Goal: Task Accomplishment & Management: Use online tool/utility

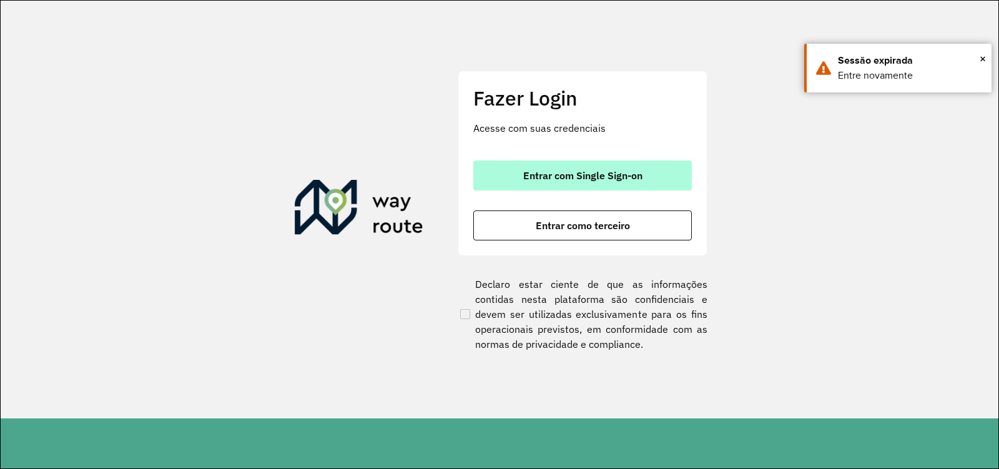
click at [496, 173] on button "Entrar com Single Sign-on" at bounding box center [582, 175] width 219 height 30
click at [538, 180] on span "Entrar com Single Sign-on" at bounding box center [582, 175] width 119 height 10
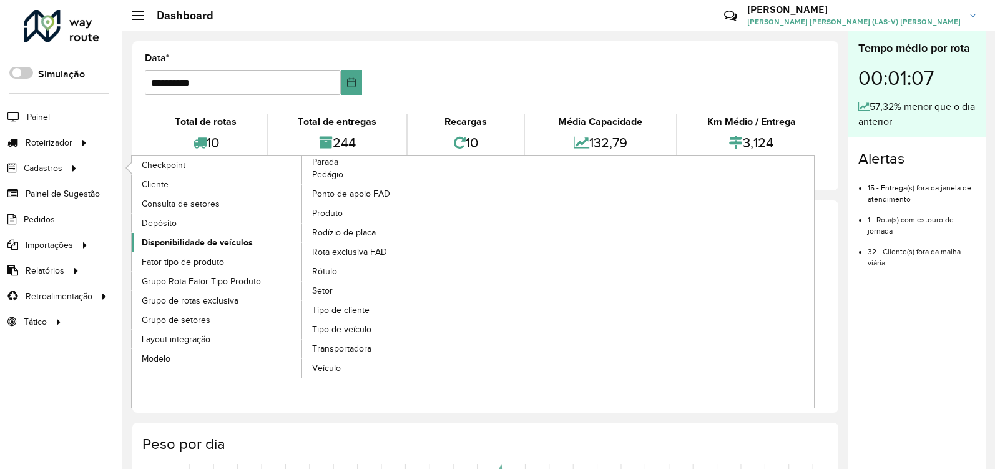
click at [215, 245] on span "Disponibilidade de veículos" at bounding box center [197, 242] width 111 height 13
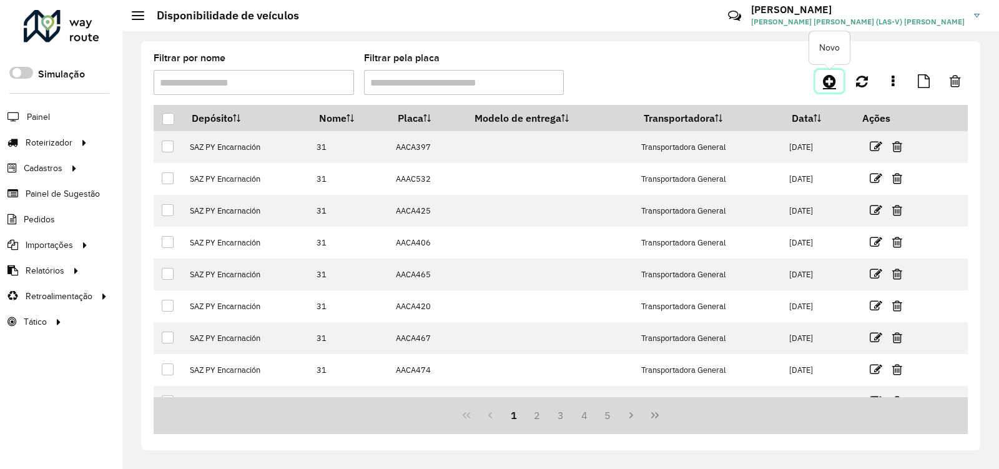
click at [829, 82] on icon at bounding box center [829, 81] width 13 height 15
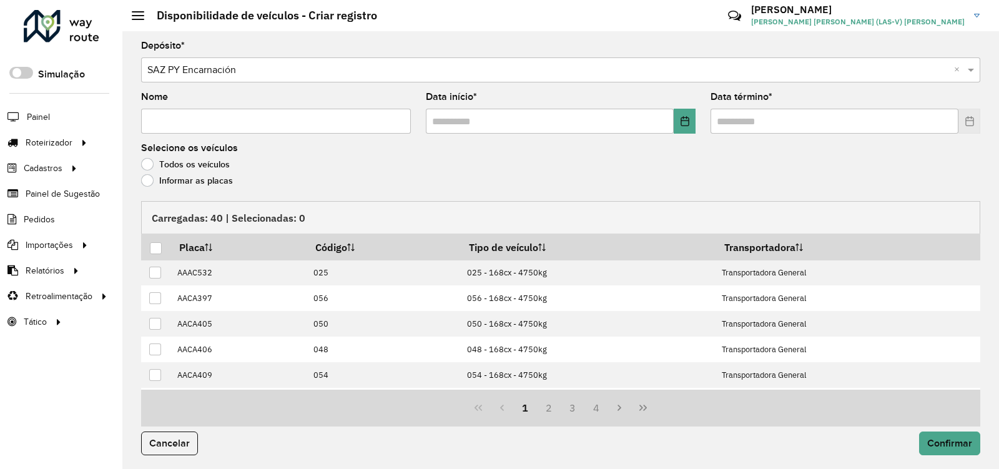
click at [287, 122] on input "Nome" at bounding box center [276, 121] width 270 height 25
type input "****"
click at [687, 127] on button "Choose Date" at bounding box center [685, 121] width 22 height 25
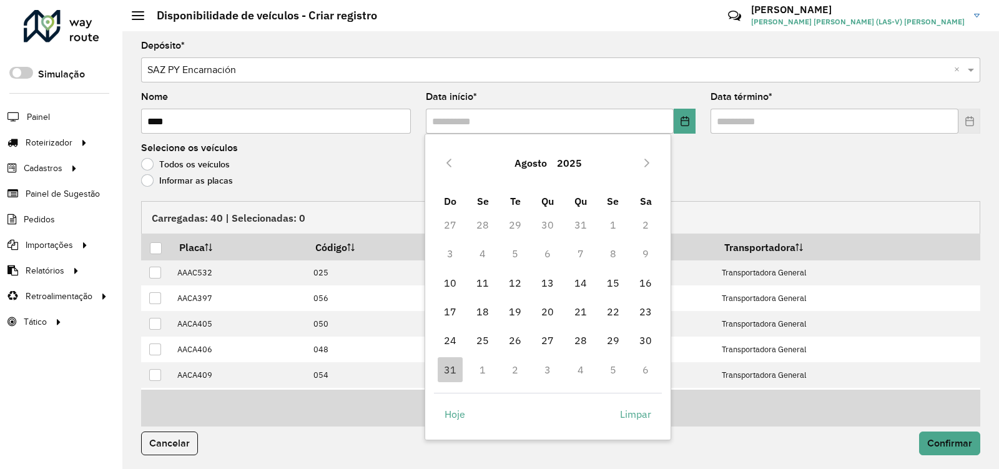
click at [485, 366] on td "1" at bounding box center [482, 369] width 32 height 29
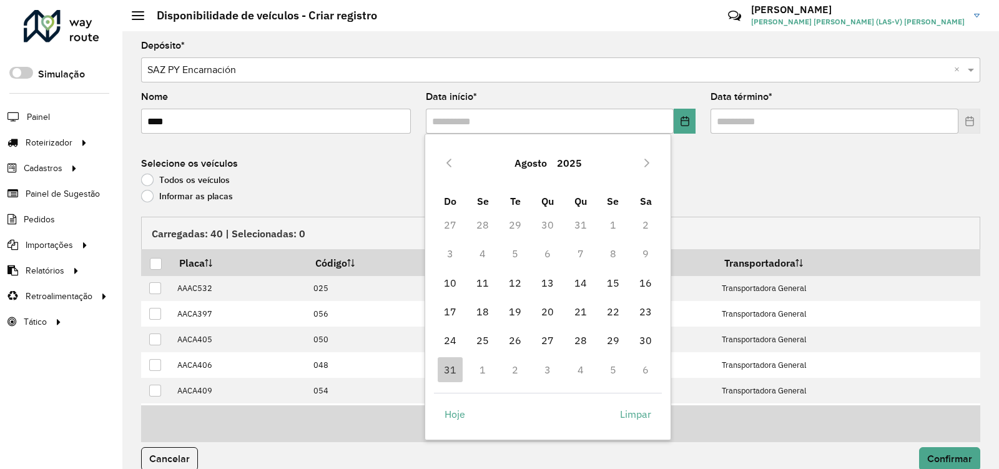
click at [483, 370] on td "1" at bounding box center [482, 369] width 32 height 29
click at [644, 161] on icon "Next Month" at bounding box center [647, 163] width 10 height 10
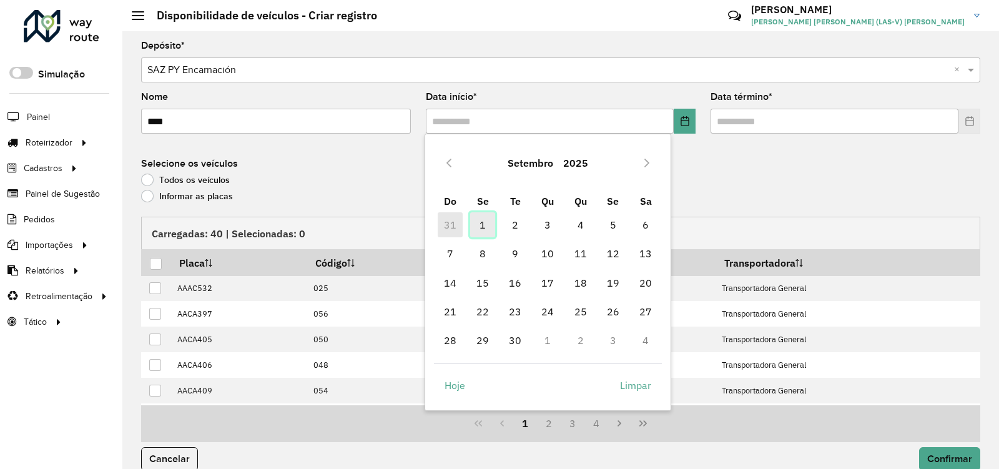
click at [480, 226] on span "1" at bounding box center [482, 224] width 25 height 25
type input "**********"
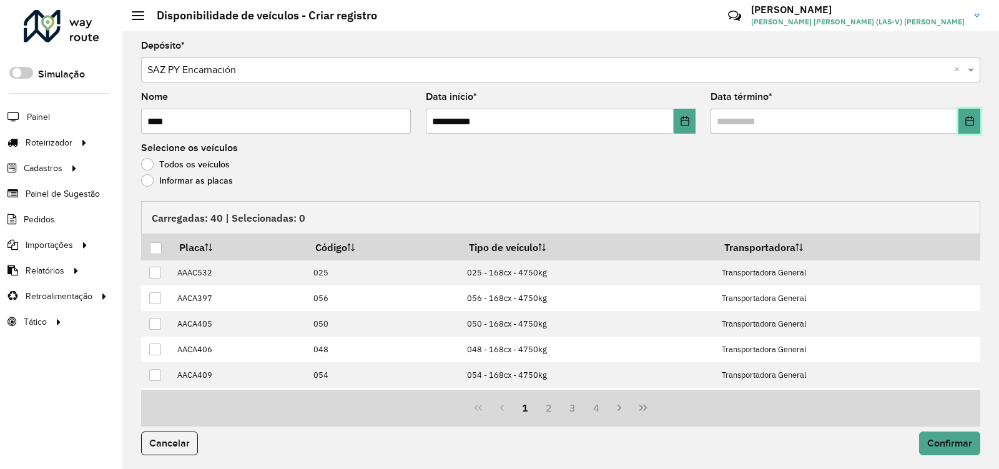
click at [970, 122] on icon "Choose Date" at bounding box center [969, 121] width 8 height 10
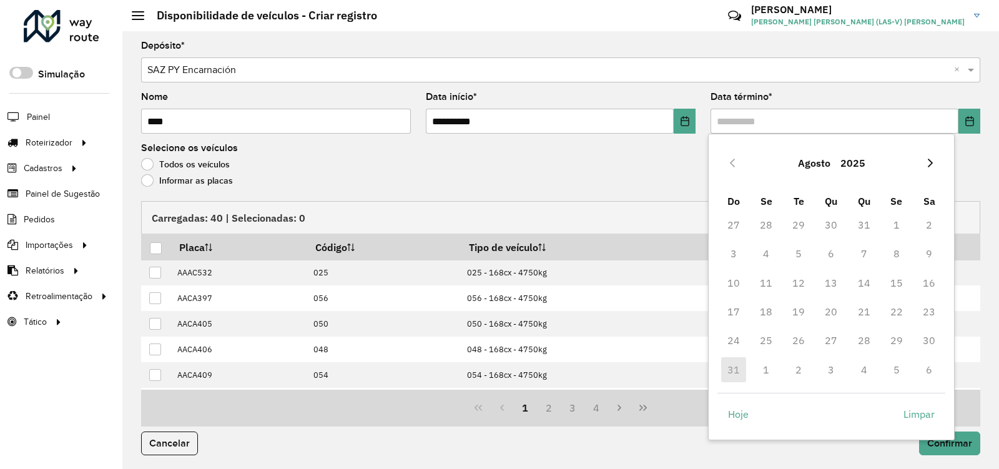
click at [928, 162] on icon "Next Month" at bounding box center [930, 163] width 10 height 10
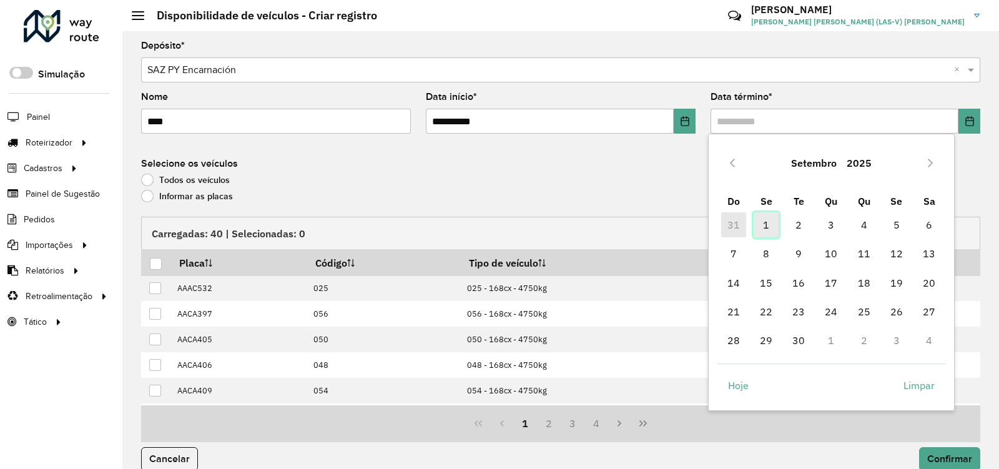
click at [767, 228] on span "1" at bounding box center [766, 224] width 25 height 25
type input "**********"
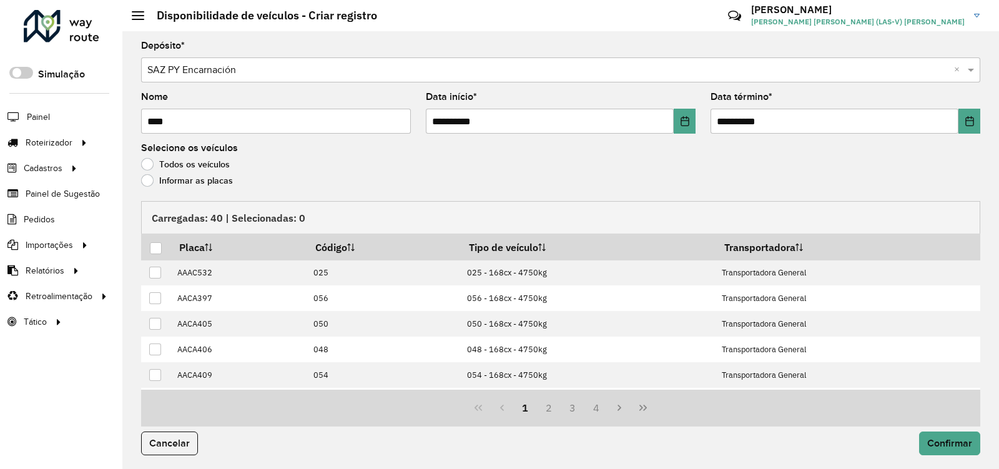
click at [148, 178] on label "Informar as placas" at bounding box center [187, 180] width 92 height 12
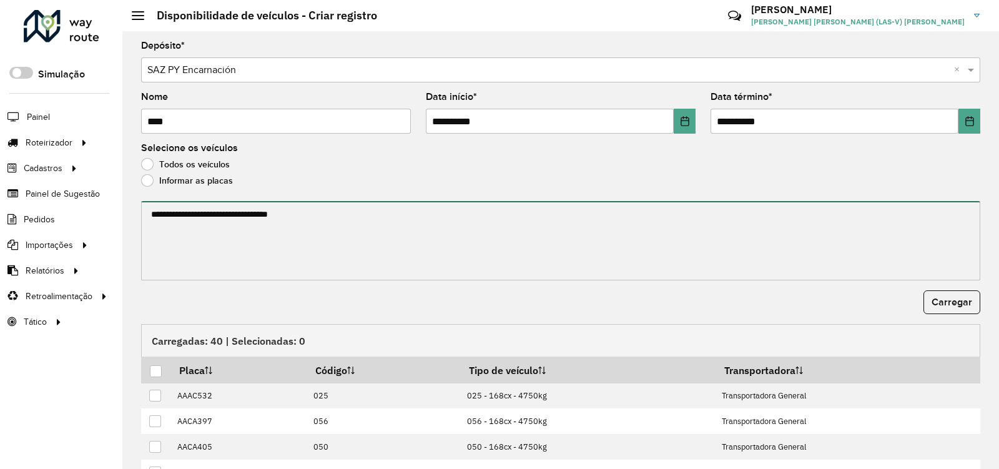
click at [245, 225] on textarea at bounding box center [560, 240] width 839 height 79
paste textarea "******* ******* ******* ******* ******* ******* ******* ******* ******* *******…"
type textarea "******* ******* ******* ******* ******* ******* ******* ******* ******* *******…"
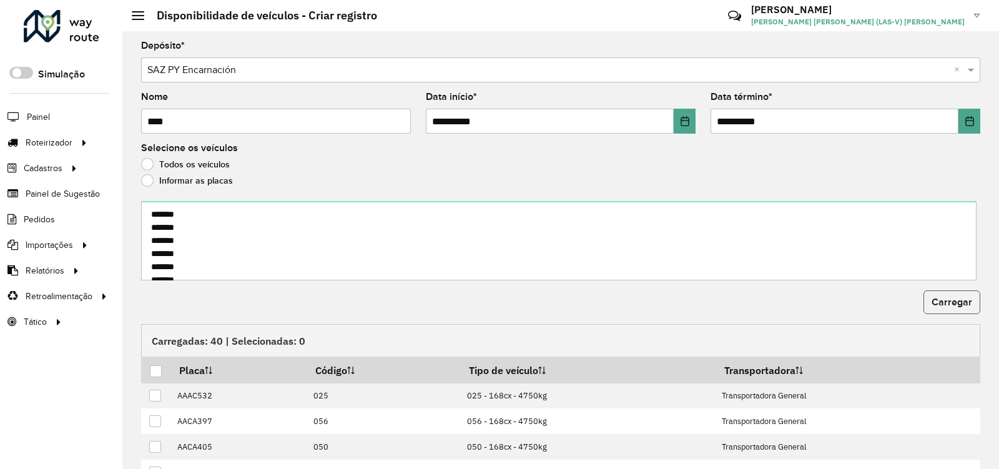
click at [924, 305] on button "Carregar" at bounding box center [951, 302] width 57 height 24
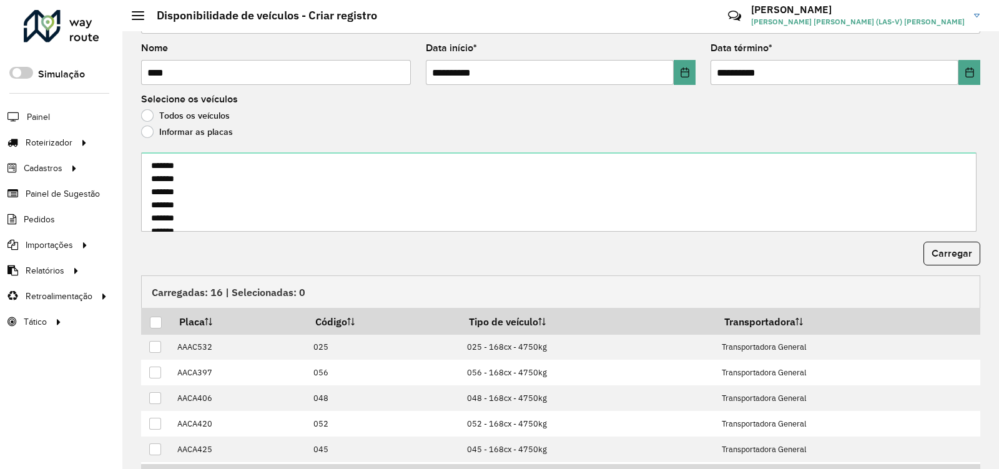
scroll to position [124, 0]
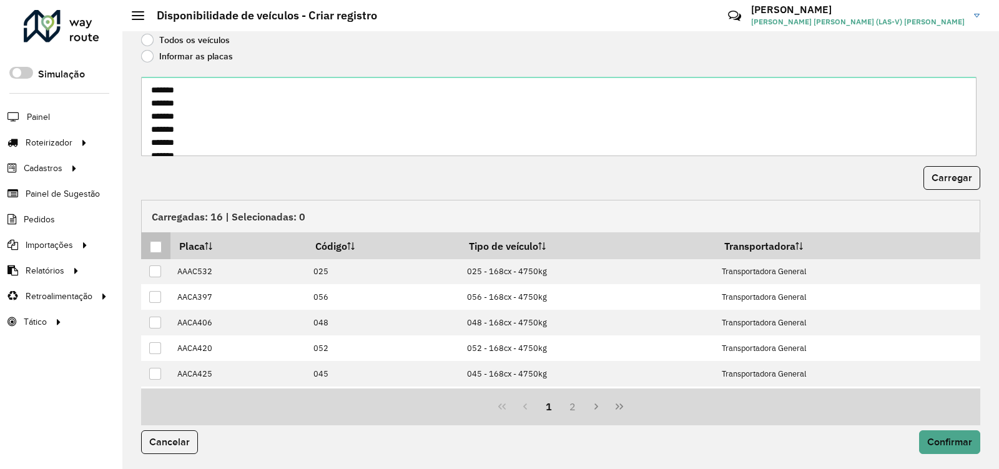
click at [155, 250] on div at bounding box center [156, 247] width 12 height 12
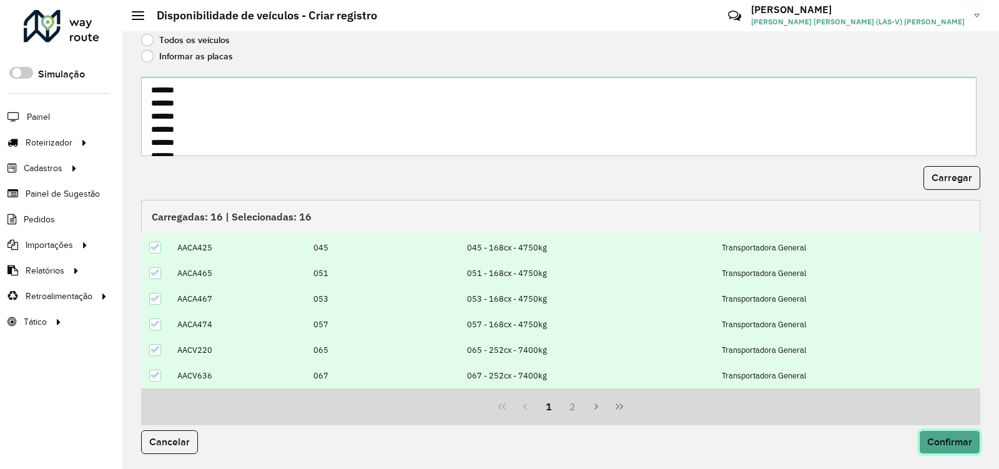
click at [930, 448] on button "Confirmar" at bounding box center [949, 442] width 61 height 24
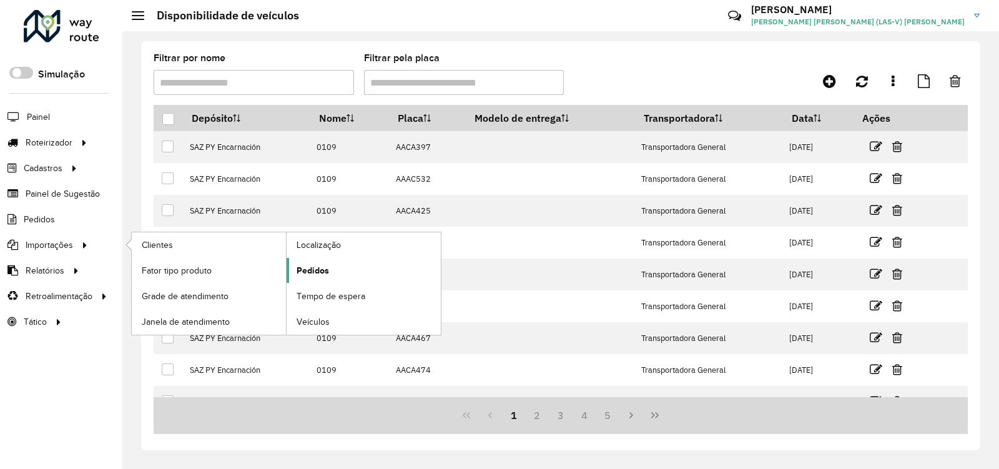
click at [303, 265] on span "Pedidos" at bounding box center [313, 270] width 32 height 13
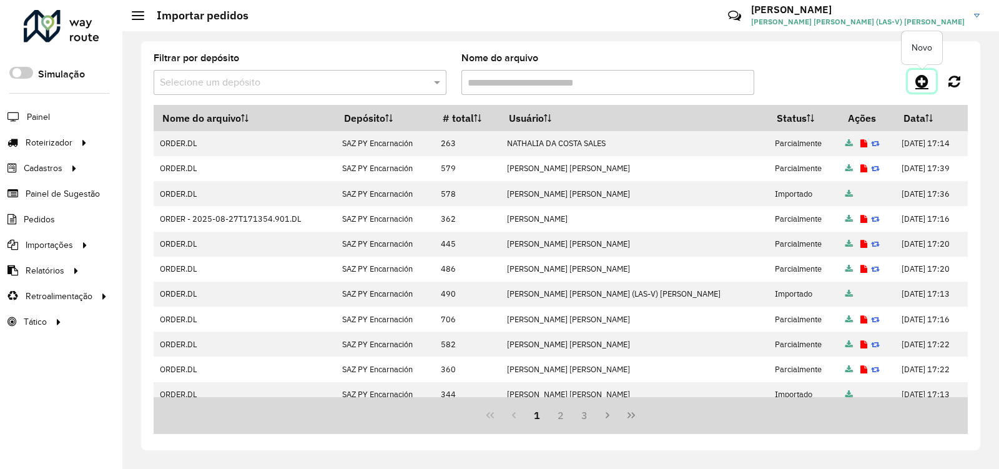
click at [920, 81] on icon at bounding box center [921, 81] width 13 height 15
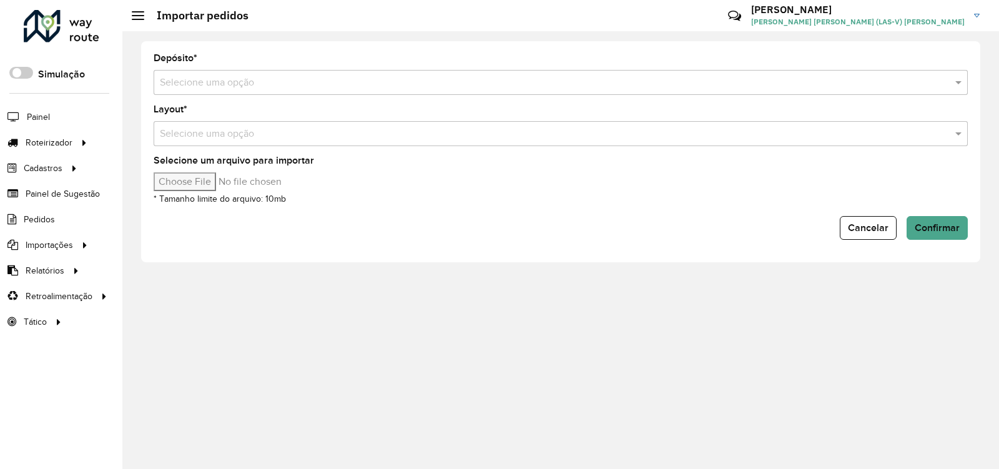
click at [239, 82] on input "text" at bounding box center [548, 83] width 777 height 15
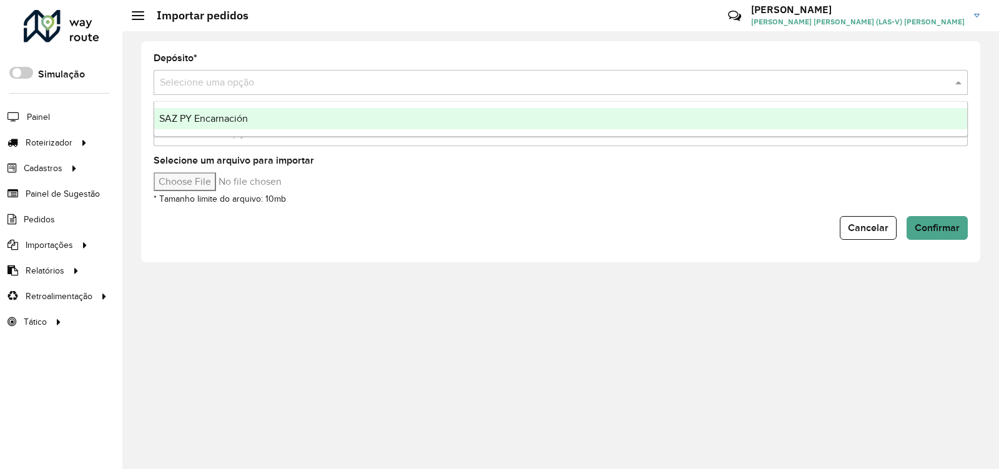
click at [224, 122] on span "SAZ PY Encarnación" at bounding box center [203, 118] width 89 height 11
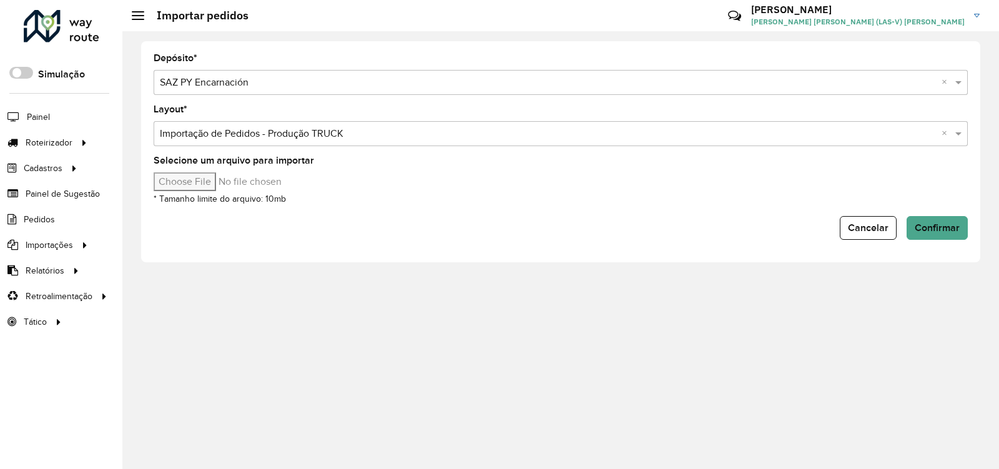
click at [219, 185] on input "Selecione um arquivo para importar" at bounding box center [260, 181] width 212 height 19
type input "**********"
click at [936, 227] on span "Confirmar" at bounding box center [937, 227] width 45 height 11
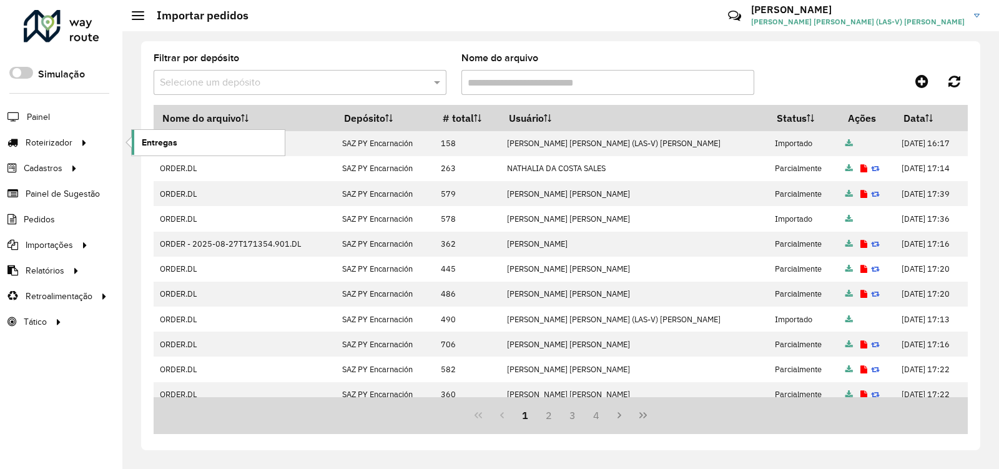
click at [157, 137] on span "Entregas" at bounding box center [160, 142] width 36 height 13
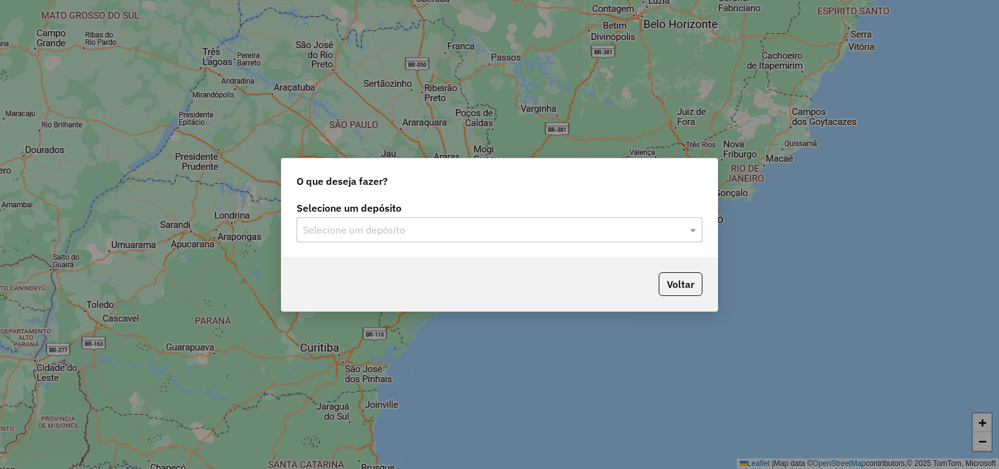
click at [360, 227] on input "text" at bounding box center [487, 230] width 368 height 15
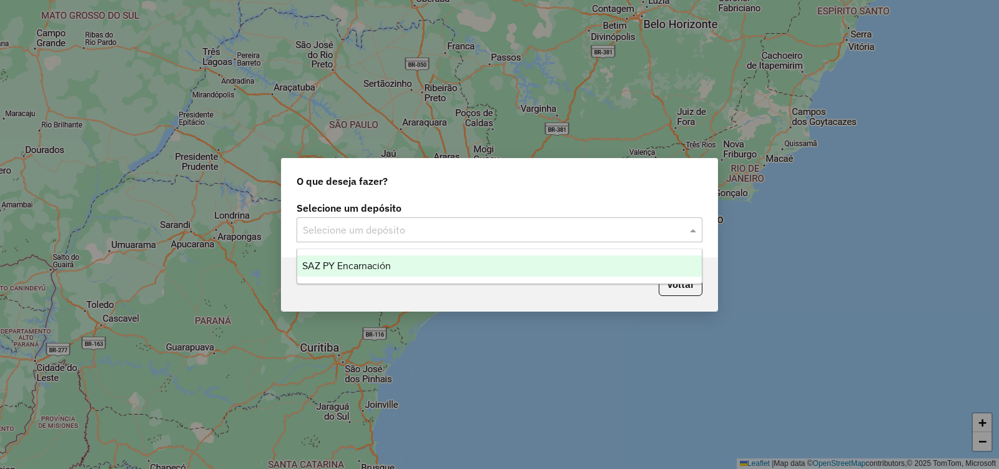
click at [360, 274] on div "SAZ PY Encarnación" at bounding box center [499, 265] width 405 height 21
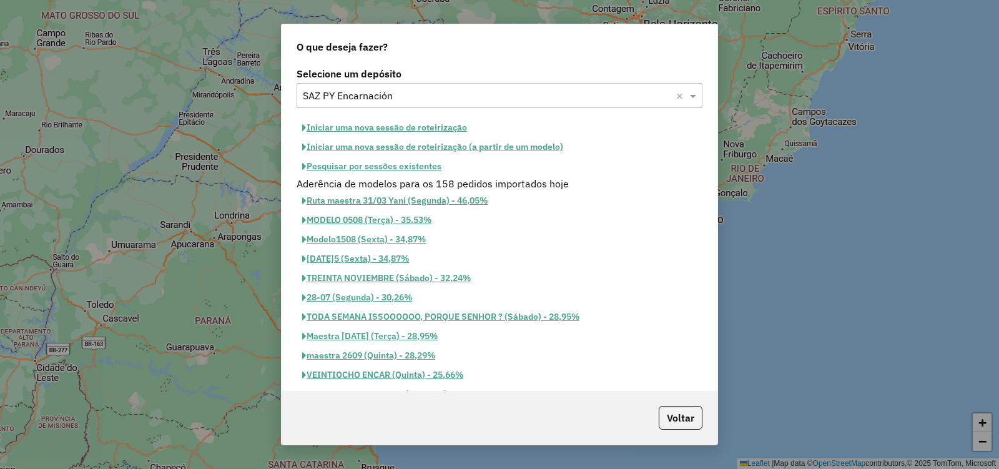
click at [370, 127] on button "Iniciar uma nova sessão de roteirização" at bounding box center [385, 127] width 176 height 19
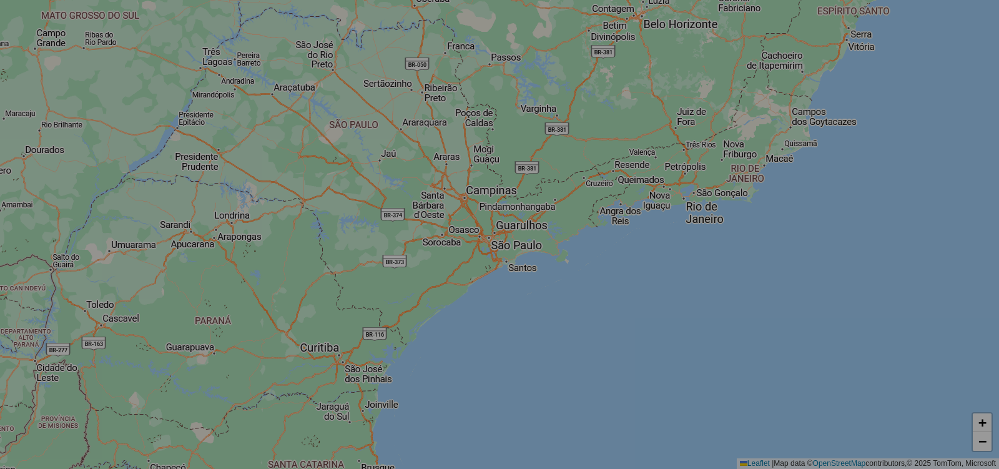
select select "*"
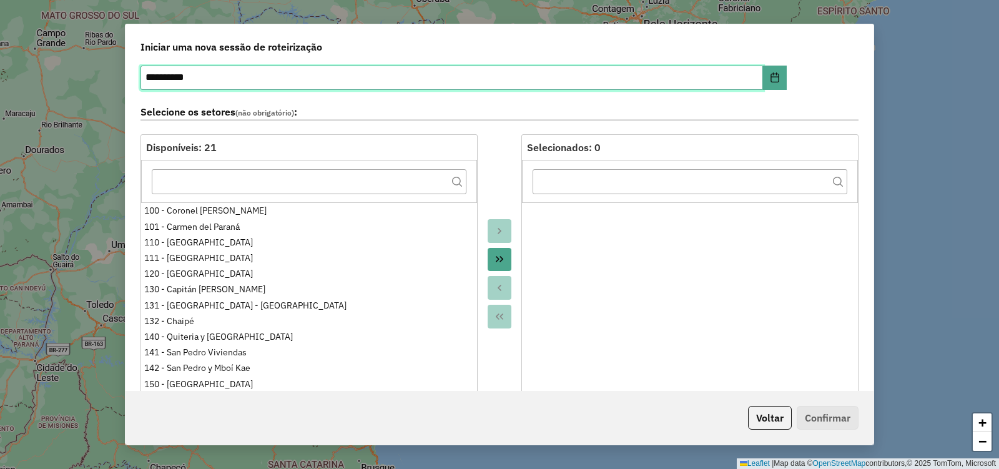
scroll to position [62, 0]
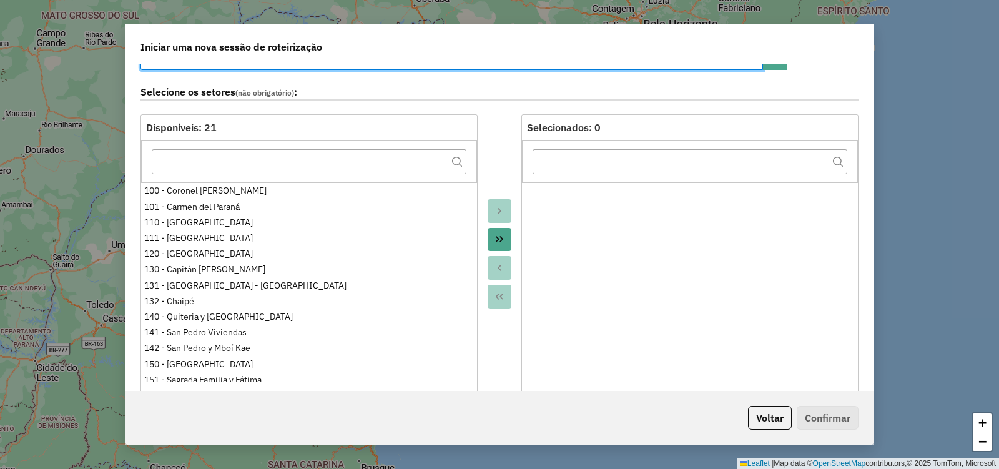
click at [496, 239] on icon "Move All to Target" at bounding box center [499, 240] width 7 height 6
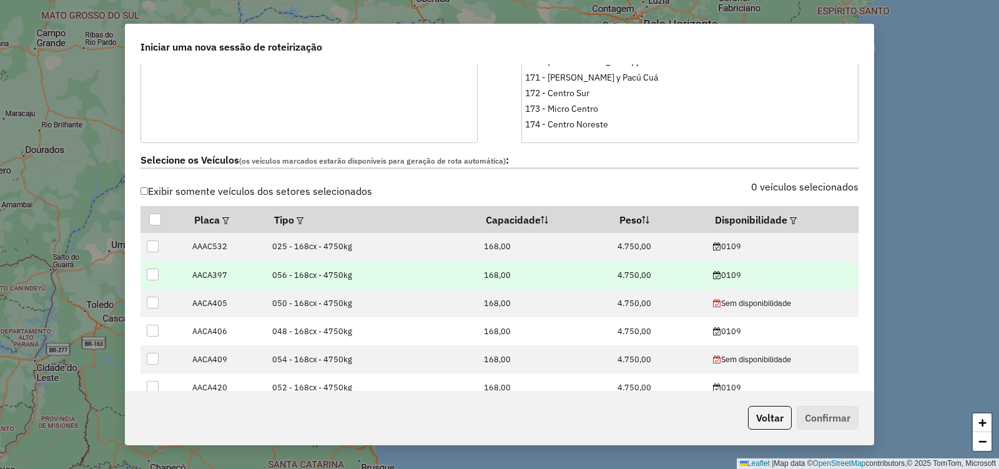
scroll to position [375, 0]
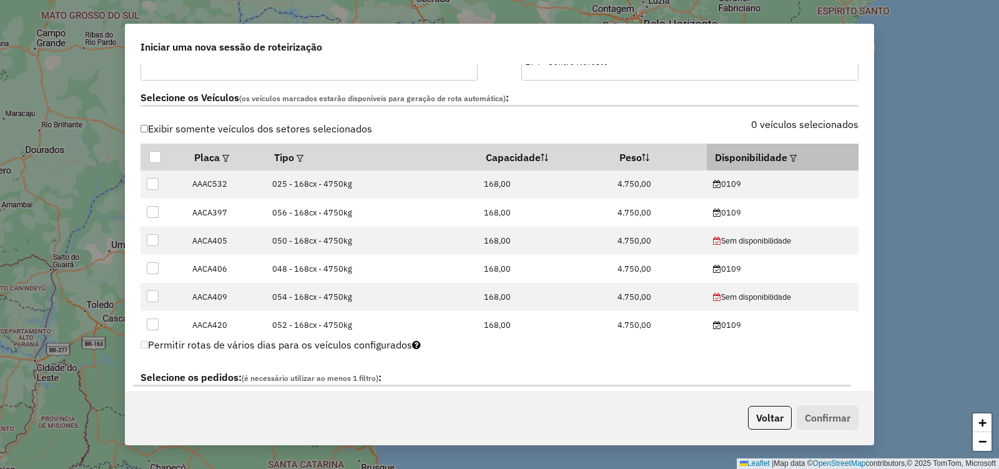
click at [790, 157] on em at bounding box center [793, 158] width 7 height 7
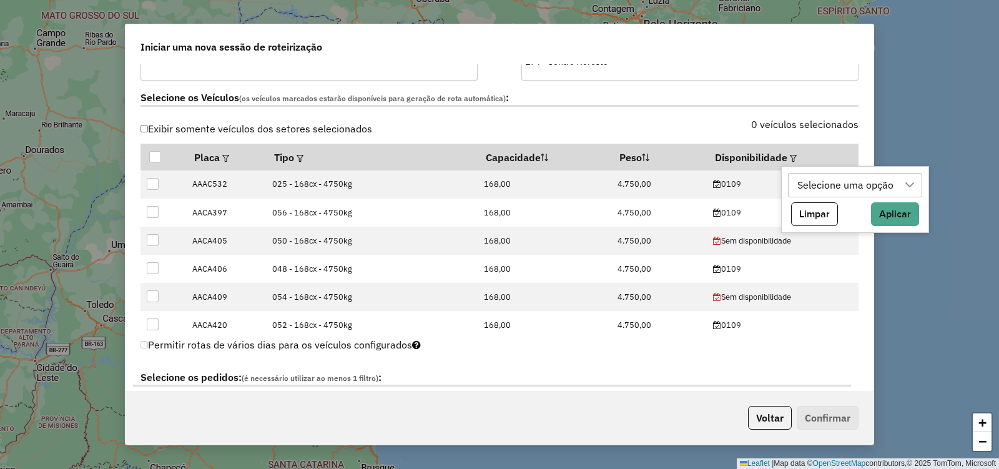
click at [849, 184] on div "Selecione uma opção" at bounding box center [846, 186] width 105 height 24
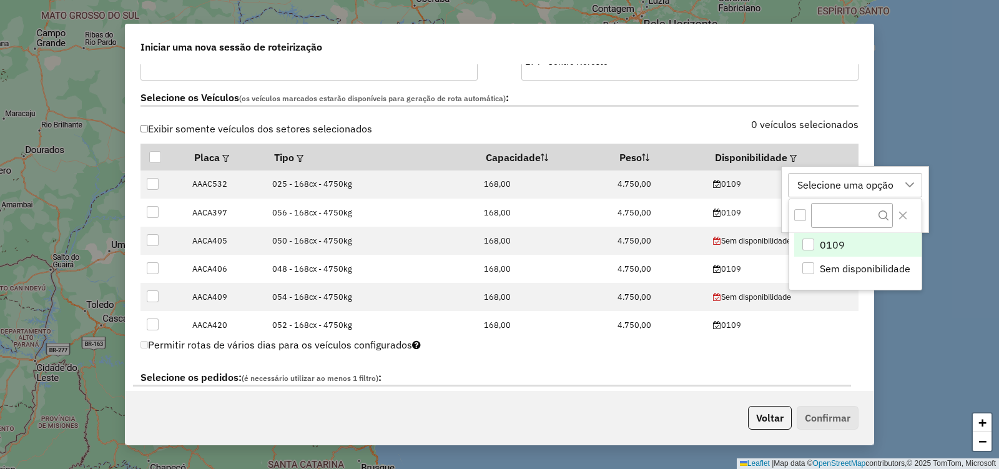
scroll to position [9, 57]
click at [810, 243] on div "0109" at bounding box center [808, 245] width 12 height 12
click at [932, 137] on div "**********" at bounding box center [499, 234] width 999 height 469
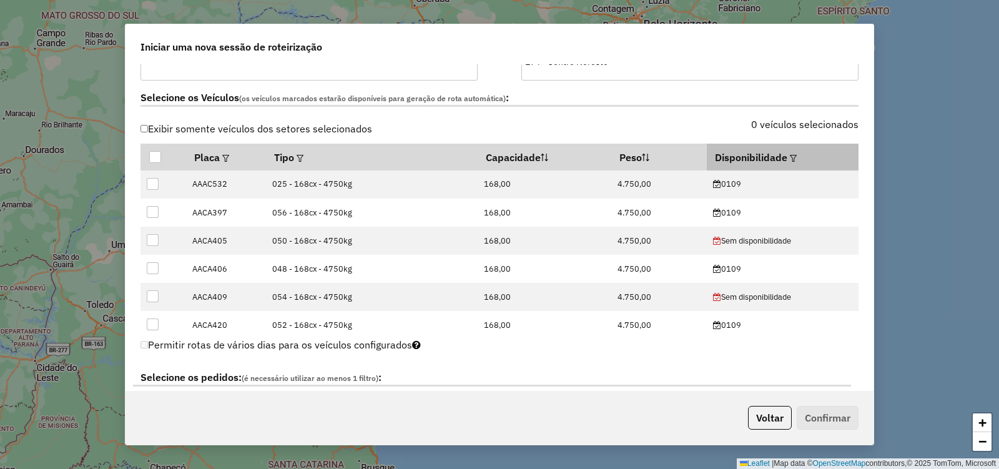
click at [795, 153] on th "Disponibilidade" at bounding box center [783, 157] width 152 height 26
click at [790, 160] on em at bounding box center [793, 158] width 7 height 7
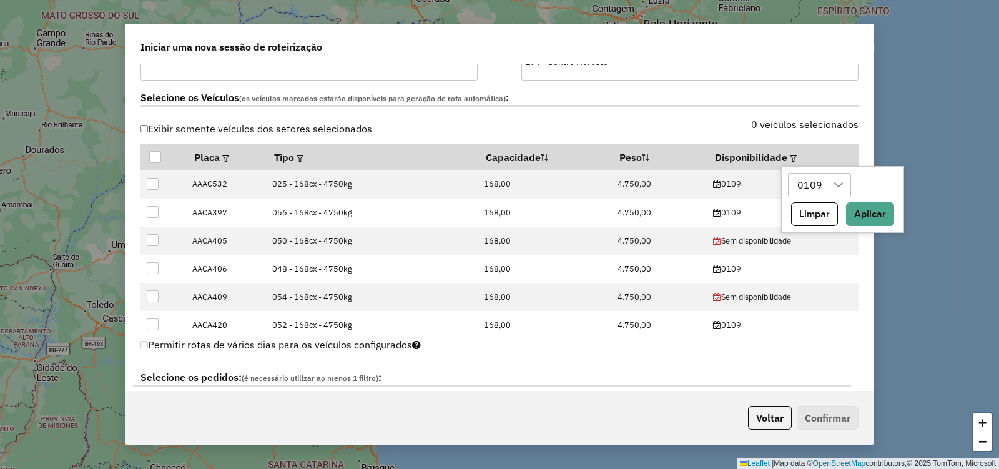
click at [835, 187] on icon at bounding box center [839, 185] width 10 height 10
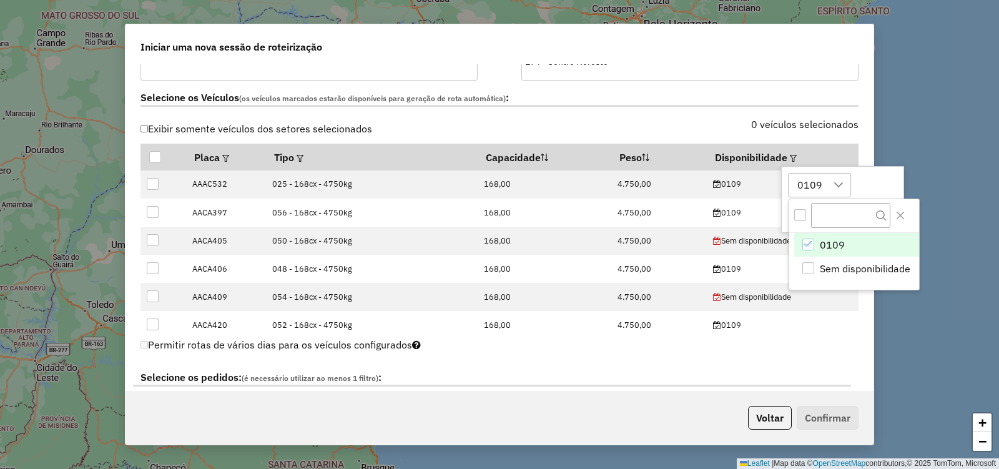
click at [810, 240] on icon "0109" at bounding box center [808, 244] width 9 height 9
click at [810, 242] on div "0109" at bounding box center [808, 245] width 12 height 12
click at [834, 219] on input "text" at bounding box center [851, 215] width 80 height 24
click at [829, 238] on span "0109" at bounding box center [832, 244] width 25 height 15
click at [834, 250] on span "0109" at bounding box center [832, 244] width 25 height 15
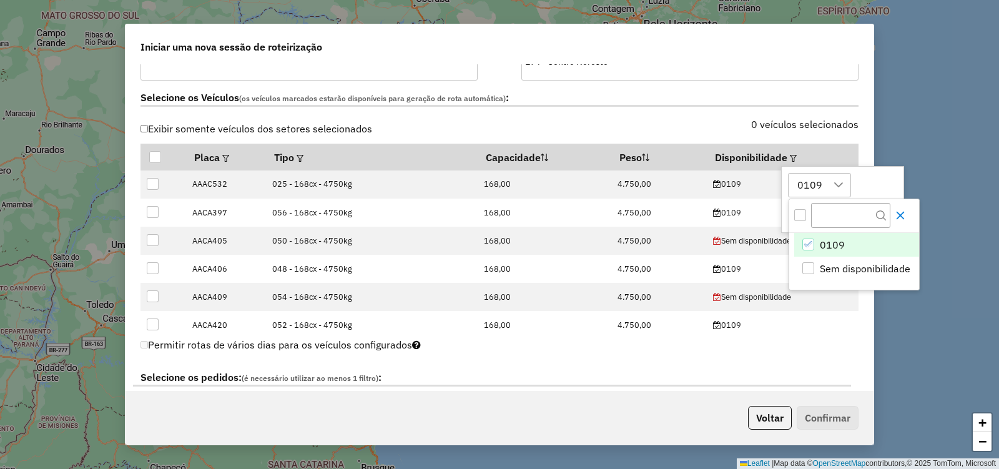
click at [903, 216] on icon "Close" at bounding box center [900, 215] width 10 height 10
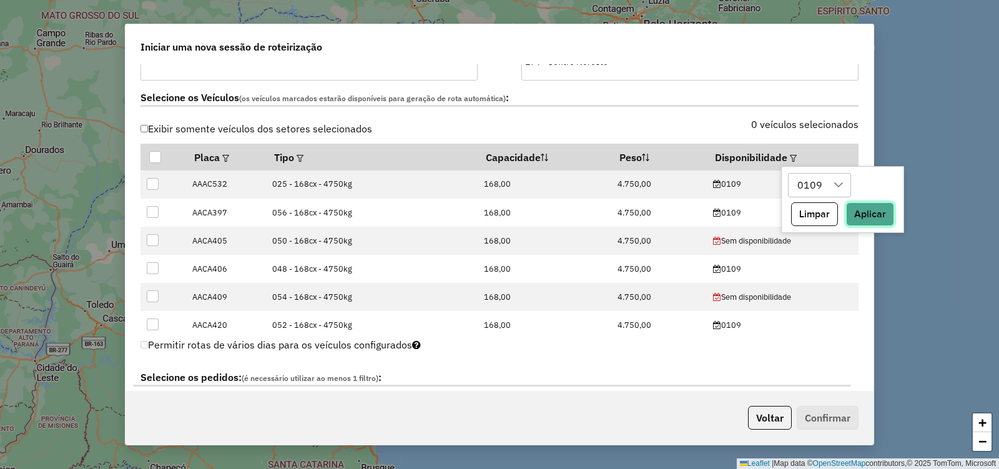
click at [873, 217] on button "Aplicar" at bounding box center [870, 214] width 48 height 24
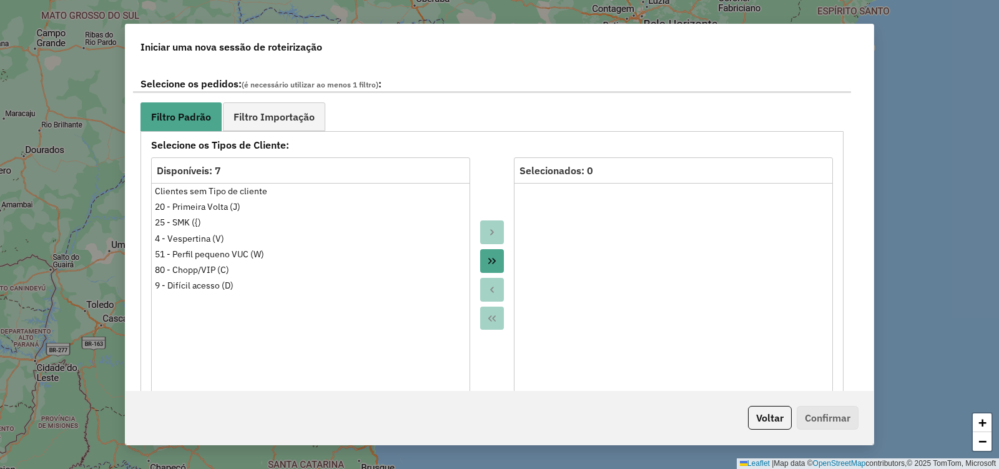
scroll to position [687, 0]
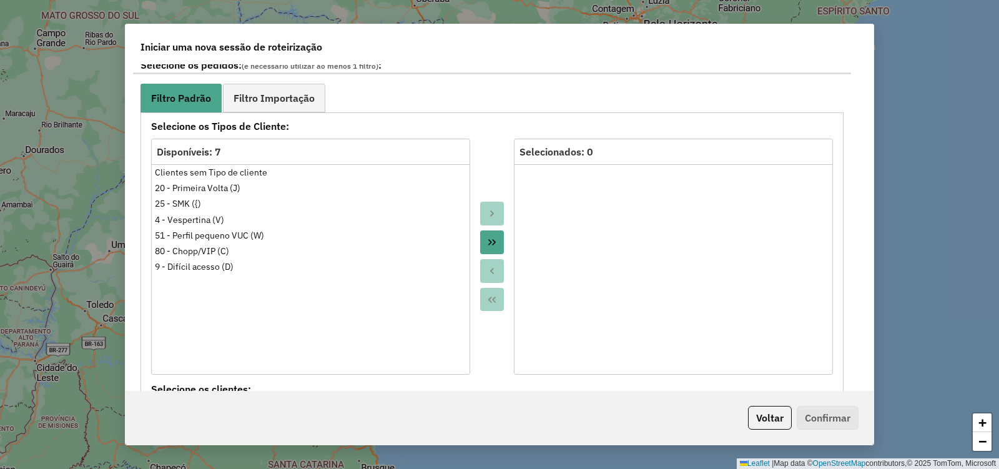
click at [489, 243] on icon "Move All to Target" at bounding box center [492, 242] width 10 height 10
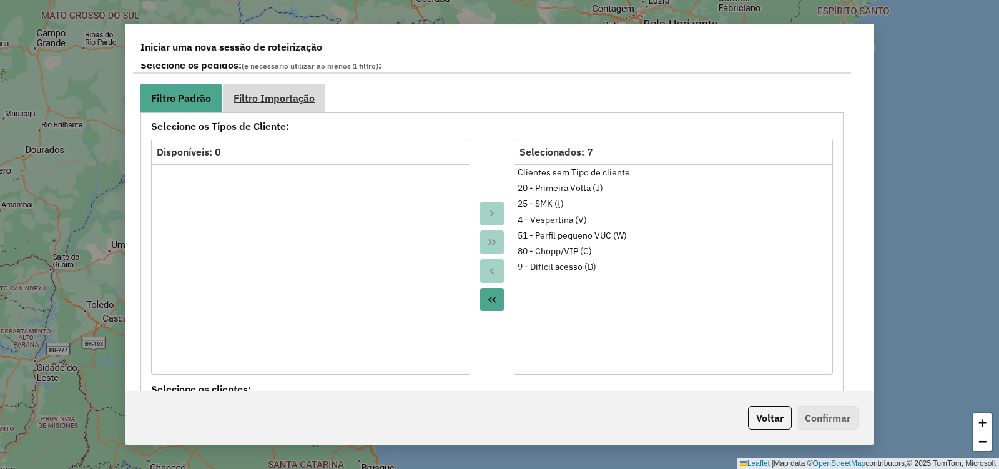
click at [293, 102] on span "Filtro Importação" at bounding box center [274, 98] width 81 height 10
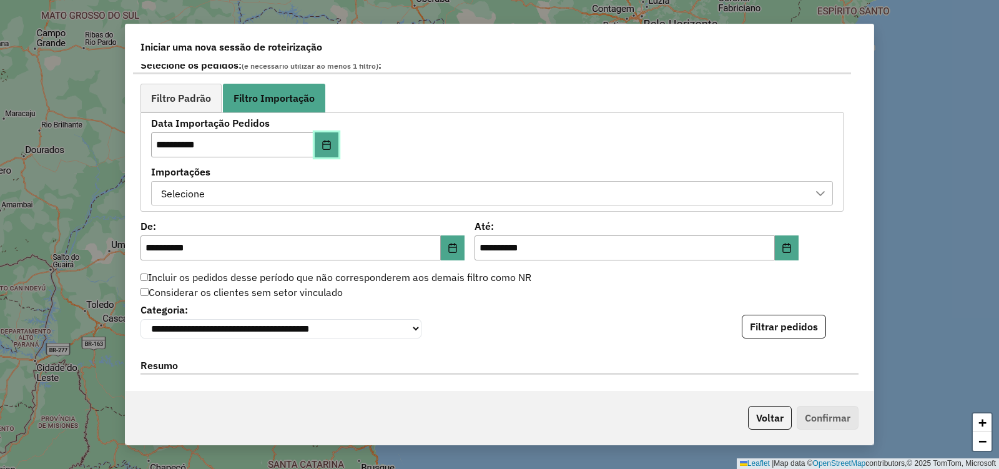
click at [324, 140] on icon "Choose Date" at bounding box center [327, 145] width 10 height 10
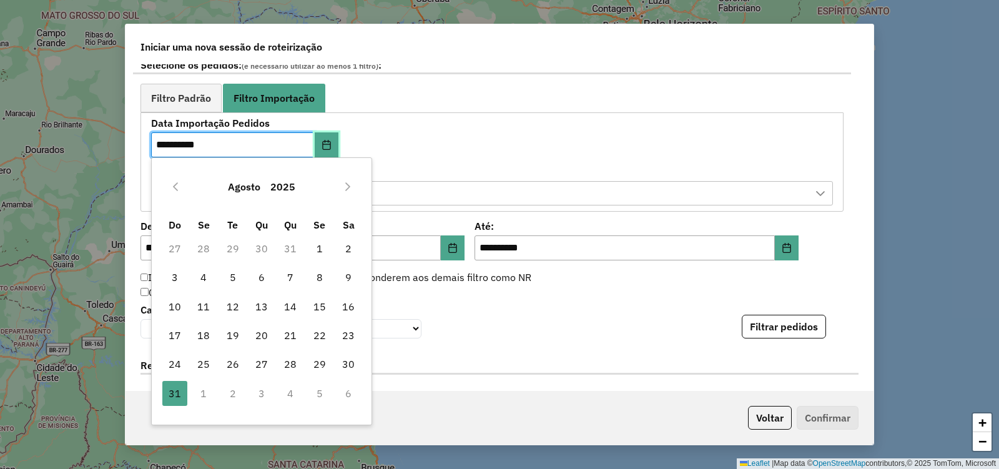
click at [324, 140] on icon "Choose Date" at bounding box center [327, 145] width 10 height 10
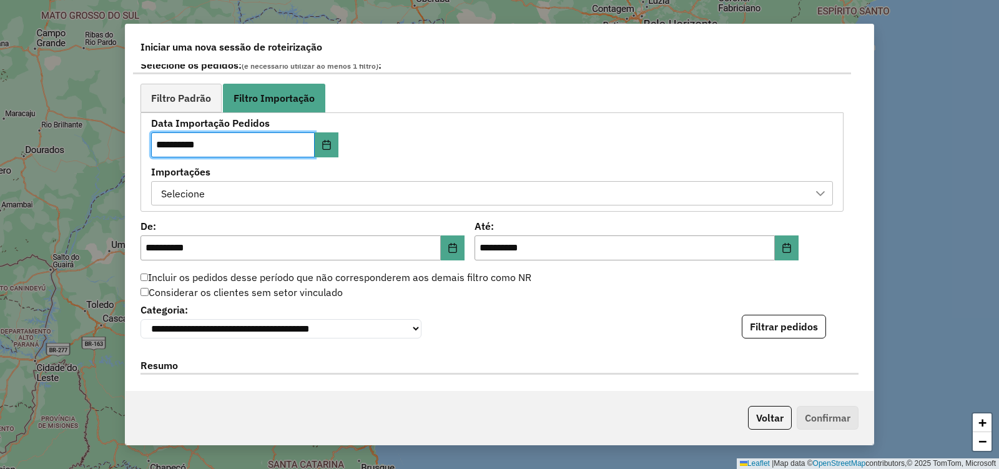
click at [276, 183] on div "Importações Selecione" at bounding box center [492, 186] width 682 height 39
click at [276, 184] on div "Selecione" at bounding box center [483, 194] width 652 height 24
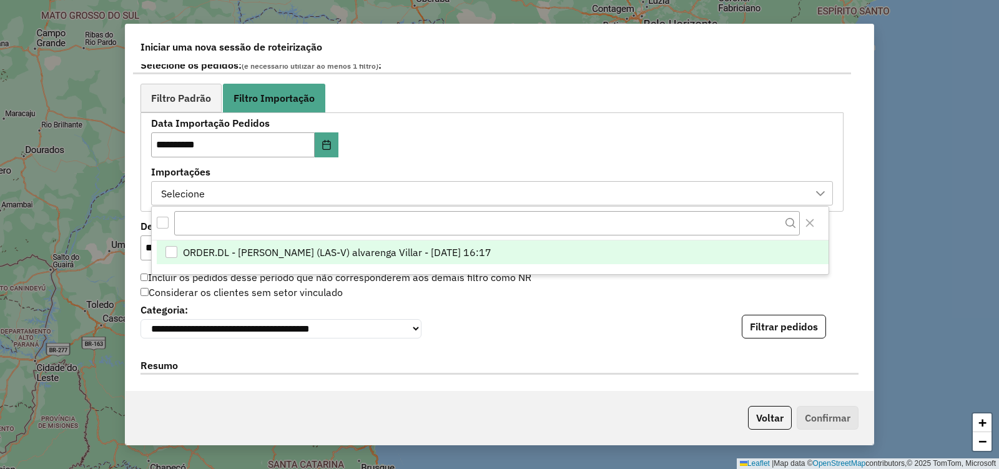
click at [300, 251] on span "ORDER.DL - maria Elizabeth (LAS-V) alvarenga Villar - 31/08/2025 16:17" at bounding box center [337, 252] width 308 height 15
click at [553, 140] on div "**********" at bounding box center [492, 162] width 682 height 87
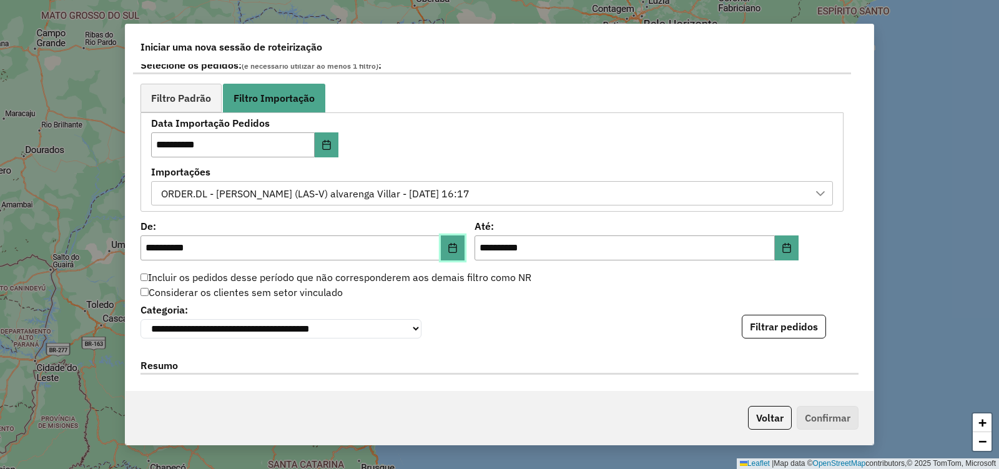
click at [458, 246] on button "Choose Date" at bounding box center [453, 247] width 24 height 25
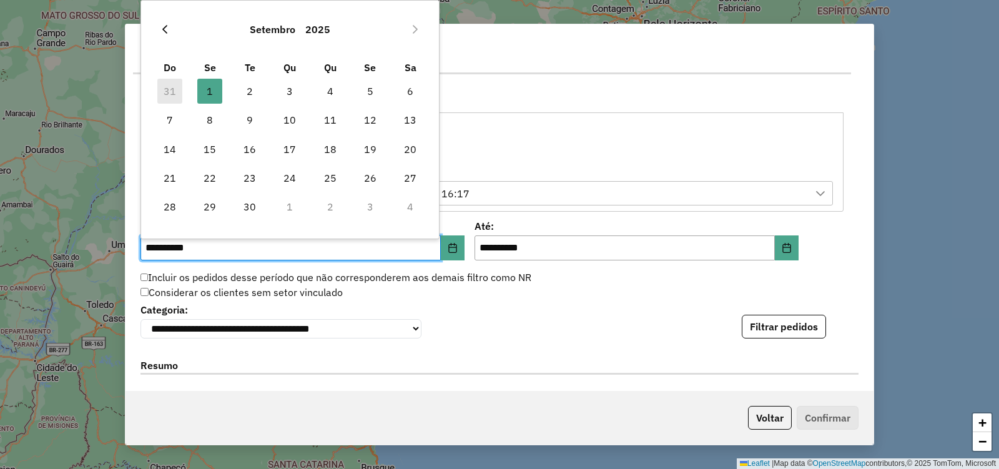
click at [168, 30] on icon "Previous Month" at bounding box center [165, 29] width 10 height 10
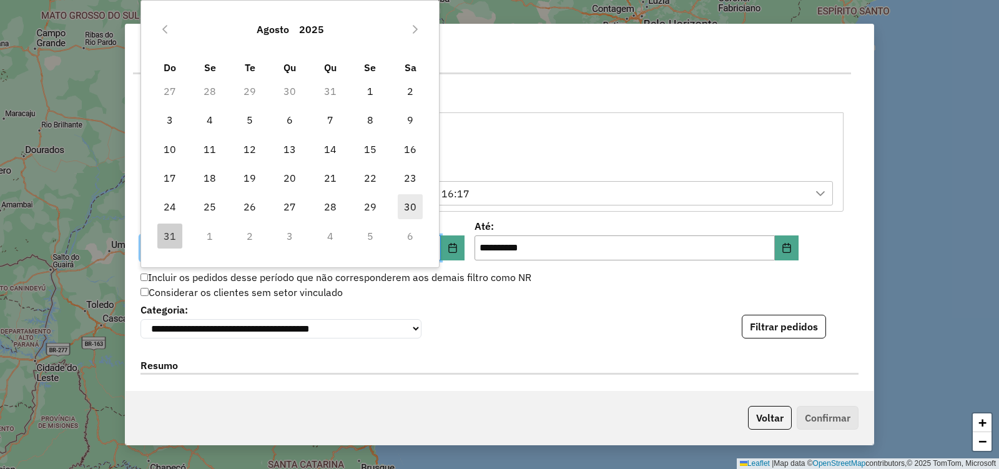
click at [408, 206] on span "30" at bounding box center [410, 206] width 25 height 25
type input "**********"
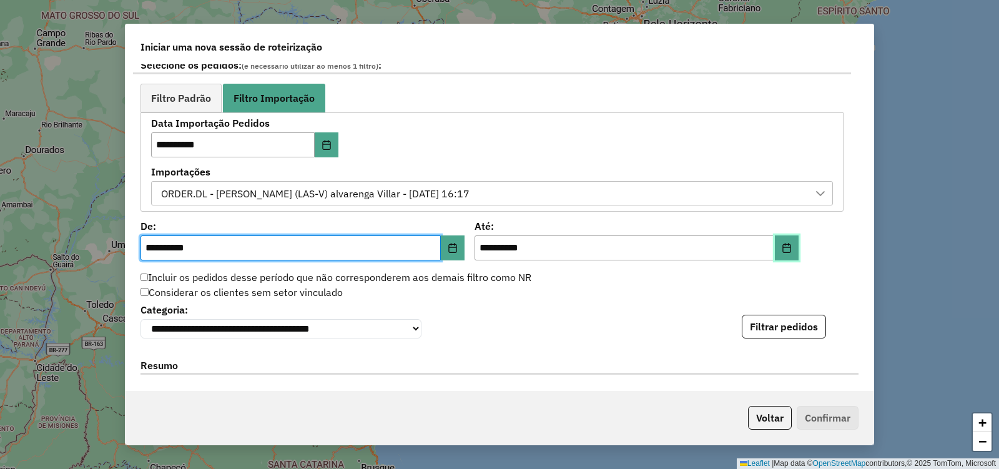
click at [787, 250] on icon "Choose Date" at bounding box center [787, 248] width 10 height 10
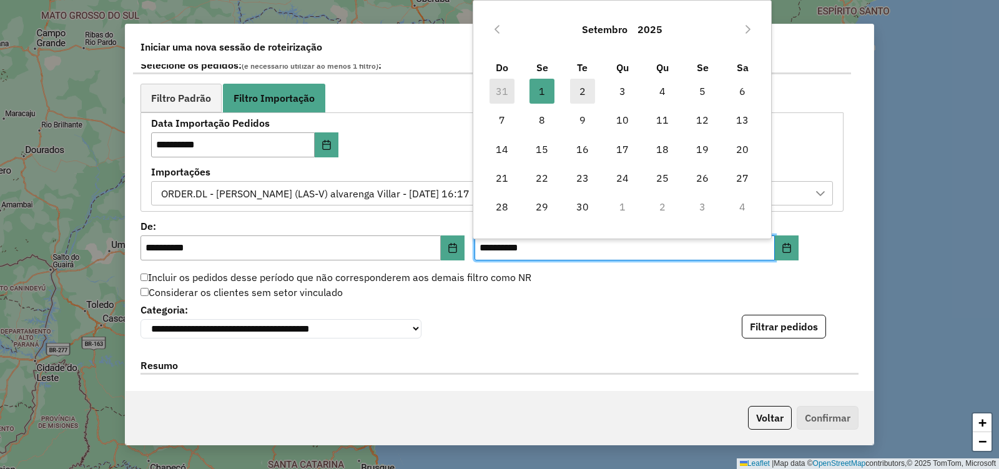
click at [578, 88] on span "2" at bounding box center [582, 91] width 25 height 25
type input "**********"
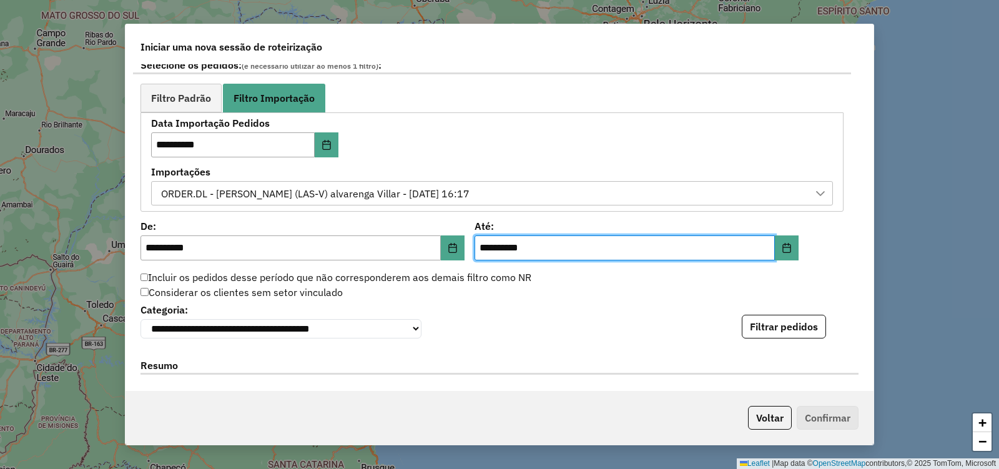
click at [838, 231] on div "**********" at bounding box center [499, 227] width 748 height 327
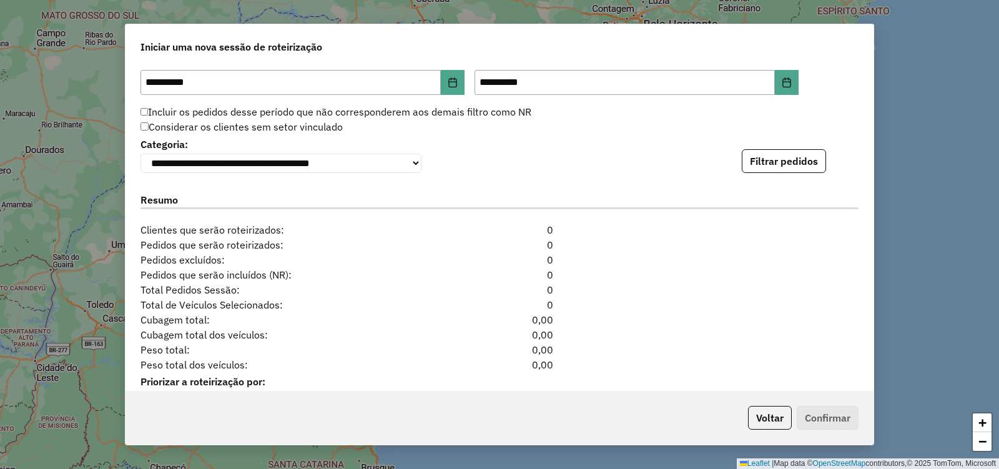
scroll to position [874, 0]
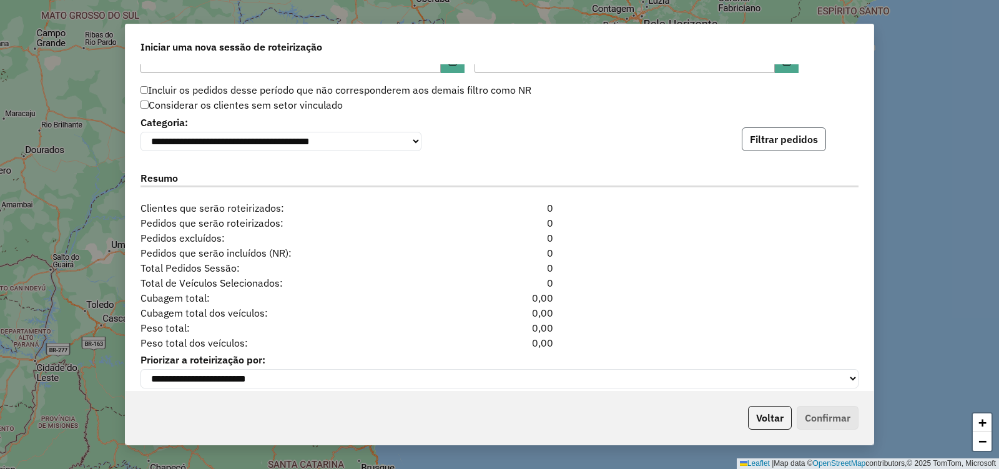
click at [795, 147] on button "Filtrar pedidos" at bounding box center [784, 139] width 84 height 24
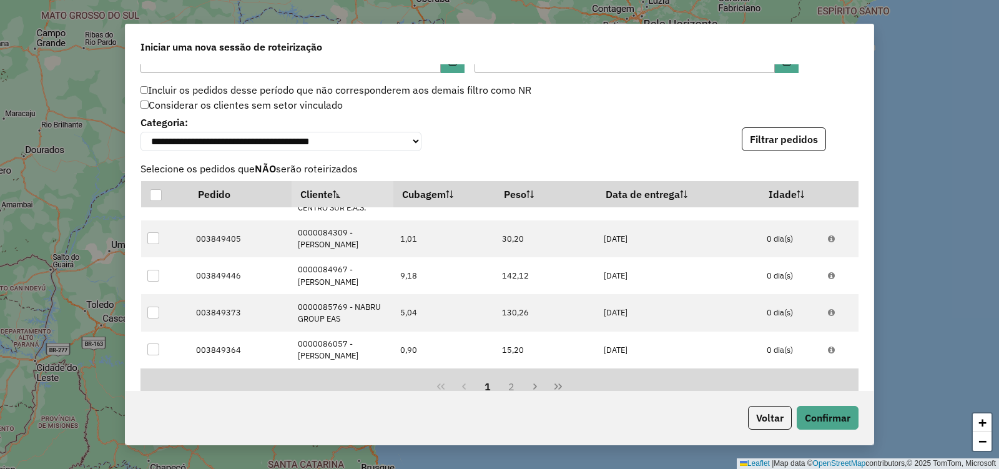
scroll to position [1150, 0]
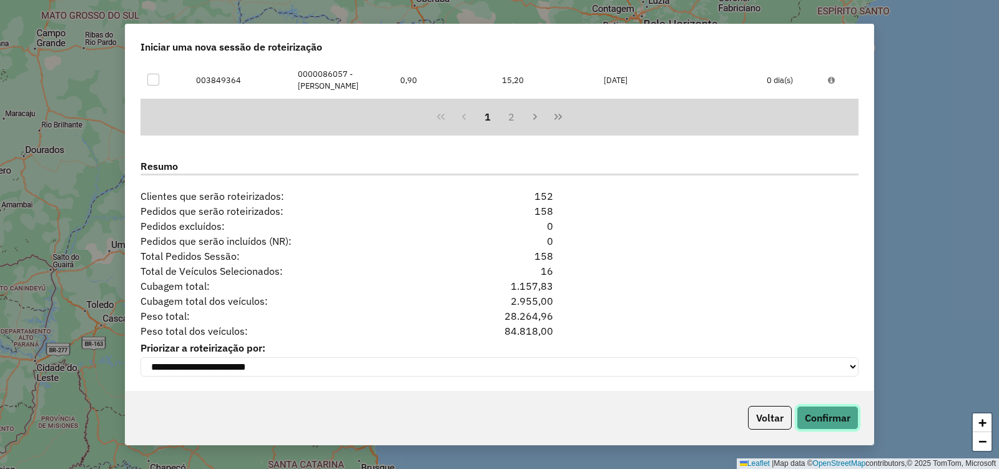
click at [822, 415] on button "Confirmar" at bounding box center [828, 418] width 62 height 24
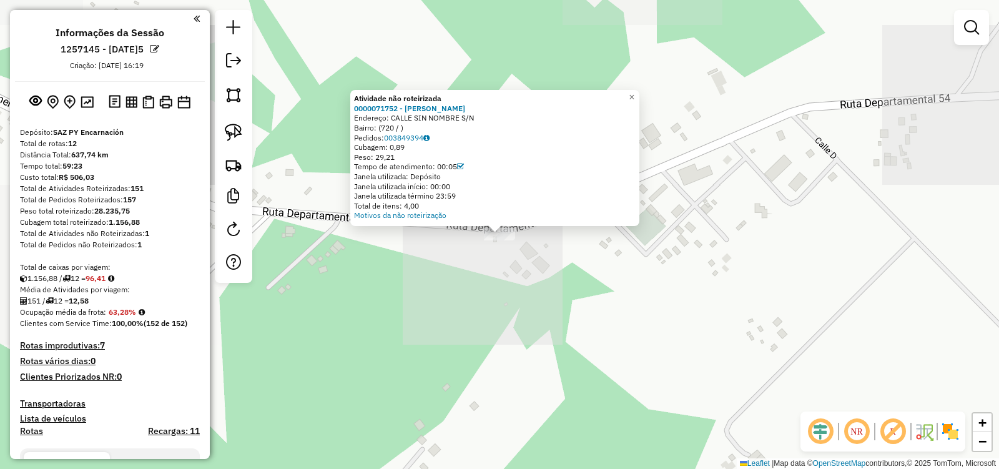
click at [621, 313] on div "Atividade não roteirizada 0000071752 - ELENA KURKASZ DE POPOWICZ Endereço: CALL…" at bounding box center [499, 234] width 999 height 469
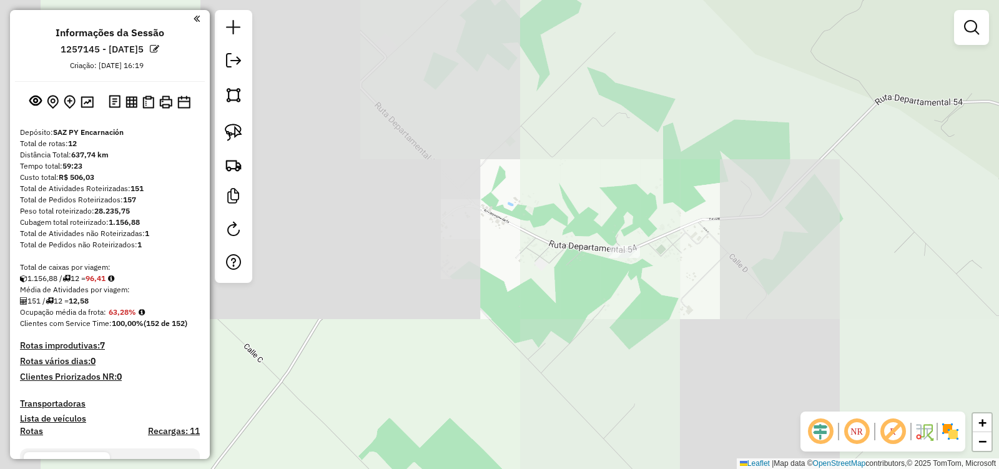
drag, startPoint x: 622, startPoint y: 306, endPoint x: 714, endPoint y: 268, distance: 99.7
click at [714, 268] on div "Janela de atendimento Grade de atendimento Capacidade Transportadoras Veículos …" at bounding box center [499, 234] width 999 height 469
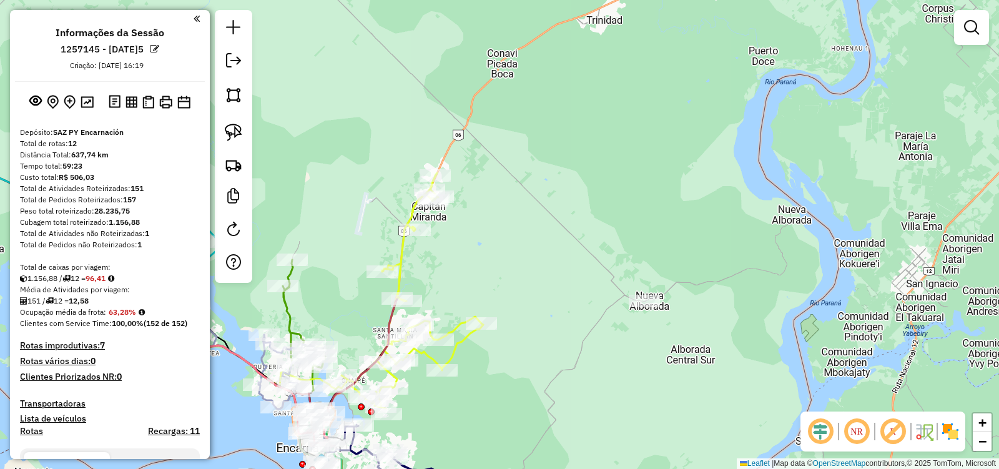
click at [511, 261] on div "Janela de atendimento Grade de atendimento Capacidade Transportadoras Veículos …" at bounding box center [499, 234] width 999 height 469
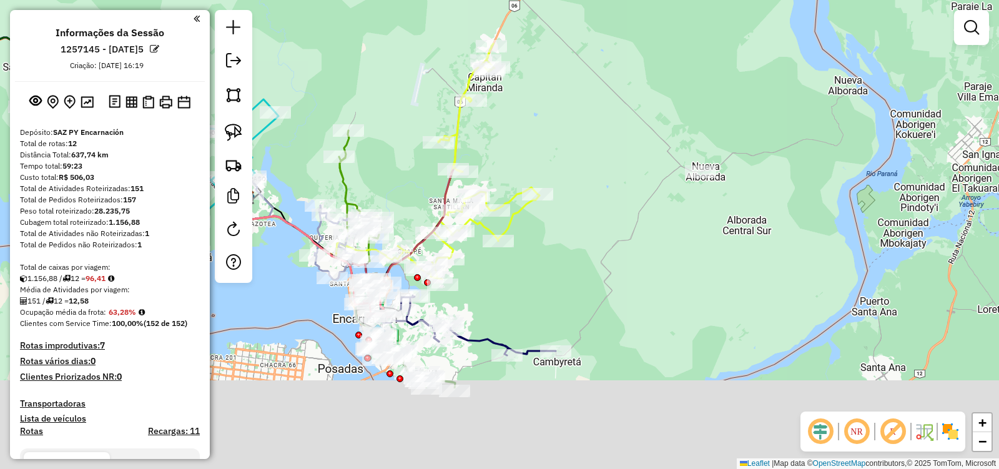
drag, startPoint x: 572, startPoint y: 349, endPoint x: 629, endPoint y: 222, distance: 139.5
click at [629, 222] on div "Janela de atendimento Grade de atendimento Capacidade Transportadoras Veículos …" at bounding box center [499, 234] width 999 height 469
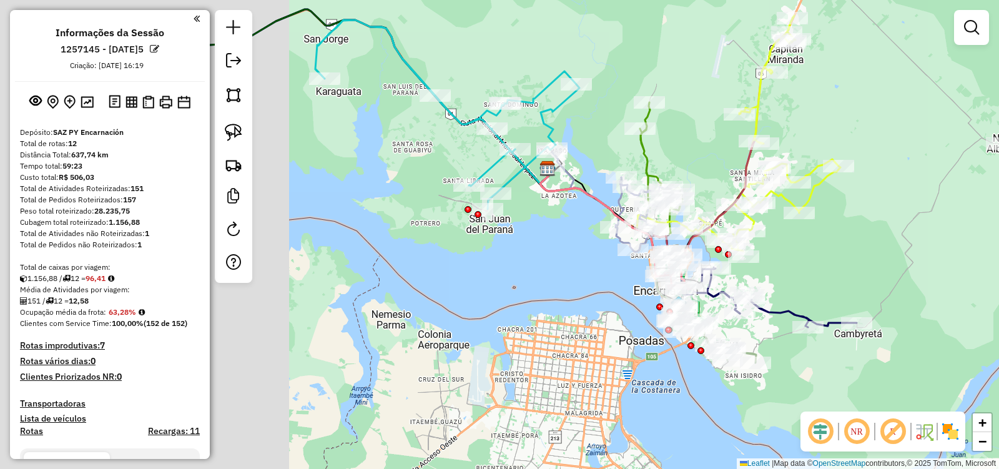
drag, startPoint x: 606, startPoint y: 276, endPoint x: 907, endPoint y: 247, distance: 302.9
click at [909, 247] on div "Janela de atendimento Grade de atendimento Capacidade Transportadoras Veículos …" at bounding box center [499, 234] width 999 height 469
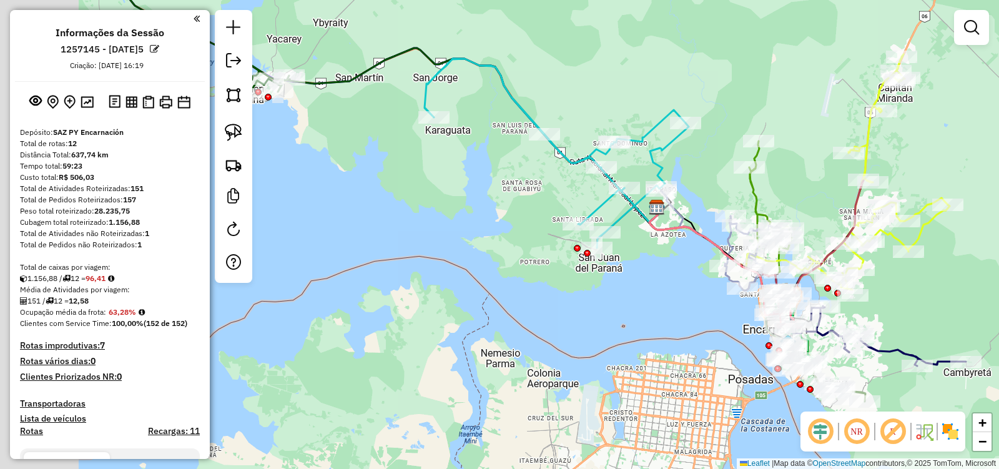
drag, startPoint x: 508, startPoint y: 258, endPoint x: 606, endPoint y: 302, distance: 107.1
click at [606, 302] on div "Janela de atendimento Grade de atendimento Capacidade Transportadoras Veículos …" at bounding box center [499, 234] width 999 height 469
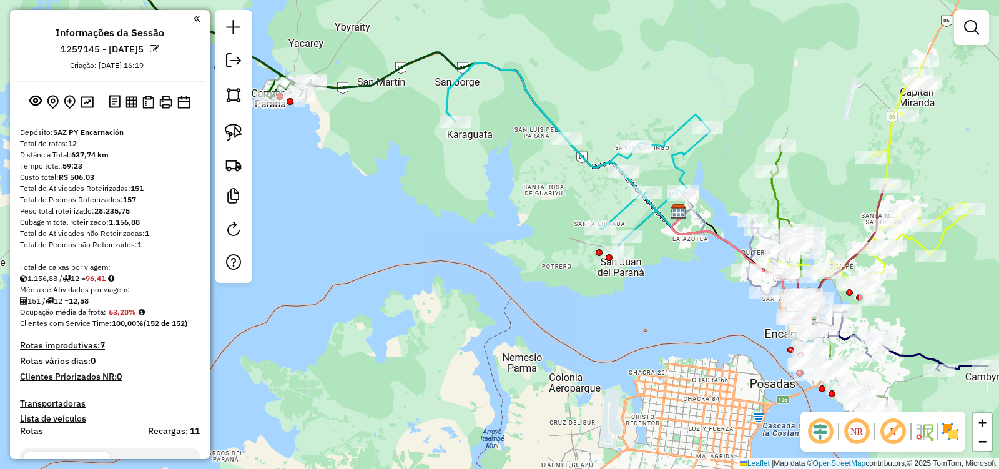
drag, startPoint x: 425, startPoint y: 240, endPoint x: 548, endPoint y: 279, distance: 128.9
click at [548, 279] on div "Janela de atendimento Grade de atendimento Capacidade Transportadoras Veículos …" at bounding box center [499, 234] width 999 height 469
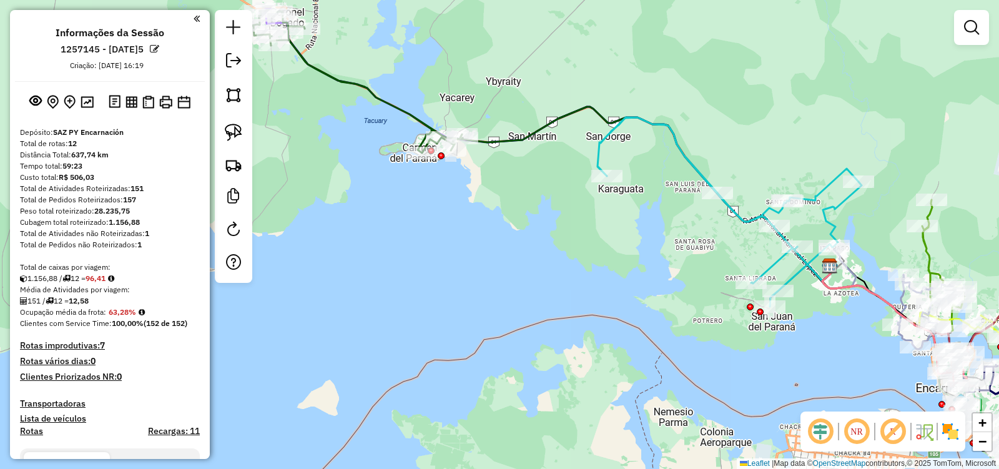
drag, startPoint x: 487, startPoint y: 289, endPoint x: 535, endPoint y: 327, distance: 60.9
click at [535, 327] on div "Janela de atendimento Grade de atendimento Capacidade Transportadoras Veículos …" at bounding box center [499, 234] width 999 height 469
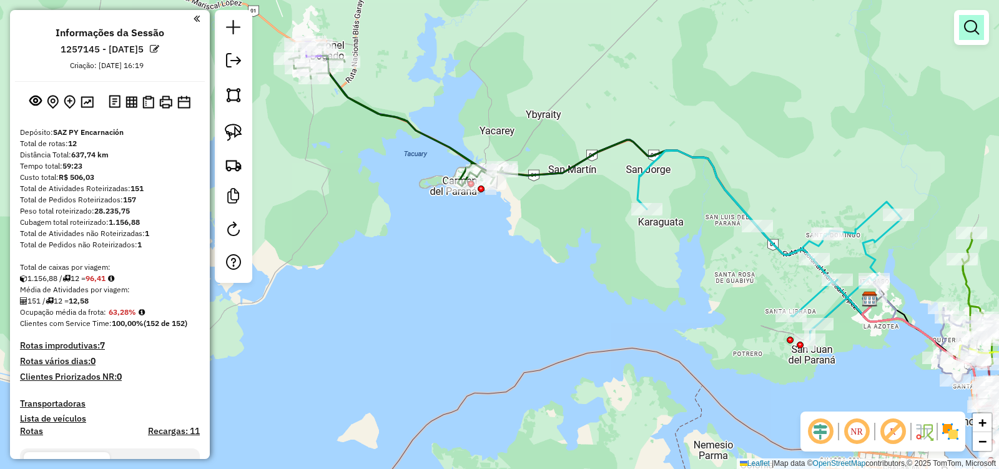
click at [978, 31] on em at bounding box center [971, 27] width 15 height 15
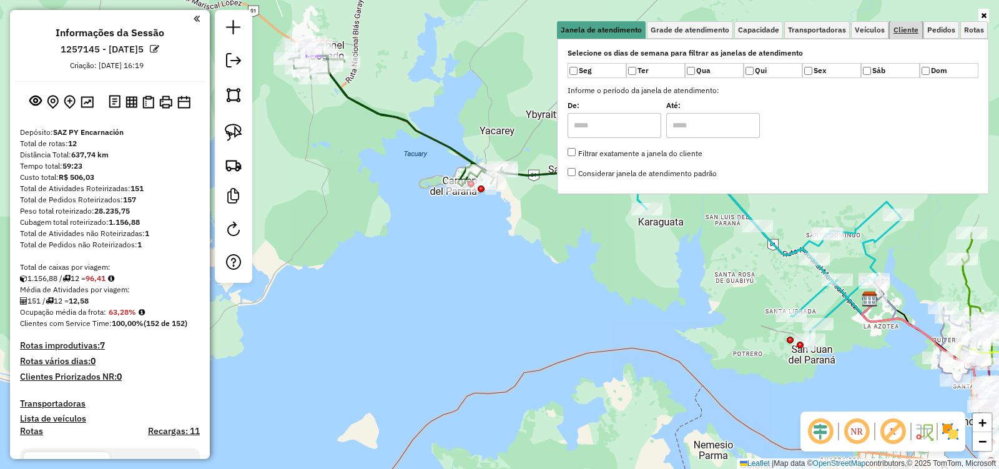
click at [902, 34] on link "Cliente" at bounding box center [906, 29] width 32 height 17
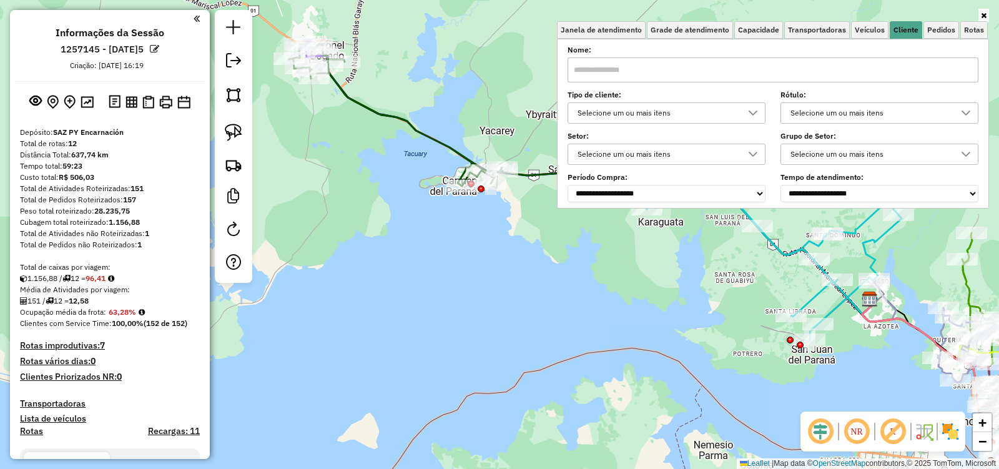
click at [679, 111] on div "Selecione um ou mais itens" at bounding box center [657, 113] width 168 height 20
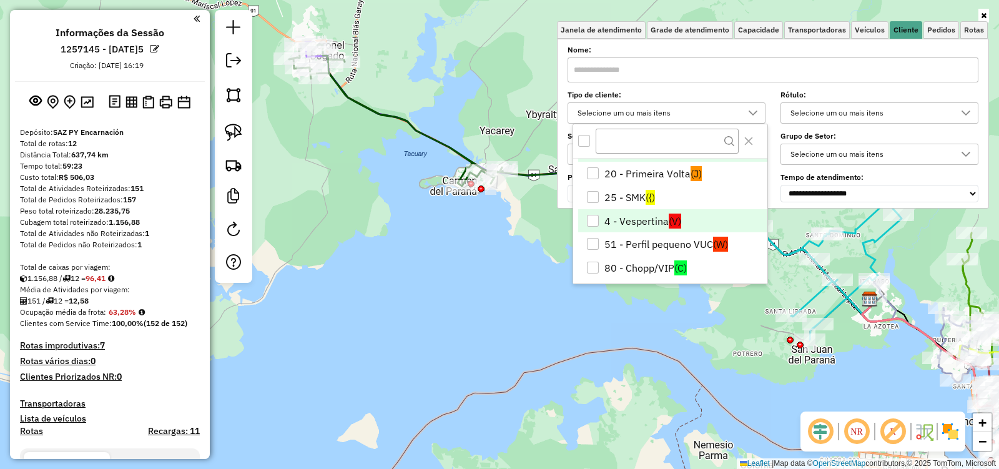
scroll to position [50, 0]
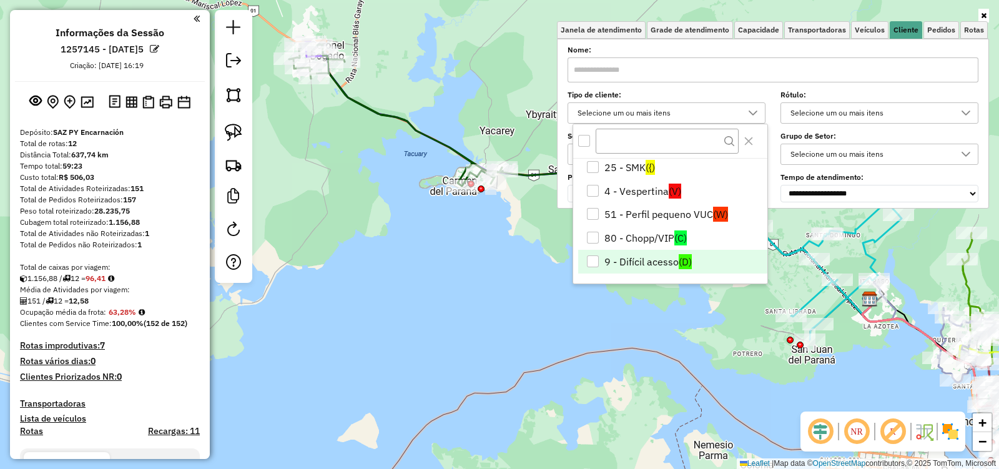
click at [625, 268] on li "9 - Difícil acesso (D)" at bounding box center [672, 262] width 189 height 24
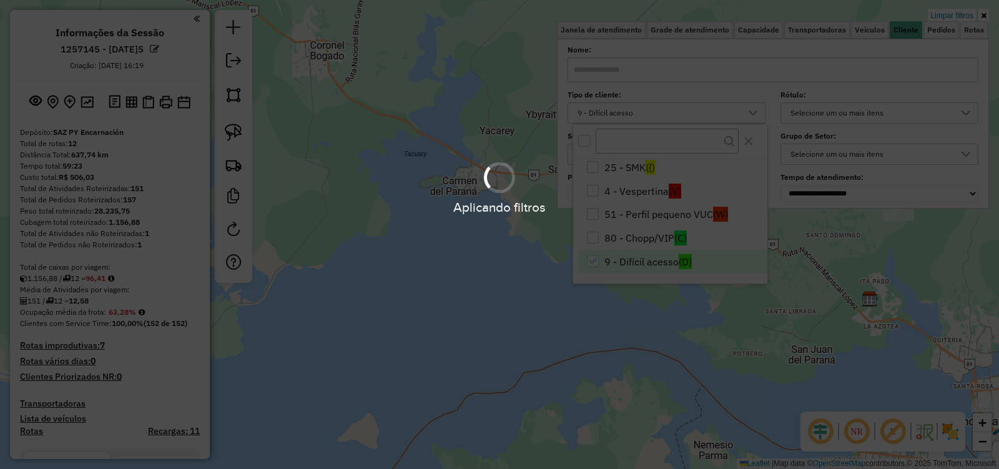
click at [584, 350] on div "Aplicando filtros" at bounding box center [499, 234] width 999 height 469
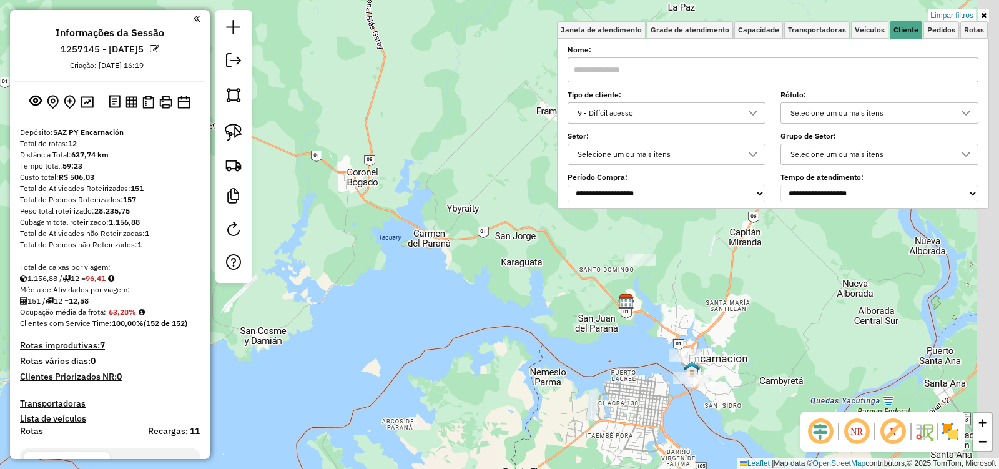
drag, startPoint x: 641, startPoint y: 371, endPoint x: 422, endPoint y: 288, distance: 233.8
click at [422, 288] on div "Limpar filtros Janela de atendimento Grade de atendimento Capacidade Transporta…" at bounding box center [499, 234] width 999 height 469
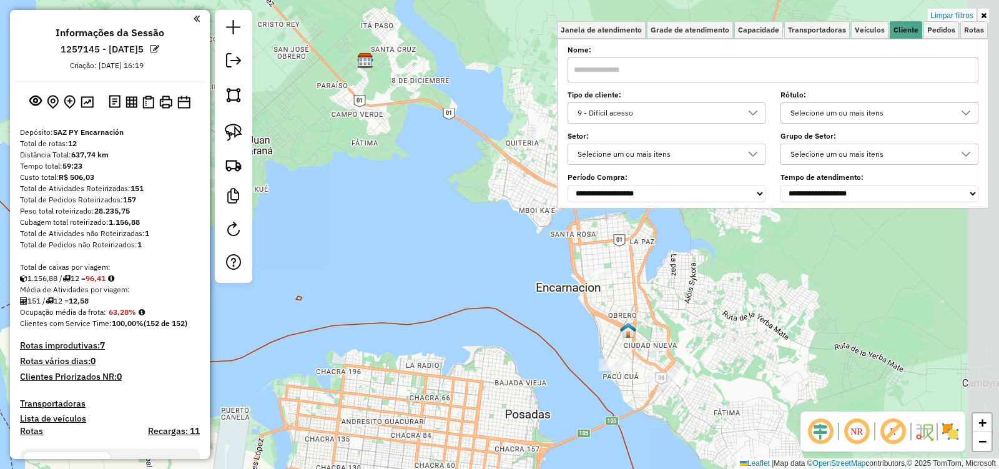
drag, startPoint x: 576, startPoint y: 315, endPoint x: 449, endPoint y: 357, distance: 134.3
click at [449, 357] on div "Limpar filtros Janela de atendimento Grade de atendimento Capacidade Transporta…" at bounding box center [499, 234] width 999 height 469
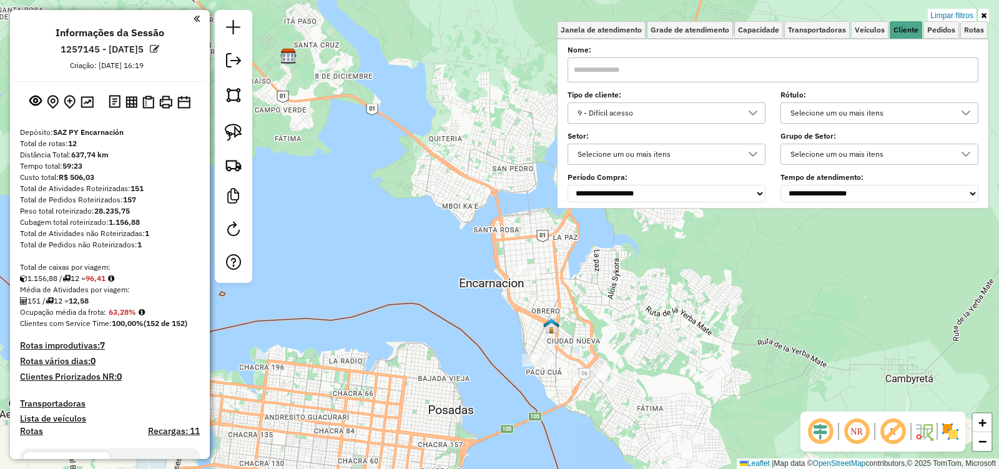
drag, startPoint x: 484, startPoint y: 362, endPoint x: 458, endPoint y: 355, distance: 26.5
click at [458, 355] on div "Limpar filtros Janela de atendimento Grade de atendimento Capacidade Transporta…" at bounding box center [499, 234] width 999 height 469
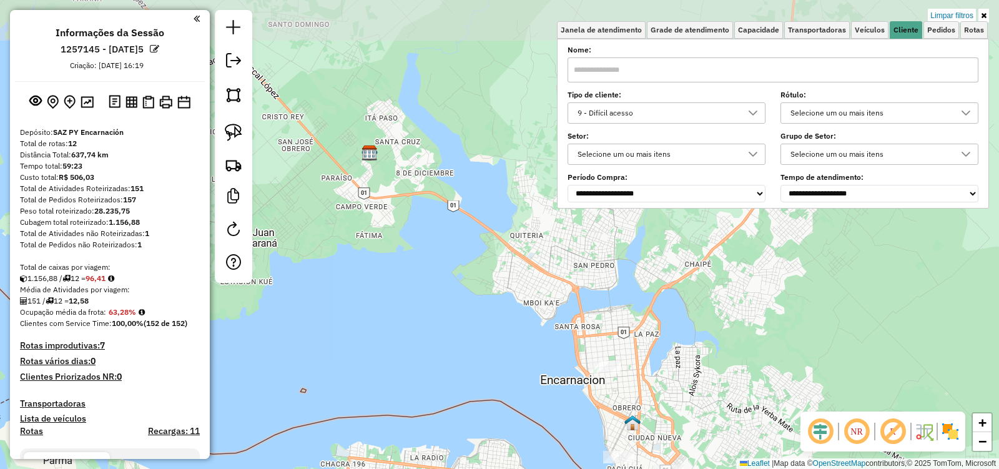
drag, startPoint x: 411, startPoint y: 307, endPoint x: 493, endPoint y: 403, distance: 126.3
click at [493, 403] on div "Limpar filtros Janela de atendimento Grade de atendimento Capacidade Transporta…" at bounding box center [499, 234] width 999 height 469
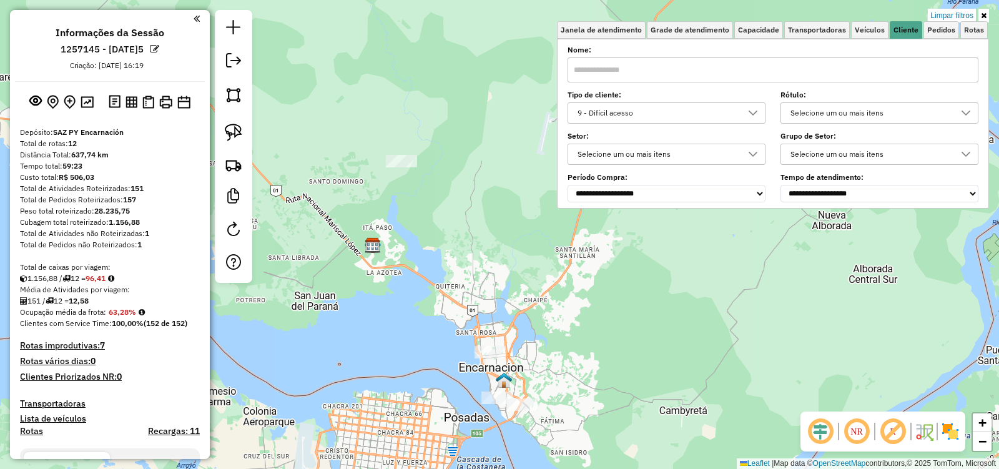
drag, startPoint x: 571, startPoint y: 279, endPoint x: 556, endPoint y: 273, distance: 16.6
click at [556, 273] on div "Limpar filtros Janela de atendimento Grade de atendimento Capacidade Transporta…" at bounding box center [499, 234] width 999 height 469
click at [235, 132] on img at bounding box center [233, 132] width 17 height 17
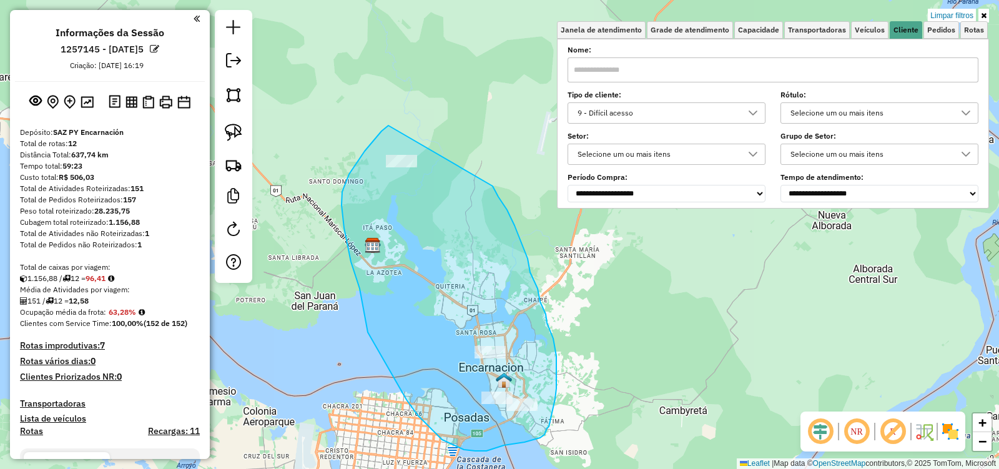
drag, startPoint x: 381, startPoint y: 131, endPoint x: 468, endPoint y: 139, distance: 86.5
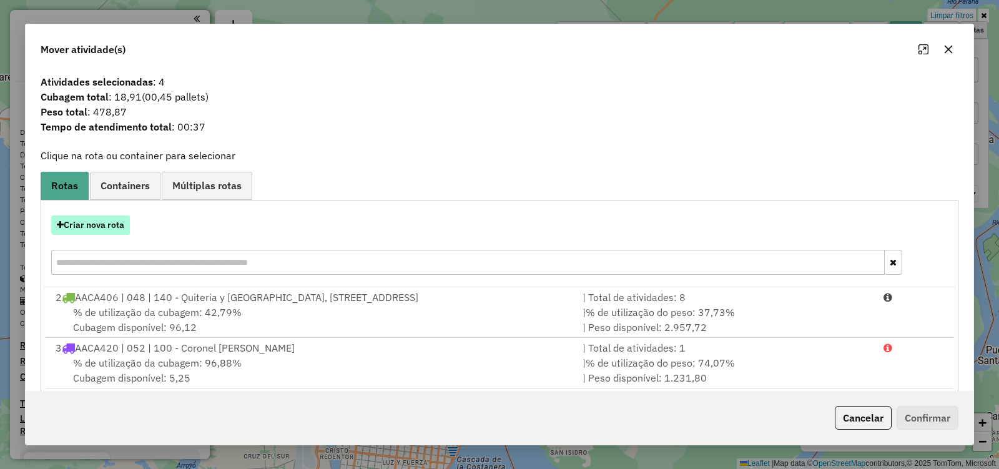
click at [111, 228] on button "Criar nova rota" at bounding box center [90, 224] width 79 height 19
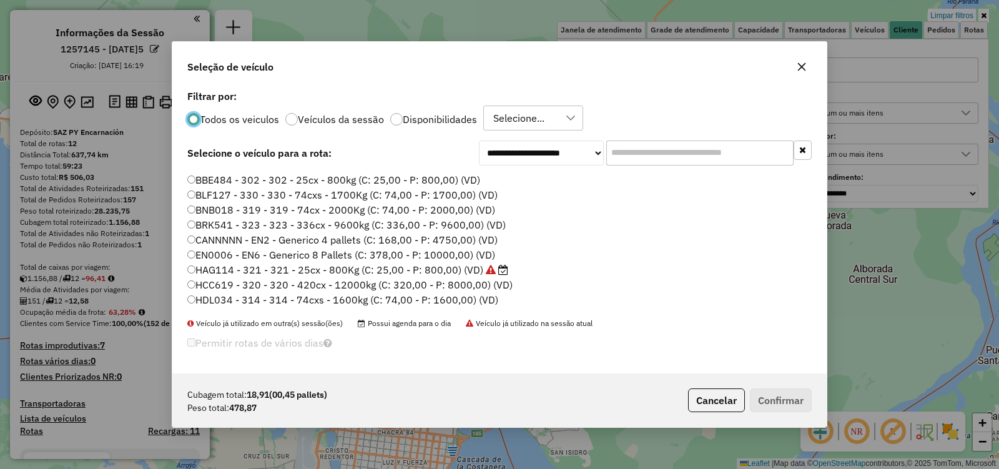
scroll to position [375, 0]
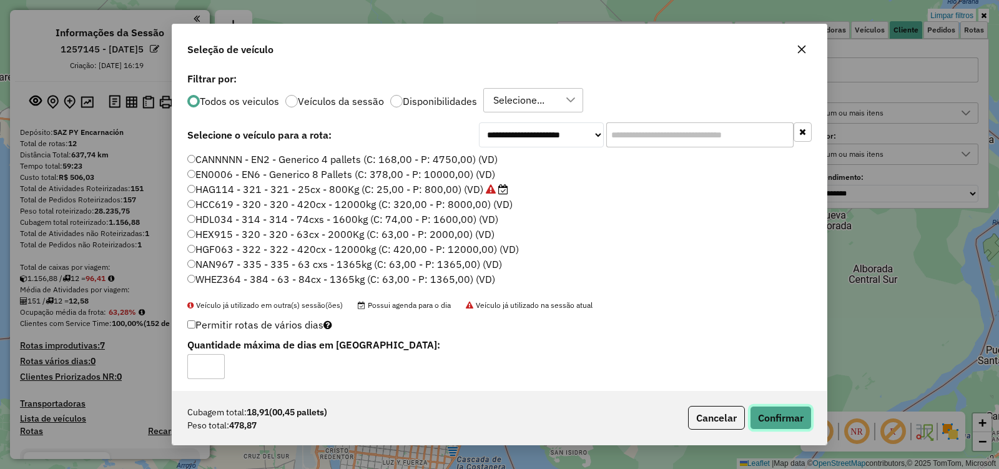
click at [778, 415] on button "Confirmar" at bounding box center [781, 418] width 62 height 24
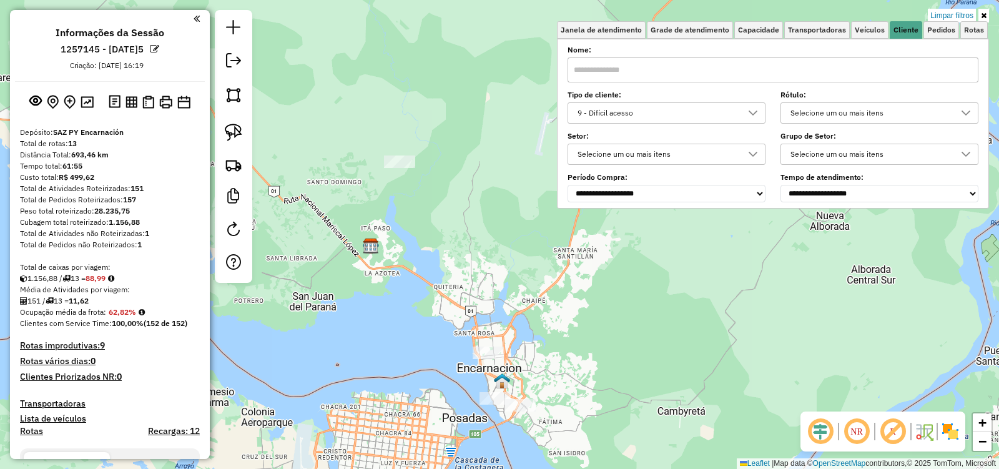
drag, startPoint x: 541, startPoint y: 380, endPoint x: 510, endPoint y: 355, distance: 39.9
click at [513, 363] on div "Limpar filtros Janela de atendimento Grade de atendimento Capacidade Transporta…" at bounding box center [499, 234] width 999 height 469
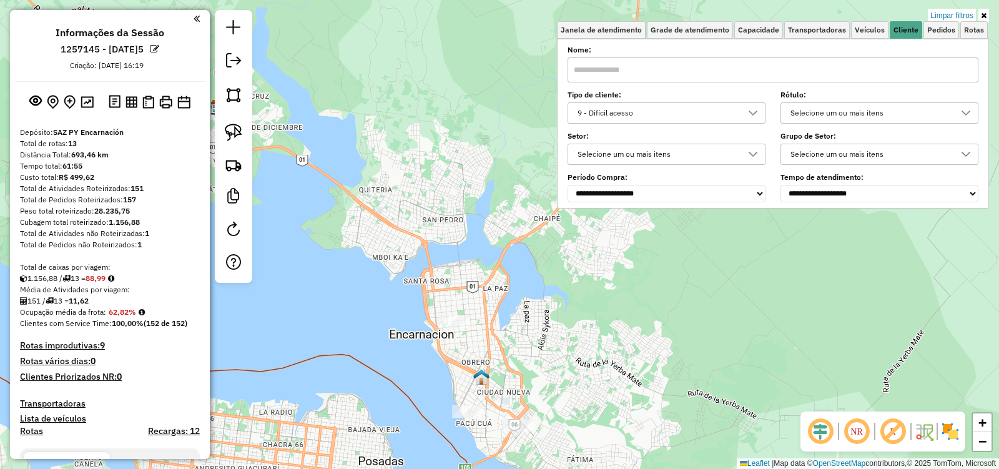
drag, startPoint x: 511, startPoint y: 362, endPoint x: 526, endPoint y: 362, distance: 15.0
click at [526, 362] on div "Limpar filtros Janela de atendimento Grade de atendimento Capacidade Transporta…" at bounding box center [499, 234] width 999 height 469
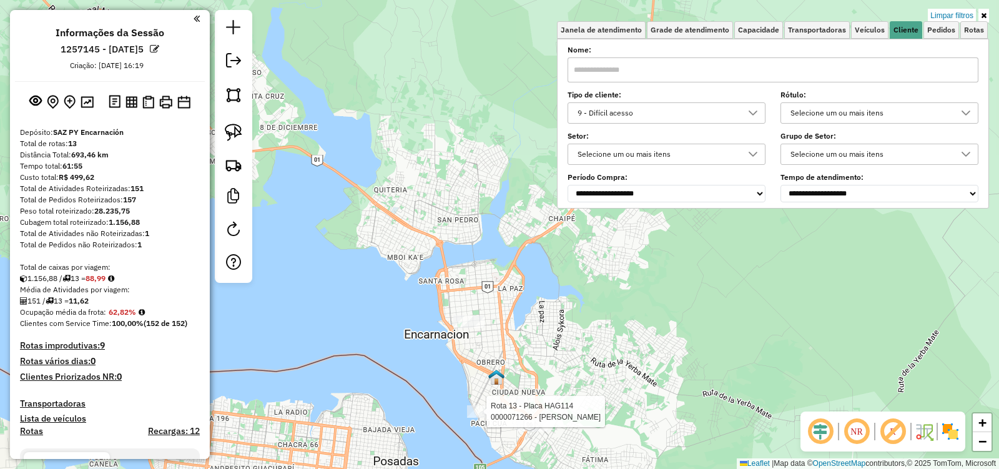
select select "**********"
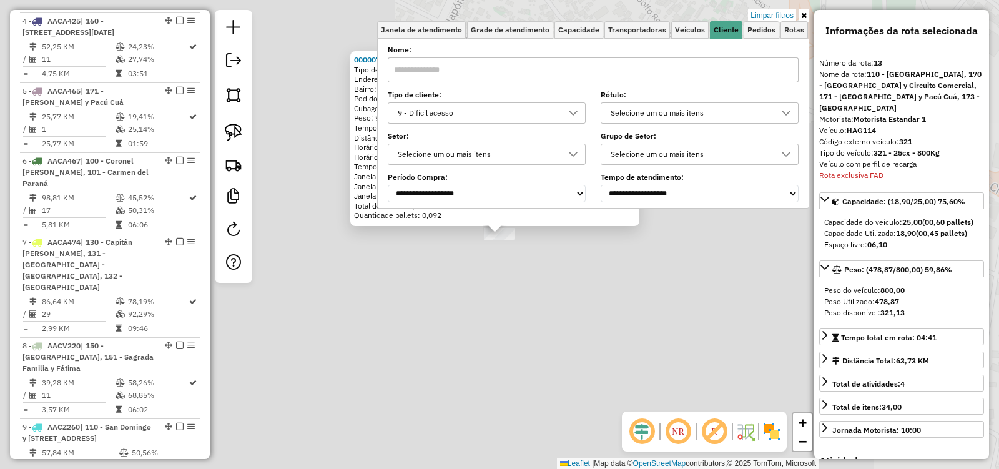
scroll to position [1400, 0]
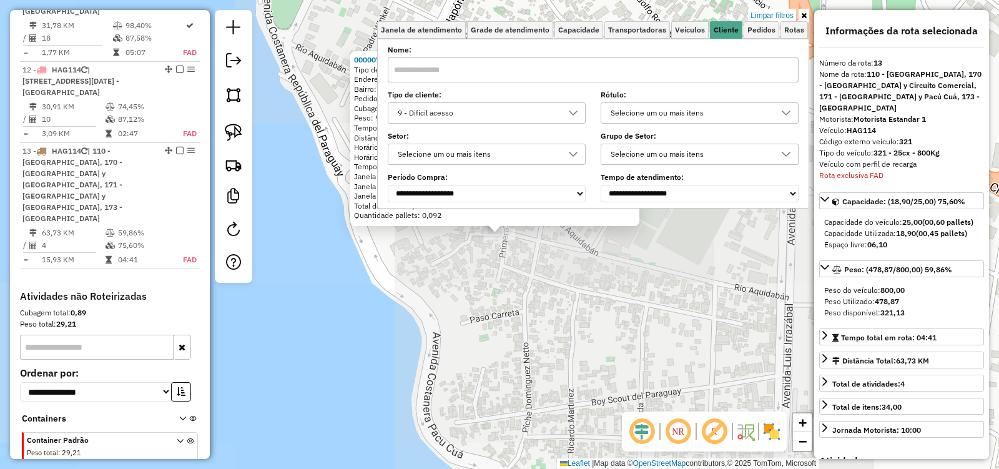
click at [503, 387] on div "0000071266 - ANA ROSA NUNEZ DE ZARZA Tipo de cliente: 9 - Difícil acesso (D) En…" at bounding box center [499, 234] width 999 height 469
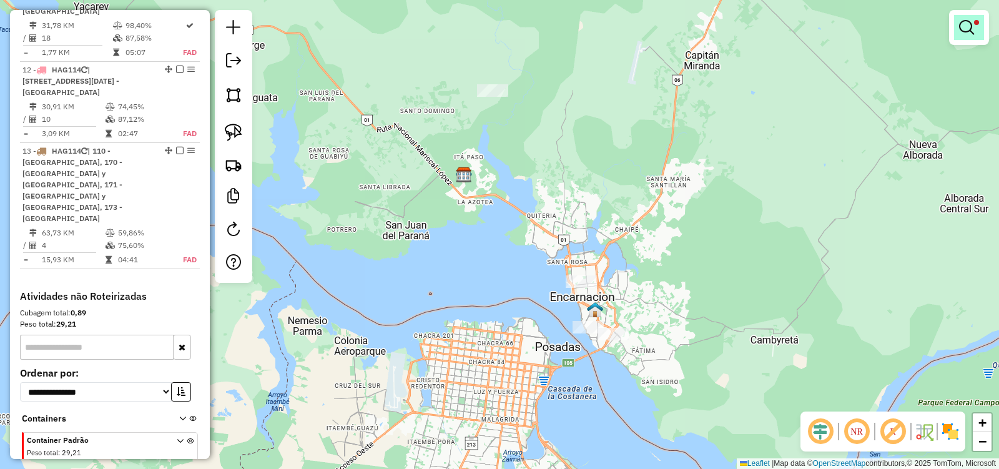
click at [970, 28] on em at bounding box center [966, 27] width 15 height 15
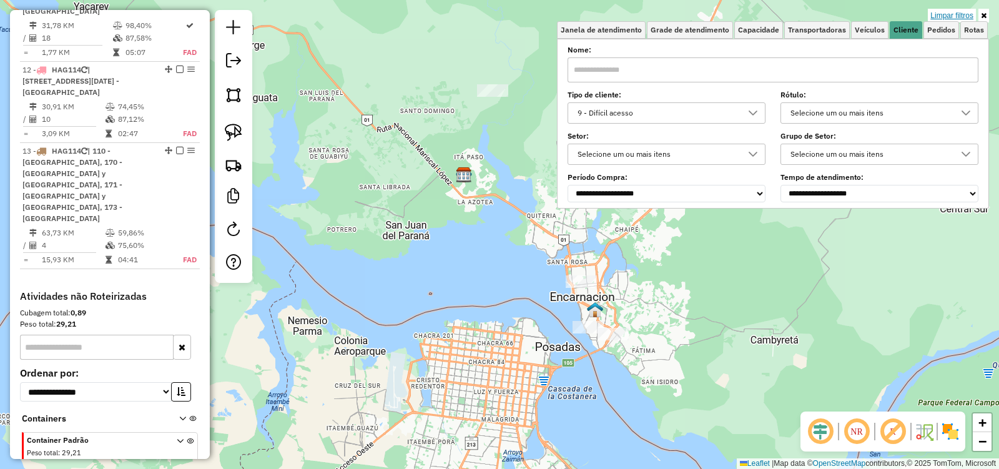
click at [953, 16] on link "Limpar filtros" at bounding box center [952, 16] width 48 height 14
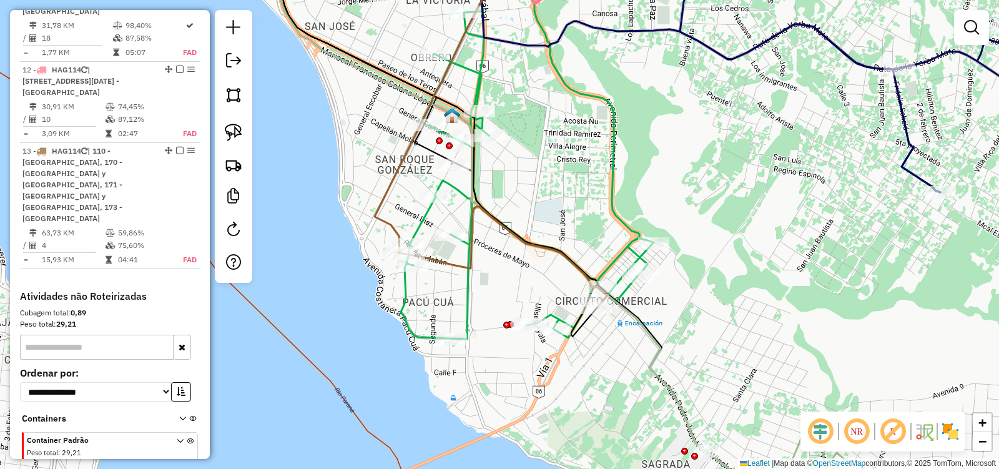
drag, startPoint x: 542, startPoint y: 209, endPoint x: 571, endPoint y: 214, distance: 29.1
click at [571, 214] on div "Janela de atendimento Grade de atendimento Capacidade Transportadoras Veículos …" at bounding box center [499, 234] width 999 height 469
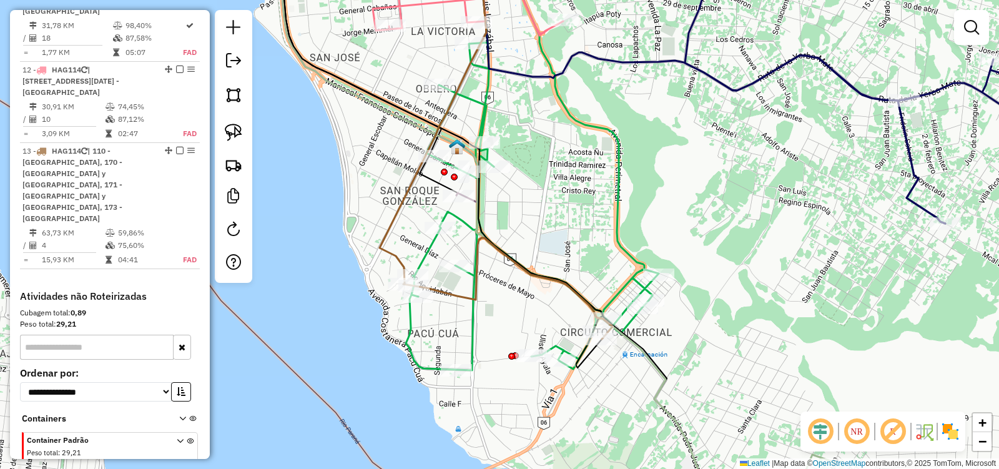
drag, startPoint x: 560, startPoint y: 162, endPoint x: 563, endPoint y: 203, distance: 41.3
click at [563, 203] on div "Janela de atendimento Grade de atendimento Capacidade Transportadoras Veículos …" at bounding box center [499, 234] width 999 height 469
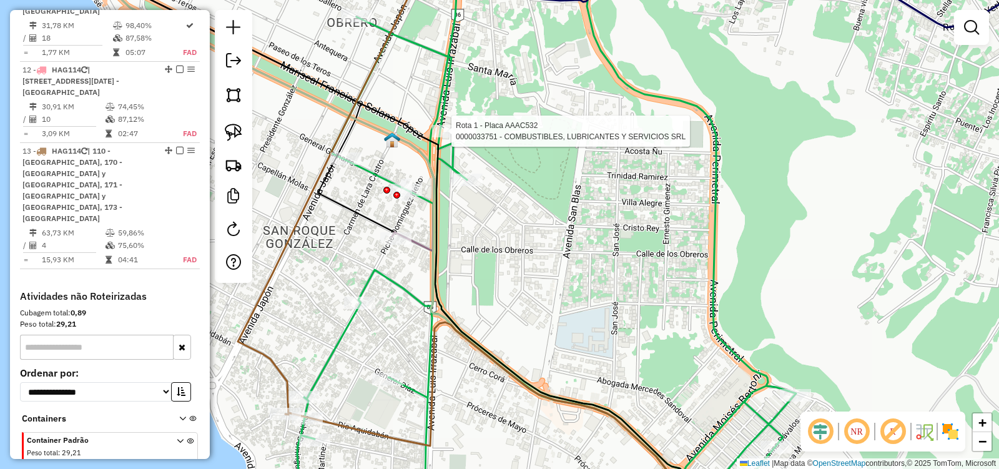
select select "**********"
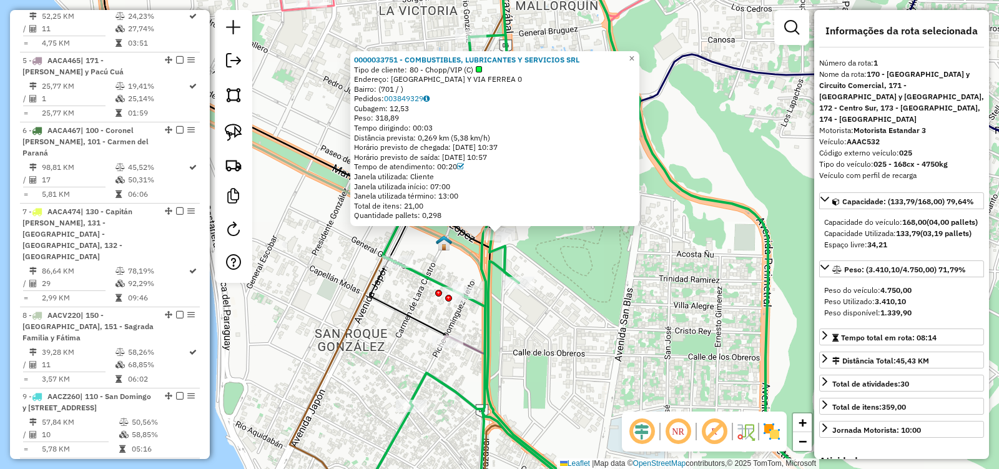
scroll to position [492, 0]
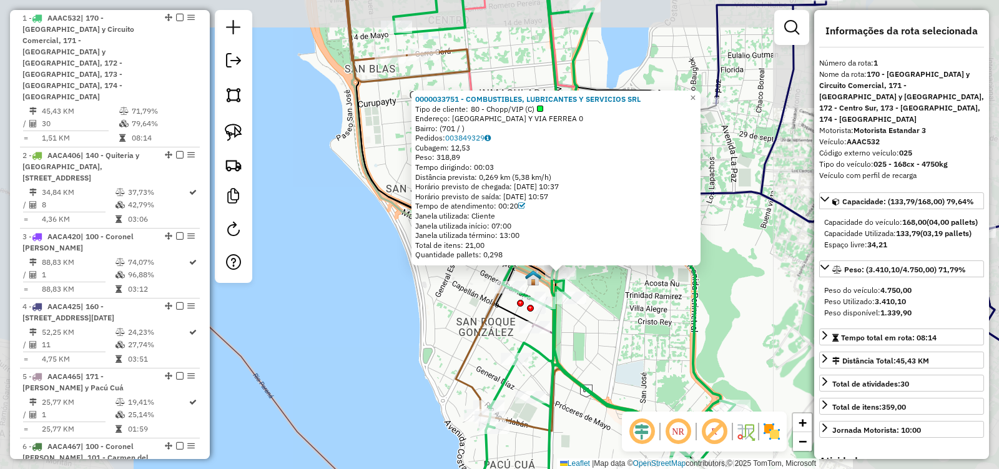
click at [606, 342] on div "0000033751 - COMBUSTIBLES, LUBRICANTES Y SERVICIOS SRL Tipo de cliente: 80 - Ch…" at bounding box center [499, 234] width 999 height 469
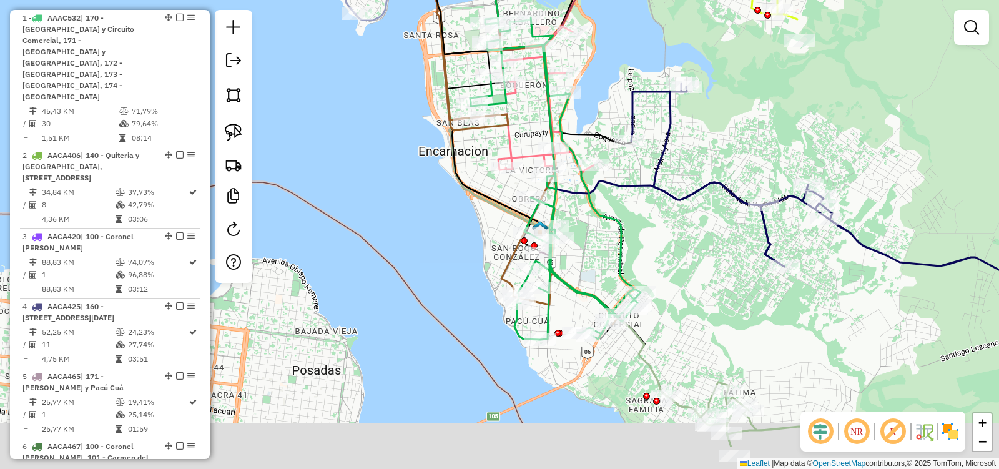
drag, startPoint x: 604, startPoint y: 312, endPoint x: 557, endPoint y: 178, distance: 142.4
click at [559, 190] on div "Rota 1 - Placa AAAC532 0000036347 - FRUTERIA Y DESPENSA SAN CAYET Janela de ate…" at bounding box center [499, 234] width 999 height 469
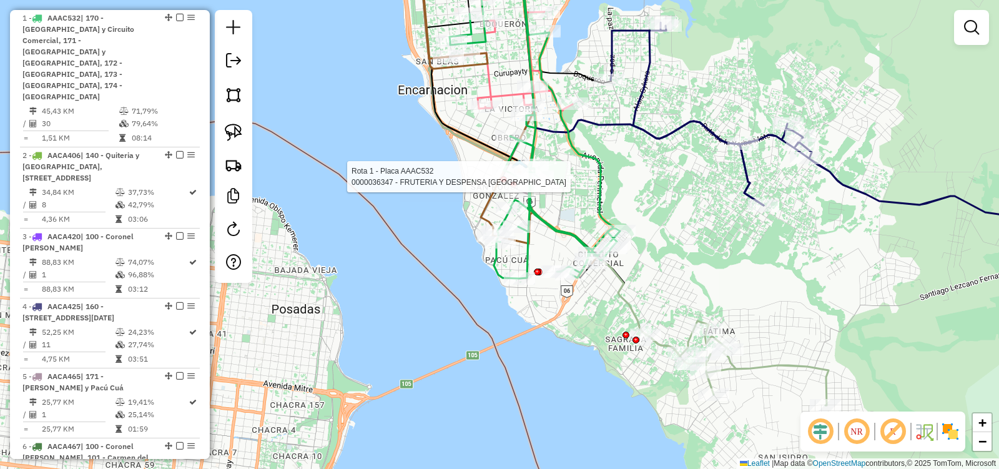
drag, startPoint x: 724, startPoint y: 235, endPoint x: 676, endPoint y: 240, distance: 48.3
click at [676, 240] on div "Rota 1 - Placa AAAC532 0000036347 - FRUTERIA Y DESPENSA SAN CAYET Janela de ate…" at bounding box center [499, 234] width 999 height 469
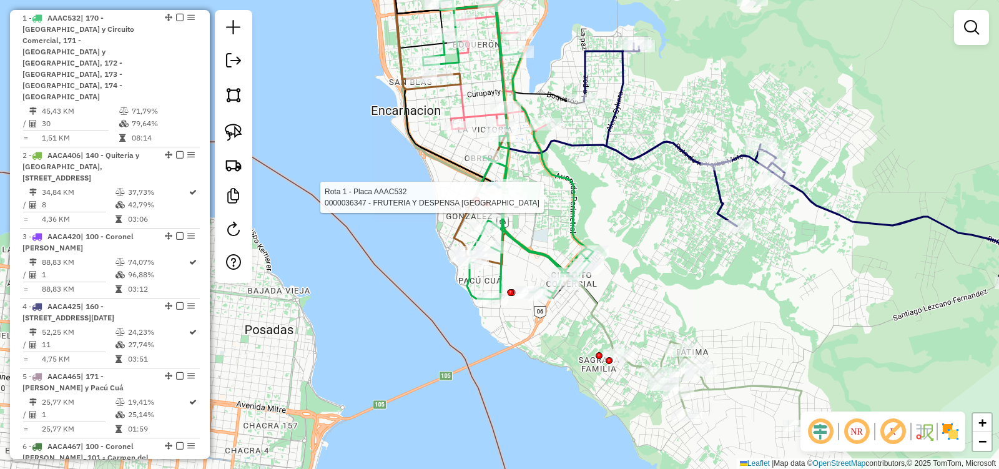
drag, startPoint x: 518, startPoint y: 195, endPoint x: 536, endPoint y: 212, distance: 25.6
click at [536, 212] on div "Rota 1 - Placa AAAC532 0000036347 - FRUTERIA Y DESPENSA SAN CAYET Janela de ate…" at bounding box center [499, 234] width 999 height 469
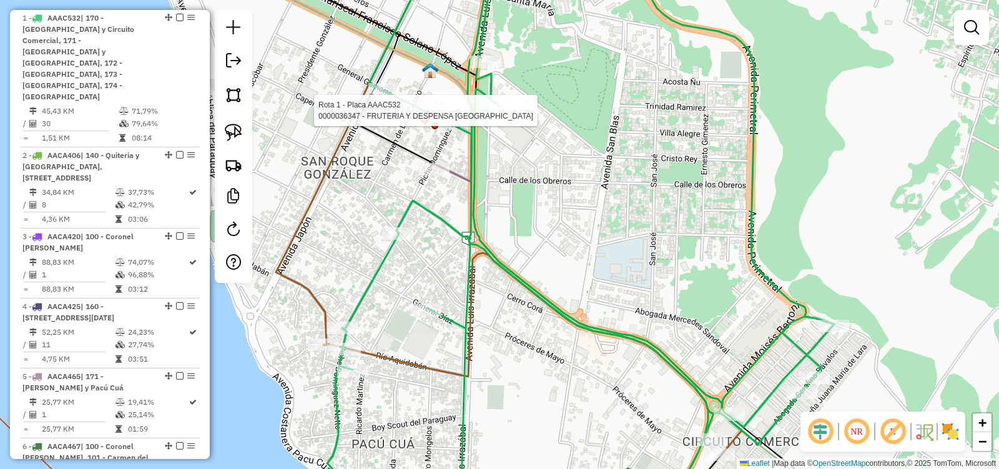
click at [436, 179] on div "Rota 1 - Placa AAAC532 0000036347 - FRUTERIA Y DESPENSA SAN CAYET Janela de ate…" at bounding box center [499, 234] width 999 height 469
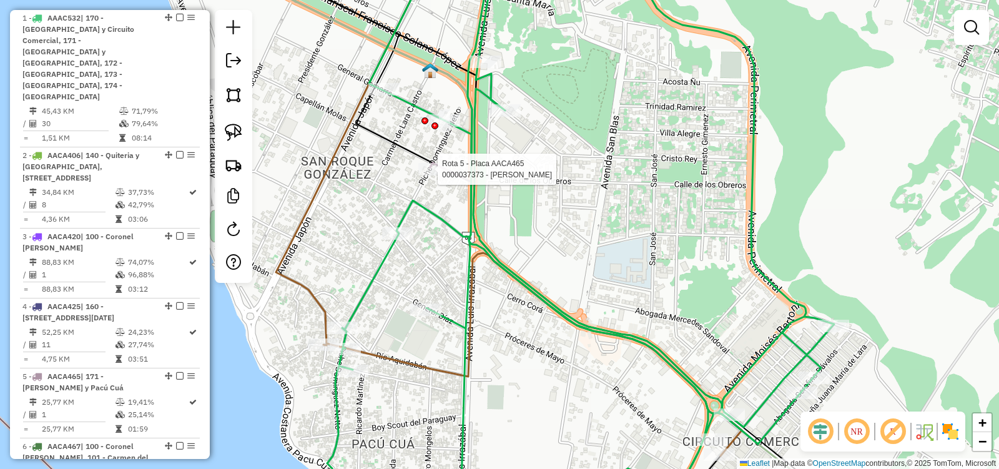
select select "**********"
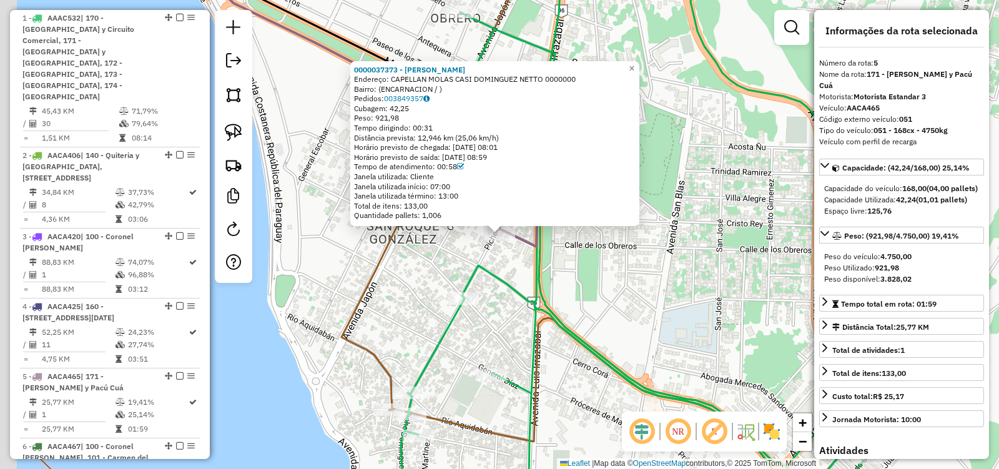
scroll to position [839, 0]
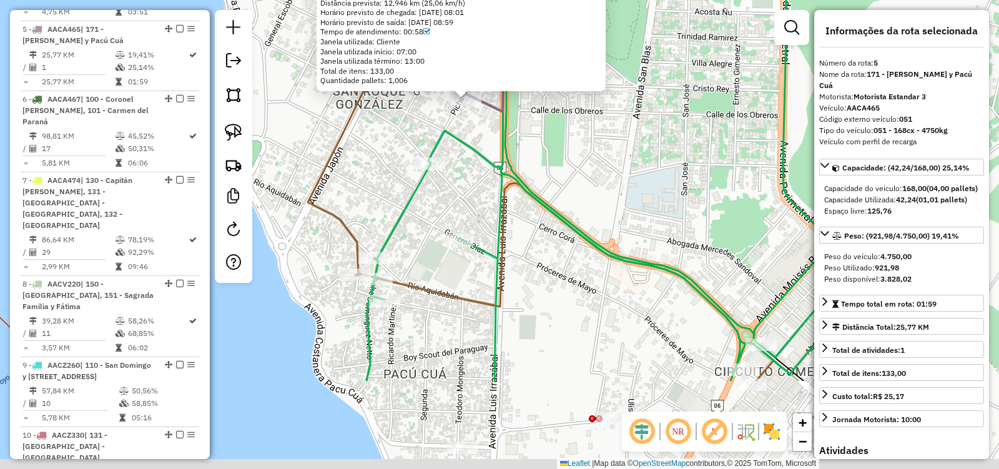
drag, startPoint x: 497, startPoint y: 329, endPoint x: 463, endPoint y: 194, distance: 139.0
click at [463, 194] on div "0000037373 - COMERCIAL OCAMPO Endereço: CAPELLAN MOLAS CASI DOMINGUEZ NETTO 000…" at bounding box center [499, 234] width 999 height 469
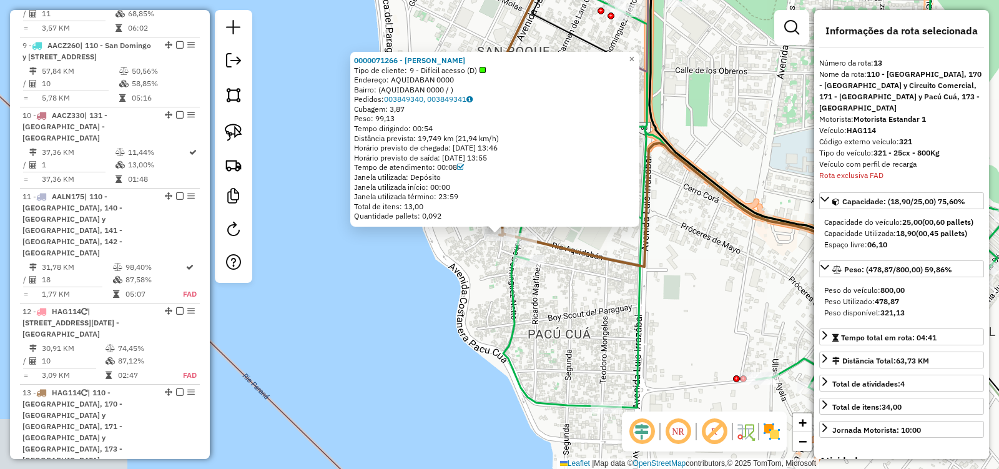
scroll to position [1400, 0]
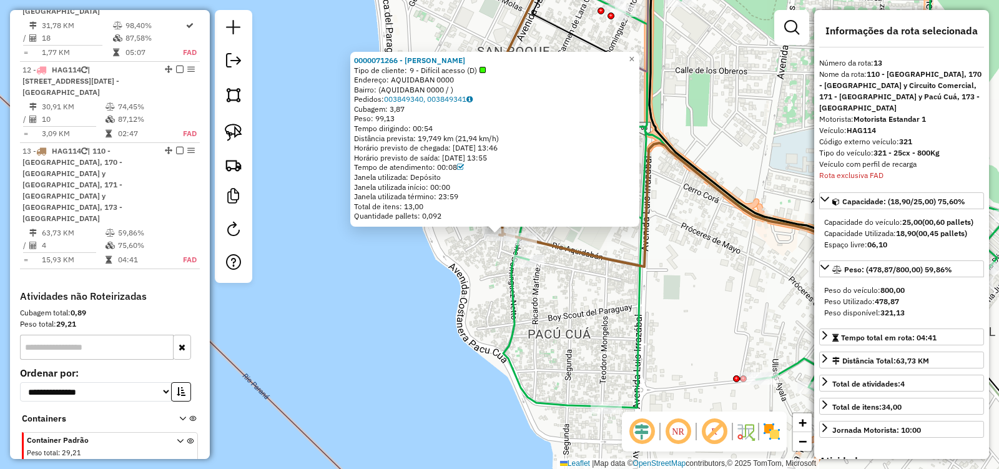
click at [493, 296] on div "0000071266 - ANA ROSA NUNEZ DE ZARZA Tipo de cliente: 9 - Difícil acesso (D) En…" at bounding box center [499, 234] width 999 height 469
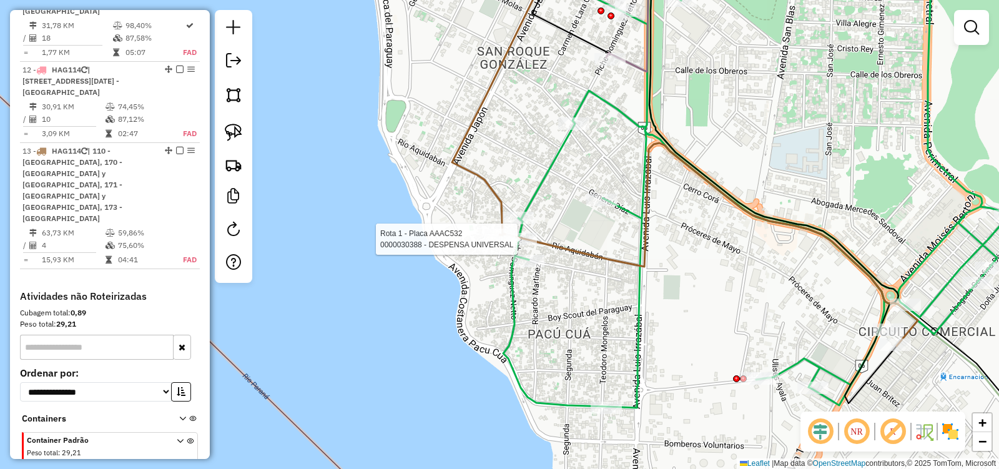
select select "**********"
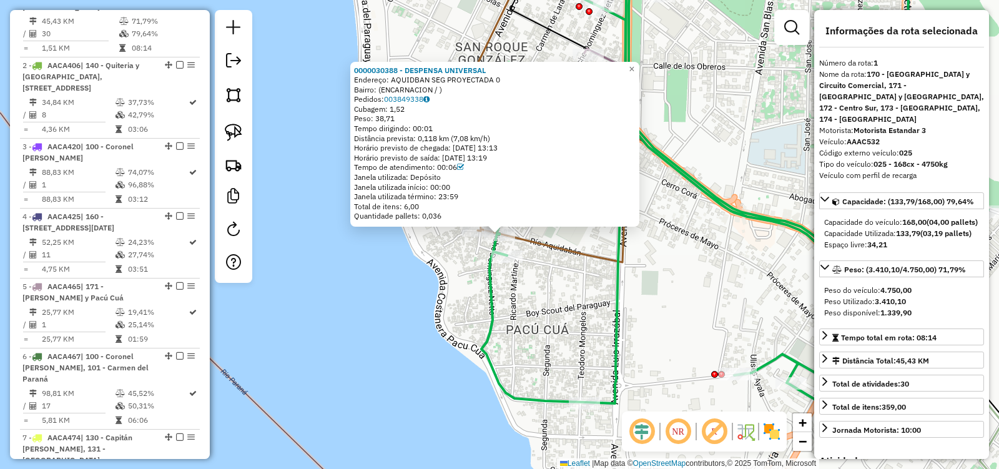
scroll to position [492, 0]
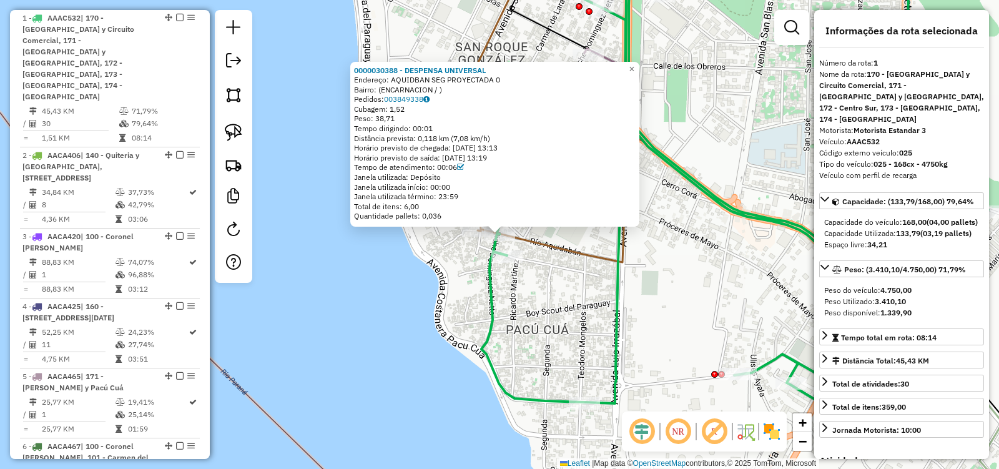
click at [434, 305] on div "0000030388 - DESPENSA UNIVERSAL Endereço: AQUIDBAN SEG PROYECTADA 0 Bairro: (EN…" at bounding box center [499, 234] width 999 height 469
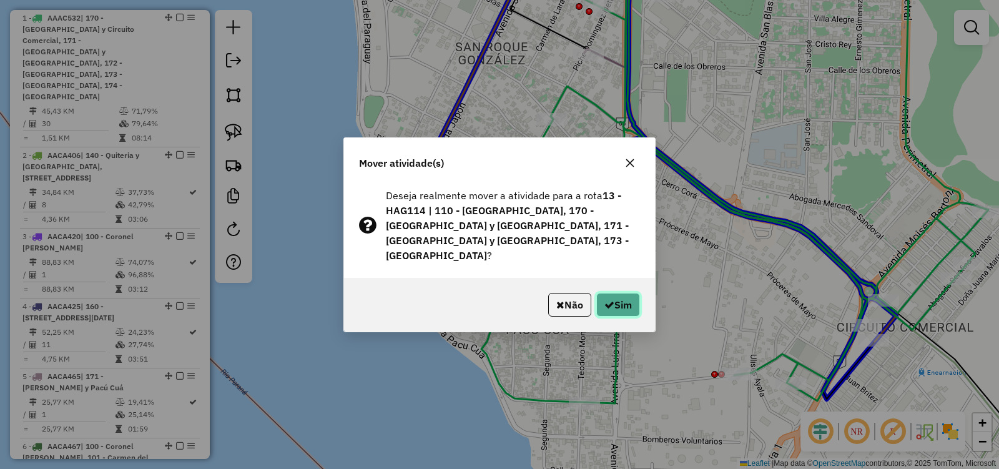
click at [606, 300] on icon "button" at bounding box center [609, 305] width 10 height 10
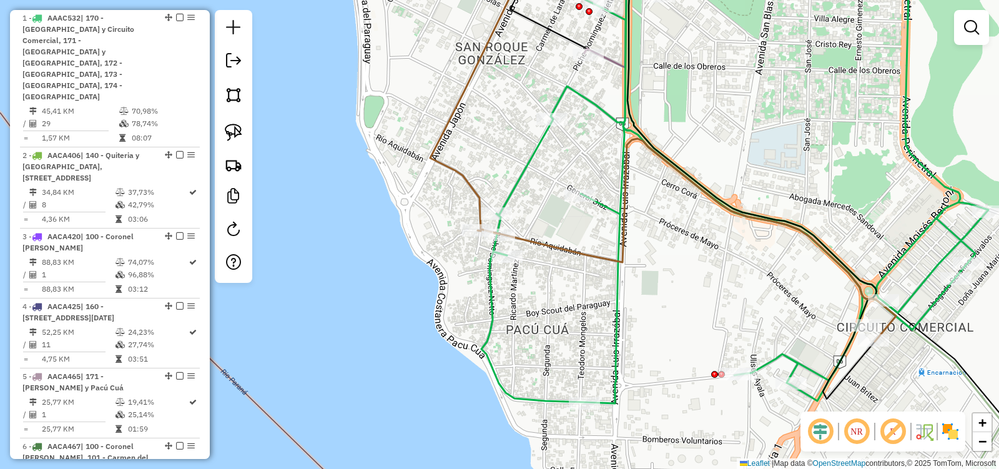
click at [569, 255] on icon at bounding box center [663, 147] width 466 height 388
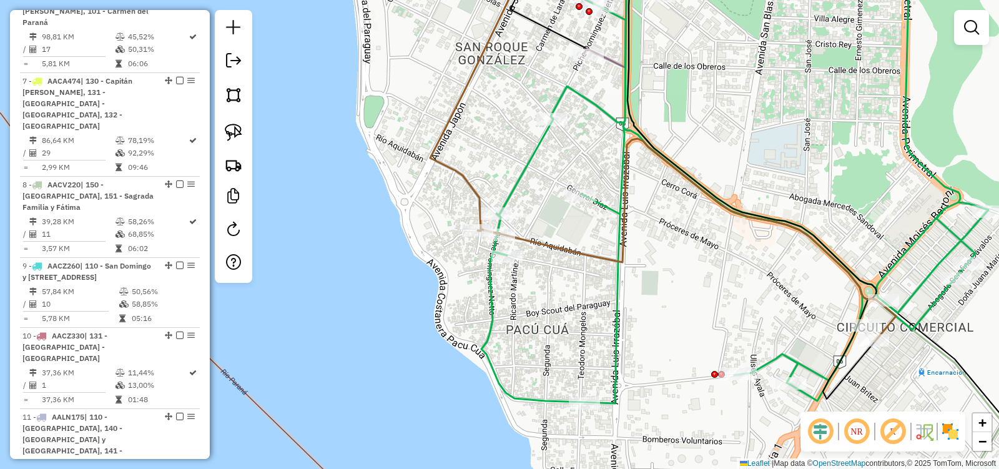
select select "**********"
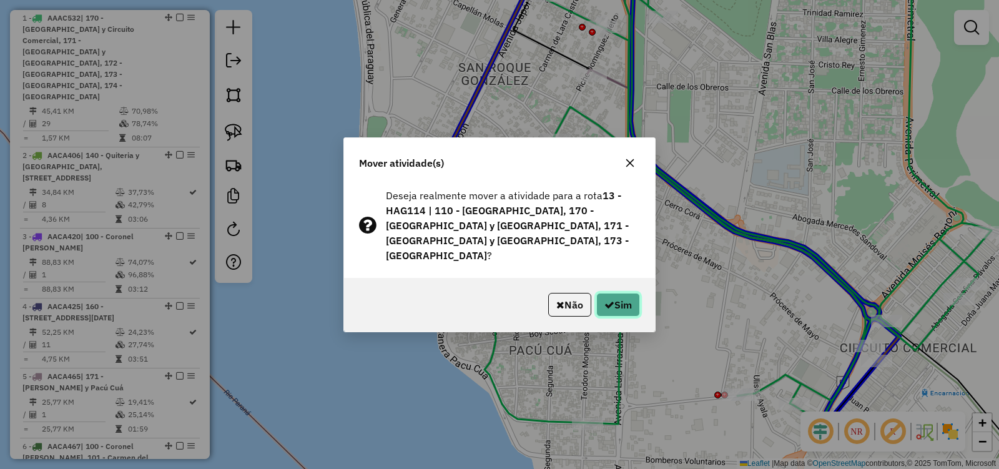
click at [619, 299] on button "Sim" at bounding box center [618, 305] width 44 height 24
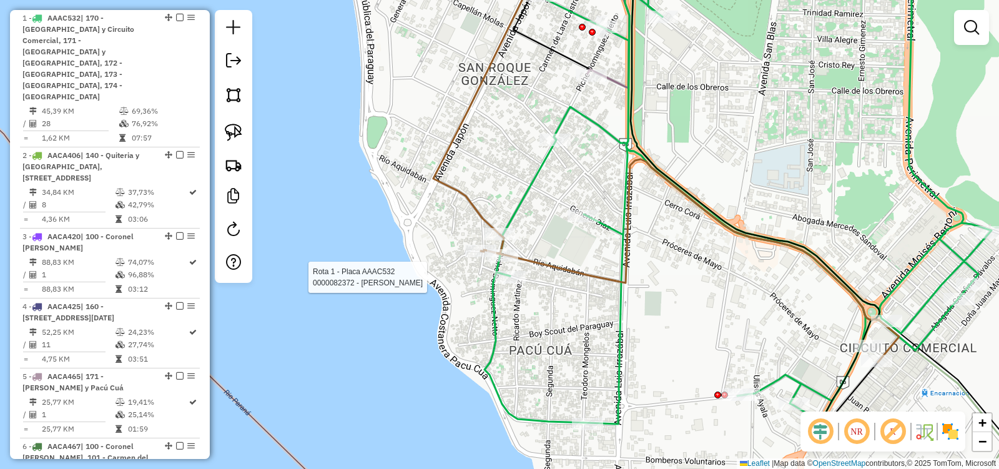
select select "**********"
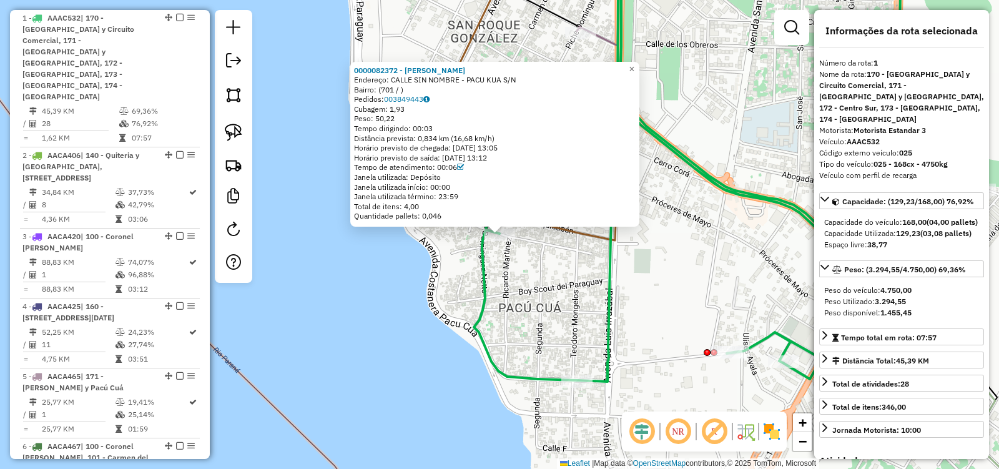
click at [525, 283] on div "0000082372 - MIRTHA ELIZABETH FERREIRA MACIEL Endereço: CALLE SIN NOMBRE - PACU…" at bounding box center [499, 234] width 999 height 469
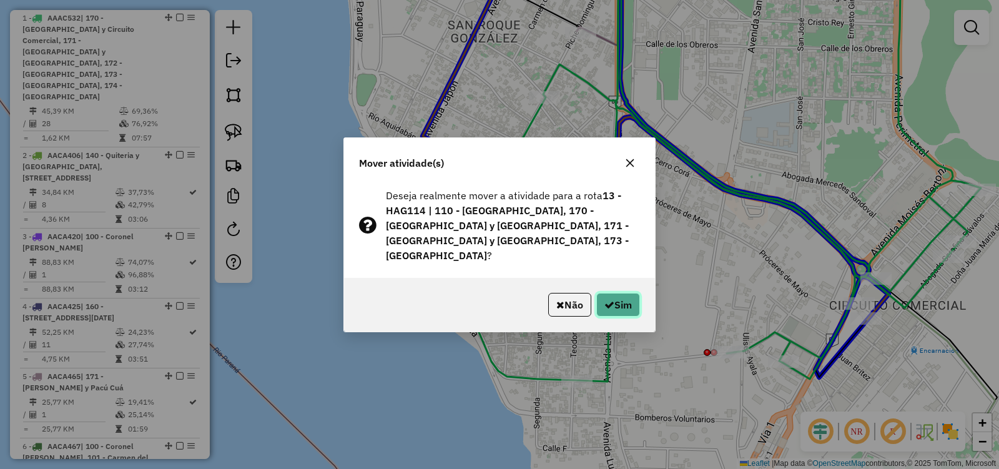
click at [616, 297] on button "Sim" at bounding box center [618, 305] width 44 height 24
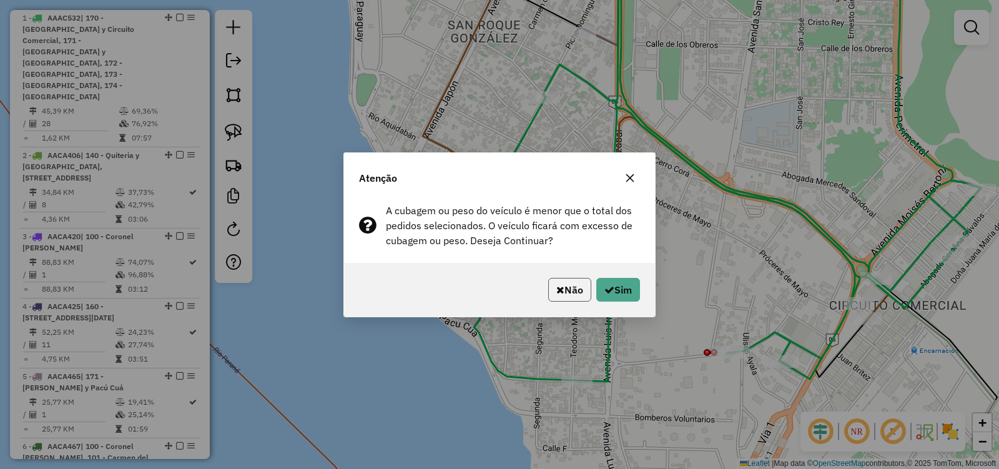
click at [560, 287] on button "Não" at bounding box center [569, 290] width 43 height 24
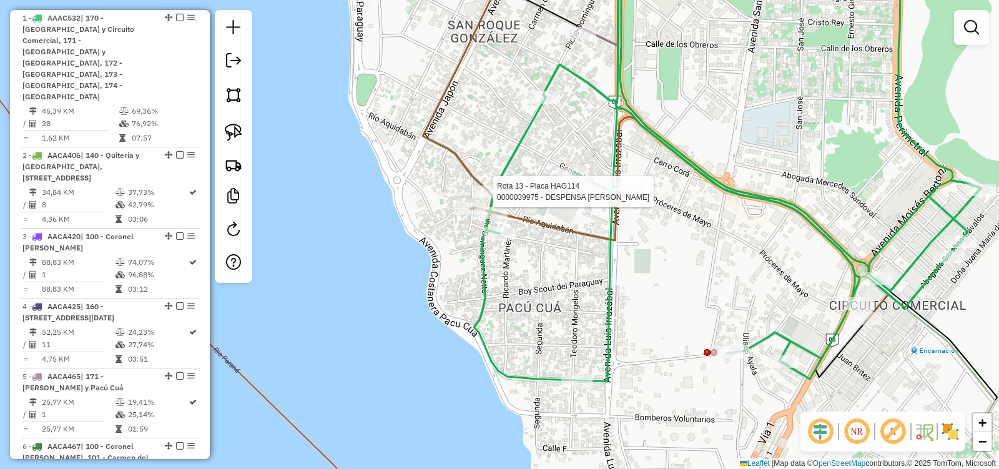
select select "**********"
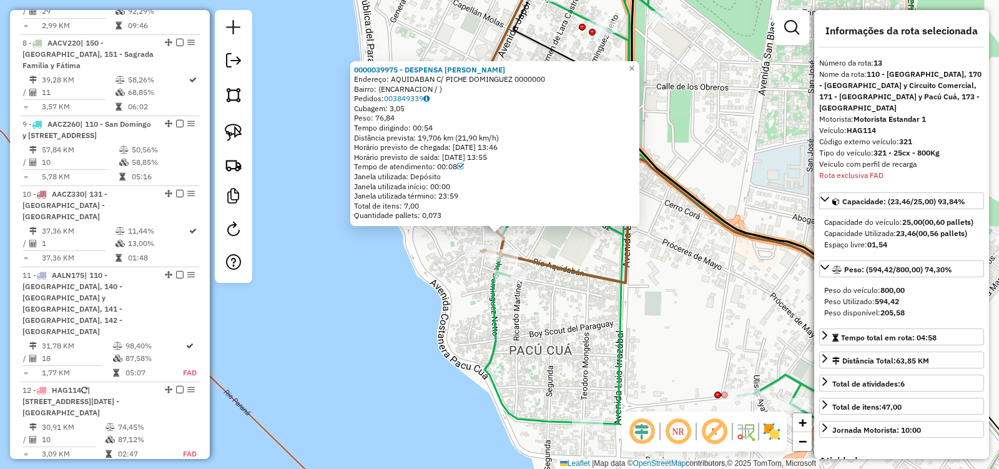
scroll to position [1400, 0]
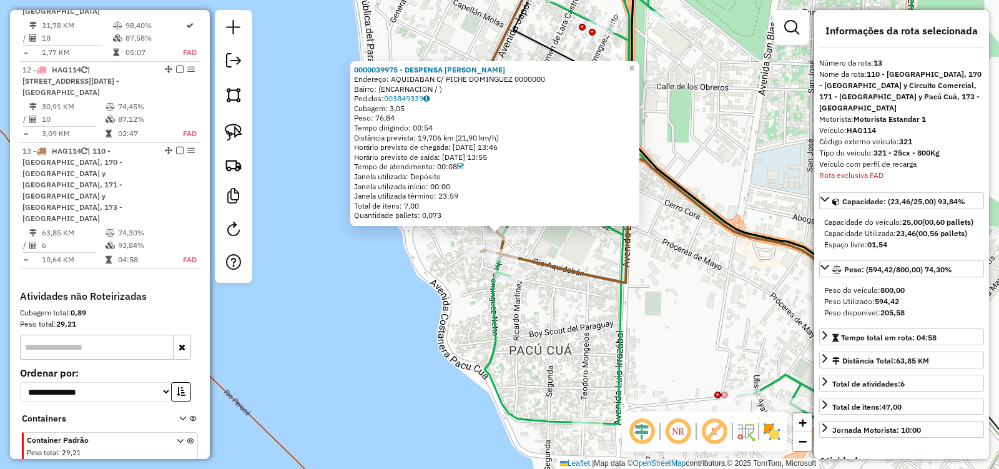
click at [539, 245] on div "Rota 13 - Placa HAG114 0000039975 - DESPENSA HELEN 0000039975 - DESPENSA HELEN …" at bounding box center [499, 234] width 999 height 469
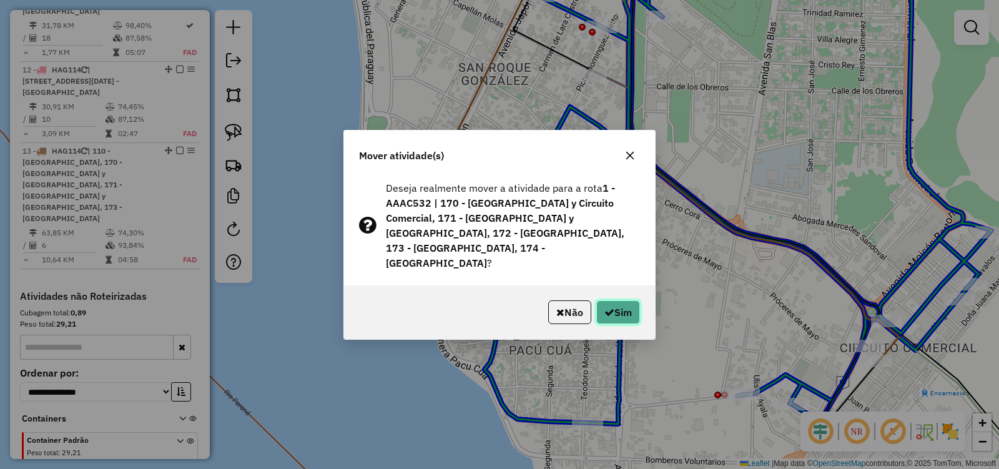
click at [623, 305] on button "Sim" at bounding box center [618, 312] width 44 height 24
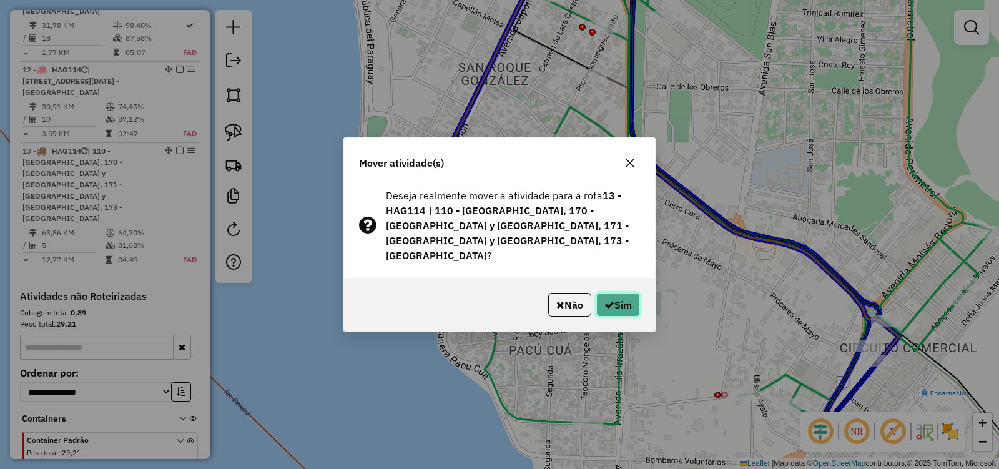
click at [608, 302] on icon "button" at bounding box center [609, 305] width 10 height 10
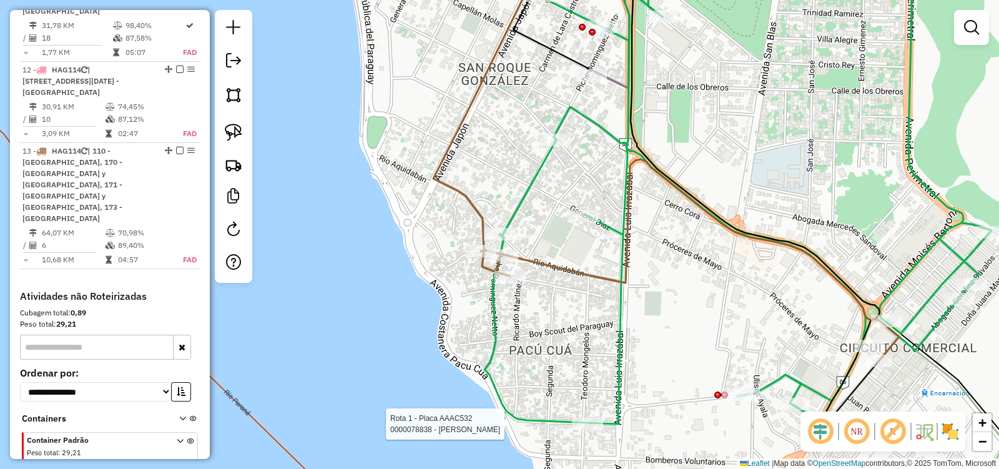
select select "**********"
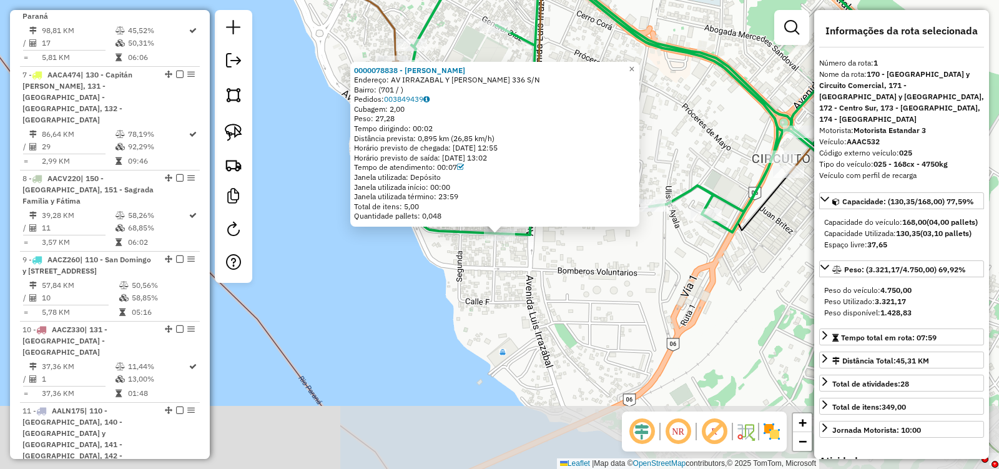
scroll to position [492, 0]
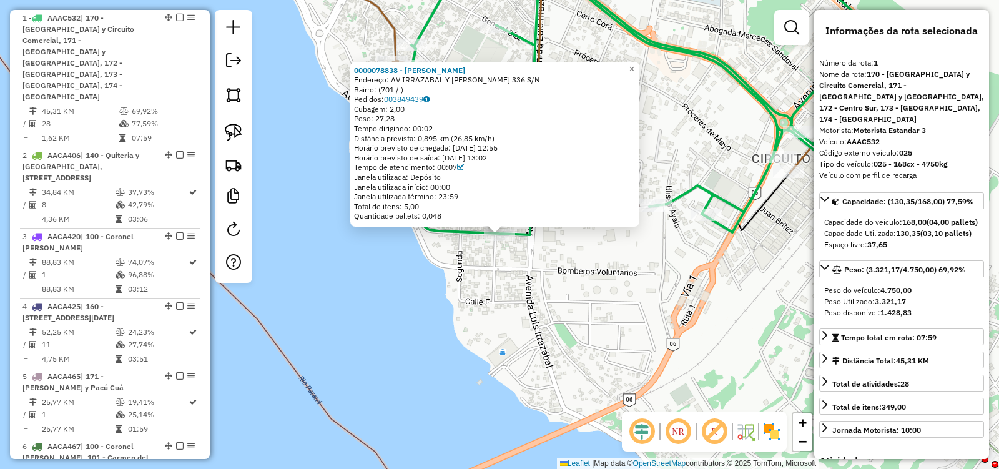
click at [444, 320] on div "0000078838 - GLADYS SUSANA ARANDA DE VARGAS Endereço: AV IRRAZABAL Y VALENTIN B…" at bounding box center [499, 234] width 999 height 469
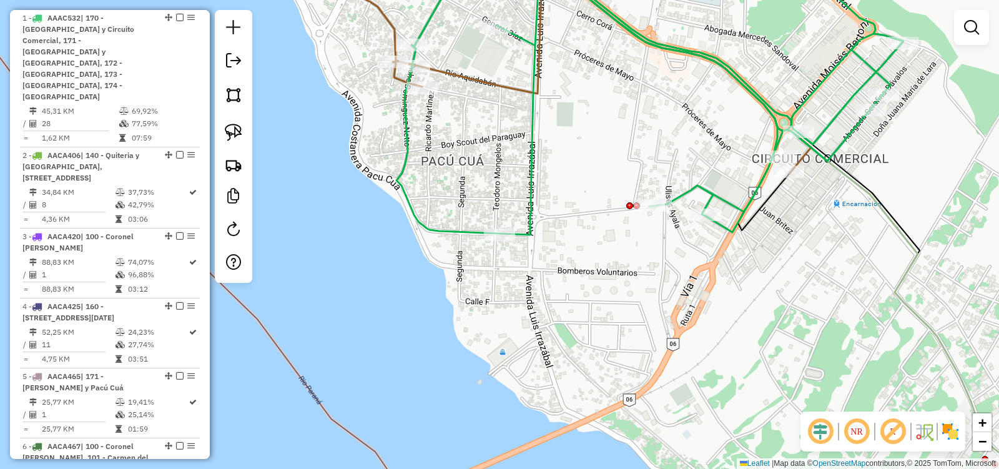
click at [482, 86] on icon at bounding box center [578, 63] width 466 height 220
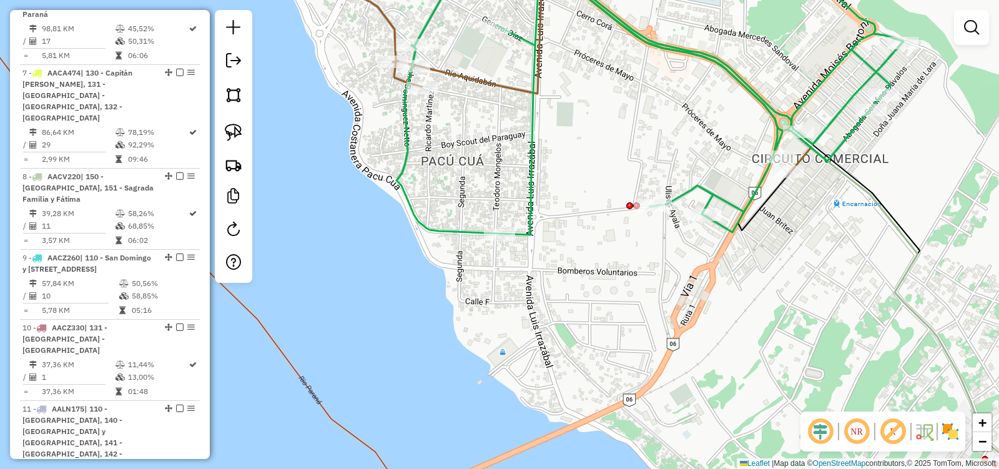
select select "**********"
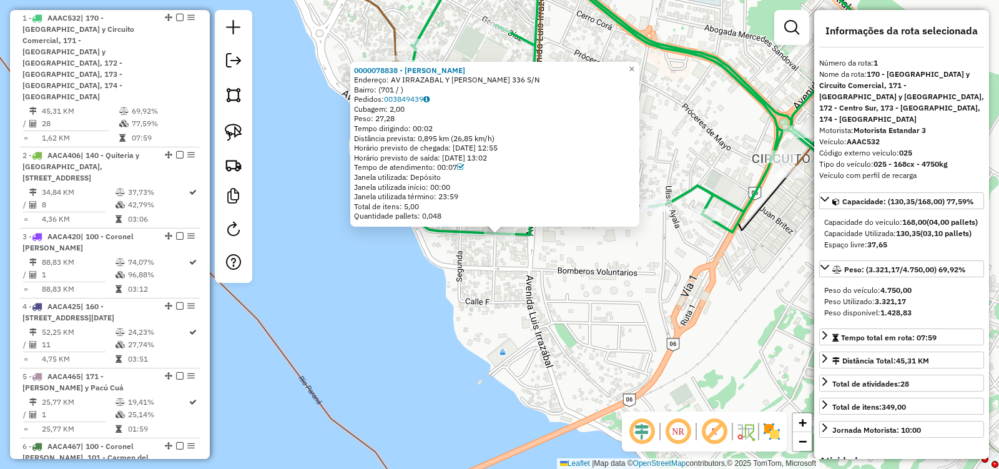
click at [486, 272] on div "0000078838 - GLADYS SUSANA ARANDA DE VARGAS Endereço: AV IRRAZABAL Y VALENTIN B…" at bounding box center [499, 234] width 999 height 469
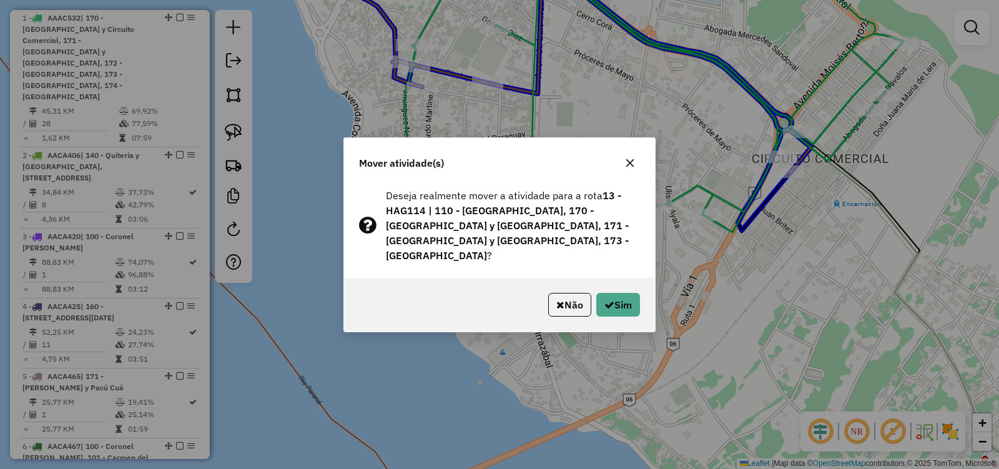
click at [628, 318] on div "Não Sim" at bounding box center [499, 305] width 311 height 54
click at [622, 298] on button "Sim" at bounding box center [618, 305] width 44 height 24
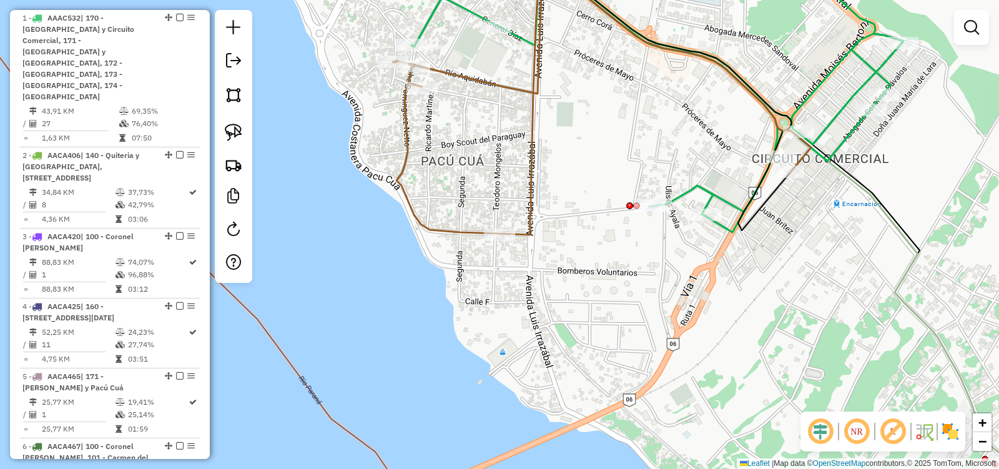
click at [499, 87] on icon at bounding box center [602, 94] width 418 height 282
select select "**********"
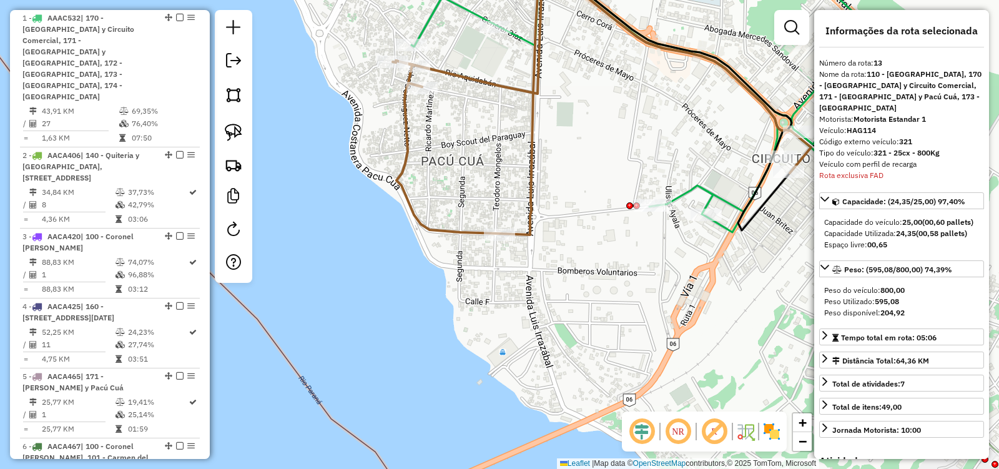
scroll to position [1400, 0]
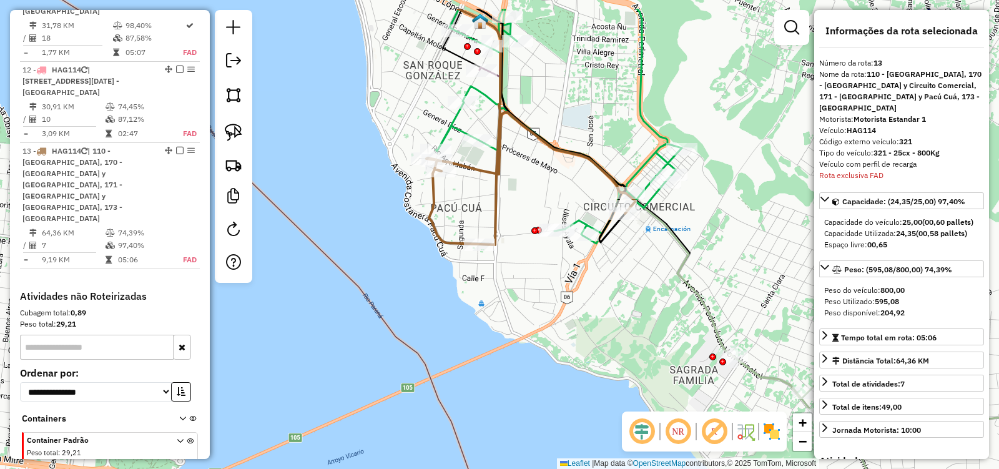
drag, startPoint x: 566, startPoint y: 153, endPoint x: 560, endPoint y: 188, distance: 35.4
click at [560, 188] on div "Janela de atendimento Grade de atendimento Capacidade Transportadoras Veículos …" at bounding box center [499, 234] width 999 height 469
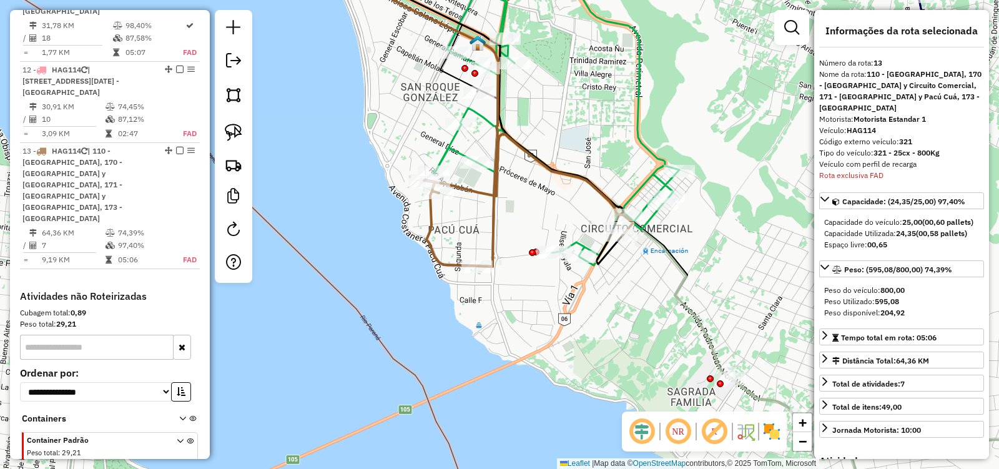
click at [496, 214] on icon at bounding box center [476, 109] width 313 height 313
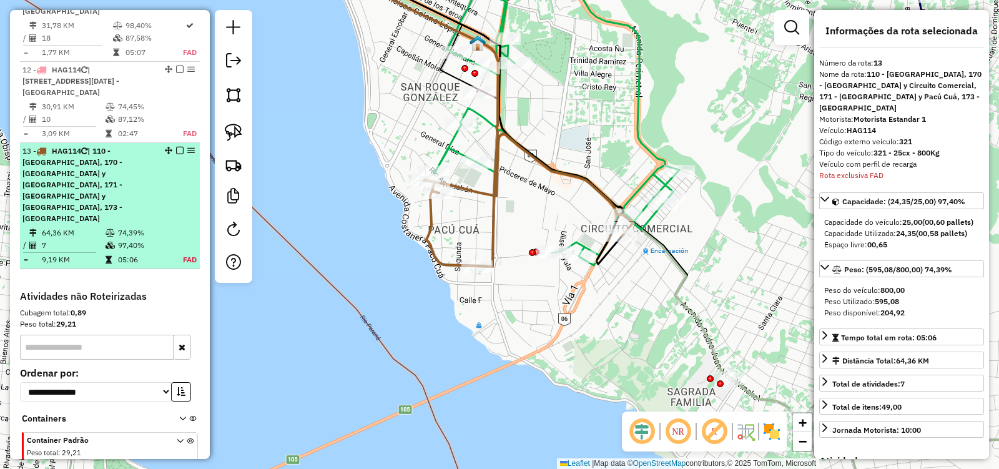
click at [176, 147] on em at bounding box center [179, 150] width 7 height 7
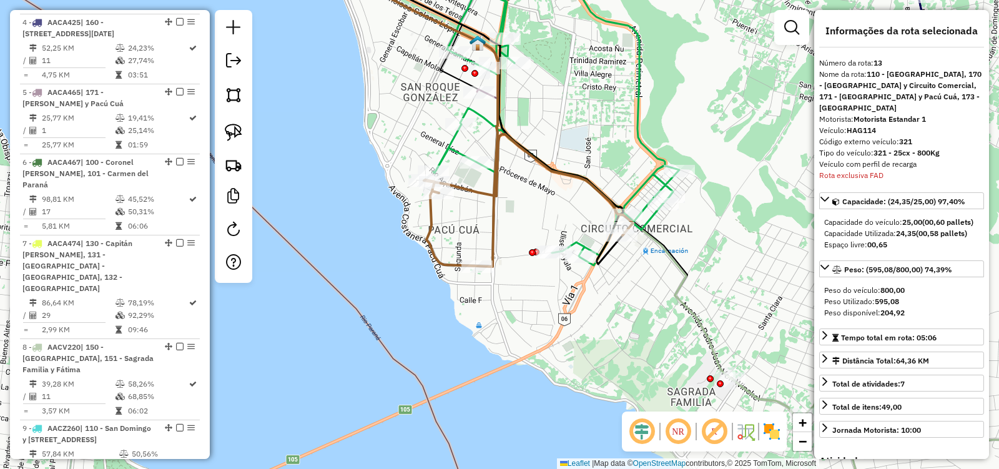
scroll to position [963, 0]
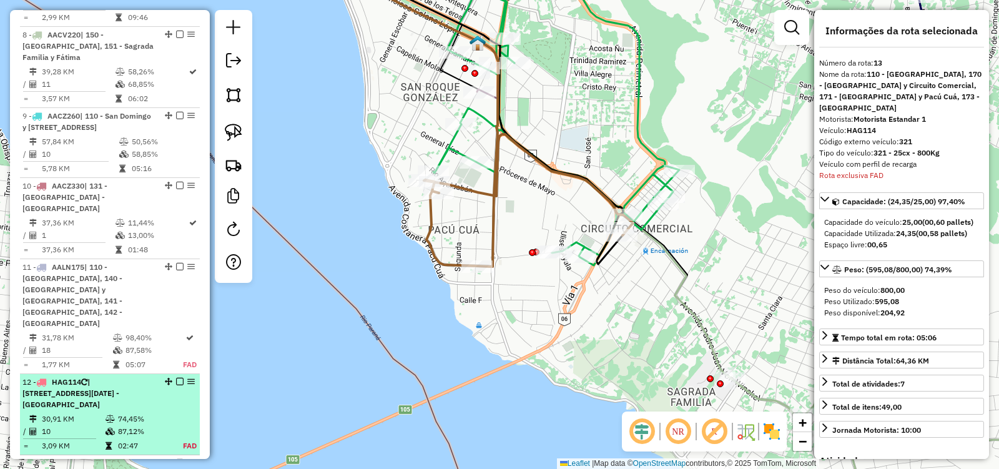
click at [128, 376] on div "12 - HAG114 | 161 - San Francisco y San Miguel, 172 - Centro Sur, 173 - Micro C…" at bounding box center [88, 393] width 132 height 34
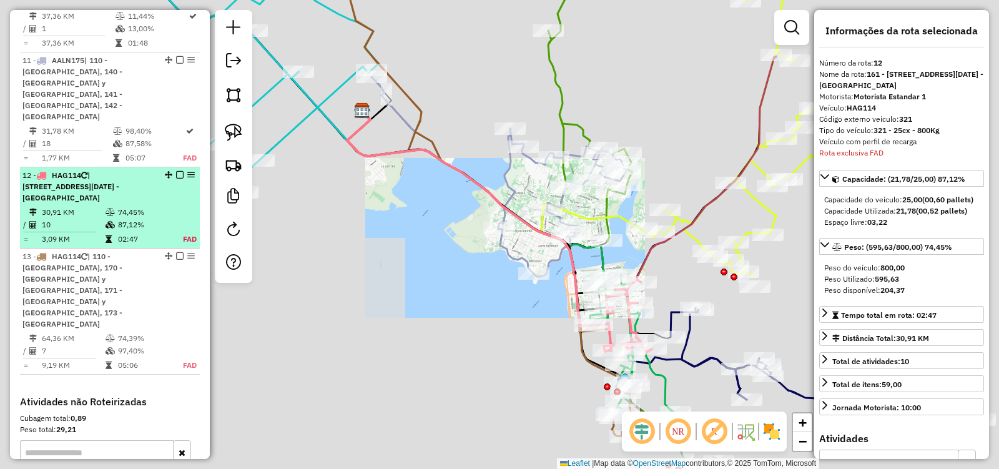
scroll to position [1385, 0]
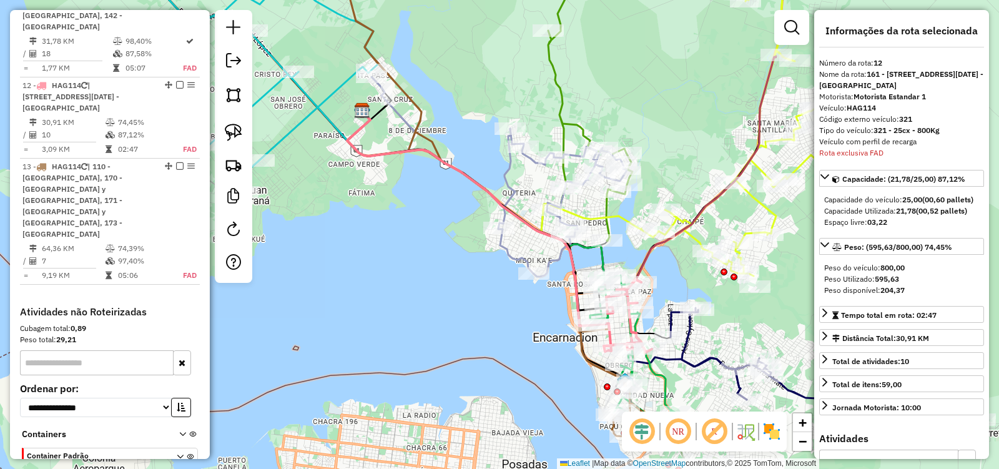
click at [469, 174] on icon at bounding box center [468, 221] width 242 height 210
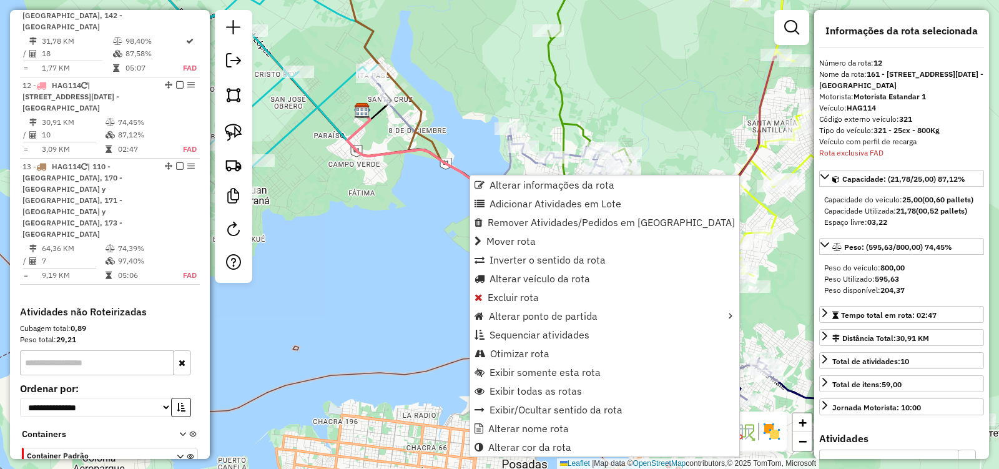
click at [428, 224] on div "Janela de atendimento Grade de atendimento Capacidade Transportadoras Veículos …" at bounding box center [499, 234] width 999 height 469
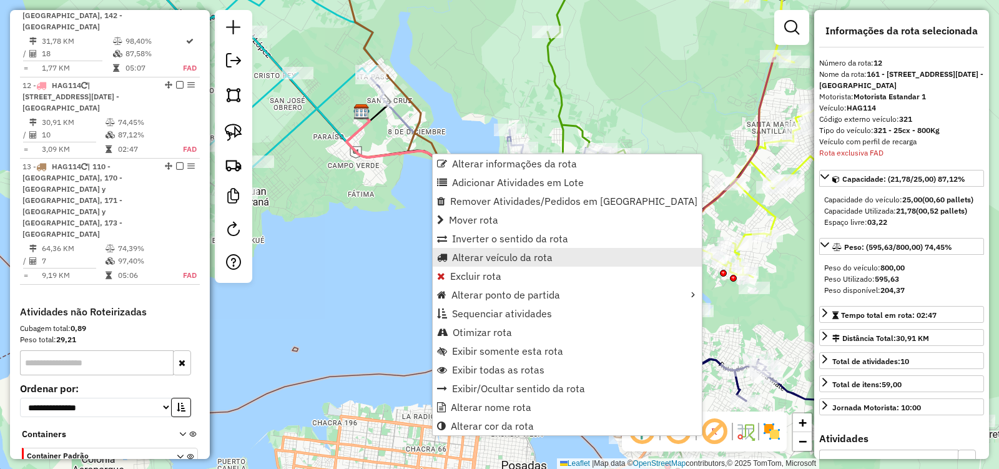
click at [501, 252] on span "Alterar veículo da rota" at bounding box center [502, 257] width 101 height 10
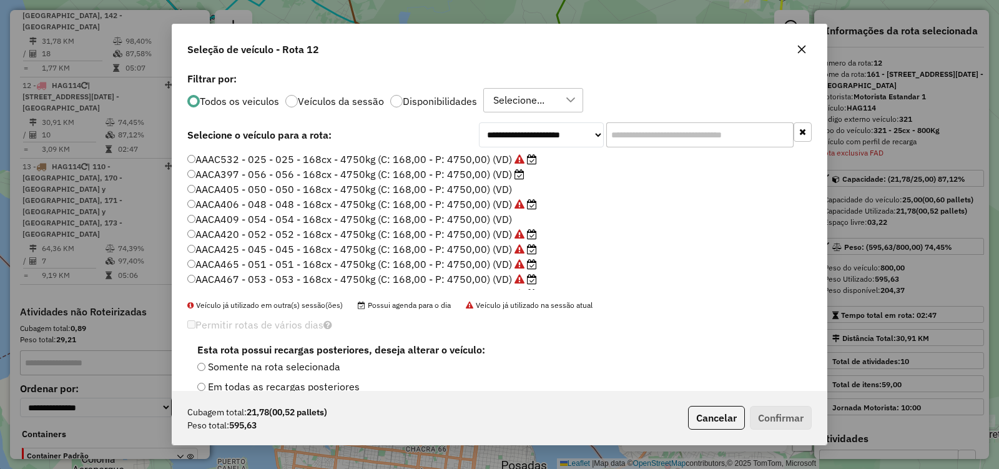
scroll to position [7, 4]
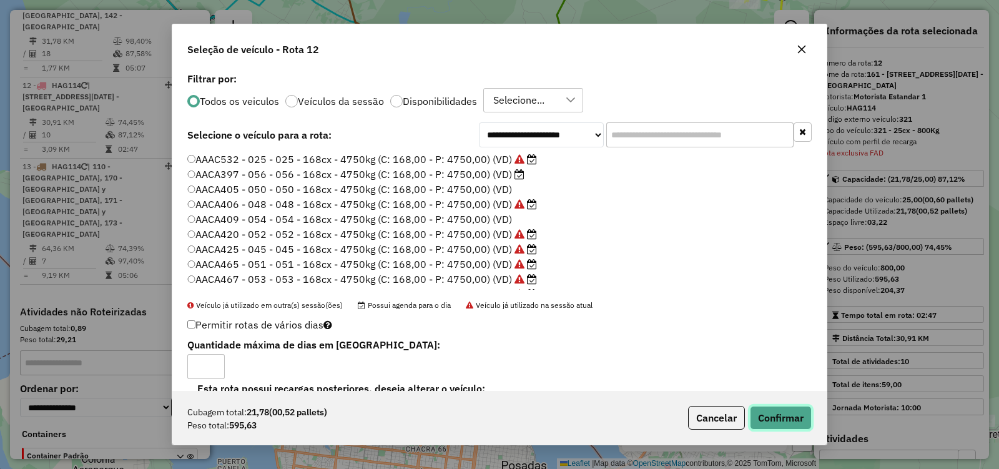
click at [784, 407] on button "Confirmar" at bounding box center [781, 418] width 62 height 24
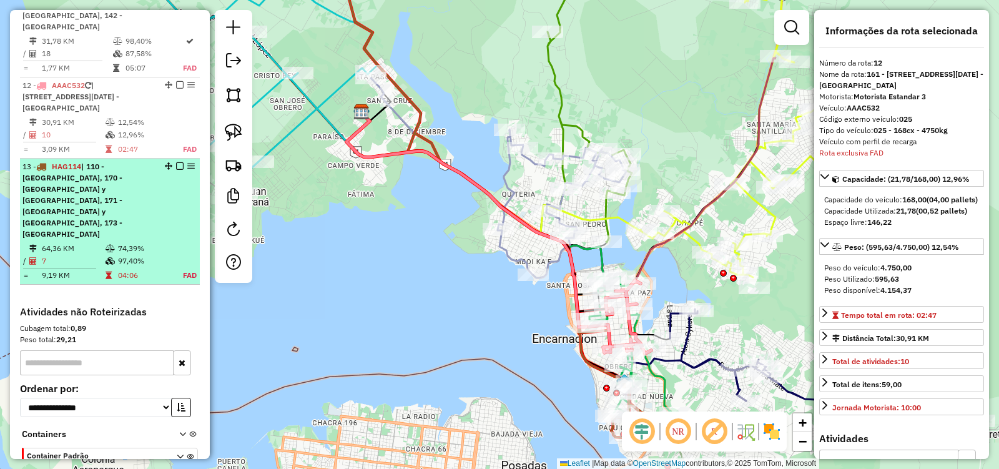
click at [179, 162] on em at bounding box center [179, 165] width 7 height 7
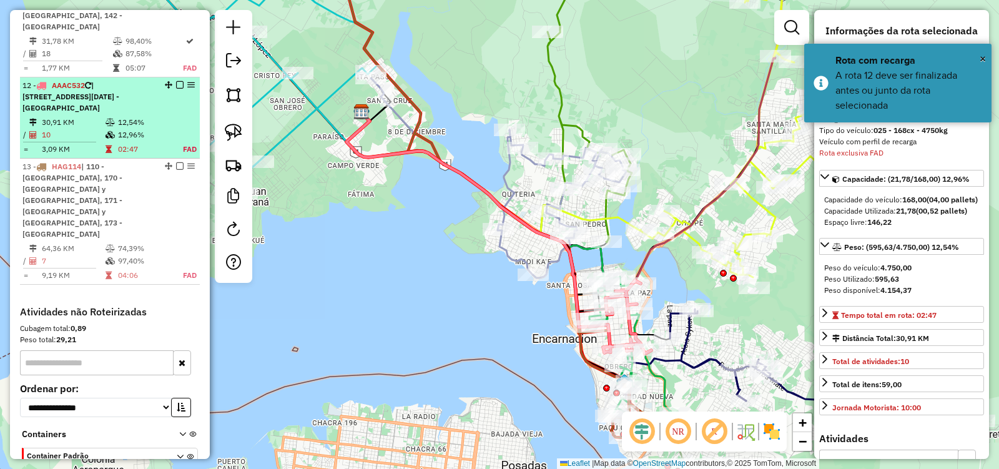
click at [180, 116] on table "30,91 KM 12,54% / 10 12,96% = 3,09 KM 02:47 FAD" at bounding box center [109, 135] width 175 height 39
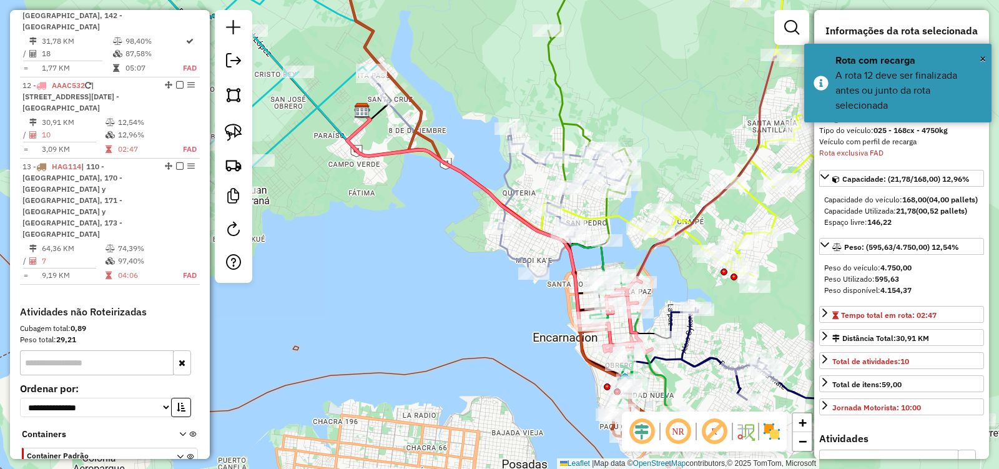
drag, startPoint x: 438, startPoint y: 303, endPoint x: 338, endPoint y: 227, distance: 126.5
click at [338, 229] on div "Janela de atendimento Grade de atendimento Capacidade Transportadoras Veículos …" at bounding box center [499, 234] width 999 height 469
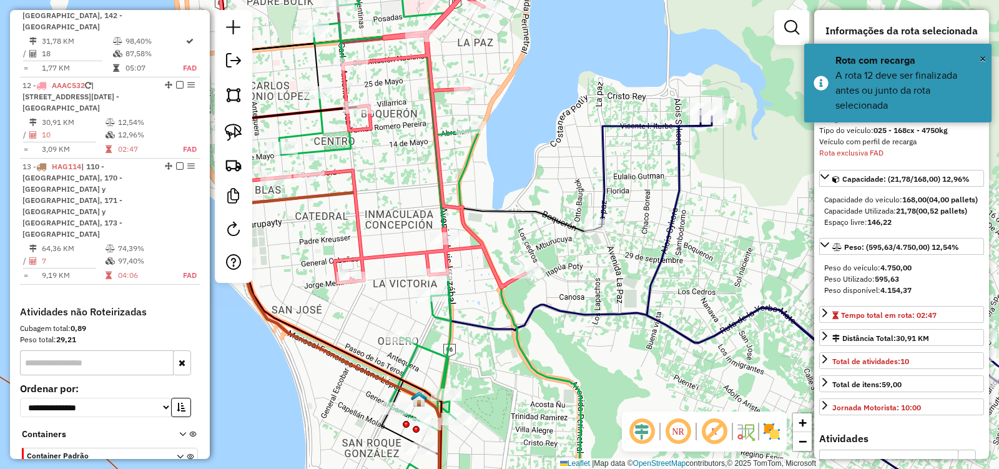
click at [476, 237] on icon at bounding box center [400, 141] width 249 height 293
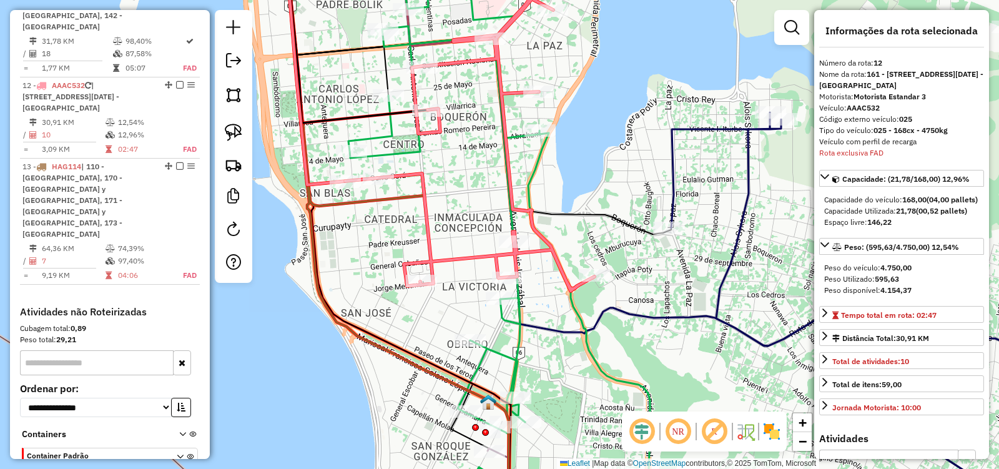
drag, startPoint x: 415, startPoint y: 208, endPoint x: 485, endPoint y: 211, distance: 69.4
click at [485, 211] on div "Janela de atendimento Grade de atendimento Capacidade Transportadoras Veículos …" at bounding box center [499, 234] width 999 height 469
click at [509, 184] on icon at bounding box center [469, 144] width 249 height 293
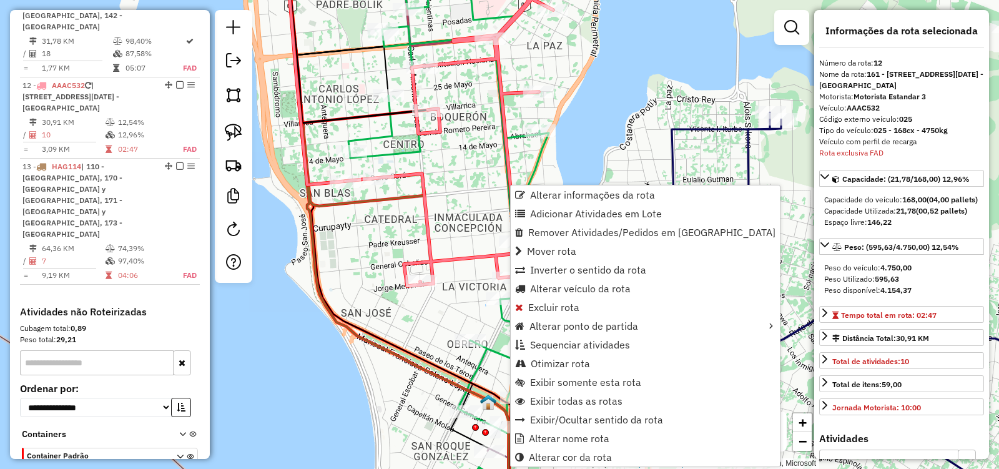
click at [477, 182] on div "Janela de atendimento Grade de atendimento Capacidade Transportadoras Veículos …" at bounding box center [499, 234] width 999 height 469
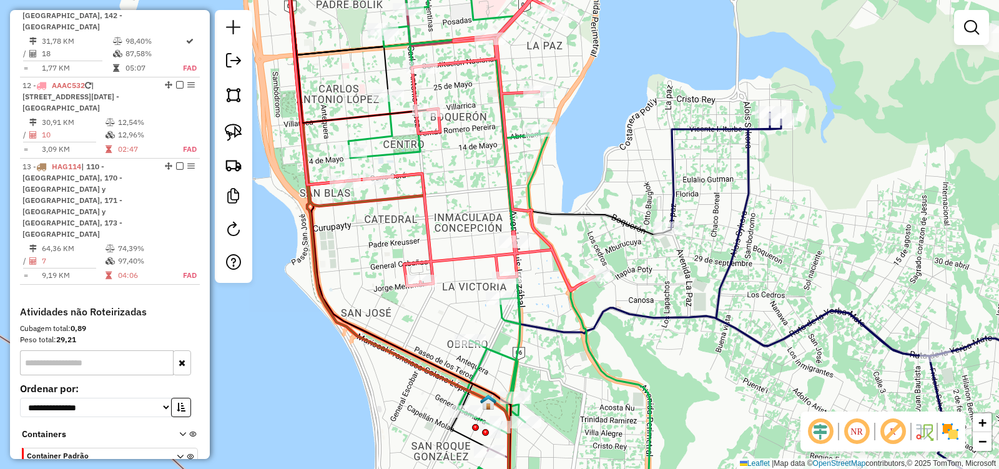
drag, startPoint x: 575, startPoint y: 339, endPoint x: 579, endPoint y: 268, distance: 70.7
click at [579, 278] on div "Janela de atendimento Grade de atendimento Capacidade Transportadoras Veículos …" at bounding box center [499, 234] width 999 height 469
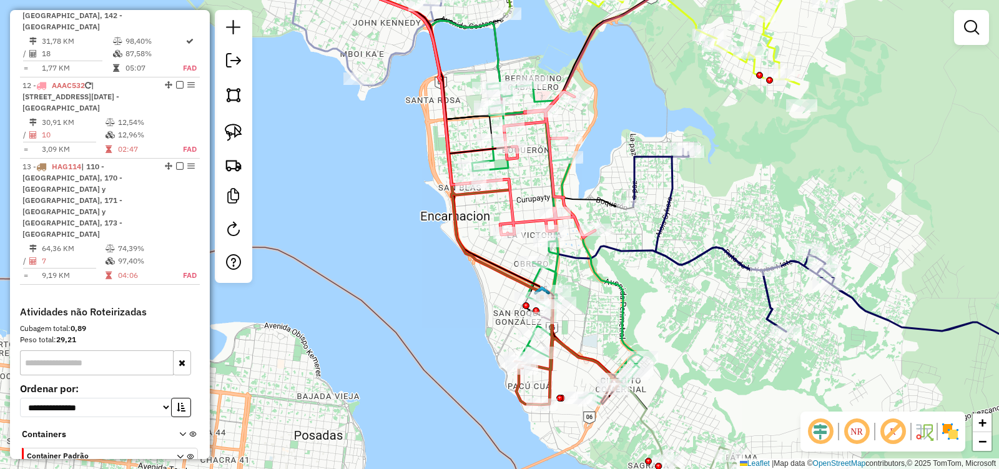
click at [592, 362] on icon at bounding box center [465, 178] width 310 height 451
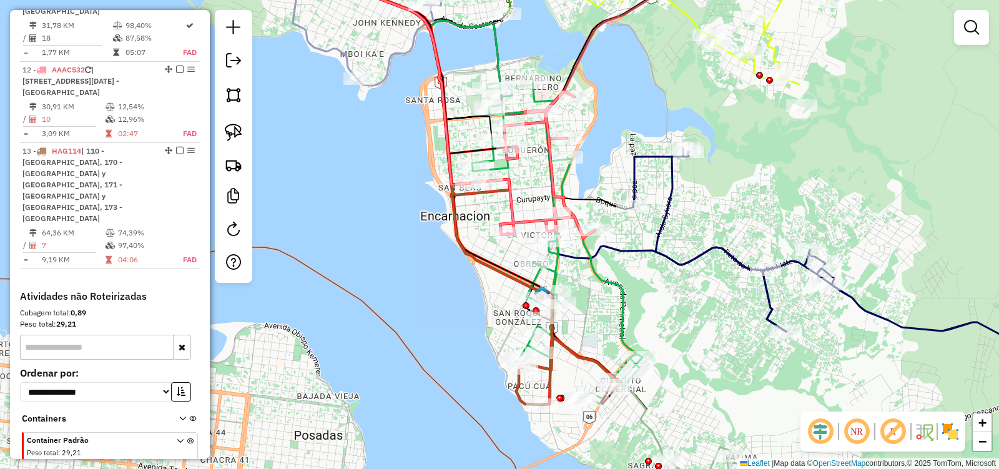
select select "**********"
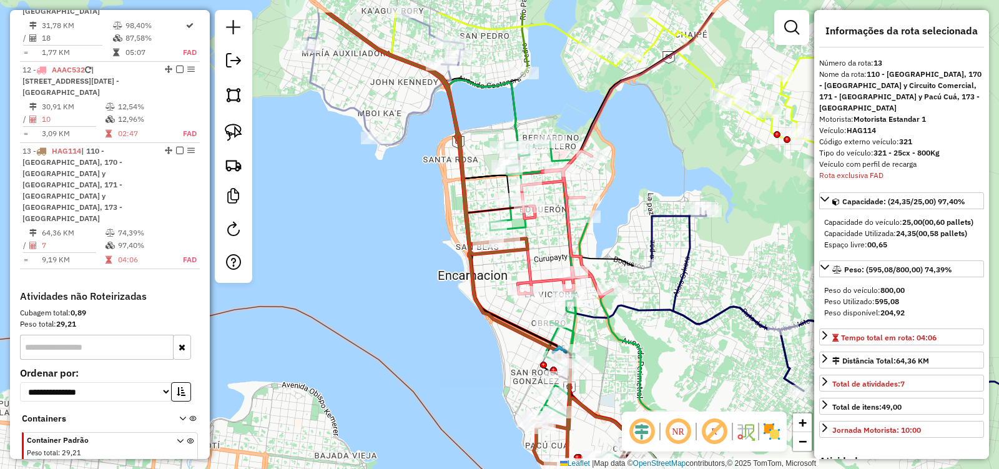
drag, startPoint x: 481, startPoint y: 242, endPoint x: 503, endPoint y: 308, distance: 69.5
click at [503, 308] on div "Janela de atendimento Grade de atendimento Capacidade Transportadoras Veículos …" at bounding box center [499, 234] width 999 height 469
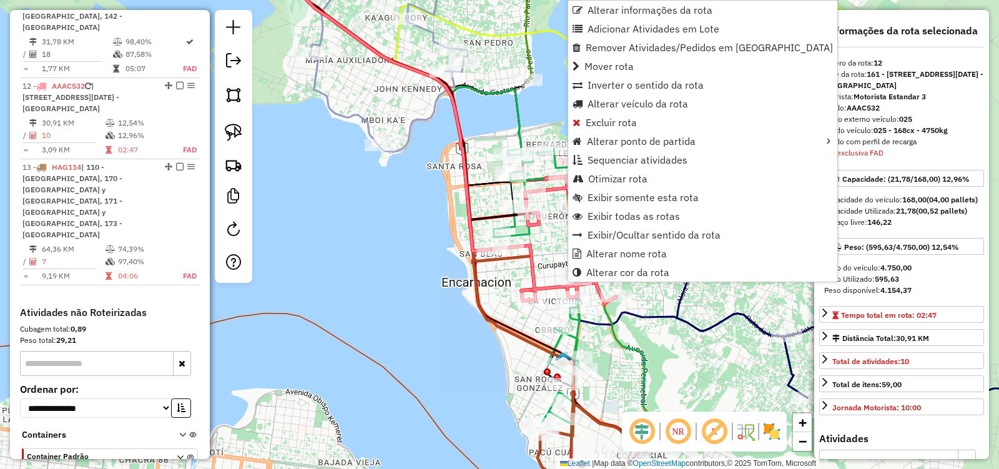
scroll to position [1385, 0]
click at [624, 104] on span "Alterar veículo da rota" at bounding box center [638, 104] width 101 height 10
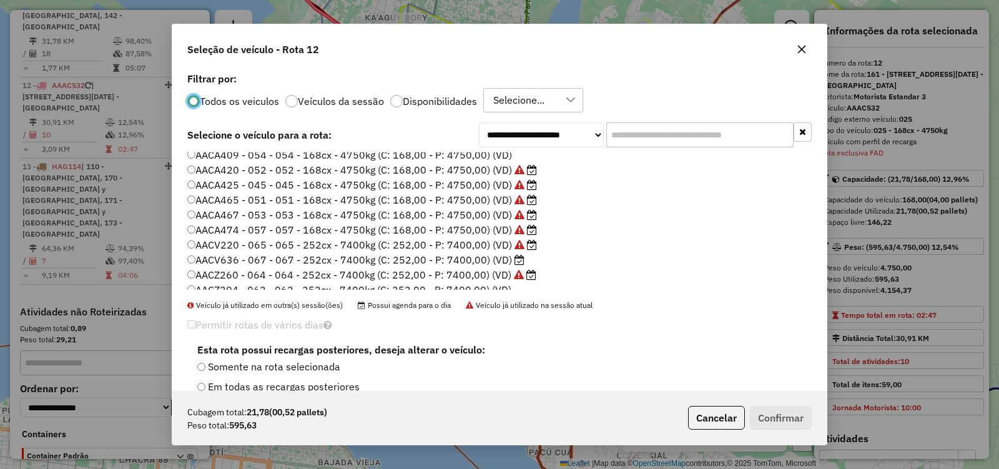
scroll to position [187, 0]
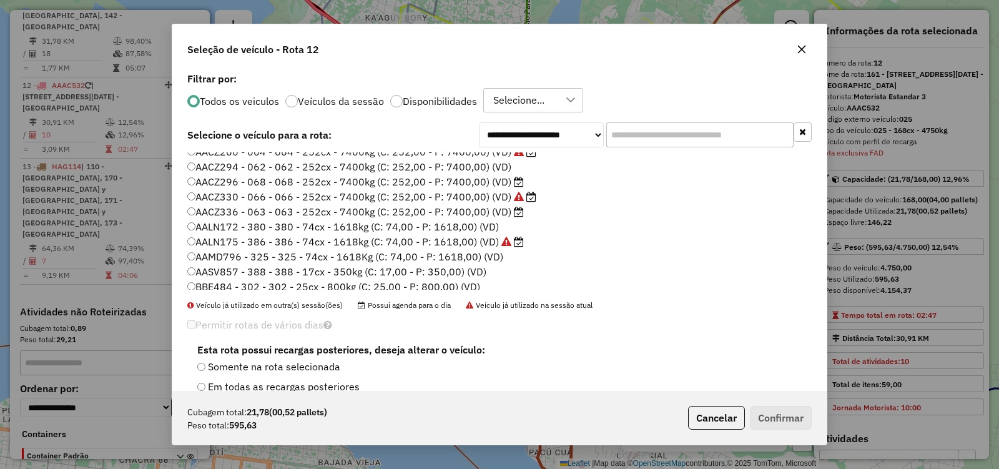
click at [204, 246] on label "AALN175 - 386 - 386 - 74cx - 1618kg (C: 74,00 - P: 1618,00) (VD)" at bounding box center [355, 241] width 337 height 15
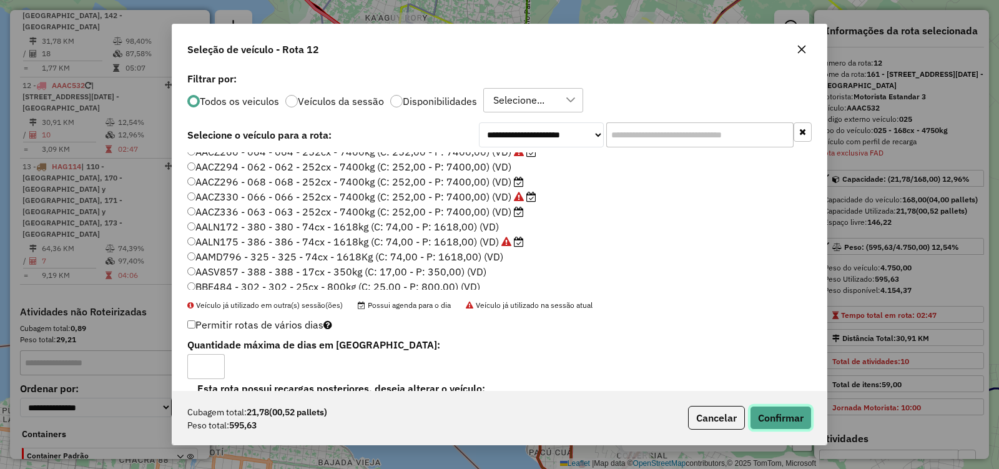
click at [790, 416] on button "Confirmar" at bounding box center [781, 418] width 62 height 24
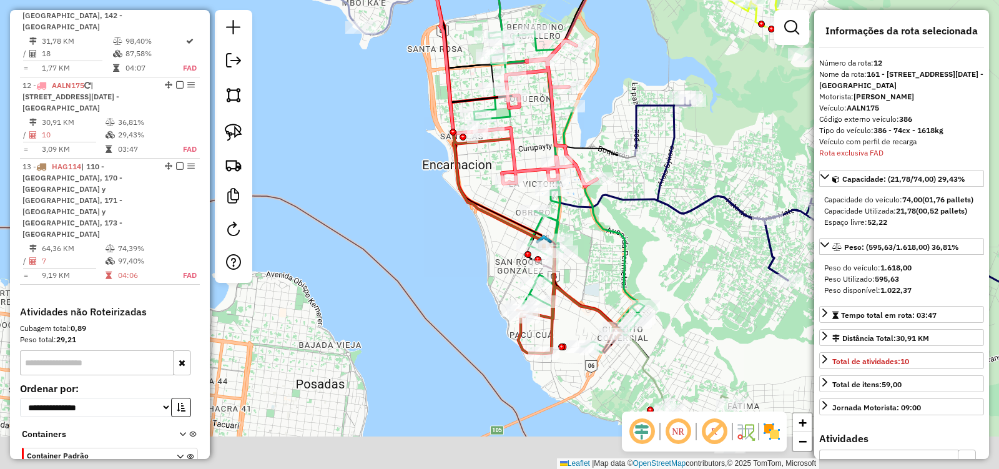
drag, startPoint x: 606, startPoint y: 386, endPoint x: 587, endPoint y: 270, distance: 118.3
click at [587, 270] on div "Janela de atendimento Grade de atendimento Capacidade Transportadoras Veículos …" at bounding box center [499, 234] width 999 height 469
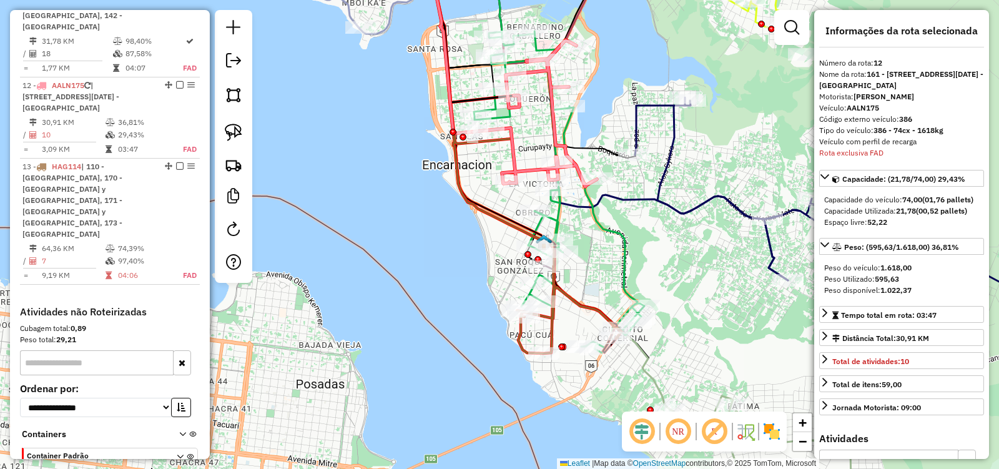
click at [585, 305] on icon at bounding box center [508, 153] width 225 height 400
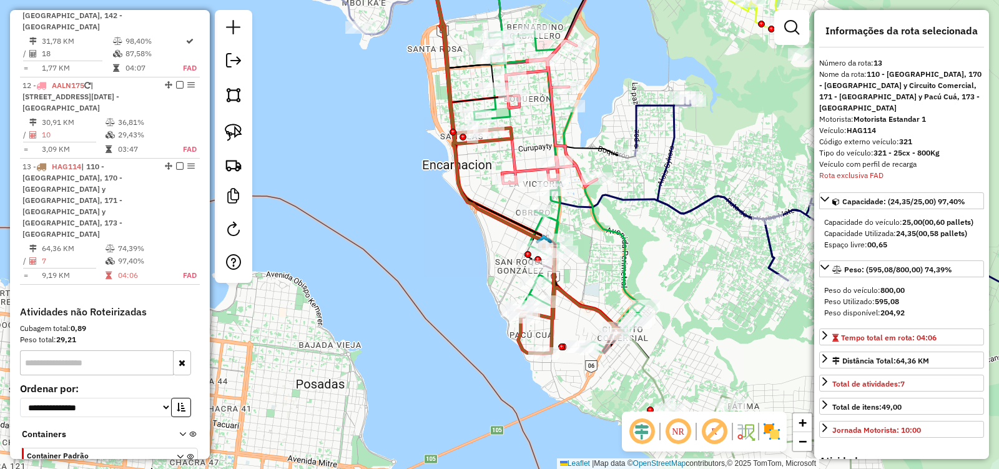
scroll to position [1400, 0]
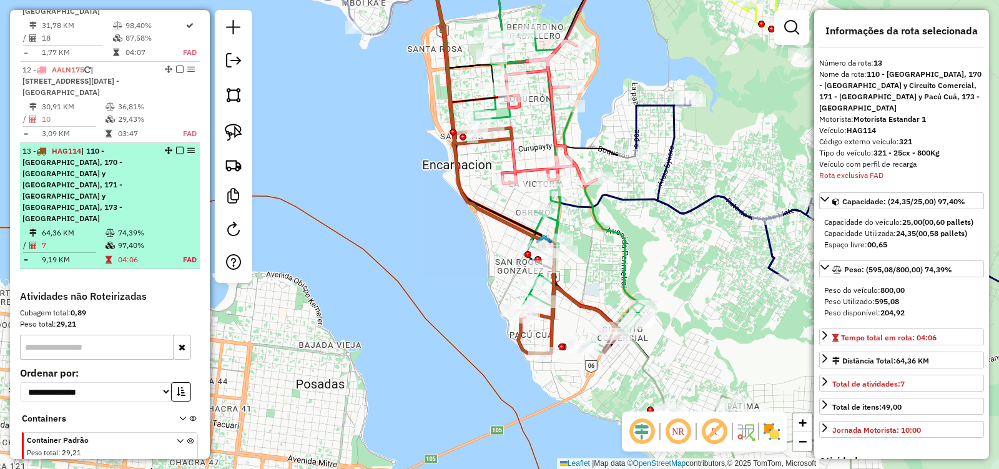
click at [177, 147] on em at bounding box center [179, 150] width 7 height 7
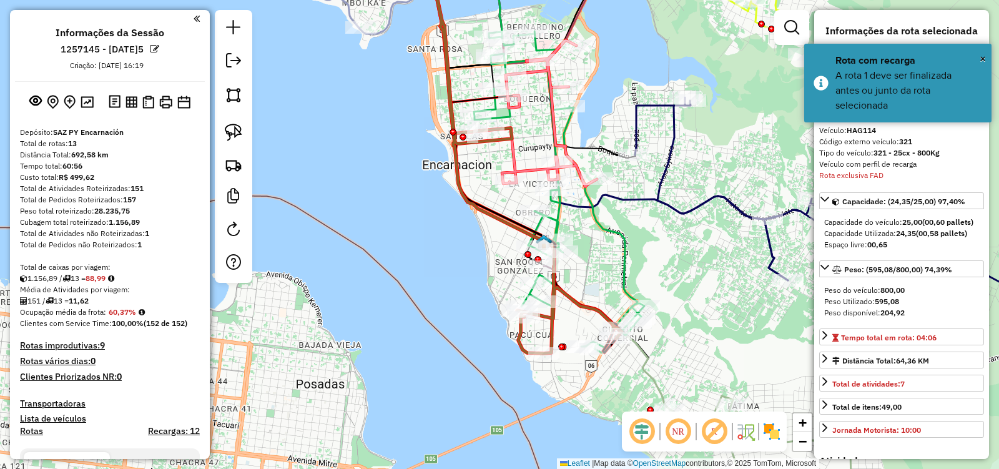
scroll to position [250, 0]
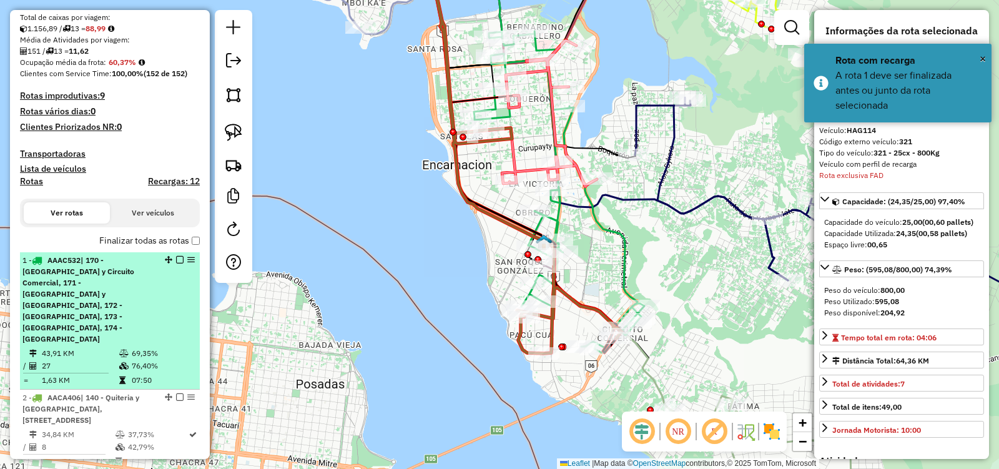
click at [157, 308] on div "1 - AAAC532 | 170 - Ciudad Nueva y Circuito Comercial, 171 - San Roque Gonzalez…" at bounding box center [109, 300] width 175 height 90
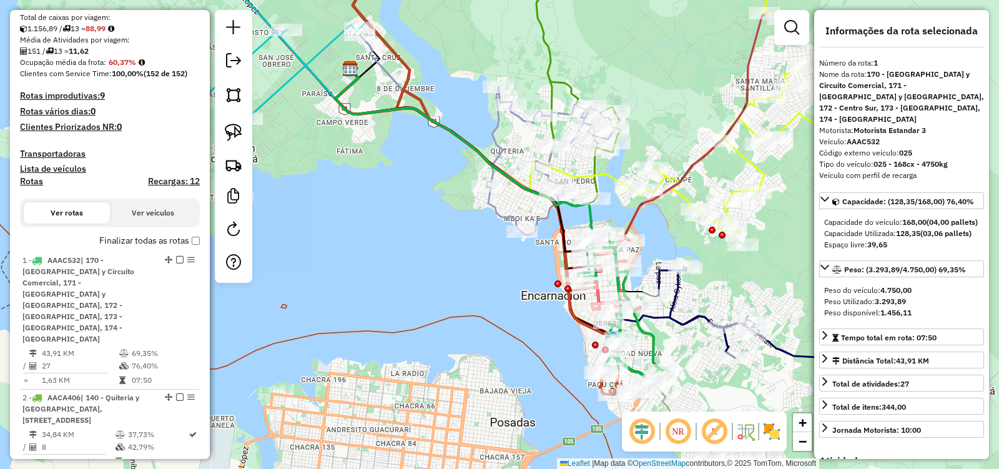
click at [598, 177] on icon at bounding box center [482, 131] width 294 height 115
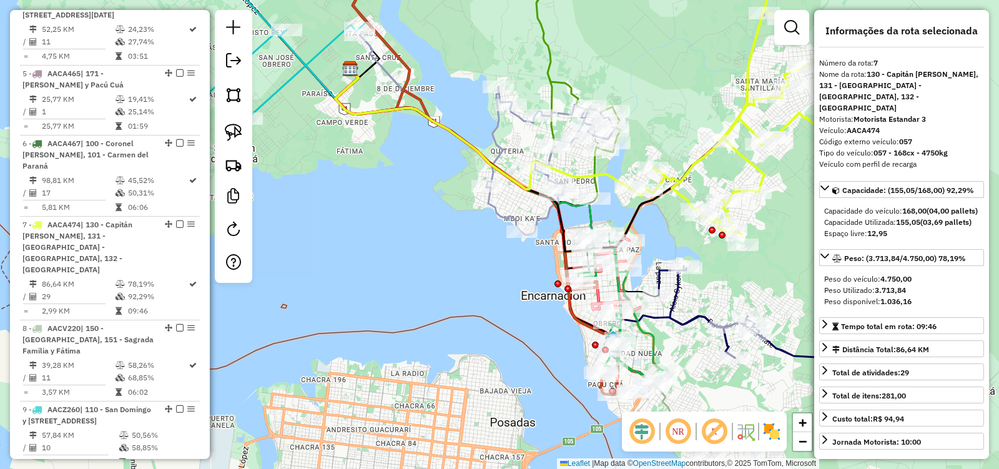
scroll to position [979, 0]
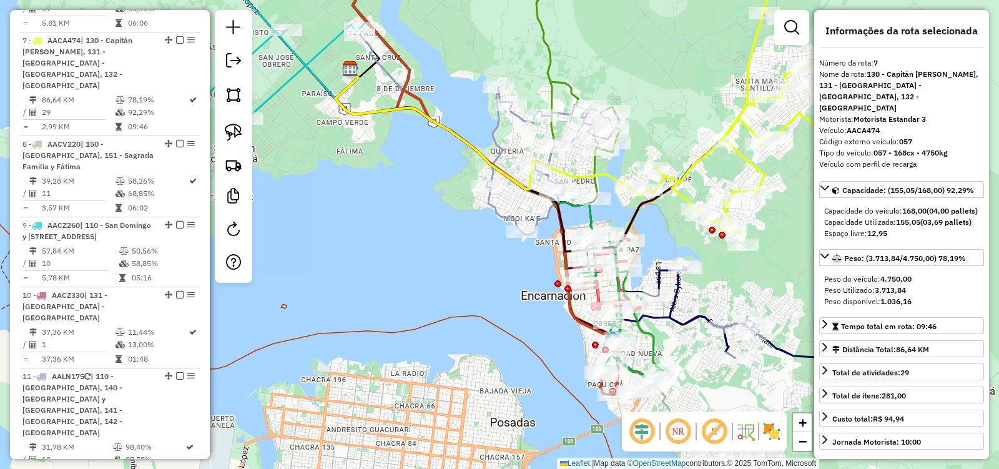
click at [589, 164] on icon at bounding box center [578, 76] width 84 height 246
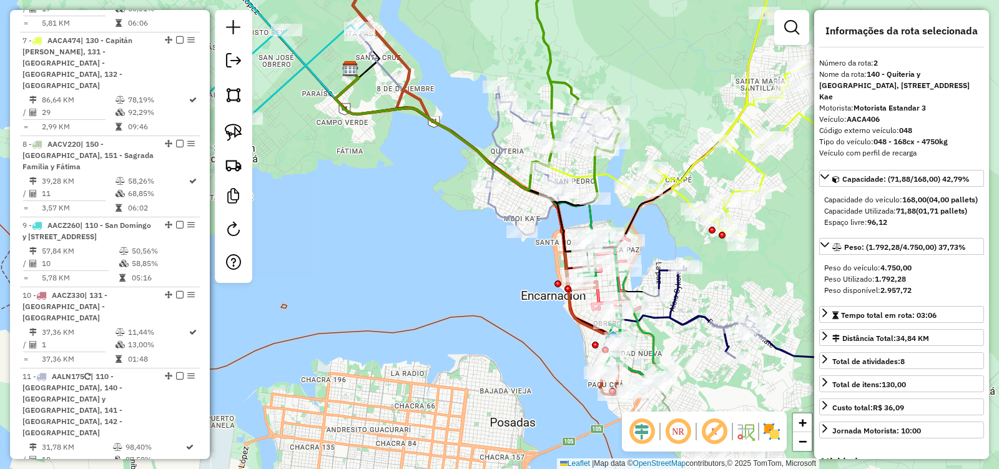
scroll to position [596, 0]
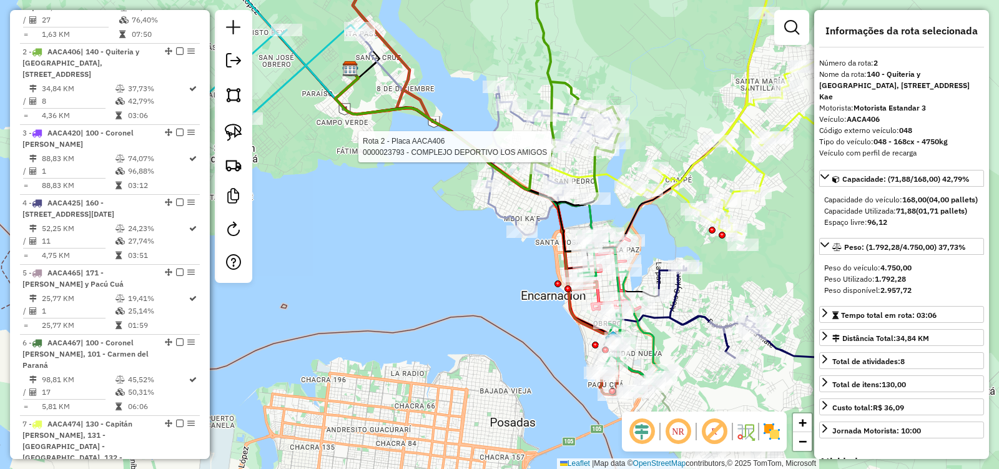
click at [555, 153] on div at bounding box center [554, 146] width 31 height 12
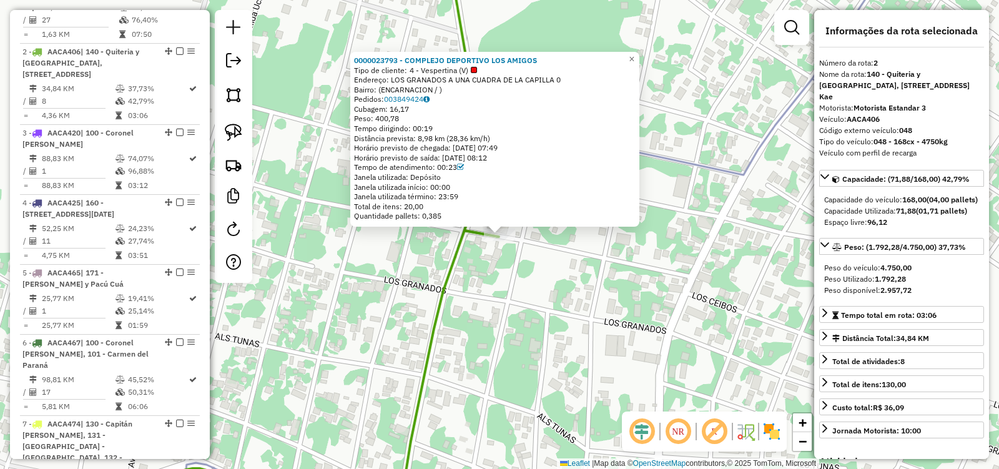
click at [459, 253] on icon at bounding box center [312, 372] width 371 height 285
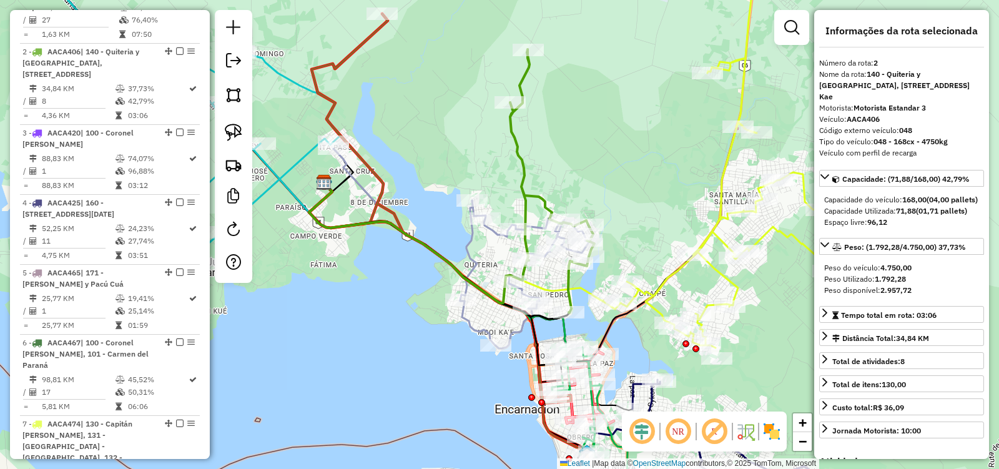
click at [607, 256] on div "Janela de atendimento Grade de atendimento Capacidade Transportadoras Veículos …" at bounding box center [499, 234] width 999 height 469
click at [511, 144] on icon at bounding box center [552, 180] width 84 height 263
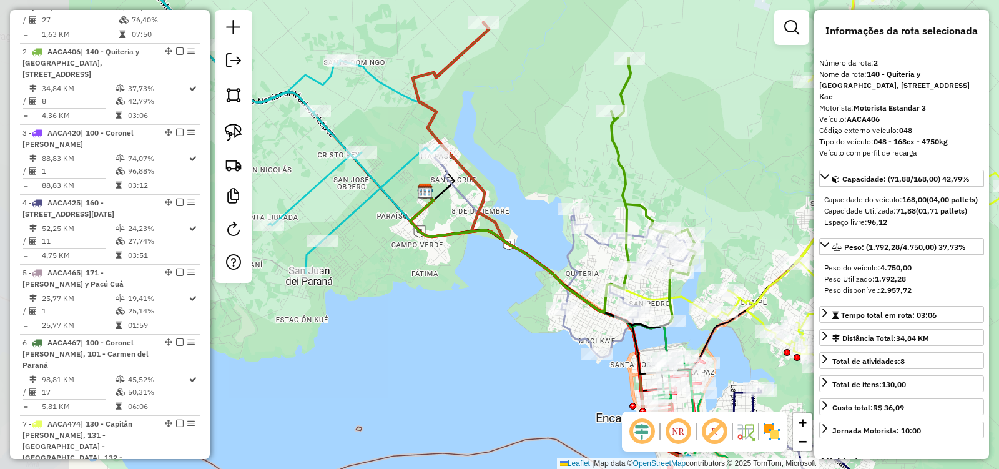
drag, startPoint x: 470, startPoint y: 150, endPoint x: 576, endPoint y: 161, distance: 106.7
click at [576, 161] on div "Janela de atendimento Grade de atendimento Capacidade Transportadoras Veículos …" at bounding box center [499, 234] width 999 height 469
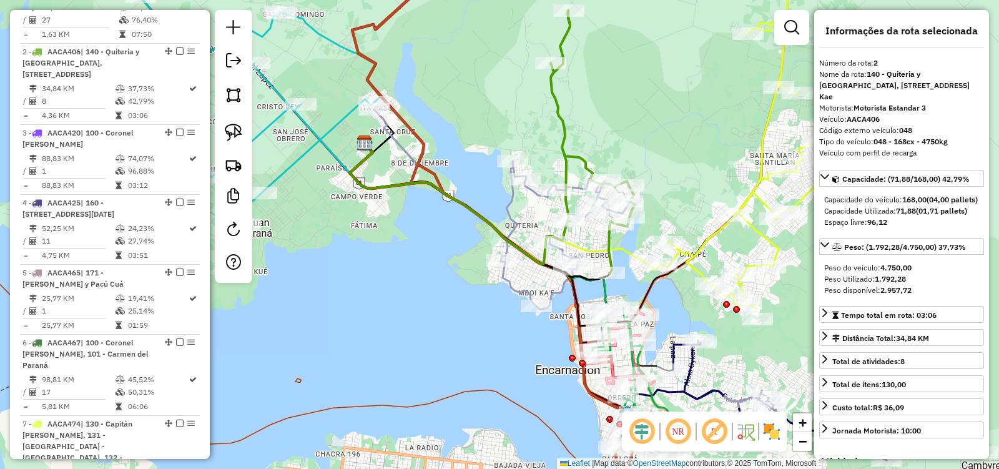
drag, startPoint x: 529, startPoint y: 365, endPoint x: 468, endPoint y: 295, distance: 92.5
click at [455, 298] on div "Janela de atendimento Grade de atendimento Capacidade Transportadoras Veículos …" at bounding box center [499, 234] width 999 height 469
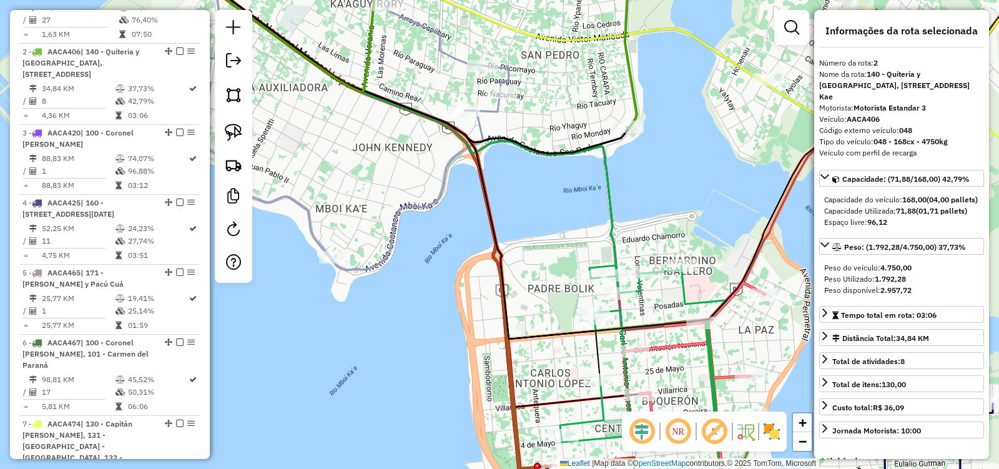
click at [613, 257] on icon at bounding box center [395, 115] width 444 height 325
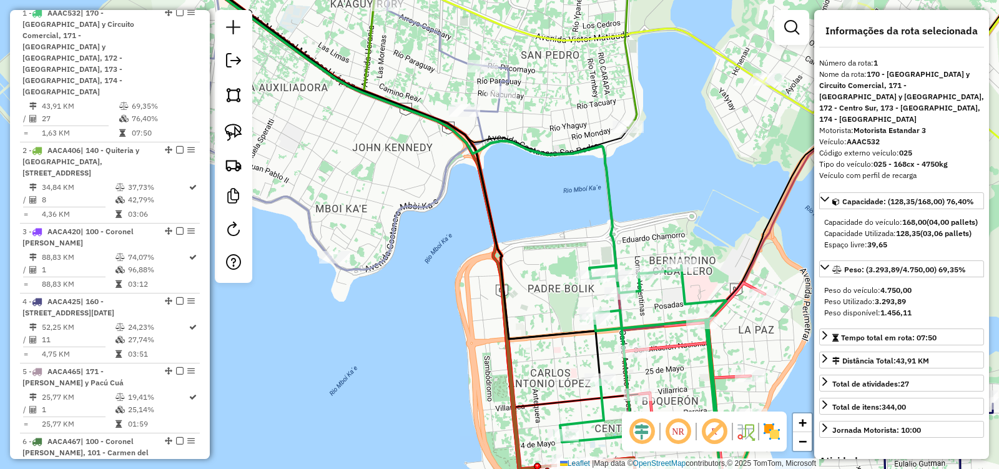
scroll to position [492, 0]
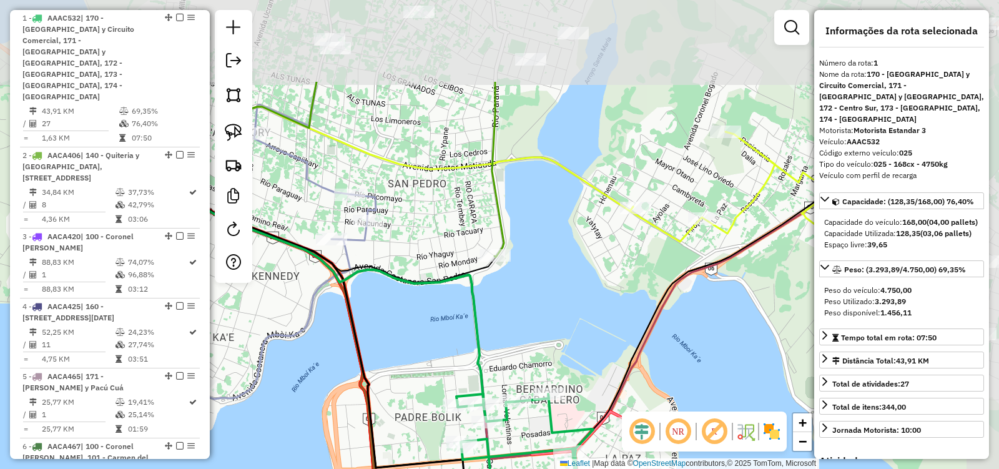
drag, startPoint x: 672, startPoint y: 208, endPoint x: 546, endPoint y: 323, distance: 171.5
click at [546, 323] on div "Janela de atendimento Grade de atendimento Capacidade Transportadoras Veículos …" at bounding box center [499, 234] width 999 height 469
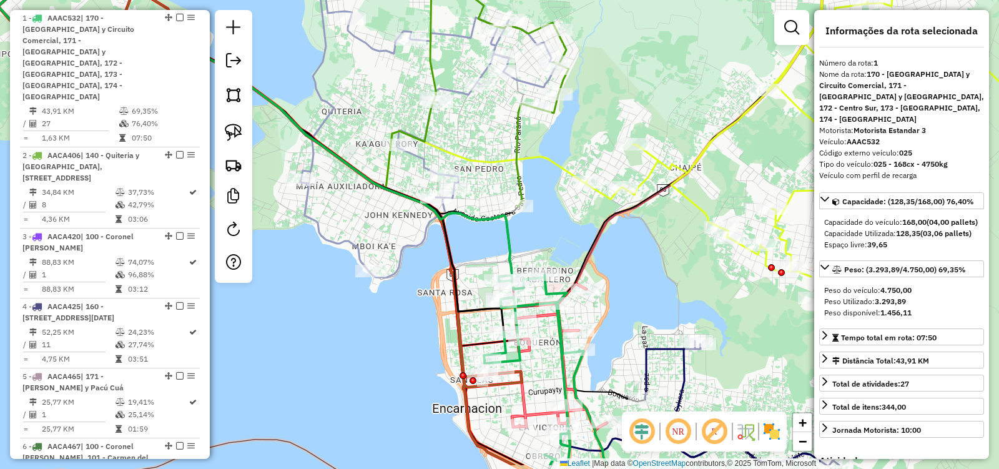
drag, startPoint x: 568, startPoint y: 261, endPoint x: 546, endPoint y: 125, distance: 137.2
click at [546, 125] on div "Janela de atendimento Grade de atendimento Capacidade Transportadoras Veículos …" at bounding box center [499, 234] width 999 height 469
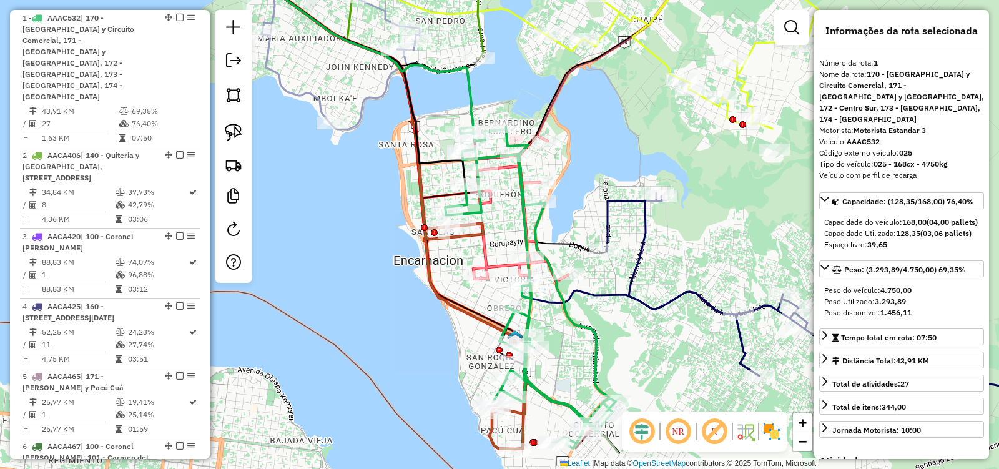
drag, startPoint x: 579, startPoint y: 368, endPoint x: 541, endPoint y: 281, distance: 95.0
click at [541, 281] on icon at bounding box center [448, 133] width 622 height 486
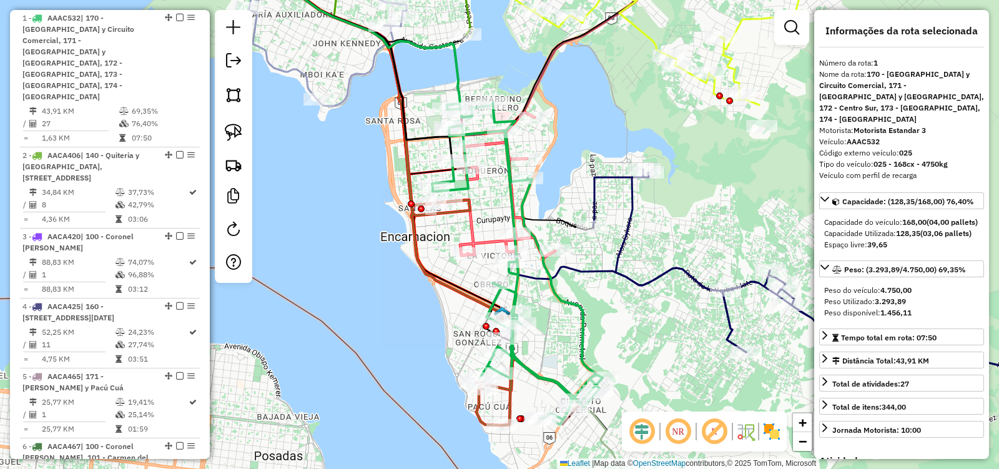
click at [517, 295] on icon at bounding box center [517, 264] width 170 height 322
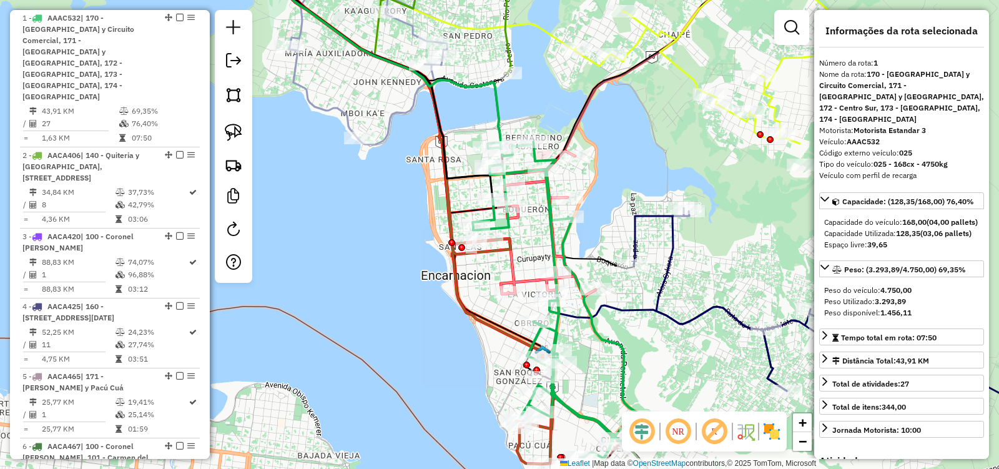
drag, startPoint x: 573, startPoint y: 138, endPoint x: 614, endPoint y: 177, distance: 56.1
click at [614, 177] on div "Janela de atendimento Grade de atendimento Capacidade Transportadoras Veículos …" at bounding box center [499, 234] width 999 height 469
click at [553, 234] on icon at bounding box center [558, 303] width 170 height 322
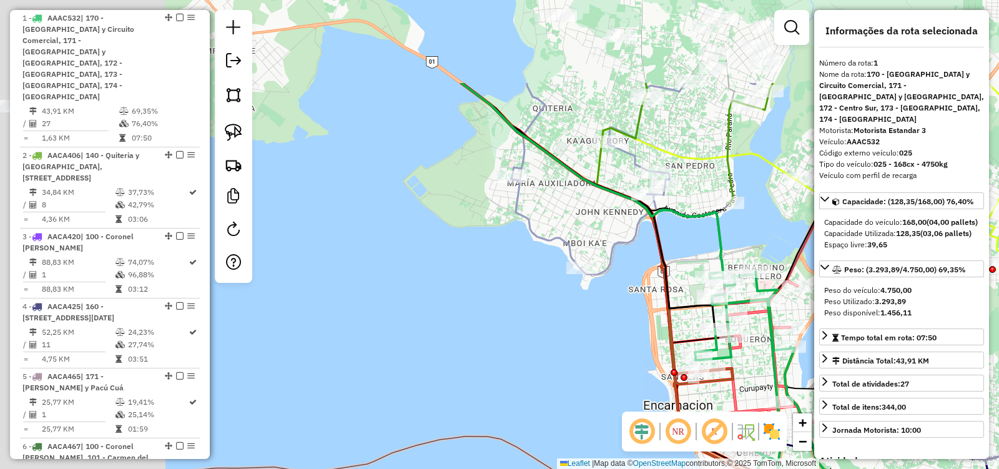
drag, startPoint x: 465, startPoint y: 283, endPoint x: 603, endPoint y: 366, distance: 161.3
click at [598, 362] on div "Janela de atendimento Grade de atendimento Capacidade Transportadoras Veículos …" at bounding box center [499, 234] width 999 height 469
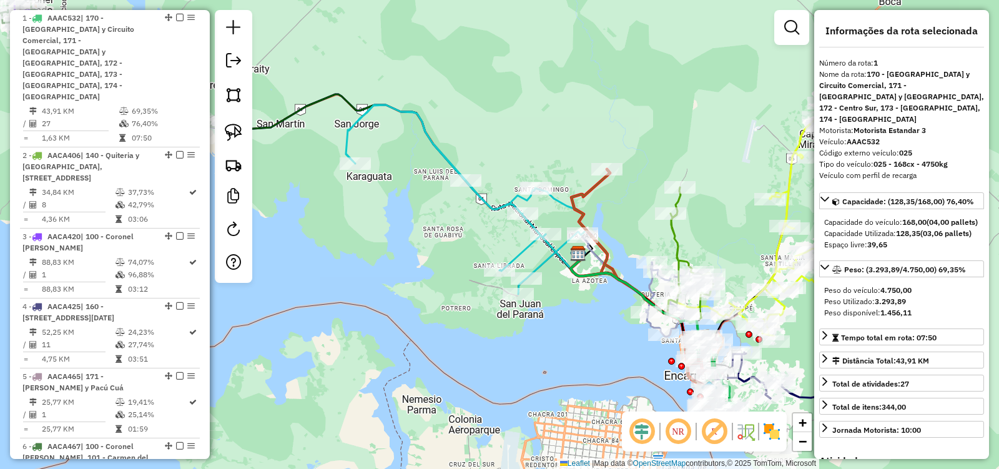
drag, startPoint x: 515, startPoint y: 304, endPoint x: 691, endPoint y: 340, distance: 179.0
click at [722, 360] on div "Janela de atendimento Grade de atendimento Capacidade Transportadoras Veículos …" at bounding box center [499, 234] width 999 height 469
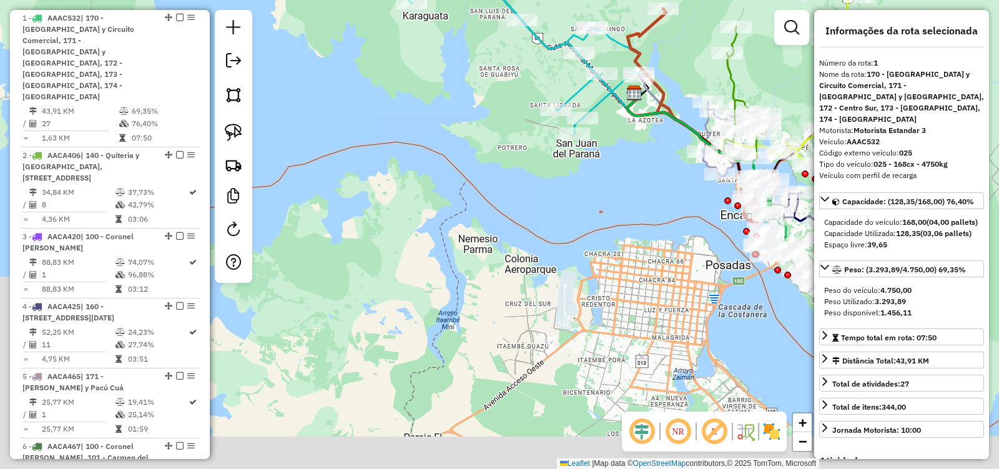
drag, startPoint x: 563, startPoint y: 325, endPoint x: 385, endPoint y: 56, distance: 322.1
click at [385, 61] on div "Janela de atendimento Grade de atendimento Capacidade Transportadoras Veículos …" at bounding box center [499, 234] width 999 height 469
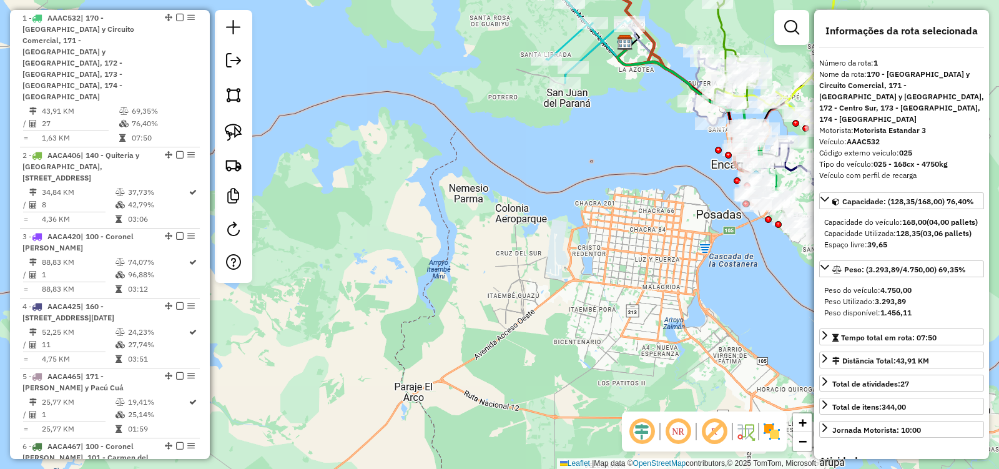
drag, startPoint x: 559, startPoint y: 269, endPoint x: 448, endPoint y: 269, distance: 111.1
click at [449, 269] on div "Janela de atendimento Grade de atendimento Capacidade Transportadoras Veículos …" at bounding box center [499, 234] width 999 height 469
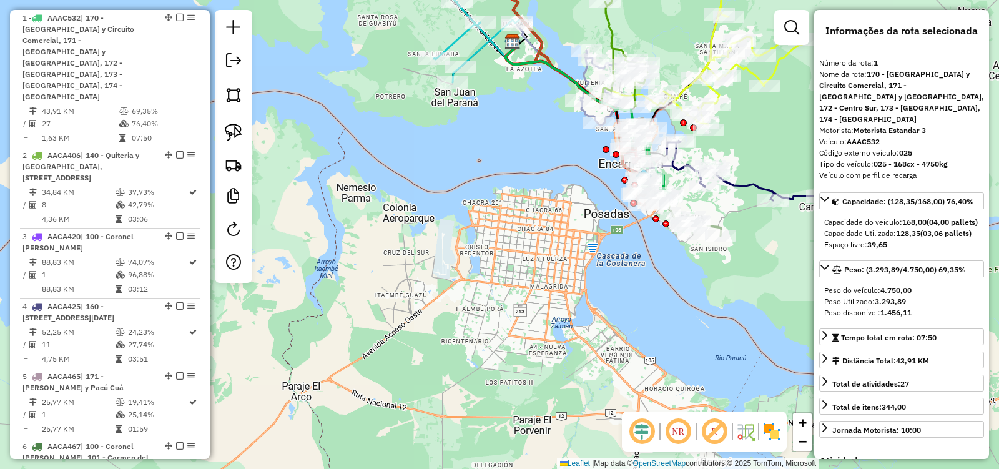
drag, startPoint x: 504, startPoint y: 315, endPoint x: 345, endPoint y: 320, distance: 159.3
click at [354, 318] on div "Janela de atendimento Grade de atendimento Capacidade Transportadoras Veículos …" at bounding box center [499, 234] width 999 height 469
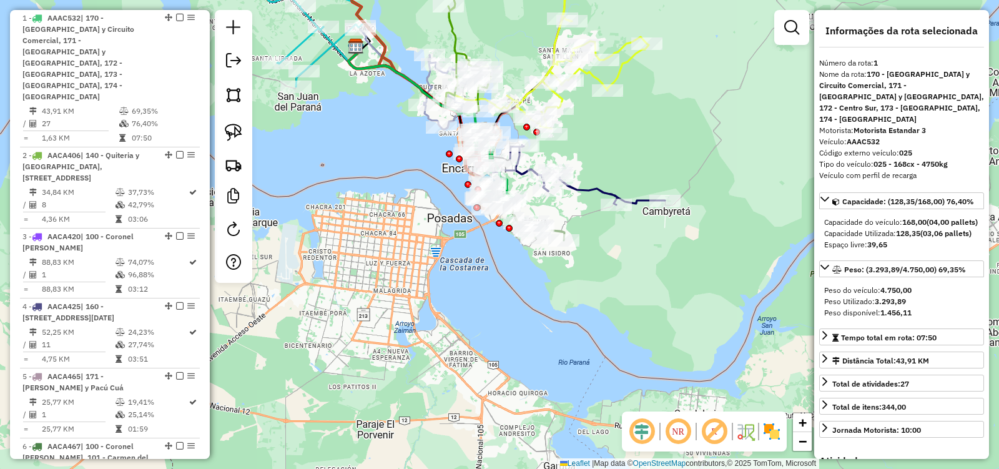
drag, startPoint x: 395, startPoint y: 257, endPoint x: 430, endPoint y: 348, distance: 98.2
click at [433, 347] on div "Janela de atendimento Grade de atendimento Capacidade Transportadoras Veículos …" at bounding box center [499, 234] width 999 height 469
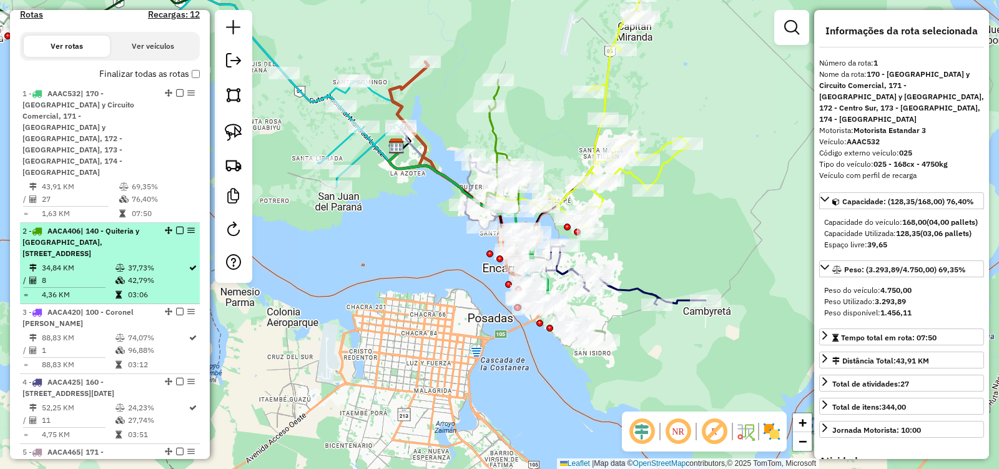
scroll to position [367, 0]
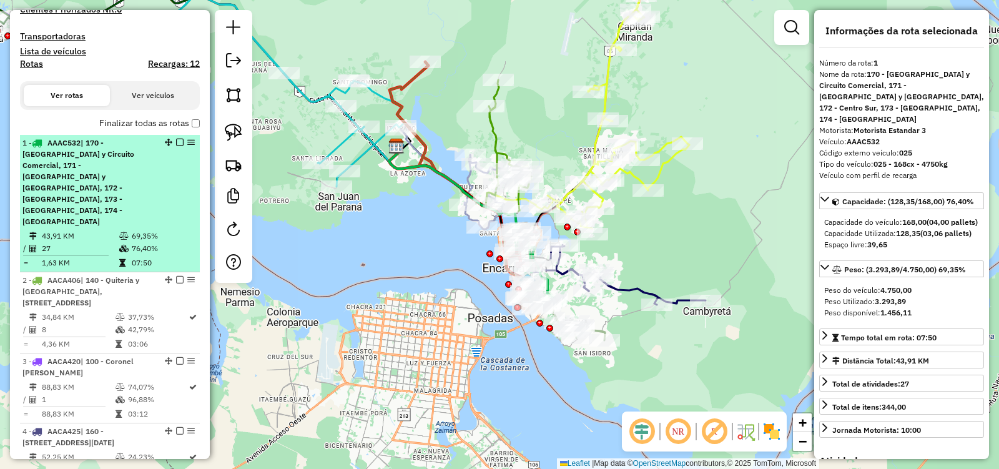
click at [162, 180] on div "1 - AAAC532 | 170 - Ciudad Nueva y Circuito Comercial, 171 - San Roque Gonzalez…" at bounding box center [109, 182] width 175 height 90
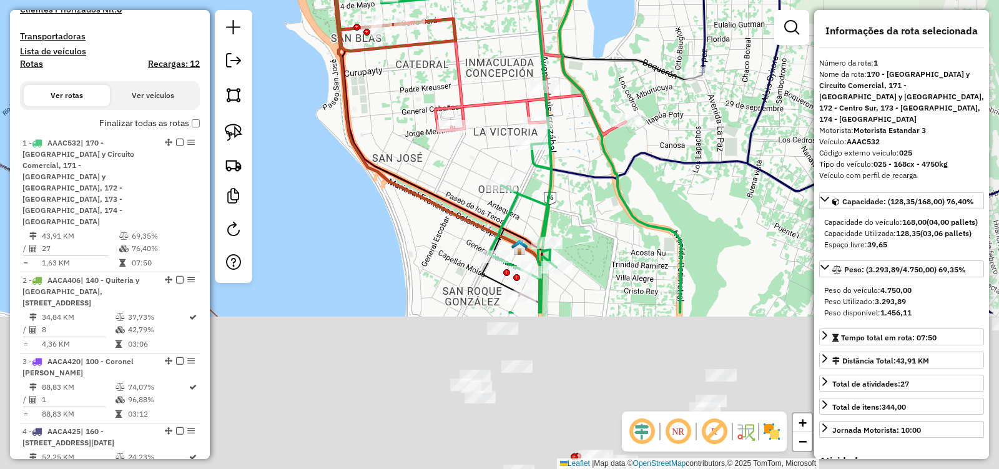
drag, startPoint x: 596, startPoint y: 342, endPoint x: 498, endPoint y: 92, distance: 267.7
click at [498, 92] on div "Janela de atendimento Grade de atendimento Capacidade Transportadoras Veículos …" at bounding box center [499, 234] width 999 height 469
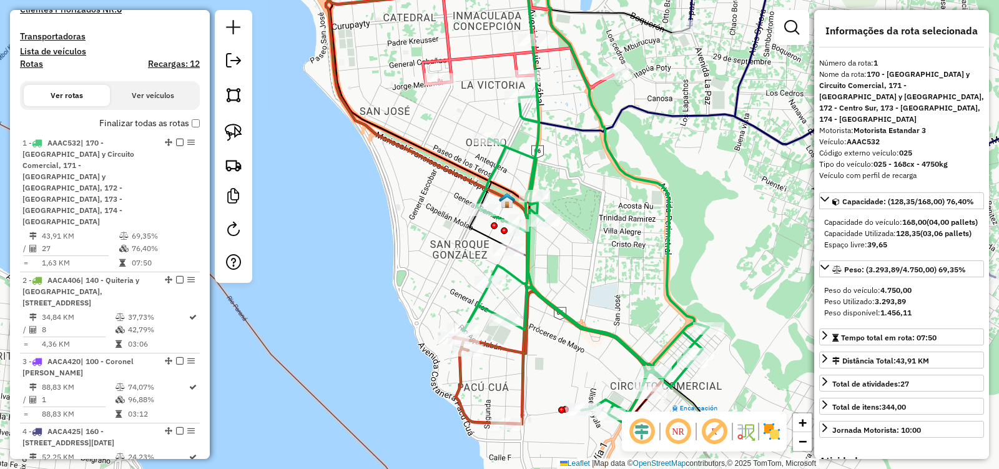
click at [530, 244] on icon at bounding box center [539, 188] width 340 height 470
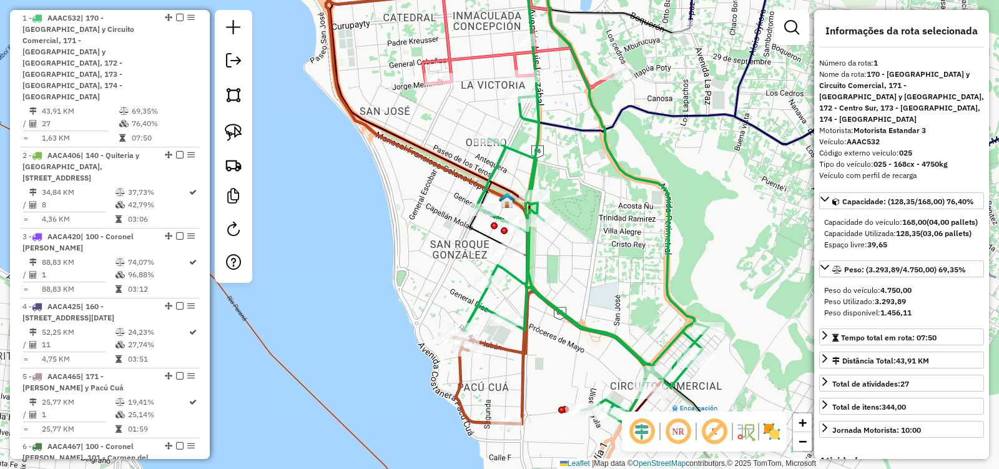
click at [529, 245] on icon at bounding box center [539, 188] width 340 height 470
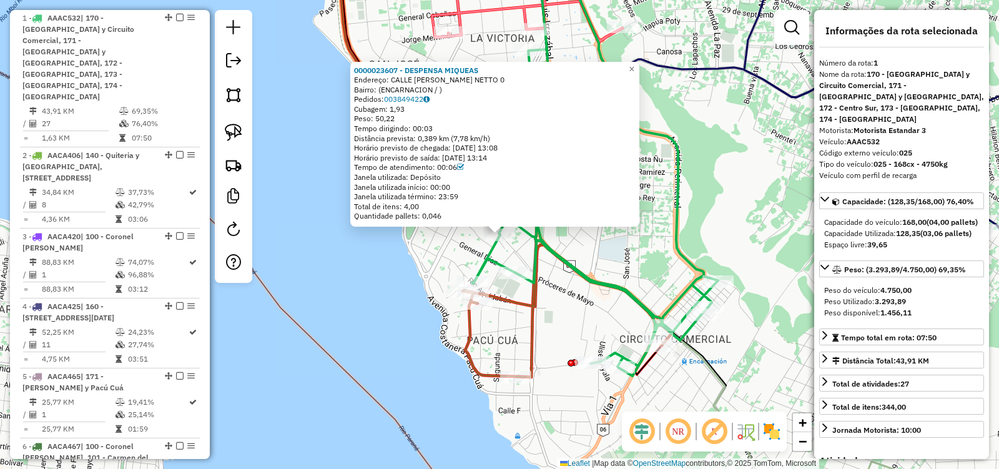
click at [491, 266] on icon at bounding box center [595, 164] width 246 height 423
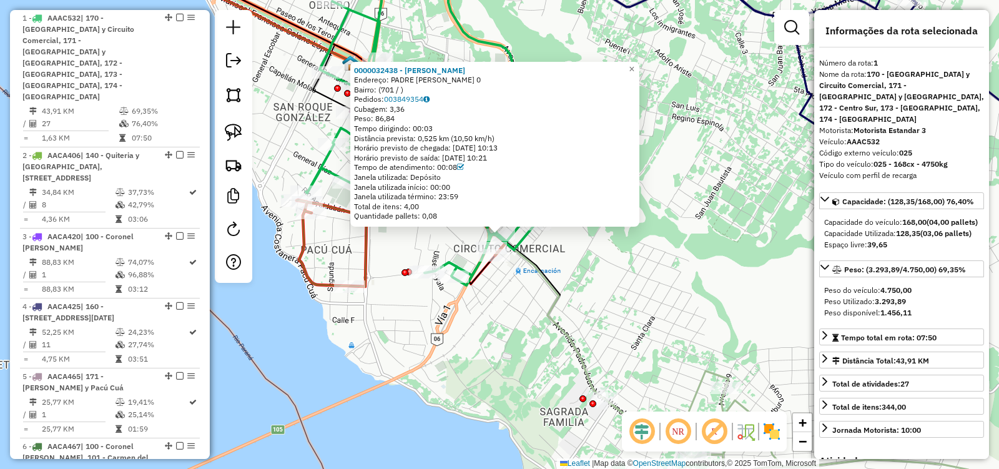
drag, startPoint x: 658, startPoint y: 321, endPoint x: 671, endPoint y: 379, distance: 59.5
click at [671, 379] on div "0000032438 - FRANSISCO LINO CHAPARRO CORONEL Endereço: PADRE JUAN VON WINCKEL 0…" at bounding box center [499, 234] width 999 height 469
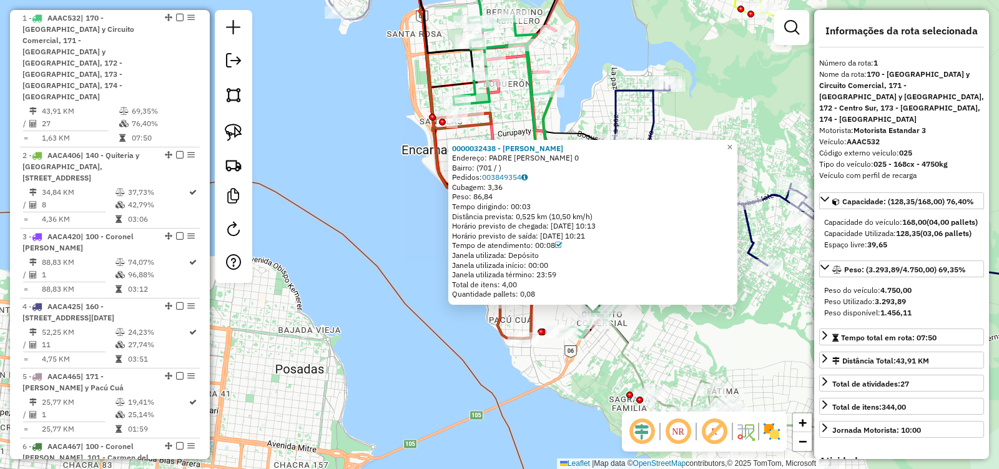
click at [668, 122] on div "0000032438 - FRANSISCO LINO CHAPARRO CORONEL Endereço: PADRE JUAN VON WINCKEL 0…" at bounding box center [499, 234] width 999 height 469
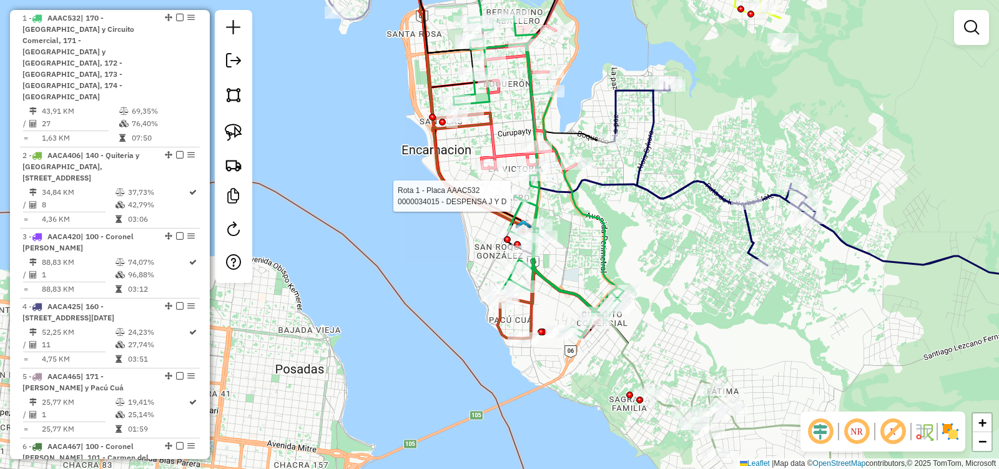
select select "**********"
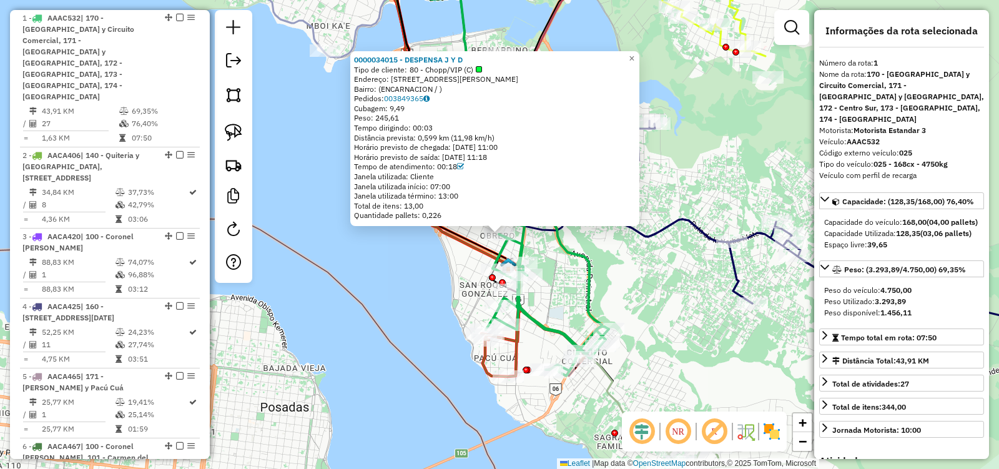
click at [440, 242] on div "0000034015 - DESPENSA J Y D Tipo de cliente: 80 - Chopp/VIP (C) Endereço: CALLE…" at bounding box center [499, 234] width 999 height 469
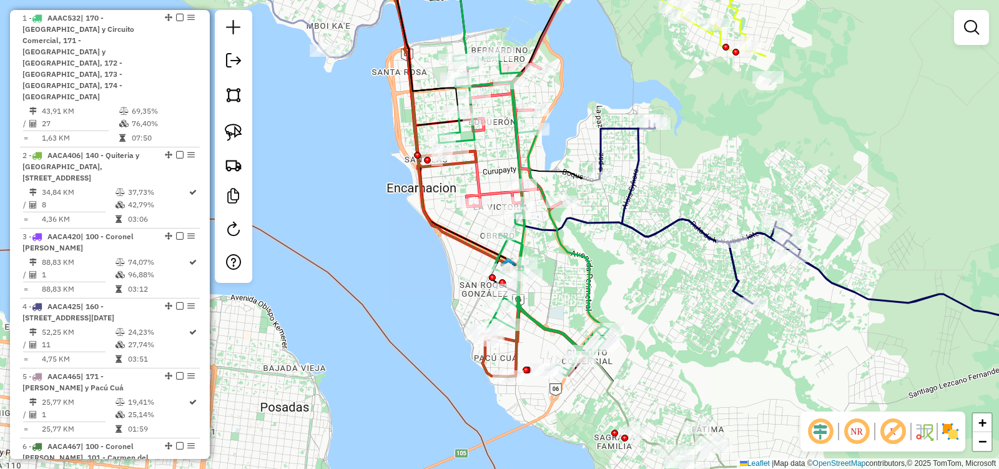
click at [588, 257] on icon at bounding box center [523, 215] width 170 height 322
select select "**********"
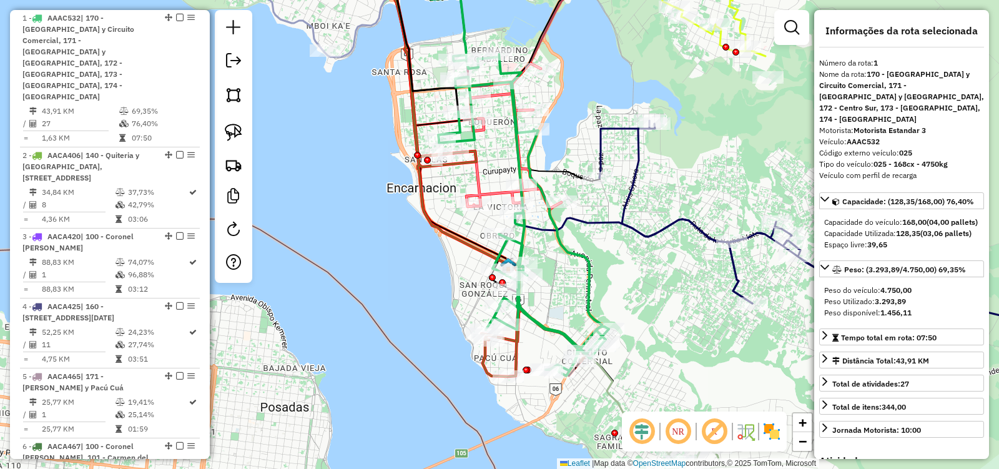
click at [504, 68] on icon at bounding box center [523, 215] width 170 height 322
click at [491, 45] on div "Rota 1 - Placa AAAC532 0000039977 - DESPENSA CLOTI Rota 1 - Placa AAAC532 00000…" at bounding box center [499, 234] width 999 height 469
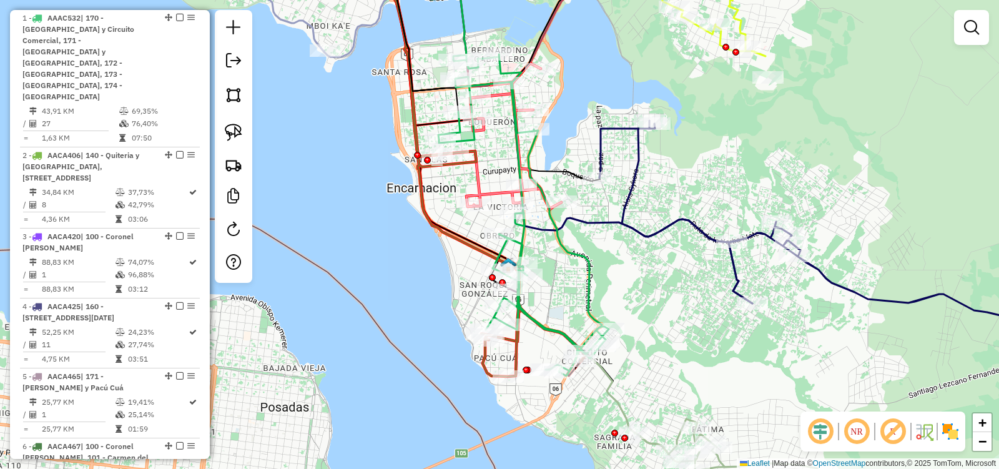
click at [433, 52] on div "Janela de atendimento Grade de atendimento Capacidade Transportadoras Veículos …" at bounding box center [499, 234] width 999 height 469
select select "**********"
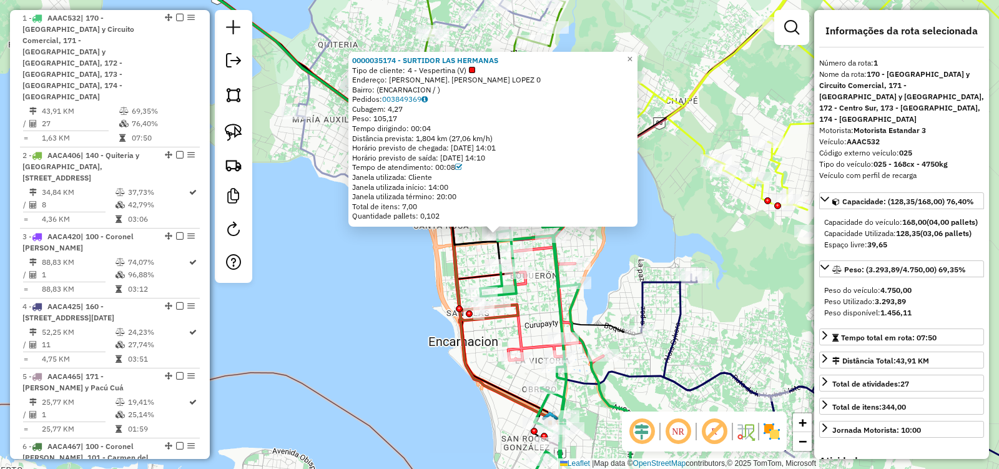
click at [413, 289] on div "0000035174 - SURTIDOR LAS HERMANAS Tipo de cliente: 4 - Vespertina (V) Endereço…" at bounding box center [499, 234] width 999 height 469
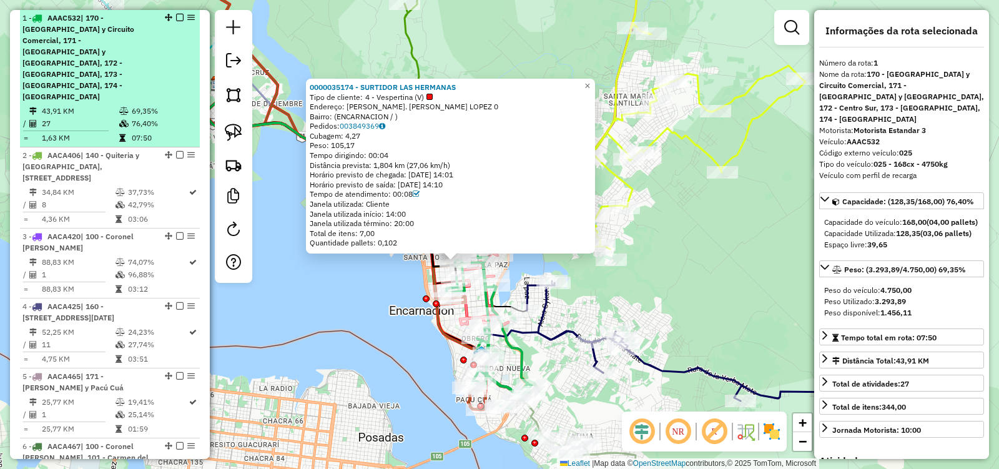
click at [180, 60] on div "1 - AAAC532 | 170 - Ciudad Nueva y Circuito Comercial, 171 - San Roque Gonzalez…" at bounding box center [109, 57] width 175 height 90
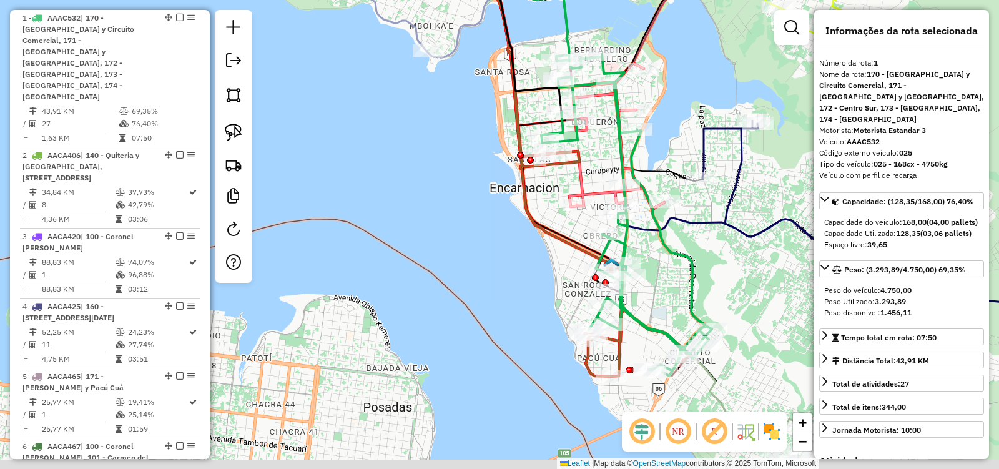
drag, startPoint x: 680, startPoint y: 345, endPoint x: 661, endPoint y: 260, distance: 86.3
click at [667, 262] on div "Janela de atendimento Grade de atendimento Capacidade Transportadoras Veículos …" at bounding box center [499, 234] width 999 height 469
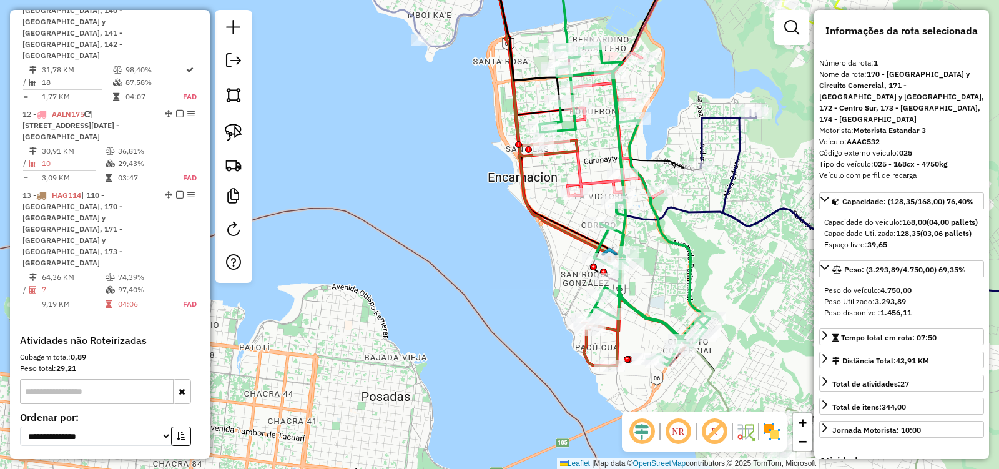
scroll to position [1400, 0]
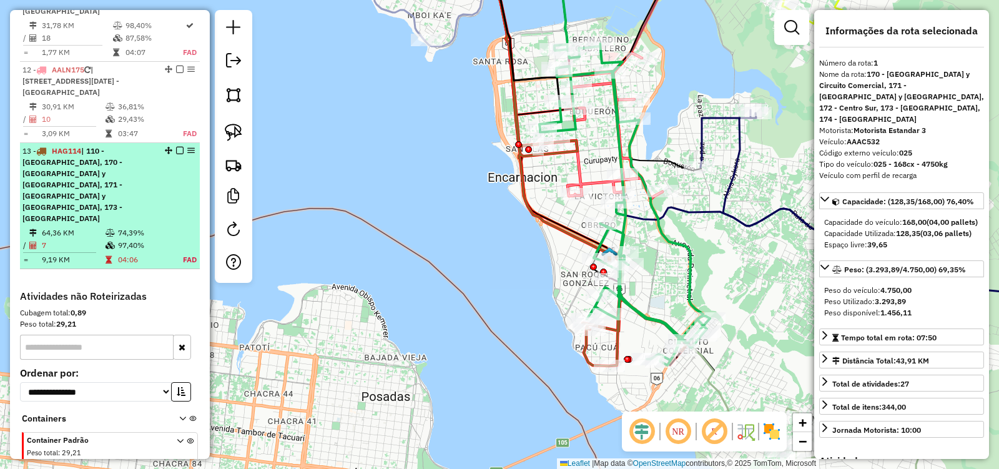
click at [176, 147] on em at bounding box center [179, 150] width 7 height 7
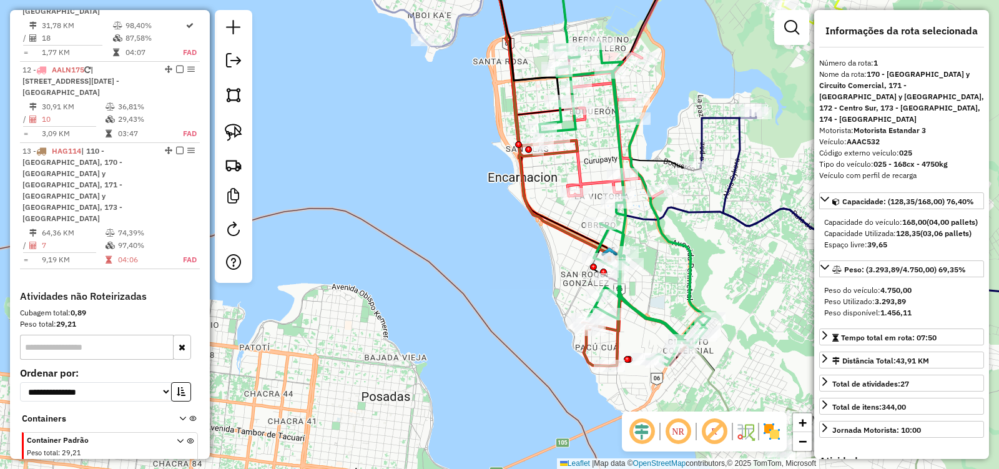
click at [581, 162] on icon at bounding box center [600, 125] width 124 height 147
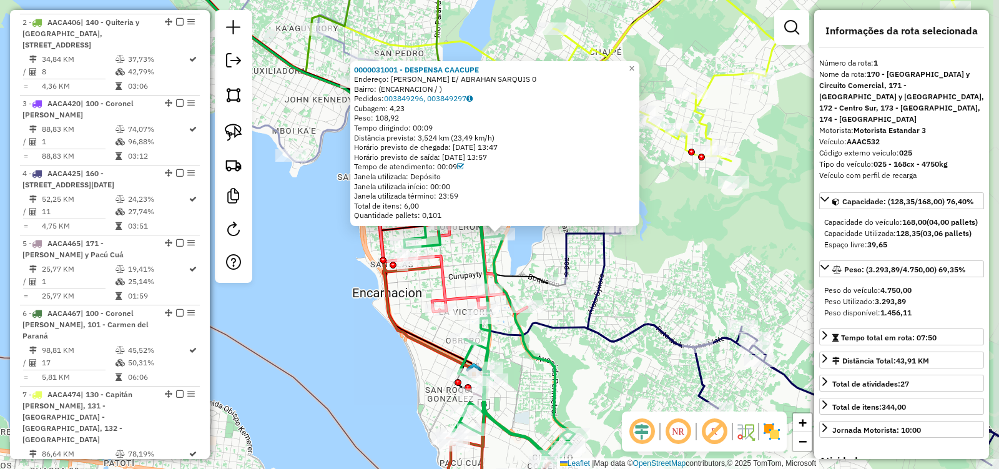
scroll to position [492, 0]
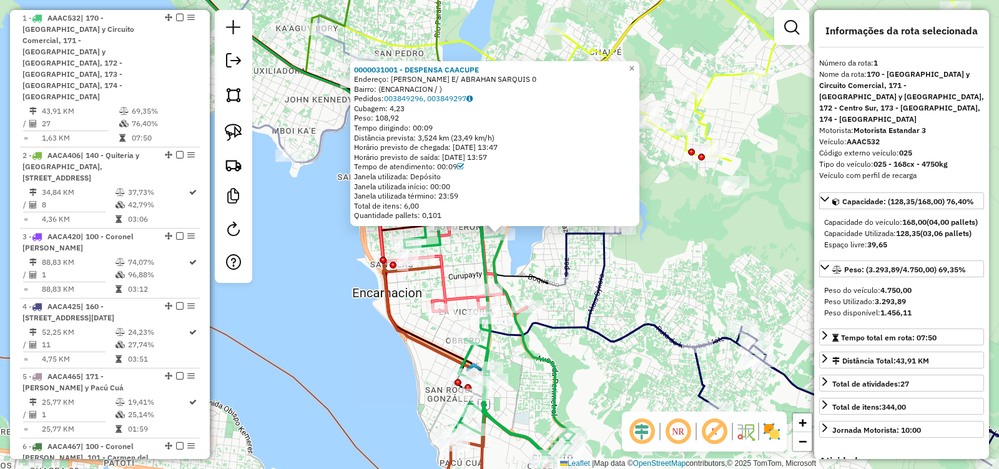
click at [553, 247] on div "0000031001 - DESPENSA CAACUPE Endereço: JUAN PEROTTI E/ ABRAHAN SARQUIS 0 Bairr…" at bounding box center [499, 234] width 999 height 469
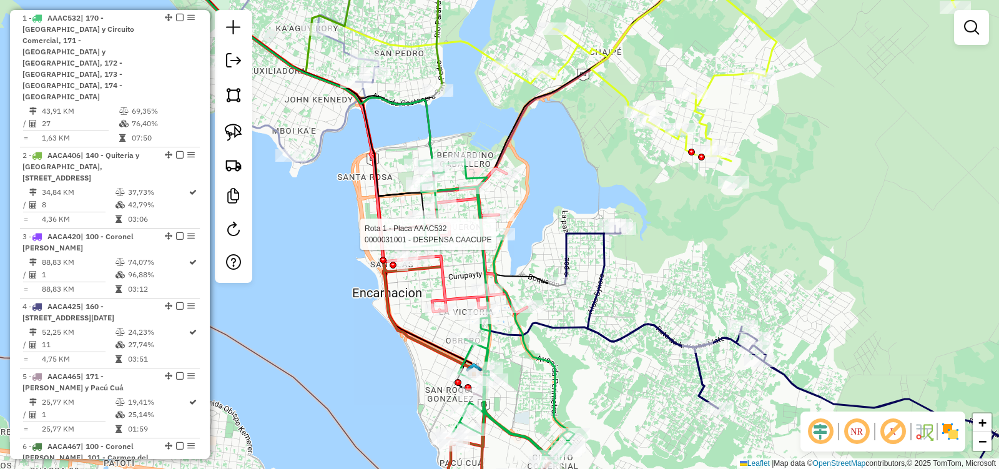
select select "**********"
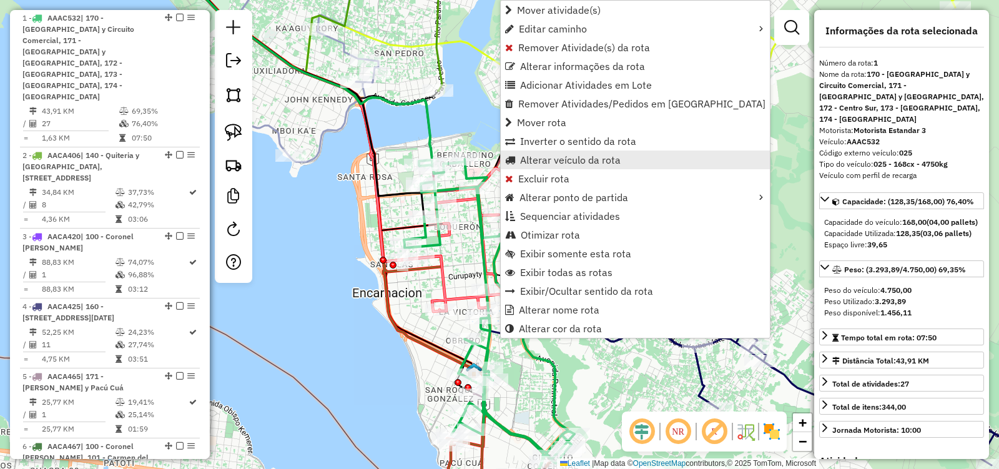
click at [535, 160] on span "Alterar veículo da rota" at bounding box center [570, 160] width 101 height 10
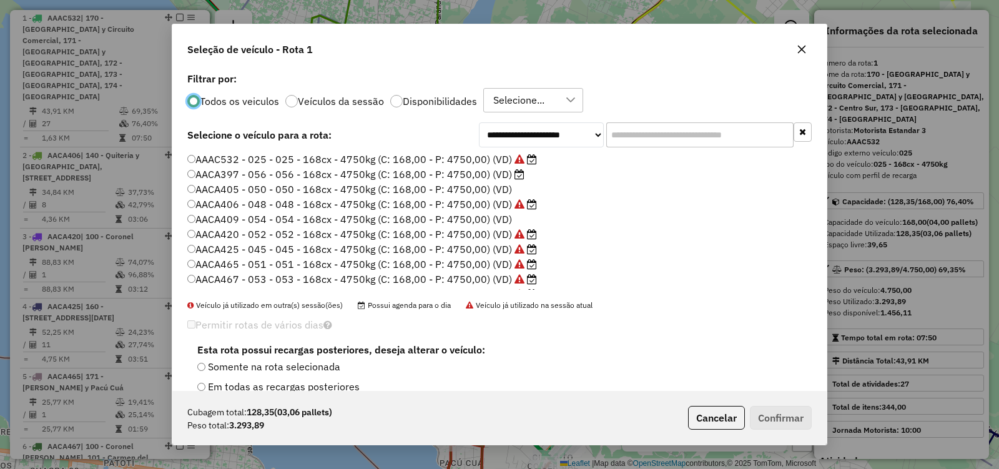
scroll to position [7, 4]
click at [199, 203] on label "AACA406 - 048 - 048 - 168cx - 4750kg (C: 168,00 - P: 4750,00) (VD)" at bounding box center [362, 204] width 350 height 15
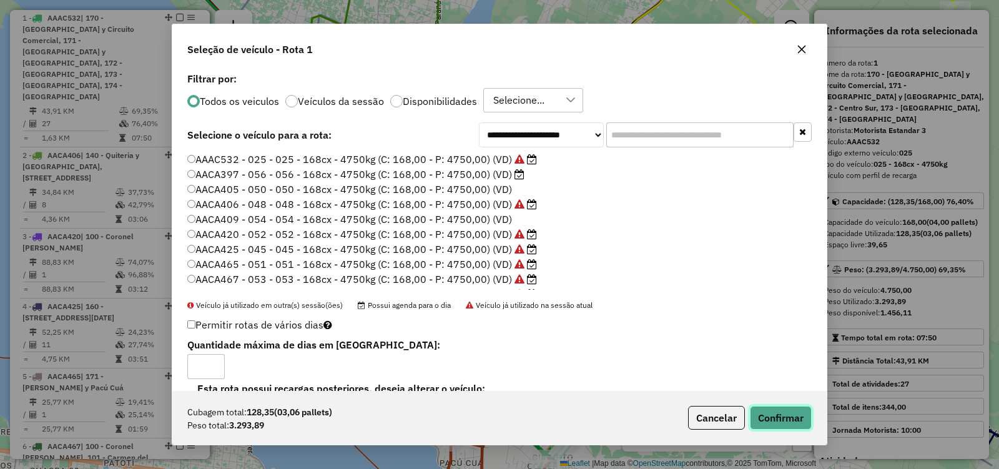
click at [776, 426] on button "Confirmar" at bounding box center [781, 418] width 62 height 24
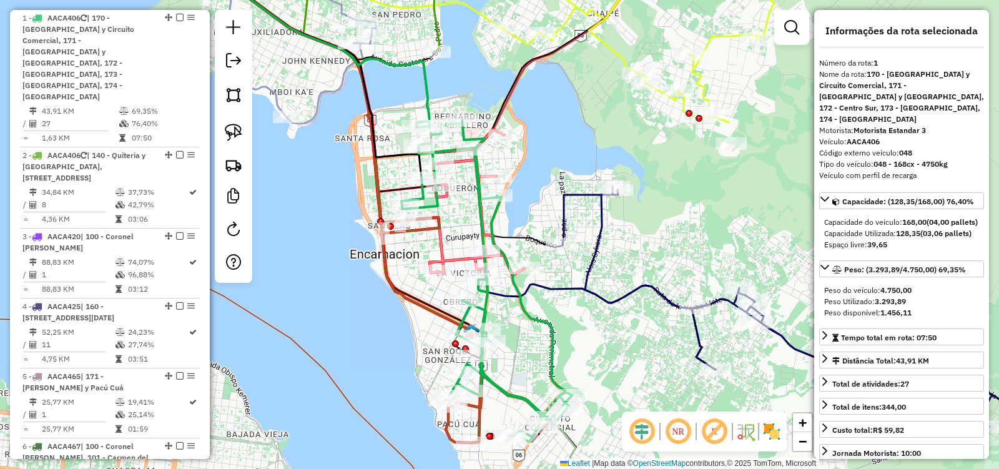
drag, startPoint x: 528, startPoint y: 377, endPoint x: 516, endPoint y: 250, distance: 127.3
click at [516, 250] on div "Janela de atendimento Grade de atendimento Capacidade Transportadoras Veículos …" at bounding box center [499, 234] width 999 height 469
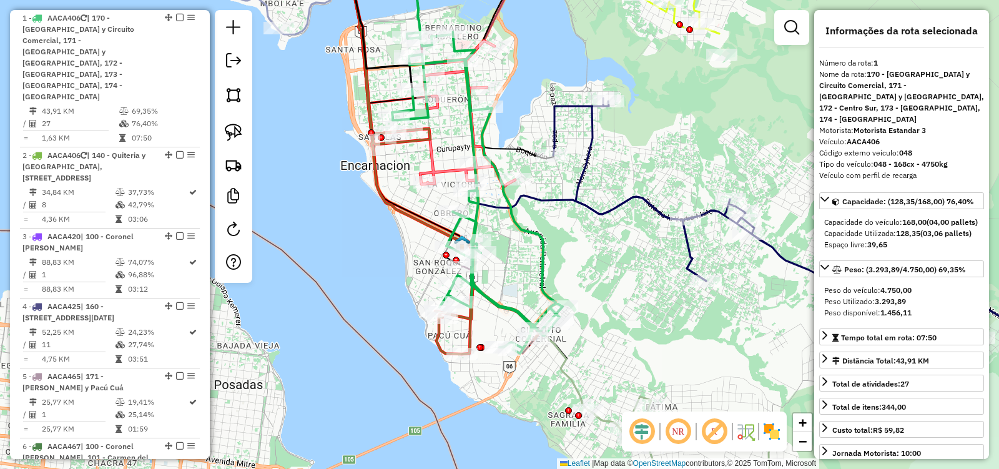
click at [470, 322] on icon at bounding box center [426, 153] width 227 height 401
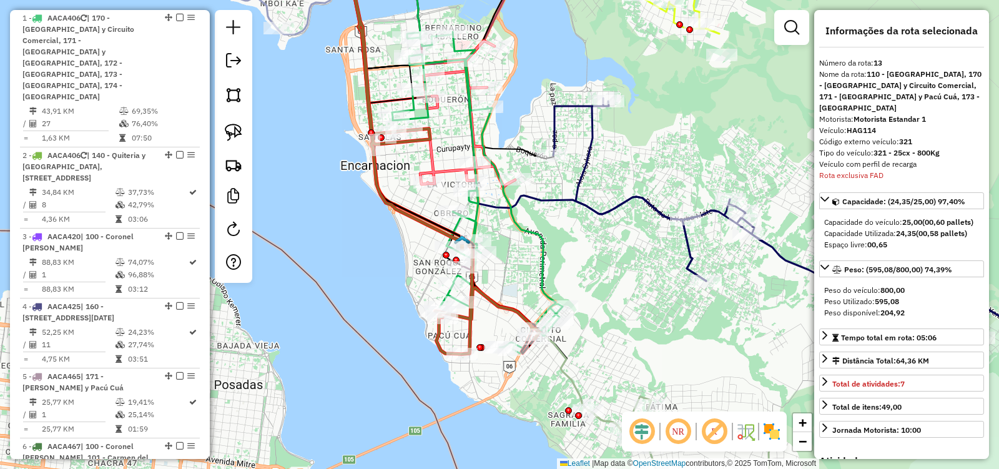
scroll to position [1400, 0]
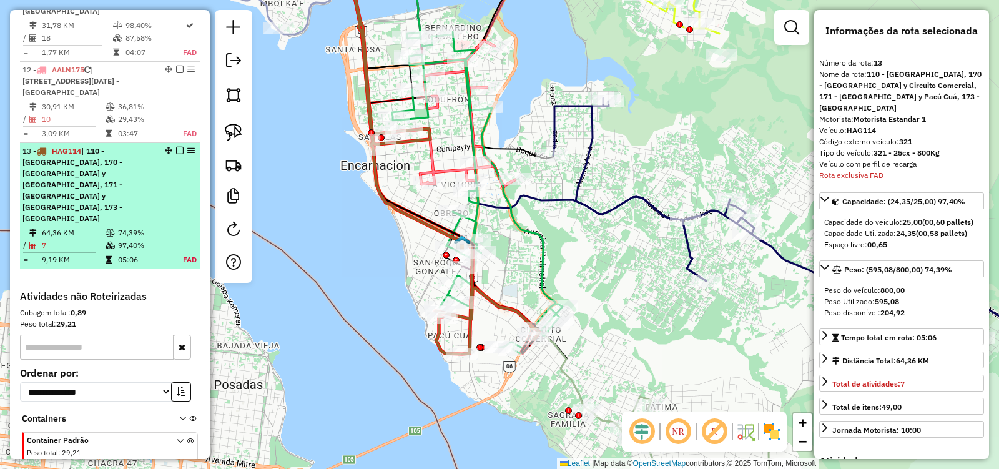
click at [176, 147] on em at bounding box center [179, 150] width 7 height 7
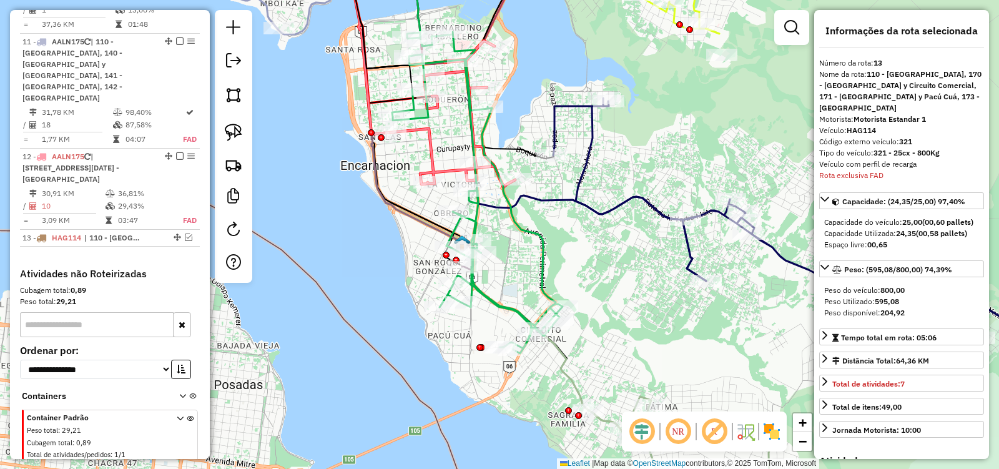
click at [666, 302] on div "Janela de atendimento Grade de atendimento Capacidade Transportadoras Veículos …" at bounding box center [499, 234] width 999 height 469
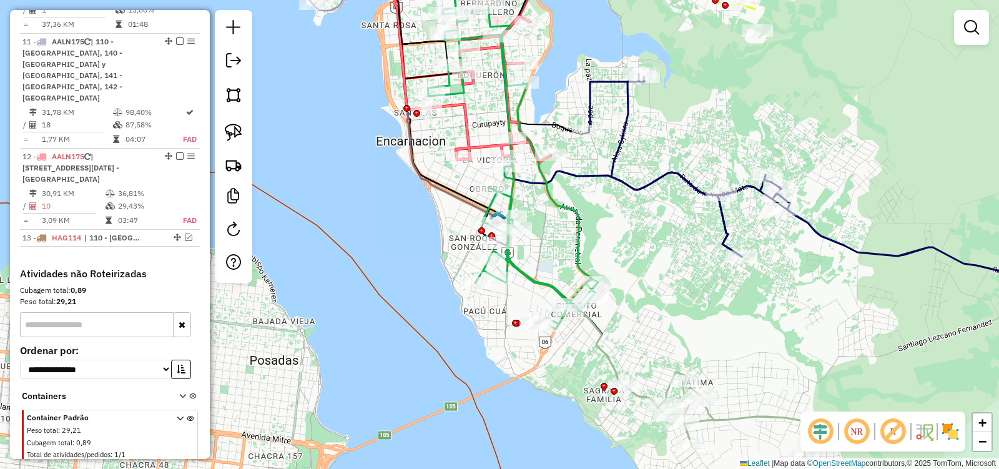
drag, startPoint x: 600, startPoint y: 292, endPoint x: 607, endPoint y: 372, distance: 80.8
click at [609, 366] on div "Janela de atendimento Grade de atendimento Capacidade Transportadoras Veículos …" at bounding box center [499, 234] width 999 height 469
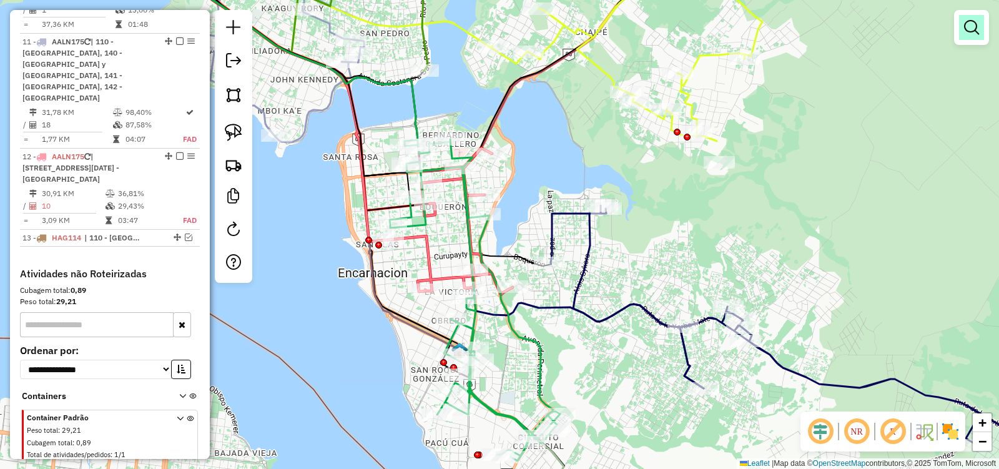
click at [967, 31] on em at bounding box center [971, 27] width 15 height 15
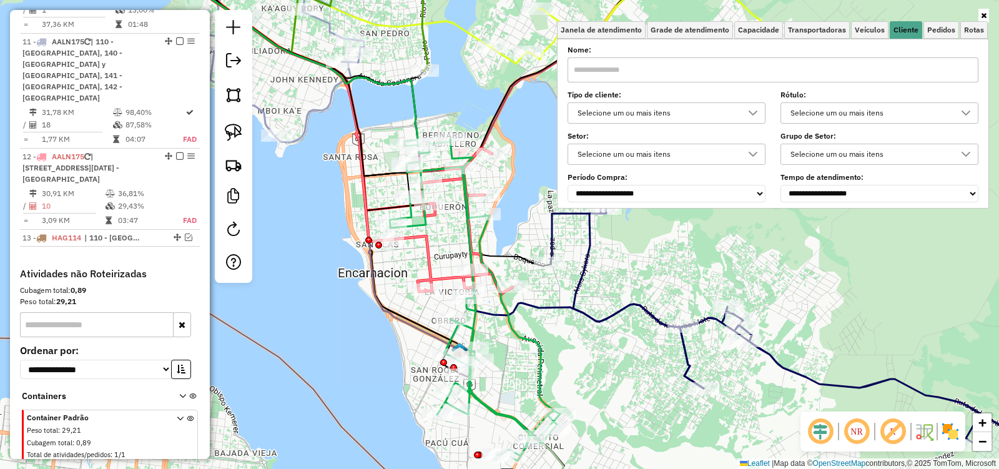
click at [654, 114] on div "Selecione um ou mais itens" at bounding box center [657, 113] width 168 height 20
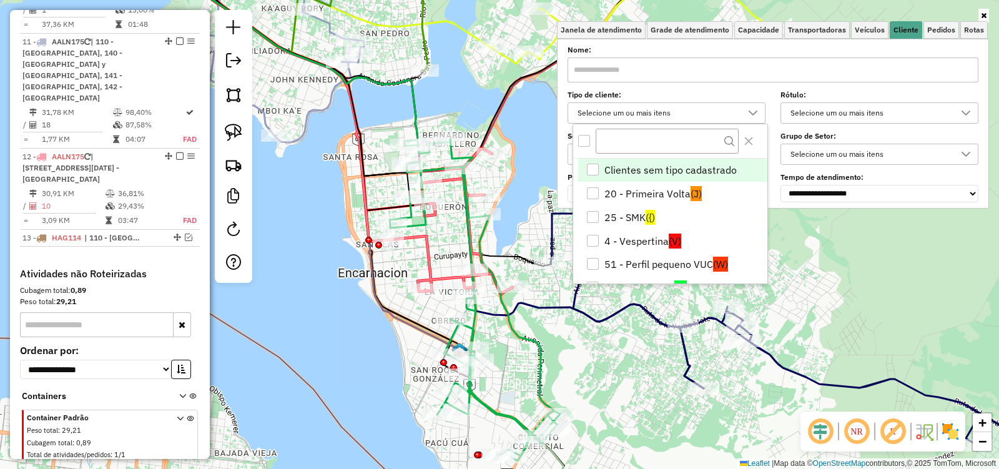
scroll to position [50, 0]
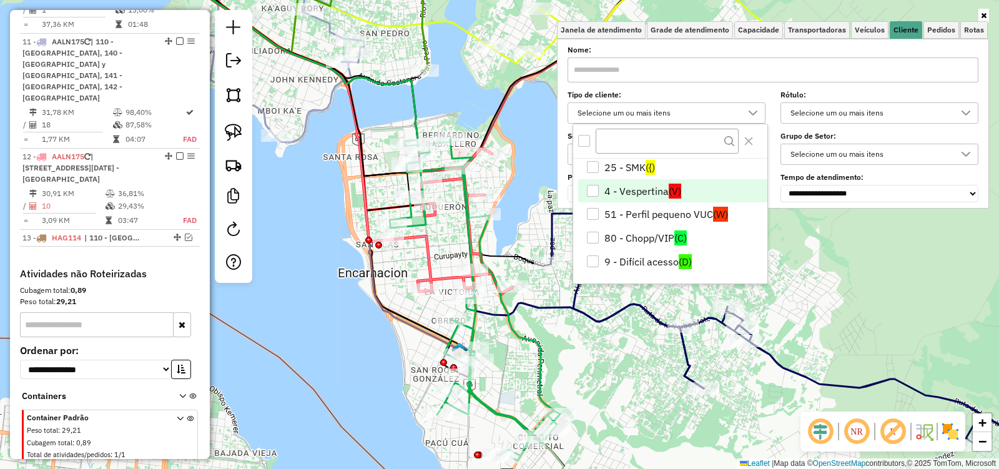
click at [616, 194] on li "4 - Vespertina (V)" at bounding box center [672, 191] width 189 height 24
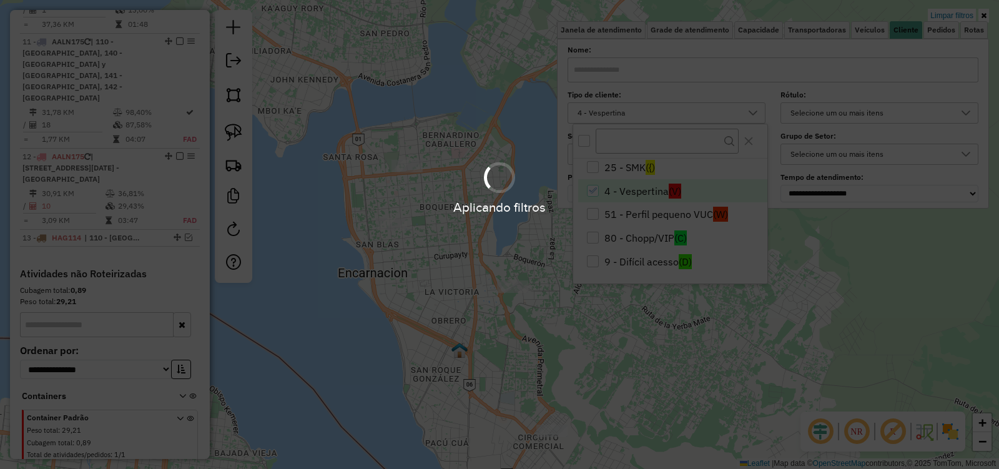
click at [636, 383] on div "Aplicando filtros" at bounding box center [499, 234] width 999 height 469
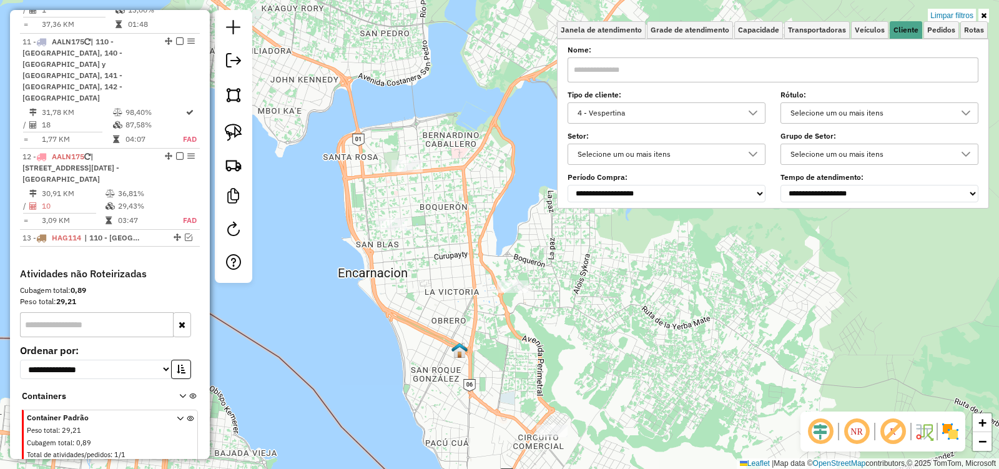
click at [642, 353] on div "Limpar filtros Janela de atendimento Grade de atendimento Capacidade Transporta…" at bounding box center [499, 234] width 999 height 469
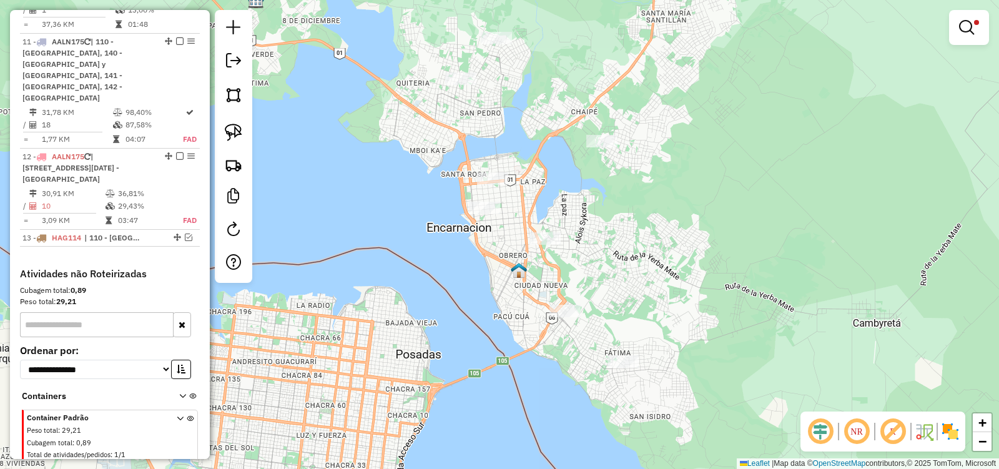
drag, startPoint x: 661, startPoint y: 352, endPoint x: 600, endPoint y: 207, distance: 157.2
click at [600, 207] on div "Limpar filtros Janela de atendimento Grade de atendimento Capacidade Transporta…" at bounding box center [499, 234] width 999 height 469
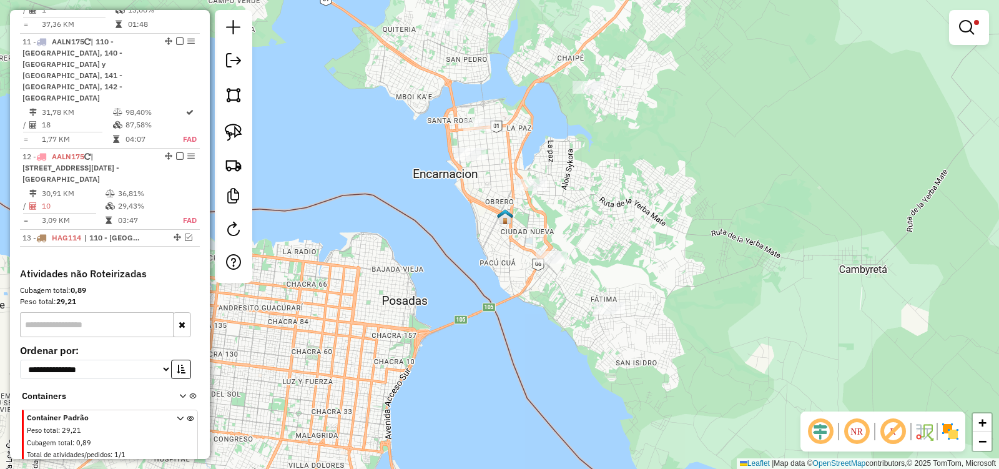
drag, startPoint x: 578, startPoint y: 170, endPoint x: 596, endPoint y: 184, distance: 21.9
click at [596, 184] on div "Limpar filtros Janela de atendimento Grade de atendimento Capacidade Transporta…" at bounding box center [499, 234] width 999 height 469
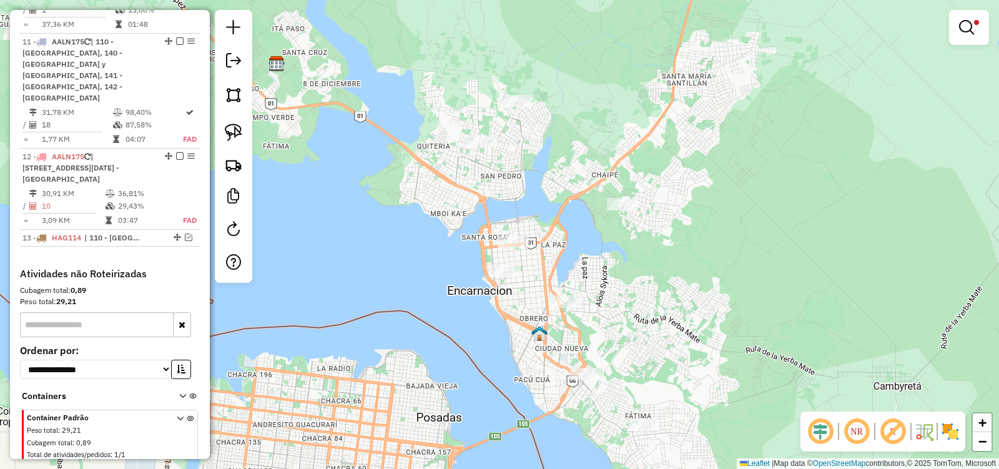
drag, startPoint x: 602, startPoint y: 180, endPoint x: 633, endPoint y: 288, distance: 112.4
click at [633, 288] on div "Limpar filtros Janela de atendimento Grade de atendimento Capacidade Transporta…" at bounding box center [499, 234] width 999 height 469
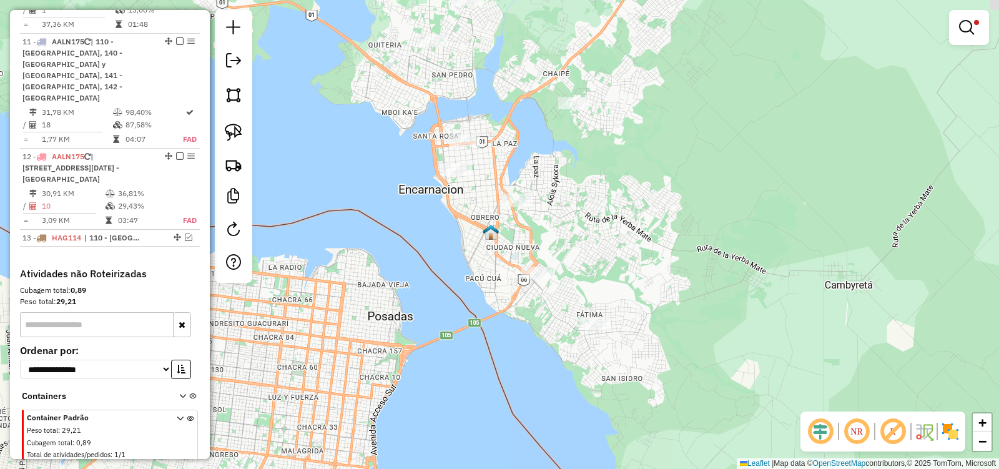
drag, startPoint x: 642, startPoint y: 312, endPoint x: 589, endPoint y: 200, distance: 122.9
click at [589, 200] on div "Limpar filtros Janela de atendimento Grade de atendimento Capacidade Transporta…" at bounding box center [499, 234] width 999 height 469
click at [230, 130] on img at bounding box center [233, 132] width 17 height 17
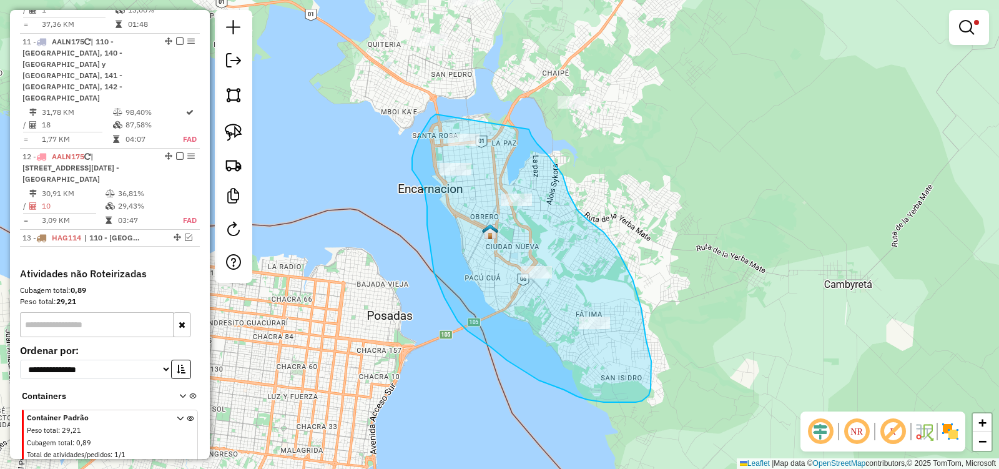
drag, startPoint x: 431, startPoint y: 118, endPoint x: 528, endPoint y: 129, distance: 98.0
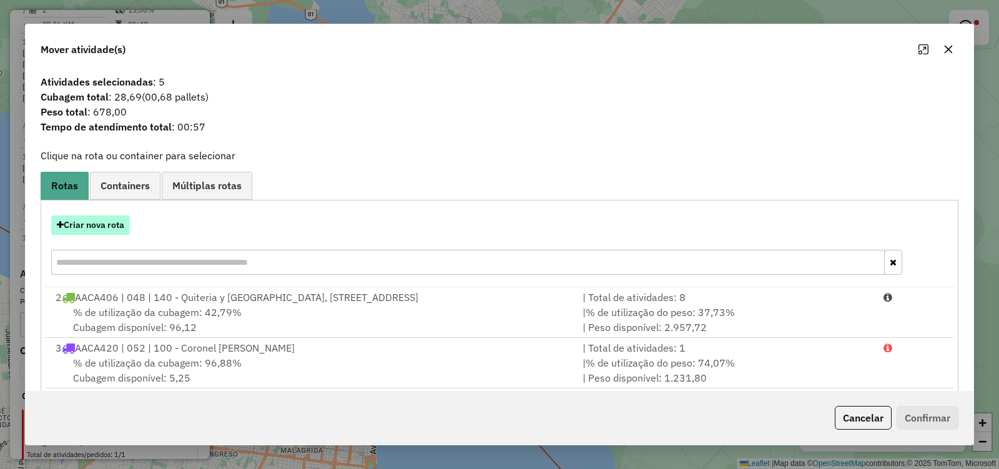
click at [104, 227] on button "Criar nova rota" at bounding box center [90, 224] width 79 height 19
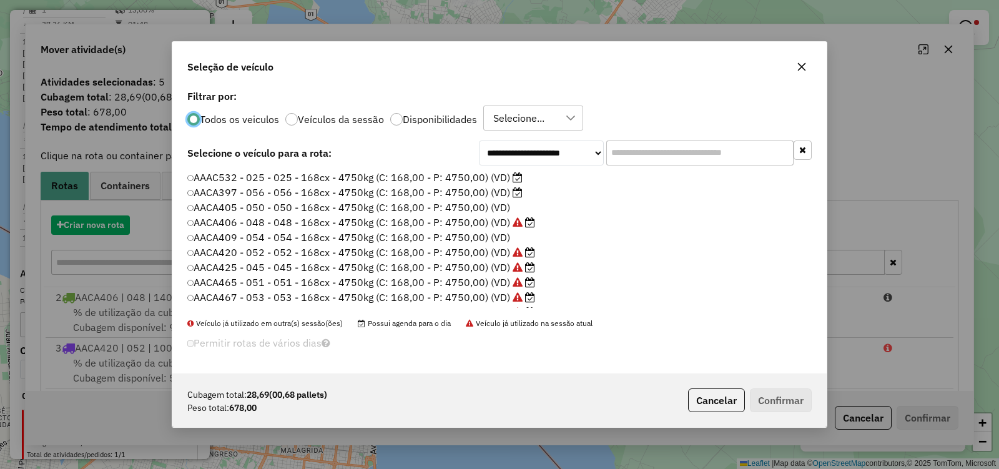
scroll to position [7, 4]
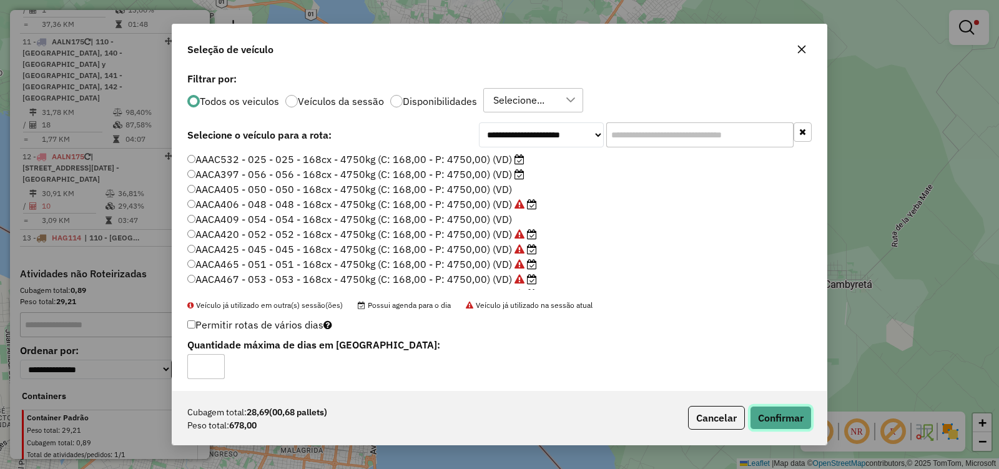
click at [763, 410] on button "Confirmar" at bounding box center [781, 418] width 62 height 24
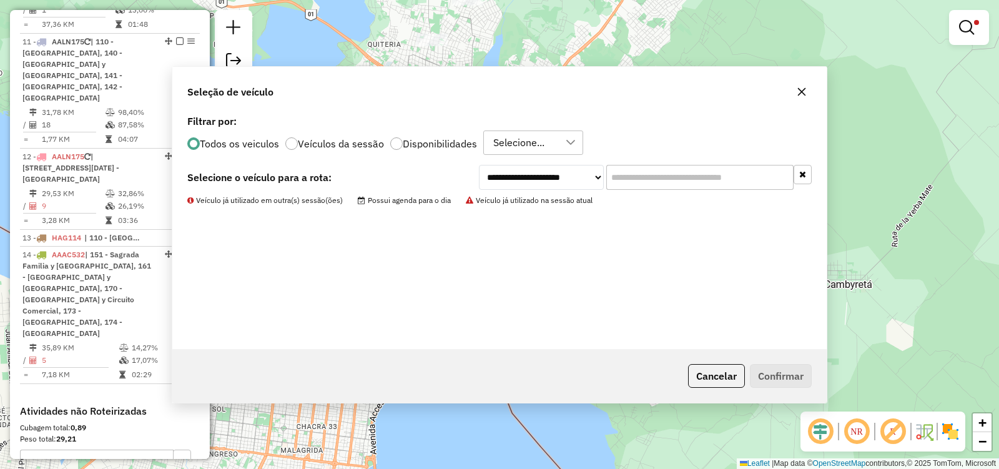
scroll to position [1216, 0]
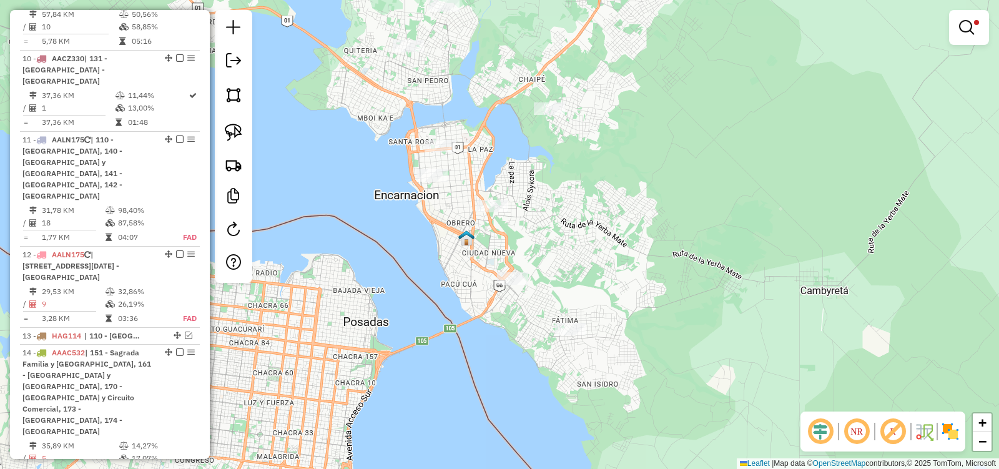
drag, startPoint x: 660, startPoint y: 216, endPoint x: 627, endPoint y: 217, distance: 33.1
click at [629, 220] on div "Limpar filtros Janela de atendimento Grade de atendimento Capacidade Transporta…" at bounding box center [499, 234] width 999 height 469
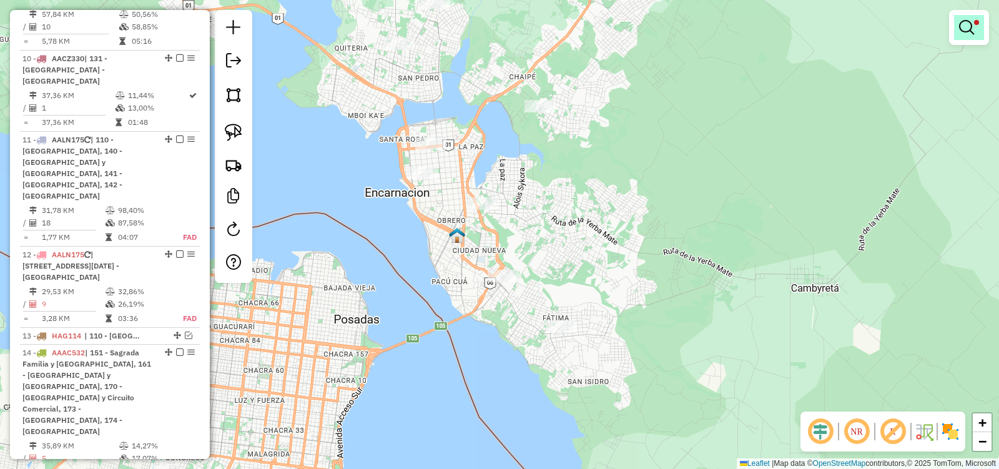
click at [965, 29] on em at bounding box center [966, 27] width 15 height 15
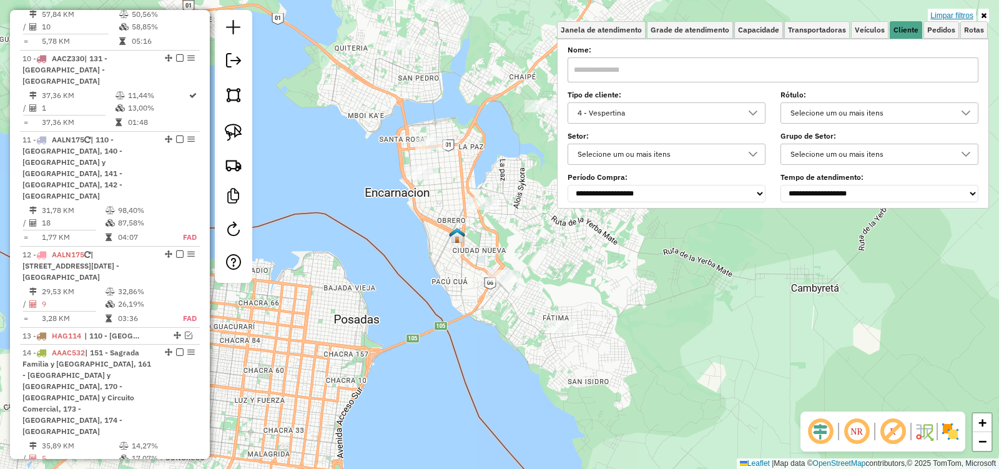
click at [955, 14] on link "Limpar filtros" at bounding box center [952, 16] width 48 height 14
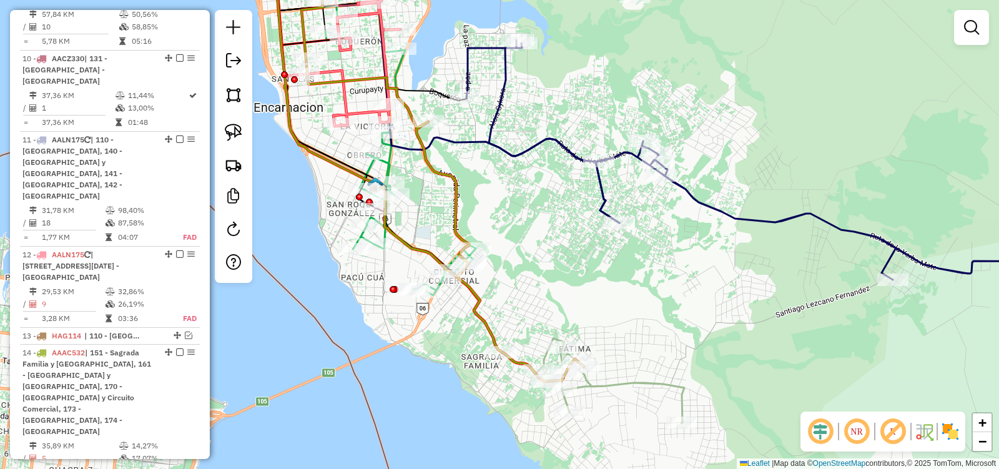
click at [455, 187] on icon at bounding box center [443, 191] width 282 height 381
select select "**********"
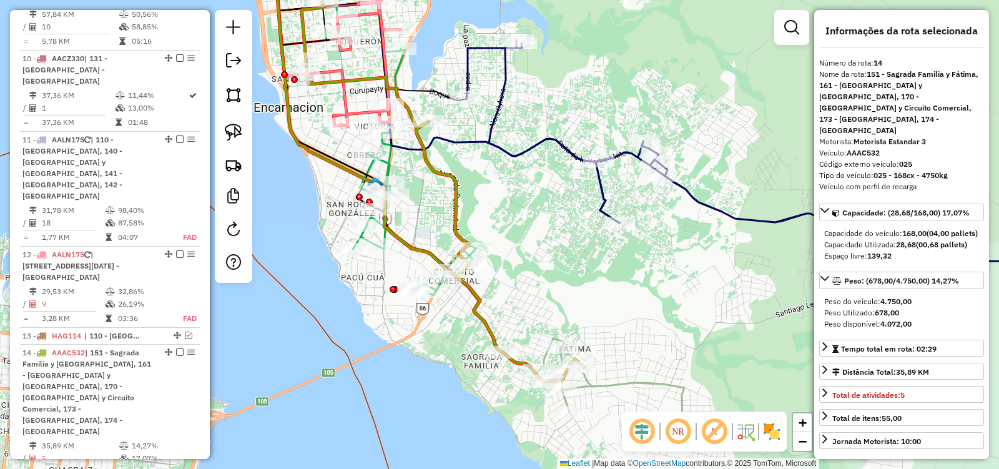
scroll to position [1417, 0]
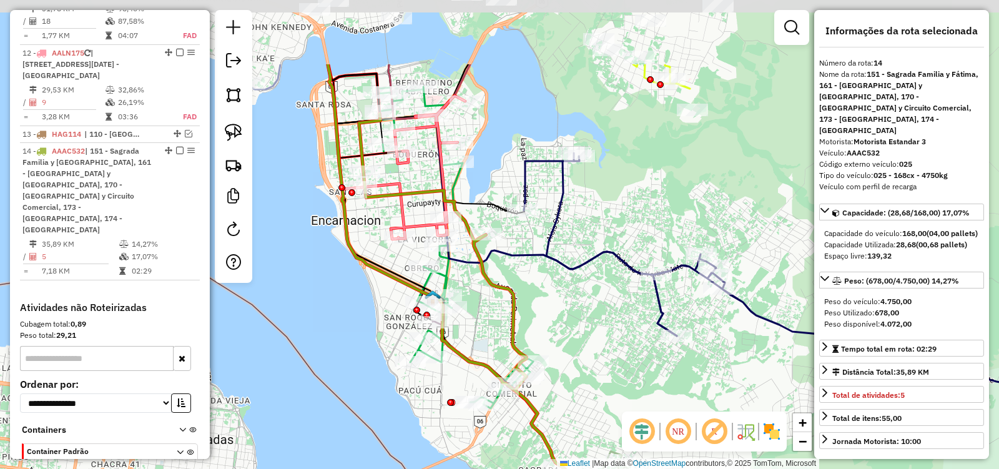
drag, startPoint x: 536, startPoint y: 209, endPoint x: 595, endPoint y: 321, distance: 126.2
click at [595, 321] on div "Janela de atendimento Grade de atendimento Capacidade Transportadoras Veículos …" at bounding box center [499, 234] width 999 height 469
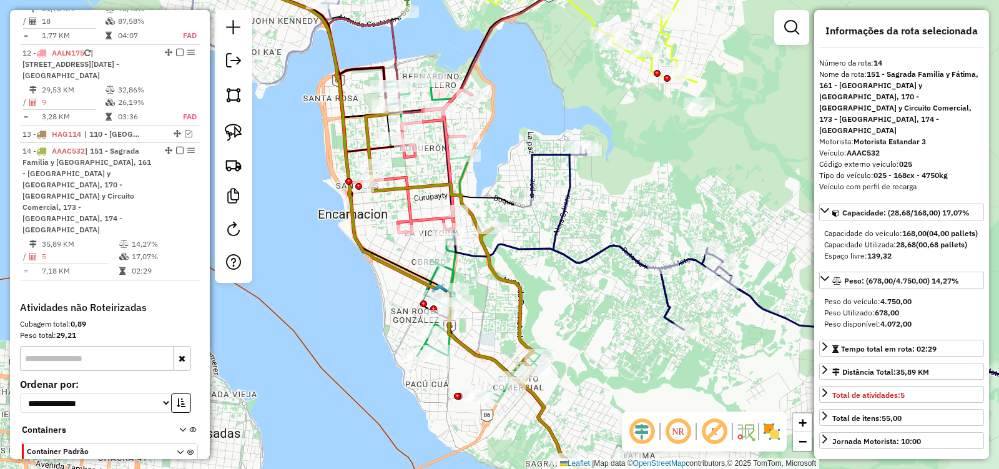
drag, startPoint x: 482, startPoint y: 210, endPoint x: 461, endPoint y: 152, distance: 62.4
click at [461, 152] on icon at bounding box center [358, 70] width 347 height 274
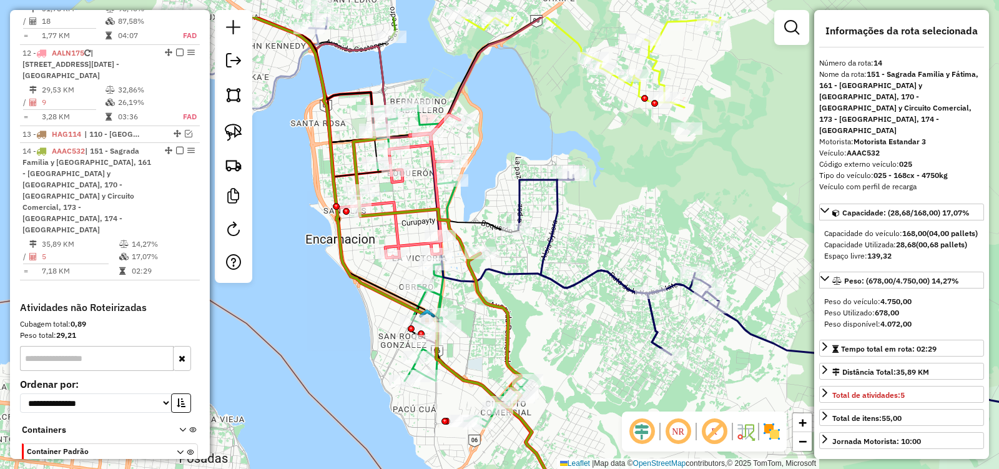
drag, startPoint x: 513, startPoint y: 284, endPoint x: 528, endPoint y: 356, distance: 73.3
click at [527, 356] on div "Janela de atendimento Grade de atendimento Capacidade Transportadoras Veículos …" at bounding box center [499, 234] width 999 height 469
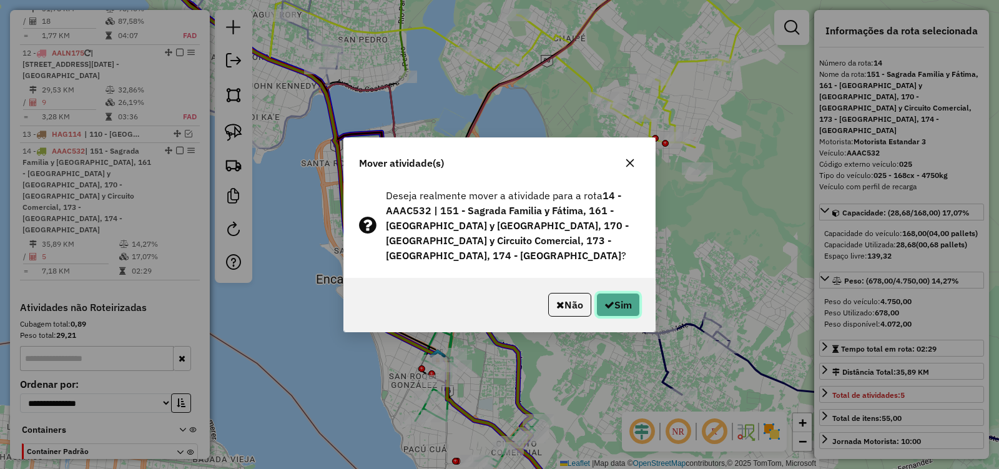
click at [619, 294] on button "Sim" at bounding box center [618, 305] width 44 height 24
click at [618, 297] on button "Sim" at bounding box center [618, 305] width 44 height 24
click at [621, 301] on button "Sim" at bounding box center [618, 305] width 44 height 24
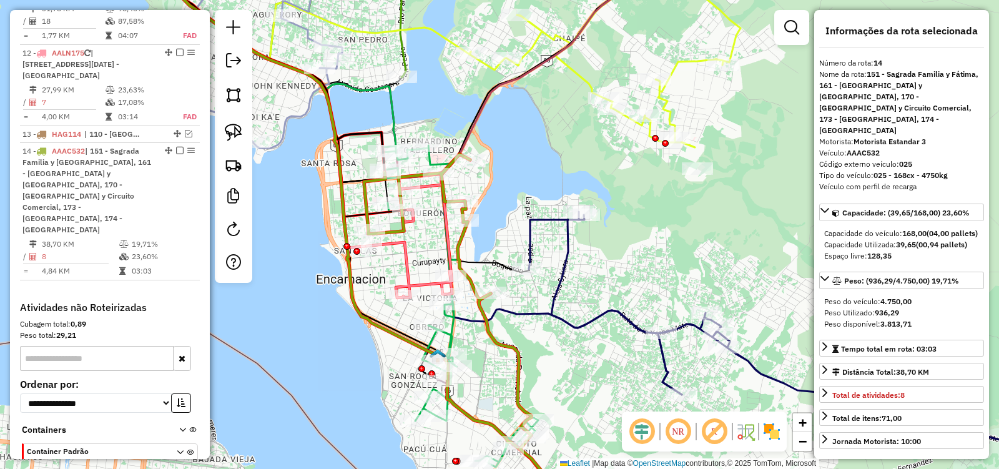
click at [464, 240] on icon at bounding box center [461, 335] width 194 height 362
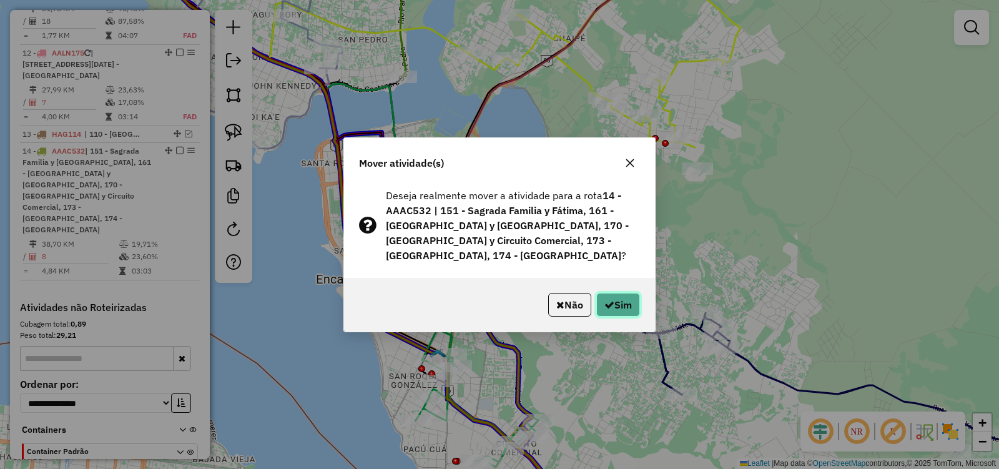
click at [610, 300] on icon "button" at bounding box center [609, 305] width 10 height 10
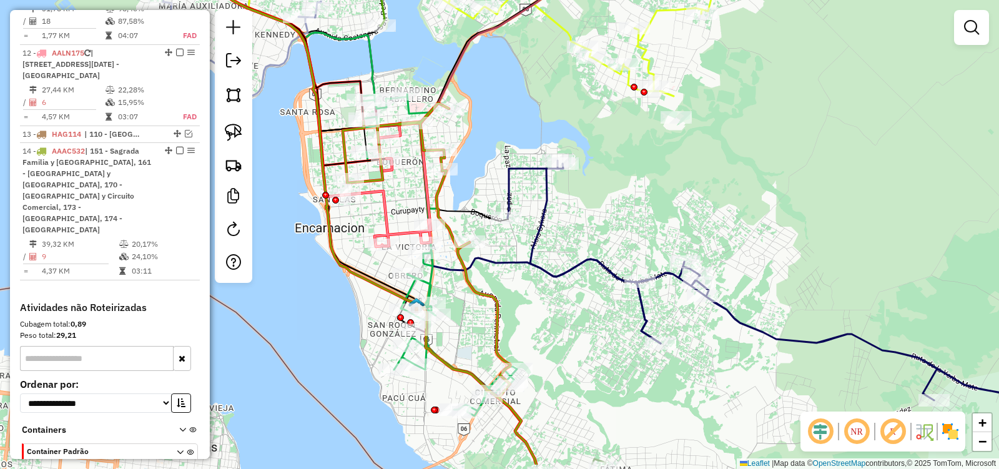
drag, startPoint x: 559, startPoint y: 371, endPoint x: 519, endPoint y: 277, distance: 102.1
click at [519, 277] on div "Janela de atendimento Grade de atendimento Capacidade Transportadoras Veículos …" at bounding box center [499, 234] width 999 height 469
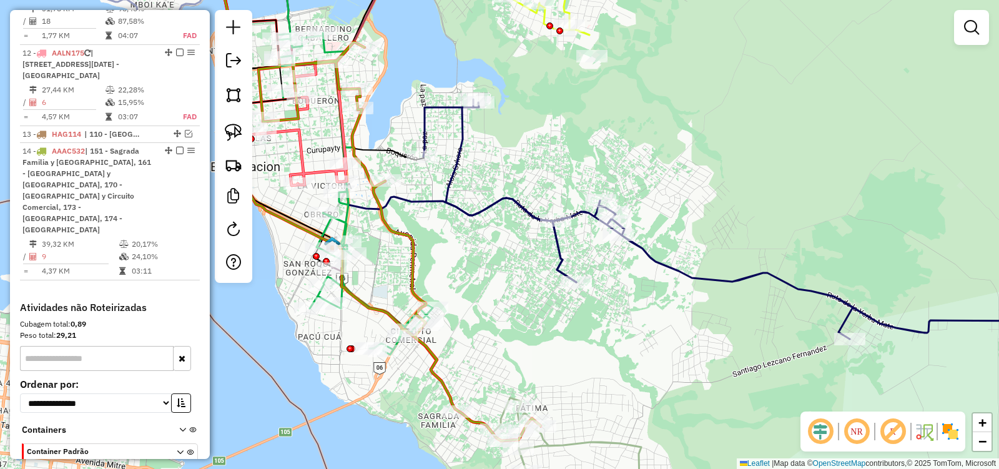
drag, startPoint x: 552, startPoint y: 305, endPoint x: 445, endPoint y: 244, distance: 123.6
click at [476, 258] on div "Janela de atendimento Grade de atendimento Capacidade Transportadoras Veículos …" at bounding box center [499, 234] width 999 height 469
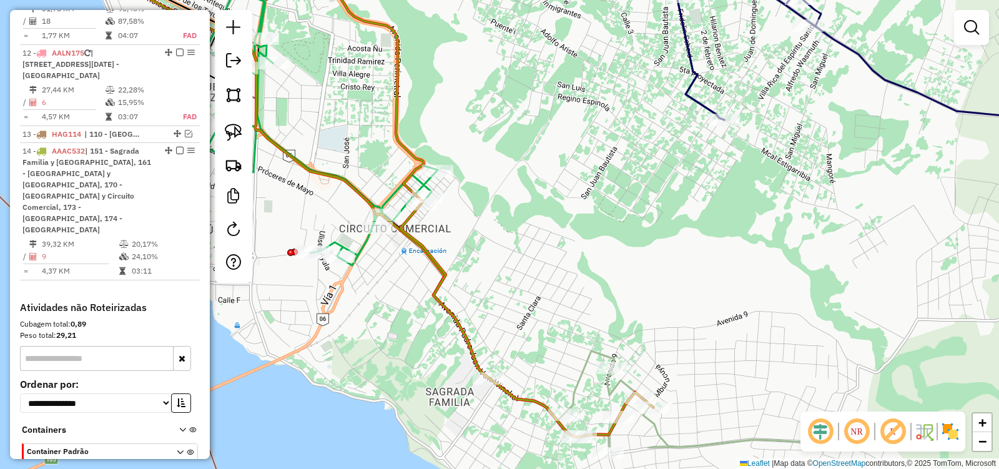
drag, startPoint x: 451, startPoint y: 224, endPoint x: 480, endPoint y: 208, distance: 33.5
click at [480, 208] on div "Janela de atendimento Grade de atendimento Capacidade Transportadoras Veículos …" at bounding box center [499, 234] width 999 height 469
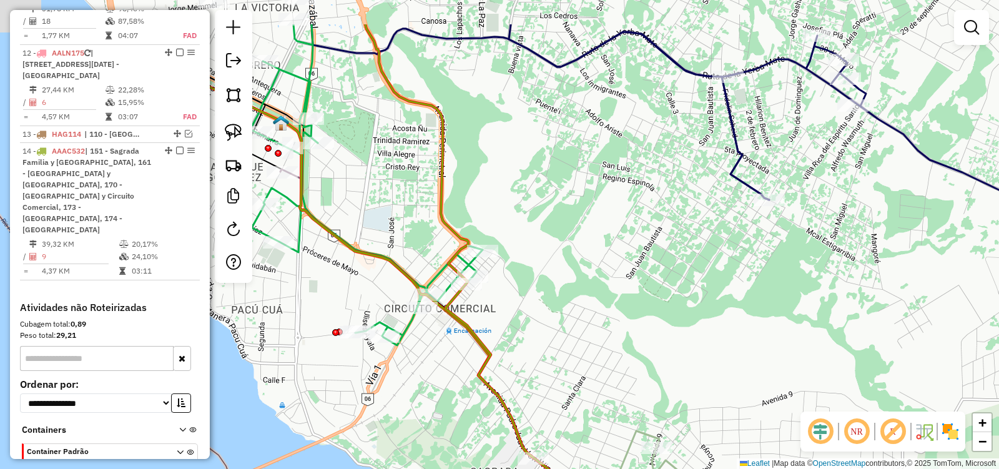
drag, startPoint x: 546, startPoint y: 278, endPoint x: 557, endPoint y: 289, distance: 15.0
click at [586, 350] on div "Janela de atendimento Grade de atendimento Capacidade Transportadoras Veículos …" at bounding box center [499, 234] width 999 height 469
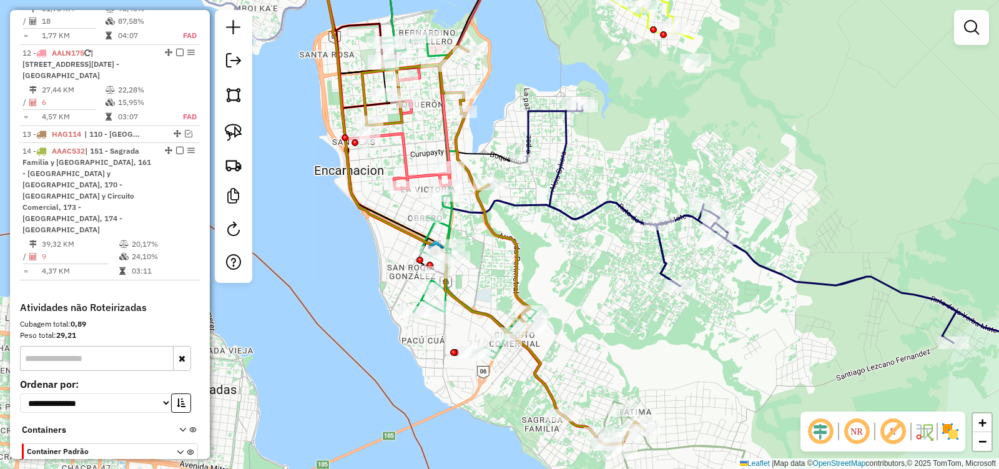
drag, startPoint x: 514, startPoint y: 217, endPoint x: 531, endPoint y: 249, distance: 35.7
click at [531, 249] on div "Janela de atendimento Grade de atendimento Capacidade Transportadoras Veículos …" at bounding box center [499, 234] width 999 height 469
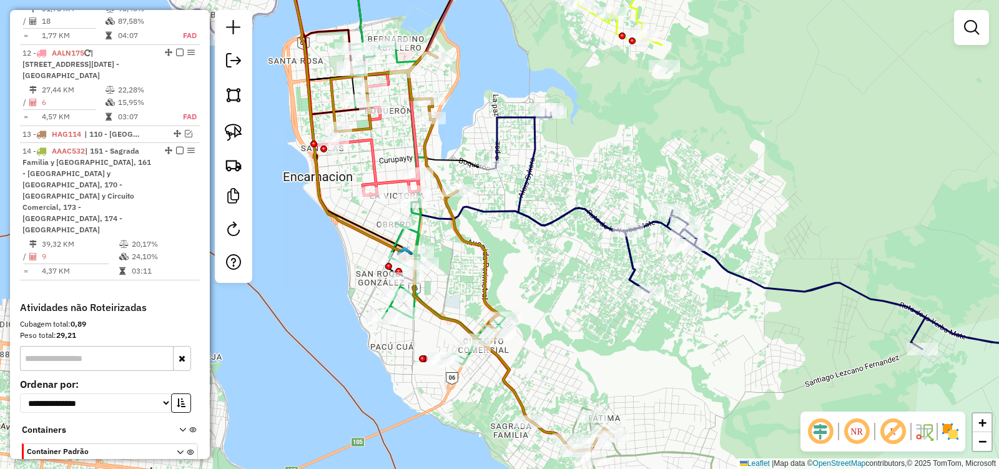
drag, startPoint x: 587, startPoint y: 361, endPoint x: 551, endPoint y: 359, distance: 36.3
click at [551, 359] on div "Janela de atendimento Grade de atendimento Capacidade Transportadoras Veículos …" at bounding box center [499, 234] width 999 height 469
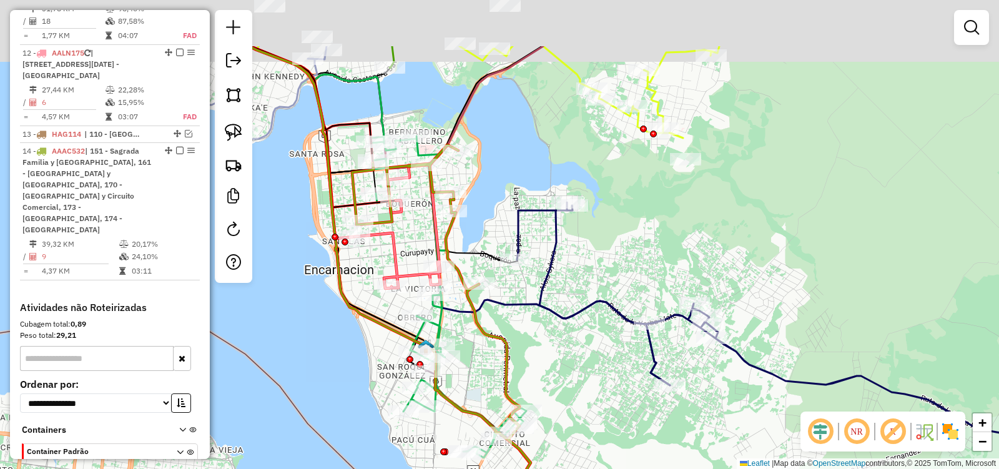
drag, startPoint x: 527, startPoint y: 256, endPoint x: 548, endPoint y: 352, distance: 98.5
click at [548, 352] on div "Janela de atendimento Grade de atendimento Capacidade Transportadoras Veículos …" at bounding box center [499, 234] width 999 height 469
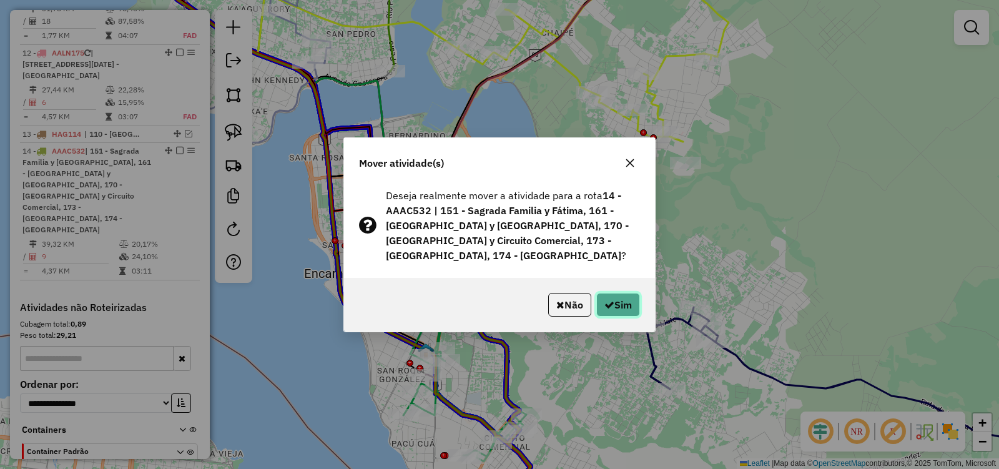
click at [612, 293] on button "Sim" at bounding box center [618, 305] width 44 height 24
click at [612, 303] on button "Sim" at bounding box center [618, 305] width 44 height 24
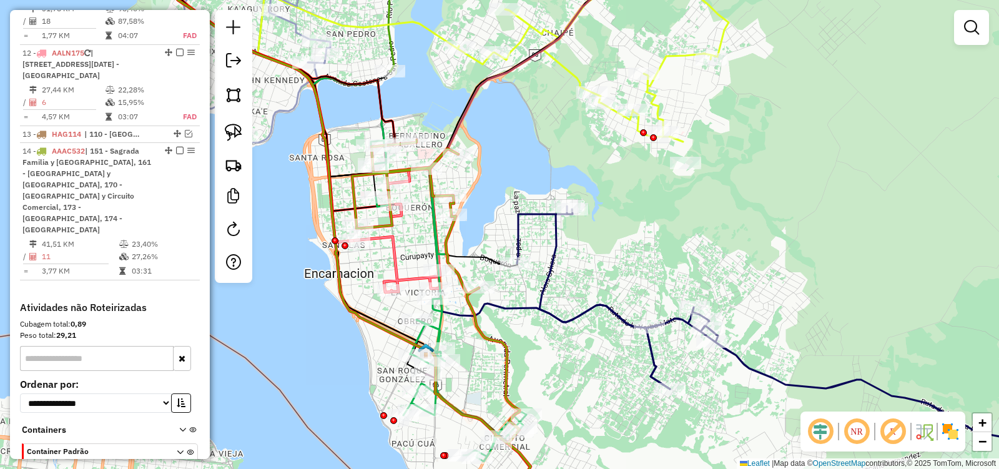
click at [429, 179] on icon at bounding box center [450, 328] width 197 height 376
select select "**********"
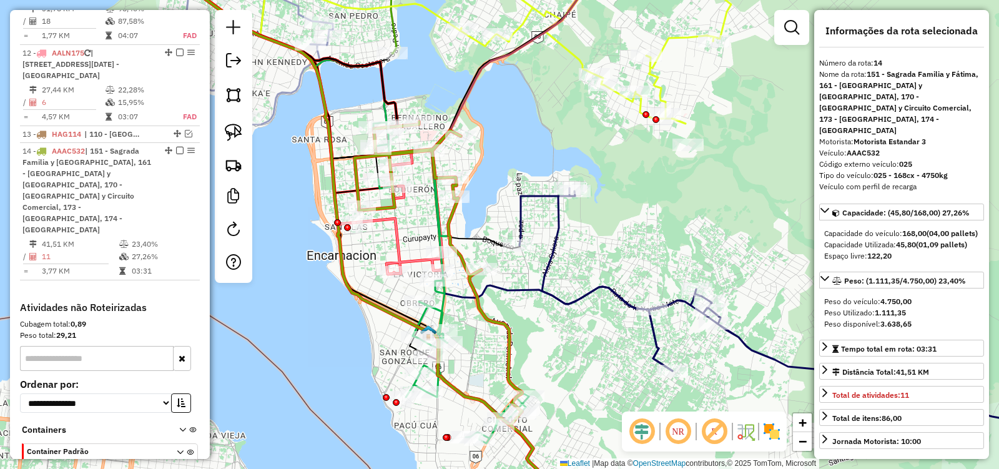
drag, startPoint x: 489, startPoint y: 222, endPoint x: 477, endPoint y: 148, distance: 74.7
click at [477, 148] on div "Janela de atendimento Grade de atendimento Capacidade Transportadoras Veículos …" at bounding box center [499, 234] width 999 height 469
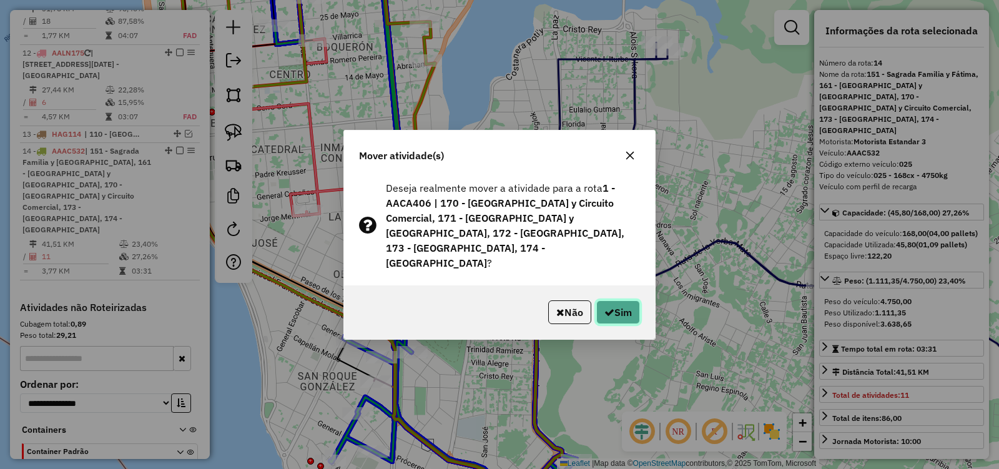
click at [634, 300] on button "Sim" at bounding box center [618, 312] width 44 height 24
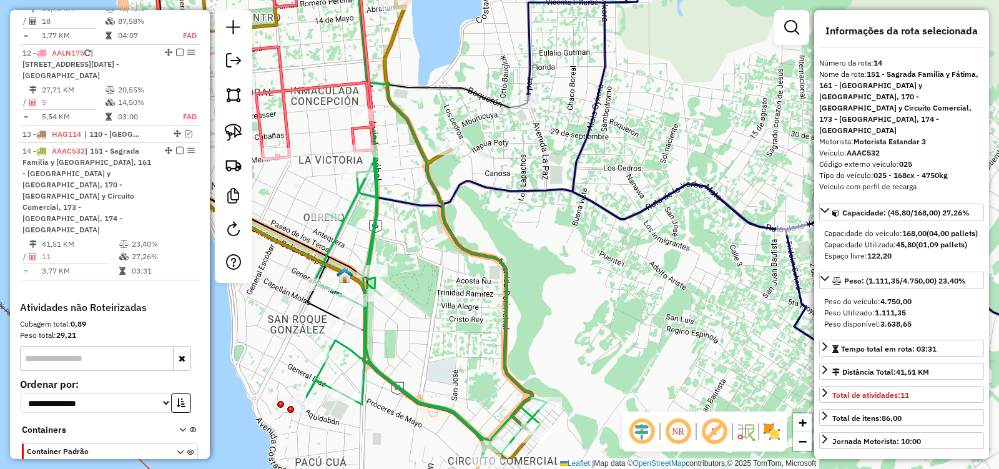
drag, startPoint x: 459, startPoint y: 318, endPoint x: 420, endPoint y: 242, distance: 86.0
click at [420, 242] on div "Janela de atendimento Grade de atendimento Capacidade Transportadoras Veículos …" at bounding box center [499, 234] width 999 height 469
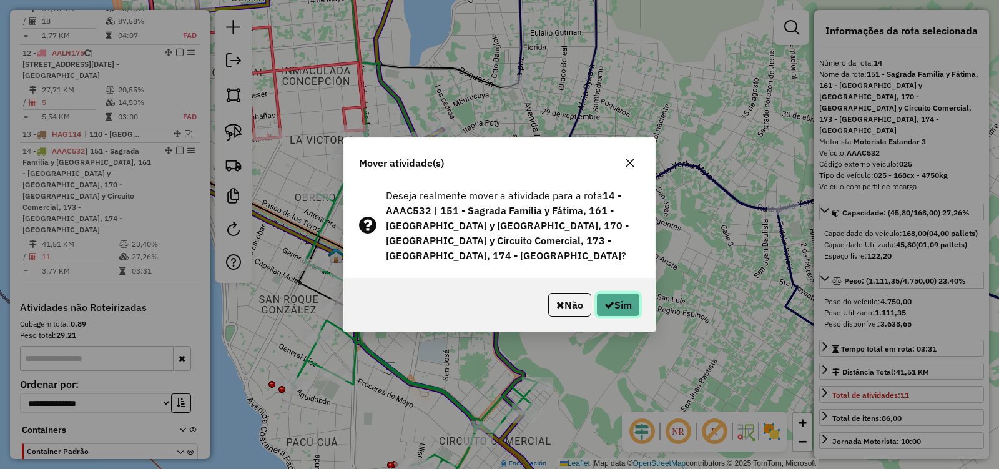
click at [610, 300] on icon "button" at bounding box center [609, 305] width 10 height 10
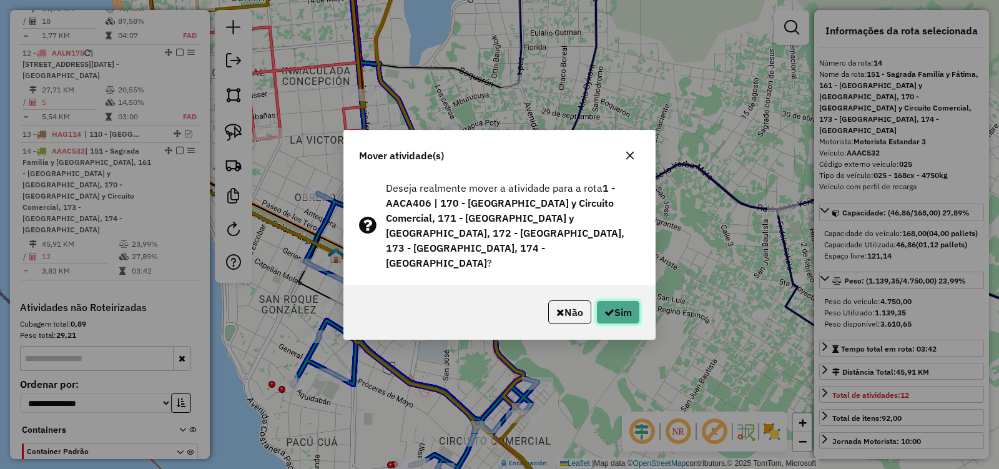
click at [623, 302] on button "Sim" at bounding box center [618, 312] width 44 height 24
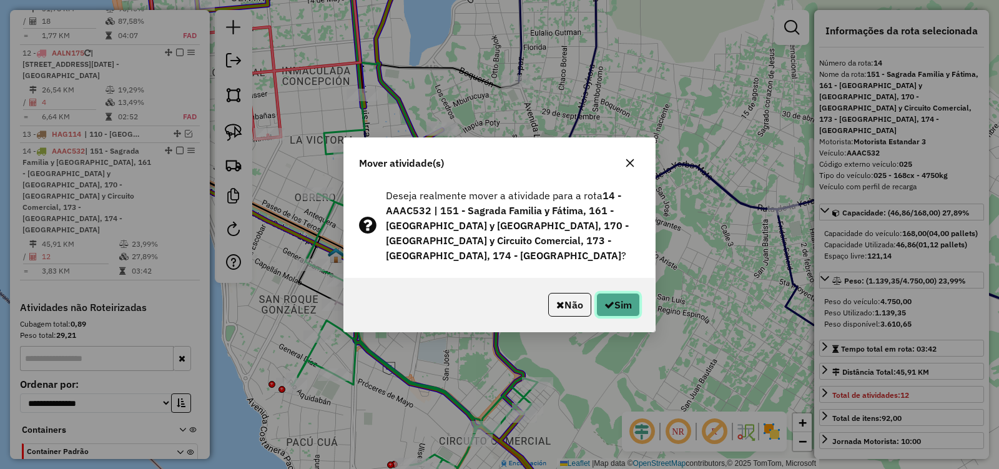
click at [615, 302] on button "Sim" at bounding box center [618, 305] width 44 height 24
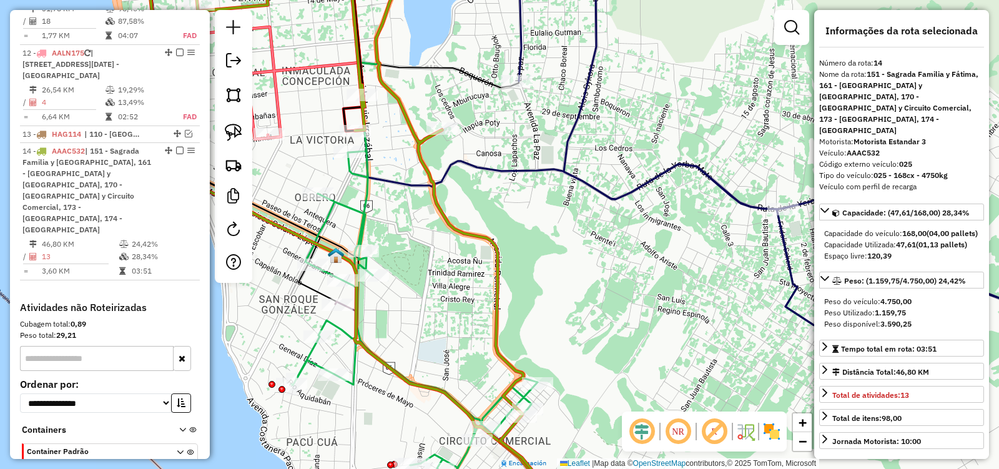
click at [422, 155] on icon at bounding box center [368, 234] width 353 height 563
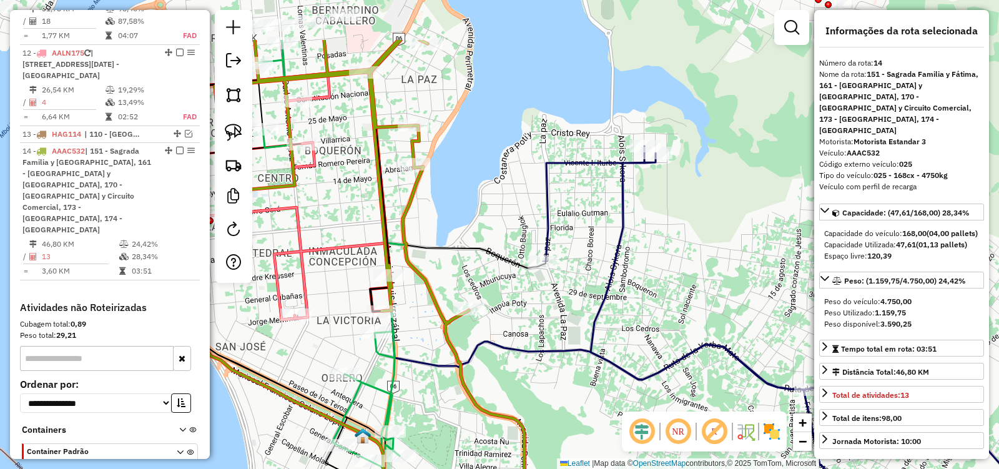
drag, startPoint x: 447, startPoint y: 119, endPoint x: 472, endPoint y: 77, distance: 48.2
click at [472, 77] on div "Janela de atendimento Grade de atendimento Capacidade Transportadoras Veículos …" at bounding box center [499, 234] width 999 height 469
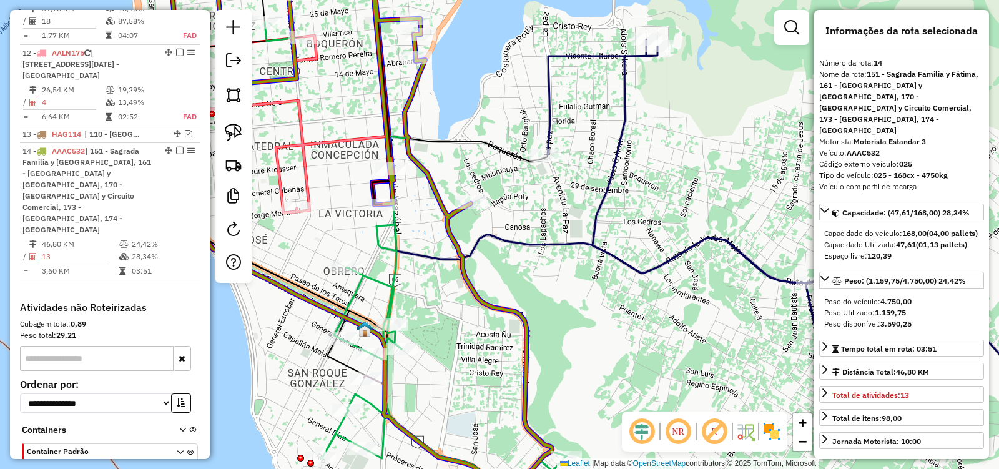
click at [426, 44] on div "Janela de atendimento Grade de atendimento Capacidade Transportadoras Veículos …" at bounding box center [499, 234] width 999 height 469
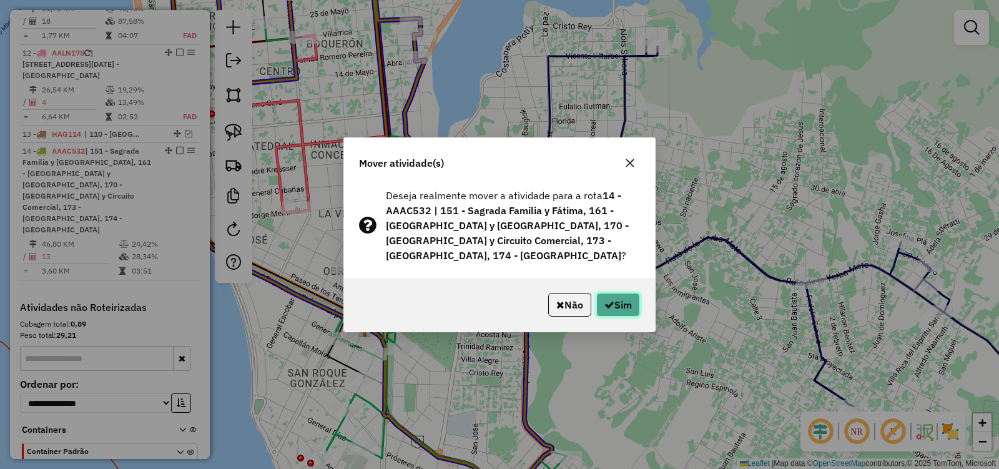
click at [609, 300] on icon "button" at bounding box center [609, 305] width 10 height 10
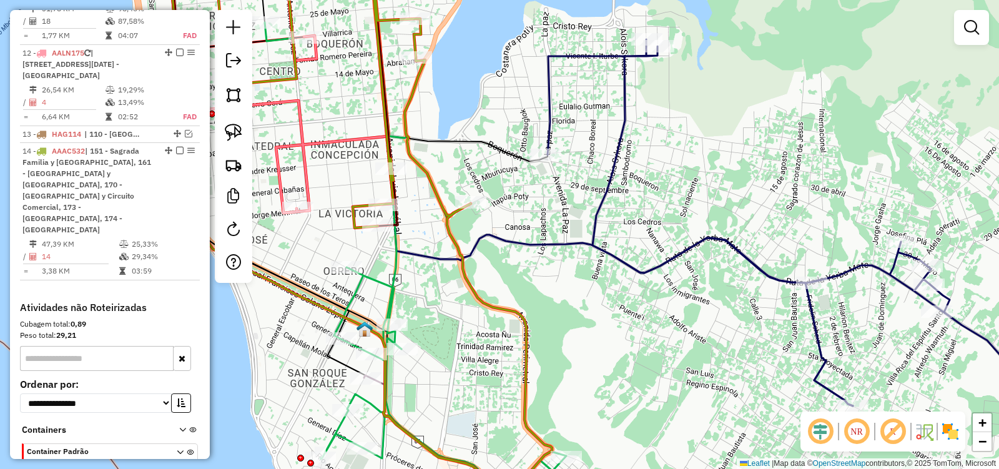
drag, startPoint x: 474, startPoint y: 330, endPoint x: 390, endPoint y: 140, distance: 207.7
click at [395, 156] on div "Janela de atendimento Grade de atendimento Capacidade Transportadoras Veículos …" at bounding box center [499, 234] width 999 height 469
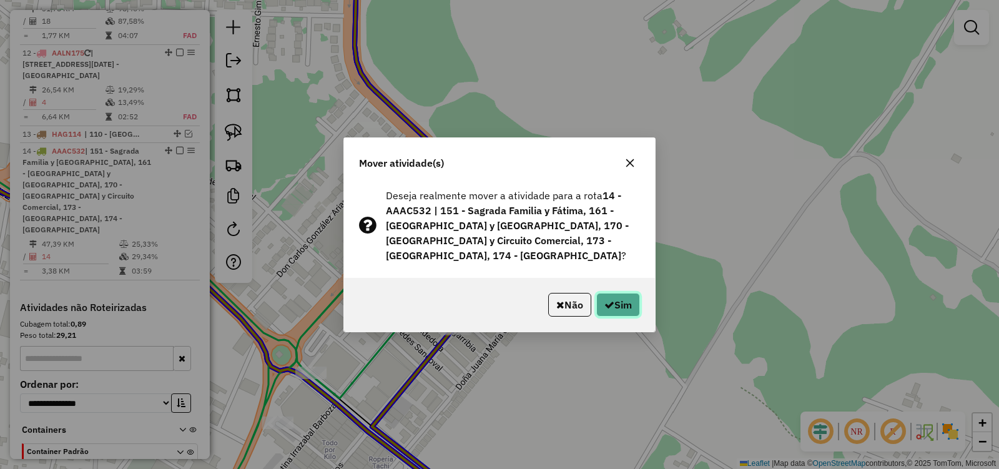
click at [604, 300] on icon "button" at bounding box center [609, 305] width 10 height 10
click at [609, 301] on icon "button" at bounding box center [609, 305] width 10 height 10
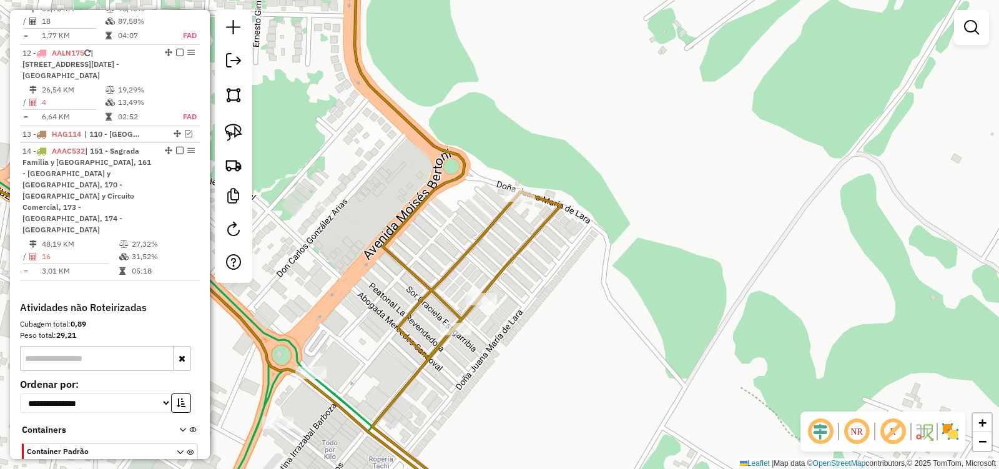
click at [498, 277] on icon at bounding box center [458, 234] width 206 height 563
select select "**********"
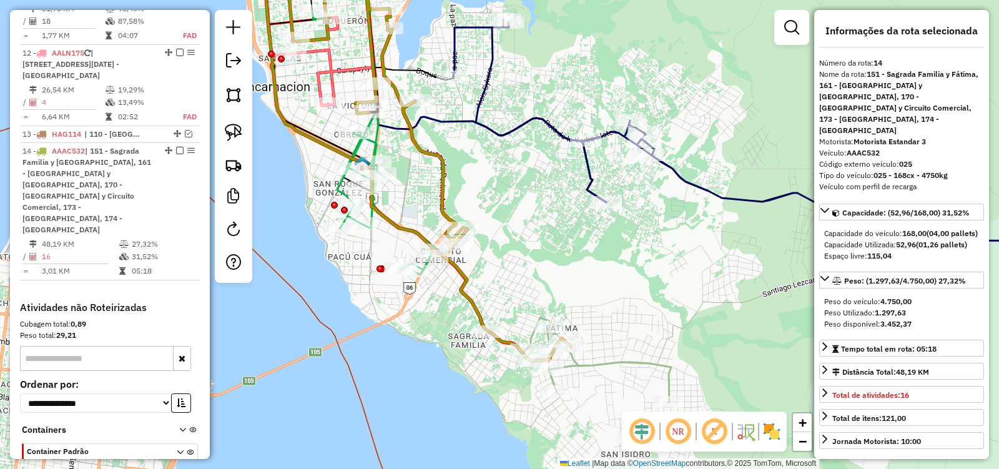
drag, startPoint x: 543, startPoint y: 296, endPoint x: 518, endPoint y: 285, distance: 26.6
click at [518, 285] on div "Janela de atendimento Grade de atendimento Capacidade Transportadoras Veículos …" at bounding box center [499, 234] width 999 height 469
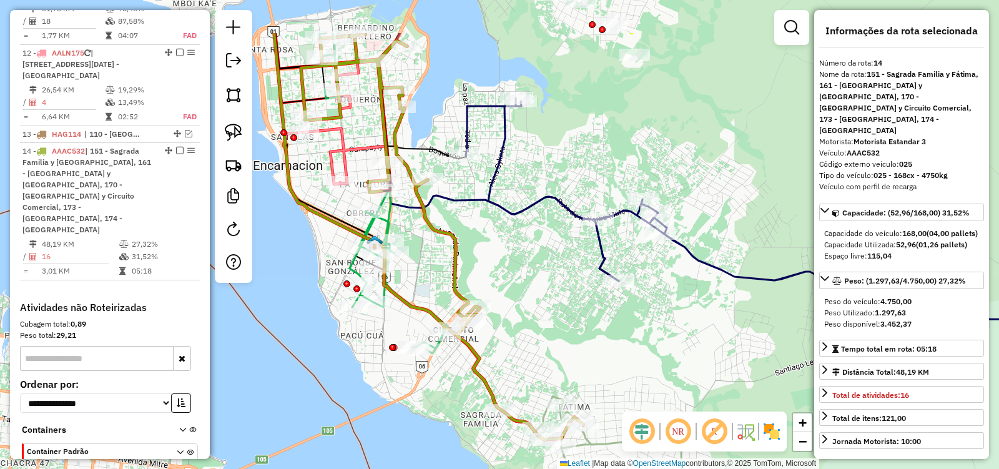
drag, startPoint x: 523, startPoint y: 206, endPoint x: 543, endPoint y: 322, distance: 117.2
click at [543, 322] on div "Janela de atendimento Grade de atendimento Capacidade Transportadoras Veículos …" at bounding box center [499, 234] width 999 height 469
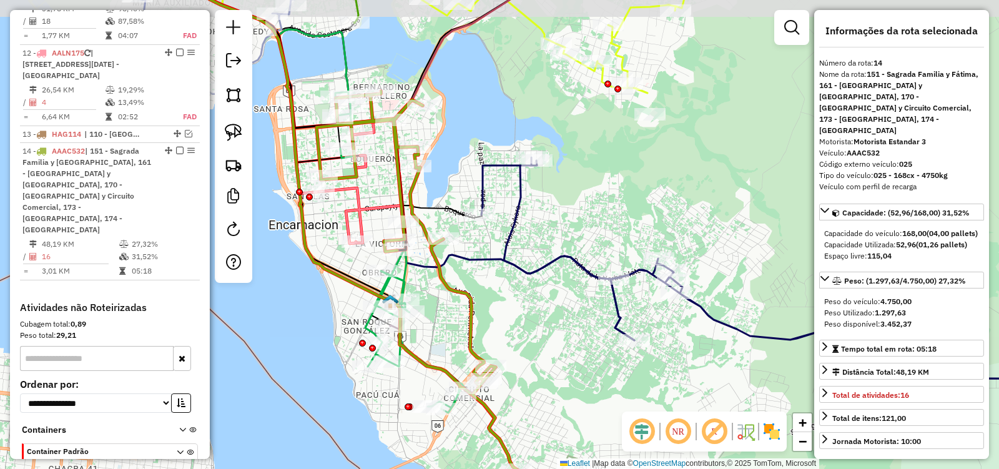
drag, startPoint x: 502, startPoint y: 284, endPoint x: 524, endPoint y: 348, distance: 67.5
click at [524, 348] on div "Janela de atendimento Grade de atendimento Capacidade Transportadoras Veículos …" at bounding box center [499, 234] width 999 height 469
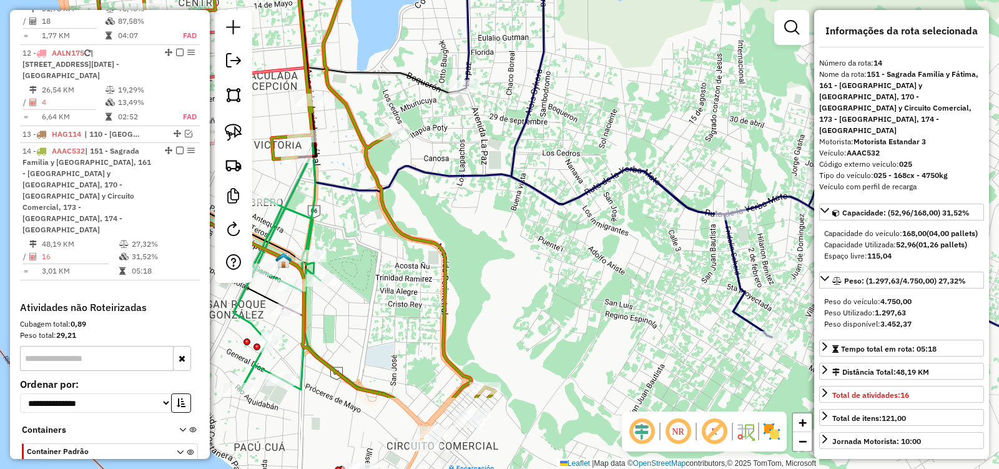
drag, startPoint x: 531, startPoint y: 386, endPoint x: 488, endPoint y: 262, distance: 131.5
click at [488, 262] on div "Janela de atendimento Grade de atendimento Capacidade Transportadoras Veículos …" at bounding box center [499, 234] width 999 height 469
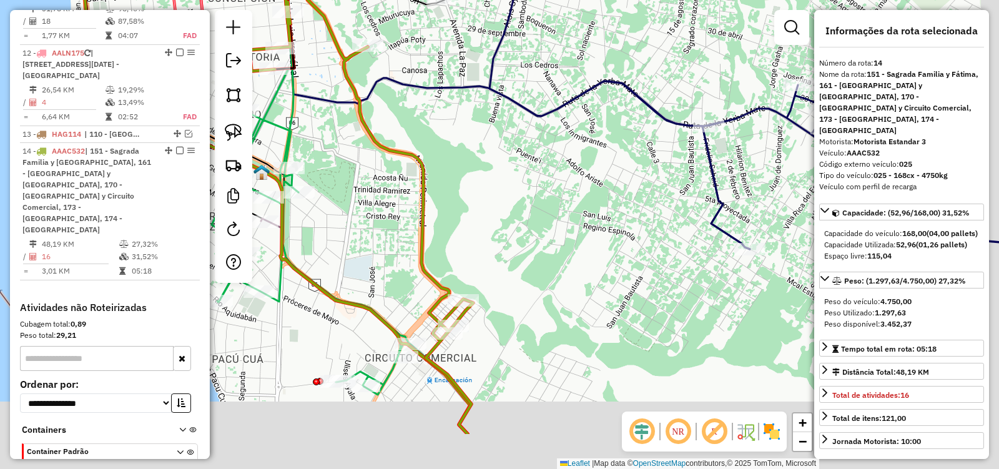
drag, startPoint x: 494, startPoint y: 333, endPoint x: 472, endPoint y: 240, distance: 95.7
click at [473, 242] on div "Janela de atendimento Grade de atendimento Capacidade Transportadoras Veículos …" at bounding box center [499, 234] width 999 height 469
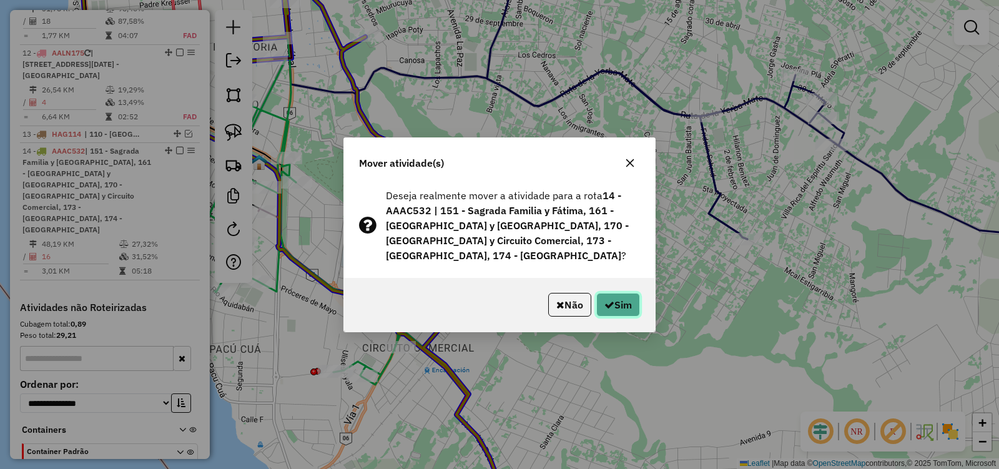
click at [629, 300] on button "Sim" at bounding box center [618, 305] width 44 height 24
click at [624, 293] on button "Sim" at bounding box center [618, 305] width 44 height 24
click at [640, 288] on div "Não Sim" at bounding box center [499, 305] width 311 height 54
click at [634, 295] on button "Sim" at bounding box center [618, 305] width 44 height 24
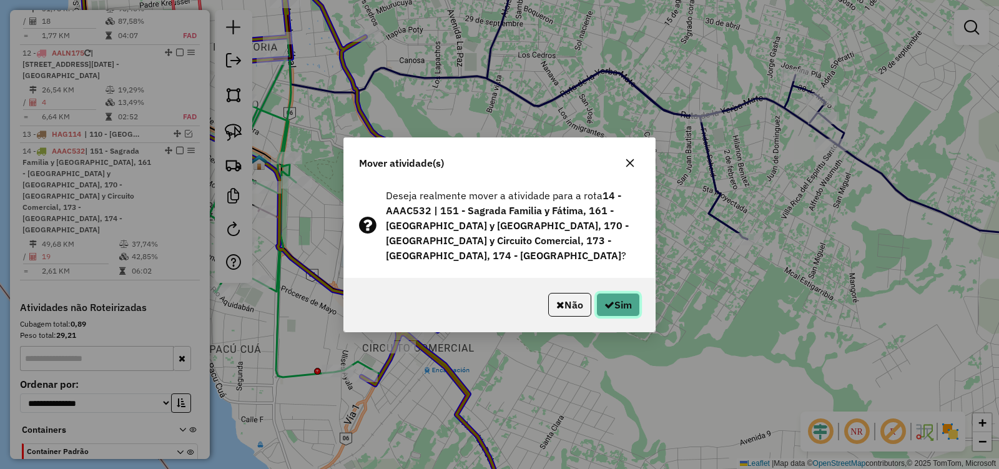
click at [605, 300] on icon "button" at bounding box center [609, 305] width 10 height 10
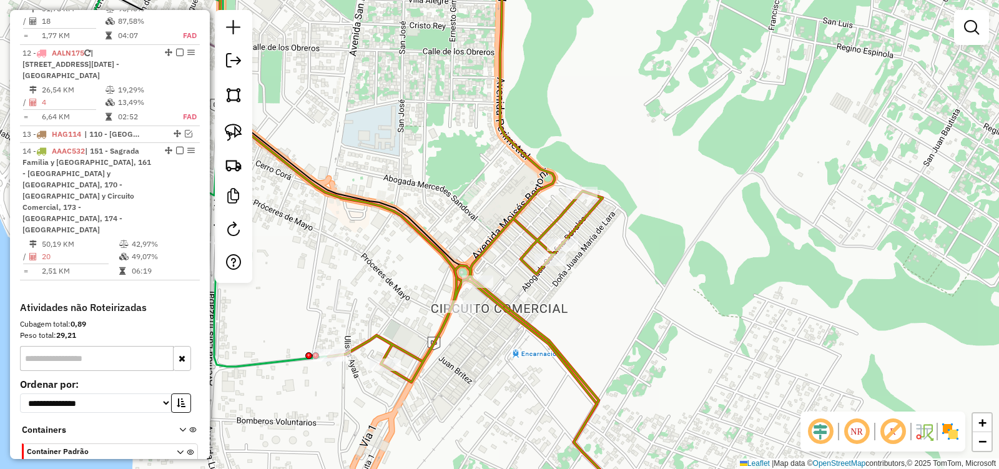
click at [334, 390] on div "Janela de atendimento Grade de atendimento Capacidade Transportadoras Veículos …" at bounding box center [499, 234] width 999 height 469
drag, startPoint x: 342, startPoint y: 362, endPoint x: 472, endPoint y: 327, distance: 134.9
click at [472, 327] on div at bounding box center [459, 321] width 31 height 12
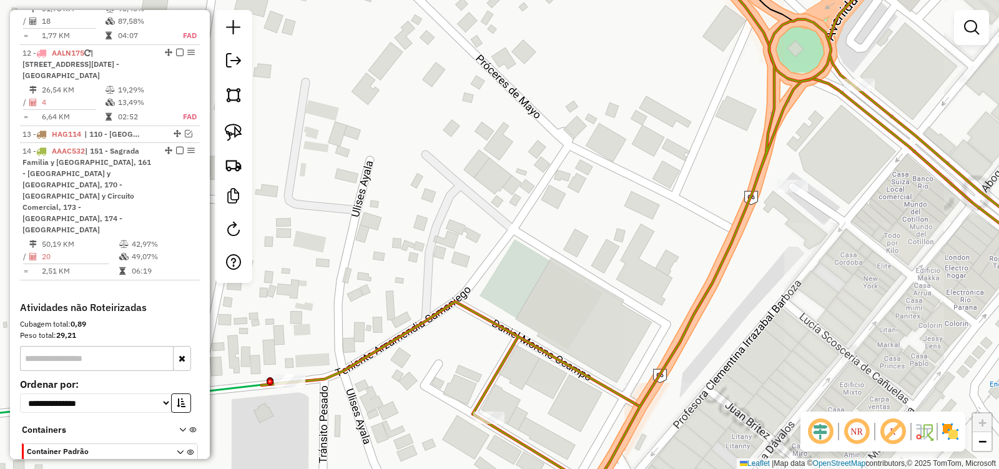
drag, startPoint x: 376, startPoint y: 390, endPoint x: 441, endPoint y: 357, distance: 73.2
click at [453, 356] on div "Janela de atendimento Grade de atendimento Capacidade Transportadoras Veículos …" at bounding box center [499, 234] width 999 height 469
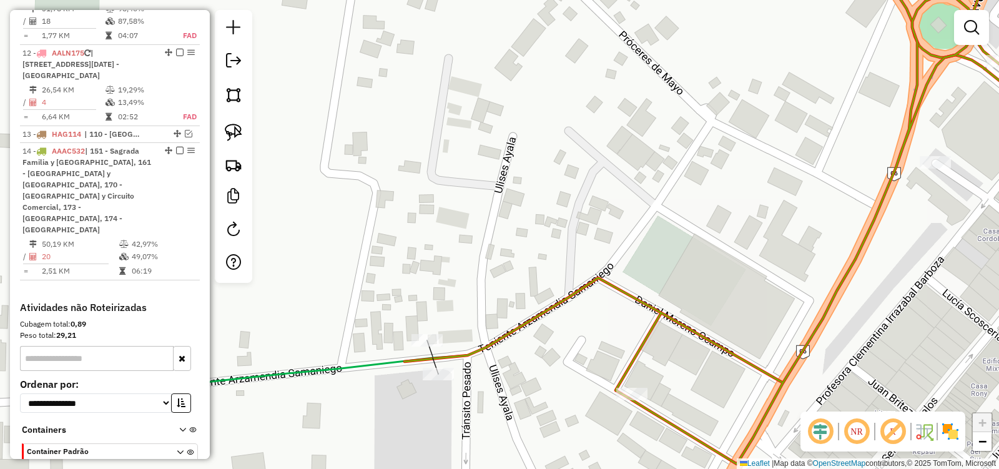
drag, startPoint x: 307, startPoint y: 343, endPoint x: 426, endPoint y: 333, distance: 119.7
click at [426, 333] on div "Janela de atendimento Grade de atendimento Capacidade Transportadoras Veículos …" at bounding box center [499, 234] width 999 height 469
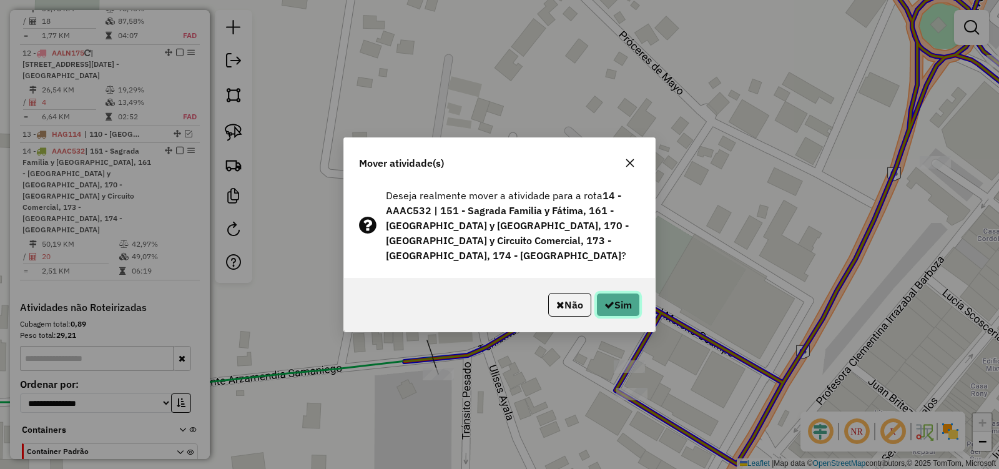
click at [633, 295] on button "Sim" at bounding box center [618, 305] width 44 height 24
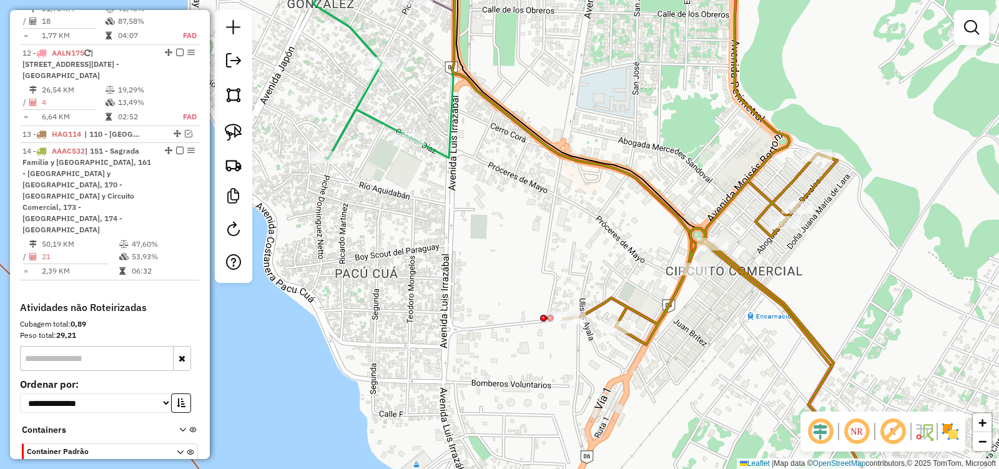
click at [667, 323] on icon at bounding box center [724, 234] width 322 height 563
select select "**********"
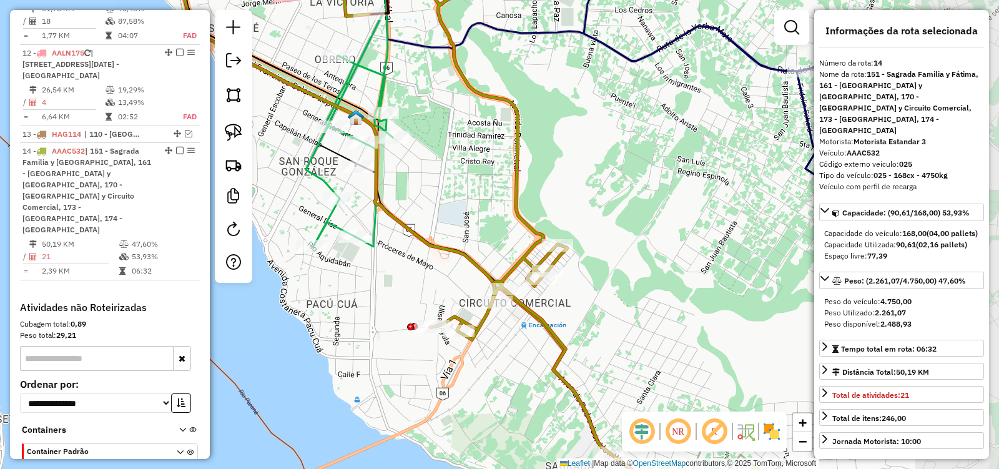
drag, startPoint x: 560, startPoint y: 266, endPoint x: 433, endPoint y: 287, distance: 129.1
click at [433, 287] on div "Janela de atendimento Grade de atendimento Capacidade Transportadoras Veículos …" at bounding box center [499, 234] width 999 height 469
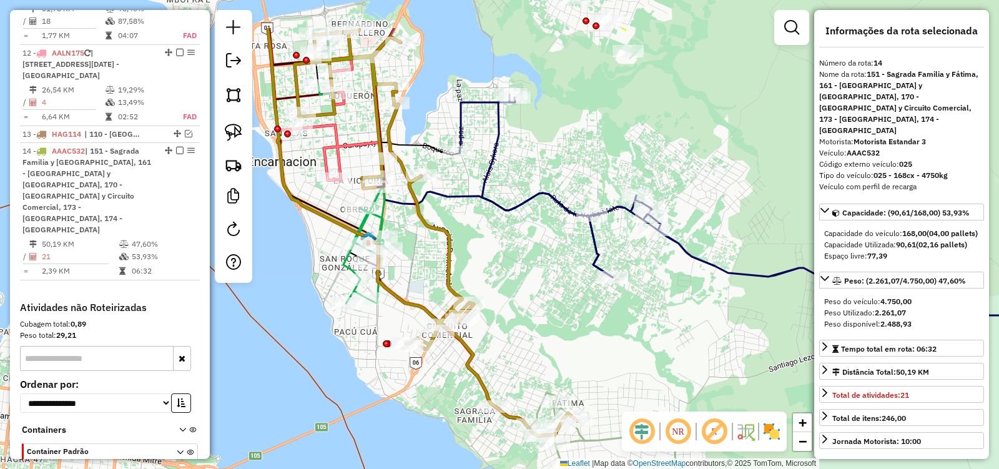
drag, startPoint x: 557, startPoint y: 207, endPoint x: 512, endPoint y: 287, distance: 91.1
click at [512, 287] on div "Janela de atendimento Grade de atendimento Capacidade Transportadoras Veículos …" at bounding box center [499, 234] width 999 height 469
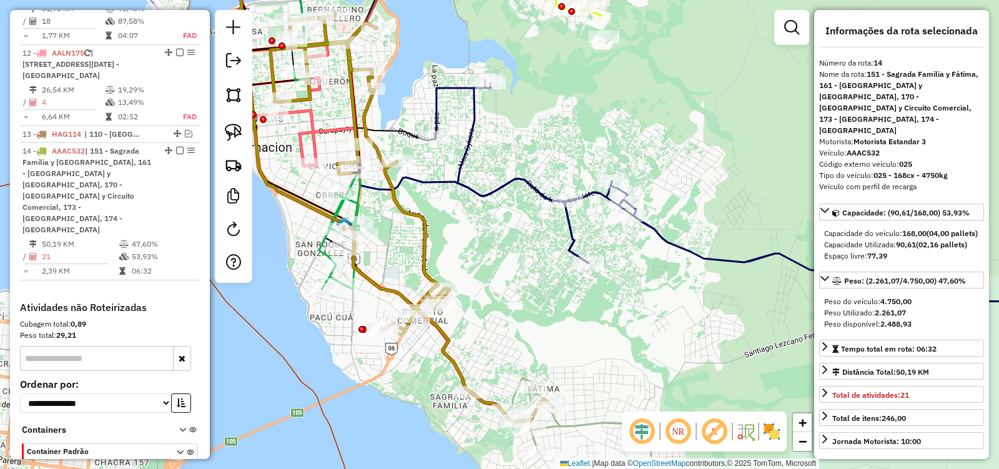
drag, startPoint x: 521, startPoint y: 338, endPoint x: 496, endPoint y: 293, distance: 50.9
click at [496, 293] on div "Janela de atendimento Grade de atendimento Capacidade Transportadoras Veículos …" at bounding box center [499, 234] width 999 height 469
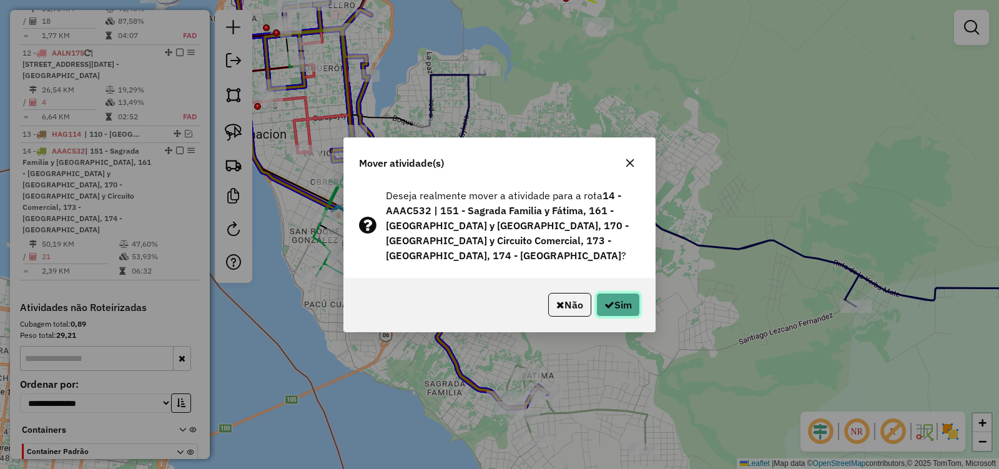
click at [630, 293] on button "Sim" at bounding box center [618, 305] width 44 height 24
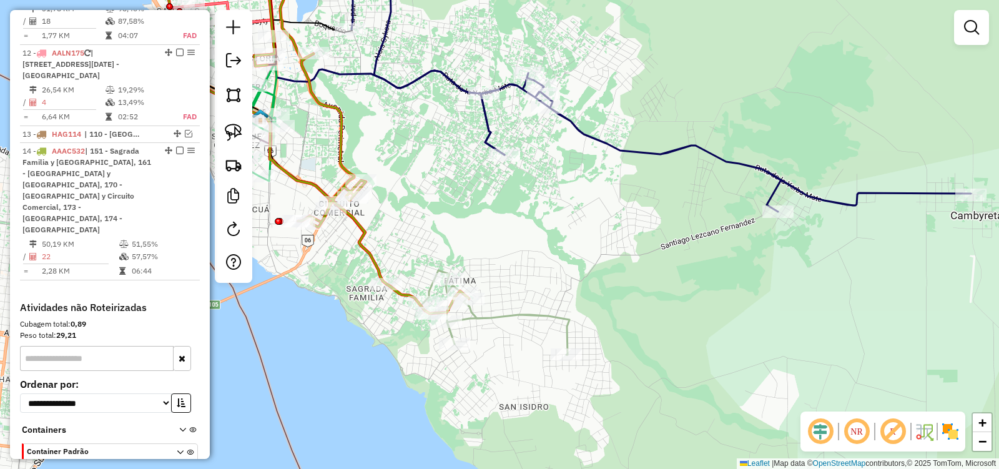
drag, startPoint x: 545, startPoint y: 306, endPoint x: 472, endPoint y: 215, distance: 116.3
click at [472, 215] on div "Janela de atendimento Grade de atendimento Capacidade Transportadoras Veículos …" at bounding box center [499, 234] width 999 height 469
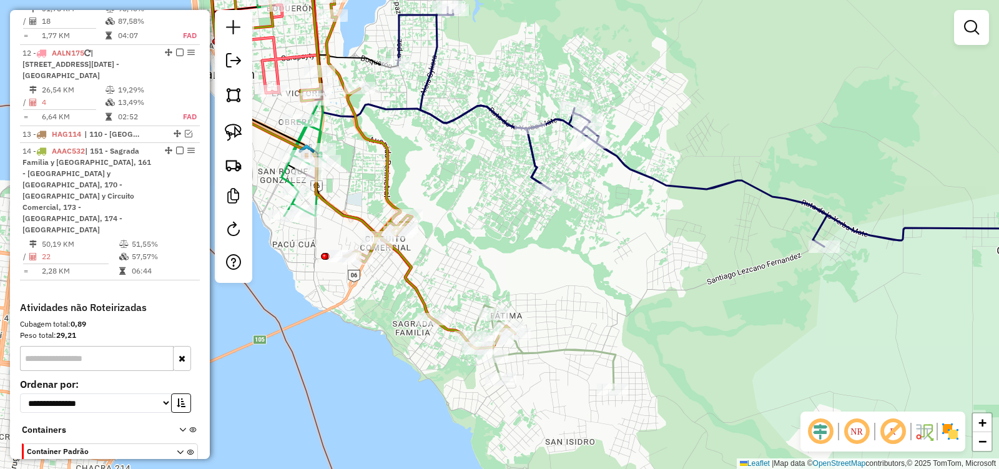
drag, startPoint x: 543, startPoint y: 251, endPoint x: 590, endPoint y: 287, distance: 59.3
click at [590, 287] on div "Janela de atendimento Grade de atendimento Capacidade Transportadoras Veículos …" at bounding box center [499, 234] width 999 height 469
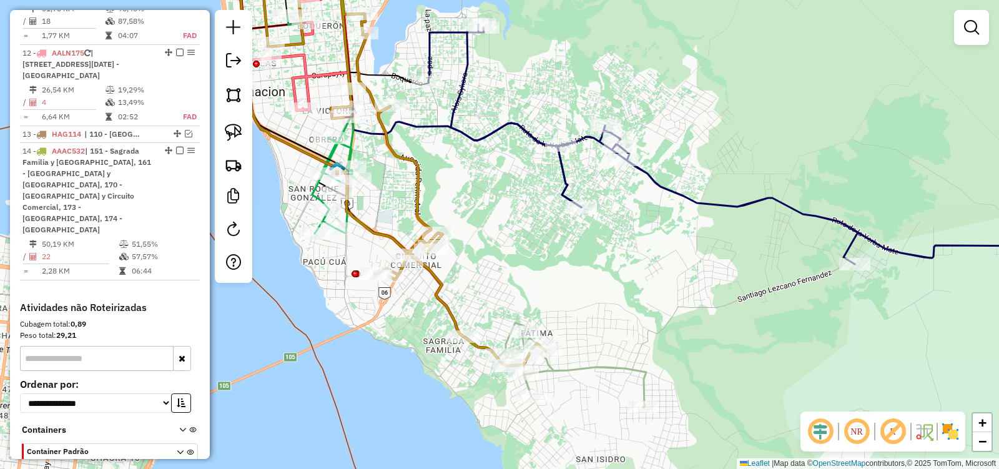
drag, startPoint x: 588, startPoint y: 273, endPoint x: 629, endPoint y: 295, distance: 46.1
click at [629, 295] on div "Janela de atendimento Grade de atendimento Capacidade Transportadoras Veículos …" at bounding box center [499, 234] width 999 height 469
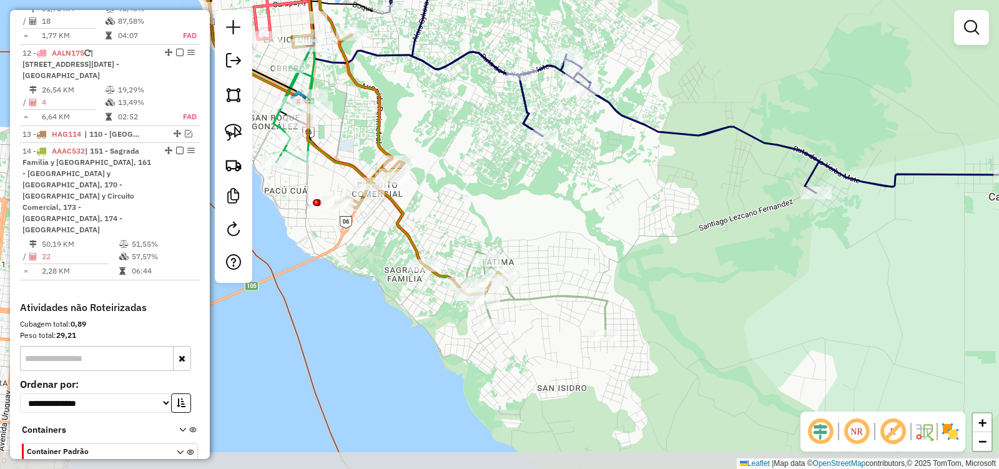
drag, startPoint x: 536, startPoint y: 283, endPoint x: 484, endPoint y: 203, distance: 95.6
click at [484, 203] on div "Janela de atendimento Grade de atendimento Capacidade Transportadoras Veículos …" at bounding box center [499, 234] width 999 height 469
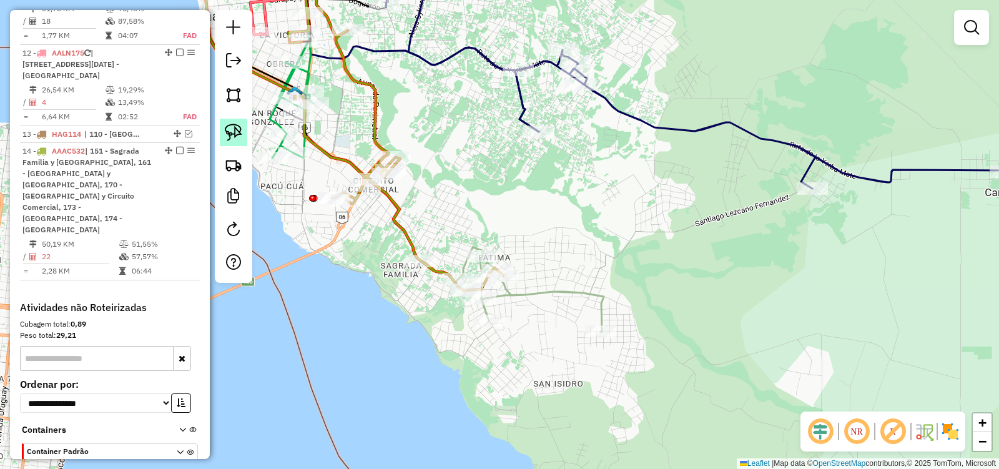
click at [233, 127] on img at bounding box center [233, 132] width 17 height 17
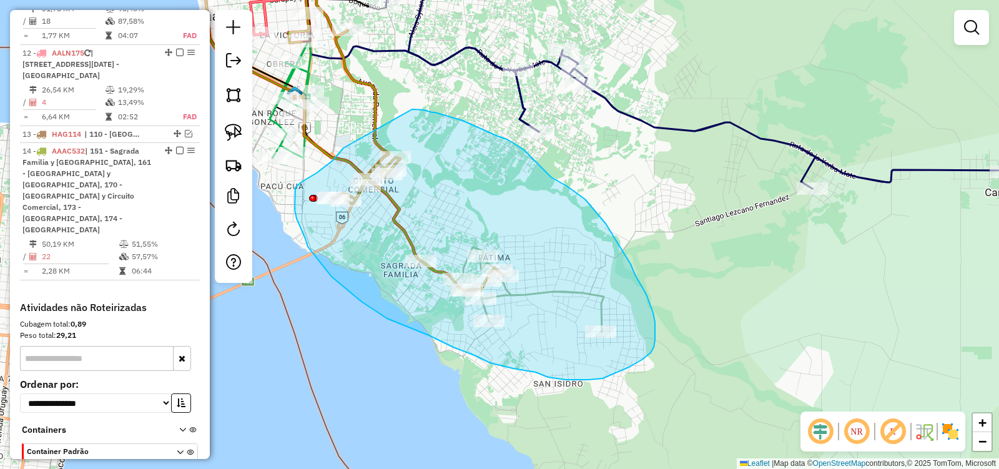
drag, startPoint x: 339, startPoint y: 153, endPoint x: 412, endPoint y: 109, distance: 85.1
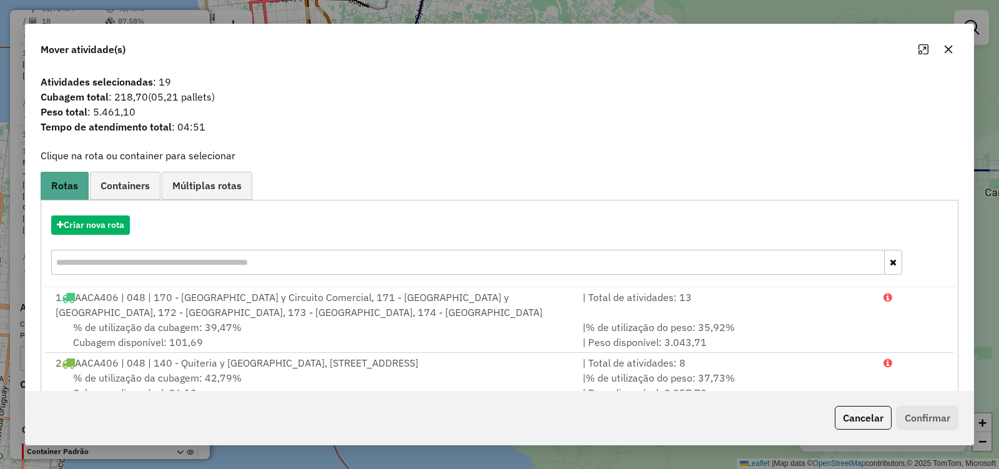
click at [949, 48] on icon "button" at bounding box center [949, 49] width 8 height 8
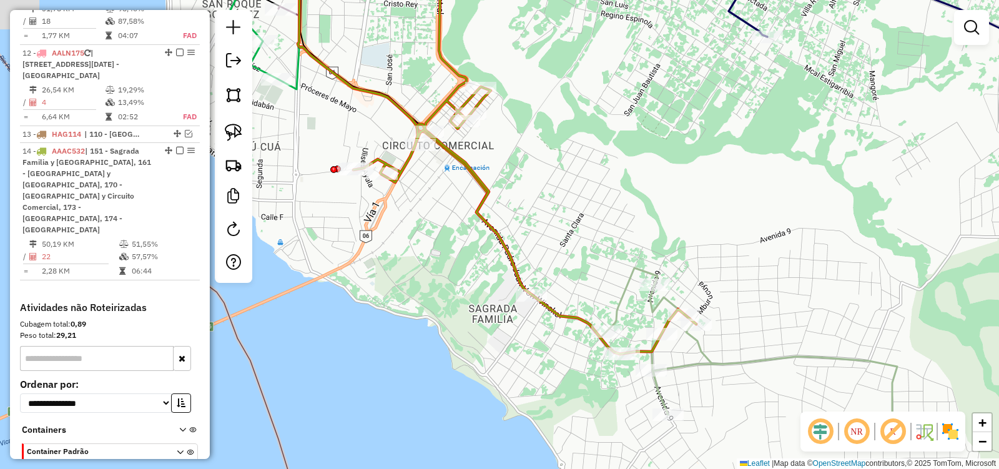
drag, startPoint x: 493, startPoint y: 217, endPoint x: 602, endPoint y: 230, distance: 110.1
click at [602, 230] on div "Janela de atendimento Grade de atendimento Capacidade Transportadoras Veículos …" at bounding box center [499, 234] width 999 height 469
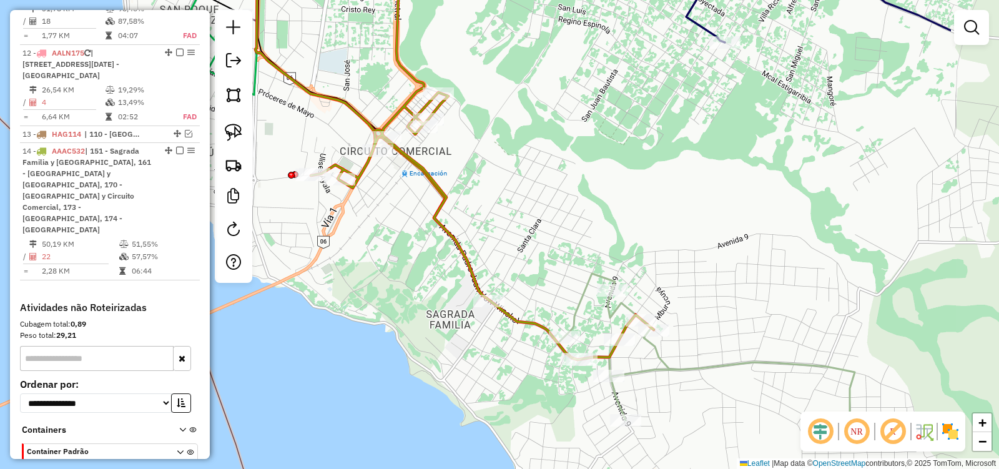
drag, startPoint x: 533, startPoint y: 287, endPoint x: 395, endPoint y: 275, distance: 139.1
click at [391, 282] on div "Janela de atendimento Grade de atendimento Capacidade Transportadoras Veículos …" at bounding box center [499, 234] width 999 height 469
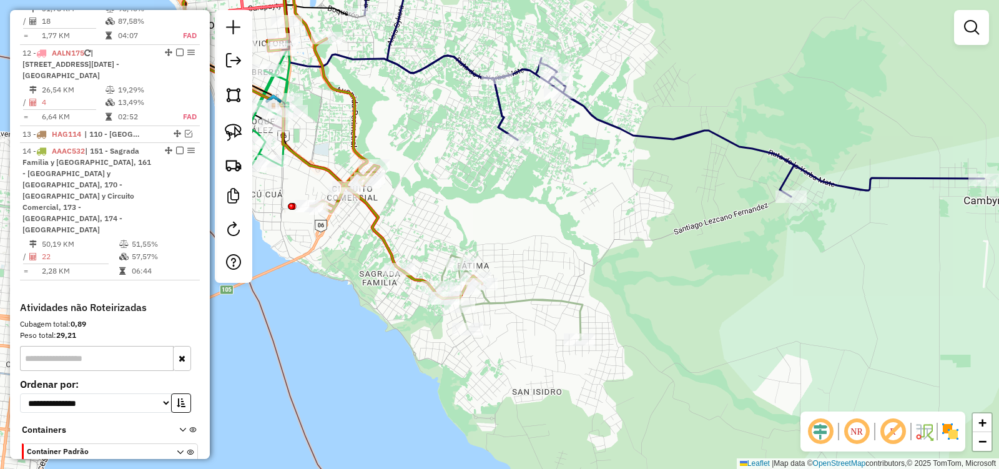
click at [384, 326] on div "Janela de atendimento Grade de atendimento Capacidade Transportadoras Veículos …" at bounding box center [499, 234] width 999 height 469
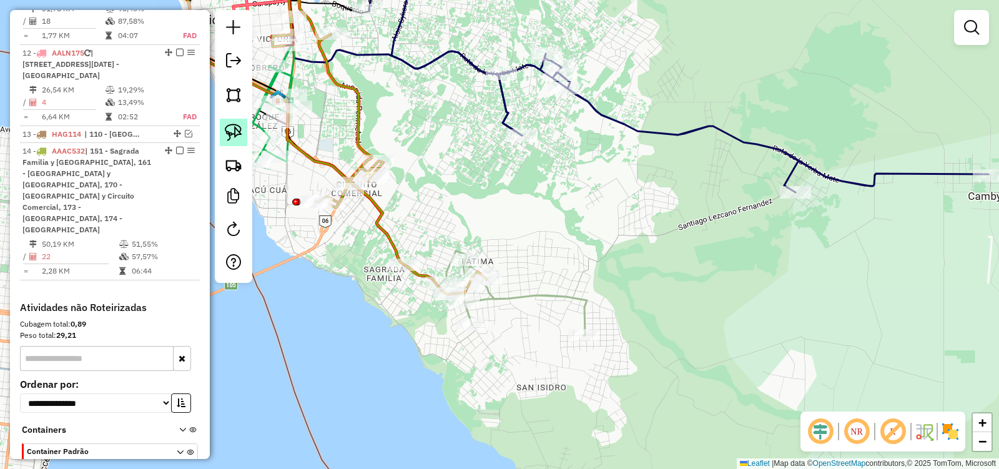
click at [236, 125] on img at bounding box center [233, 132] width 17 height 17
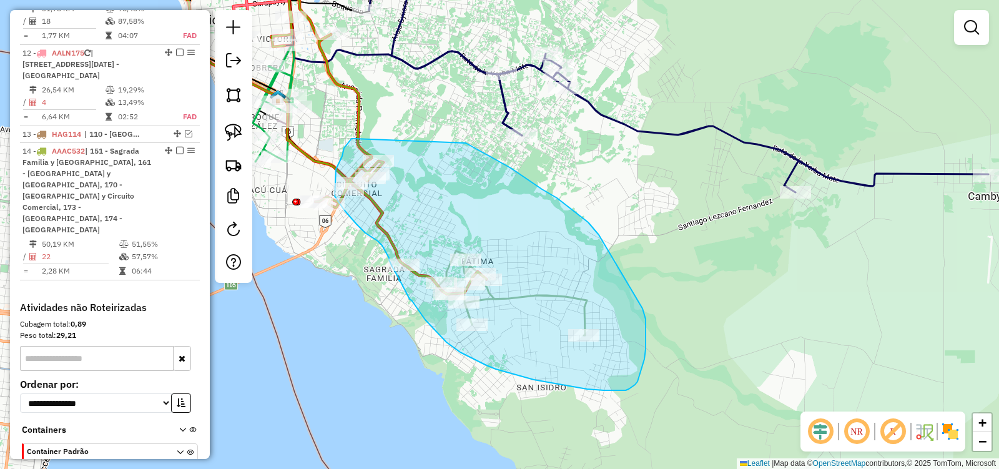
drag, startPoint x: 354, startPoint y: 139, endPoint x: 453, endPoint y: 137, distance: 99.3
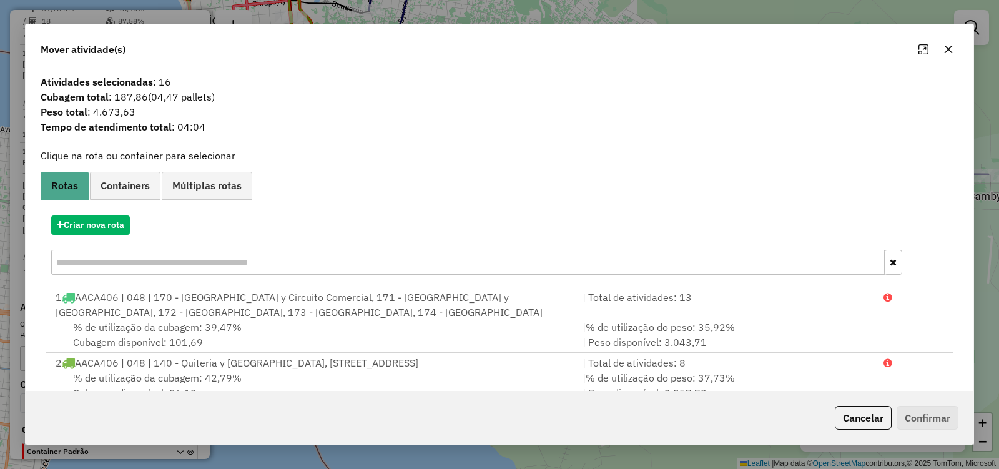
click at [950, 51] on icon "button" at bounding box center [949, 49] width 8 height 8
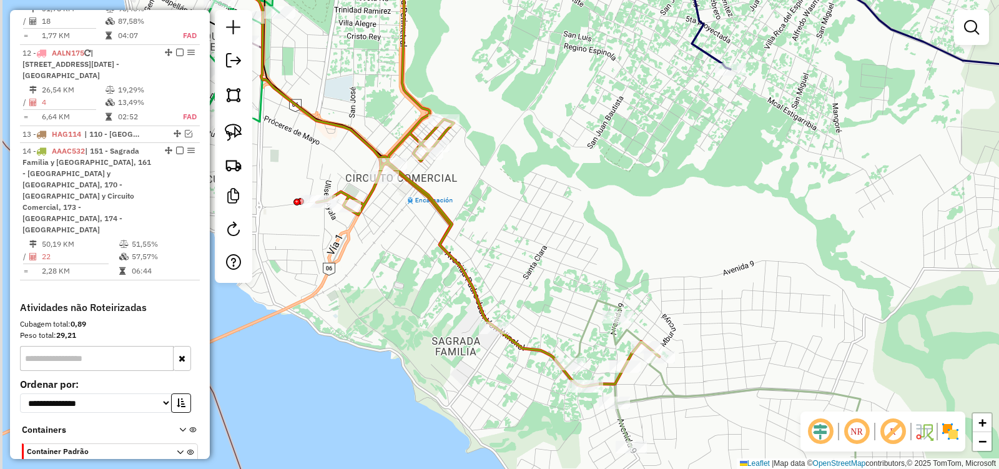
drag, startPoint x: 455, startPoint y: 174, endPoint x: 493, endPoint y: 160, distance: 39.9
click at [518, 144] on div "Janela de atendimento Grade de atendimento Capacidade Transportadoras Veículos …" at bounding box center [499, 234] width 999 height 469
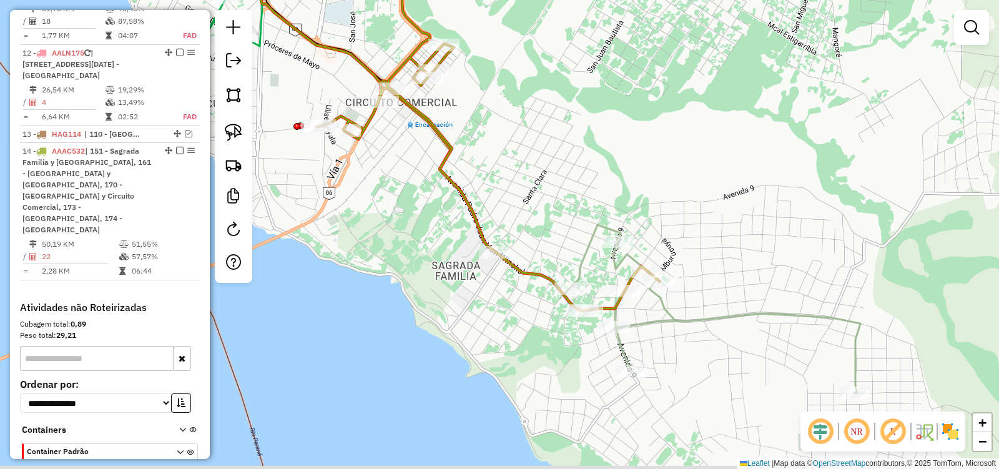
drag, startPoint x: 573, startPoint y: 178, endPoint x: 556, endPoint y: 130, distance: 51.2
click at [556, 130] on div "Janela de atendimento Grade de atendimento Capacidade Transportadoras Veículos …" at bounding box center [499, 234] width 999 height 469
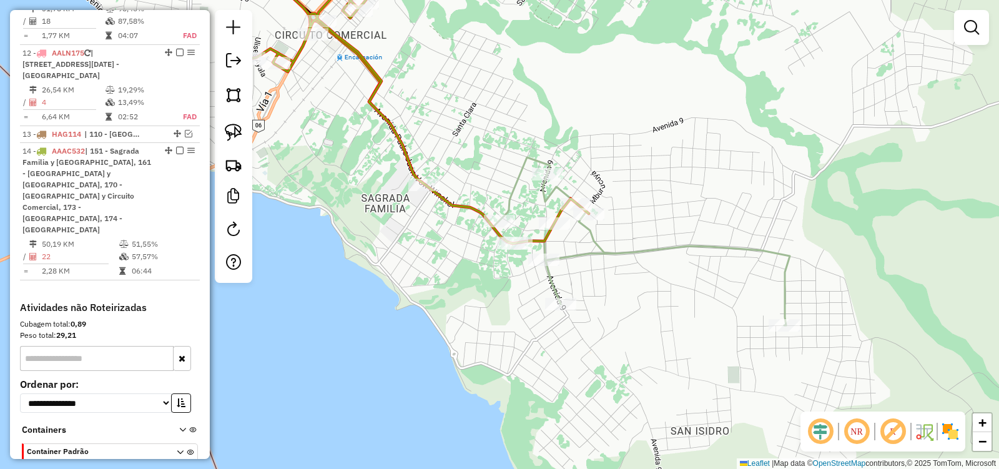
drag, startPoint x: 493, startPoint y: 202, endPoint x: 416, endPoint y: 96, distance: 130.1
click at [416, 96] on div "Janela de atendimento Grade de atendimento Capacidade Transportadoras Veículos …" at bounding box center [499, 234] width 999 height 469
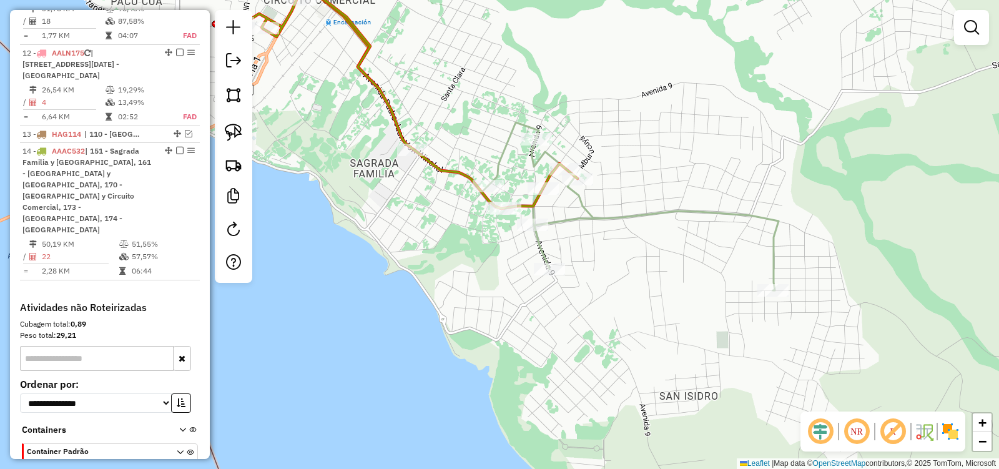
drag, startPoint x: 229, startPoint y: 131, endPoint x: 479, endPoint y: 147, distance: 250.9
click at [229, 131] on img at bounding box center [233, 132] width 17 height 17
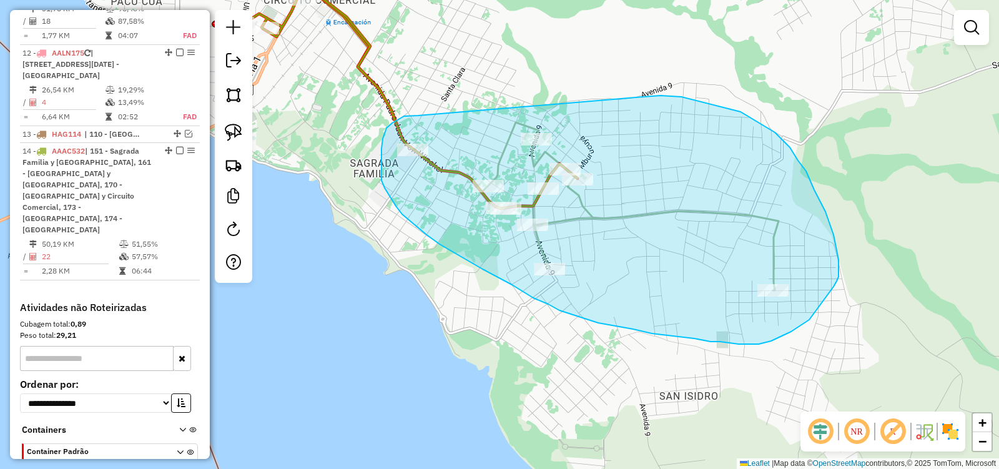
drag, startPoint x: 404, startPoint y: 116, endPoint x: 642, endPoint y: 97, distance: 239.2
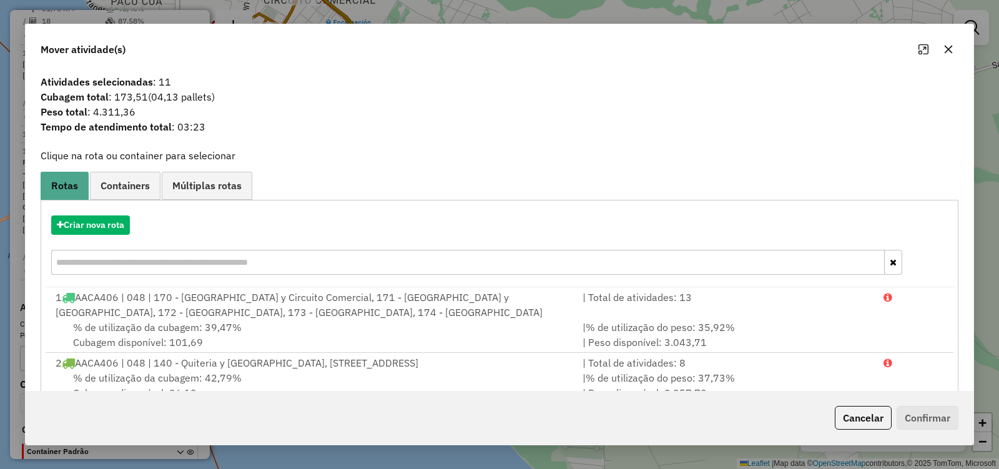
click at [949, 47] on icon "button" at bounding box center [948, 49] width 10 height 10
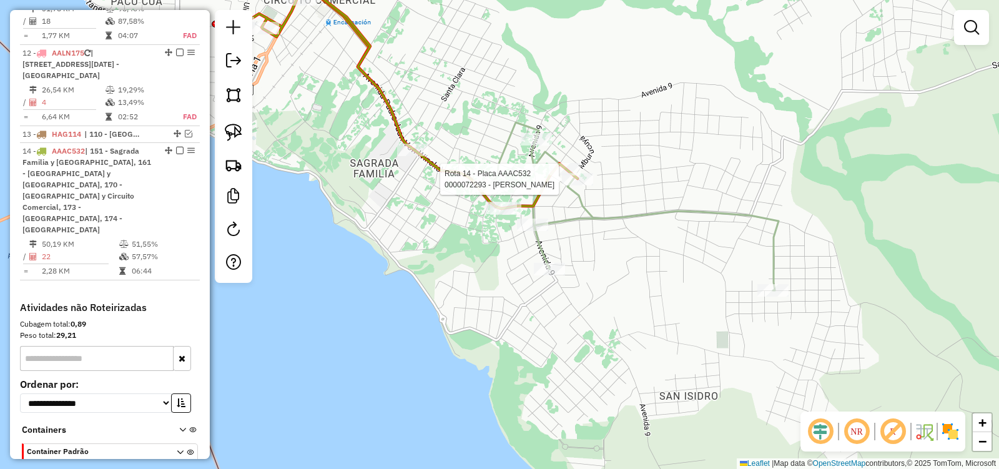
select select "**********"
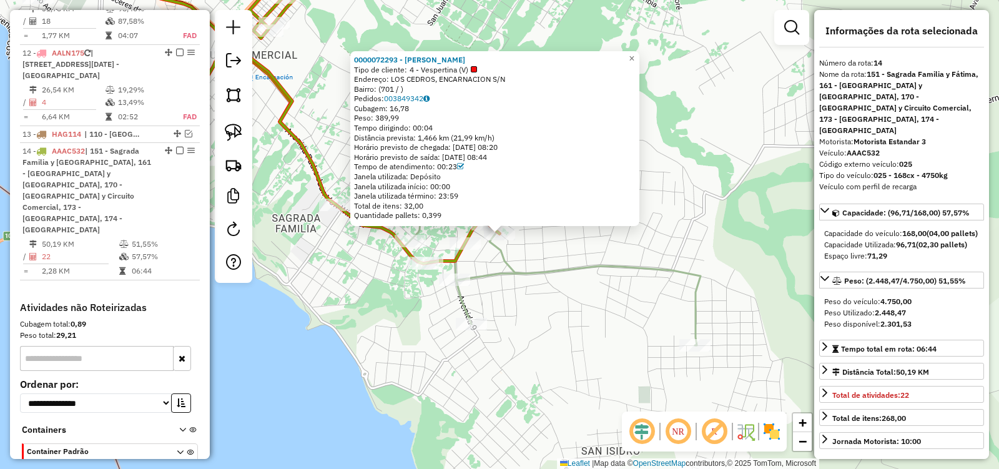
click at [702, 242] on div "0000072293 - BAEZ DELIA ROSANA Tipo de cliente: 4 - Vespertina (V) Endereço: LO…" at bounding box center [499, 234] width 999 height 469
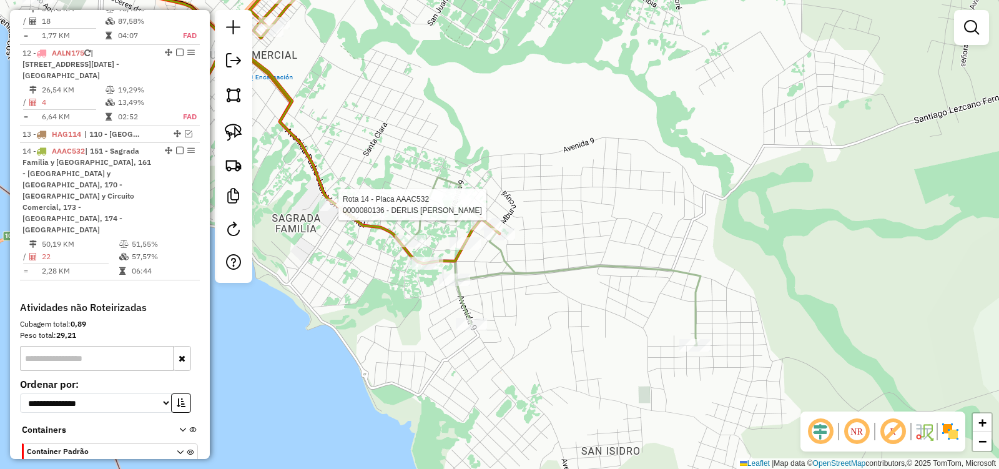
select select "**********"
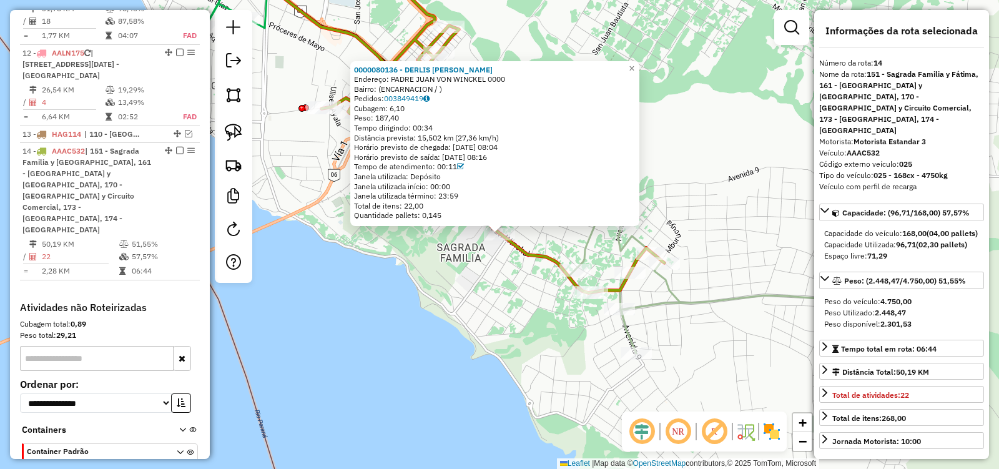
click at [536, 303] on div "0000080136 - DERLIS ANTONIO BAEZ Endereço: PADRE JUAN VON WINCKEL 0000 Bairro: …" at bounding box center [499, 234] width 999 height 469
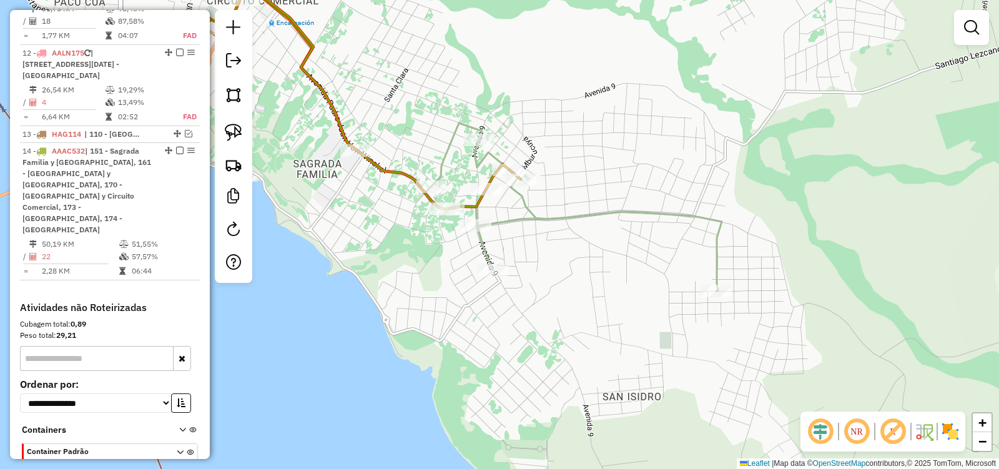
drag, startPoint x: 562, startPoint y: 325, endPoint x: 390, endPoint y: 229, distance: 197.6
click at [390, 233] on div "Janela de atendimento Grade de atendimento Capacidade Transportadoras Veículos …" at bounding box center [499, 234] width 999 height 469
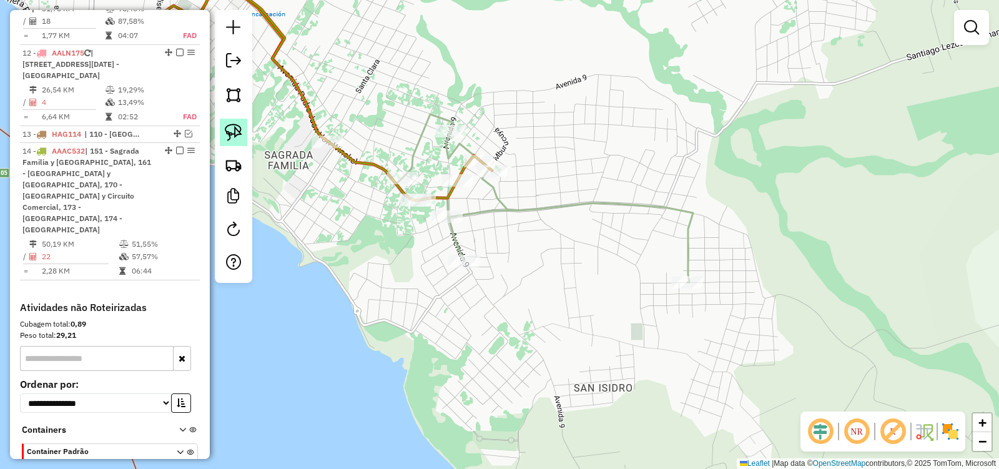
click at [234, 133] on img at bounding box center [233, 132] width 17 height 17
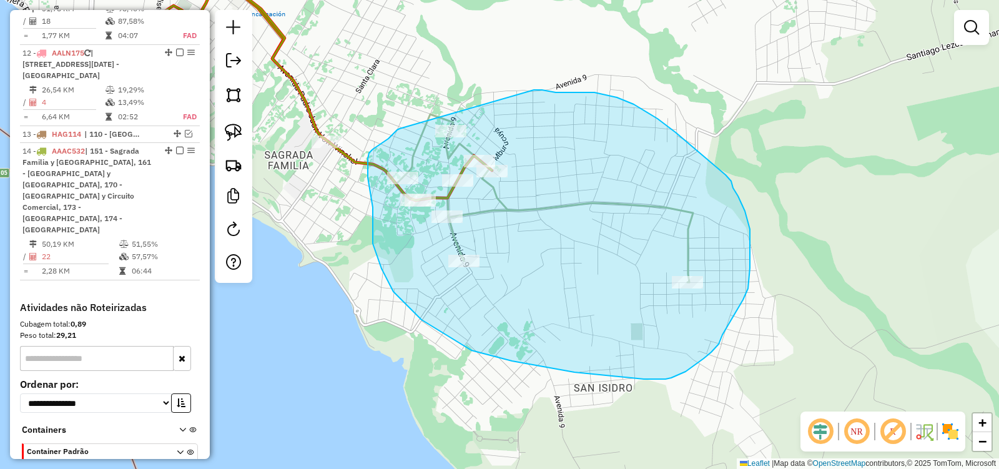
drag, startPoint x: 388, startPoint y: 139, endPoint x: 504, endPoint y: 91, distance: 125.7
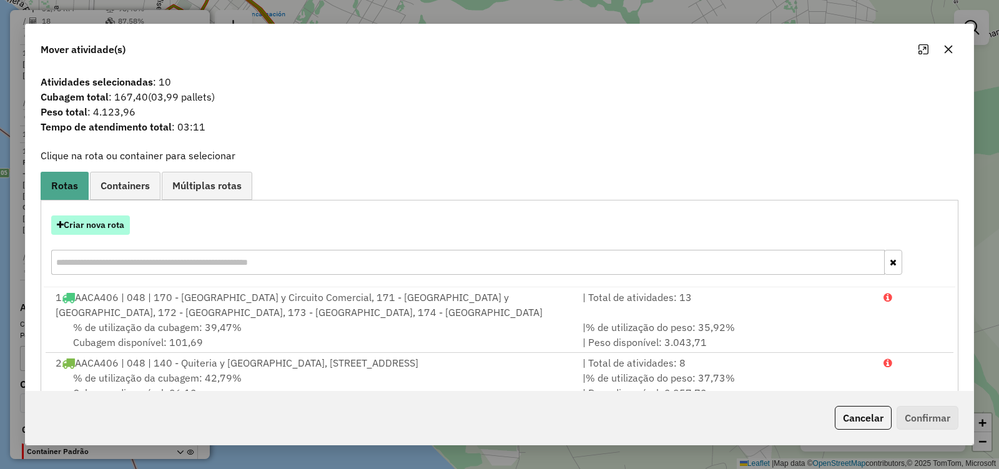
click at [91, 225] on button "Criar nova rota" at bounding box center [90, 224] width 79 height 19
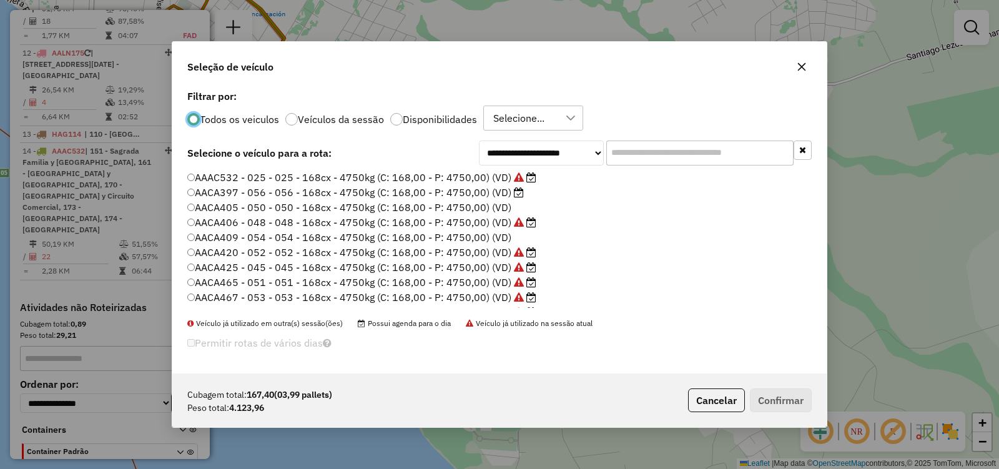
scroll to position [62, 0]
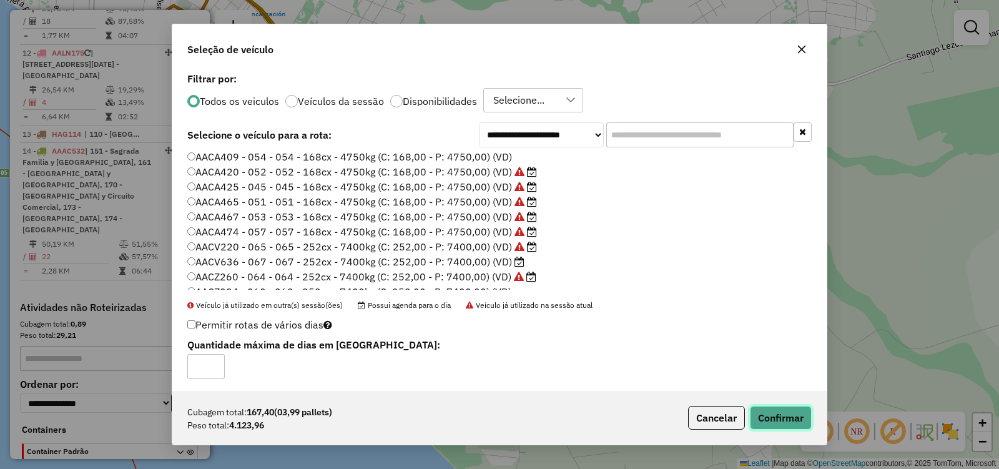
click at [776, 423] on button "Confirmar" at bounding box center [781, 418] width 62 height 24
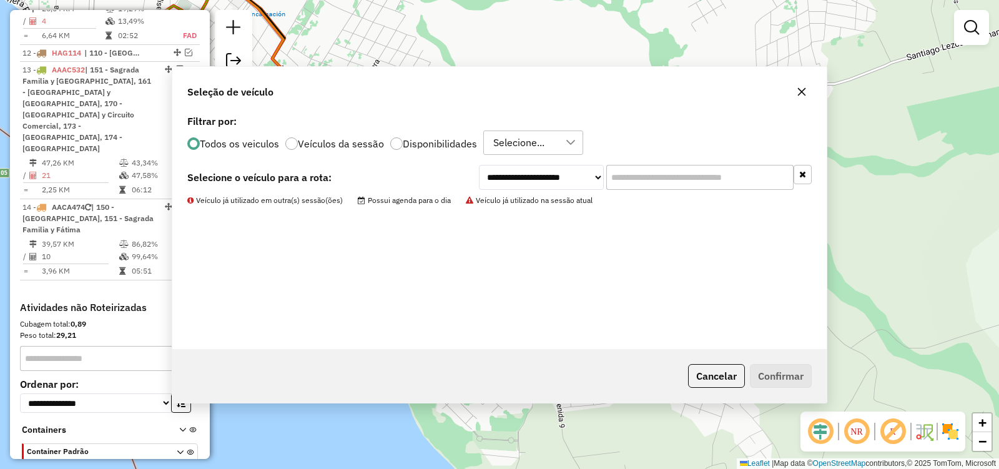
scroll to position [1347, 0]
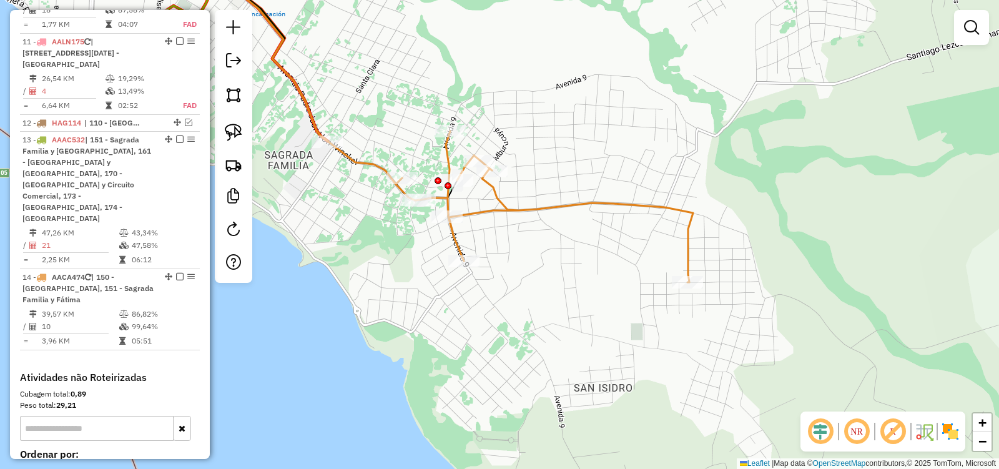
click at [624, 204] on icon at bounding box center [544, 206] width 297 height 151
select select "**********"
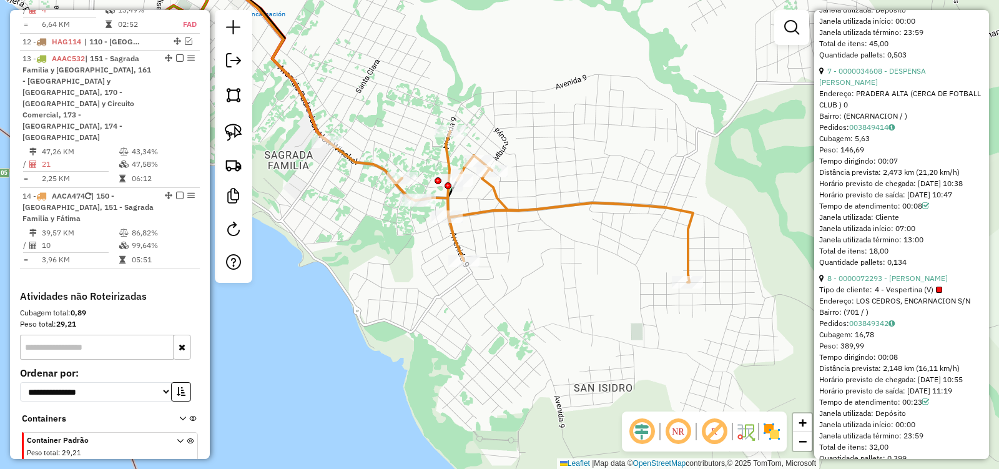
scroll to position [1748, 0]
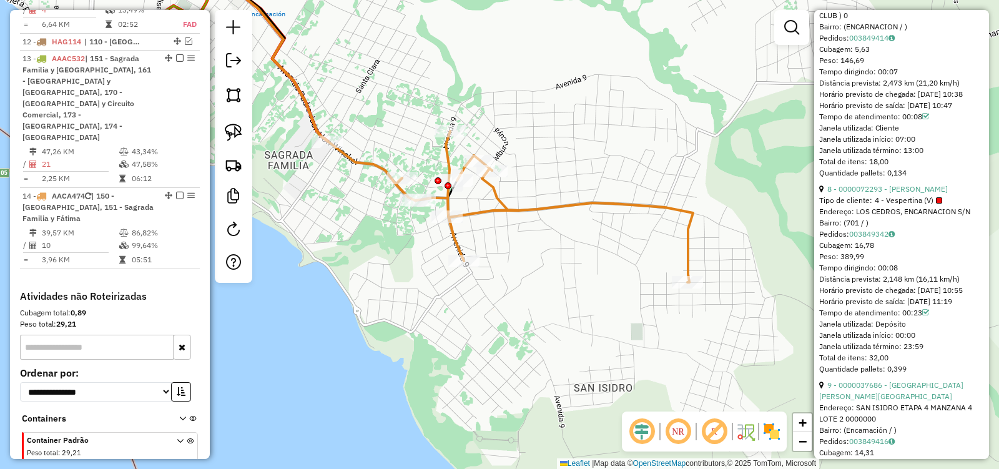
click at [654, 207] on icon at bounding box center [544, 206] width 297 height 151
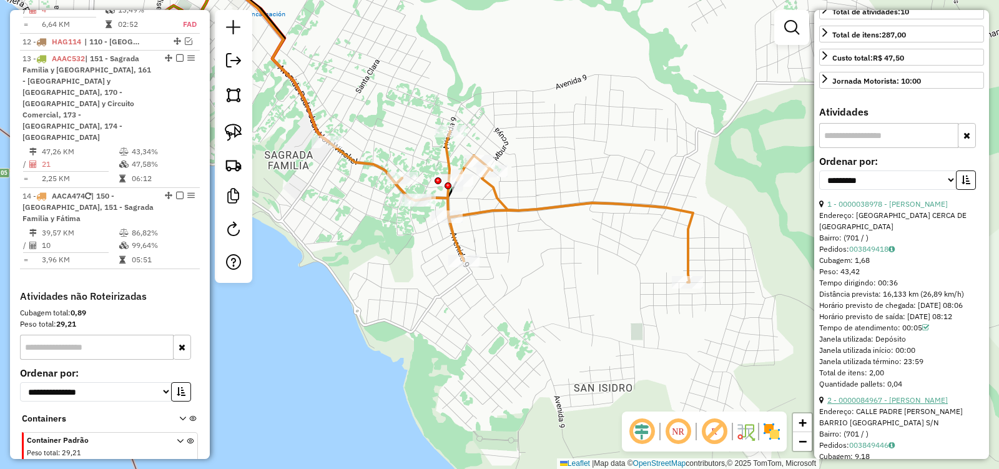
scroll to position [327, 0]
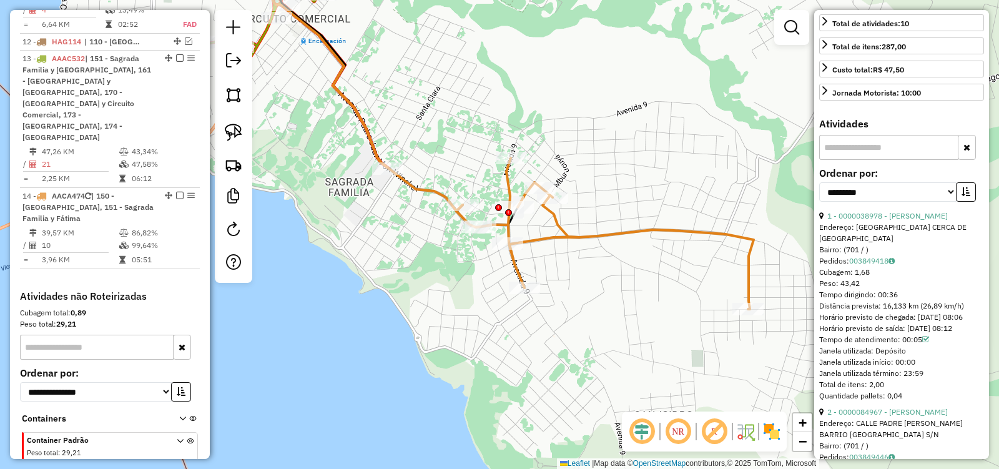
drag, startPoint x: 611, startPoint y: 318, endPoint x: 668, endPoint y: 343, distance: 62.6
click at [668, 343] on div "Janela de atendimento Grade de atendimento Capacidade Transportadoras Veículos …" at bounding box center [499, 234] width 999 height 469
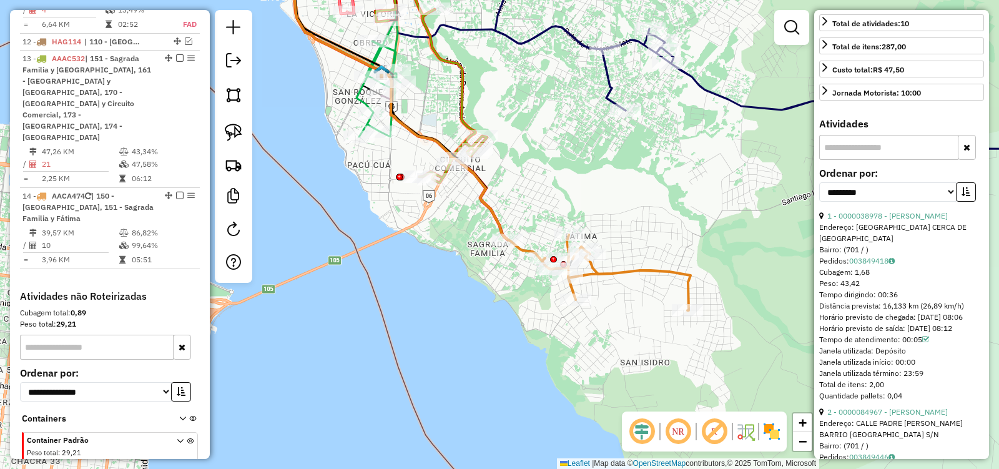
click at [636, 267] on icon at bounding box center [616, 273] width 149 height 76
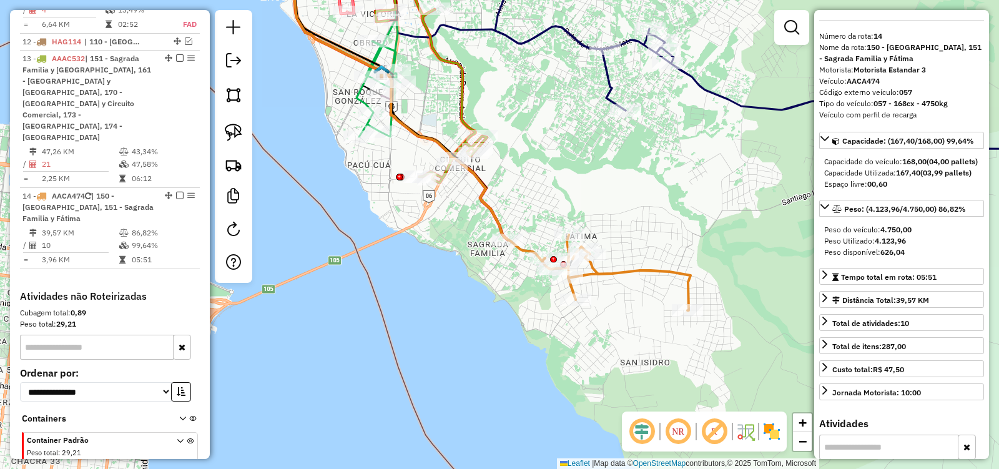
scroll to position [0, 0]
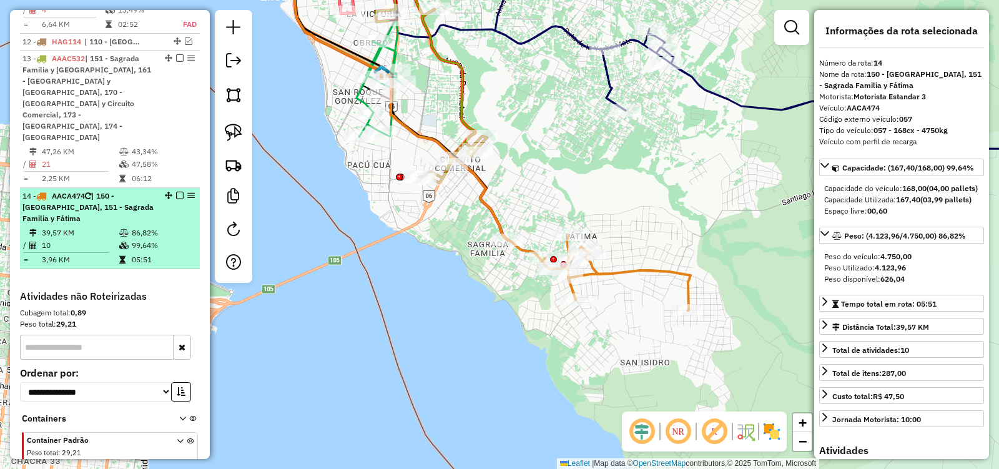
click at [180, 192] on div at bounding box center [175, 195] width 37 height 7
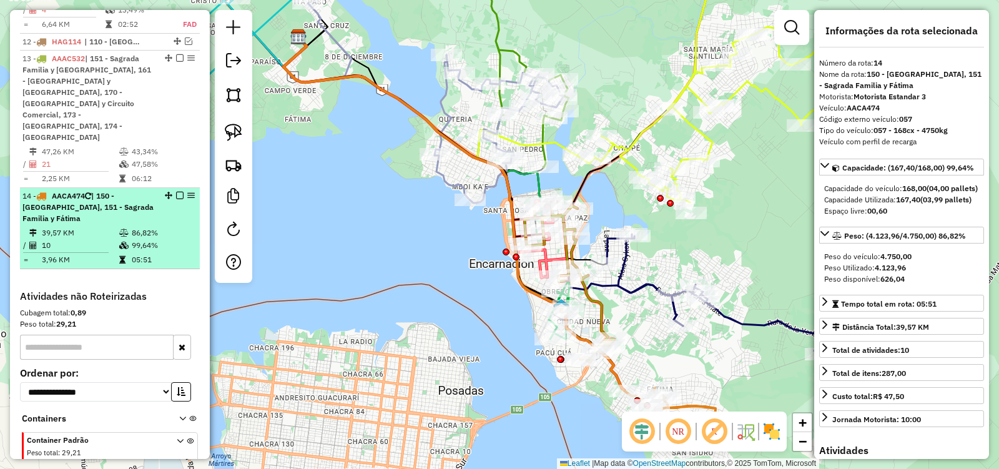
click at [176, 192] on em at bounding box center [179, 195] width 7 height 7
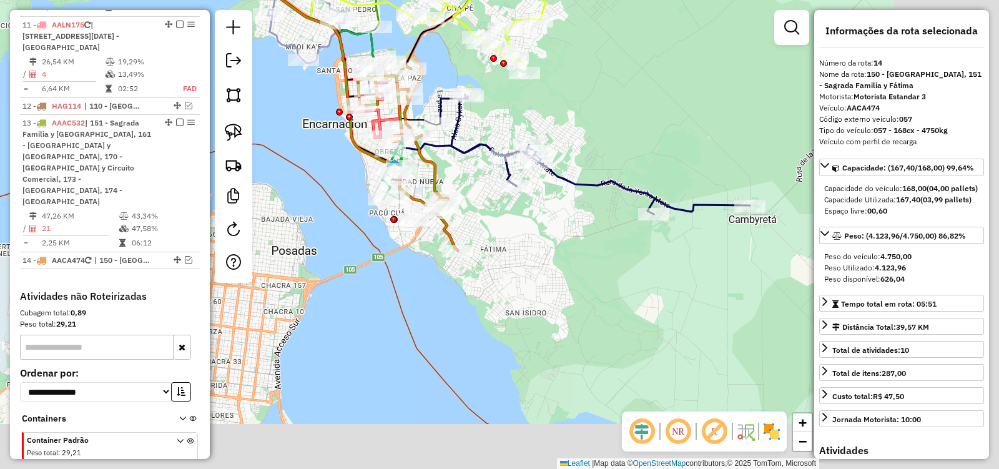
drag, startPoint x: 461, startPoint y: 317, endPoint x: 276, endPoint y: 137, distance: 258.3
click at [276, 139] on div "Janela de atendimento Grade de atendimento Capacidade Transportadoras Veículos …" at bounding box center [499, 234] width 999 height 469
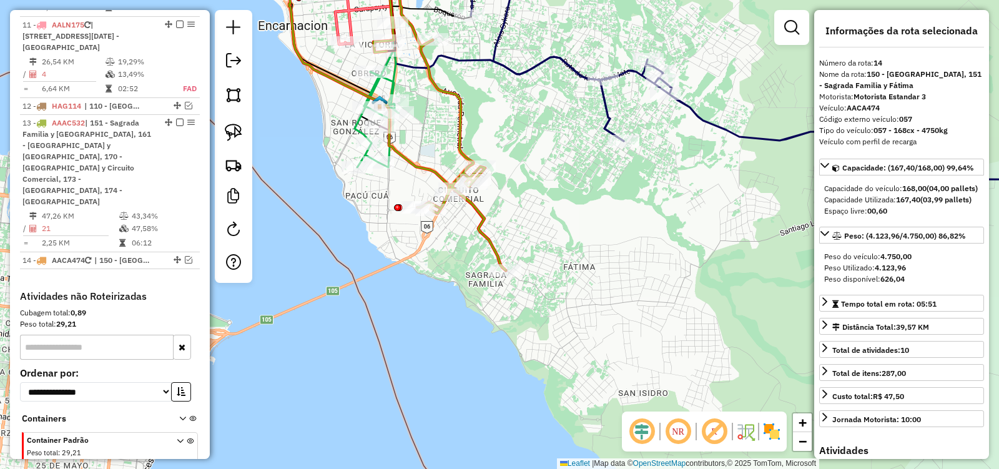
drag, startPoint x: 509, startPoint y: 190, endPoint x: 512, endPoint y: 232, distance: 41.9
click at [512, 232] on div "Janela de atendimento Grade de atendimento Capacidade Transportadoras Veículos …" at bounding box center [499, 234] width 999 height 469
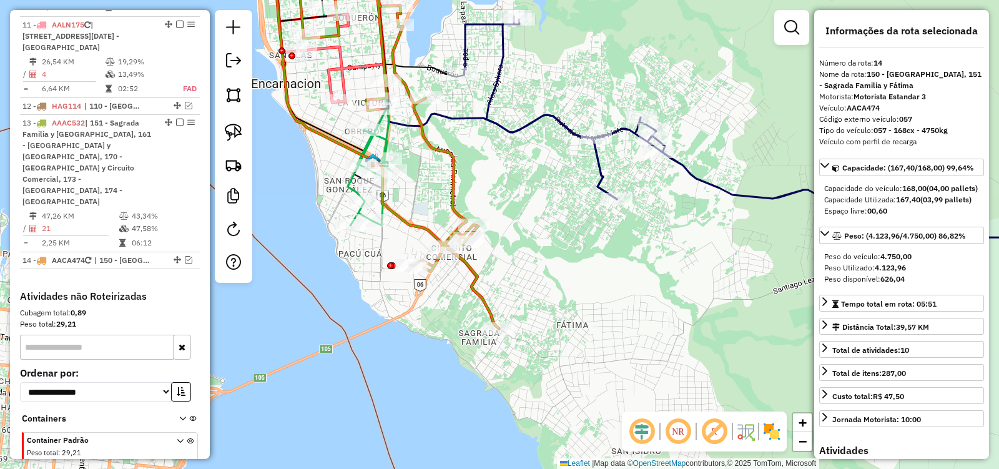
drag, startPoint x: 560, startPoint y: 203, endPoint x: 547, endPoint y: 231, distance: 31.0
click at [547, 231] on div "Janela de atendimento Grade de atendimento Capacidade Transportadoras Veículos …" at bounding box center [499, 234] width 999 height 469
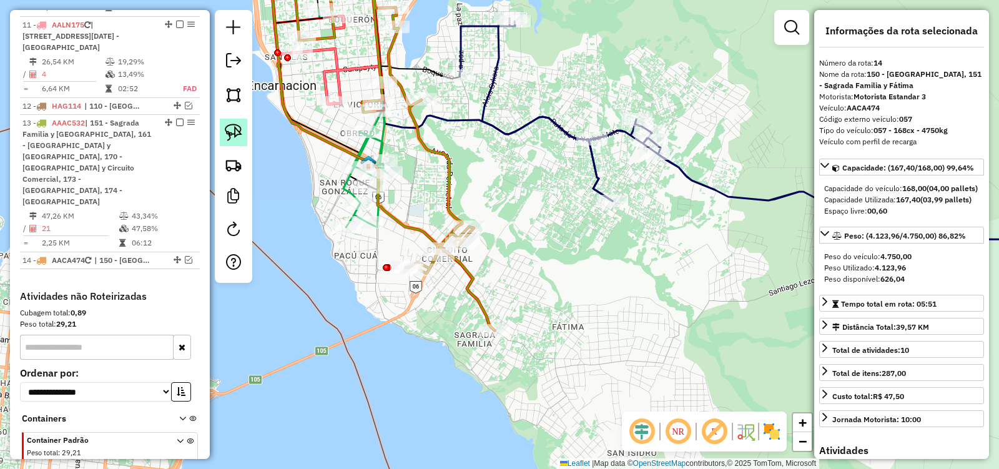
click at [235, 132] on img at bounding box center [233, 132] width 17 height 17
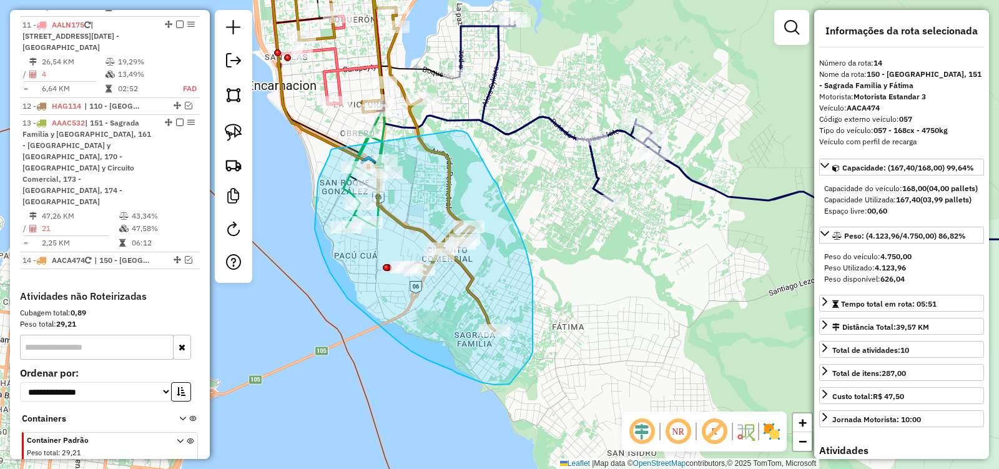
drag, startPoint x: 335, startPoint y: 149, endPoint x: 456, endPoint y: 130, distance: 122.5
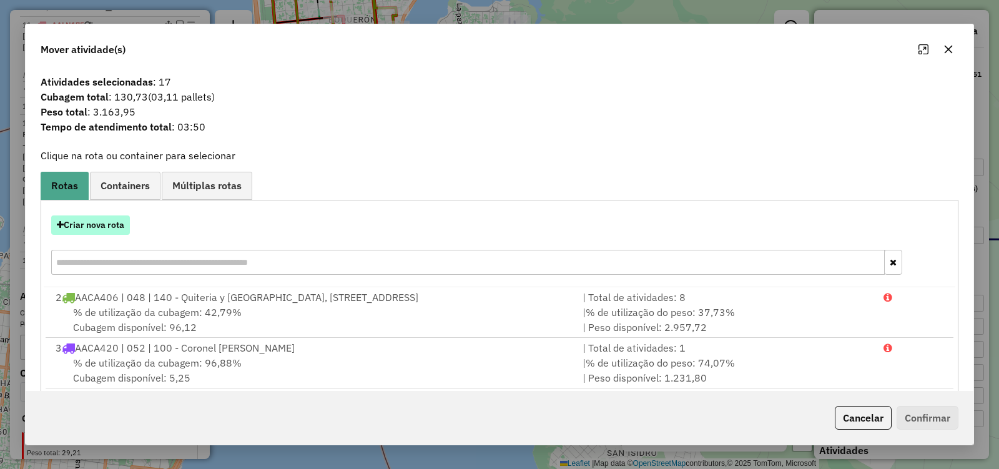
click at [105, 220] on button "Criar nova rota" at bounding box center [90, 224] width 79 height 19
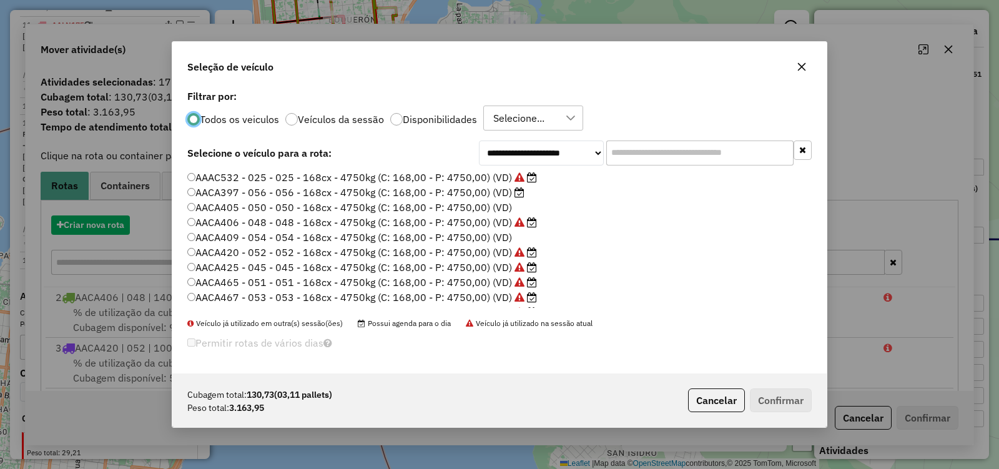
scroll to position [7, 4]
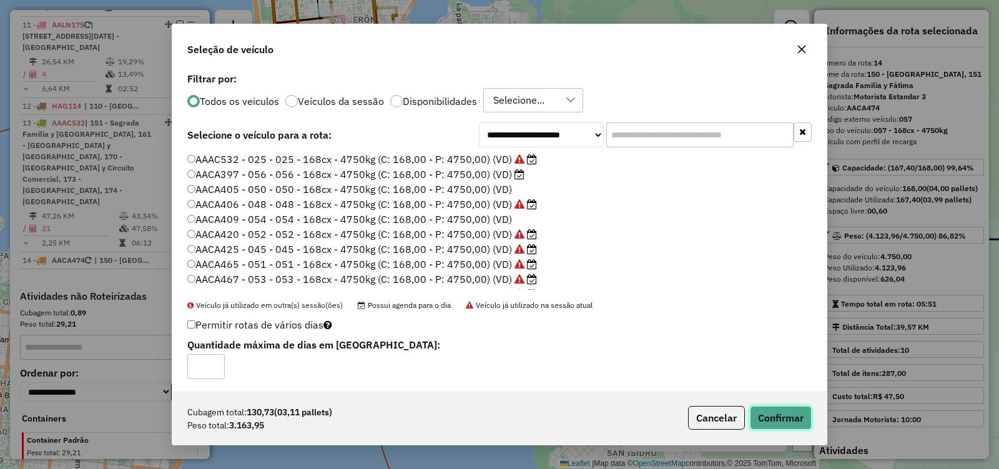
click at [796, 417] on button "Confirmar" at bounding box center [781, 418] width 62 height 24
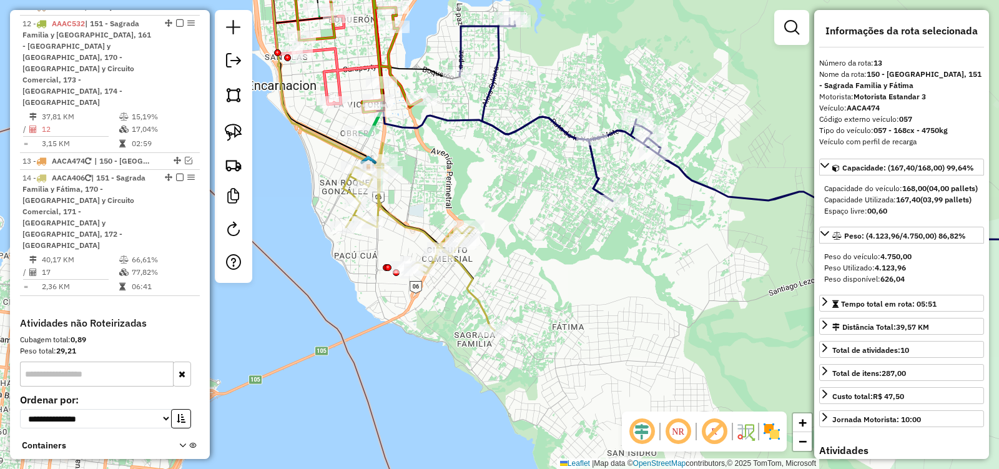
scroll to position [1398, 0]
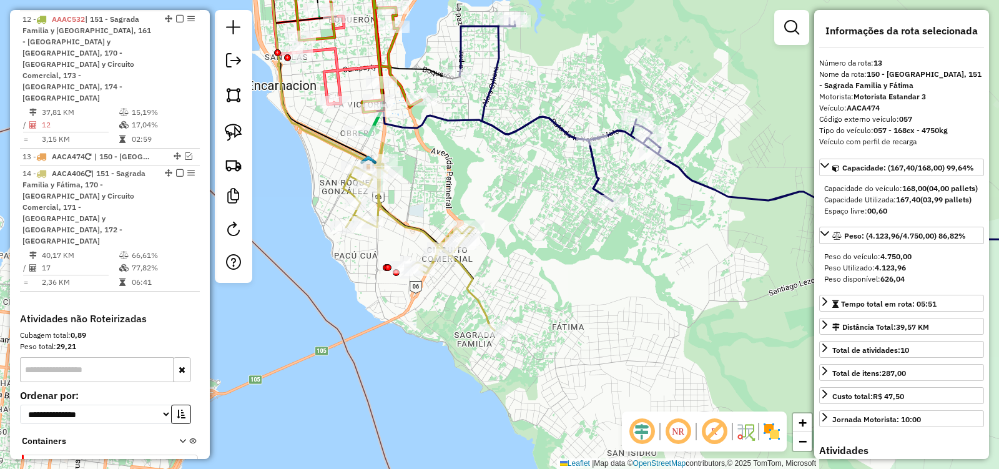
click at [471, 286] on icon at bounding box center [418, 236] width 151 height 187
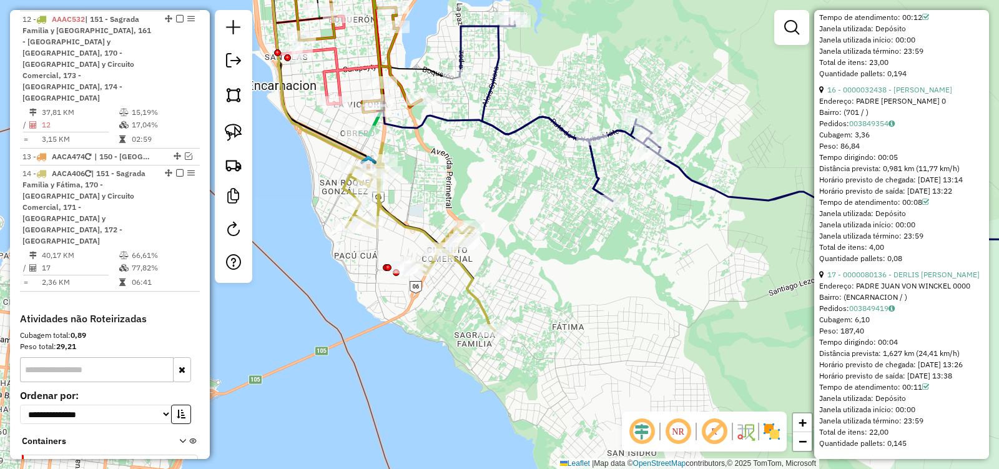
scroll to position [3736, 0]
drag, startPoint x: 438, startPoint y: 174, endPoint x: 451, endPoint y: 213, distance: 41.5
click at [451, 213] on div "Janela de atendimento Grade de atendimento Capacidade Transportadoras Veículos …" at bounding box center [499, 234] width 999 height 469
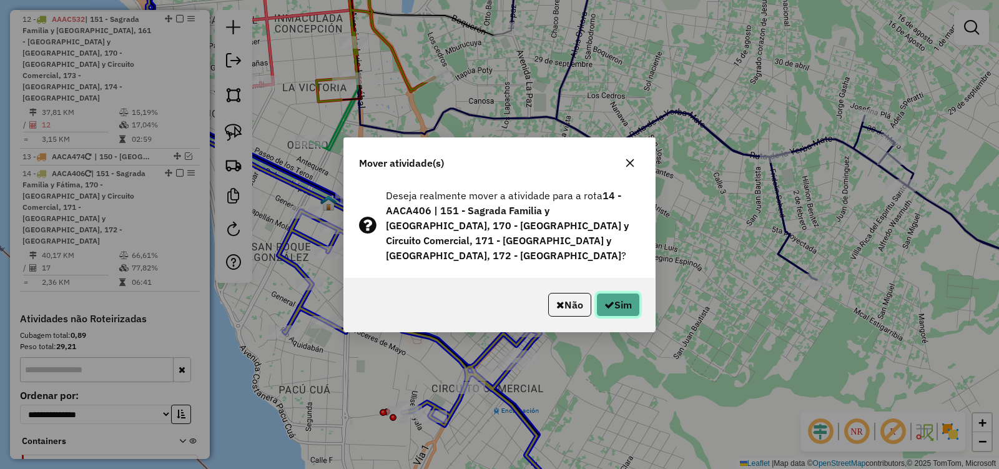
click at [608, 293] on button "Sim" at bounding box center [618, 305] width 44 height 24
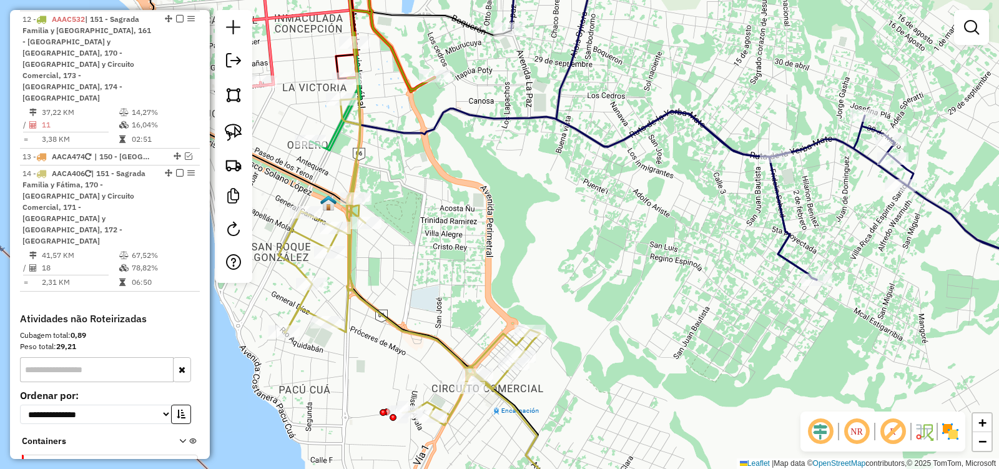
click at [345, 270] on icon at bounding box center [422, 307] width 288 height 417
select select "**********"
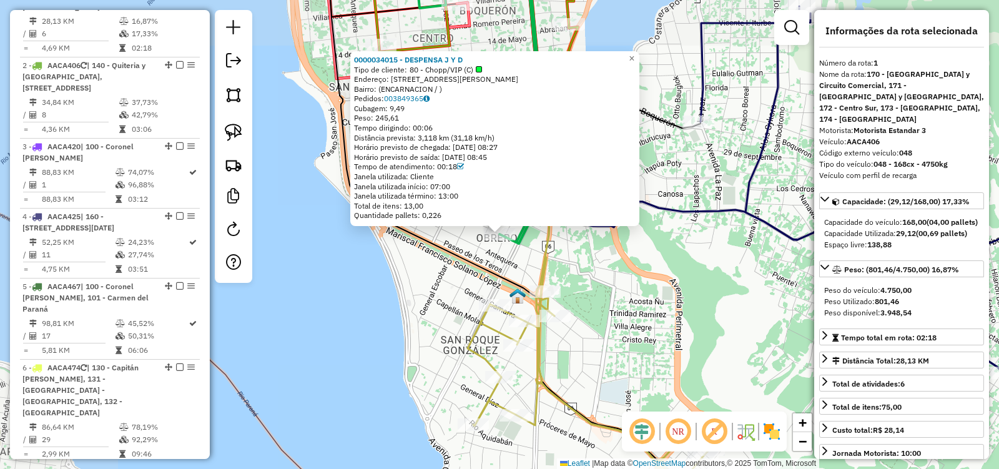
scroll to position [492, 0]
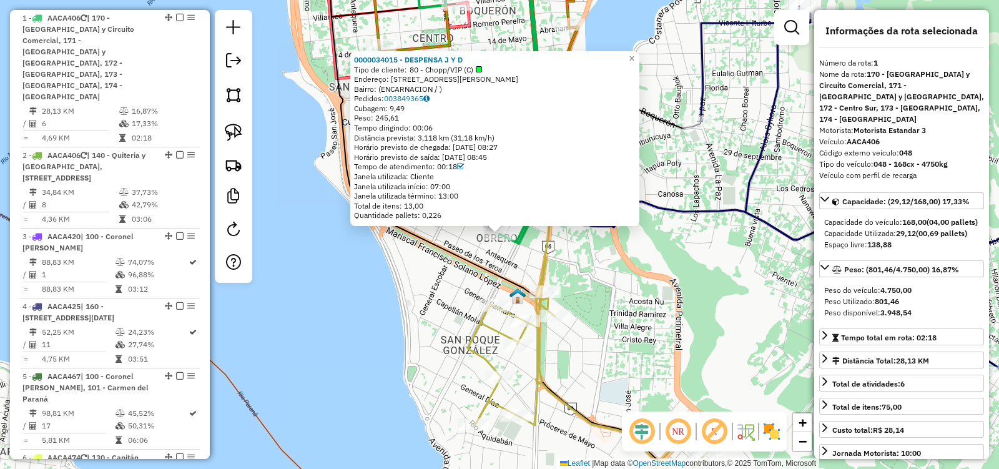
click at [627, 267] on div "0000034015 - DESPENSA J Y D Tipo de cliente: 80 - Chopp/VIP (C) Endereço: CALLE…" at bounding box center [499, 234] width 999 height 469
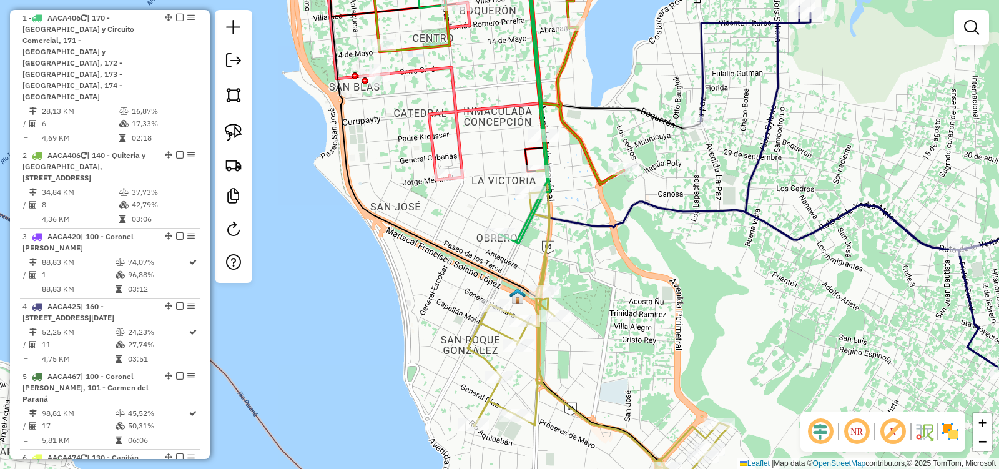
click at [541, 339] on icon at bounding box center [599, 354] width 262 height 324
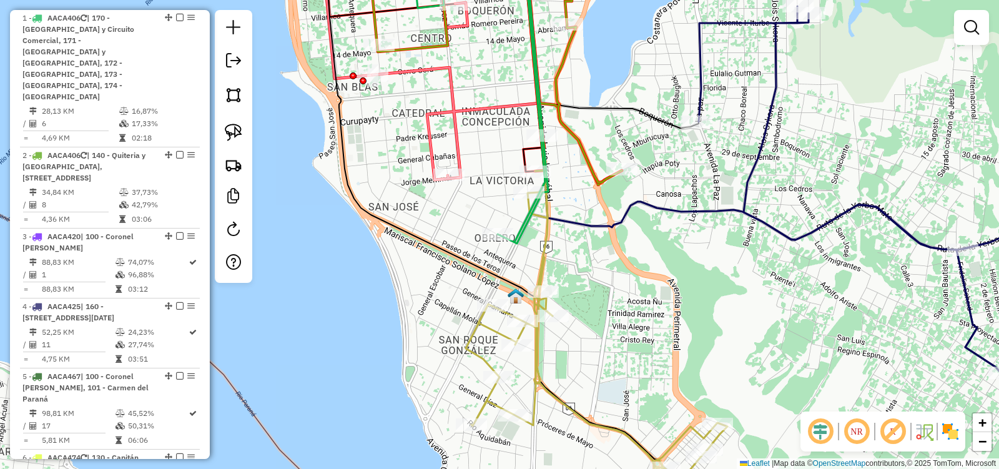
click at [531, 335] on icon at bounding box center [597, 354] width 262 height 324
select select "**********"
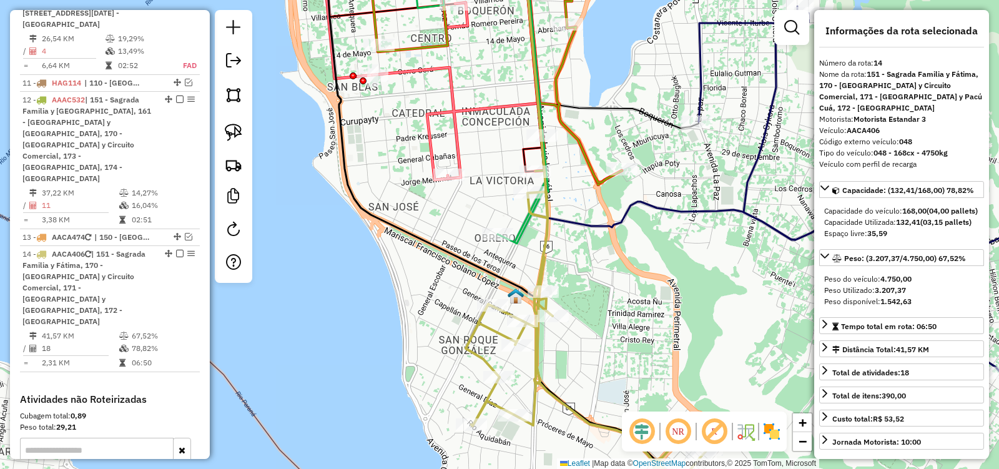
scroll to position [1398, 0]
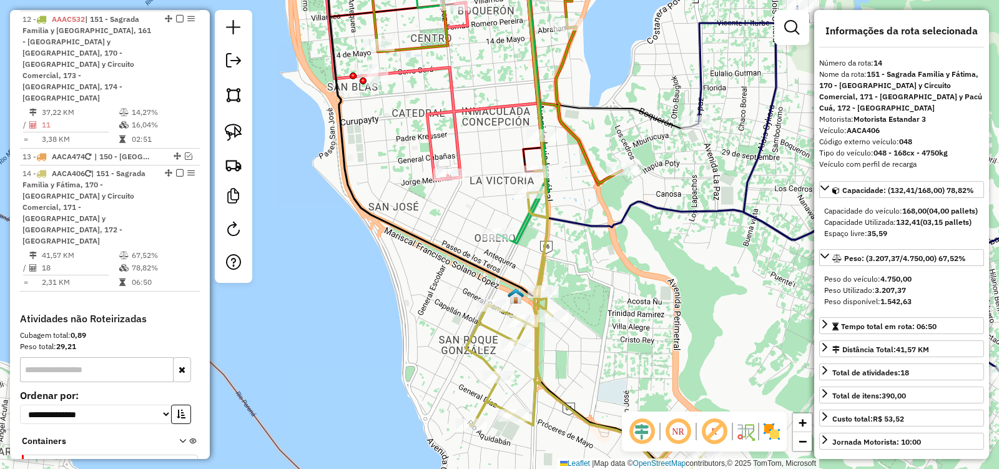
click at [620, 270] on div "Janela de atendimento Grade de atendimento Capacidade Transportadoras Veículos …" at bounding box center [499, 234] width 999 height 469
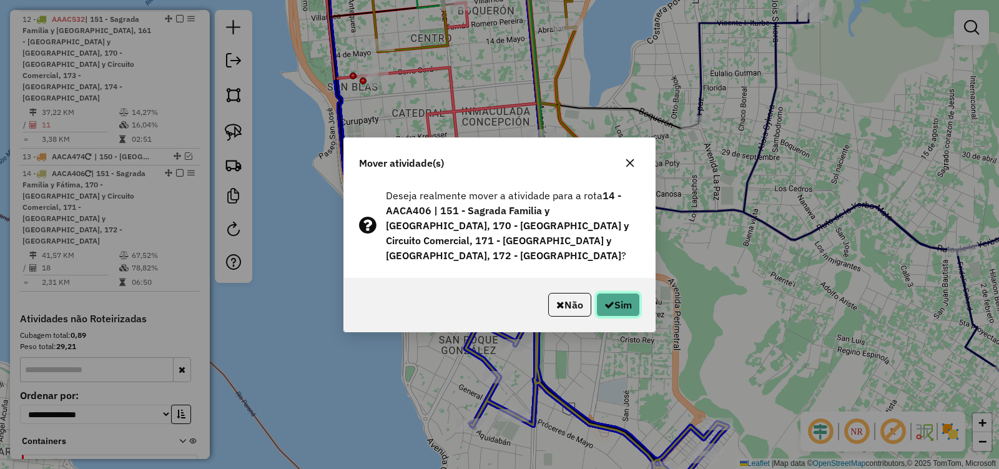
click at [614, 298] on button "Sim" at bounding box center [618, 305] width 44 height 24
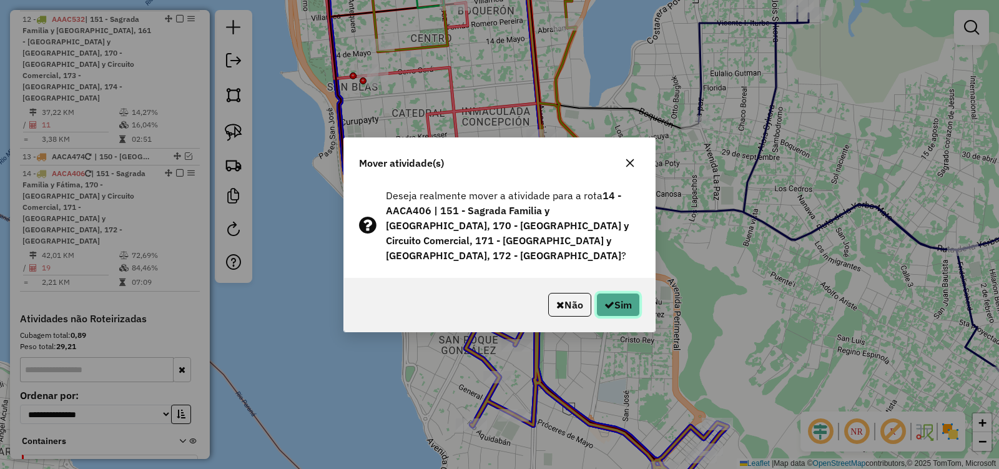
click at [616, 298] on button "Sim" at bounding box center [618, 305] width 44 height 24
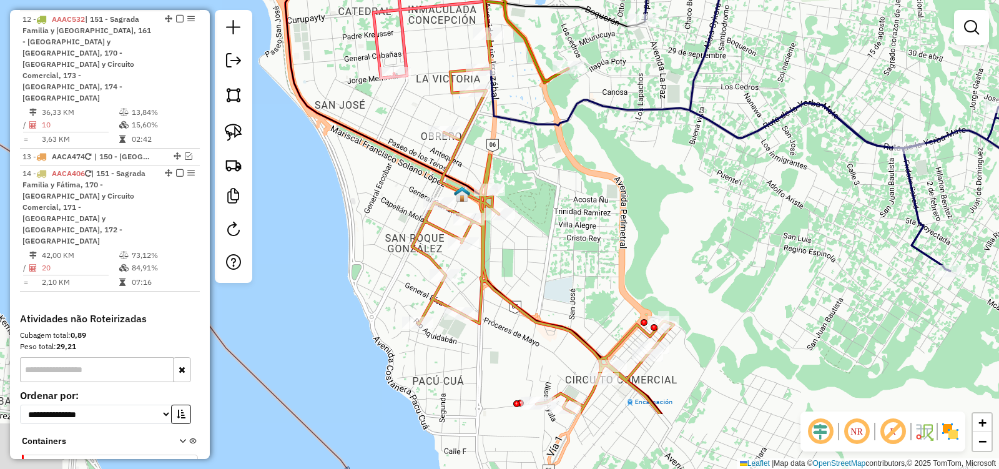
drag, startPoint x: 579, startPoint y: 263, endPoint x: 530, endPoint y: 159, distance: 114.5
click at [530, 159] on div "Janela de atendimento Grade de atendimento Capacidade Transportadoras Veículos …" at bounding box center [499, 234] width 999 height 469
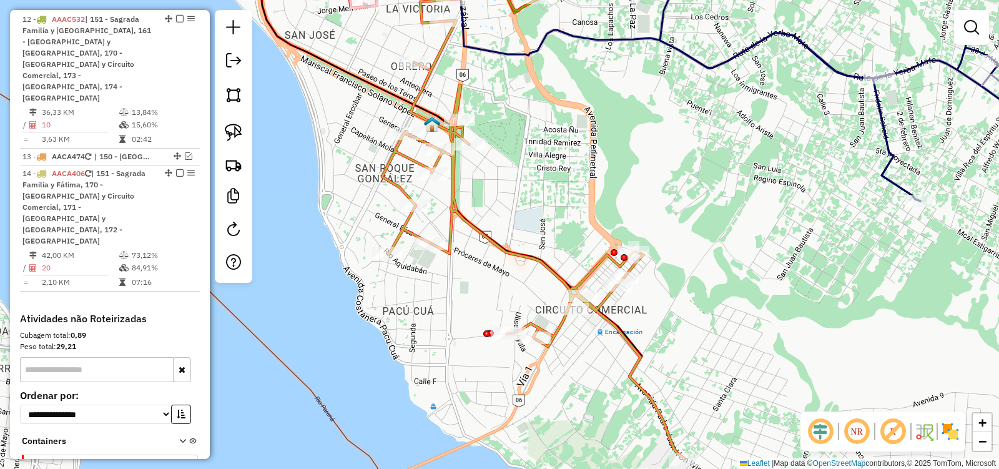
click at [498, 245] on icon at bounding box center [533, 229] width 303 height 460
select select "**********"
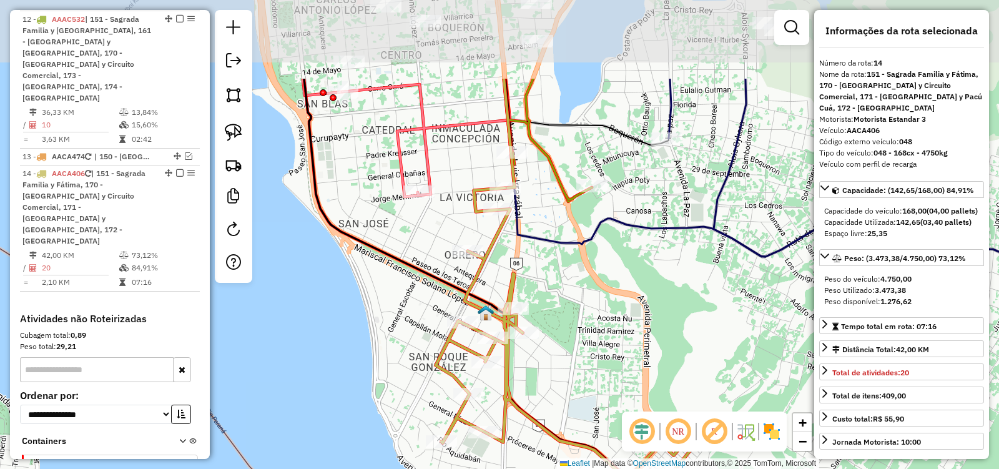
drag, startPoint x: 532, startPoint y: 94, endPoint x: 562, endPoint y: 232, distance: 140.6
click at [562, 232] on div "Janela de atendimento Grade de atendimento Capacidade Transportadoras Veículos …" at bounding box center [499, 234] width 999 height 469
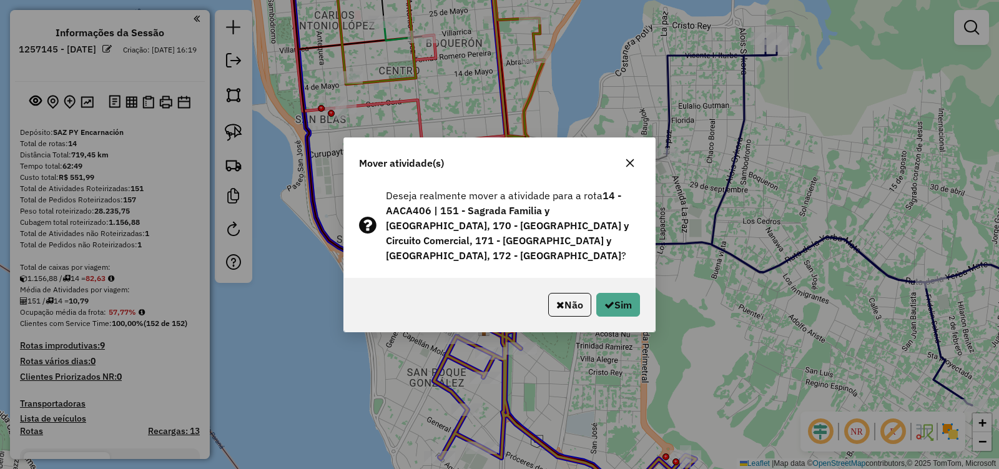
scroll to position [1398, 0]
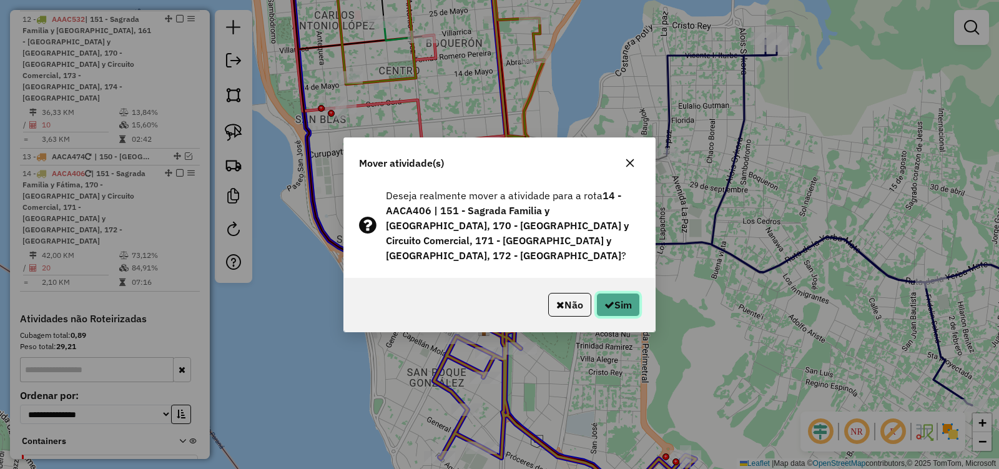
click at [605, 300] on icon "button" at bounding box center [609, 305] width 10 height 10
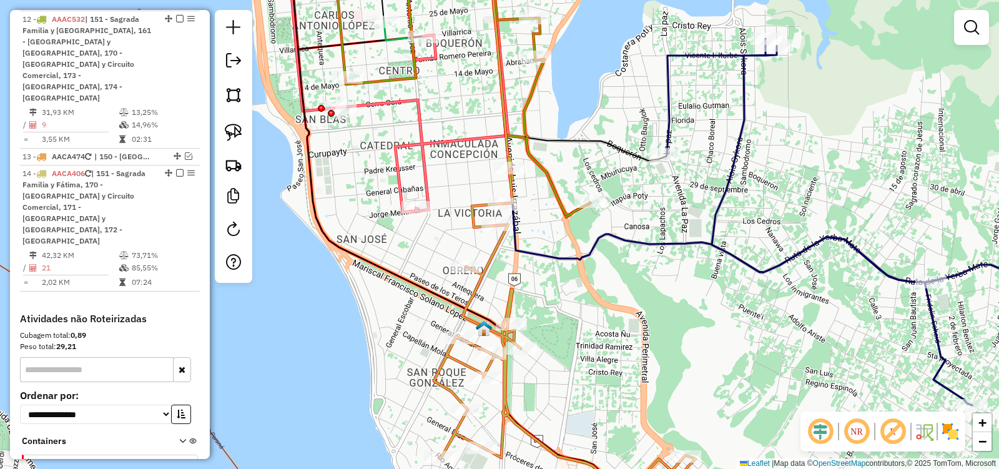
click at [481, 258] on div "Janela de atendimento Grade de atendimento Capacidade Transportadoras Veículos …" at bounding box center [499, 234] width 999 height 469
click at [485, 262] on icon at bounding box center [565, 337] width 262 height 358
select select "**********"
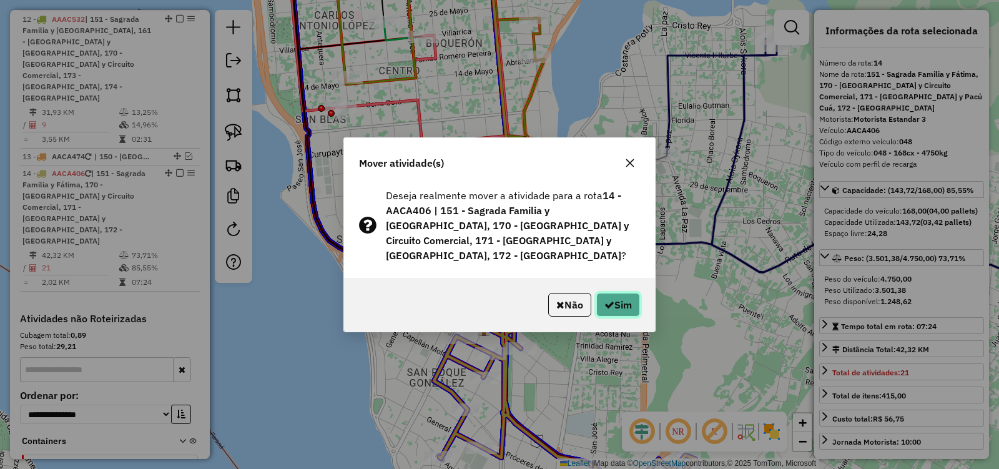
click at [609, 300] on icon "button" at bounding box center [609, 305] width 10 height 10
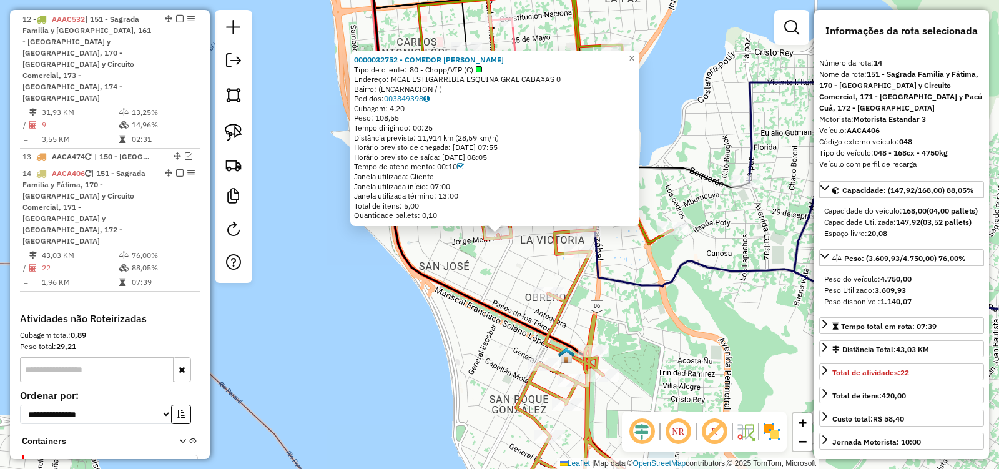
click at [470, 275] on div "0000032752 - COMEDOR DONA ELI Tipo de cliente: 80 - Chopp/VIP (C) Endereço: MCA…" at bounding box center [499, 234] width 999 height 469
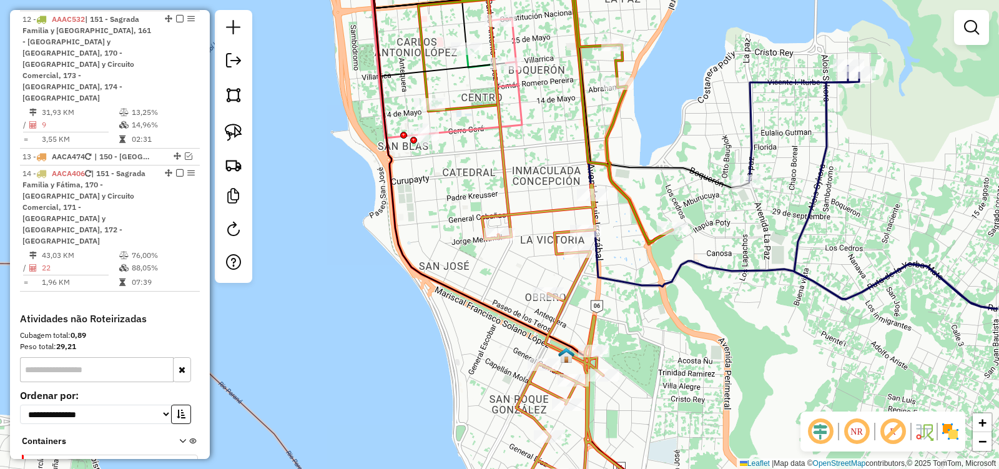
click at [589, 215] on icon at bounding box center [630, 350] width 296 height 331
select select "**********"
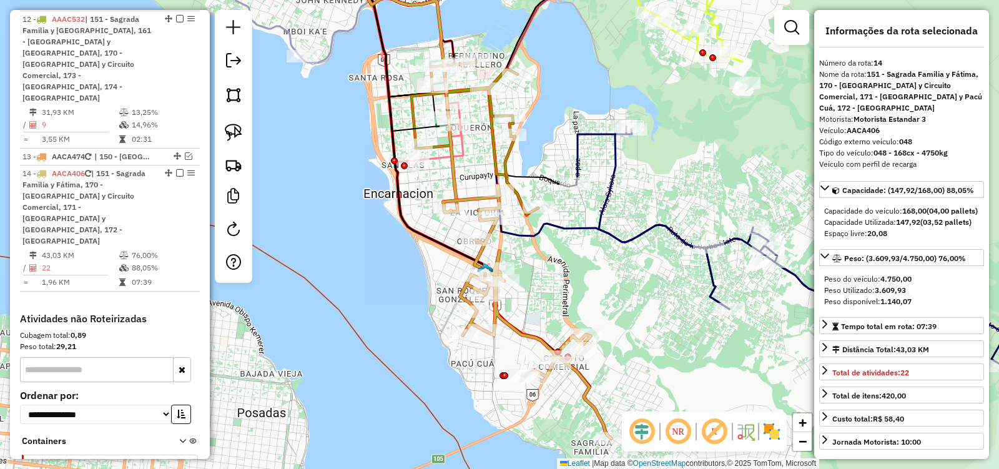
drag, startPoint x: 626, startPoint y: 308, endPoint x: 543, endPoint y: 304, distance: 83.2
click at [543, 304] on div "Janela de atendimento Grade de atendimento Capacidade Transportadoras Veículos …" at bounding box center [499, 234] width 999 height 469
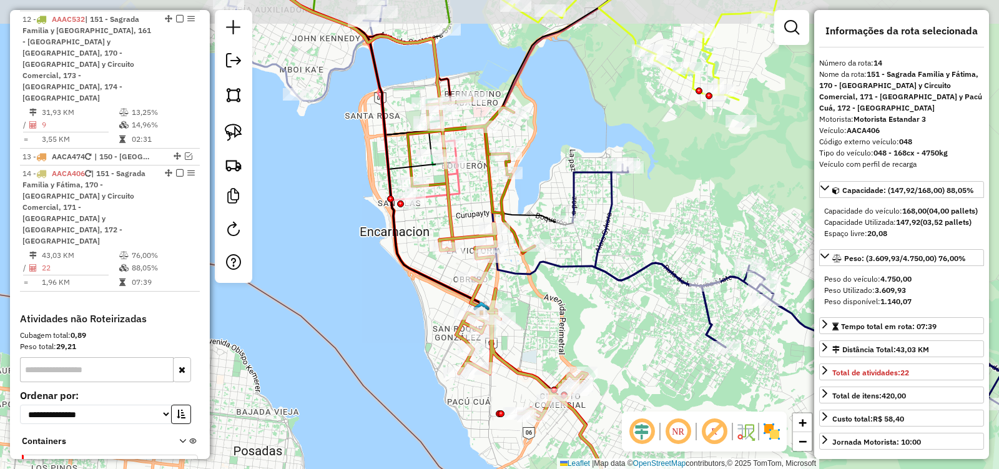
drag, startPoint x: 557, startPoint y: 268, endPoint x: 549, endPoint y: 315, distance: 47.4
click at [549, 315] on div "Janela de atendimento Grade de atendimento Capacidade Transportadoras Veículos …" at bounding box center [499, 234] width 999 height 469
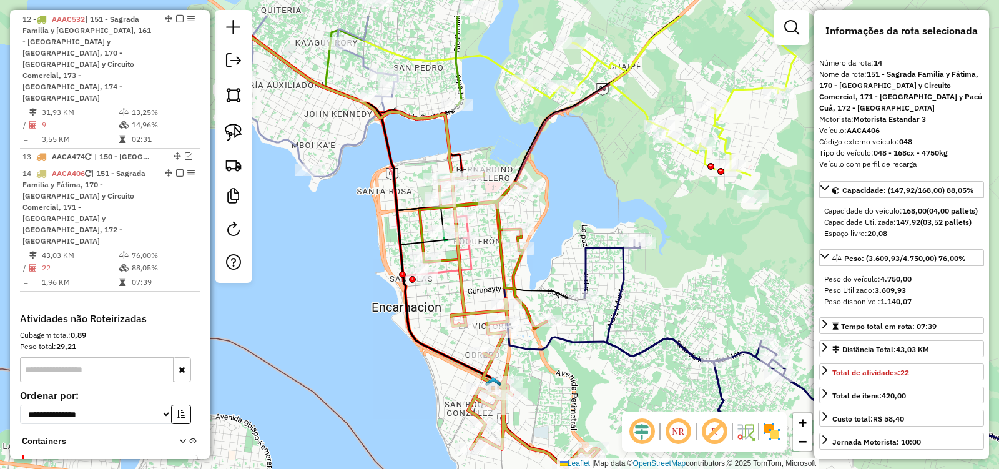
drag, startPoint x: 569, startPoint y: 162, endPoint x: 581, endPoint y: 225, distance: 64.3
click at [581, 225] on div "Janela de atendimento Grade de atendimento Capacidade Transportadoras Veículos …" at bounding box center [499, 234] width 999 height 469
click at [235, 130] on img at bounding box center [233, 132] width 17 height 17
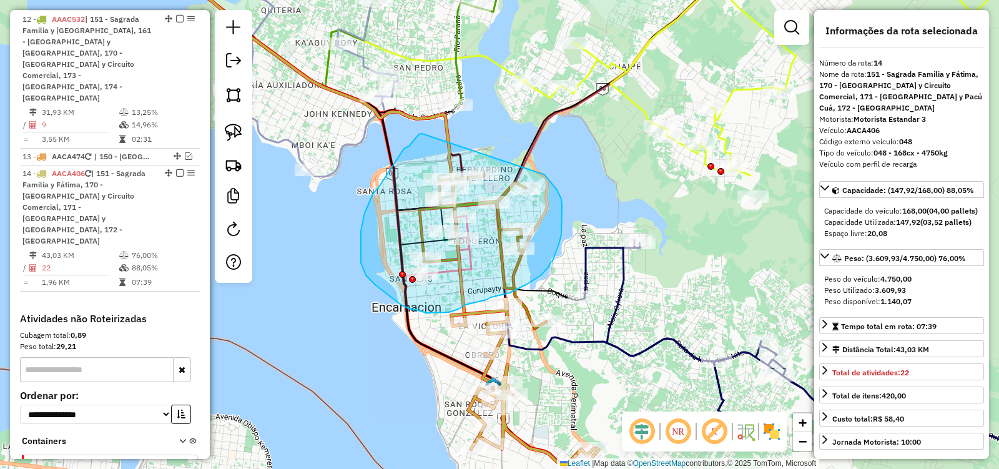
drag, startPoint x: 421, startPoint y: 134, endPoint x: 540, endPoint y: 172, distance: 125.4
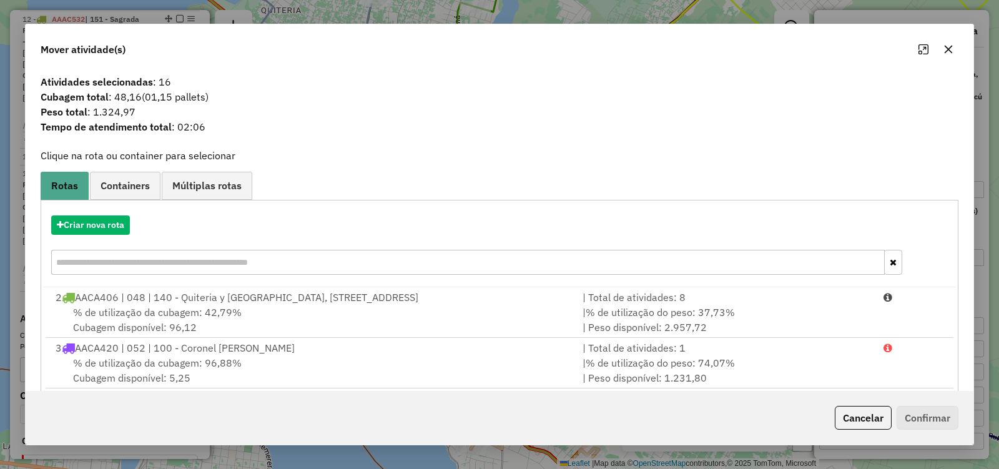
click at [948, 50] on icon "button" at bounding box center [948, 49] width 10 height 10
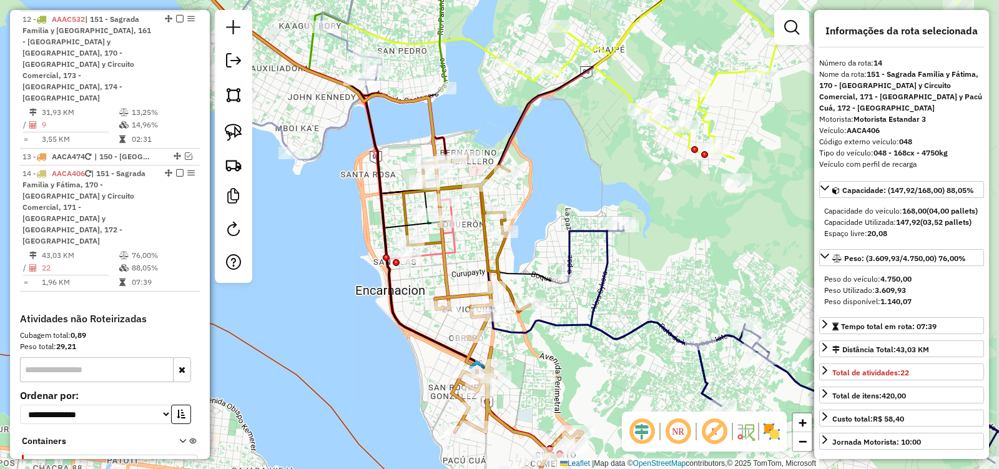
drag, startPoint x: 543, startPoint y: 248, endPoint x: 526, endPoint y: 215, distance: 36.6
click at [526, 215] on div "Janela de atendimento Grade de atendimento Capacidade Transportadoras Veículos …" at bounding box center [499, 234] width 999 height 469
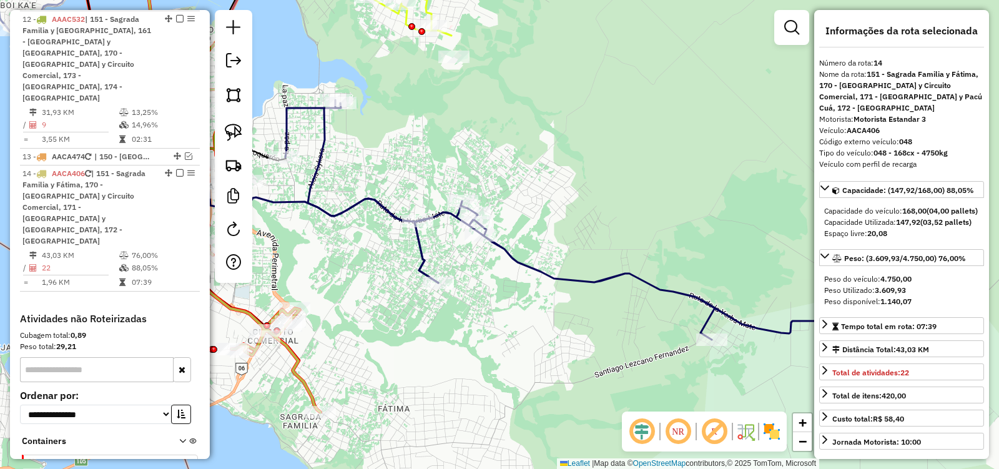
drag, startPoint x: 590, startPoint y: 355, endPoint x: 313, endPoint y: 253, distance: 295.5
click at [313, 253] on div "Janela de atendimento Grade de atendimento Capacidade Transportadoras Veículos …" at bounding box center [499, 234] width 999 height 469
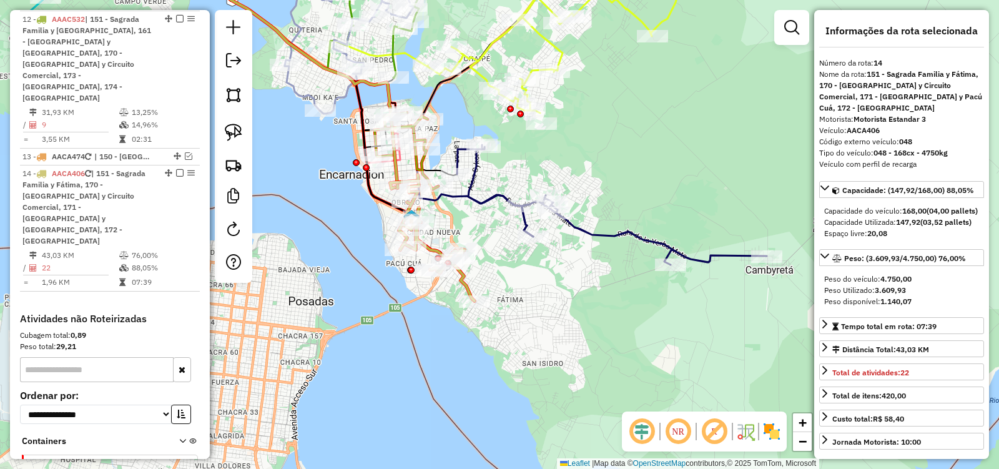
drag, startPoint x: 469, startPoint y: 352, endPoint x: 501, endPoint y: 274, distance: 84.3
click at [556, 280] on div "Janela de atendimento Grade de atendimento Capacidade Transportadoras Veículos …" at bounding box center [499, 234] width 999 height 469
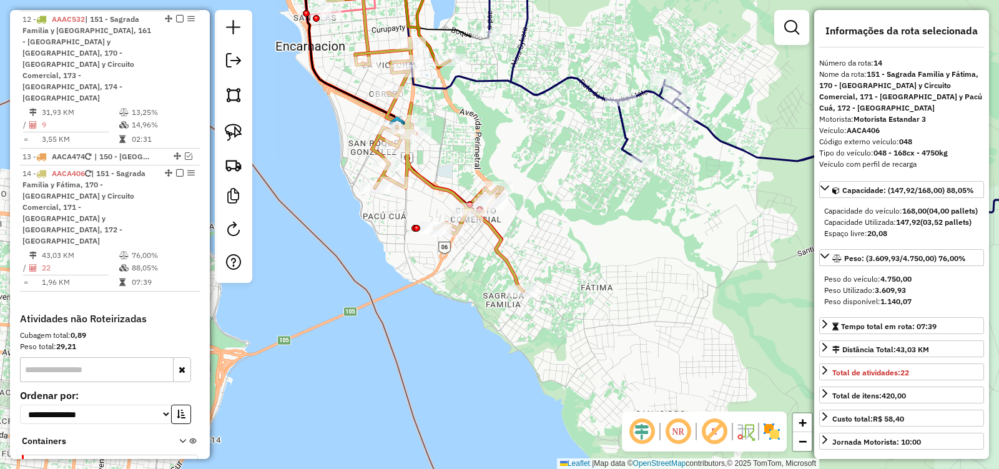
click at [503, 250] on icon at bounding box center [439, 164] width 168 height 253
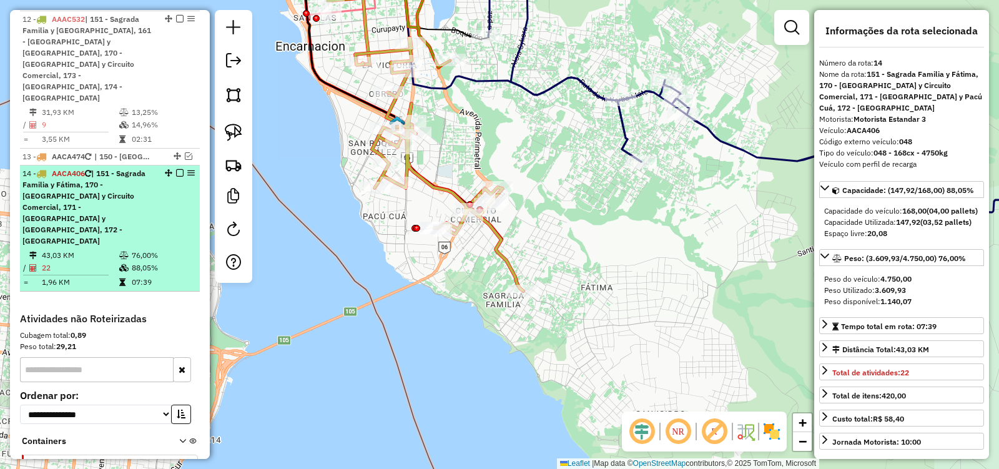
click at [177, 169] on em at bounding box center [179, 172] width 7 height 7
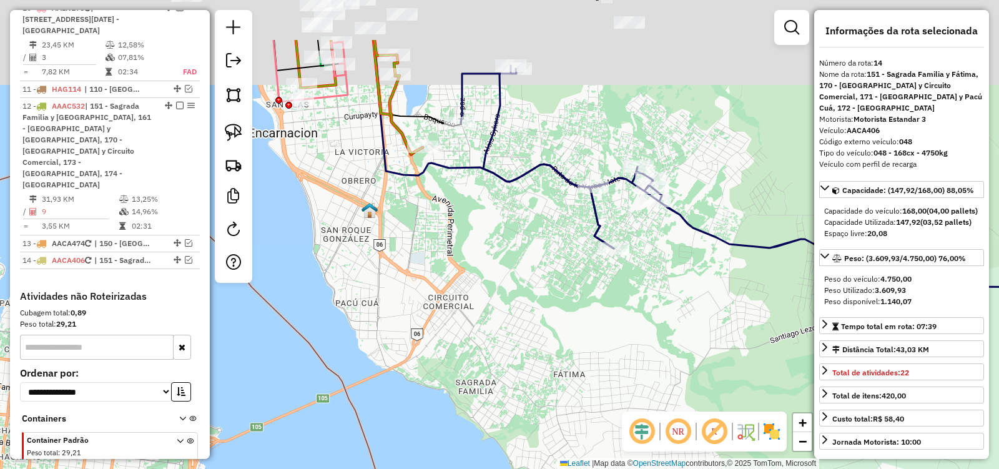
drag, startPoint x: 526, startPoint y: 302, endPoint x: 511, endPoint y: 358, distance: 58.8
click at [511, 358] on div "Janela de atendimento Grade de atendimento Capacidade Transportadoras Veículos …" at bounding box center [499, 234] width 999 height 469
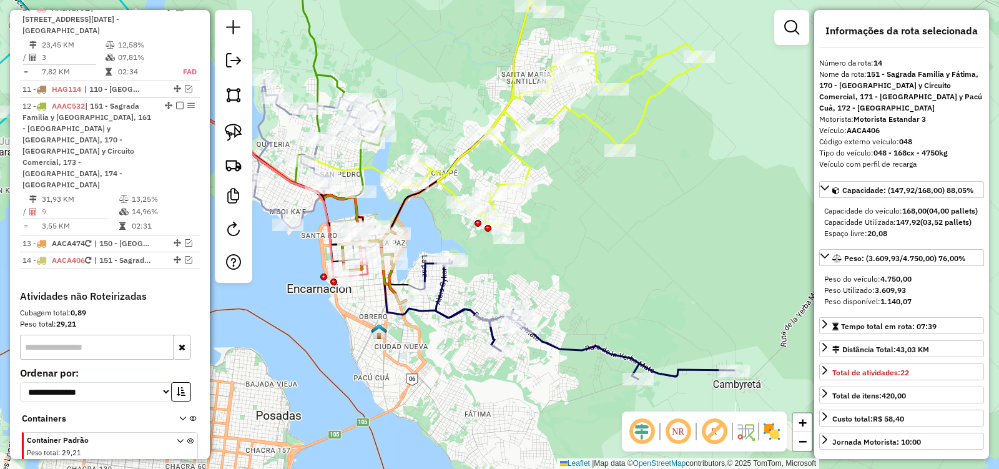
drag, startPoint x: 490, startPoint y: 362, endPoint x: 447, endPoint y: 381, distance: 47.2
click at [447, 381] on div "Janela de atendimento Grade de atendimento Capacidade Transportadoras Veículos …" at bounding box center [499, 234] width 999 height 469
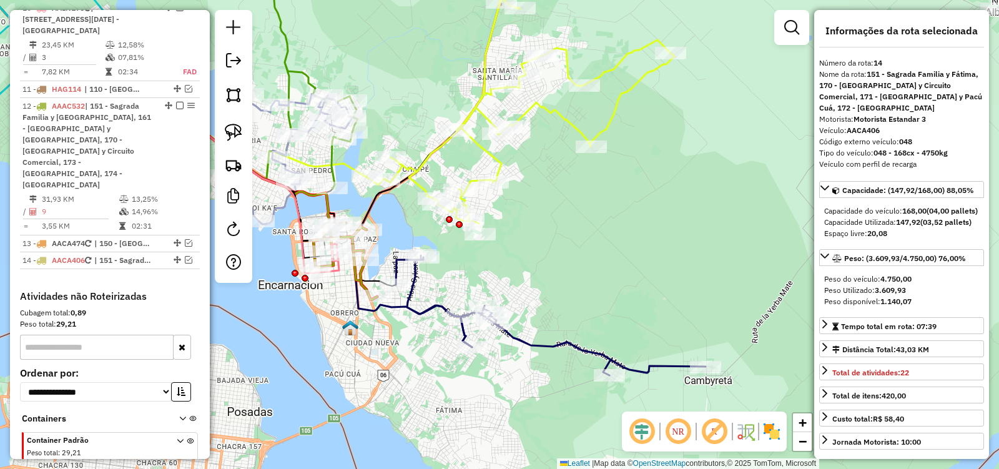
drag, startPoint x: 488, startPoint y: 385, endPoint x: 448, endPoint y: 340, distance: 60.1
click at [447, 367] on div "Janela de atendimento Grade de atendimento Capacidade Transportadoras Veículos …" at bounding box center [499, 234] width 999 height 469
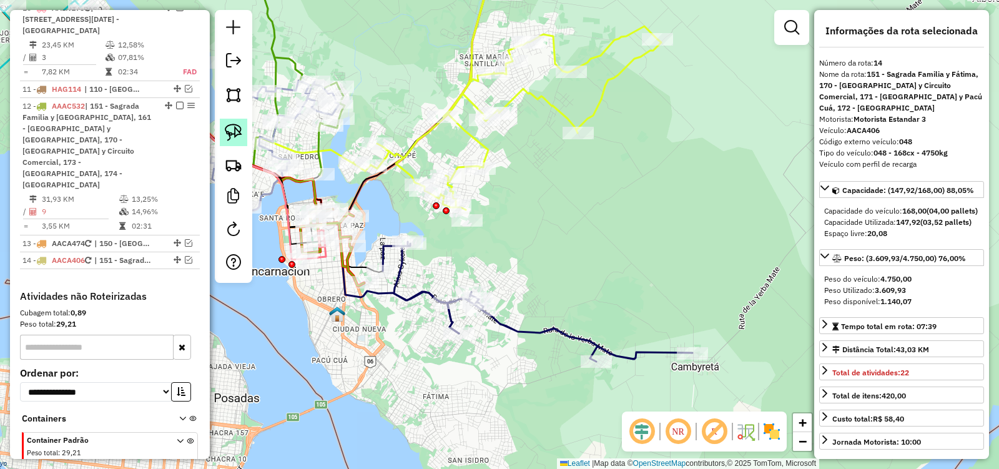
click at [234, 134] on img at bounding box center [233, 132] width 17 height 17
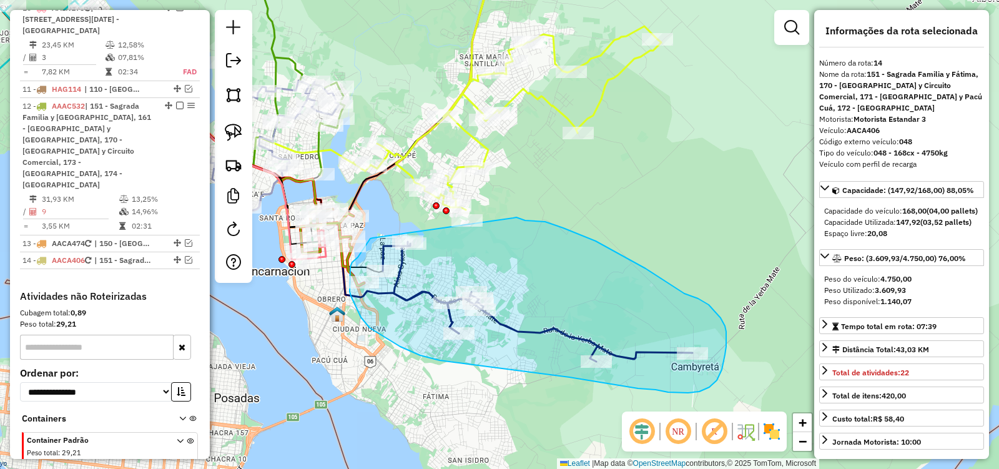
drag, startPoint x: 373, startPoint y: 238, endPoint x: 513, endPoint y: 218, distance: 141.9
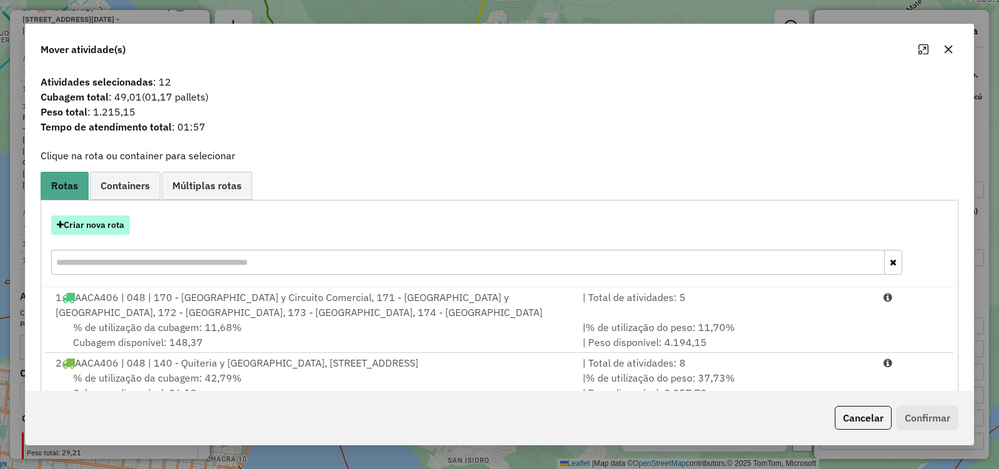
click at [112, 223] on button "Criar nova rota" at bounding box center [90, 224] width 79 height 19
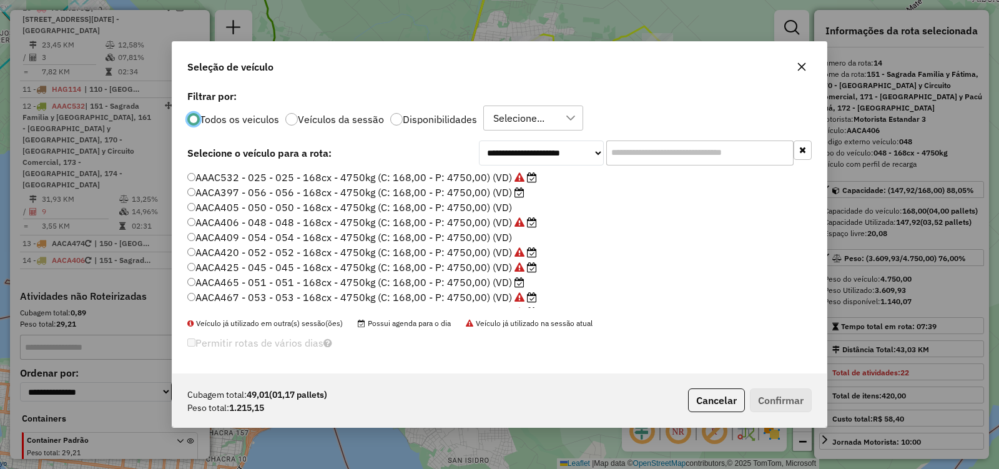
scroll to position [7, 4]
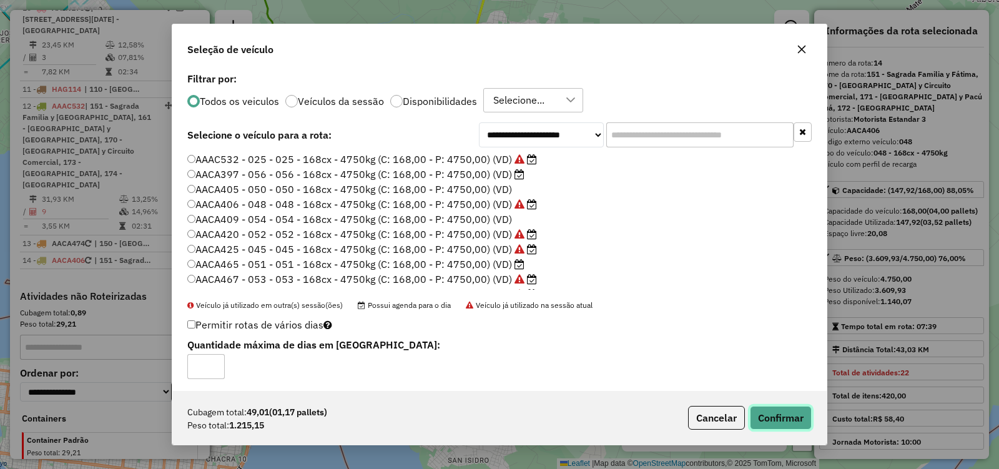
click at [790, 429] on button "Confirmar" at bounding box center [781, 418] width 62 height 24
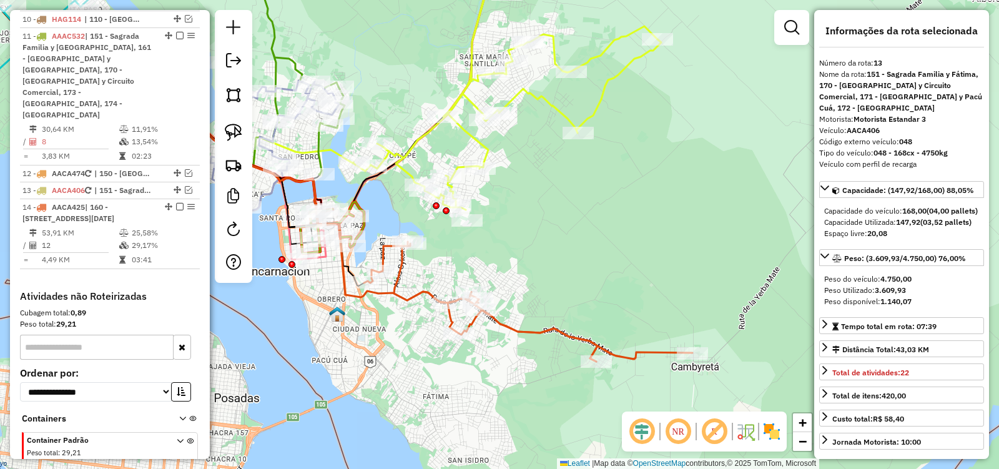
drag, startPoint x: 557, startPoint y: 269, endPoint x: 531, endPoint y: 269, distance: 26.2
click at [531, 269] on div "Janela de atendimento Grade de atendimento Capacidade Transportadoras Veículos …" at bounding box center [499, 234] width 999 height 469
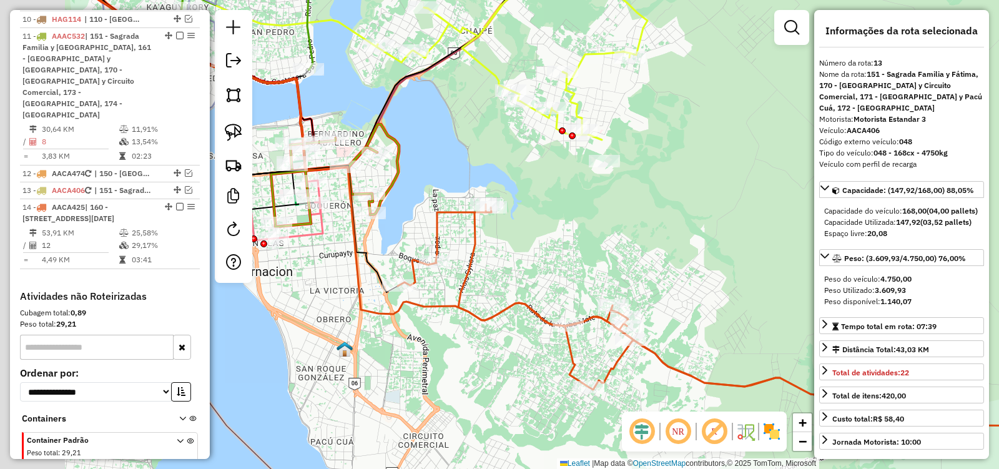
drag, startPoint x: 473, startPoint y: 262, endPoint x: 577, endPoint y: 267, distance: 104.4
click at [577, 267] on div "Janela de atendimento Grade de atendimento Capacidade Transportadoras Veículos …" at bounding box center [499, 234] width 999 height 469
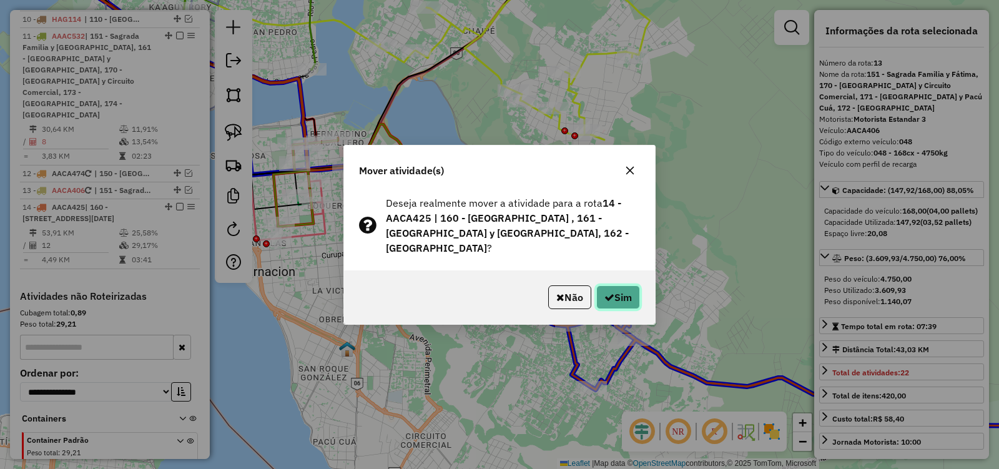
click at [629, 296] on button "Sim" at bounding box center [618, 297] width 44 height 24
click at [604, 292] on icon "button" at bounding box center [609, 297] width 10 height 10
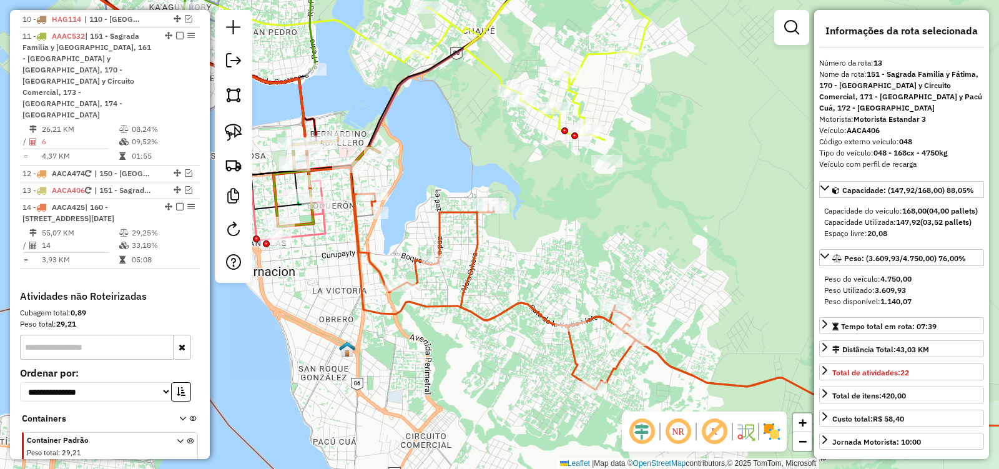
click at [477, 248] on icon at bounding box center [706, 319] width 704 height 250
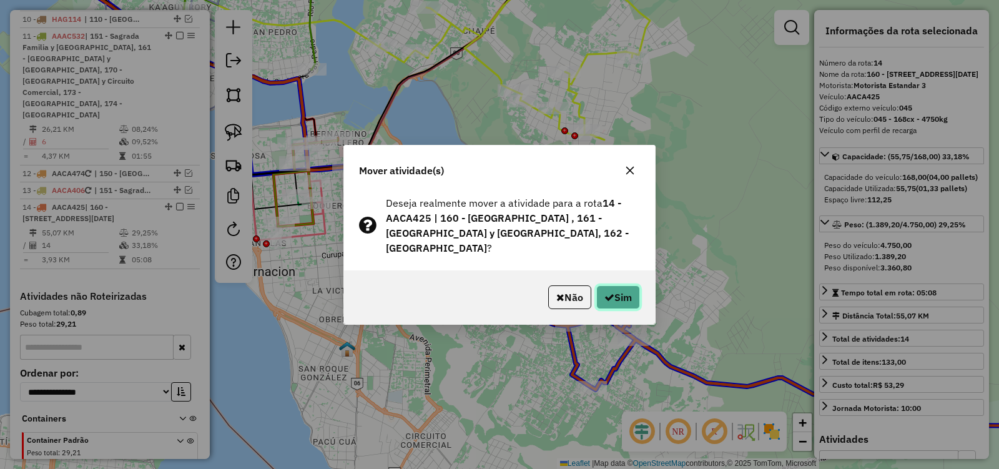
click at [630, 295] on button "Sim" at bounding box center [618, 297] width 44 height 24
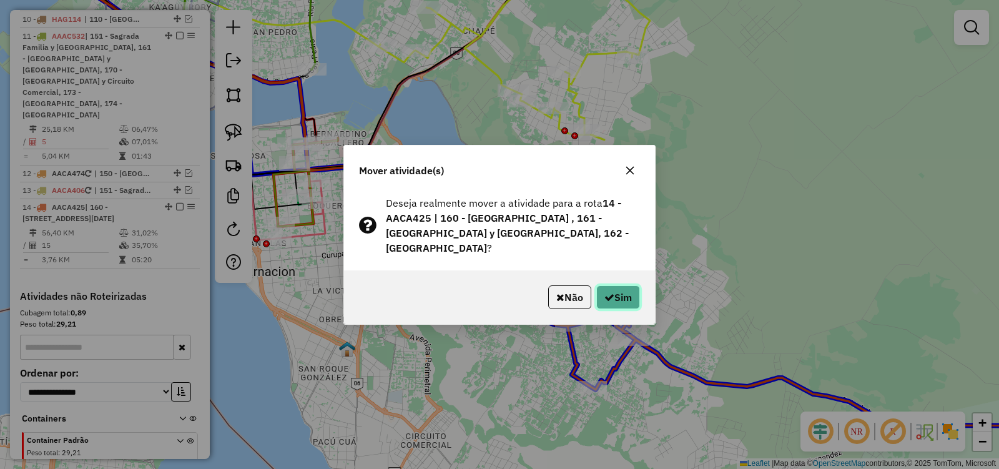
click at [596, 290] on button "Sim" at bounding box center [618, 297] width 44 height 24
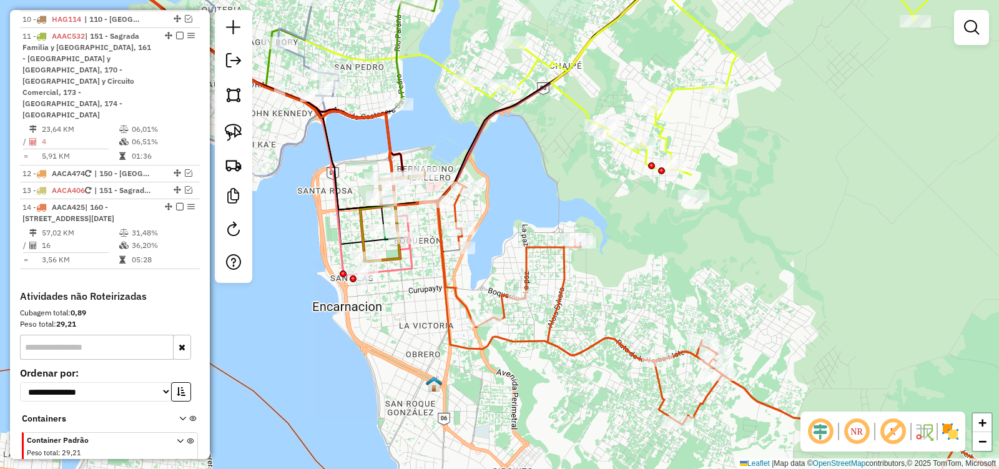
drag, startPoint x: 451, startPoint y: 178, endPoint x: 519, endPoint y: 203, distance: 72.5
click at [519, 203] on div "Janela de atendimento Grade de atendimento Capacidade Transportadoras Veículos …" at bounding box center [499, 234] width 999 height 469
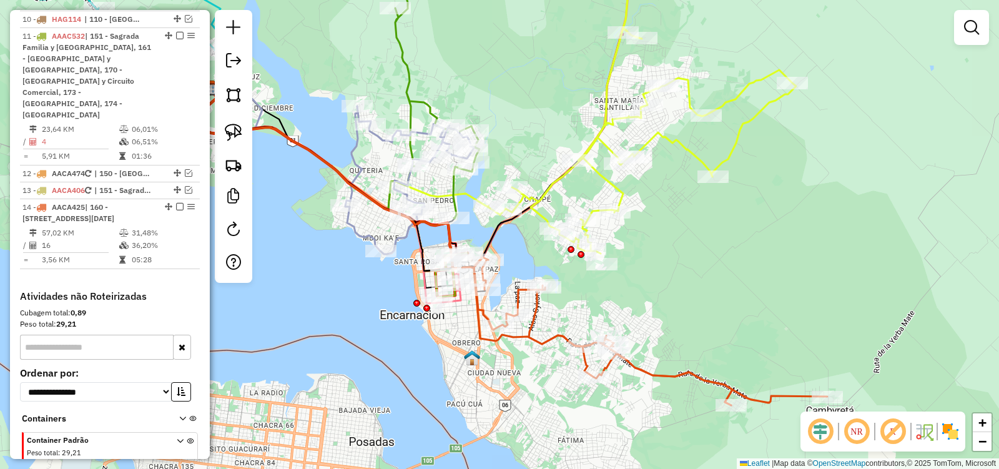
drag, startPoint x: 609, startPoint y: 406, endPoint x: 525, endPoint y: 373, distance: 90.0
click at [524, 375] on div "Janela de atendimento Grade de atendimento Capacidade Transportadoras Veículos …" at bounding box center [499, 234] width 999 height 469
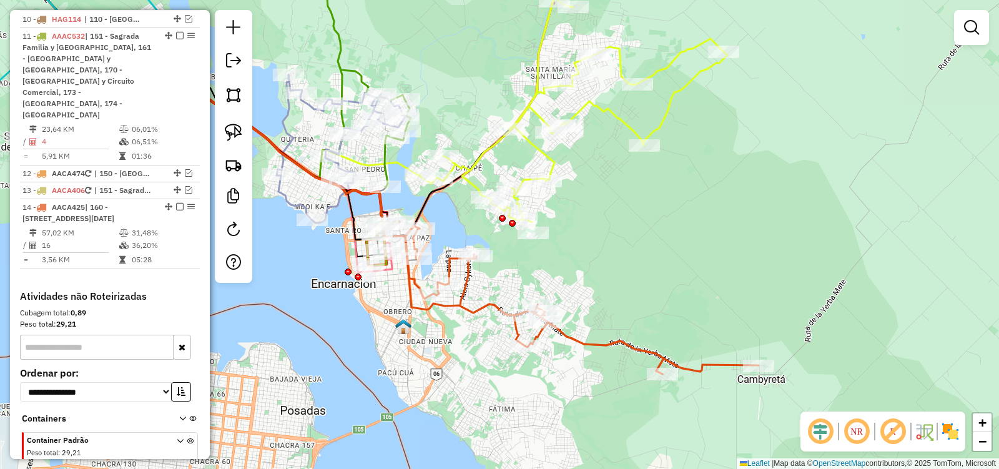
click at [606, 340] on icon at bounding box center [577, 300] width 364 height 148
select select "**********"
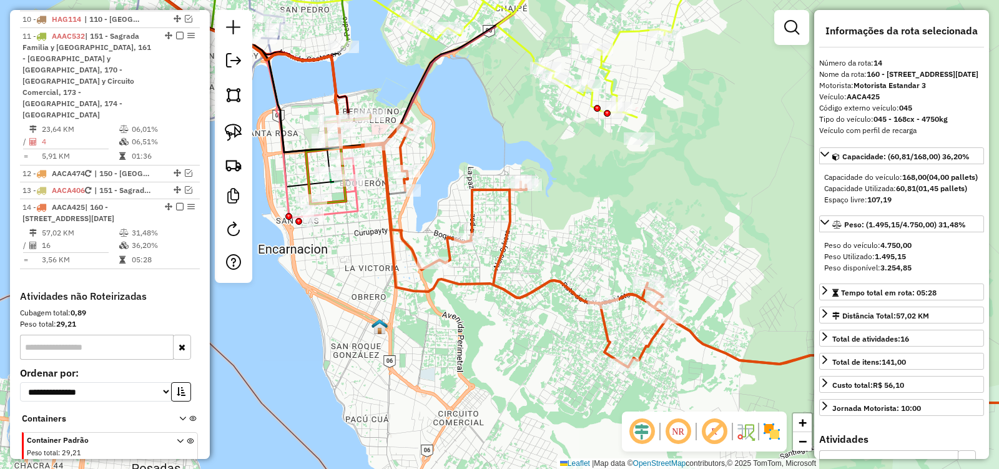
drag, startPoint x: 519, startPoint y: 257, endPoint x: 460, endPoint y: 167, distance: 106.8
click at [460, 167] on div "Janela de atendimento Grade de atendimento Capacidade Transportadoras Veículos …" at bounding box center [499, 234] width 999 height 469
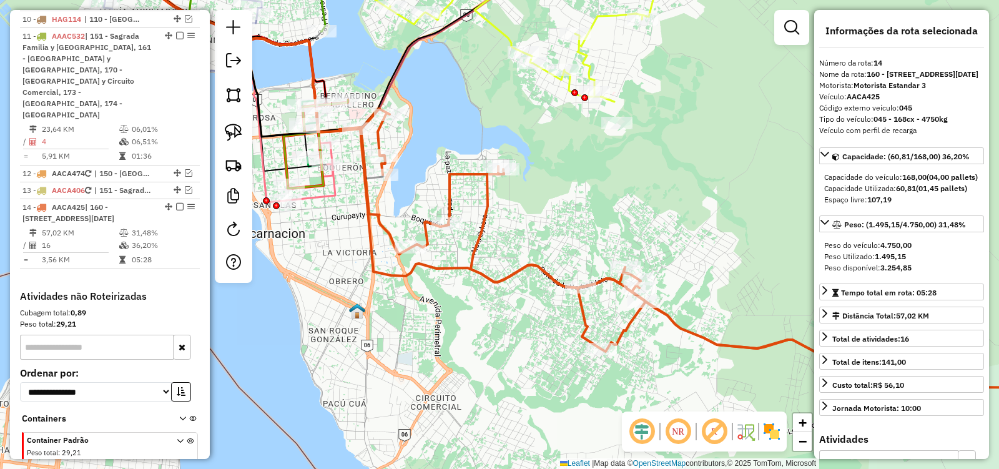
drag, startPoint x: 554, startPoint y: 243, endPoint x: 536, endPoint y: 227, distance: 24.3
click at [536, 227] on div "Janela de atendimento Grade de atendimento Capacidade Transportadoras Veículos …" at bounding box center [499, 234] width 999 height 469
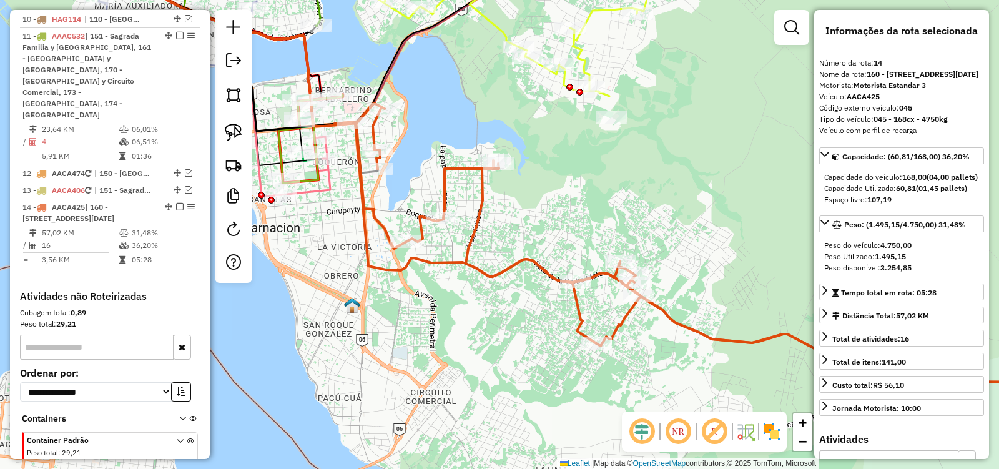
click at [515, 265] on icon at bounding box center [699, 251] width 728 height 297
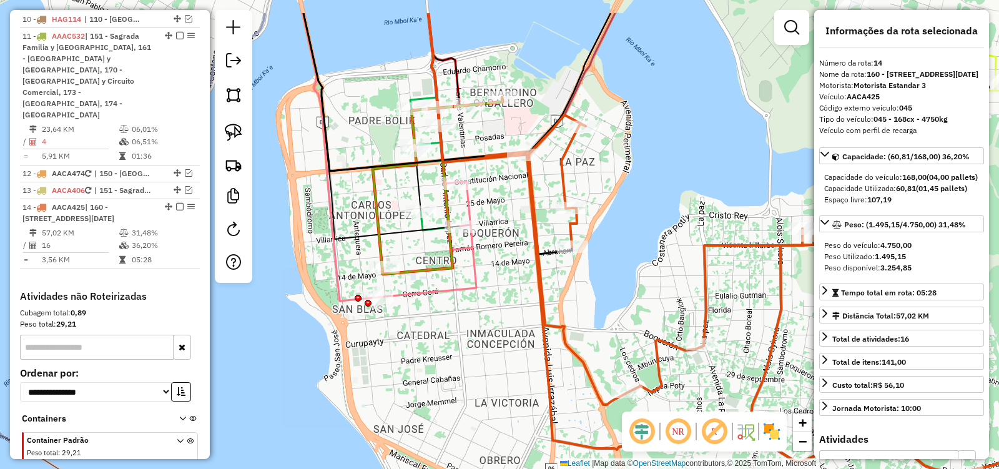
drag, startPoint x: 539, startPoint y: 219, endPoint x: 622, endPoint y: 264, distance: 94.7
click at [622, 264] on div "Janela de atendimento Grade de atendimento Capacidade Transportadoras Veículos …" at bounding box center [499, 234] width 999 height 469
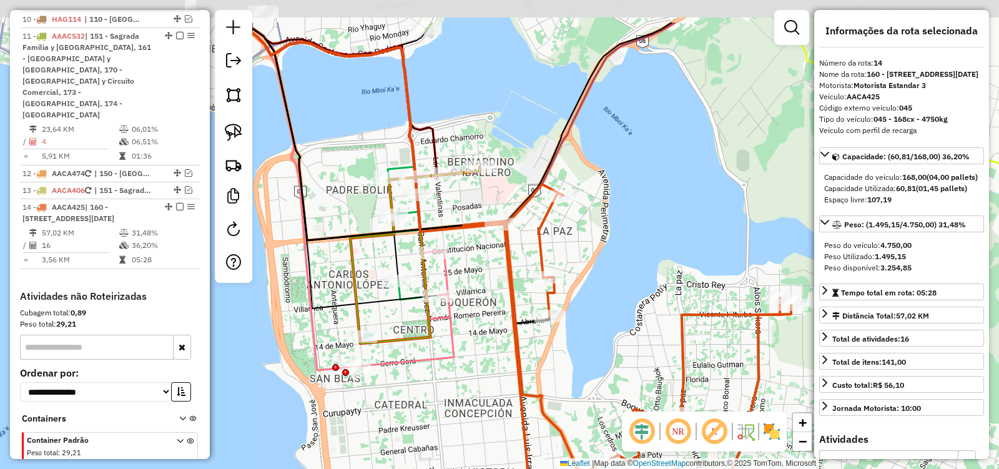
drag, startPoint x: 632, startPoint y: 204, endPoint x: 599, endPoint y: 279, distance: 81.7
click at [599, 279] on div "Janela de atendimento Grade de atendimento Capacidade Transportadoras Veículos …" at bounding box center [499, 234] width 999 height 469
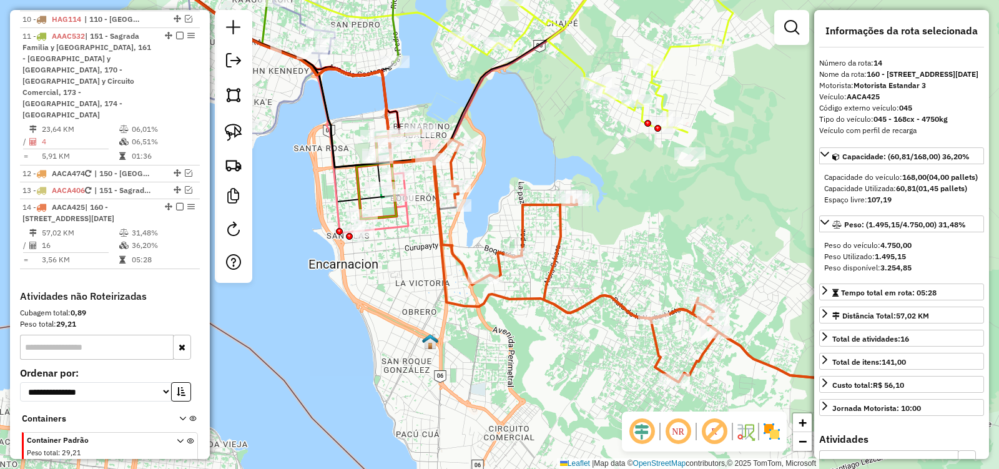
drag, startPoint x: 612, startPoint y: 313, endPoint x: 473, endPoint y: 215, distance: 169.9
click at [473, 215] on div "Janela de atendimento Grade de atendimento Capacidade Transportadoras Veículos …" at bounding box center [499, 234] width 999 height 469
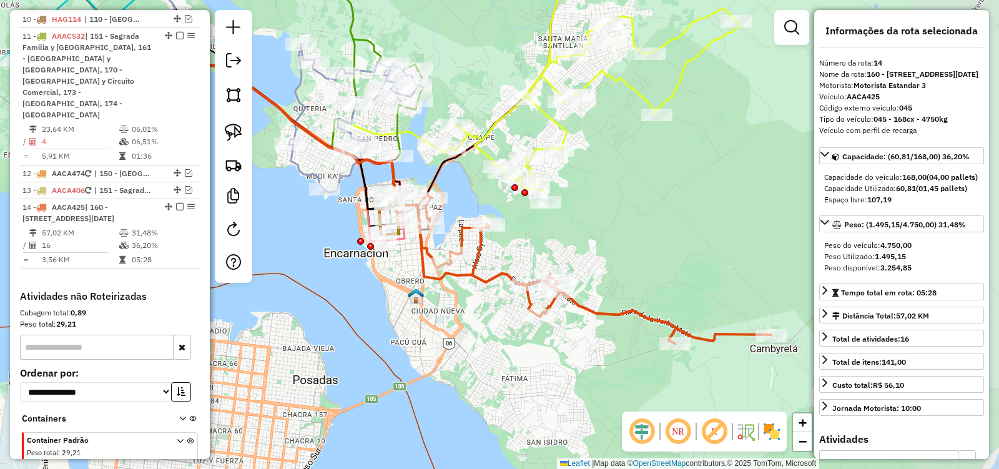
drag, startPoint x: 631, startPoint y: 358, endPoint x: 525, endPoint y: 348, distance: 106.0
click at [525, 348] on div "Janela de atendimento Grade de atendimento Capacidade Transportadoras Veículos …" at bounding box center [499, 234] width 999 height 469
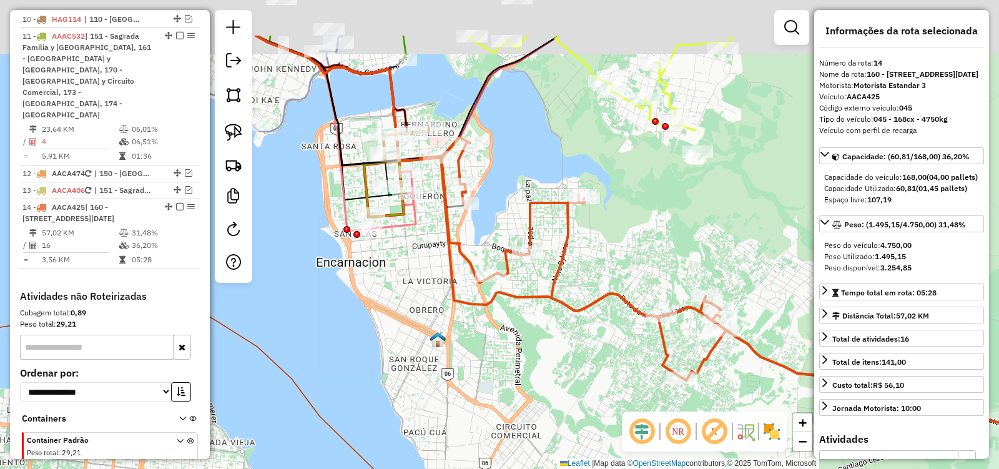
drag, startPoint x: 591, startPoint y: 214, endPoint x: 649, endPoint y: 277, distance: 85.7
click at [656, 274] on div "Janela de atendimento Grade de atendimento Capacidade Transportadoras Veículos …" at bounding box center [499, 234] width 999 height 469
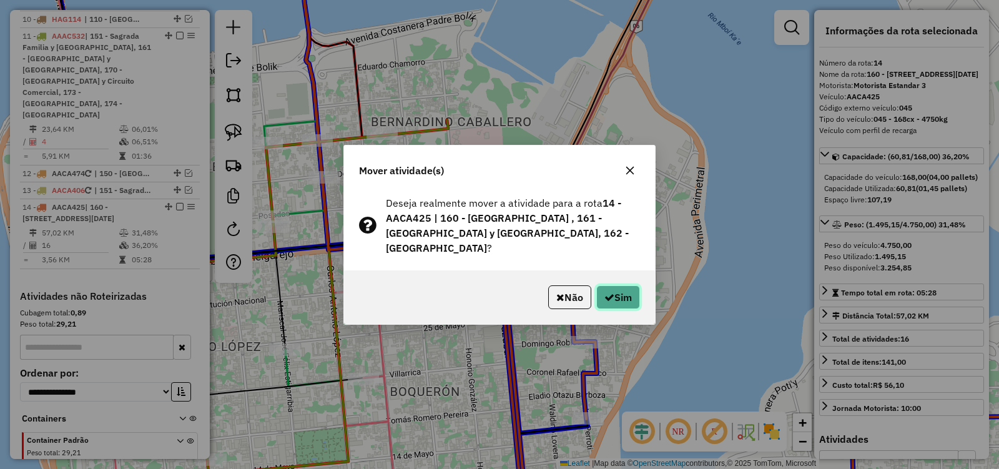
click at [626, 290] on button "Sim" at bounding box center [618, 297] width 44 height 24
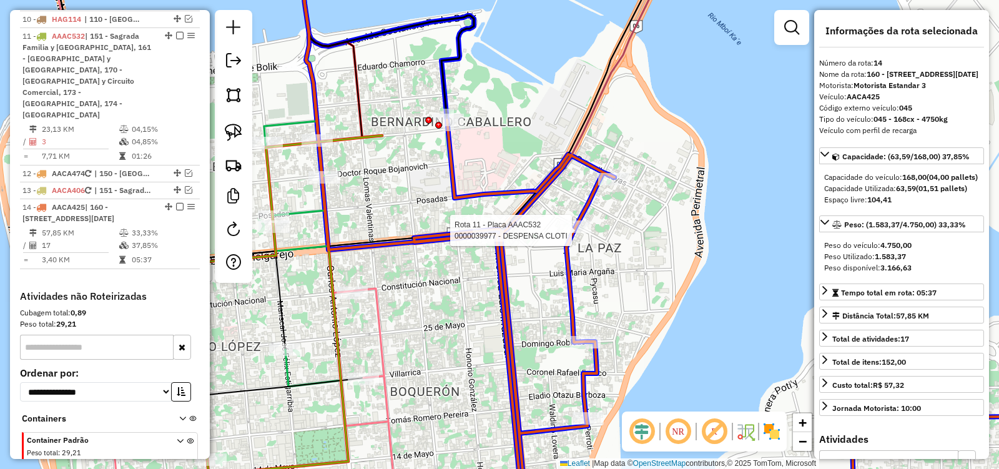
click at [573, 233] on div at bounding box center [575, 226] width 31 height 12
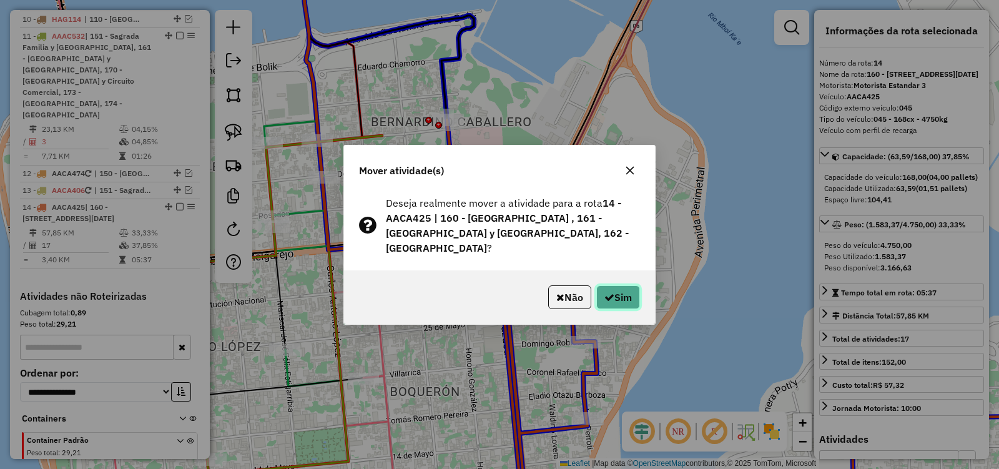
click at [626, 289] on button "Sim" at bounding box center [618, 297] width 44 height 24
click at [620, 296] on button "Sim" at bounding box center [618, 297] width 44 height 24
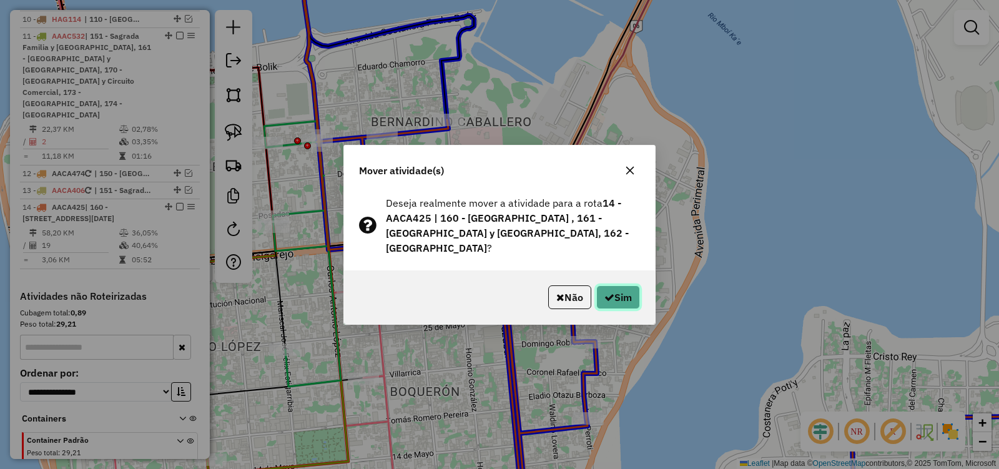
click at [629, 293] on button "Sim" at bounding box center [618, 297] width 44 height 24
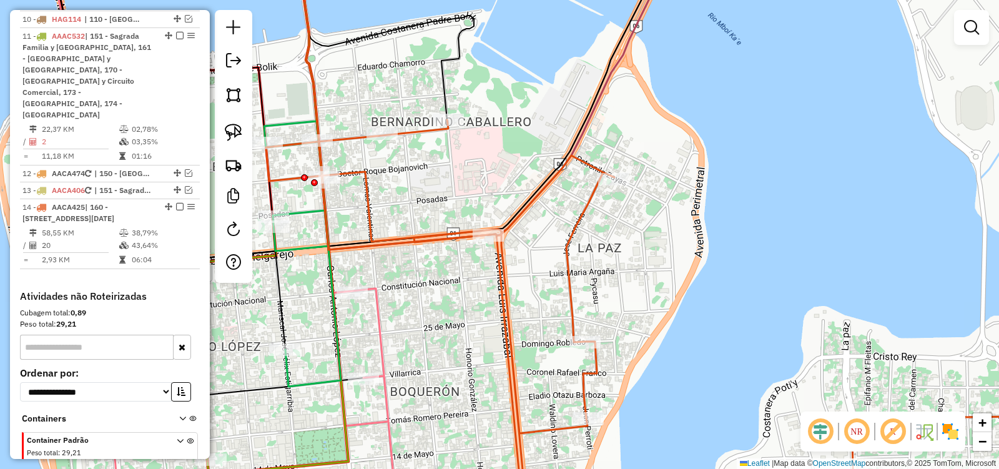
click at [569, 270] on icon at bounding box center [668, 318] width 804 height 396
select select "**********"
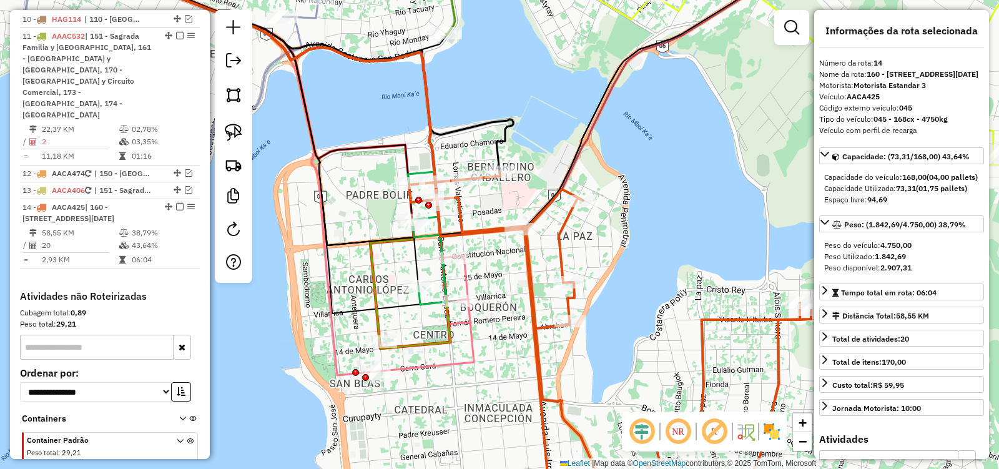
click at [563, 260] on icon at bounding box center [732, 344] width 646 height 344
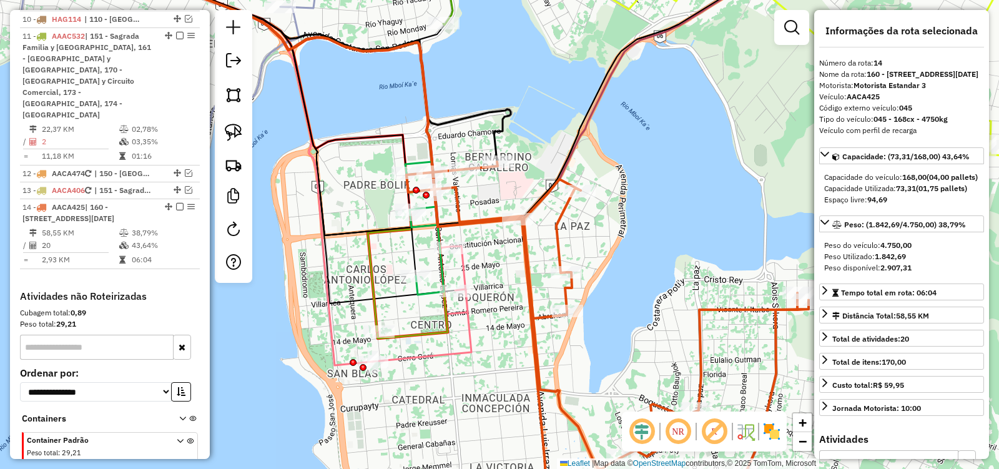
drag, startPoint x: 493, startPoint y: 308, endPoint x: 420, endPoint y: 152, distance: 172.3
click at [420, 153] on div "Janela de atendimento Grade de atendimento Capacidade Transportadoras Veículos …" at bounding box center [499, 234] width 999 height 469
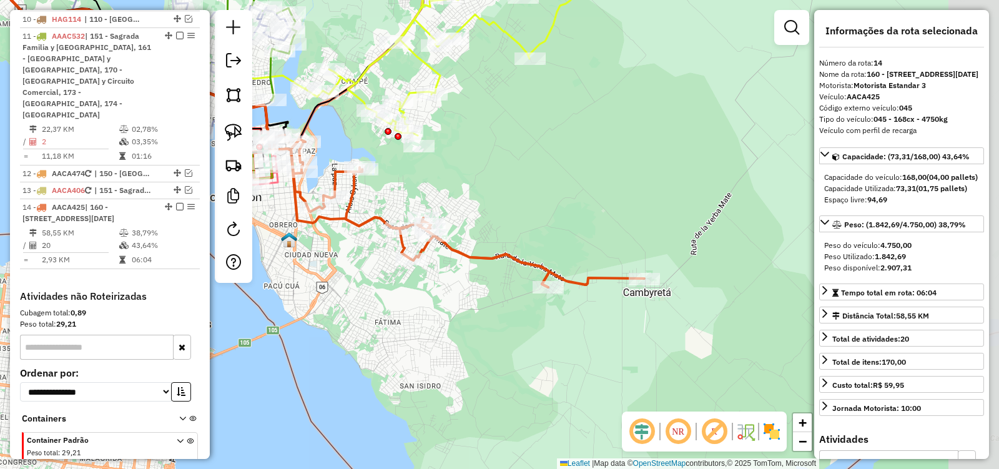
drag, startPoint x: 461, startPoint y: 375, endPoint x: 368, endPoint y: 340, distance: 100.2
click at [368, 340] on div "Janela de atendimento Grade de atendimento Capacidade Transportadoras Veículos …" at bounding box center [499, 234] width 999 height 469
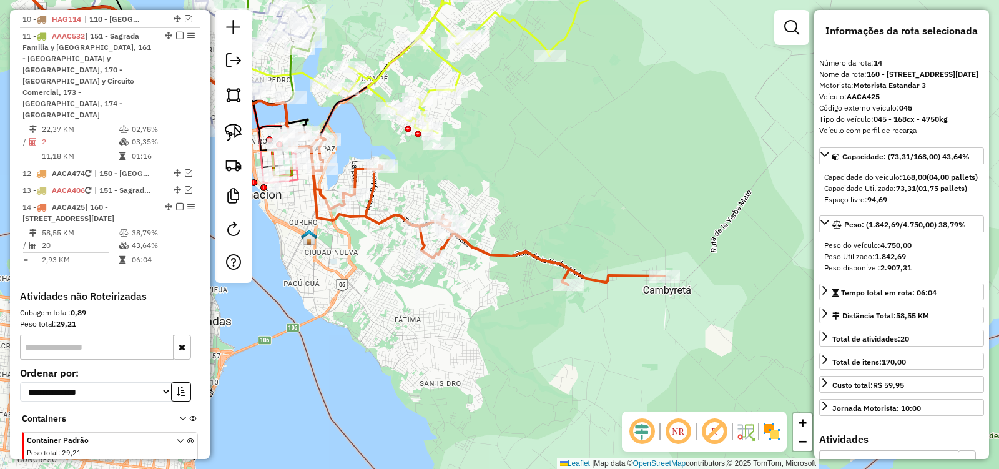
drag, startPoint x: 463, startPoint y: 199, endPoint x: 660, endPoint y: 215, distance: 197.3
click at [659, 215] on div "Janela de atendimento Grade de atendimento Capacidade Transportadoras Veículos …" at bounding box center [499, 234] width 999 height 469
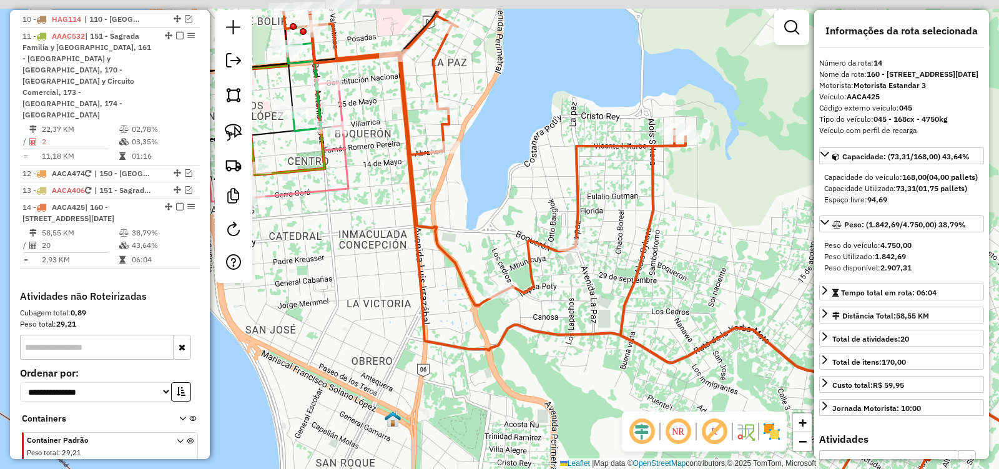
drag, startPoint x: 384, startPoint y: 135, endPoint x: 639, endPoint y: 209, distance: 265.2
click at [635, 208] on div "Janela de atendimento Grade de atendimento Capacidade Transportadoras Veículos …" at bounding box center [499, 234] width 999 height 469
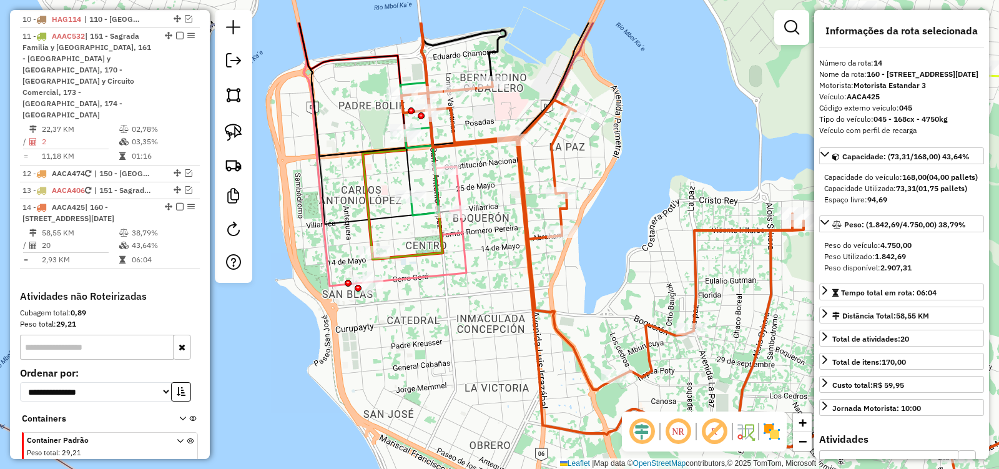
drag, startPoint x: 641, startPoint y: 171, endPoint x: 659, endPoint y: 270, distance: 100.3
click at [659, 270] on div "Janela de atendimento Grade de atendimento Capacidade Transportadoras Veículos …" at bounding box center [499, 234] width 999 height 469
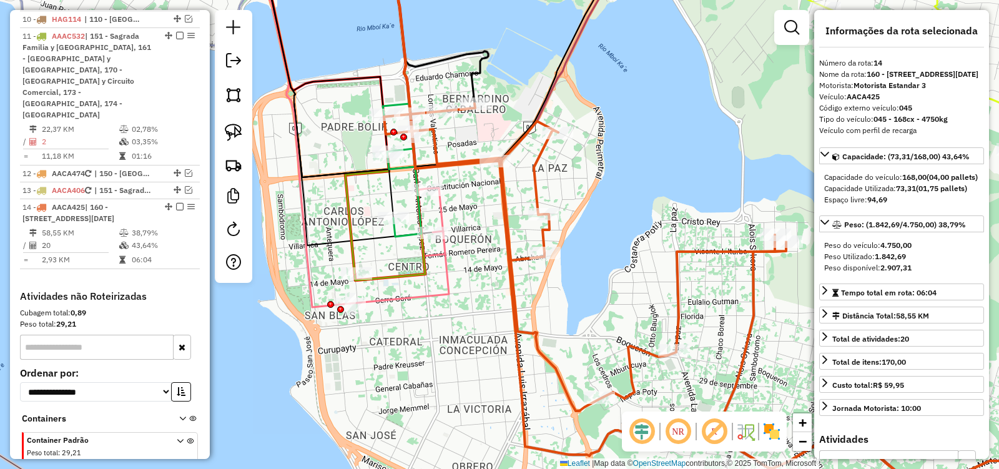
drag, startPoint x: 641, startPoint y: 263, endPoint x: 566, endPoint y: 217, distance: 87.5
click at [583, 225] on div "Janela de atendimento Grade de atendimento Capacidade Transportadoras Veículos …" at bounding box center [499, 234] width 999 height 469
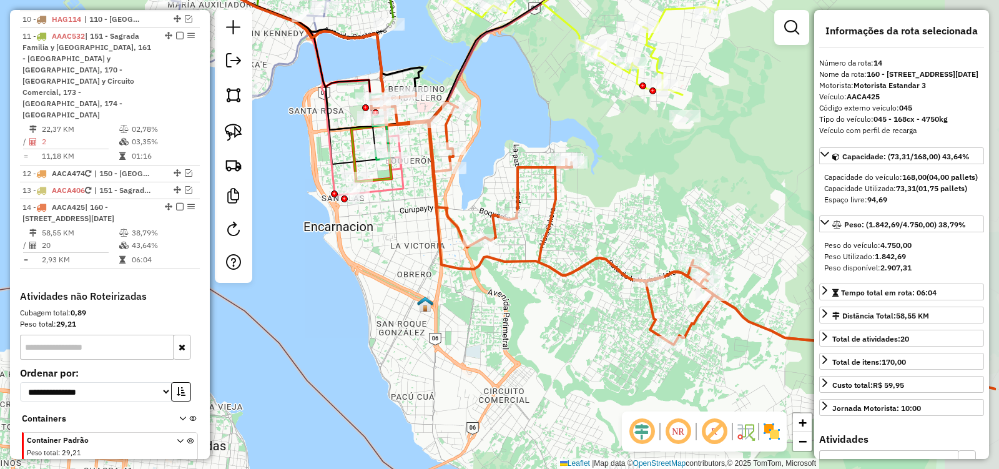
drag, startPoint x: 704, startPoint y: 321, endPoint x: 596, endPoint y: 224, distance: 145.4
click at [599, 234] on div "Janela de atendimento Grade de atendimento Capacidade Transportadoras Veículos …" at bounding box center [499, 234] width 999 height 469
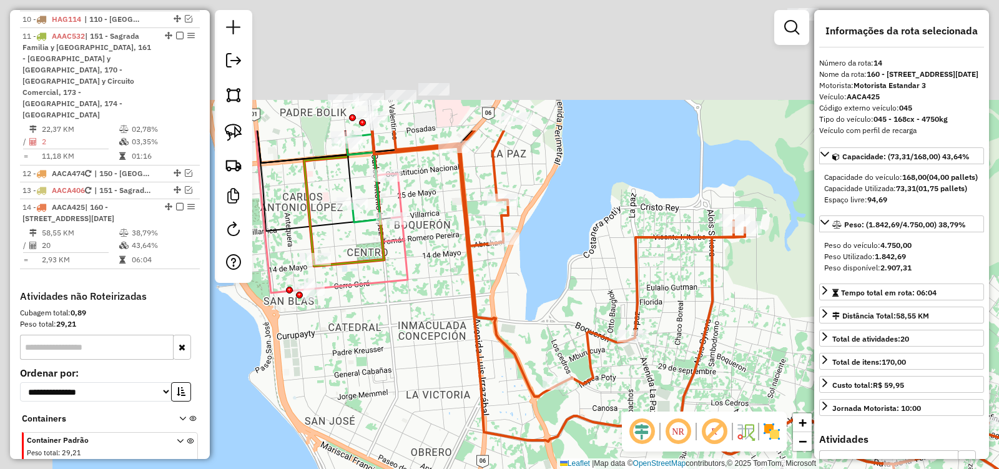
drag, startPoint x: 410, startPoint y: 182, endPoint x: 477, endPoint y: 362, distance: 191.2
click at [476, 361] on icon at bounding box center [767, 351] width 790 height 443
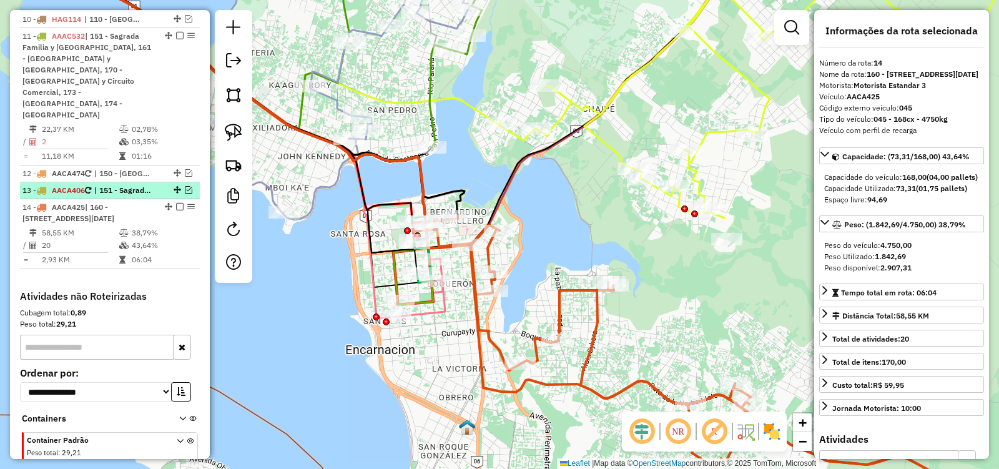
click at [185, 186] on em at bounding box center [188, 189] width 7 height 7
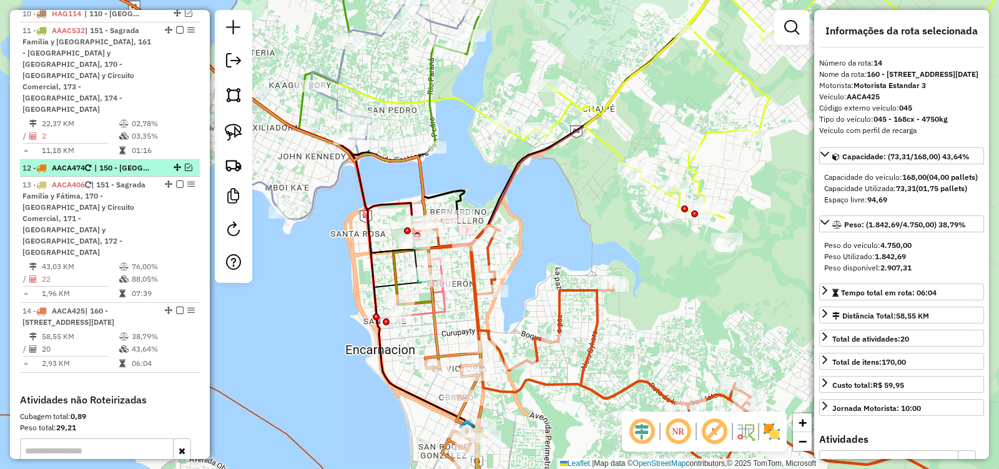
click at [185, 164] on em at bounding box center [188, 167] width 7 height 7
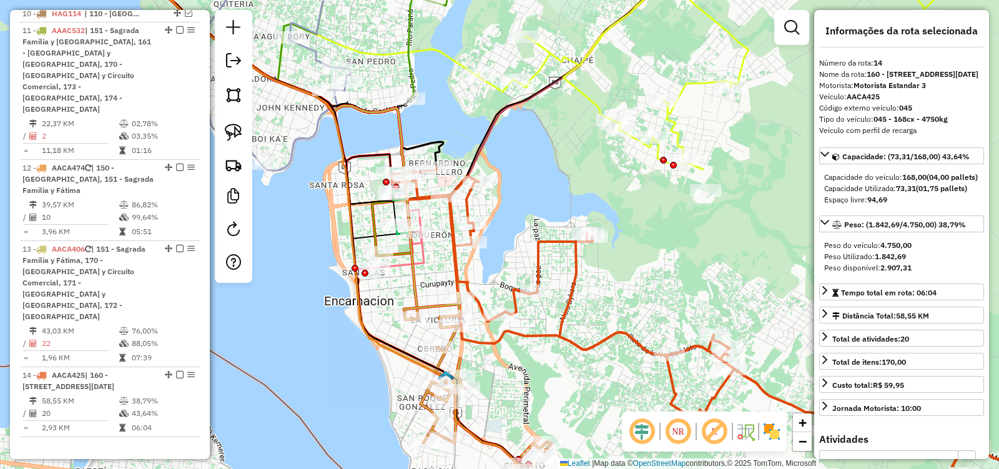
drag, startPoint x: 707, startPoint y: 313, endPoint x: 617, endPoint y: 97, distance: 233.2
click at [617, 97] on div "Janela de atendimento Grade de atendimento Capacidade Transportadoras Veículos …" at bounding box center [499, 234] width 999 height 469
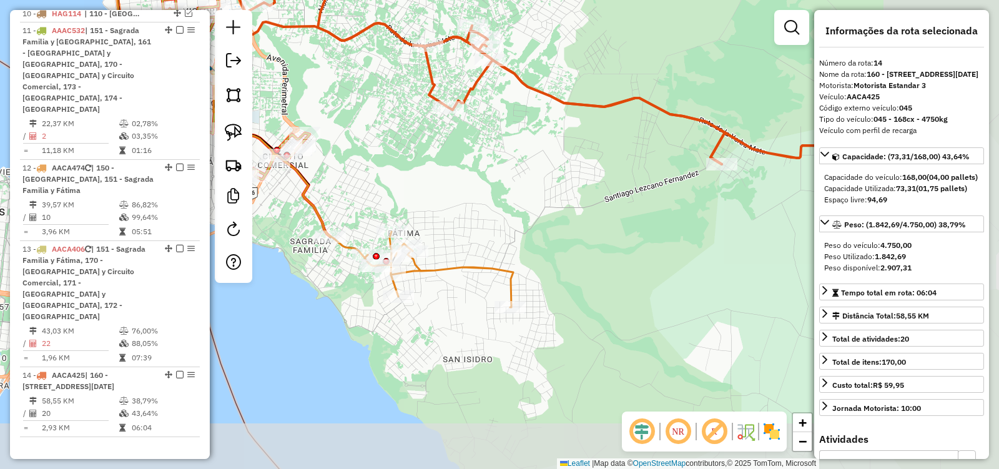
drag, startPoint x: 588, startPoint y: 337, endPoint x: 405, endPoint y: 156, distance: 257.8
click at [406, 167] on div "Janela de atendimento Grade de atendimento Capacidade Transportadoras Veículos …" at bounding box center [499, 234] width 999 height 469
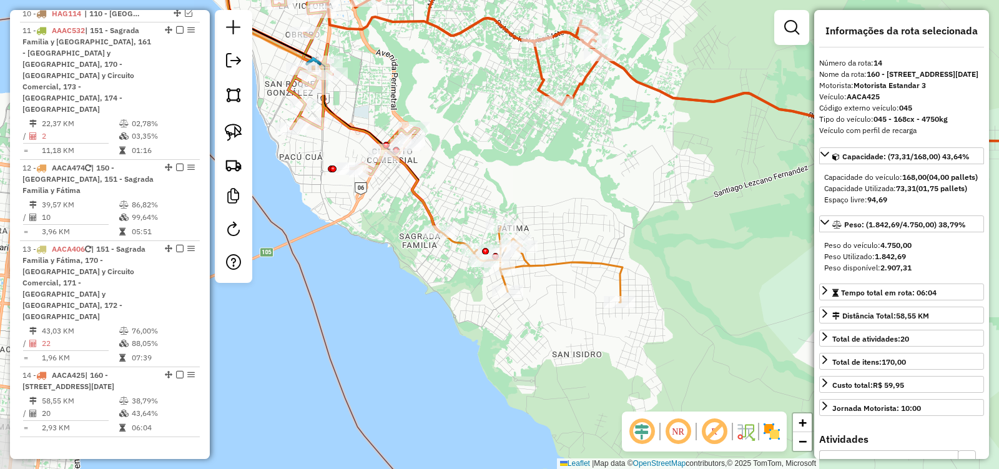
drag, startPoint x: 475, startPoint y: 172, endPoint x: 580, endPoint y: 197, distance: 108.4
click at [583, 200] on div "Janela de atendimento Grade de atendimento Capacidade Transportadoras Veículos …" at bounding box center [499, 234] width 999 height 469
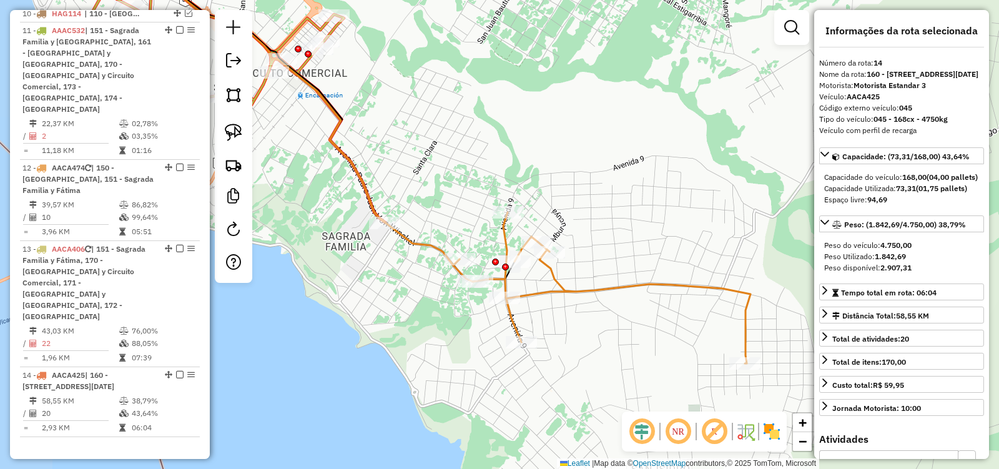
drag, startPoint x: 633, startPoint y: 213, endPoint x: 684, endPoint y: 212, distance: 51.2
click at [684, 212] on div "Janela de atendimento Grade de atendimento Capacidade Transportadoras Veículos …" at bounding box center [499, 234] width 999 height 469
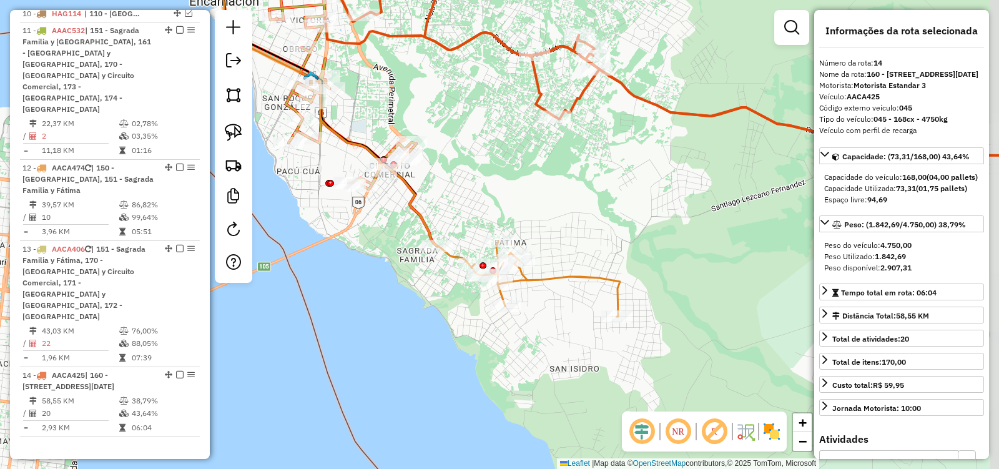
drag, startPoint x: 621, startPoint y: 177, endPoint x: 475, endPoint y: 164, distance: 146.7
click at [556, 210] on div "Janela de atendimento Grade de atendimento Capacidade Transportadoras Veículos …" at bounding box center [499, 234] width 999 height 469
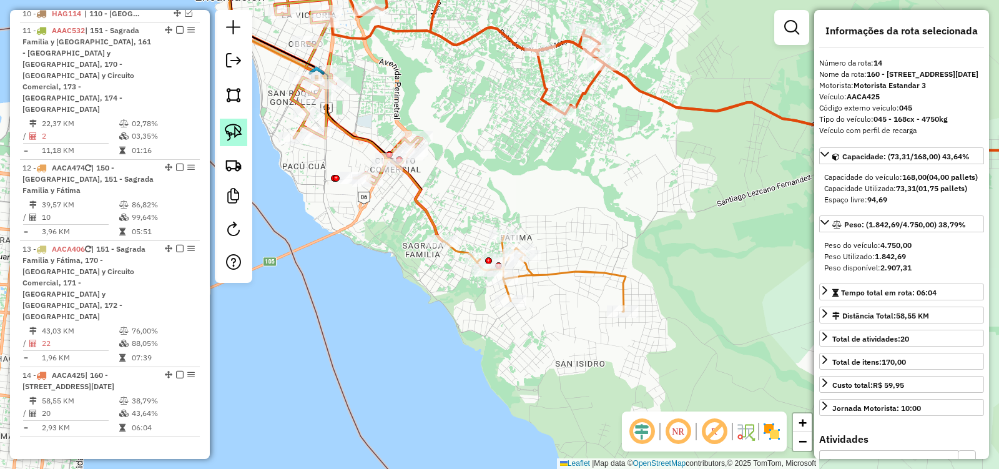
click at [230, 129] on img at bounding box center [233, 132] width 17 height 17
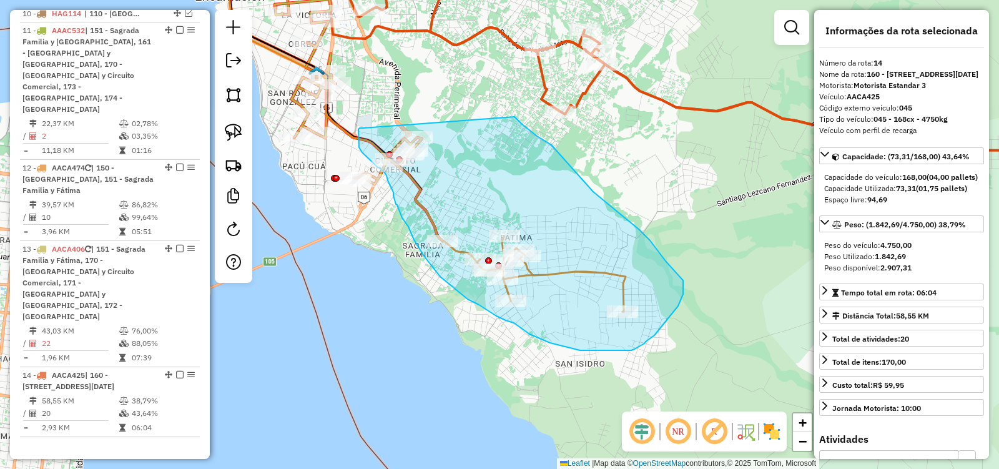
drag, startPoint x: 363, startPoint y: 128, endPoint x: 514, endPoint y: 117, distance: 151.5
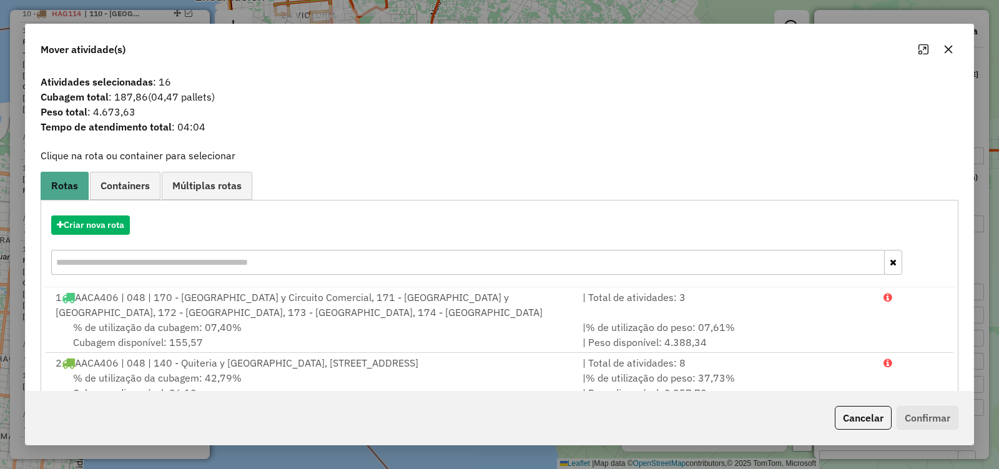
click at [944, 51] on icon "button" at bounding box center [948, 49] width 10 height 10
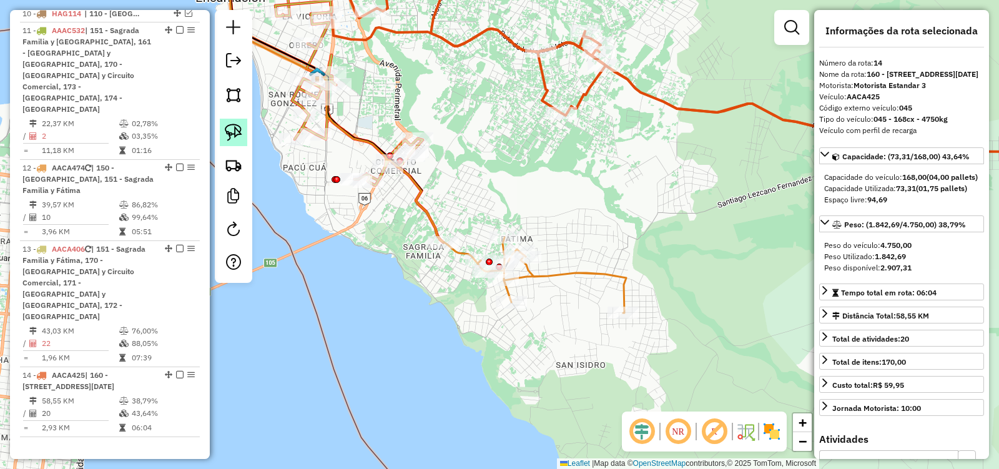
click at [233, 129] on img at bounding box center [233, 132] width 17 height 17
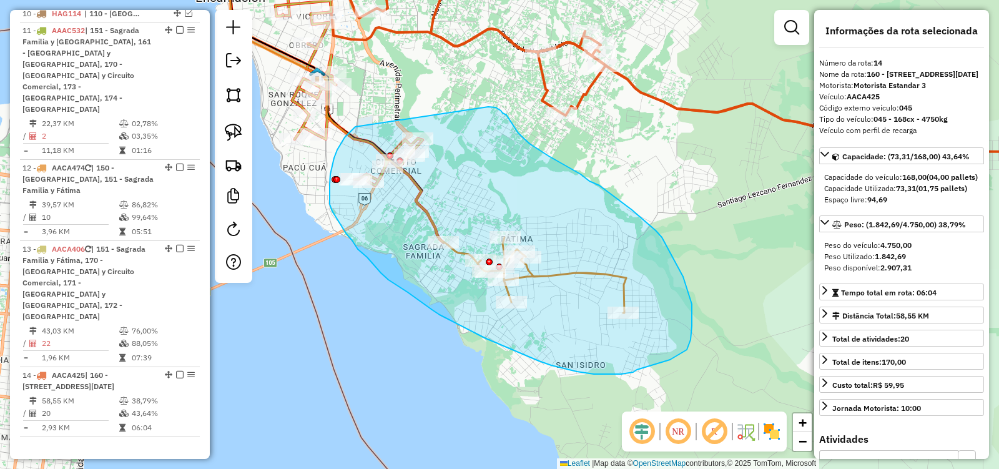
drag, startPoint x: 343, startPoint y: 141, endPoint x: 486, endPoint y: 107, distance: 147.0
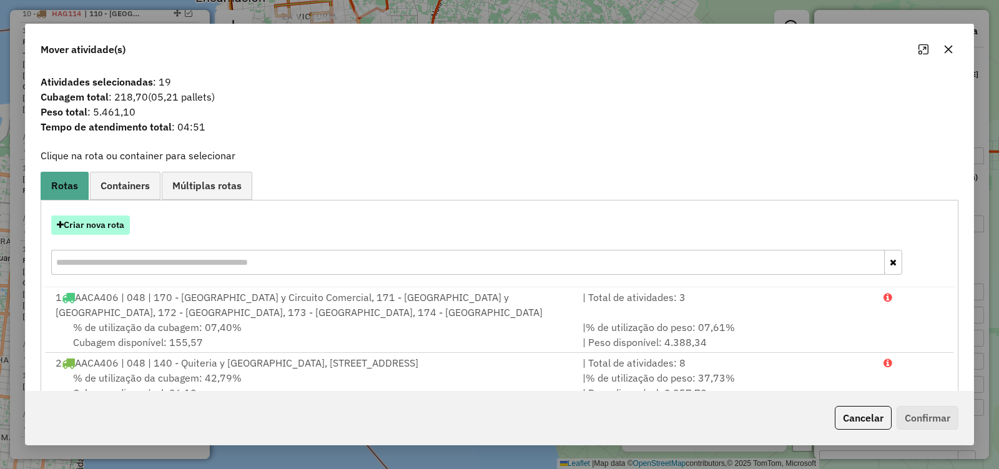
click at [104, 222] on button "Criar nova rota" at bounding box center [90, 224] width 79 height 19
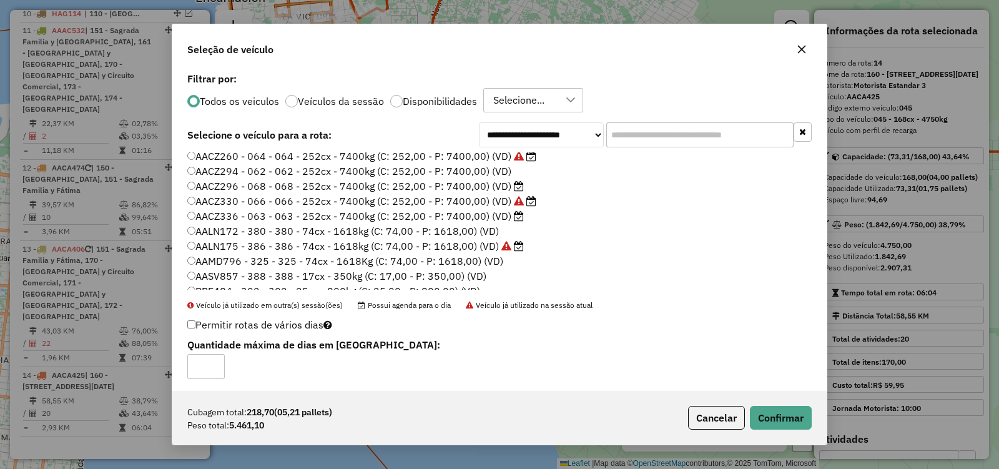
scroll to position [125, 0]
click at [197, 210] on label "AACZ260 - 064 - 064 - 252cx - 7400kg (C: 252,00 - P: 7400,00) (VD)" at bounding box center [361, 214] width 349 height 15
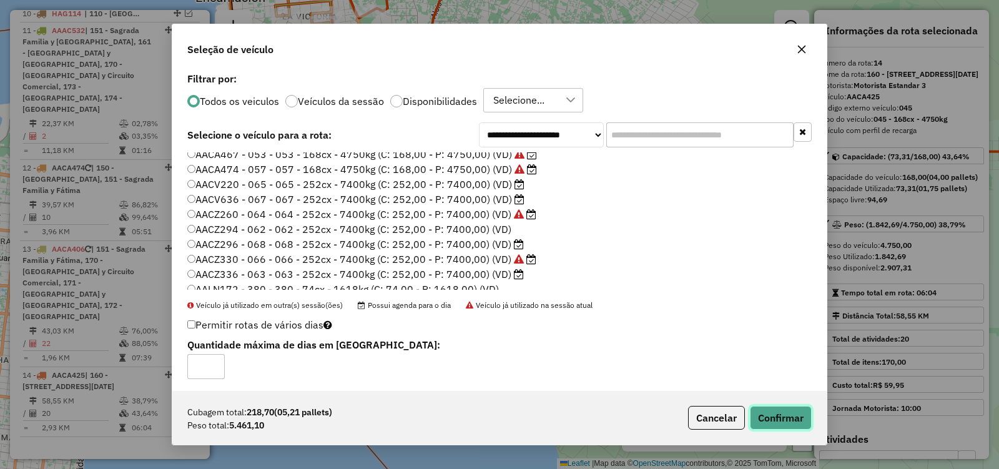
click at [778, 416] on button "Confirmar" at bounding box center [781, 418] width 62 height 24
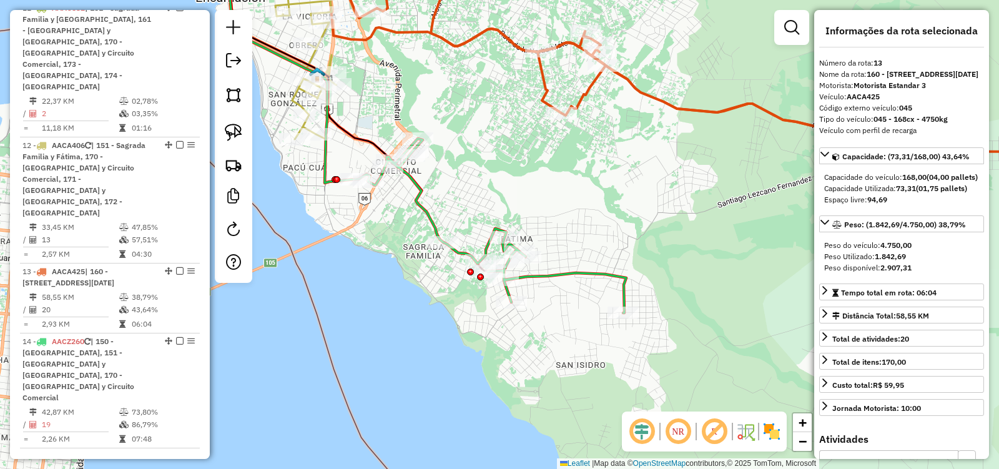
scroll to position [1473, 0]
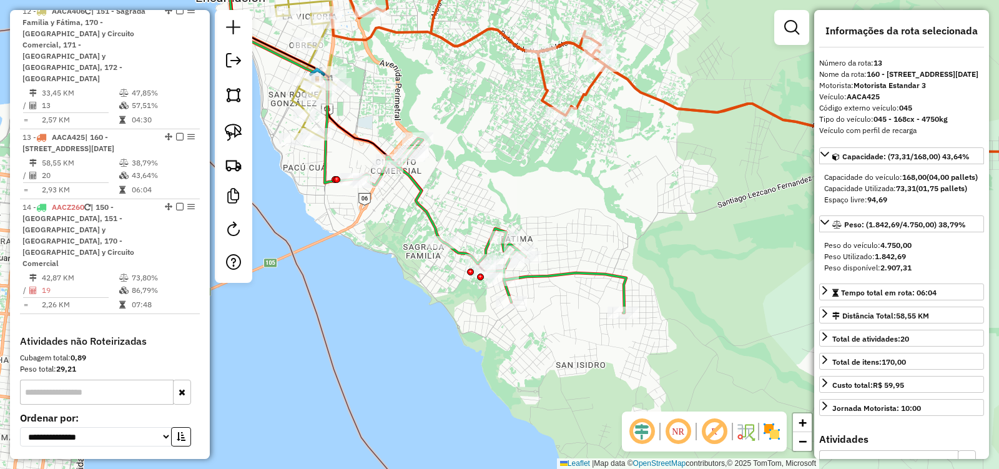
click at [548, 277] on icon at bounding box center [491, 226] width 272 height 174
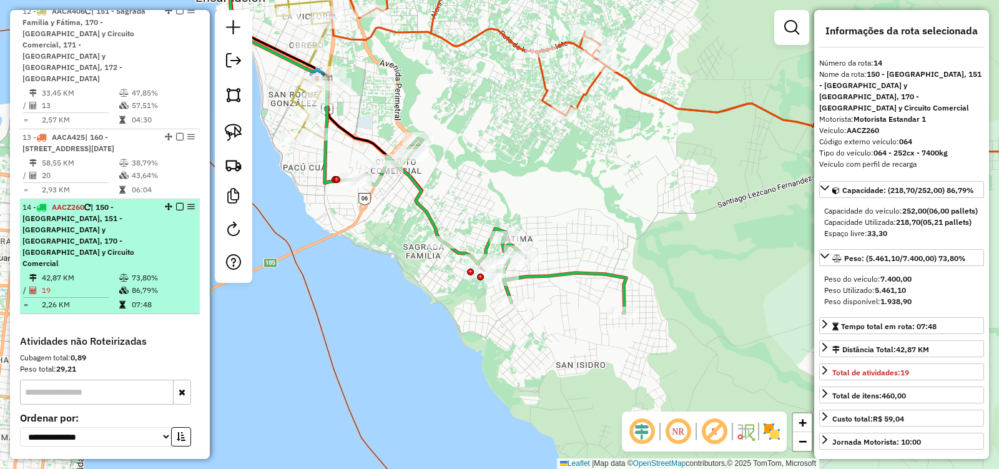
click at [176, 203] on em at bounding box center [179, 206] width 7 height 7
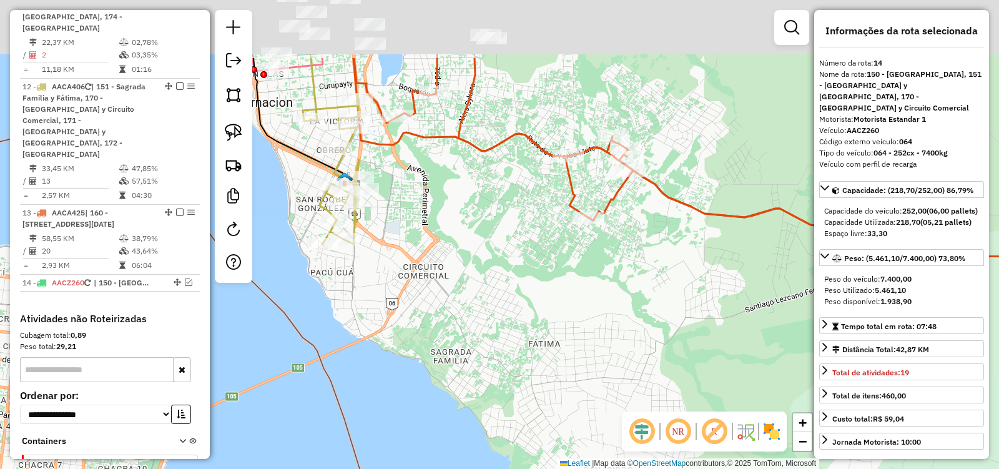
drag, startPoint x: 452, startPoint y: 240, endPoint x: 486, endPoint y: 366, distance: 130.5
click at [486, 366] on div "Janela de atendimento Grade de atendimento Capacidade Transportadoras Veículos …" at bounding box center [499, 234] width 999 height 469
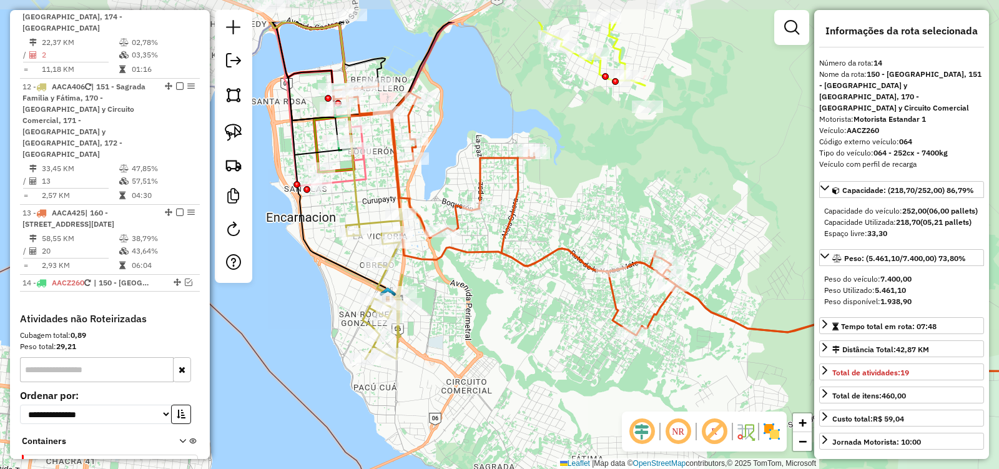
drag, startPoint x: 473, startPoint y: 281, endPoint x: 499, endPoint y: 350, distance: 73.7
click at [499, 350] on div "Janela de atendimento Grade de atendimento Capacidade Transportadoras Veículos …" at bounding box center [499, 234] width 999 height 469
click at [532, 260] on icon at bounding box center [715, 237] width 765 height 306
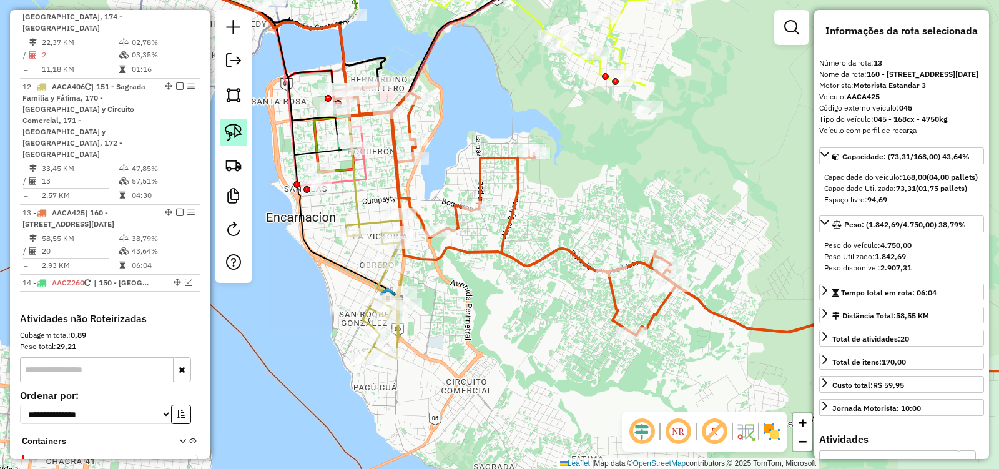
click at [232, 132] on img at bounding box center [233, 132] width 17 height 17
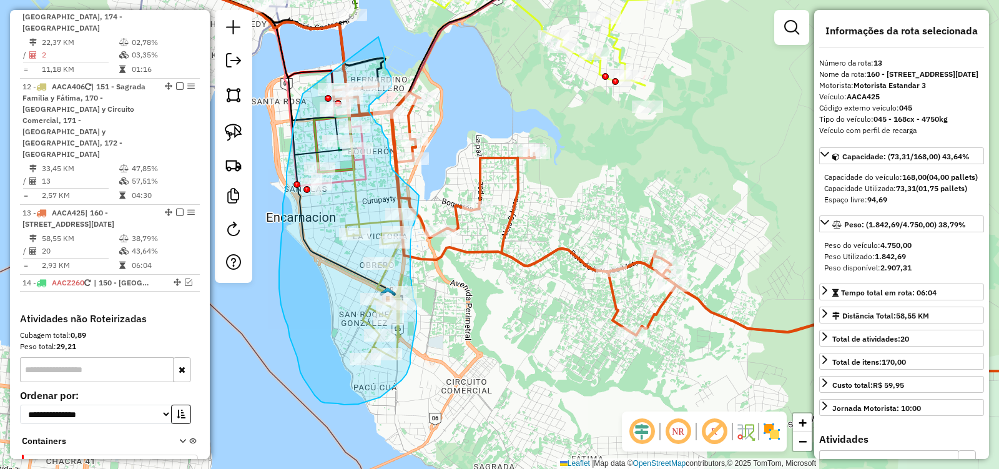
drag, startPoint x: 293, startPoint y: 129, endPoint x: 378, endPoint y: 37, distance: 125.0
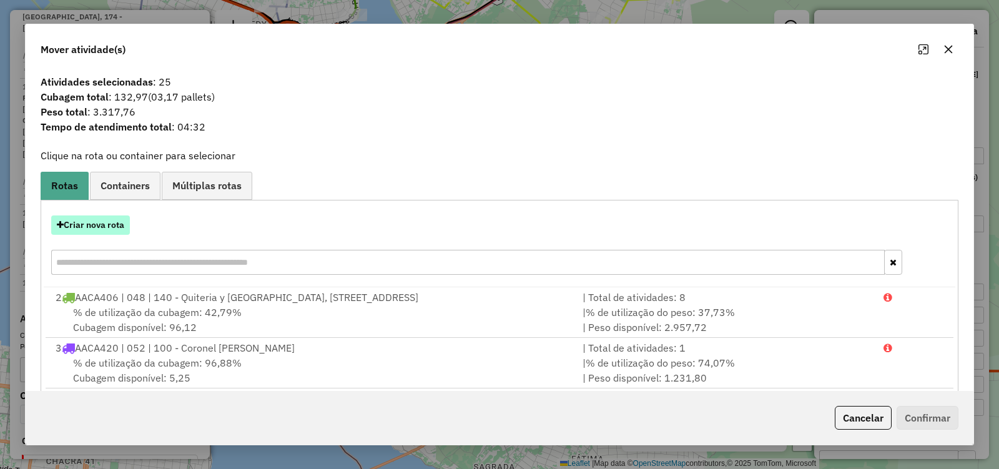
click at [64, 227] on button "Criar nova rota" at bounding box center [90, 224] width 79 height 19
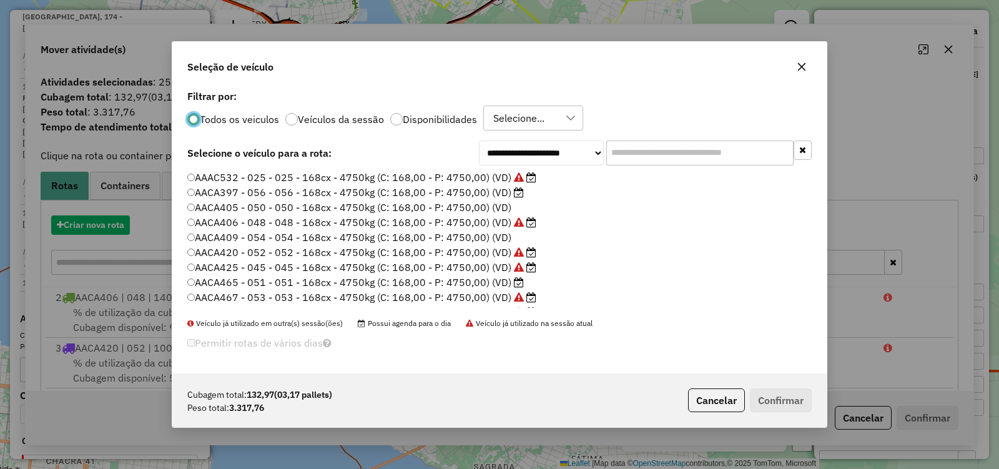
scroll to position [7, 4]
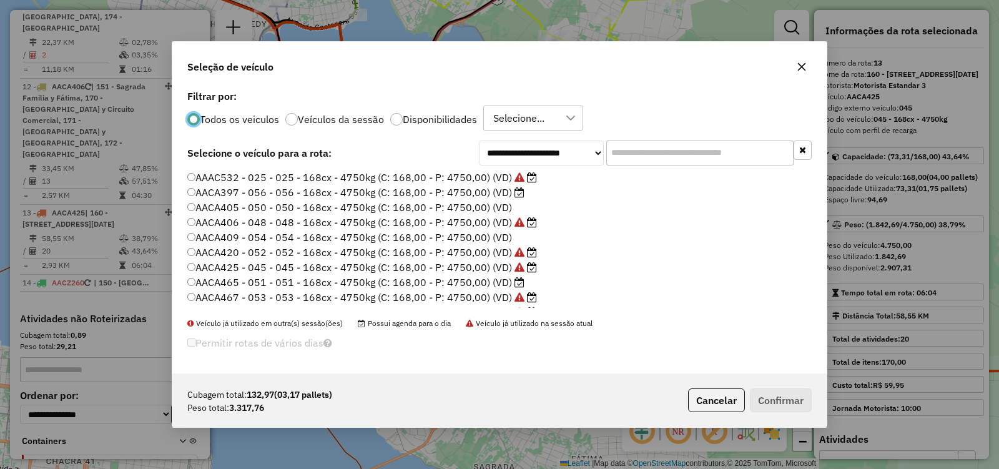
click at [195, 176] on label "AAAC532 - 025 - 025 - 168cx - 4750kg (C: 168,00 - P: 4750,00) (VD)" at bounding box center [362, 177] width 350 height 15
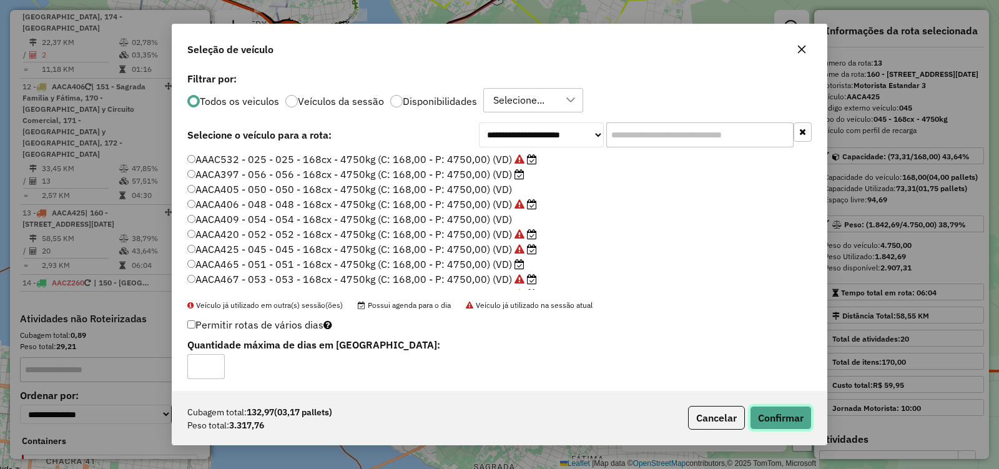
click at [783, 427] on button "Confirmar" at bounding box center [781, 418] width 62 height 24
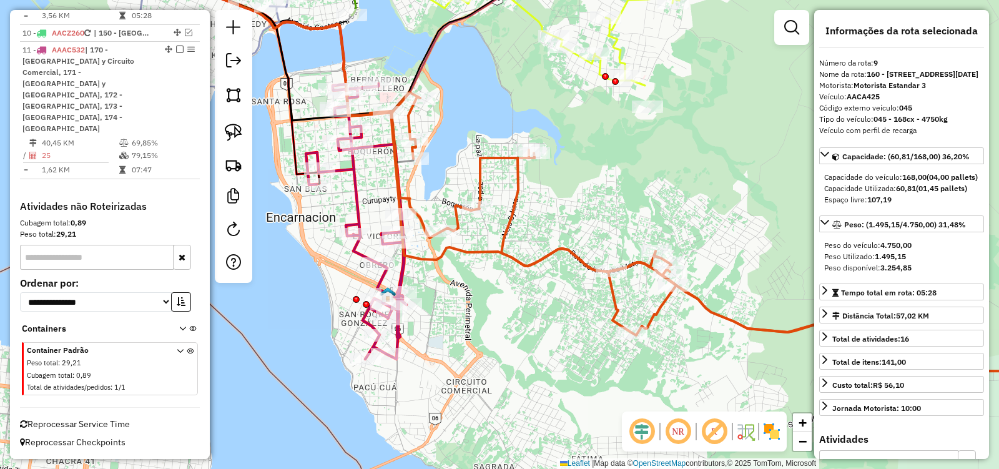
scroll to position [1109, 0]
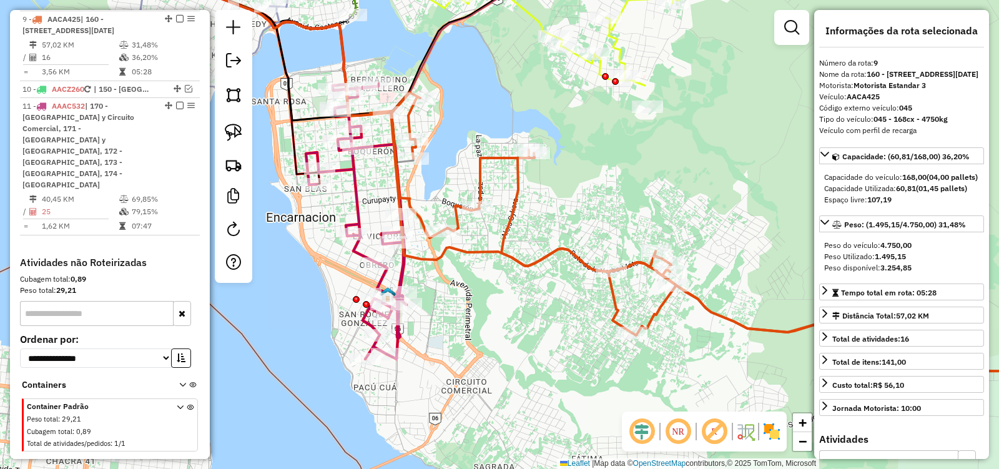
click at [400, 274] on icon at bounding box center [356, 221] width 101 height 275
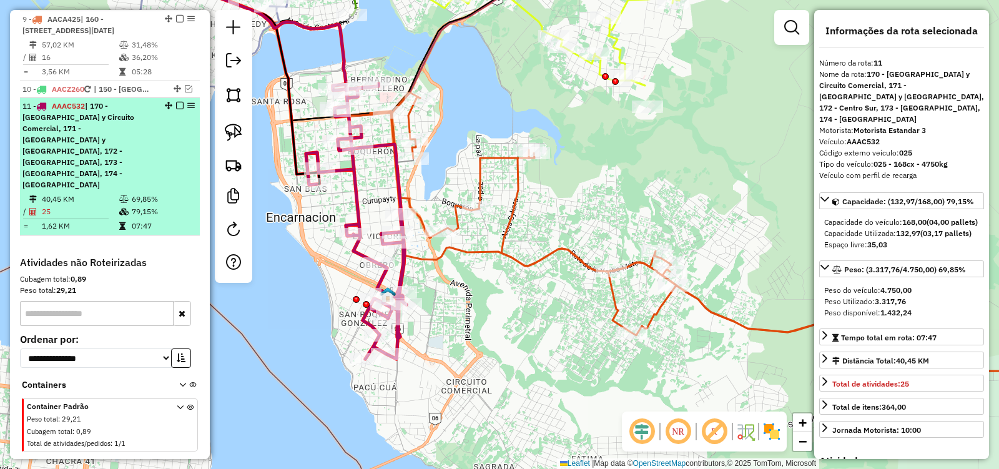
click at [176, 102] on em at bounding box center [179, 105] width 7 height 7
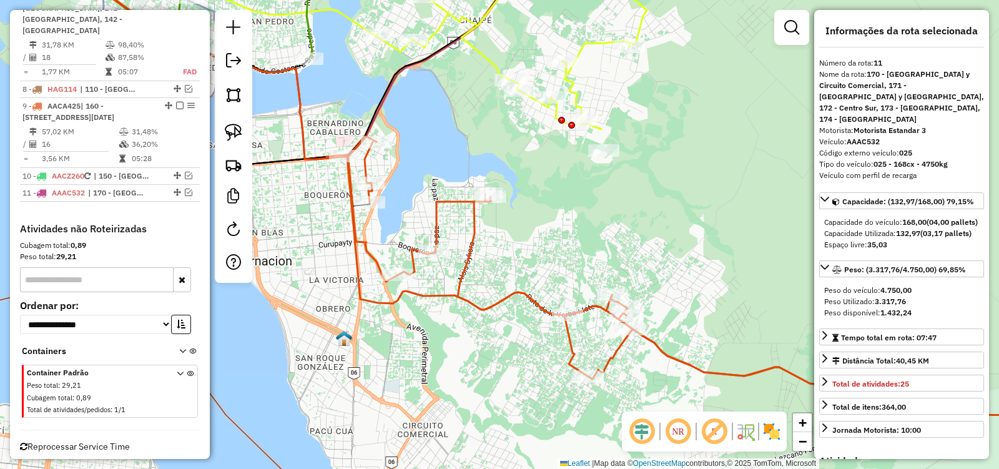
drag, startPoint x: 531, startPoint y: 314, endPoint x: 488, endPoint y: 360, distance: 63.1
click at [488, 359] on div "Janela de atendimento Grade de atendimento Capacidade Transportadoras Veículos …" at bounding box center [499, 234] width 999 height 469
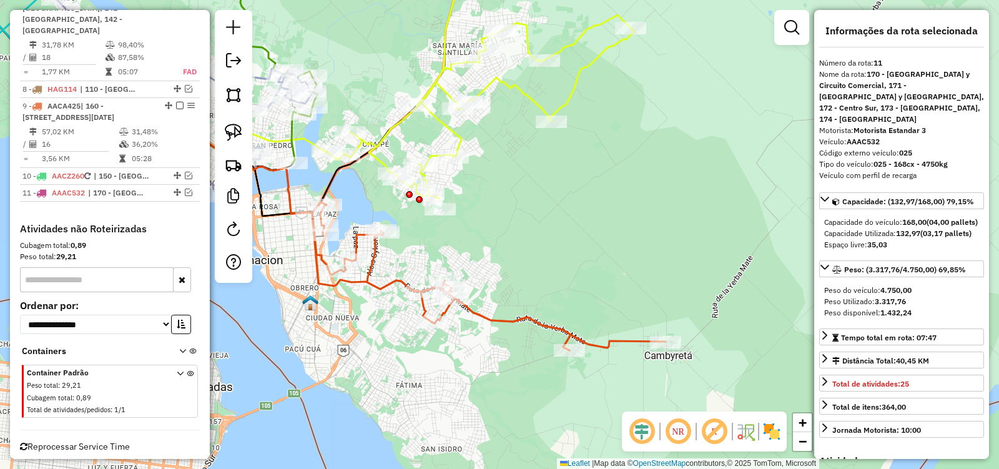
drag, startPoint x: 493, startPoint y: 391, endPoint x: 383, endPoint y: 343, distance: 120.2
click at [383, 343] on div "Janela de atendimento Grade de atendimento Capacidade Transportadoras Veículos …" at bounding box center [499, 234] width 999 height 469
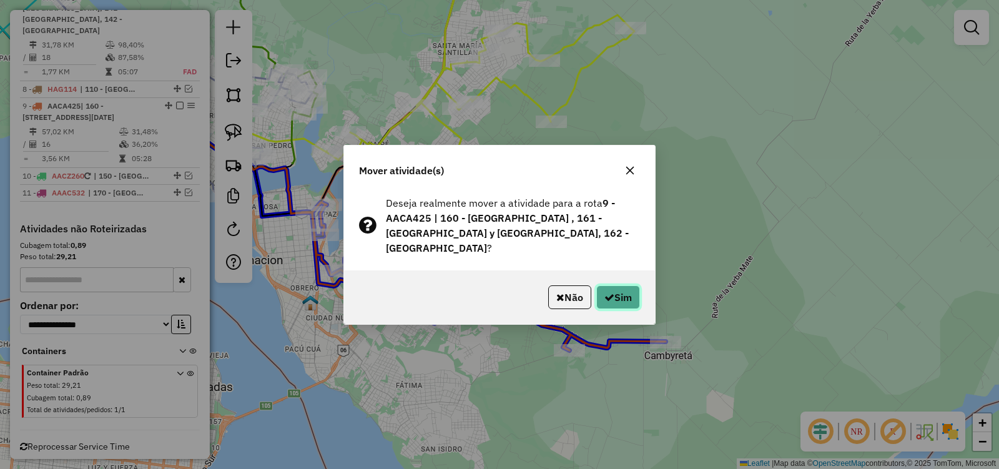
click at [615, 300] on button "Sim" at bounding box center [618, 297] width 44 height 24
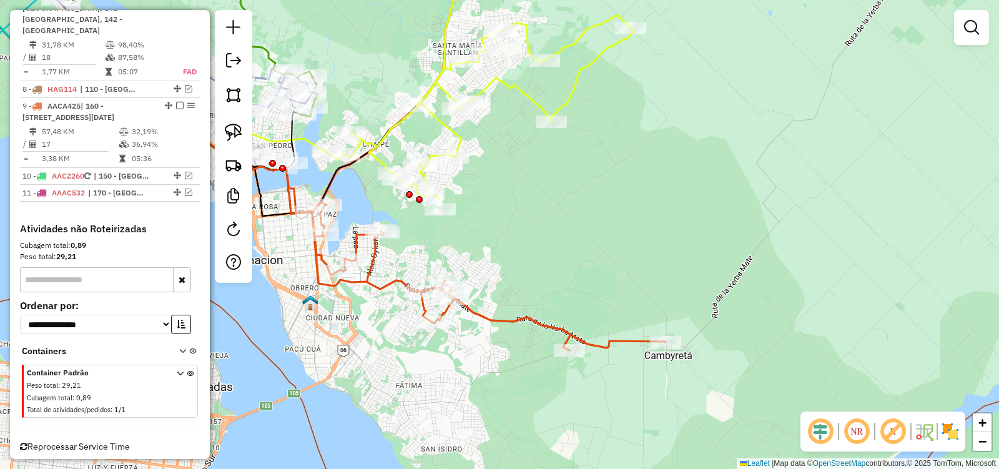
click at [533, 322] on icon at bounding box center [476, 256] width 379 height 187
select select "**********"
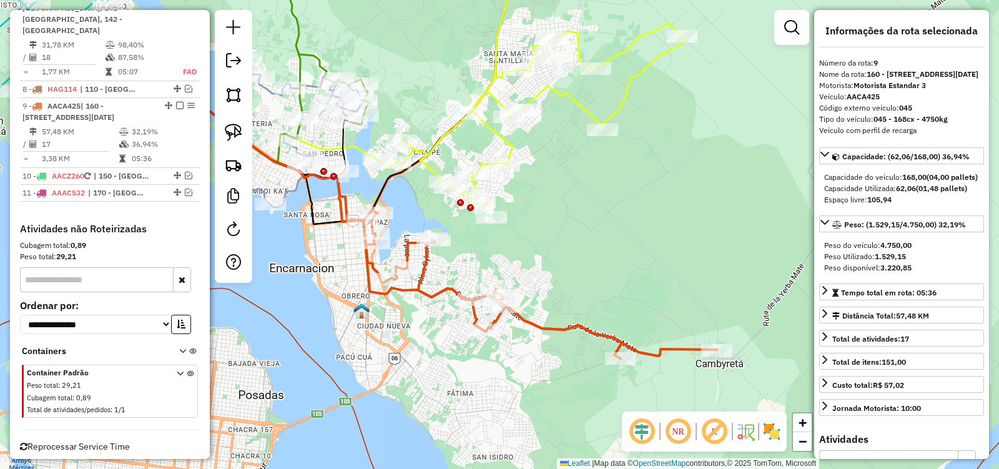
drag, startPoint x: 556, startPoint y: 254, endPoint x: 655, endPoint y: 264, distance: 99.2
click at [651, 264] on div "Janela de atendimento Grade de atendimento Capacidade Transportadoras Veículos …" at bounding box center [499, 234] width 999 height 469
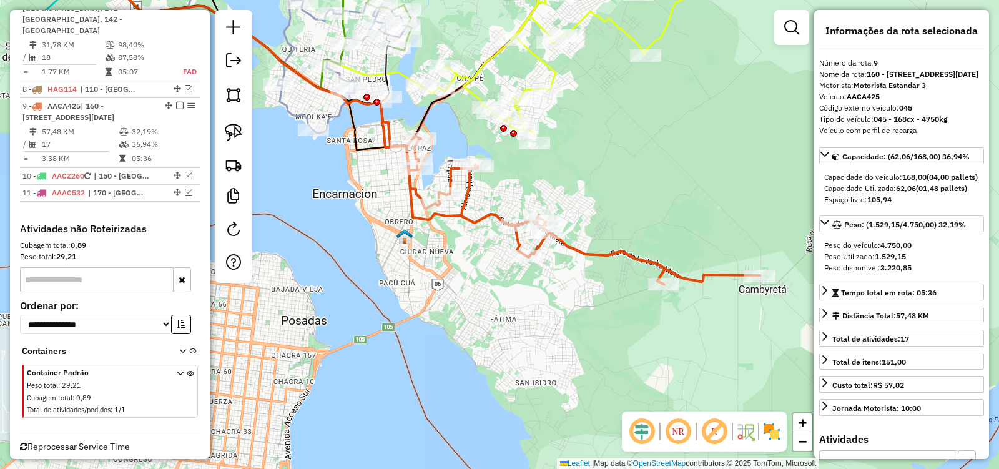
drag, startPoint x: 672, startPoint y: 275, endPoint x: 619, endPoint y: 177, distance: 111.8
click at [619, 177] on div "Janela de atendimento Grade de atendimento Capacidade Transportadoras Veículos …" at bounding box center [499, 234] width 999 height 469
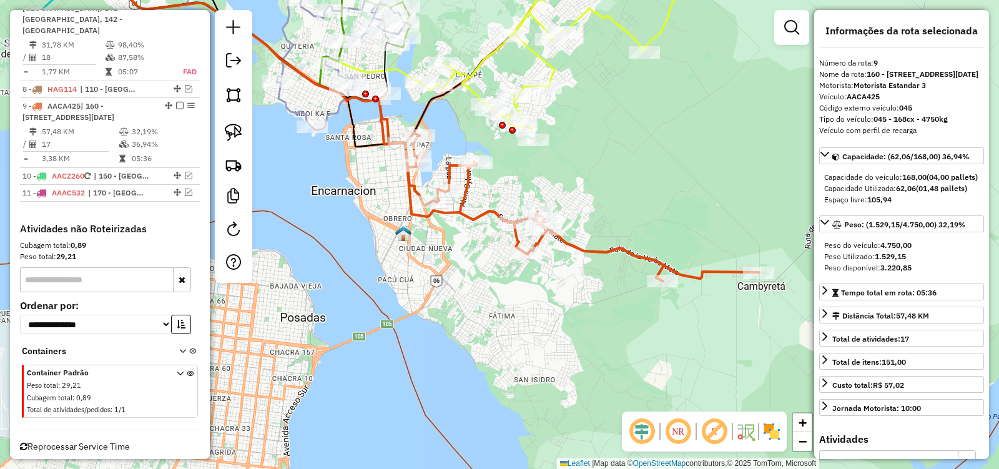
drag, startPoint x: 606, startPoint y: 288, endPoint x: 611, endPoint y: 307, distance: 19.6
click at [611, 307] on div "Janela de atendimento Grade de atendimento Capacidade Transportadoras Veículos …" at bounding box center [499, 234] width 999 height 469
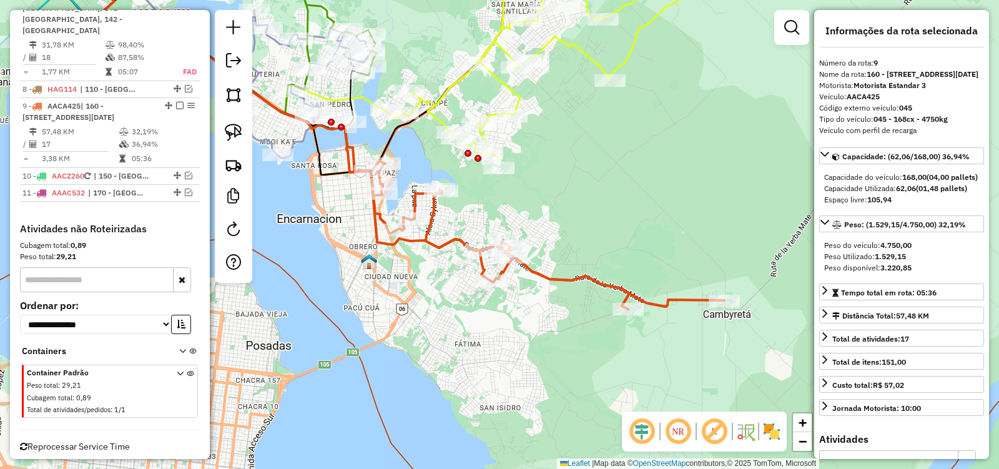
drag, startPoint x: 607, startPoint y: 337, endPoint x: 565, endPoint y: 346, distance: 42.7
click at [565, 346] on div "Janela de atendimento Grade de atendimento Capacidade Transportadoras Veículos …" at bounding box center [499, 234] width 999 height 469
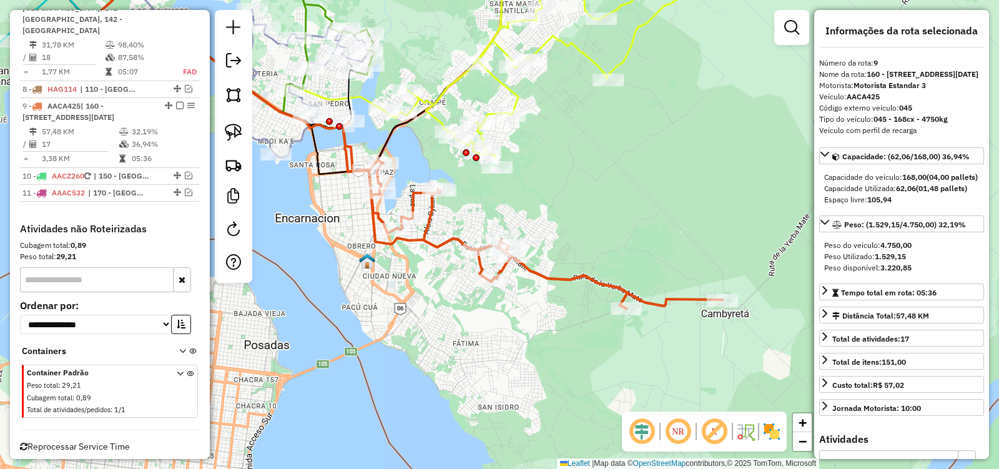
click at [558, 283] on icon at bounding box center [532, 214] width 379 height 187
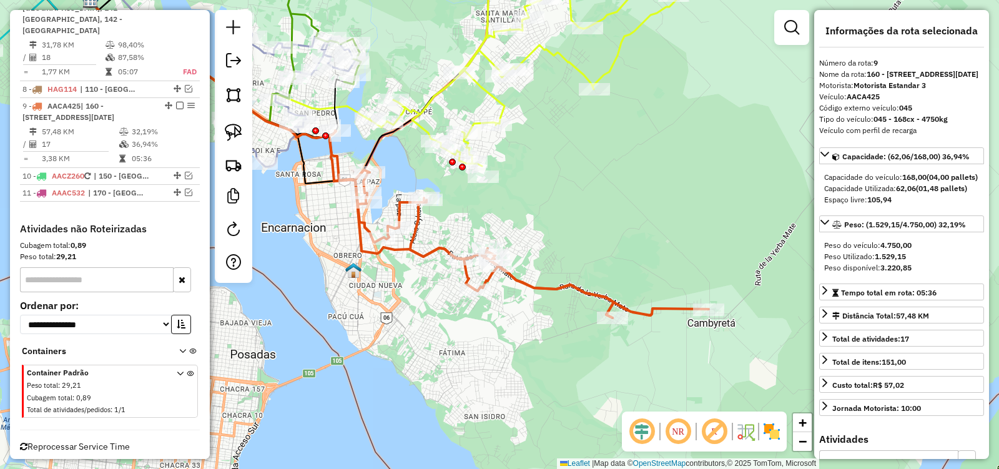
drag, startPoint x: 490, startPoint y: 366, endPoint x: 468, endPoint y: 380, distance: 26.7
click at [468, 380] on div "Janela de atendimento Grade de atendimento Capacidade Transportadoras Veículos …" at bounding box center [499, 234] width 999 height 469
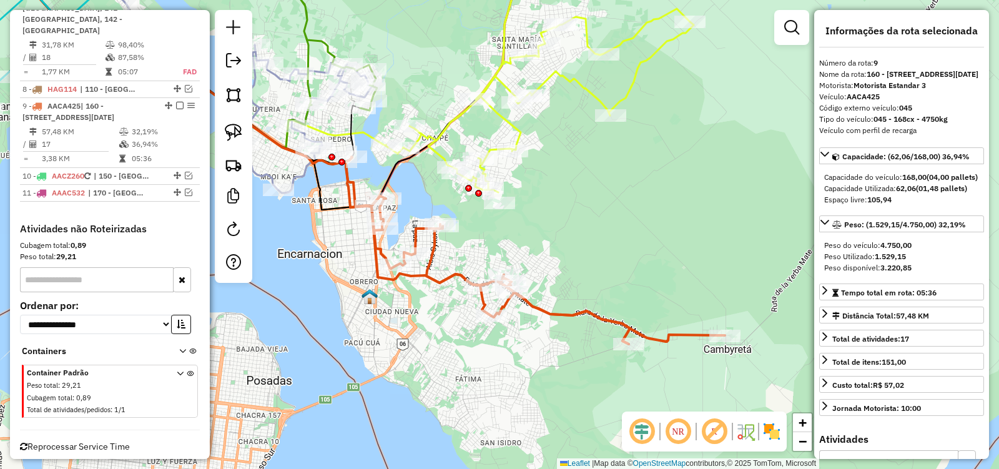
drag, startPoint x: 606, startPoint y: 191, endPoint x: 654, endPoint y: 225, distance: 59.1
click at [654, 225] on div "Janela de atendimento Grade de atendimento Capacidade Transportadoras Veículos …" at bounding box center [499, 234] width 999 height 469
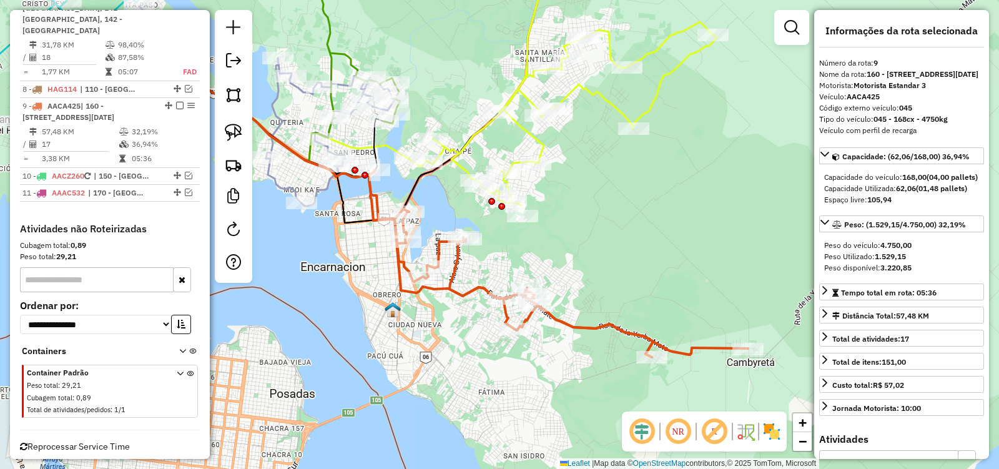
drag, startPoint x: 605, startPoint y: 229, endPoint x: 586, endPoint y: 285, distance: 59.4
click at [586, 284] on div "Janela de atendimento Grade de atendimento Capacidade Transportadoras Veículos …" at bounding box center [499, 234] width 999 height 469
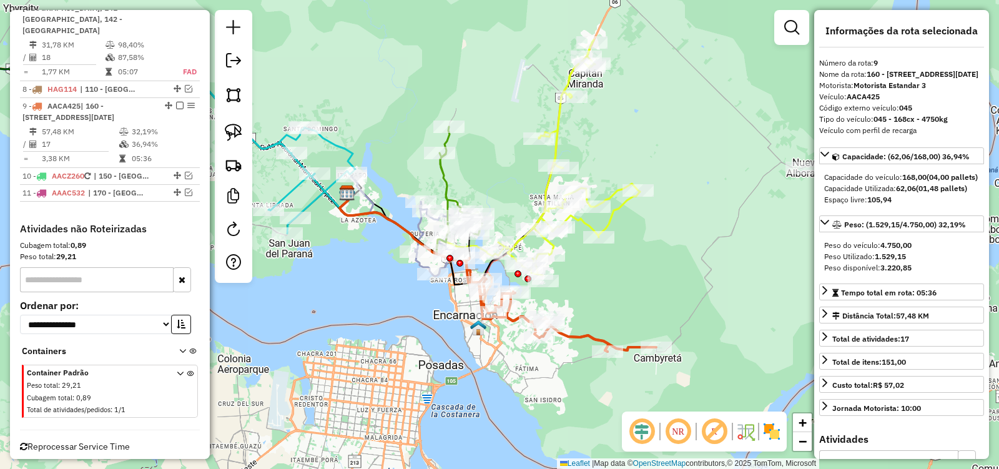
drag, startPoint x: 626, startPoint y: 268, endPoint x: 563, endPoint y: 282, distance: 64.1
click at [563, 282] on div "Janela de atendimento Grade de atendimento Capacidade Transportadoras Veículos …" at bounding box center [499, 234] width 999 height 469
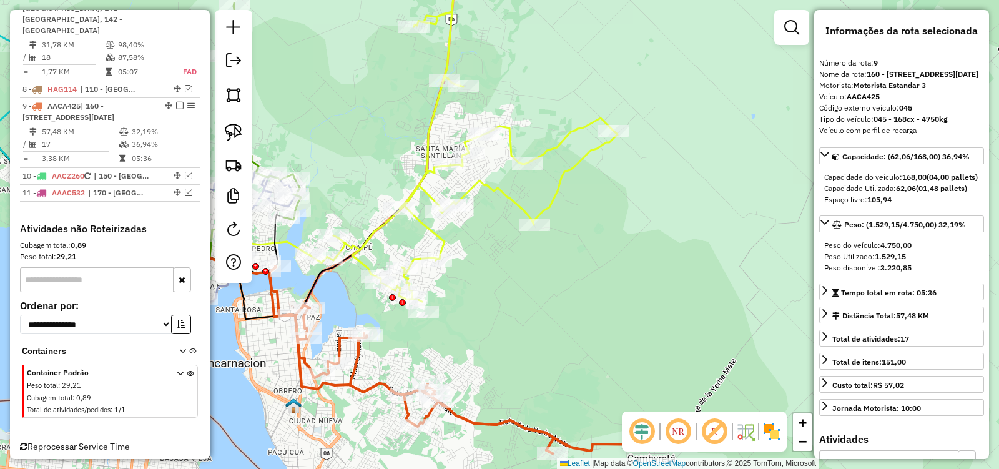
drag, startPoint x: 568, startPoint y: 288, endPoint x: 513, endPoint y: 277, distance: 56.0
click at [513, 277] on div "Janela de atendimento Grade de atendimento Capacidade Transportadoras Veículos …" at bounding box center [499, 234] width 999 height 469
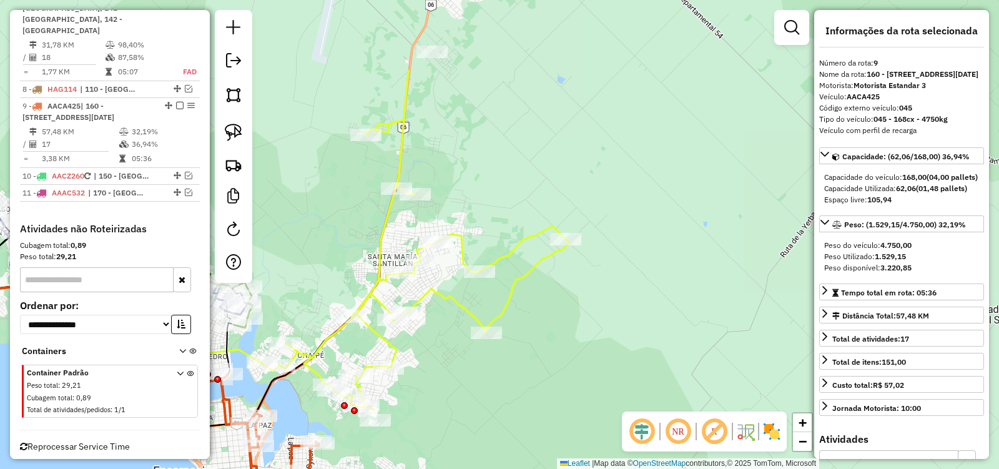
drag, startPoint x: 577, startPoint y: 264, endPoint x: 538, endPoint y: 381, distance: 123.0
click at [538, 381] on div "Janela de atendimento Grade de atendimento Capacidade Transportadoras Veículos …" at bounding box center [499, 234] width 999 height 469
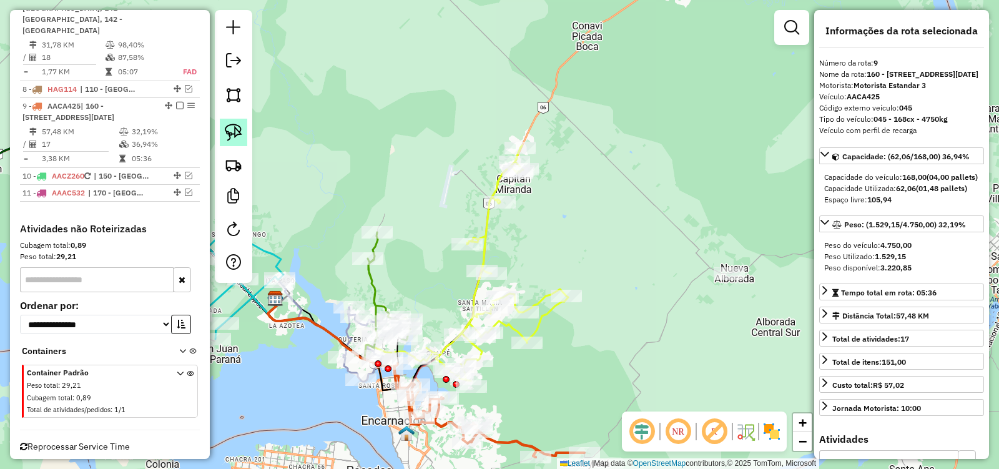
click at [231, 130] on img at bounding box center [233, 132] width 17 height 17
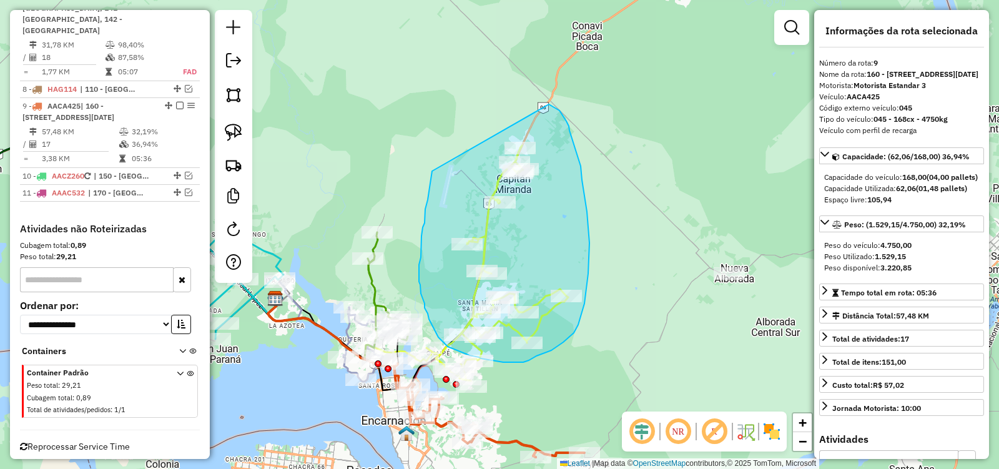
drag, startPoint x: 429, startPoint y: 190, endPoint x: 549, endPoint y: 104, distance: 147.3
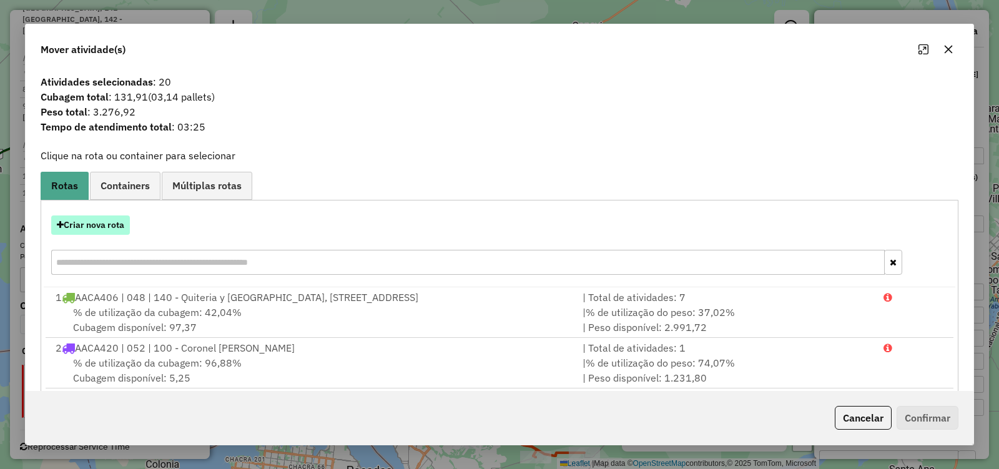
click at [119, 227] on button "Criar nova rota" at bounding box center [90, 224] width 79 height 19
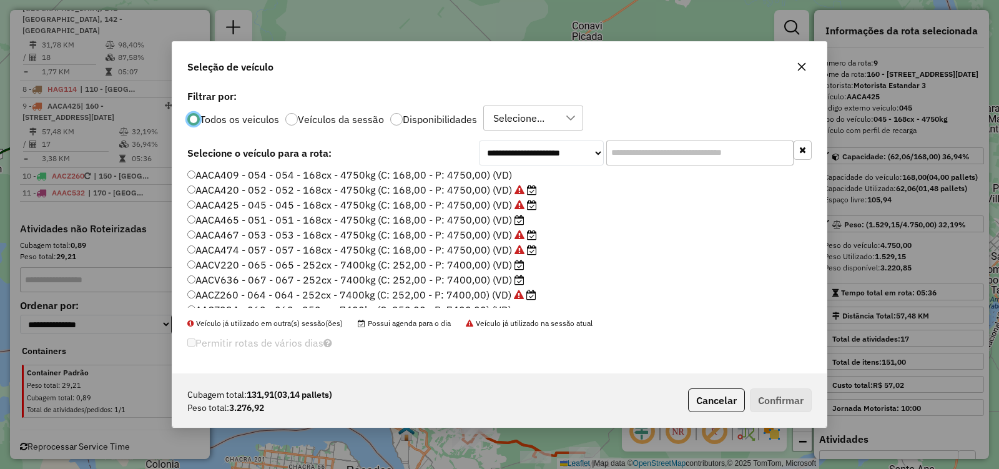
scroll to position [0, 0]
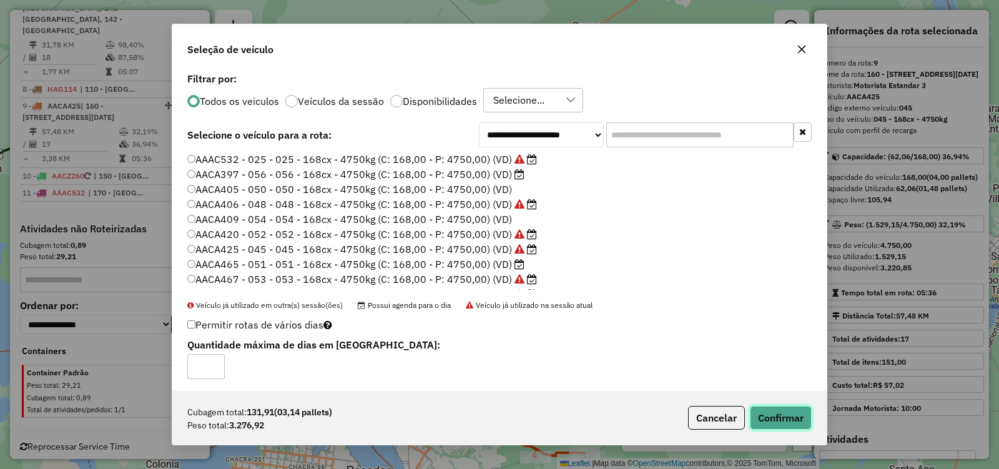
click at [782, 406] on button "Confirmar" at bounding box center [781, 418] width 62 height 24
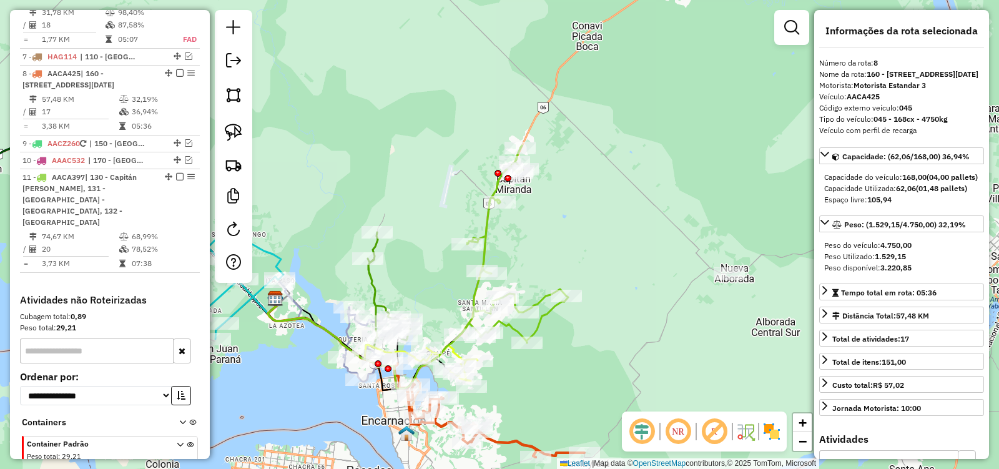
scroll to position [1034, 0]
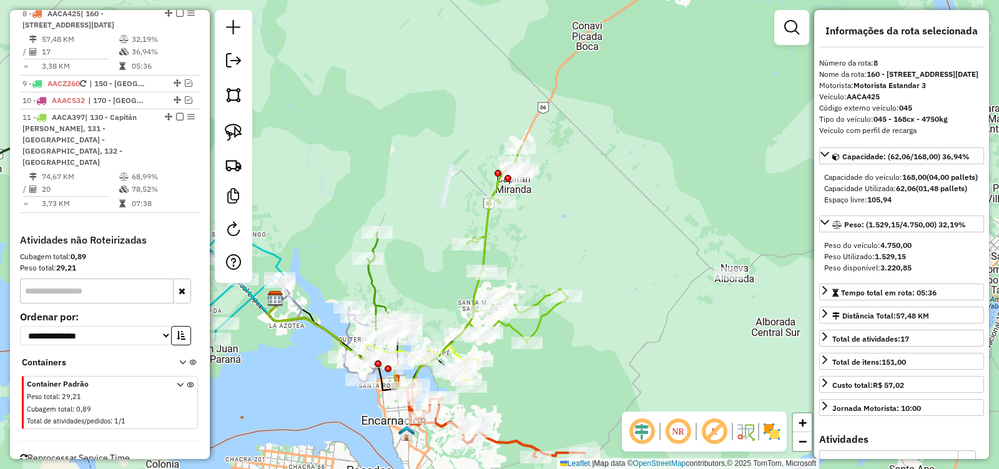
click at [554, 310] on icon at bounding box center [514, 243] width 109 height 197
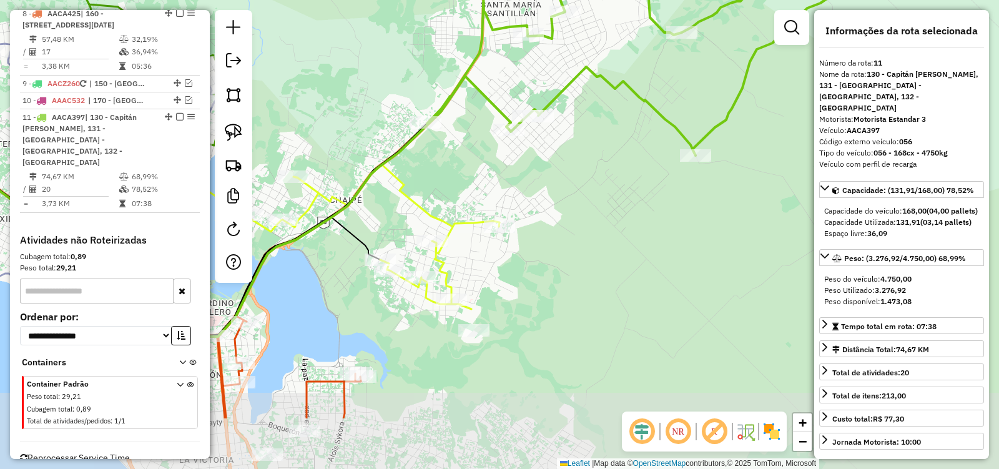
drag, startPoint x: 510, startPoint y: 327, endPoint x: 540, endPoint y: 240, distance: 91.8
click at [540, 240] on div "Janela de atendimento Grade de atendimento Capacidade Transportadoras Veículos …" at bounding box center [499, 234] width 999 height 469
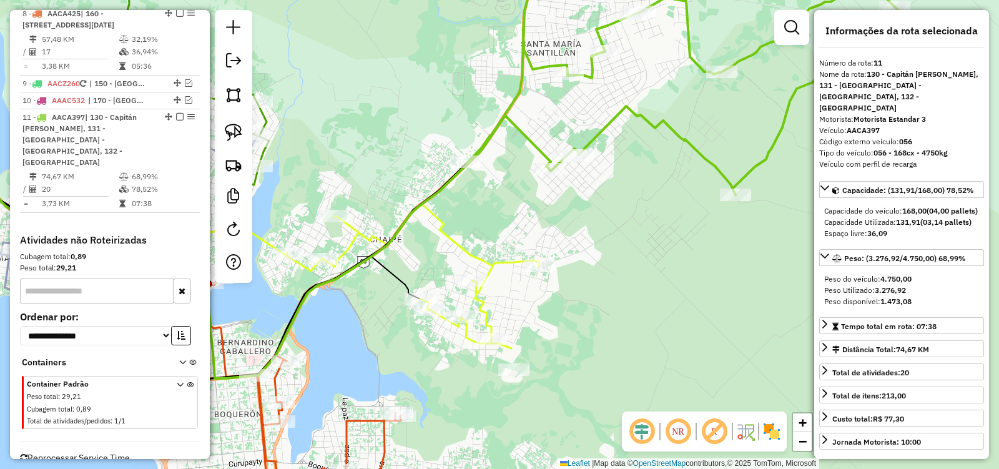
drag, startPoint x: 564, startPoint y: 225, endPoint x: 648, endPoint y: 318, distance: 125.1
click at [648, 318] on div "Janela de atendimento Grade de atendimento Capacidade Transportadoras Veículos …" at bounding box center [499, 234] width 999 height 469
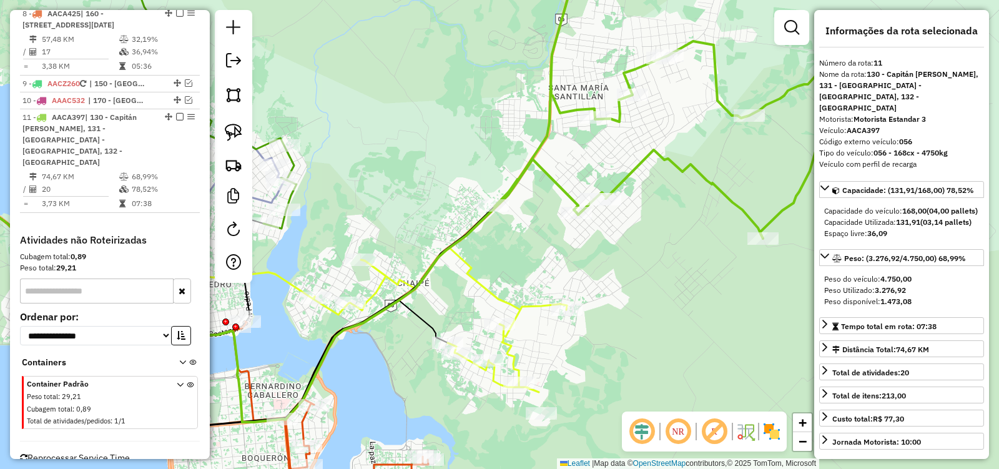
drag, startPoint x: 622, startPoint y: 346, endPoint x: 561, endPoint y: 282, distance: 87.9
click at [569, 295] on div "Janela de atendimento Grade de atendimento Capacidade Transportadoras Veículos …" at bounding box center [499, 234] width 999 height 469
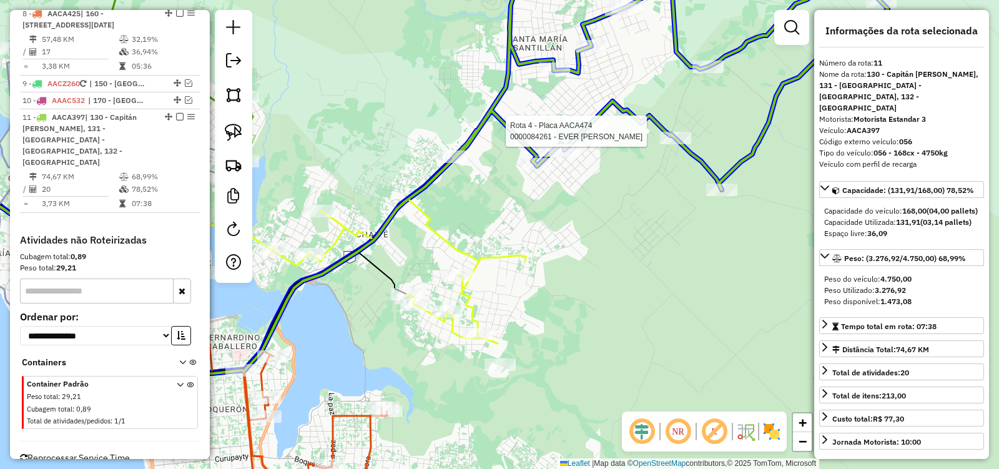
click at [682, 139] on div at bounding box center [675, 138] width 31 height 12
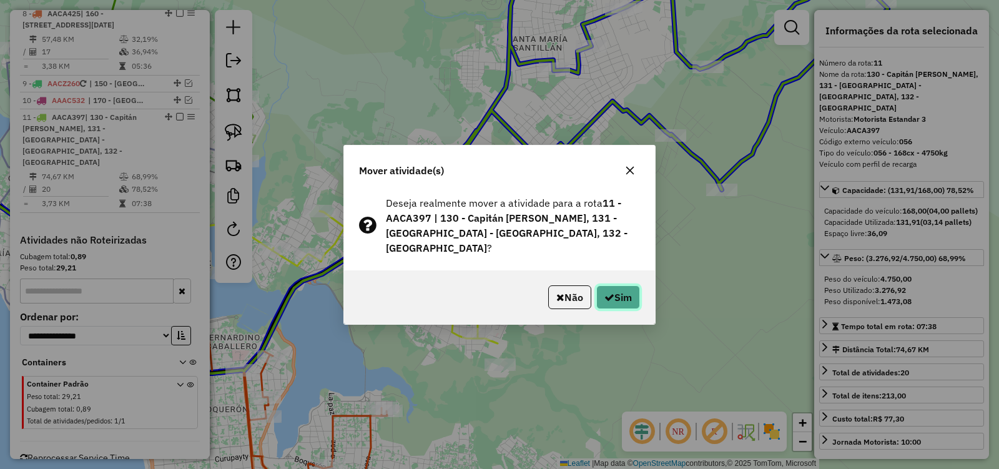
click at [612, 287] on button "Sim" at bounding box center [618, 297] width 44 height 24
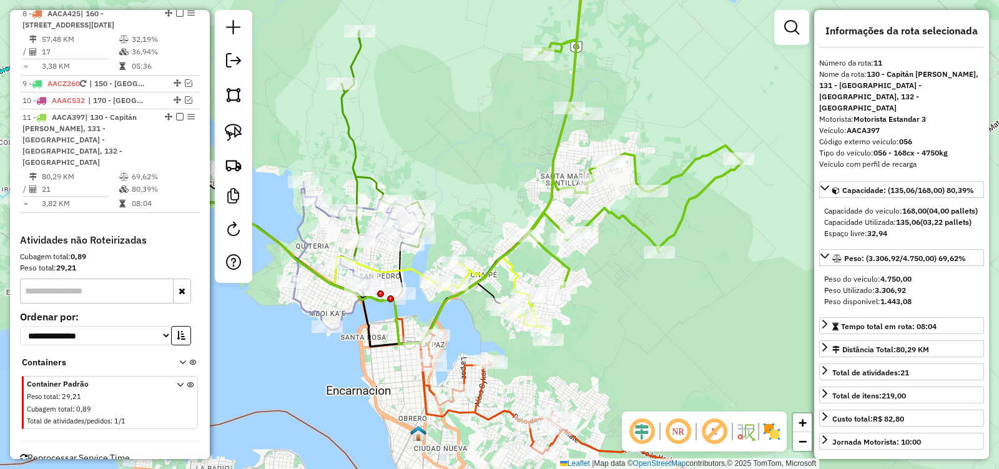
drag, startPoint x: 614, startPoint y: 301, endPoint x: 599, endPoint y: 310, distance: 18.2
click at [599, 310] on div "Janela de atendimento Grade de atendimento Capacidade Transportadoras Veículos …" at bounding box center [499, 234] width 999 height 469
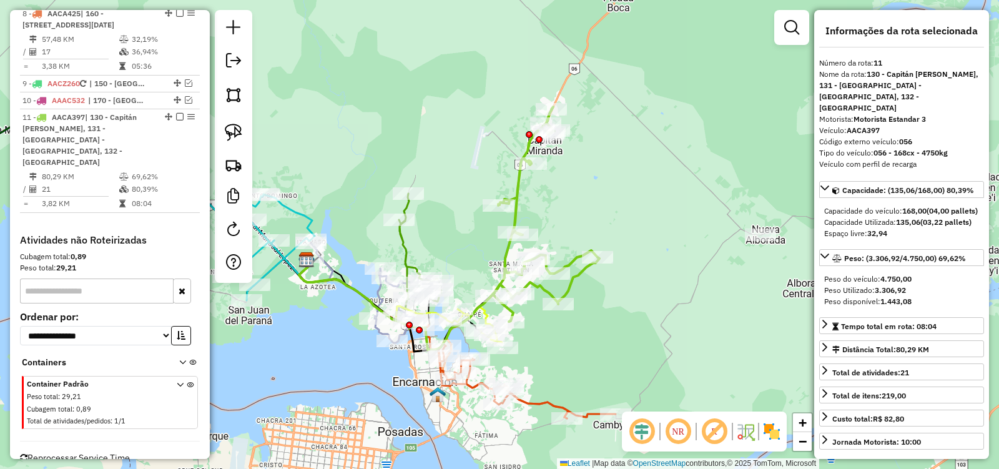
drag, startPoint x: 579, startPoint y: 336, endPoint x: 536, endPoint y: 349, distance: 45.0
click at [536, 349] on div "Janela de atendimento Grade de atendimento Capacidade Transportadoras Veículos …" at bounding box center [499, 234] width 999 height 469
click at [233, 131] on img at bounding box center [233, 132] width 17 height 17
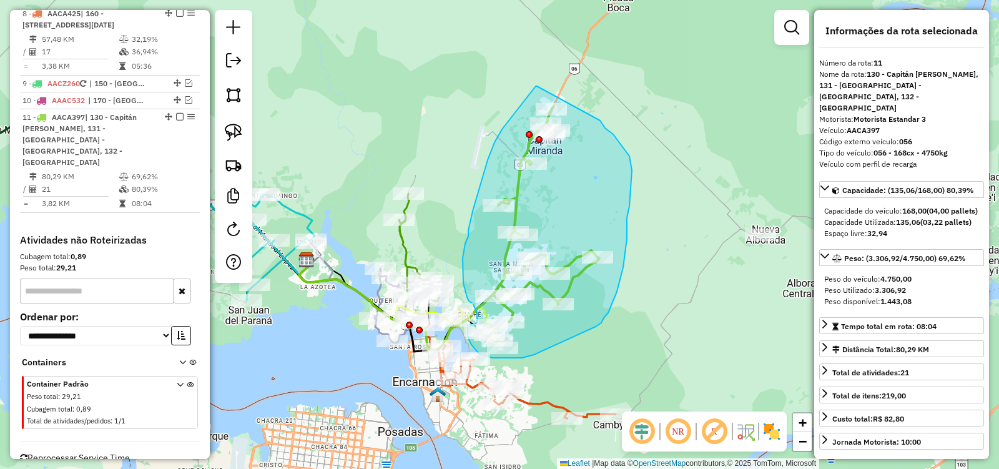
drag, startPoint x: 537, startPoint y: 86, endPoint x: 598, endPoint y: 116, distance: 68.1
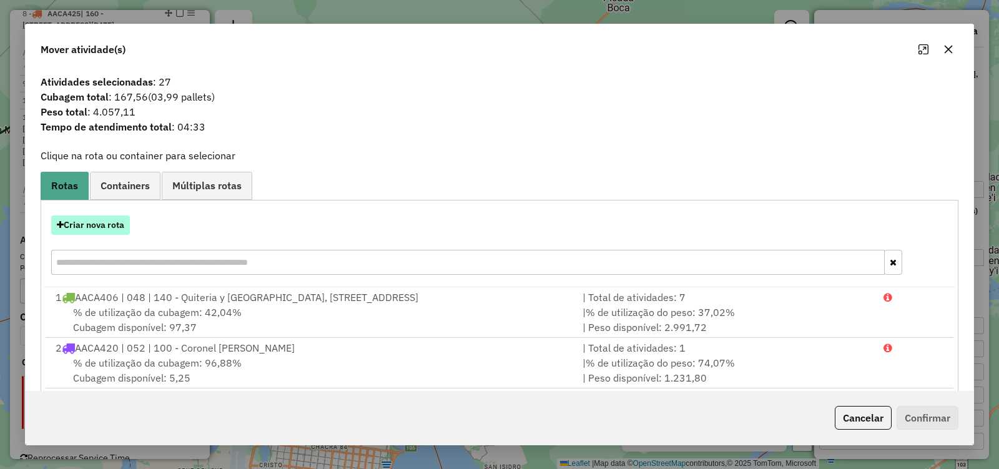
click at [106, 230] on button "Criar nova rota" at bounding box center [90, 224] width 79 height 19
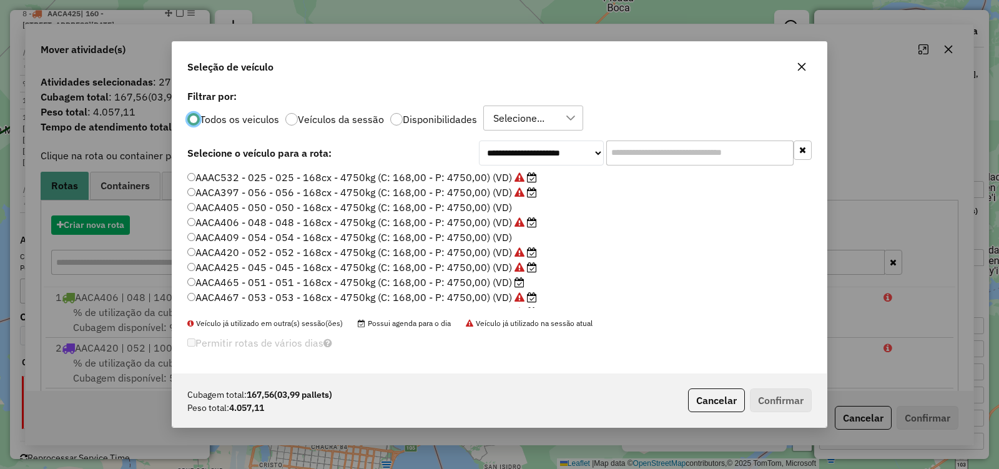
scroll to position [7, 4]
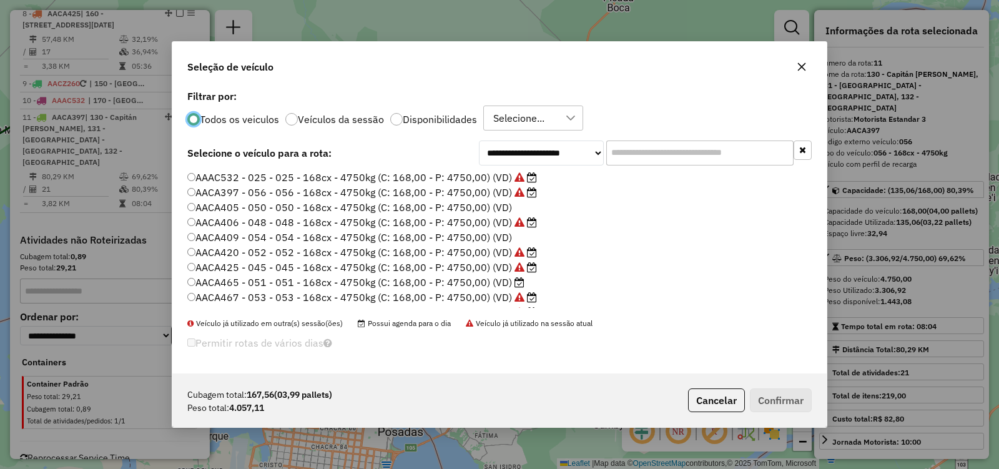
click at [198, 192] on label "AACA397 - 056 - 056 - 168cx - 4750kg (C: 168,00 - P: 4750,00) (VD)" at bounding box center [362, 192] width 350 height 15
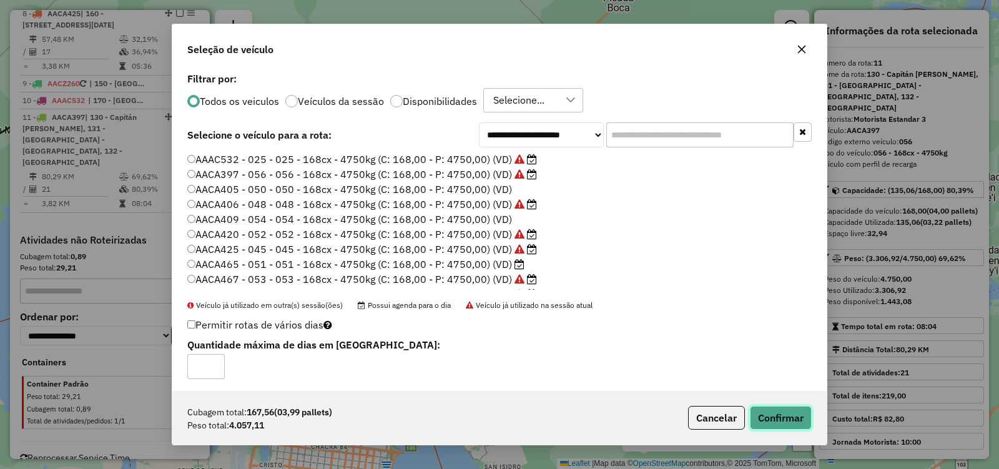
click at [790, 417] on button "Confirmar" at bounding box center [781, 418] width 62 height 24
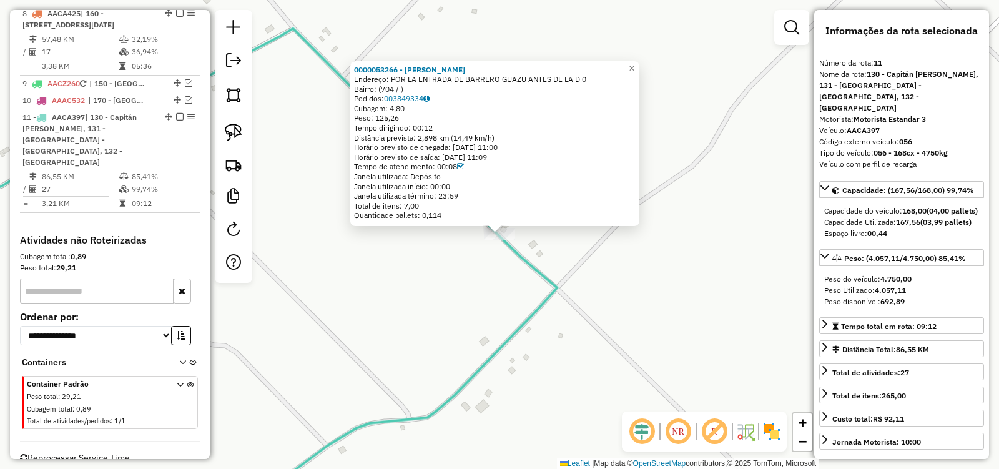
click at [626, 277] on div "0000053266 - YESICA NOEMI FLORES TORRES Endereço: POR LA ENTRADA DE BARRERO GUA…" at bounding box center [499, 234] width 999 height 469
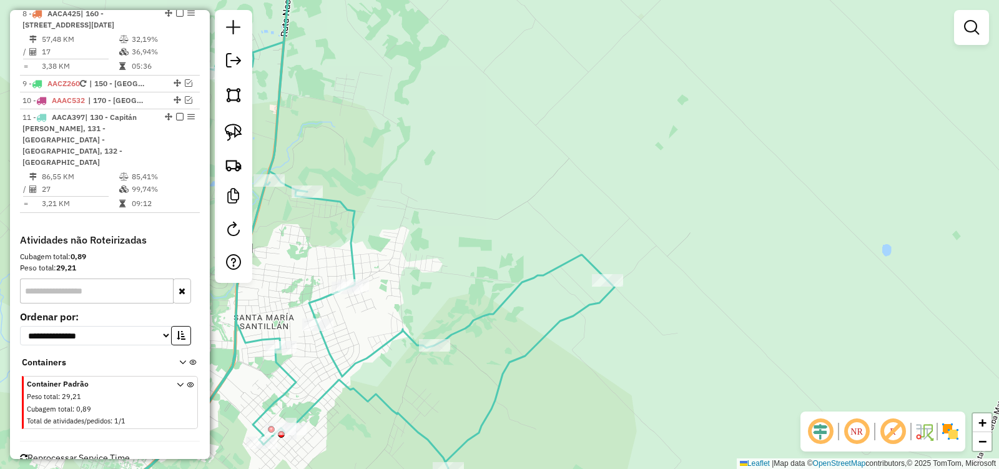
drag, startPoint x: 601, startPoint y: 365, endPoint x: 594, endPoint y: 278, distance: 87.1
click at [594, 288] on div "Janela de atendimento Grade de atendimento Capacidade Transportadoras Veículos …" at bounding box center [499, 234] width 999 height 469
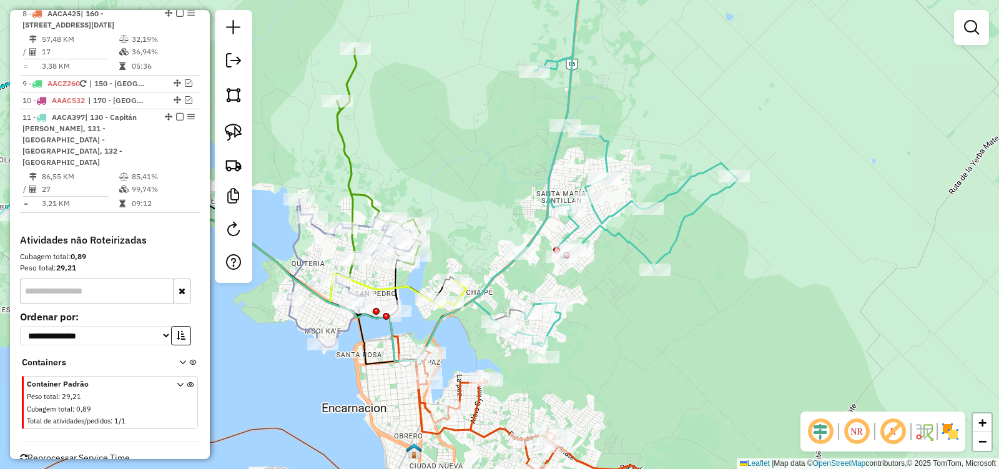
click at [637, 244] on icon at bounding box center [605, 149] width 265 height 393
select select "**********"
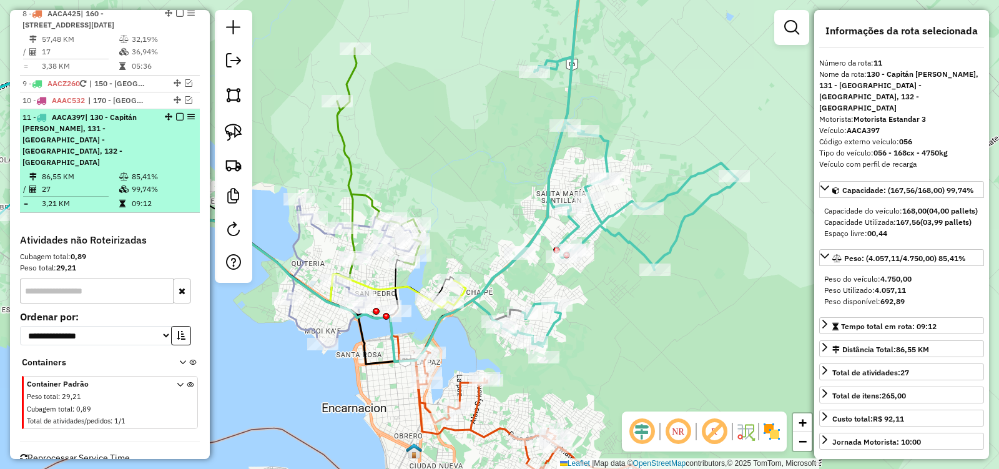
click at [176, 113] on em at bounding box center [179, 116] width 7 height 7
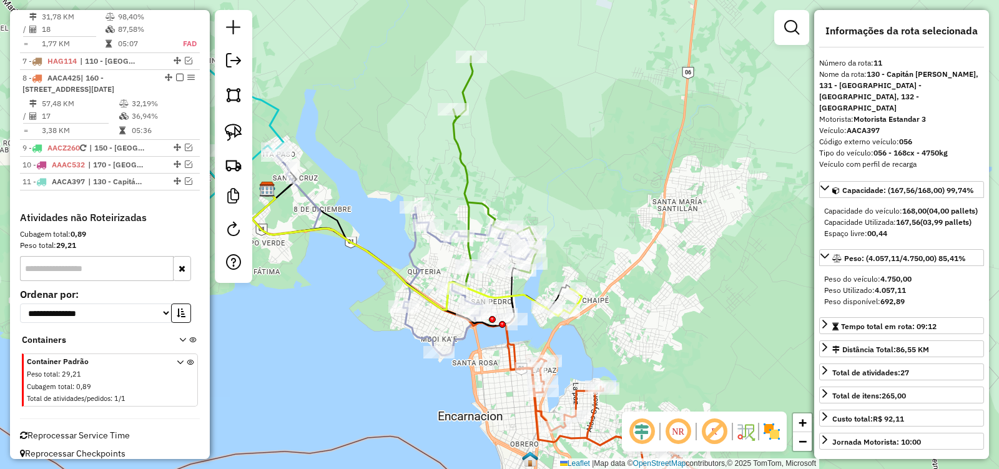
drag, startPoint x: 539, startPoint y: 293, endPoint x: 655, endPoint y: 302, distance: 116.4
click at [655, 302] on div "Janela de atendimento Grade de atendimento Capacidade Transportadoras Veículos …" at bounding box center [499, 234] width 999 height 469
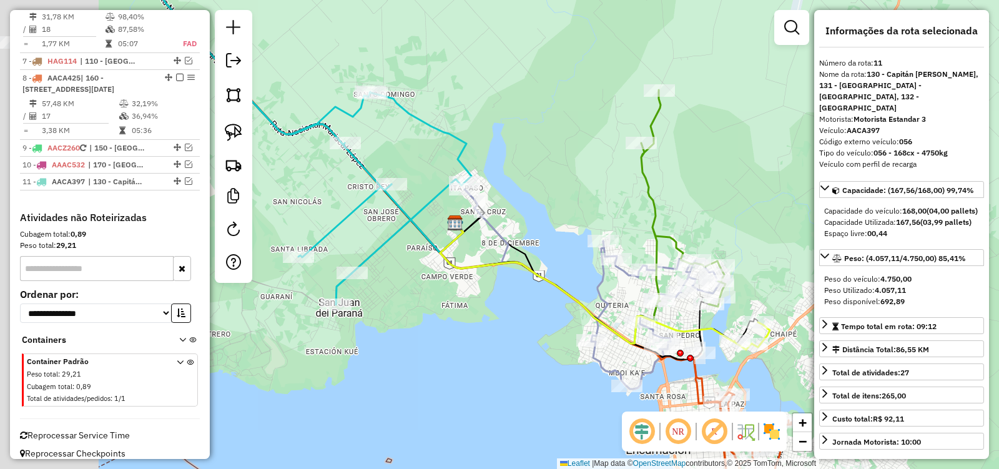
drag, startPoint x: 353, startPoint y: 306, endPoint x: 621, endPoint y: 347, distance: 271.0
click at [620, 347] on div "Janela de atendimento Grade de atendimento Capacidade Transportadoras Veículos …" at bounding box center [499, 234] width 999 height 469
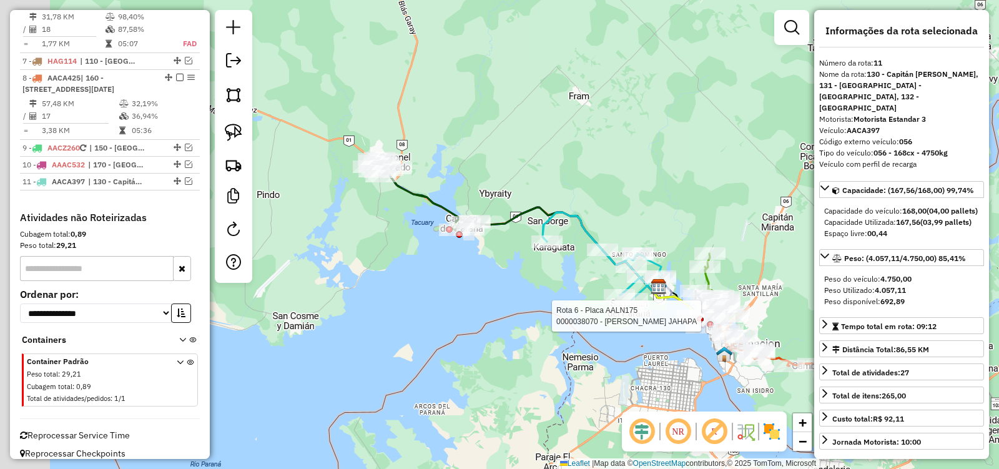
drag, startPoint x: 365, startPoint y: 280, endPoint x: 629, endPoint y: 298, distance: 264.7
click at [629, 298] on div "Rota 6 - Placa AALN175 0000038070 - MAXI KIOSKO JAHAPA Janela de atendimento Gr…" at bounding box center [499, 234] width 999 height 469
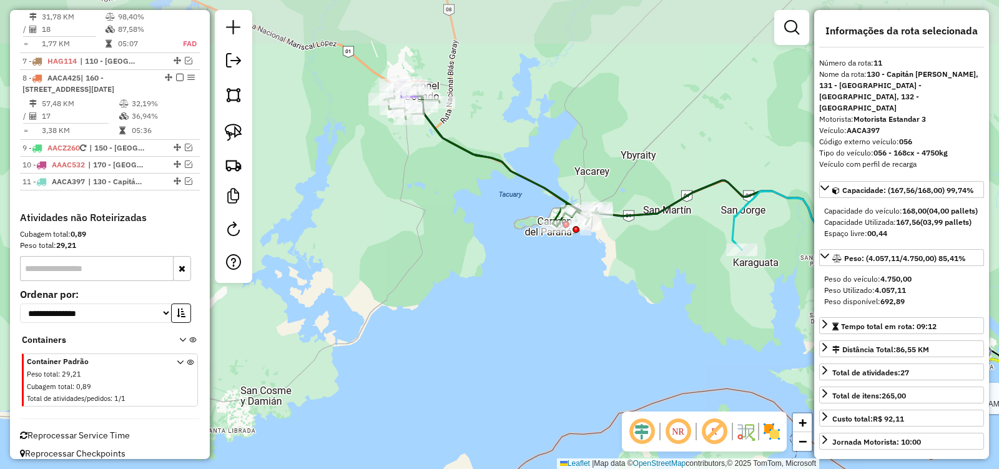
drag, startPoint x: 521, startPoint y: 290, endPoint x: 498, endPoint y: 340, distance: 55.9
click at [498, 340] on div "Rota 6 - Placa AALN175 0000038070 - MAXI KIOSKO JAHAPA Janela de atendimento Gr…" at bounding box center [499, 234] width 999 height 469
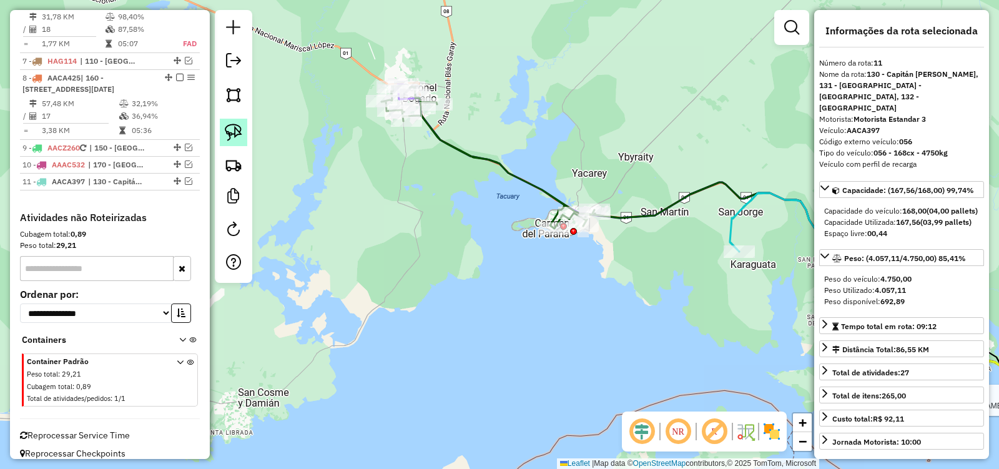
click at [234, 137] on img at bounding box center [233, 132] width 17 height 17
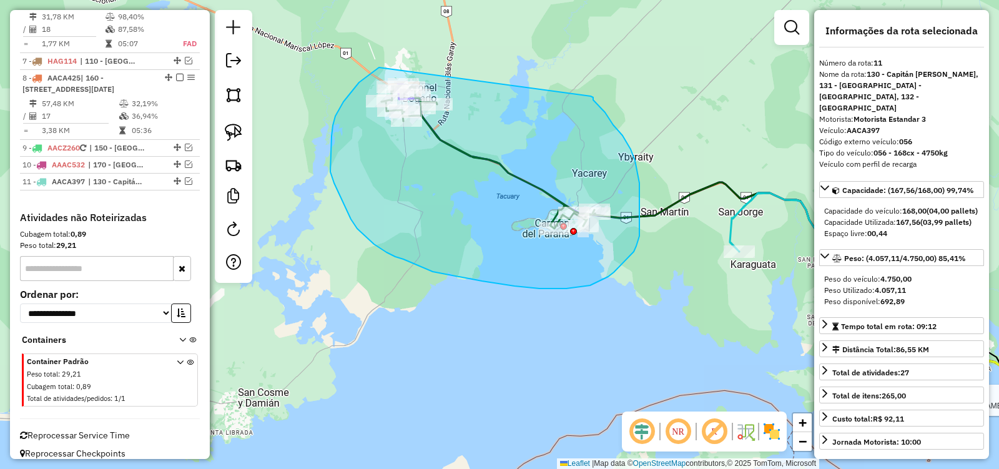
drag, startPoint x: 363, startPoint y: 79, endPoint x: 591, endPoint y: 96, distance: 227.9
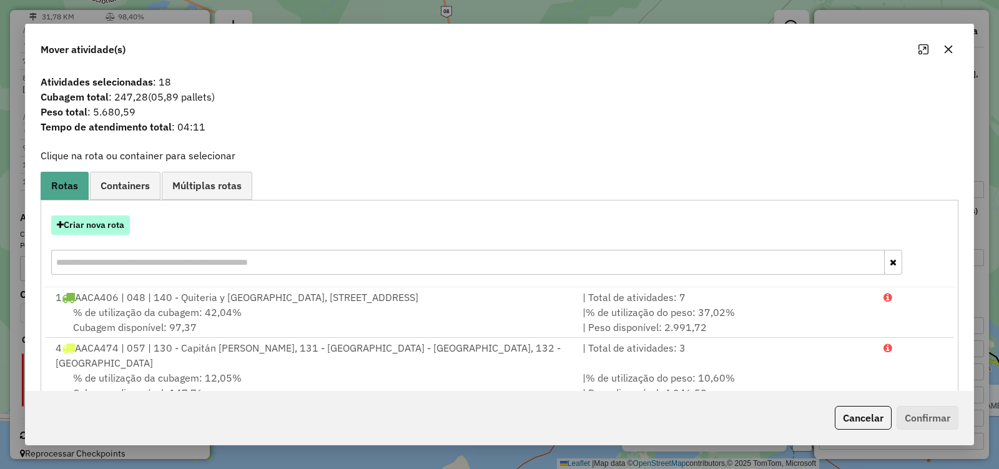
click at [114, 217] on button "Criar nova rota" at bounding box center [90, 224] width 79 height 19
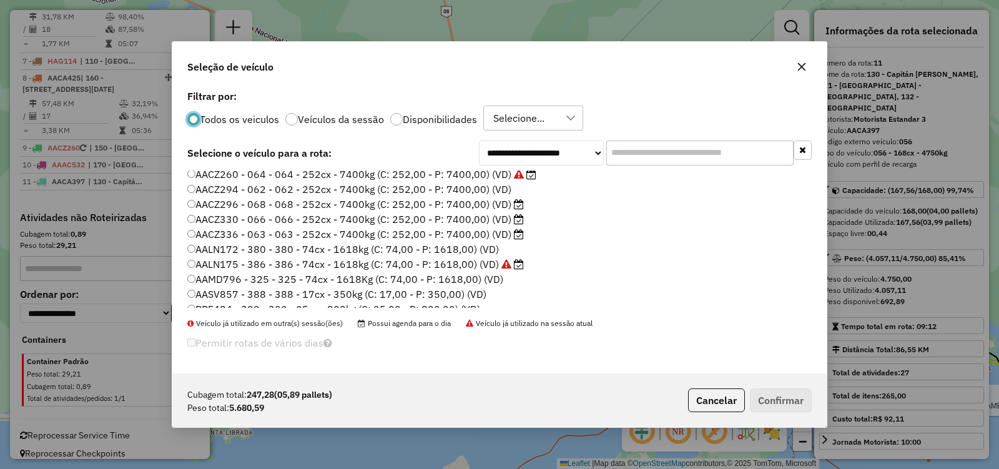
scroll to position [187, 0]
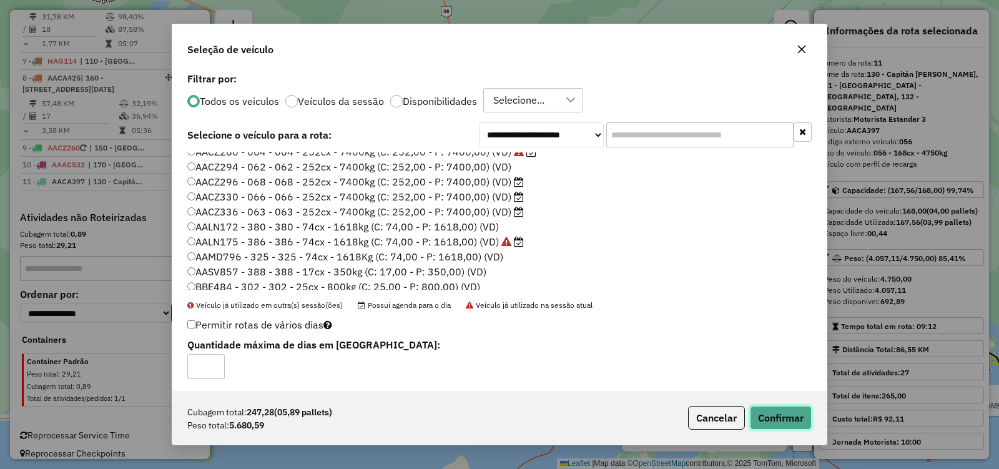
click at [784, 421] on button "Confirmar" at bounding box center [781, 418] width 62 height 24
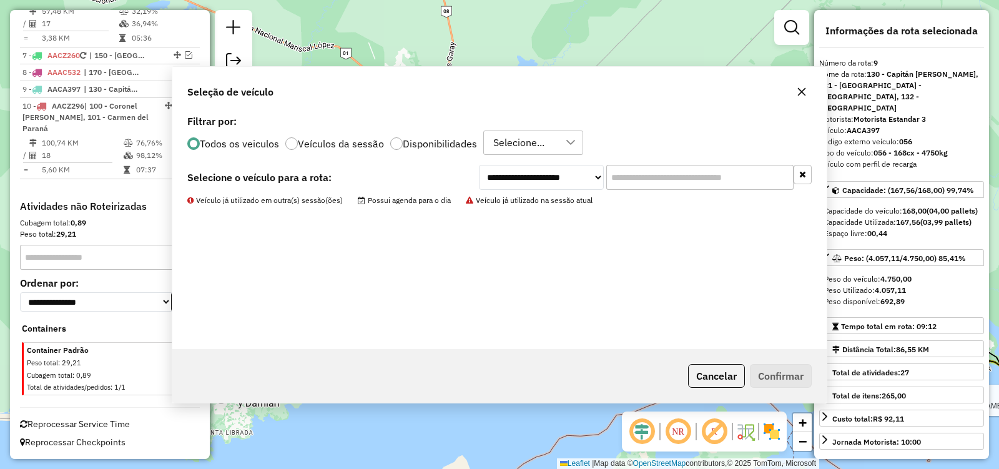
scroll to position [900, 0]
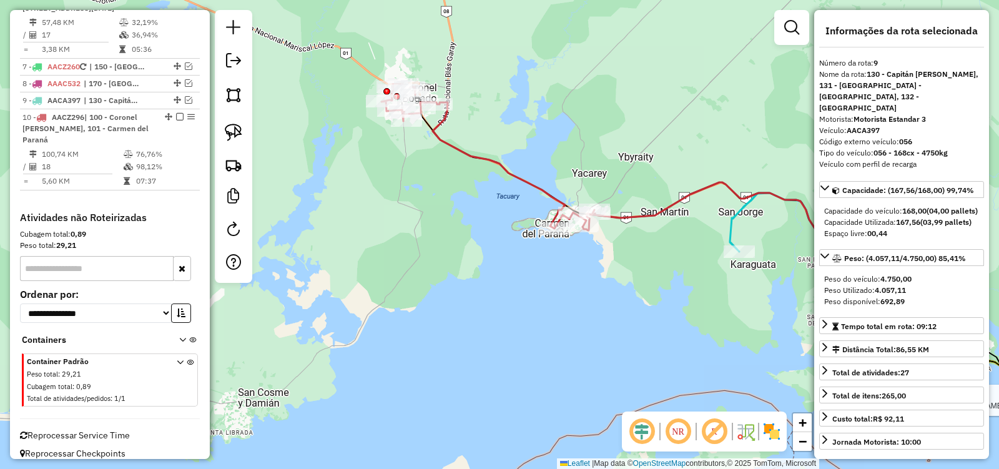
click at [529, 184] on icon at bounding box center [488, 157] width 214 height 146
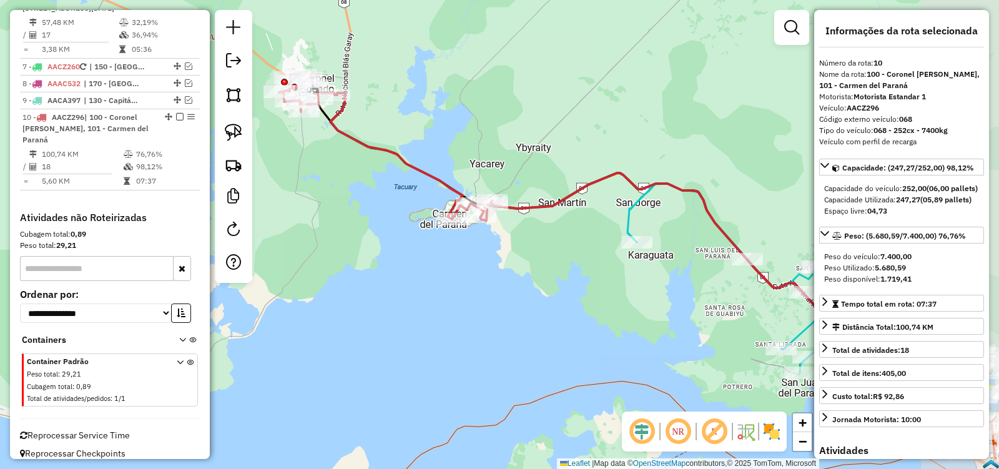
drag, startPoint x: 692, startPoint y: 321, endPoint x: 602, endPoint y: 296, distance: 93.3
click at [600, 309] on div "Janela de atendimento Grade de atendimento Capacidade Transportadoras Veículos …" at bounding box center [499, 234] width 999 height 469
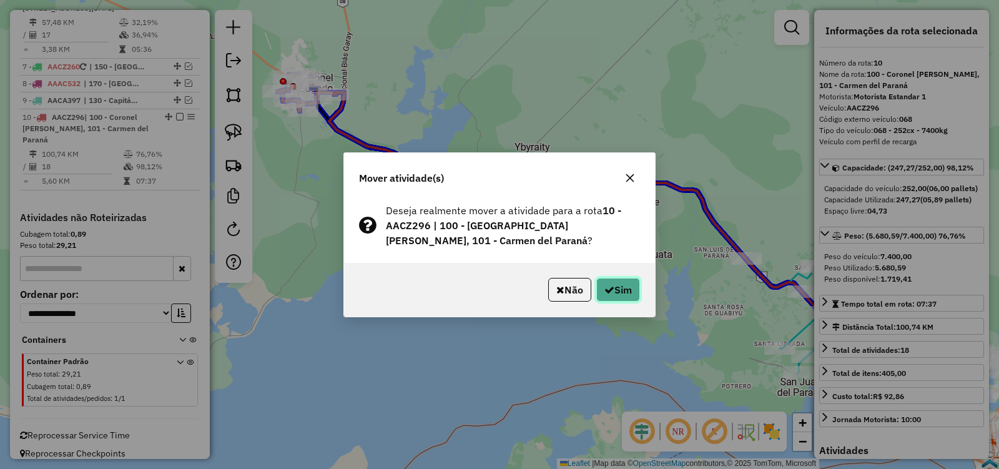
click at [627, 281] on button "Sim" at bounding box center [618, 290] width 44 height 24
click at [621, 292] on button "Sim" at bounding box center [618, 290] width 44 height 24
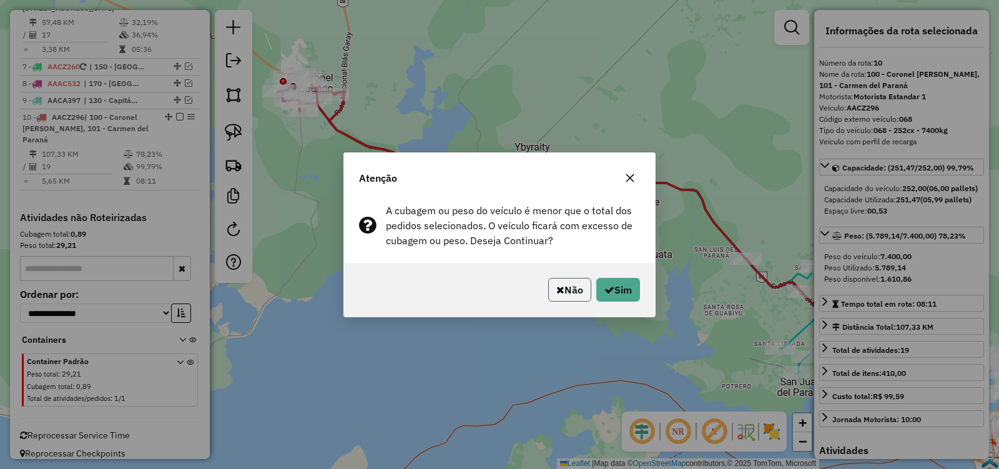
click at [566, 298] on button "Não" at bounding box center [569, 290] width 43 height 24
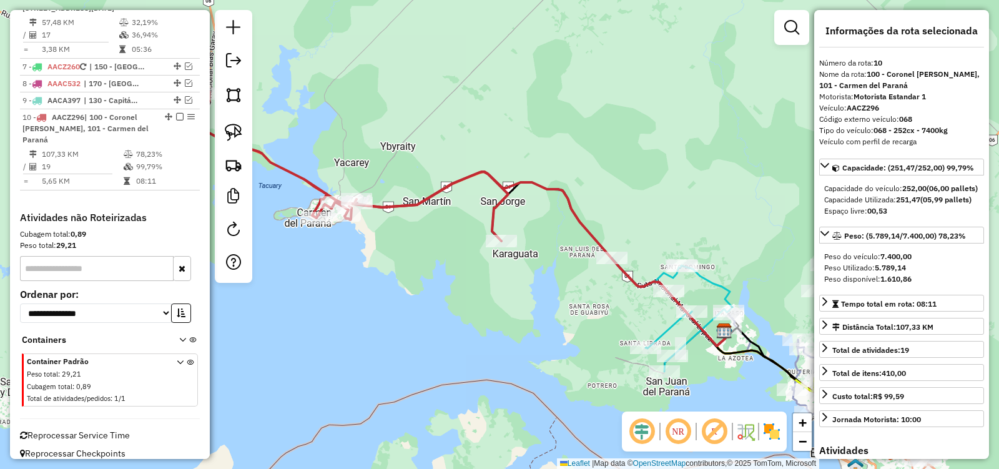
drag, startPoint x: 678, startPoint y: 306, endPoint x: 551, endPoint y: 301, distance: 127.5
click at [551, 301] on div "Janela de atendimento Grade de atendimento Capacidade Transportadoras Veículos …" at bounding box center [499, 234] width 999 height 469
click at [568, 209] on icon at bounding box center [542, 259] width 371 height 174
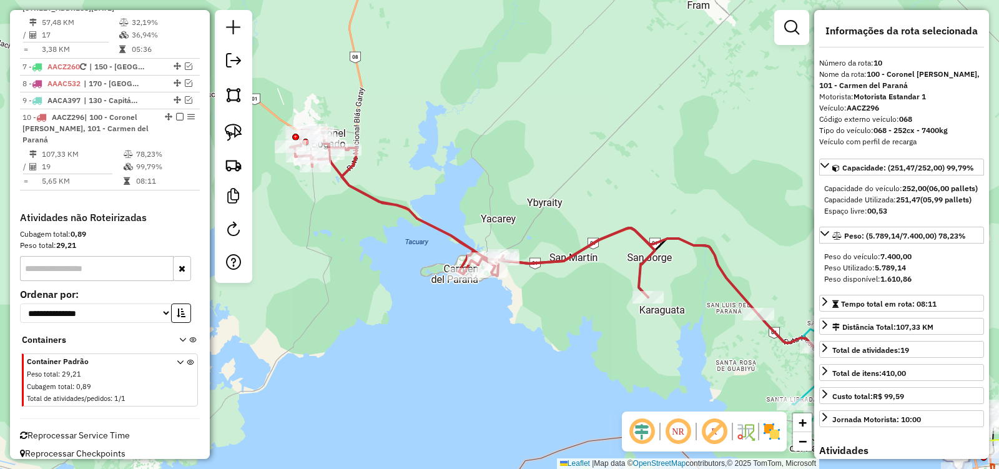
drag, startPoint x: 470, startPoint y: 345, endPoint x: 616, endPoint y: 401, distance: 157.1
click at [616, 401] on div "Janela de atendimento Grade de atendimento Capacidade Transportadoras Veículos …" at bounding box center [499, 234] width 999 height 469
click at [395, 203] on icon at bounding box center [472, 213] width 365 height 167
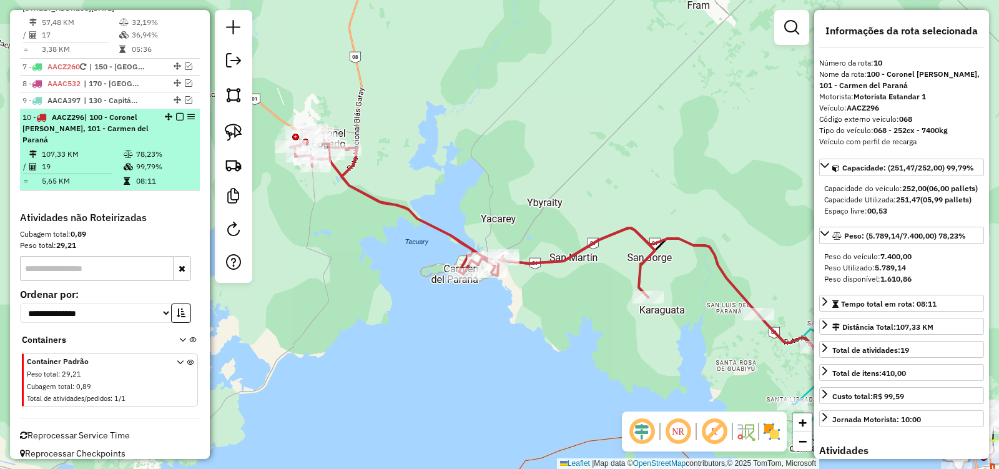
click at [175, 121] on div "10 - AACZ296 | 100 - Coronel Bogado, 101 - Carmen del Paraná" at bounding box center [109, 129] width 175 height 34
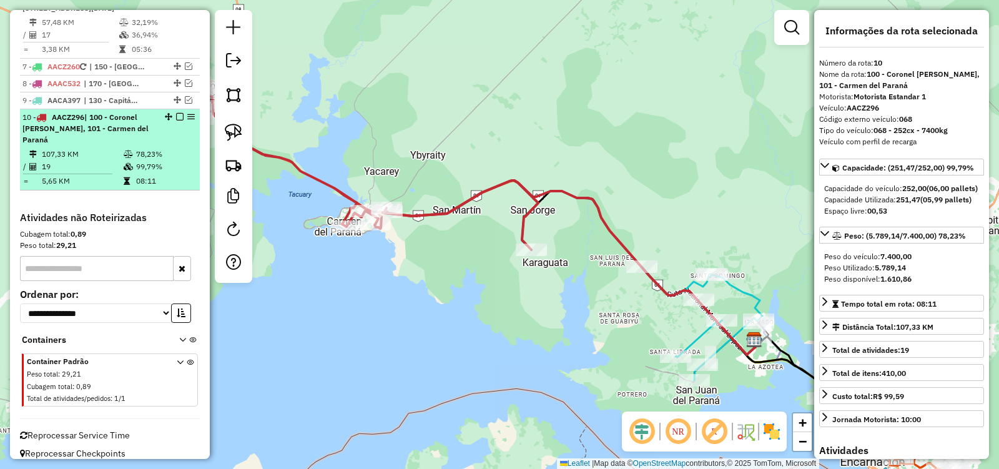
click at [177, 117] on em at bounding box center [179, 116] width 7 height 7
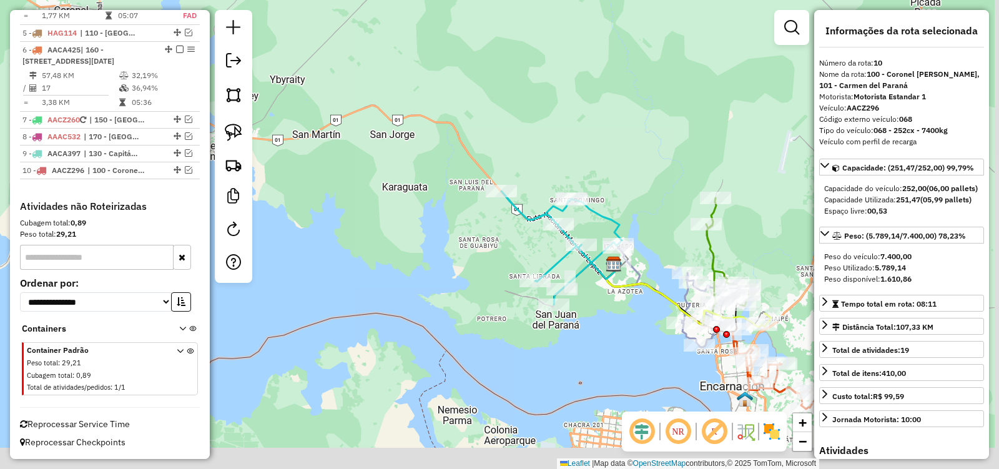
drag, startPoint x: 519, startPoint y: 301, endPoint x: 303, endPoint y: 182, distance: 246.2
click at [303, 187] on div "Janela de atendimento Grade de atendimento Capacidade Transportadoras Veículos …" at bounding box center [499, 234] width 999 height 469
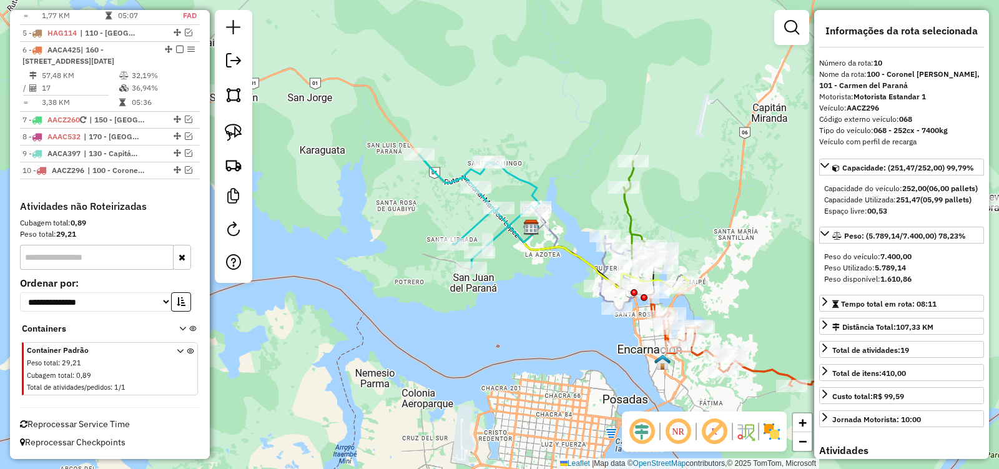
drag, startPoint x: 238, startPoint y: 130, endPoint x: 248, endPoint y: 133, distance: 10.3
click at [239, 130] on img at bounding box center [233, 132] width 17 height 17
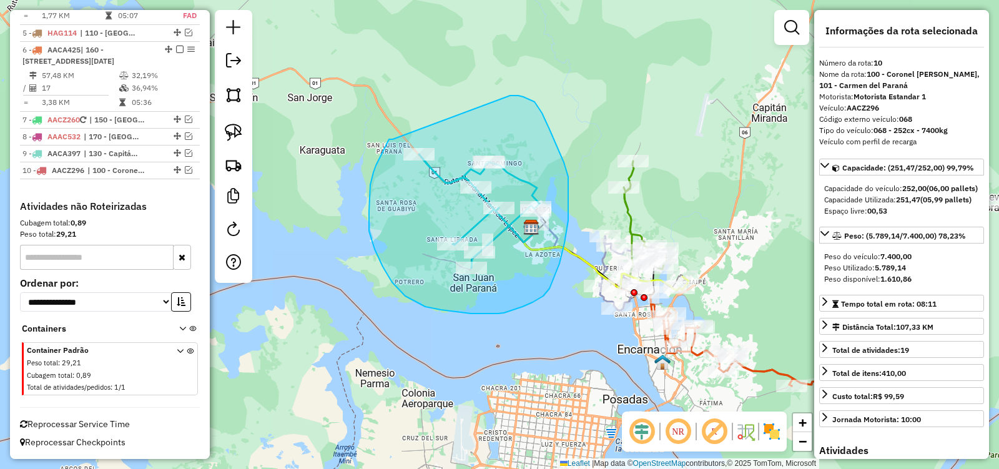
drag, startPoint x: 393, startPoint y: 139, endPoint x: 510, endPoint y: 96, distance: 125.3
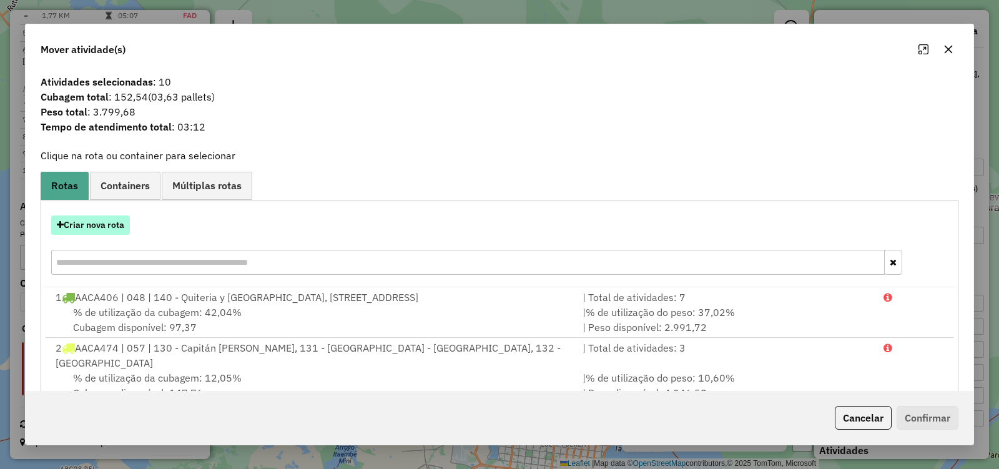
click at [91, 220] on button "Criar nova rota" at bounding box center [90, 224] width 79 height 19
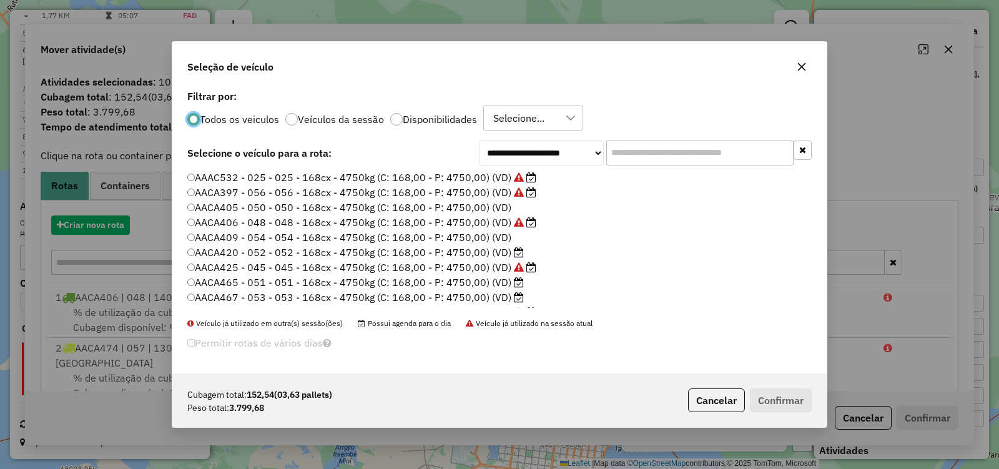
scroll to position [7, 4]
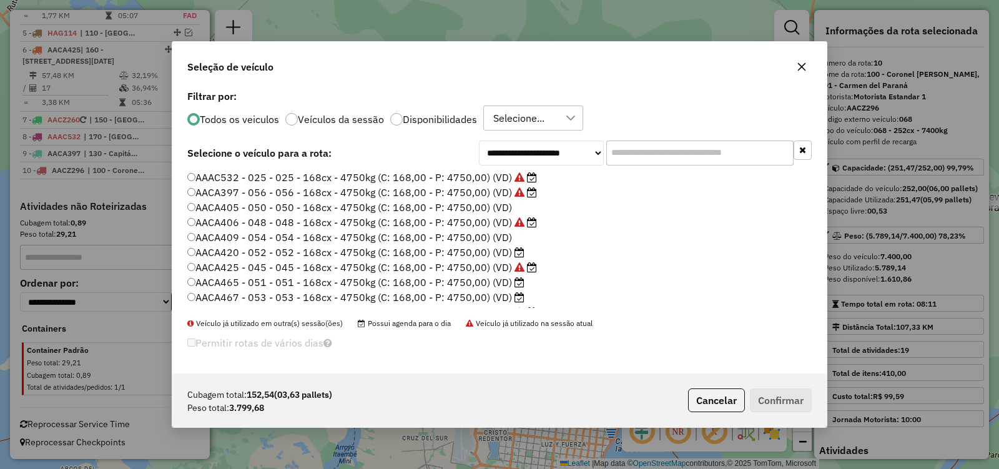
click at [189, 250] on div "AAAC532 - 025 - 025 - 168cx - 4750kg (C: 168,00 - P: 4750,00) (VD) AACA397 - 05…" at bounding box center [499, 243] width 639 height 147
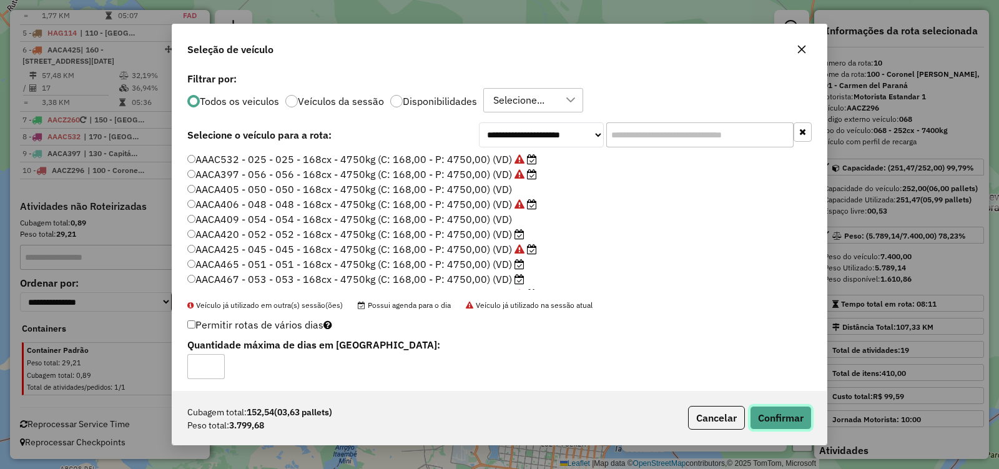
click at [806, 421] on button "Confirmar" at bounding box center [781, 418] width 62 height 24
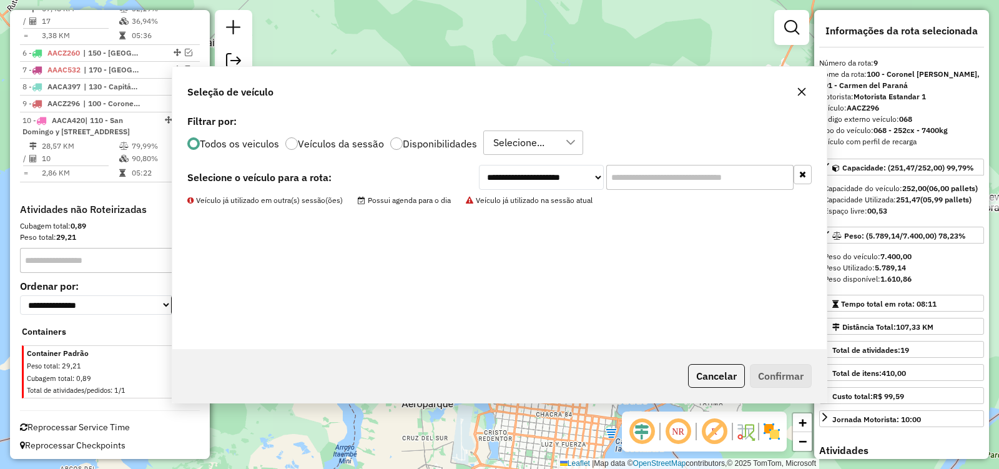
scroll to position [847, 0]
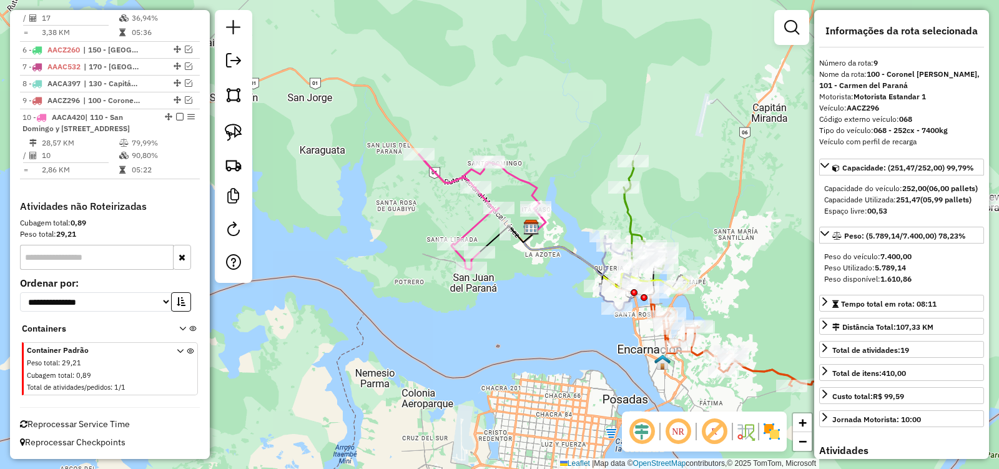
click at [534, 192] on icon at bounding box center [479, 212] width 121 height 116
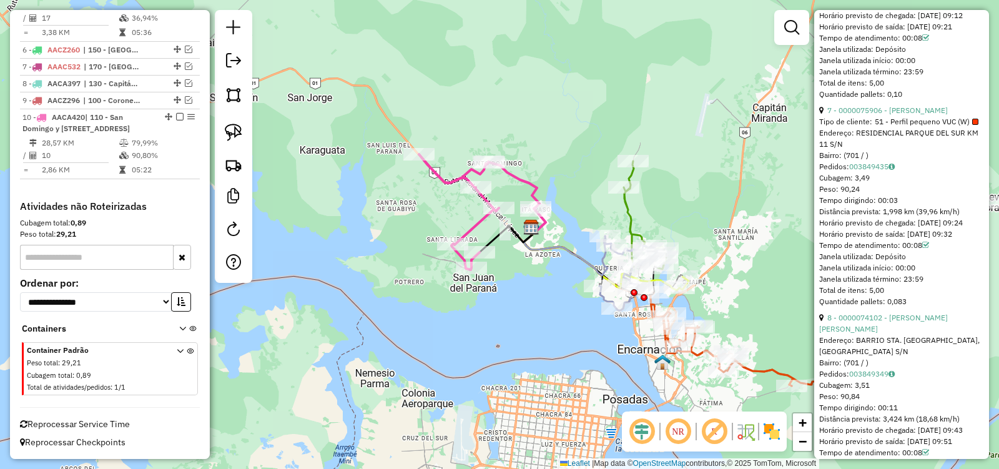
scroll to position [1561, 0]
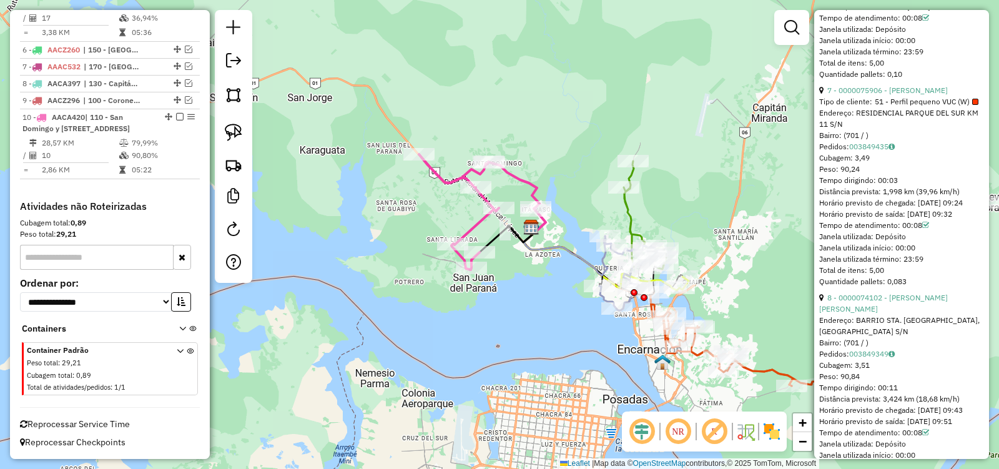
click at [527, 182] on icon at bounding box center [479, 212] width 121 height 116
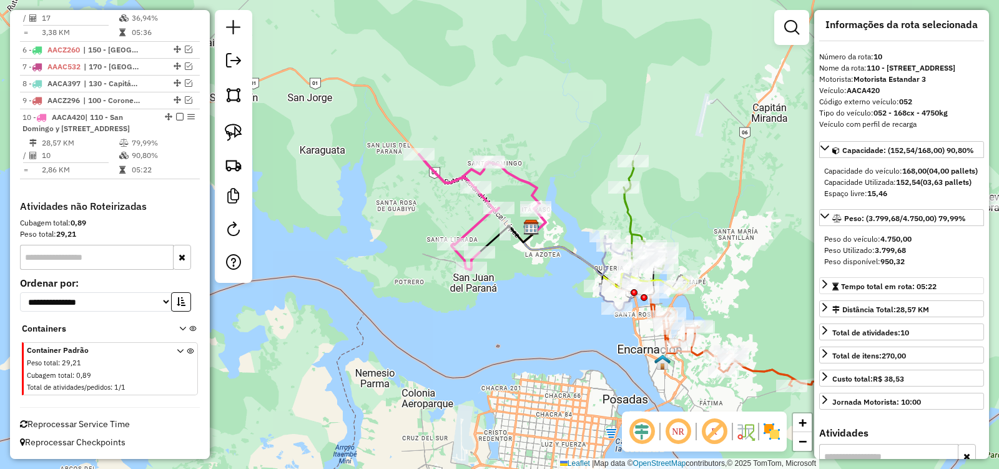
scroll to position [0, 0]
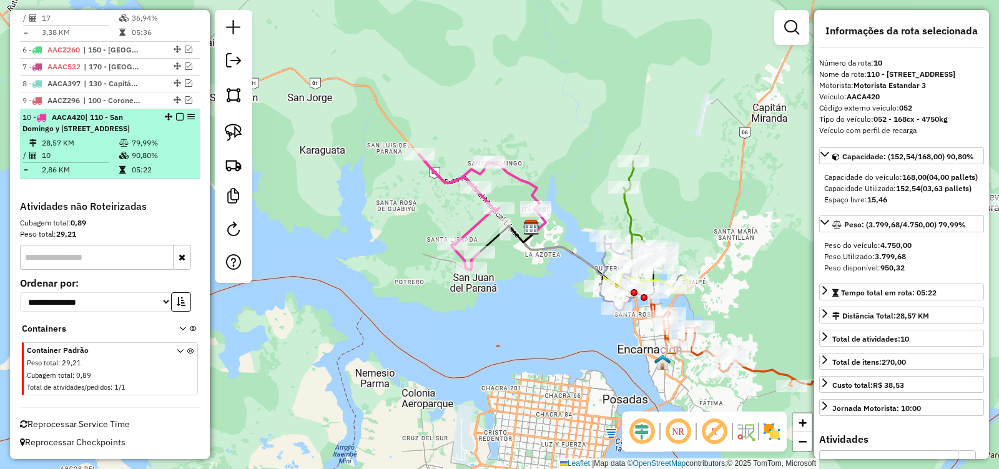
click at [179, 113] on em at bounding box center [179, 116] width 7 height 7
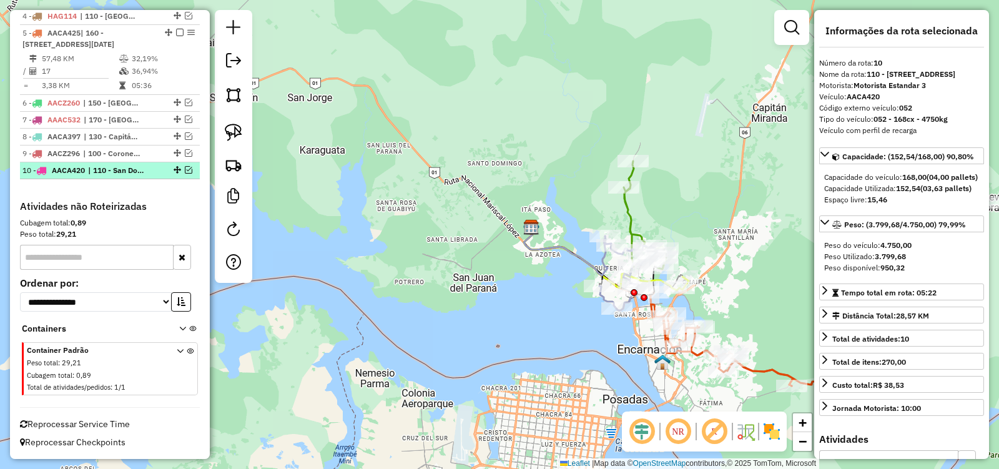
scroll to position [782, 0]
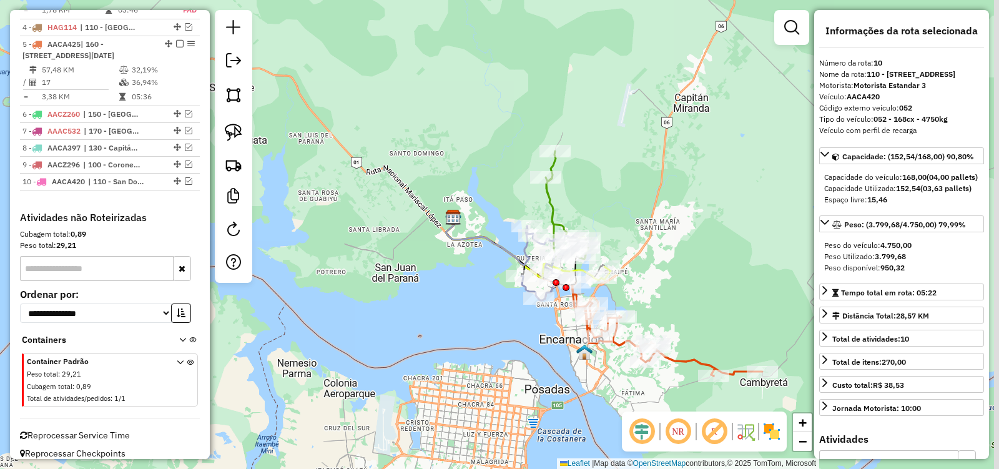
drag, startPoint x: 474, startPoint y: 305, endPoint x: 453, endPoint y: 252, distance: 57.2
click at [368, 283] on div "Janela de atendimento Grade de atendimento Capacidade Transportadoras Veículos …" at bounding box center [499, 234] width 999 height 469
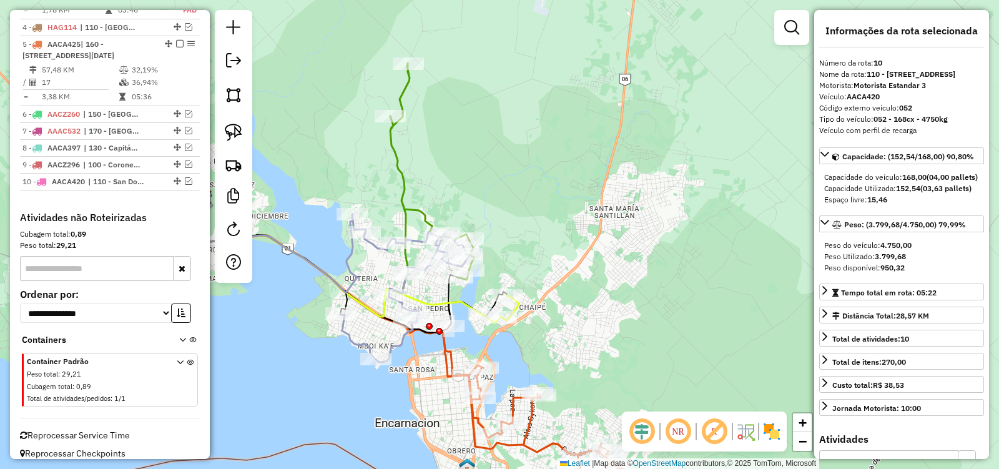
drag, startPoint x: 622, startPoint y: 280, endPoint x: 656, endPoint y: 358, distance: 85.6
click at [656, 358] on div "Janela de atendimento Grade de atendimento Capacidade Transportadoras Veículos …" at bounding box center [499, 234] width 999 height 469
click at [234, 128] on img at bounding box center [233, 132] width 17 height 17
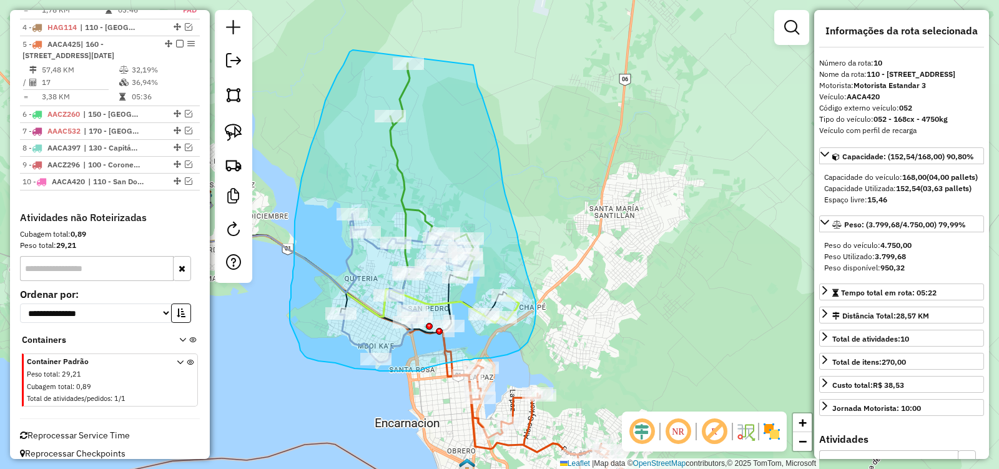
drag, startPoint x: 337, startPoint y: 75, endPoint x: 473, endPoint y: 65, distance: 136.5
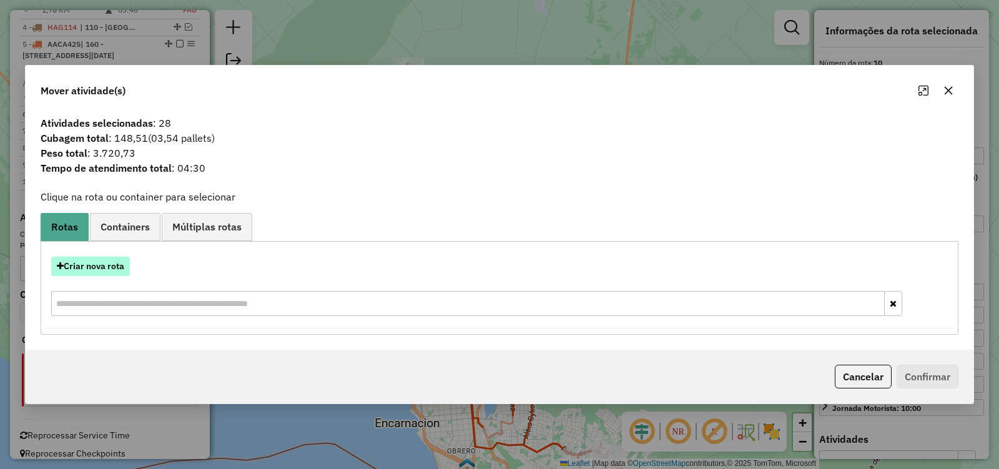
click at [67, 270] on button "Criar nova rota" at bounding box center [90, 266] width 79 height 19
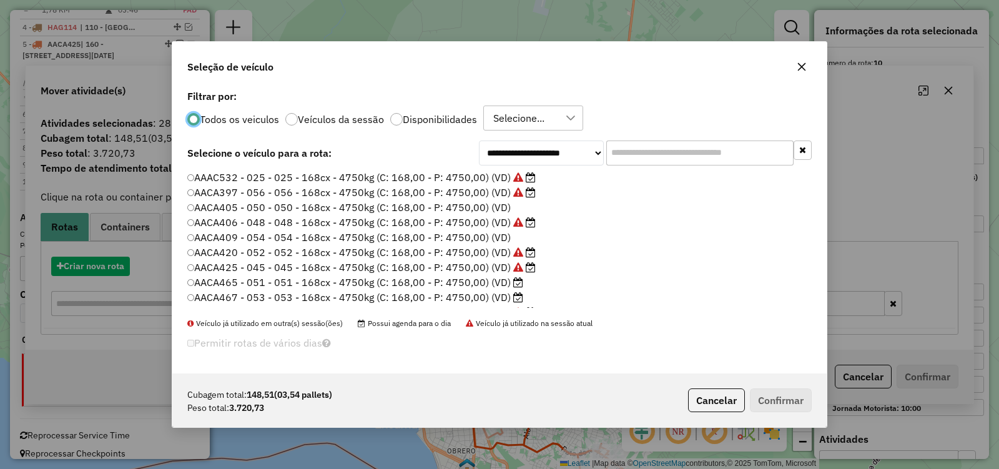
scroll to position [7, 4]
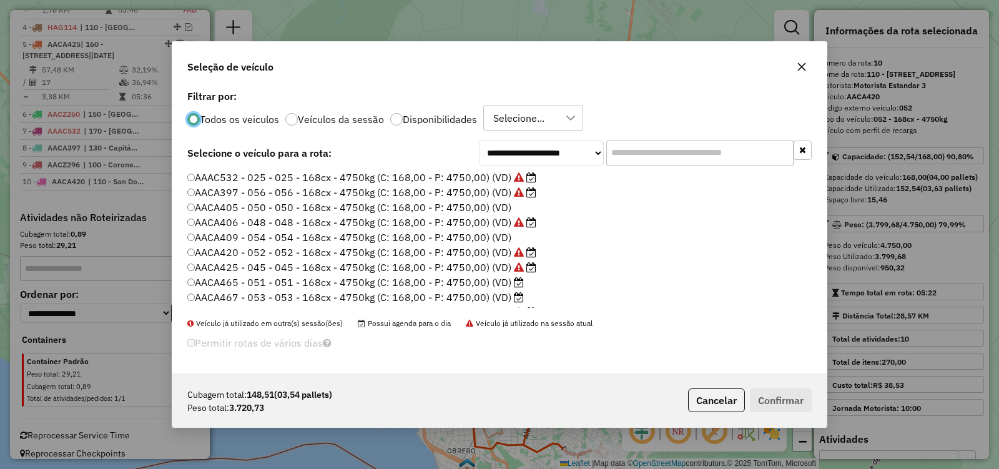
click at [196, 220] on label "AACA406 - 048 - 048 - 168cx - 4750kg (C: 168,00 - P: 4750,00) (VD)" at bounding box center [361, 222] width 349 height 15
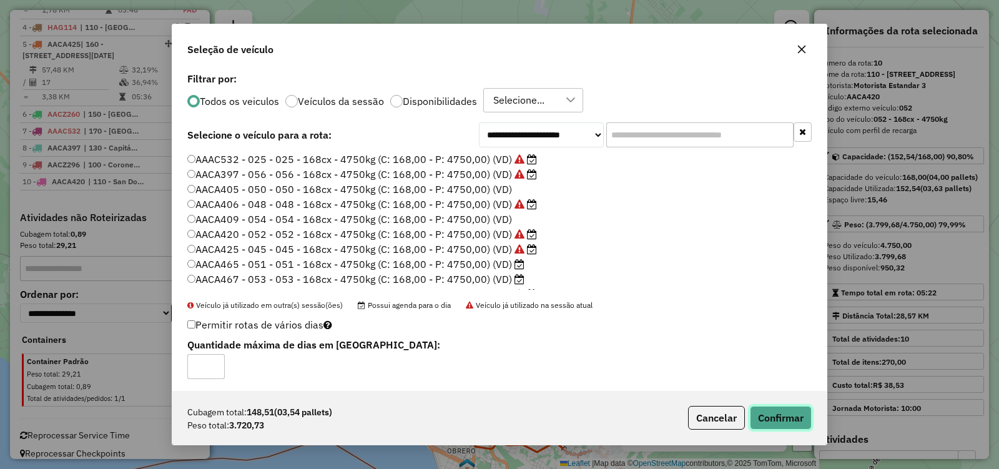
click at [783, 414] on button "Confirmar" at bounding box center [781, 418] width 62 height 24
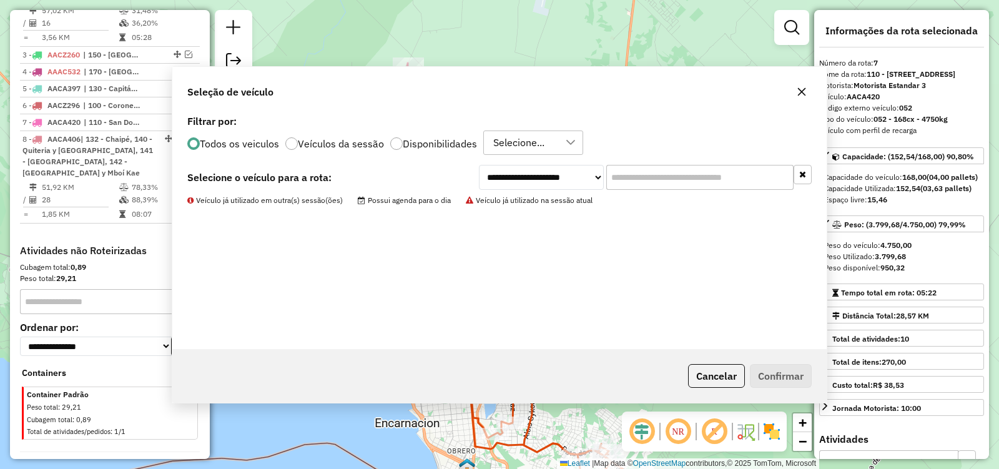
scroll to position [598, 0]
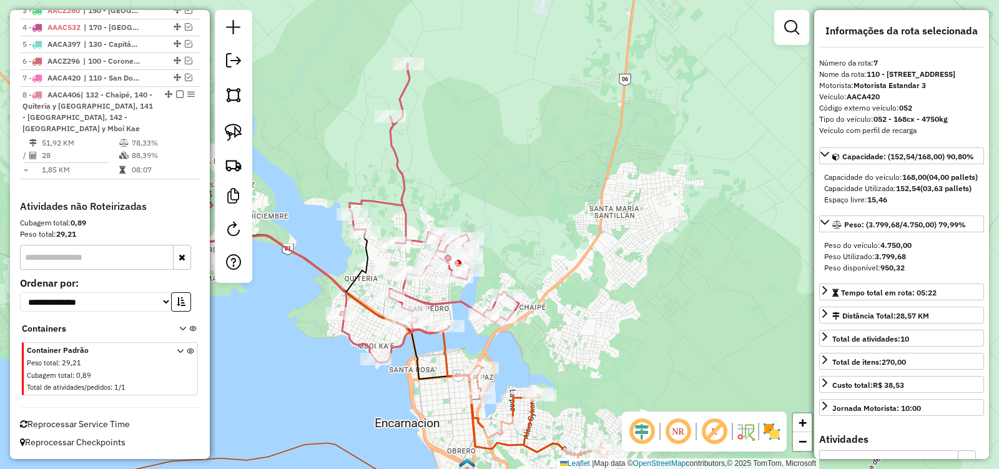
click at [400, 167] on icon at bounding box center [429, 213] width 179 height 300
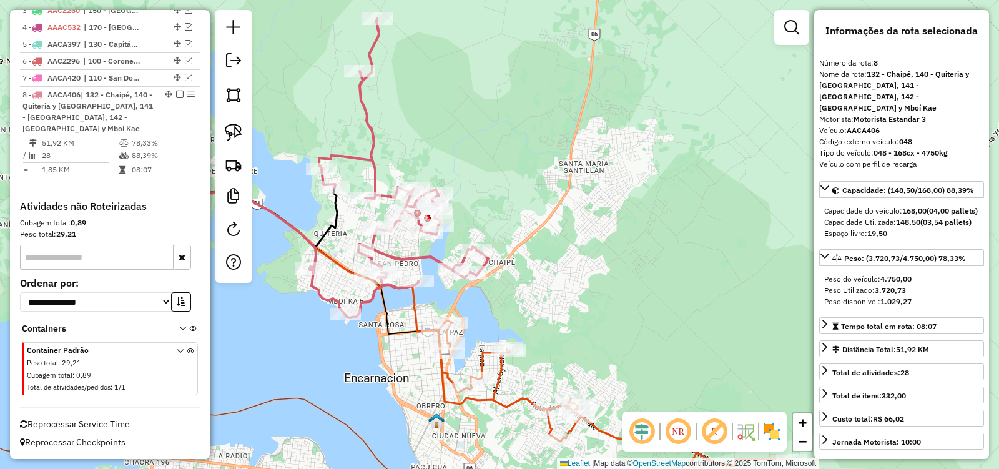
drag, startPoint x: 598, startPoint y: 317, endPoint x: 541, endPoint y: 215, distance: 116.3
click at [541, 215] on div "Janela de atendimento Grade de atendimento Capacidade Transportadoras Veículos …" at bounding box center [499, 234] width 999 height 469
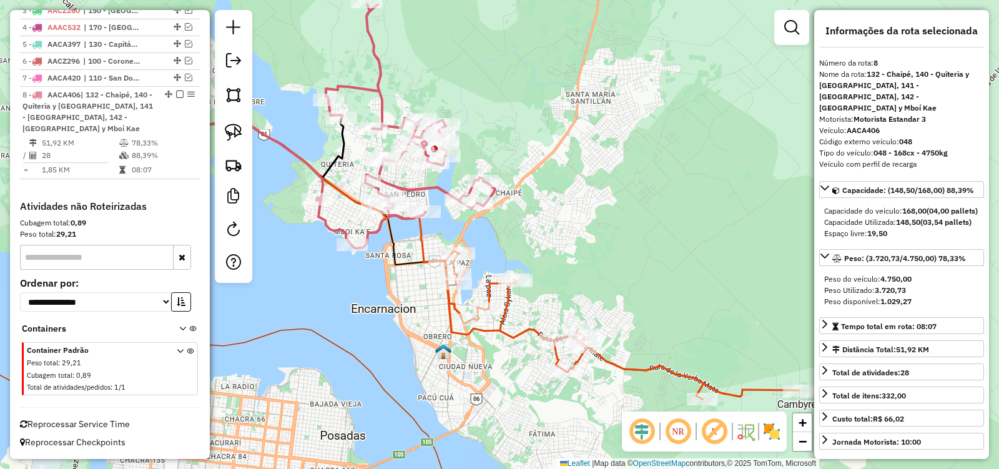
drag, startPoint x: 529, startPoint y: 195, endPoint x: 629, endPoint y: 250, distance: 113.2
click at [629, 250] on div "Janela de atendimento Grade de atendimento Capacidade Transportadoras Veículos …" at bounding box center [499, 234] width 999 height 469
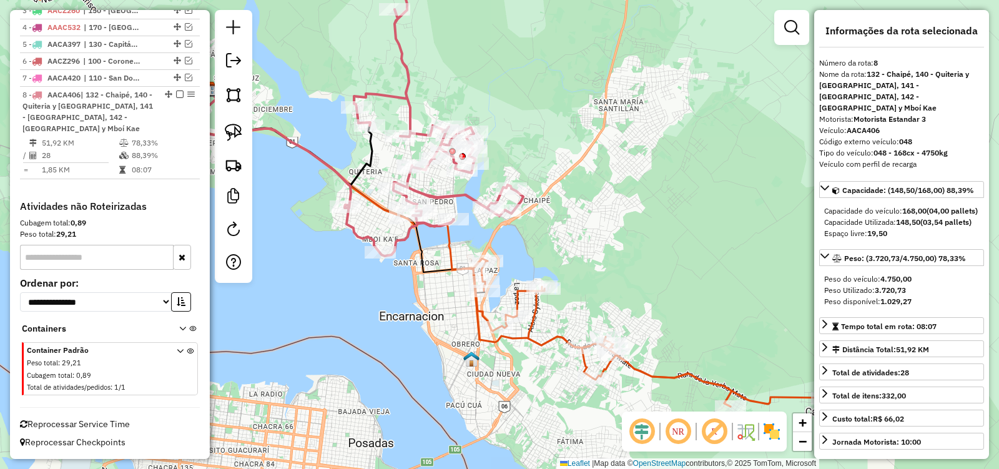
click at [450, 195] on icon at bounding box center [434, 106] width 179 height 300
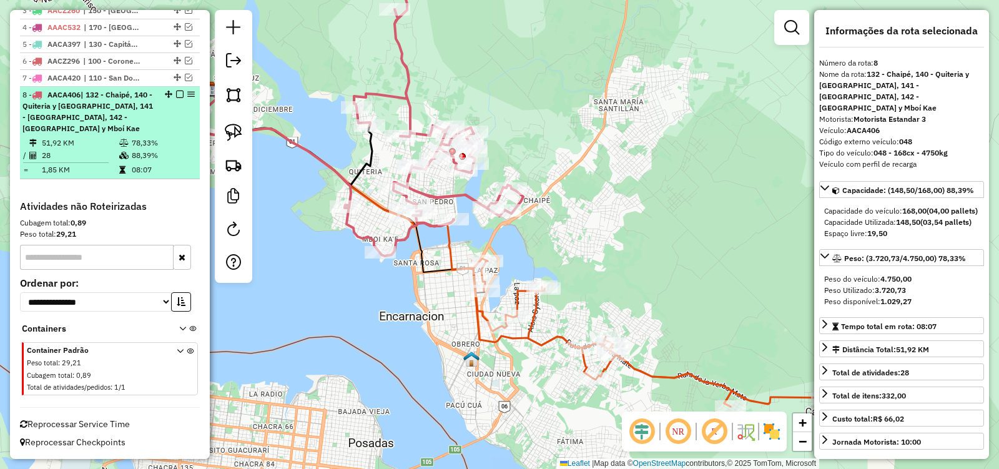
click at [176, 94] on em at bounding box center [179, 94] width 7 height 7
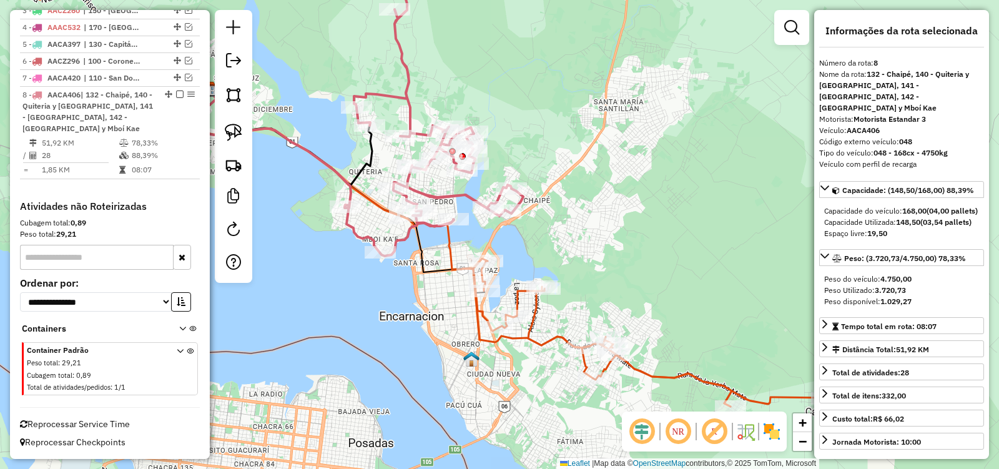
scroll to position [522, 0]
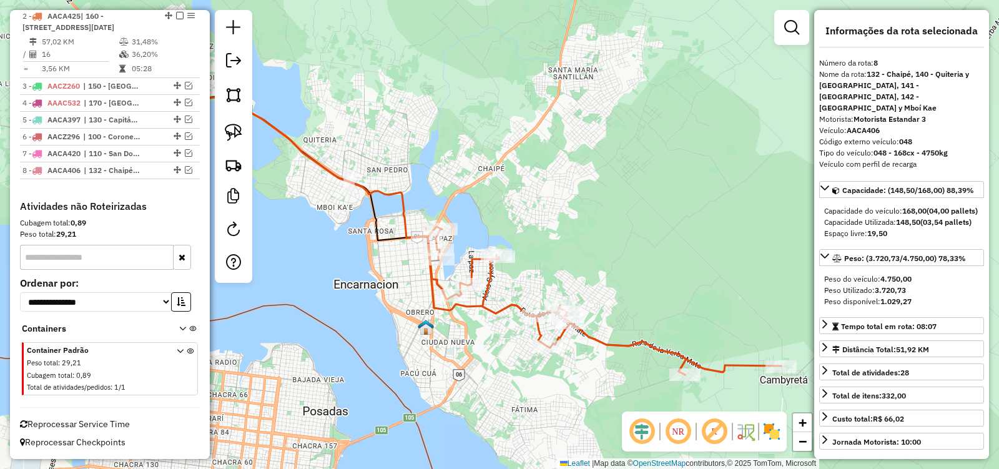
drag, startPoint x: 614, startPoint y: 219, endPoint x: 538, endPoint y: 165, distance: 92.7
click at [540, 167] on div "Janela de atendimento Grade de atendimento Capacidade Transportadoras Veículos …" at bounding box center [499, 234] width 999 height 469
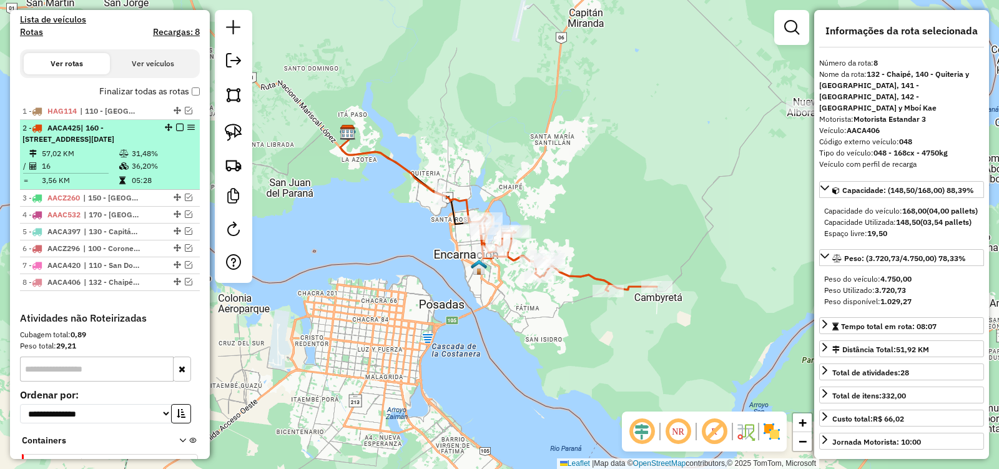
scroll to position [397, 0]
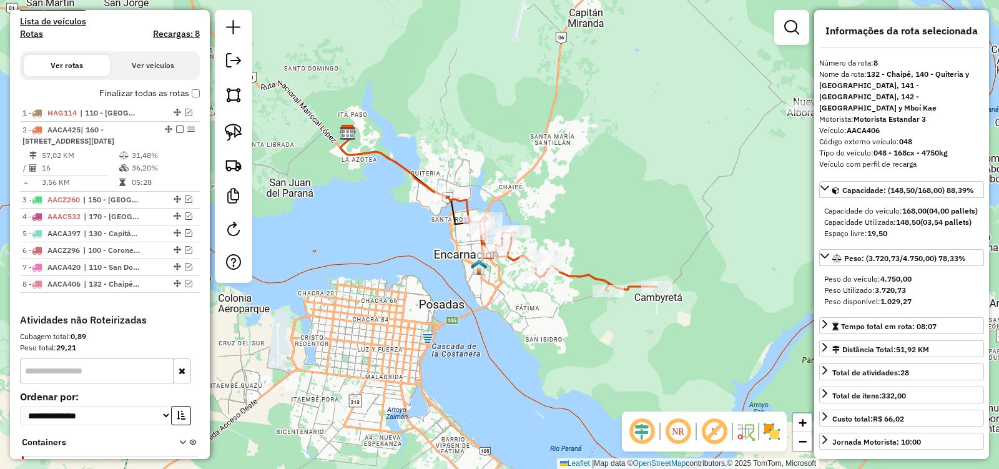
click at [597, 279] on icon at bounding box center [566, 254] width 182 height 74
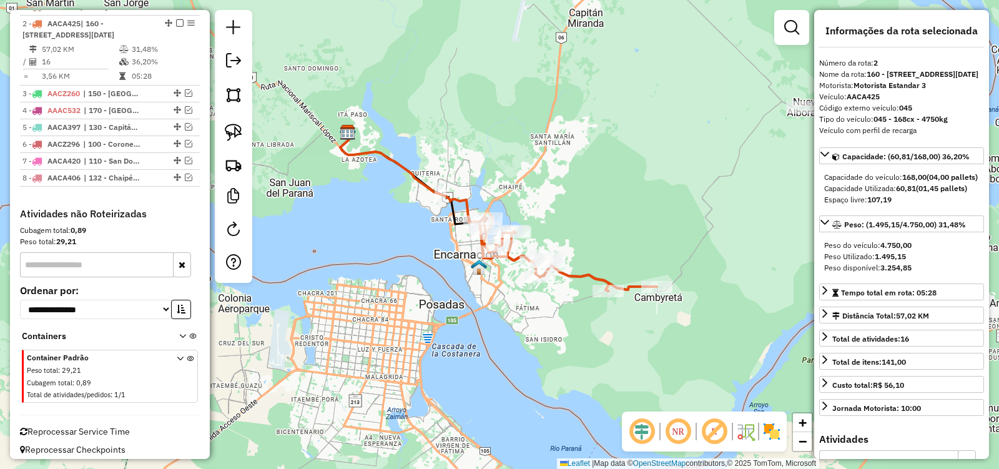
scroll to position [509, 0]
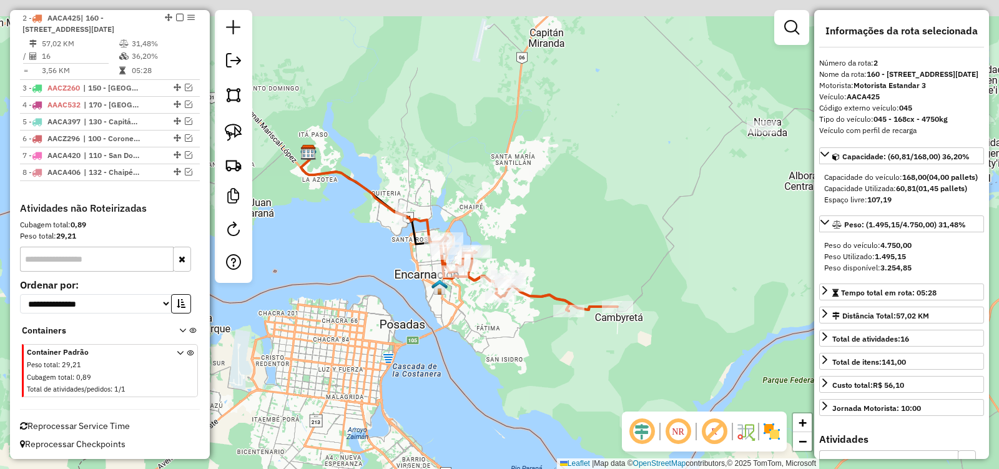
drag, startPoint x: 642, startPoint y: 191, endPoint x: 598, endPoint y: 225, distance: 55.7
click at [602, 211] on div "Janela de atendimento Grade de atendimento Capacidade Transportadoras Veículos …" at bounding box center [499, 234] width 999 height 469
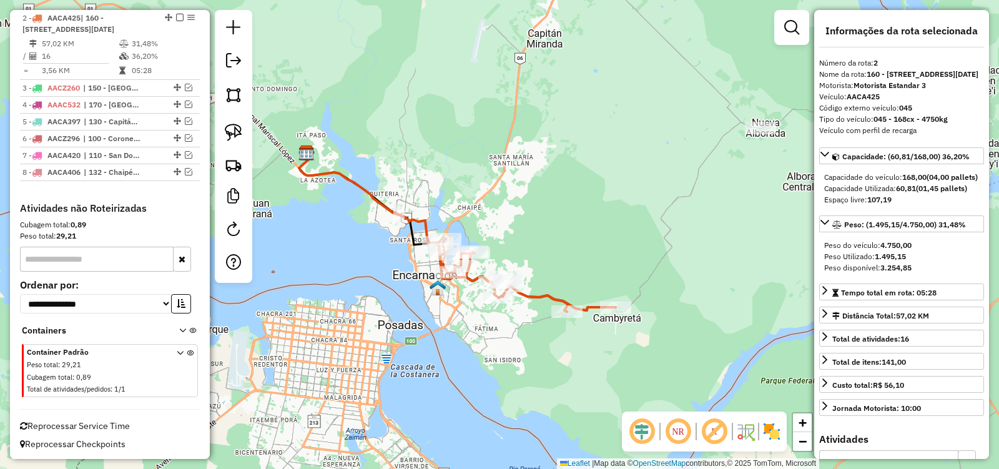
click at [539, 303] on icon at bounding box center [524, 274] width 182 height 74
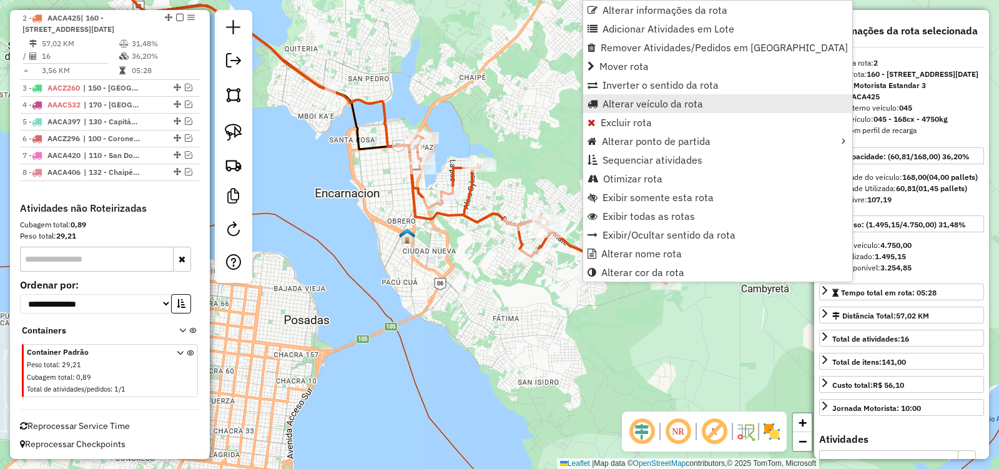
click at [622, 106] on span "Alterar veículo da rota" at bounding box center [653, 104] width 101 height 10
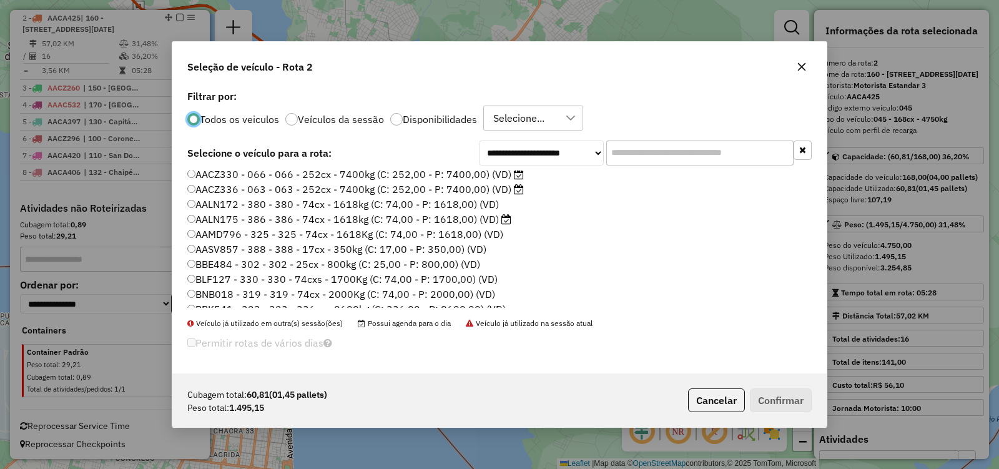
scroll to position [250, 0]
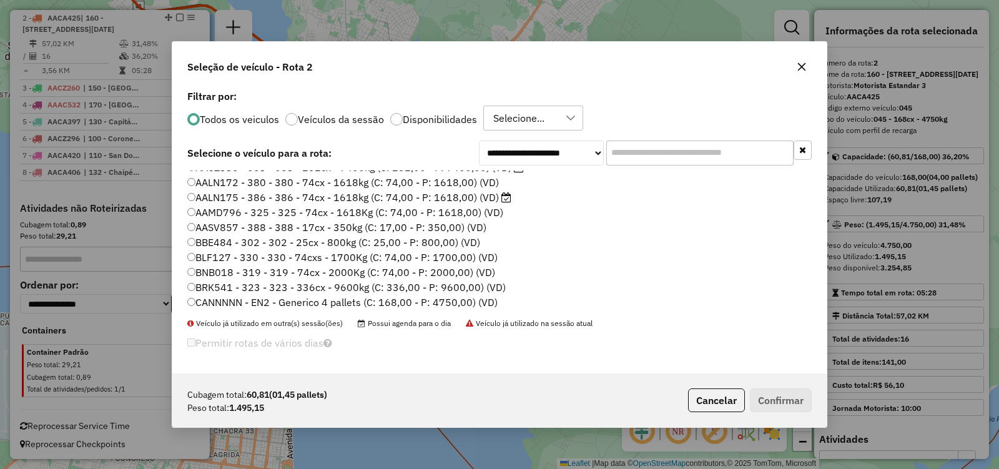
click at [196, 194] on label "AALN175 - 386 - 386 - 74cx - 1618kg (C: 74,00 - P: 1618,00) (VD)" at bounding box center [349, 197] width 324 height 15
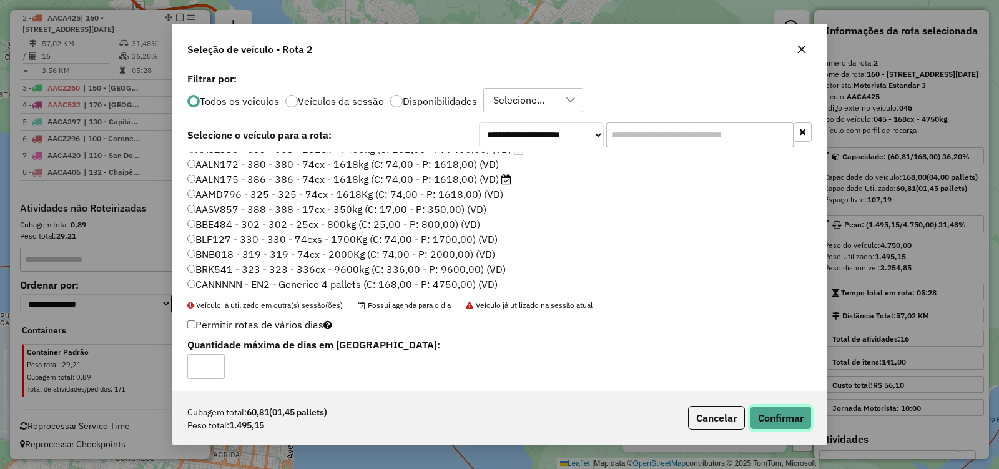
click at [769, 416] on button "Confirmar" at bounding box center [781, 418] width 62 height 24
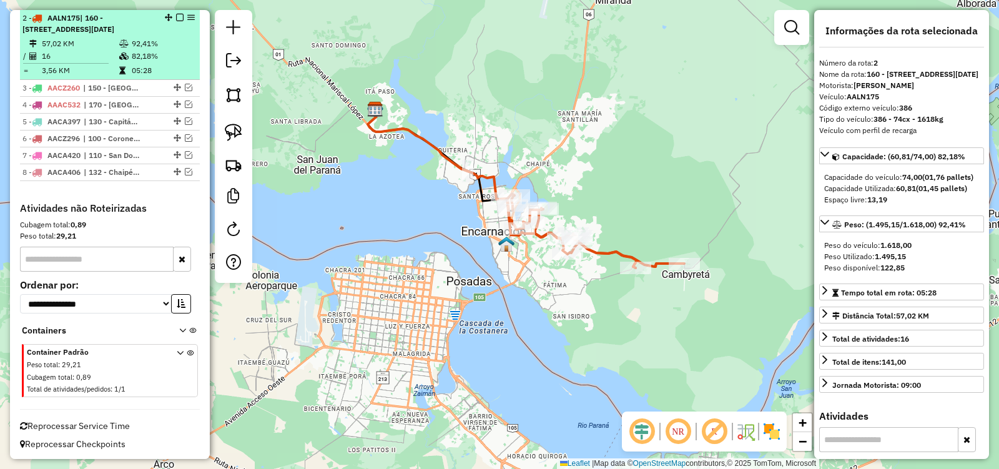
click at [176, 18] on em at bounding box center [179, 17] width 7 height 7
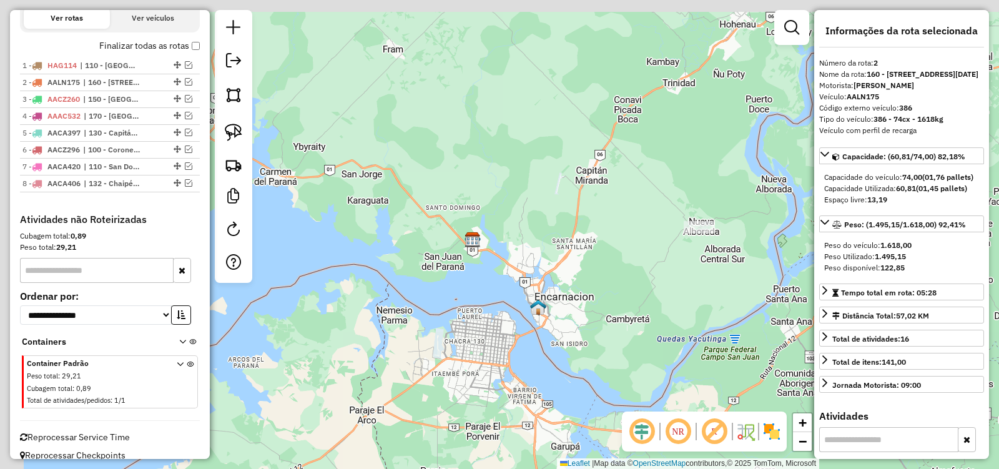
drag, startPoint x: 486, startPoint y: 252, endPoint x: 612, endPoint y: 303, distance: 136.1
click at [612, 303] on div "Janela de atendimento Grade de atendimento Capacidade Transportadoras Veículos …" at bounding box center [499, 234] width 999 height 469
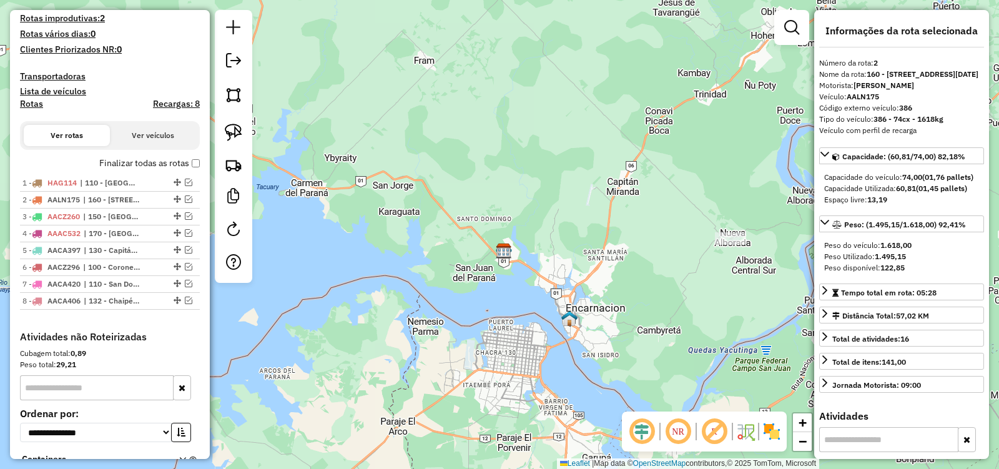
scroll to position [320, 0]
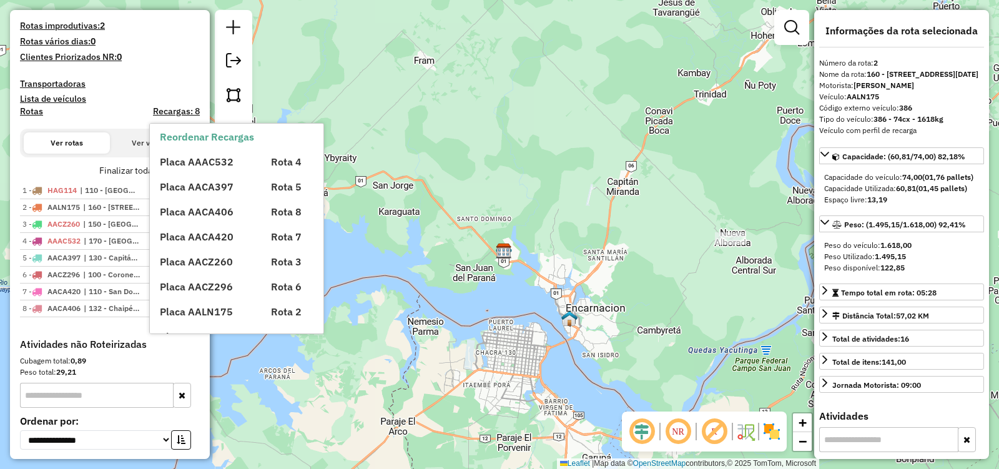
click at [60, 143] on button "Ver rotas" at bounding box center [67, 142] width 86 height 21
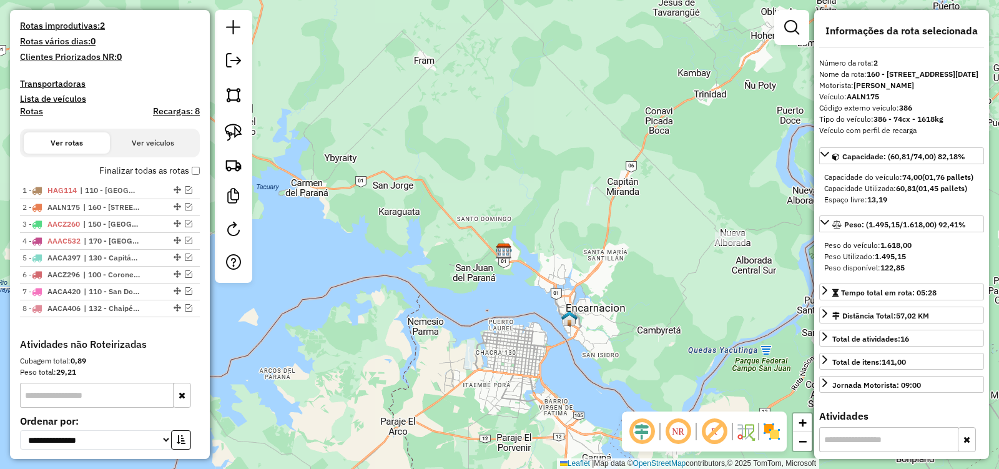
click at [30, 109] on h4 "Rotas" at bounding box center [31, 111] width 23 height 11
select select "*"
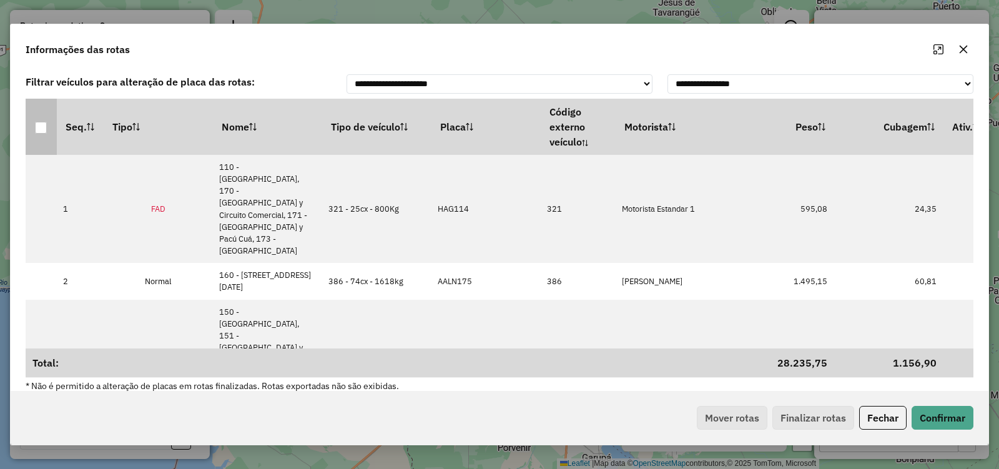
click at [35, 125] on div at bounding box center [41, 128] width 12 height 12
click at [45, 127] on div at bounding box center [41, 128] width 12 height 12
click at [573, 129] on th "Código externo veículo" at bounding box center [578, 127] width 75 height 56
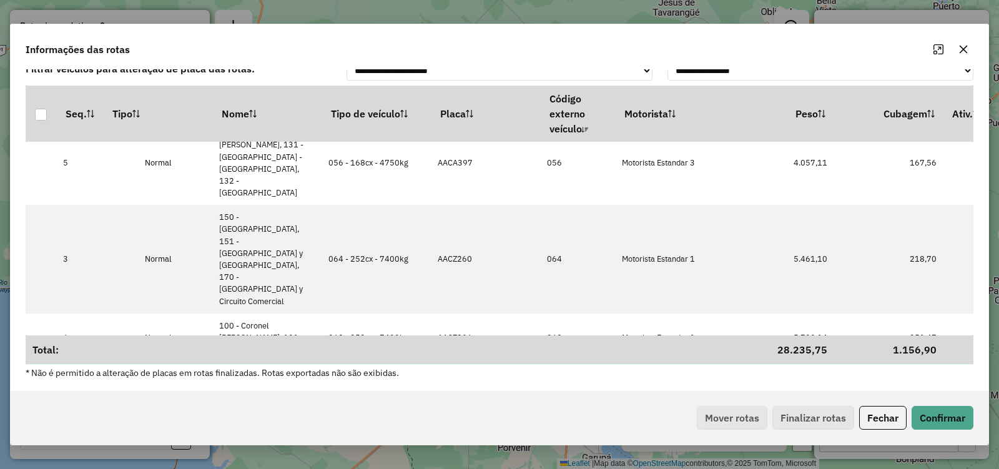
scroll to position [293, 0]
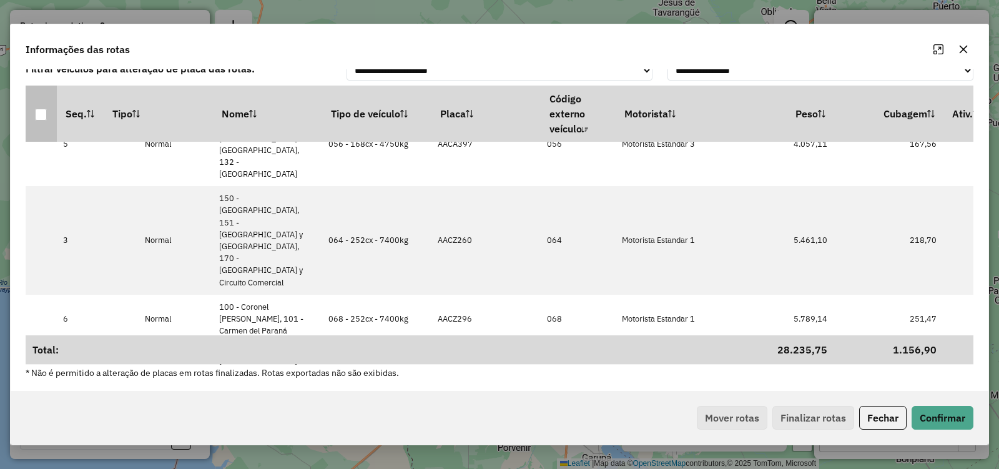
click at [42, 117] on div at bounding box center [41, 115] width 12 height 12
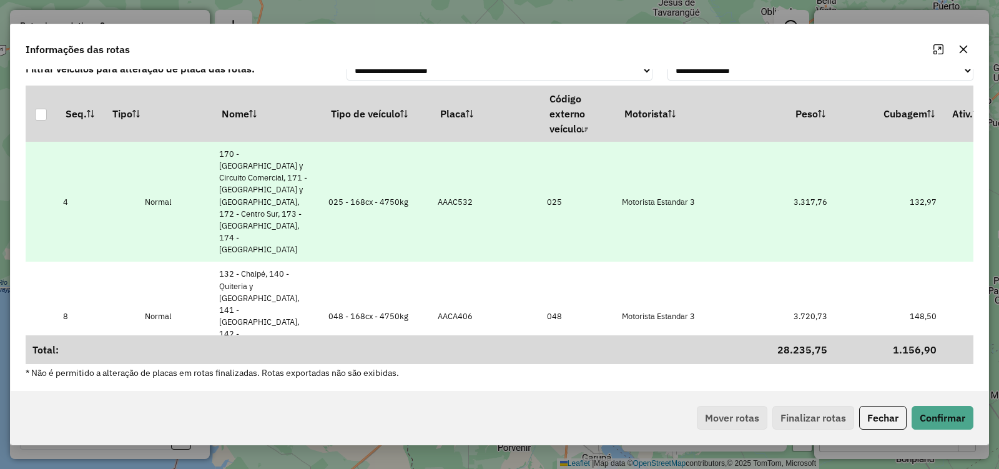
scroll to position [0, 0]
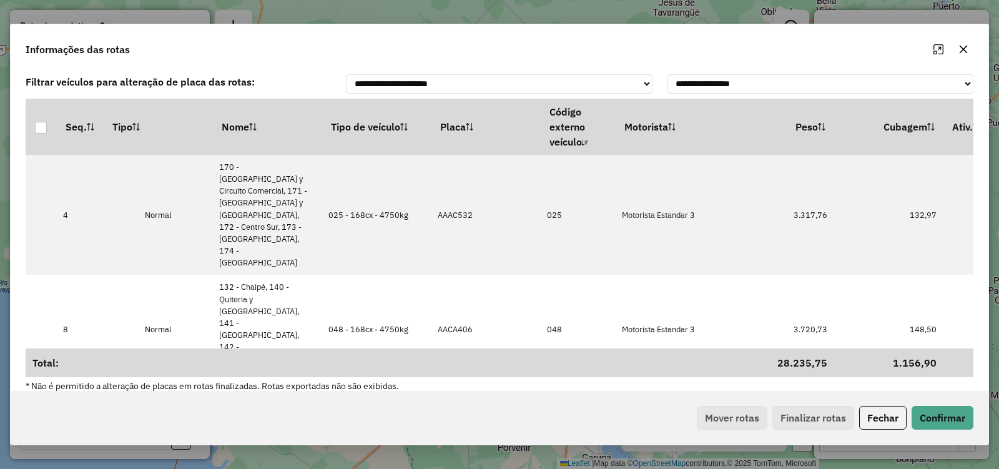
click at [964, 50] on icon "button" at bounding box center [964, 49] width 8 height 8
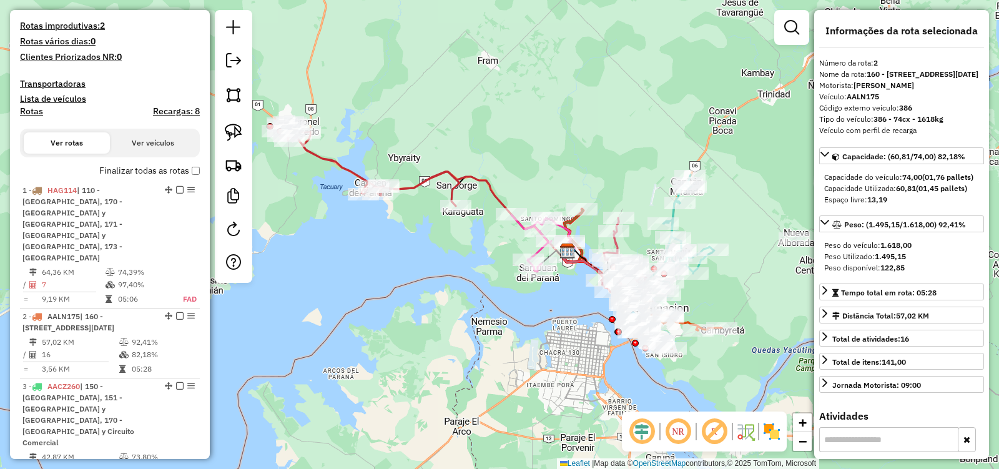
drag, startPoint x: 722, startPoint y: 290, endPoint x: 799, endPoint y: 290, distance: 76.2
click at [799, 290] on div "Janela de atendimento Grade de atendimento Capacidade Transportadoras Veículos …" at bounding box center [499, 234] width 999 height 469
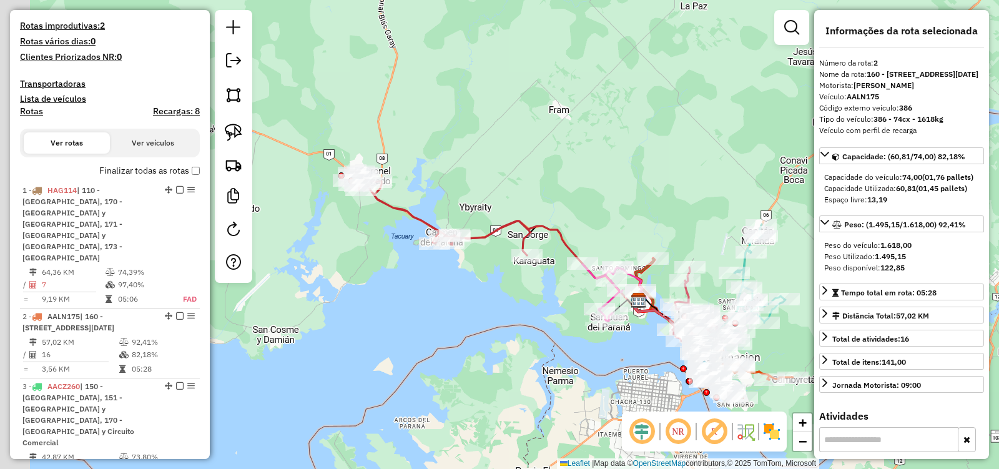
drag, startPoint x: 497, startPoint y: 313, endPoint x: 556, endPoint y: 363, distance: 76.7
click at [556, 363] on div "Janela de atendimento Grade de atendimento Capacidade Transportadoras Veículos …" at bounding box center [499, 234] width 999 height 469
click at [486, 245] on icon at bounding box center [440, 214] width 182 height 84
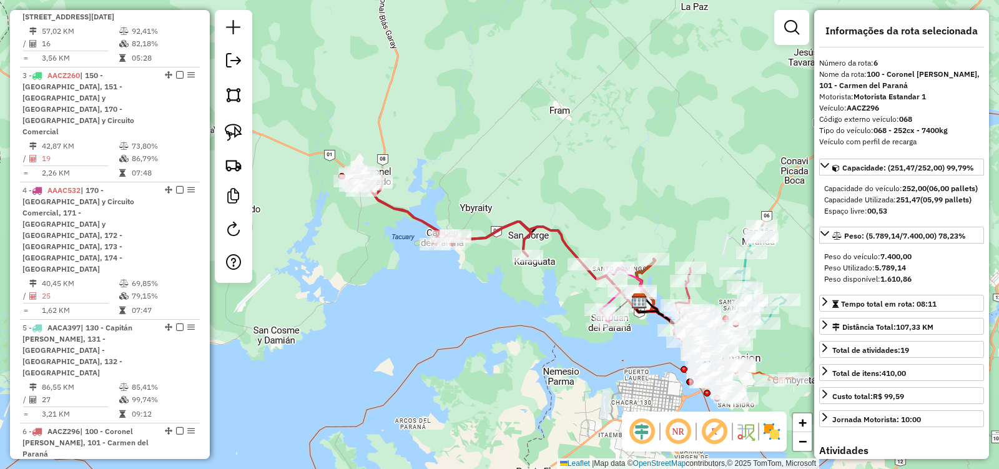
scroll to position [943, 0]
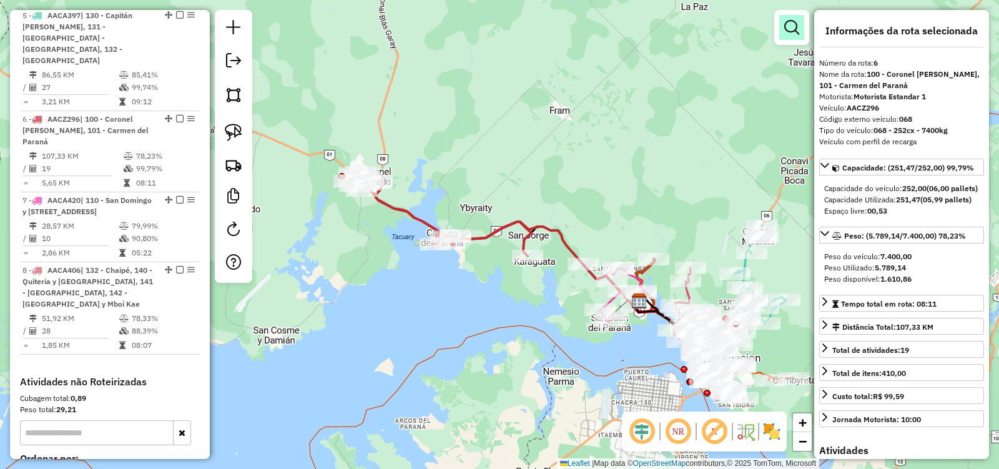
click at [788, 34] on em at bounding box center [791, 27] width 15 height 15
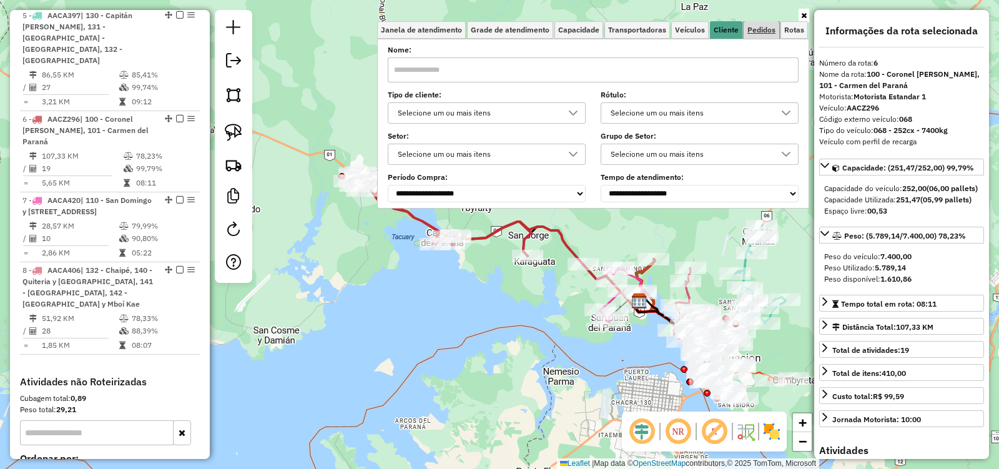
click at [767, 29] on span "Pedidos" at bounding box center [761, 29] width 28 height 7
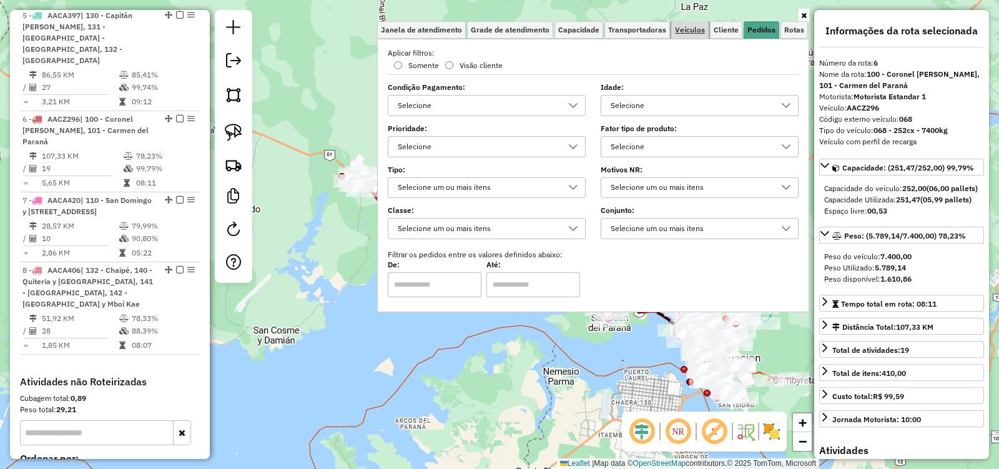
click at [694, 34] on span "Veículos" at bounding box center [690, 29] width 30 height 7
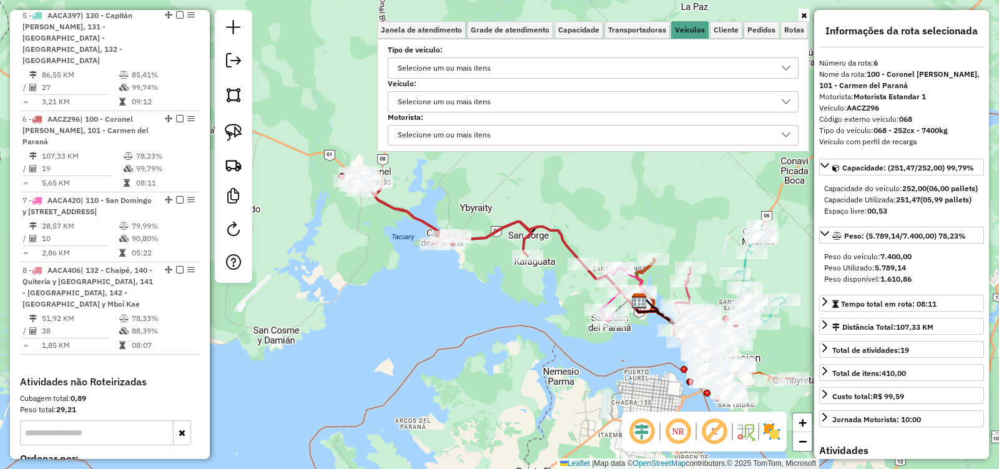
click at [505, 66] on div "Selecione um ou mais itens" at bounding box center [583, 68] width 381 height 20
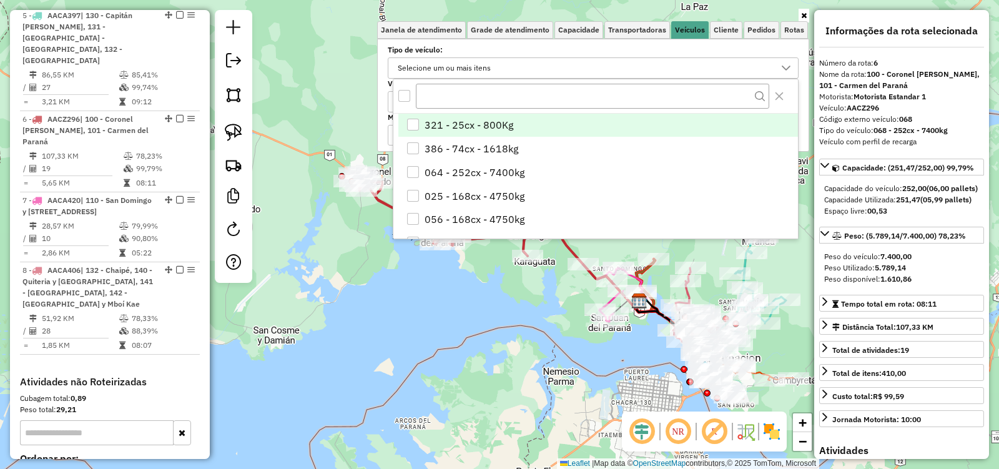
scroll to position [7, 43]
click at [289, 240] on div "Janela de atendimento Grade de atendimento Capacidade Transportadoras Veículos …" at bounding box center [499, 234] width 999 height 469
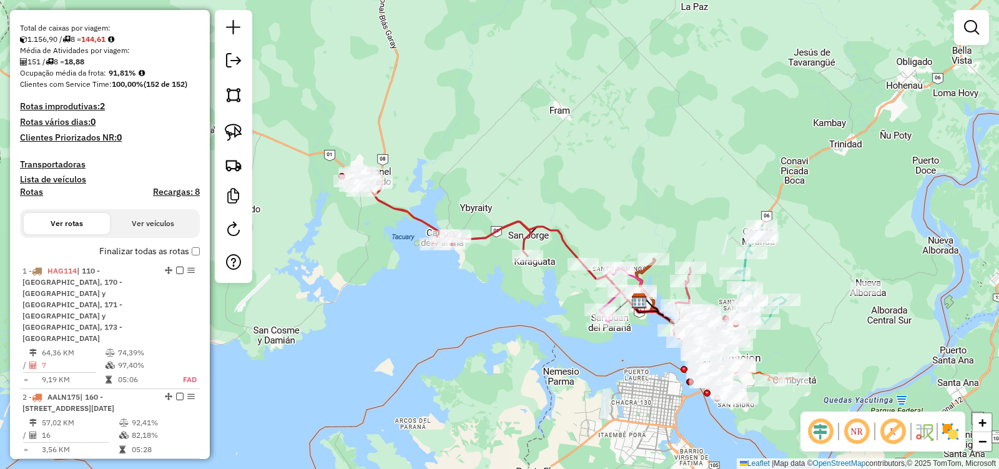
scroll to position [318, 0]
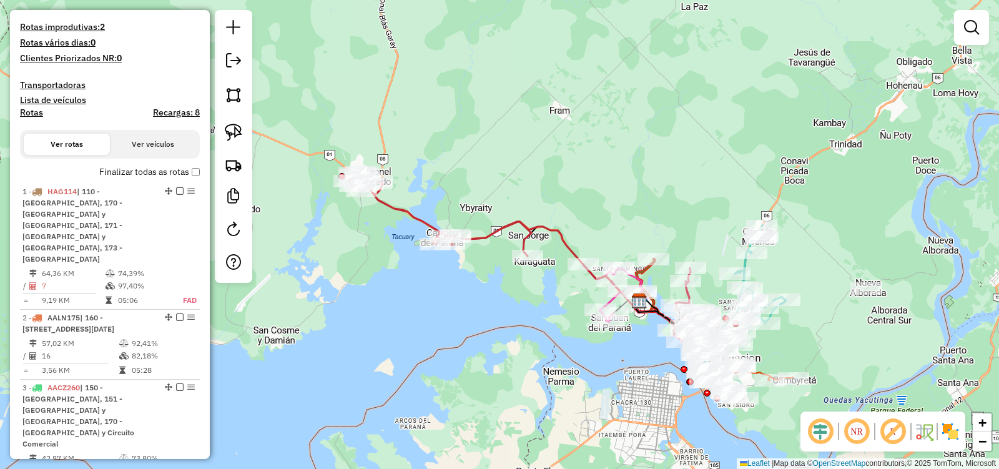
click at [195, 167] on label "Finalizar todas as rotas" at bounding box center [149, 171] width 101 height 13
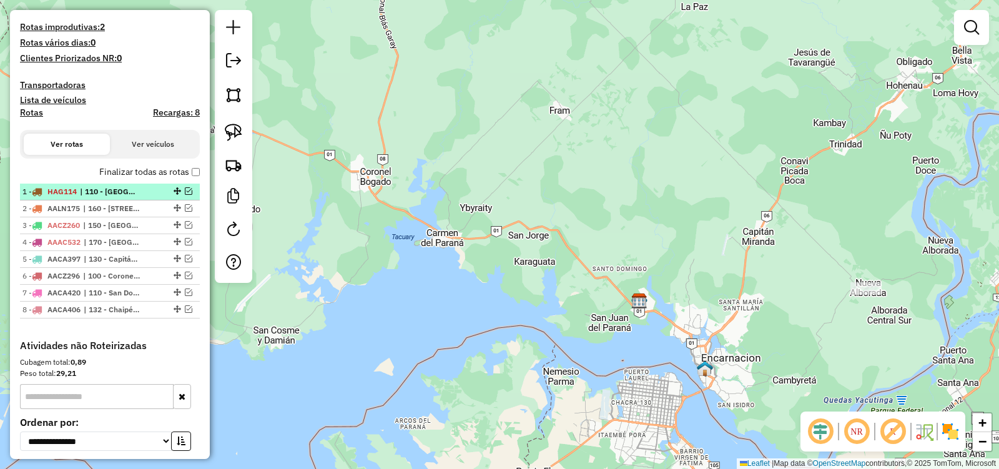
click at [185, 192] on em at bounding box center [188, 190] width 7 height 7
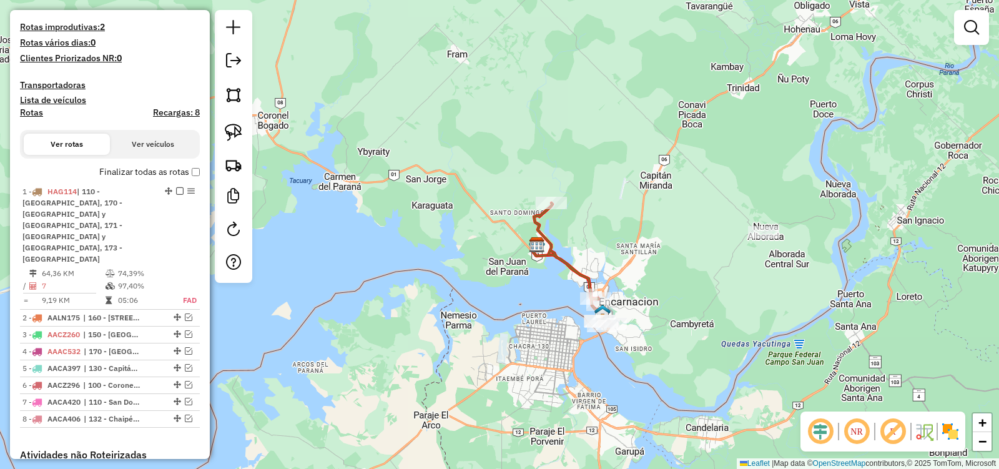
drag, startPoint x: 538, startPoint y: 393, endPoint x: 423, endPoint y: 325, distance: 132.7
click at [423, 326] on div "Janela de atendimento Grade de atendimento Capacidade Transportadoras Veículos …" at bounding box center [499, 234] width 999 height 469
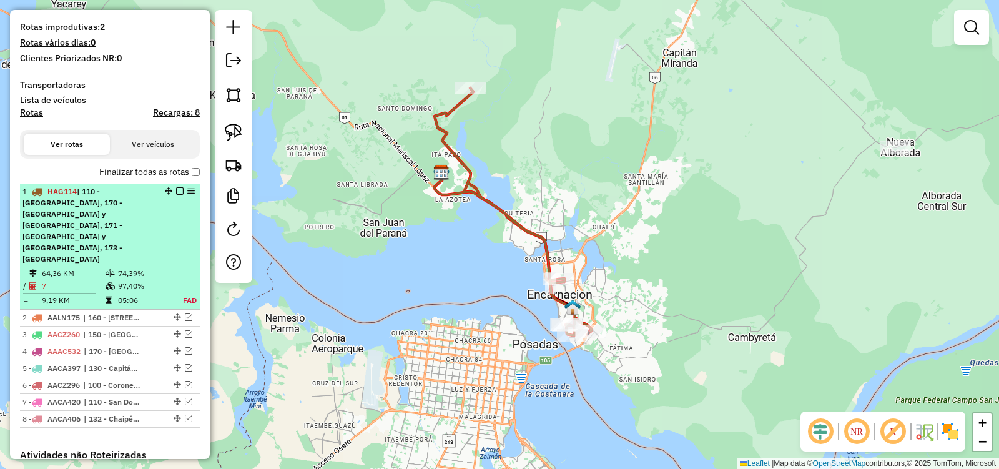
click at [175, 195] on div "1 - HAG114 | 110 - San Domingo y Itá Paso, 170 - Ciudad Nueva y Circuito Comerc…" at bounding box center [109, 225] width 175 height 79
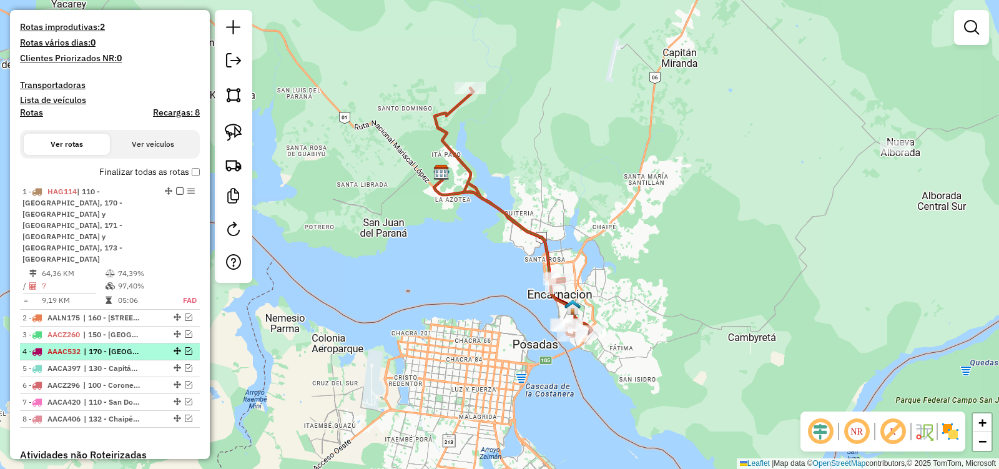
select select "**********"
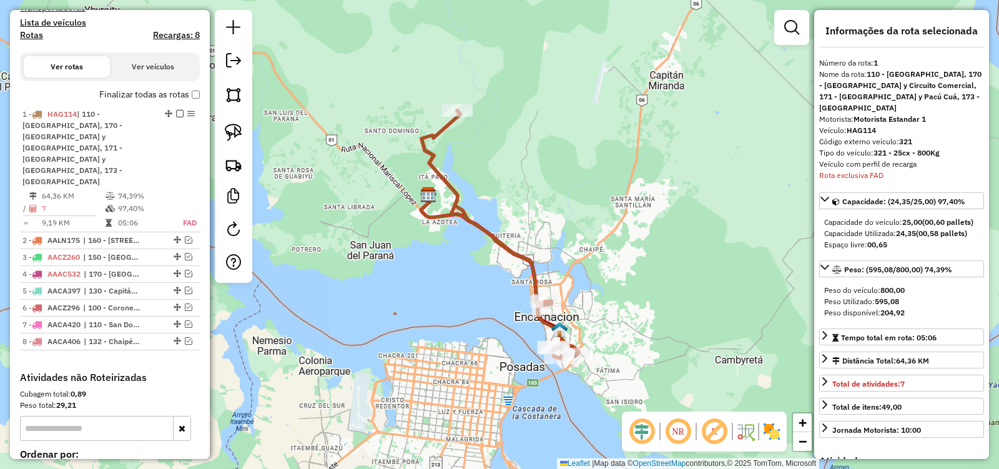
scroll to position [492, 0]
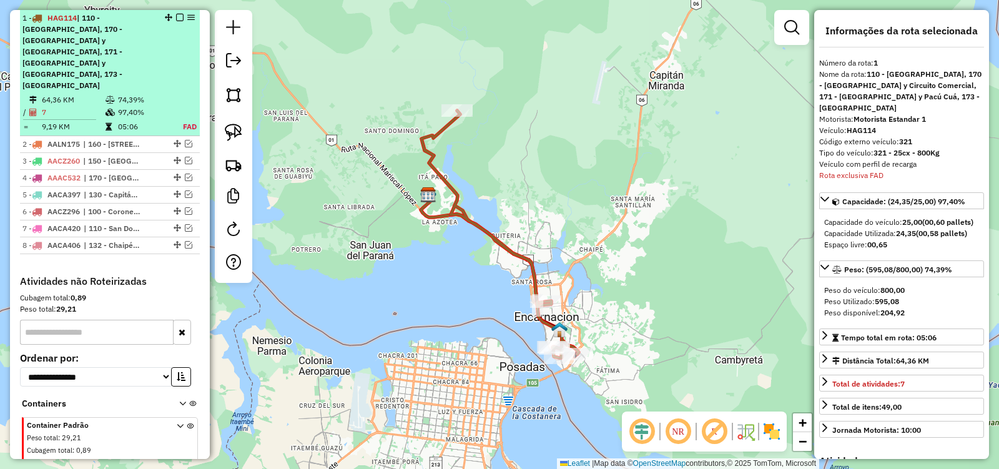
click at [176, 20] on em at bounding box center [179, 17] width 7 height 7
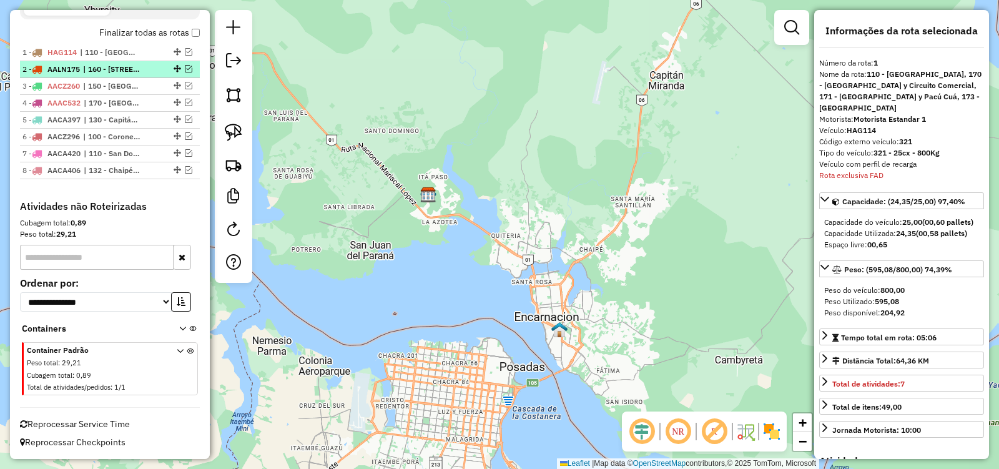
click at [185, 66] on em at bounding box center [188, 68] width 7 height 7
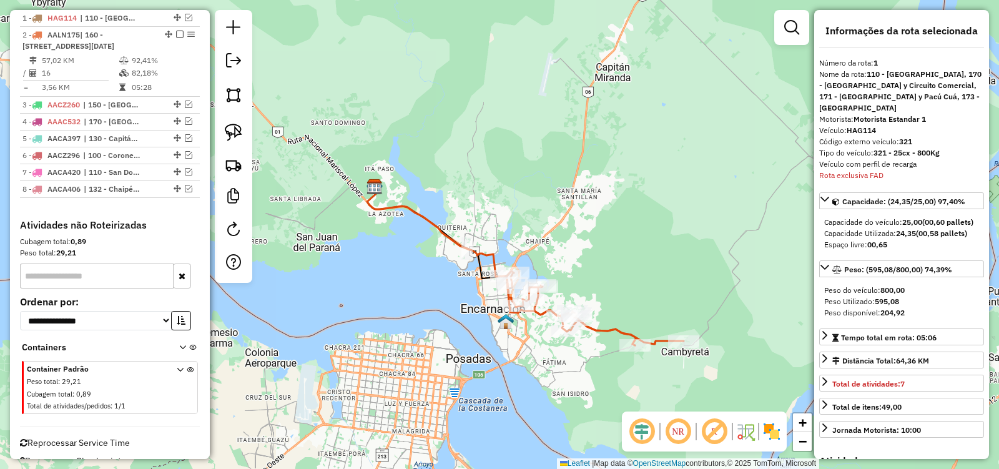
drag, startPoint x: 524, startPoint y: 369, endPoint x: 513, endPoint y: 357, distance: 16.3
click at [513, 362] on div "Janela de atendimento Grade de atendimento Capacidade Transportadoras Veículos …" at bounding box center [499, 234] width 999 height 469
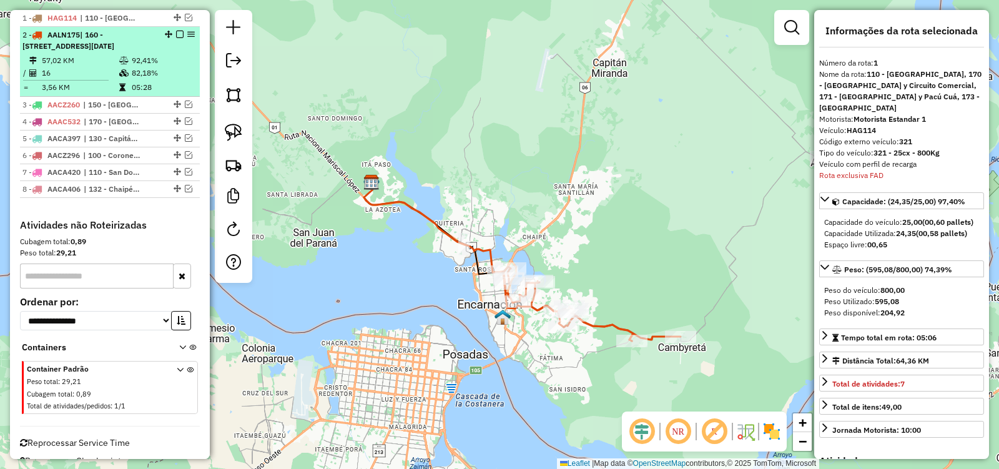
click at [176, 33] on em at bounding box center [179, 34] width 7 height 7
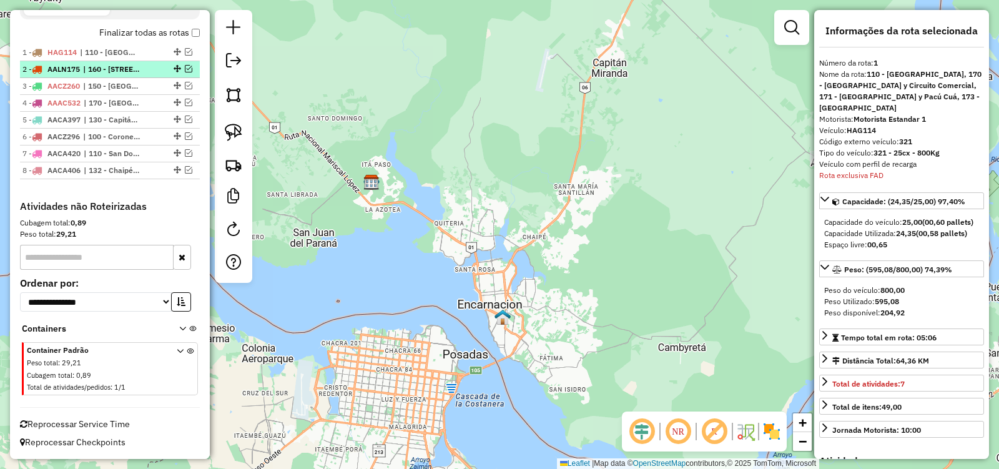
scroll to position [458, 0]
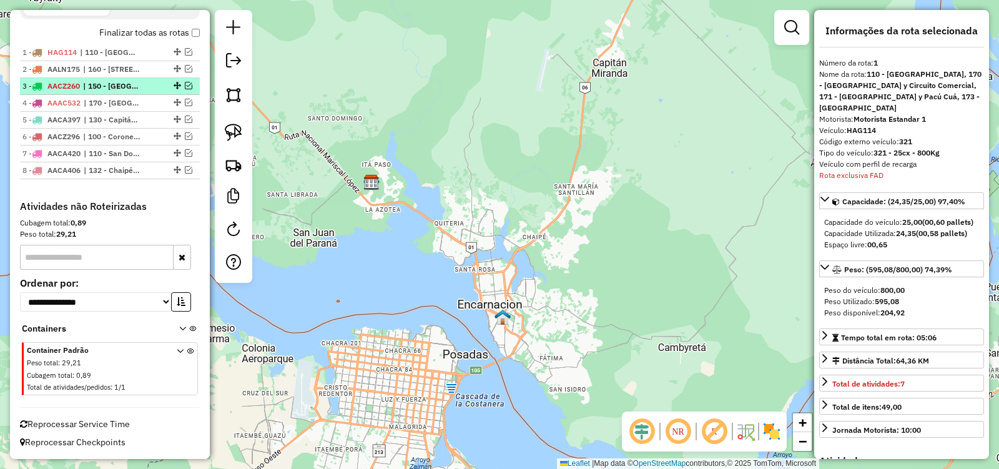
click at [185, 87] on em at bounding box center [188, 85] width 7 height 7
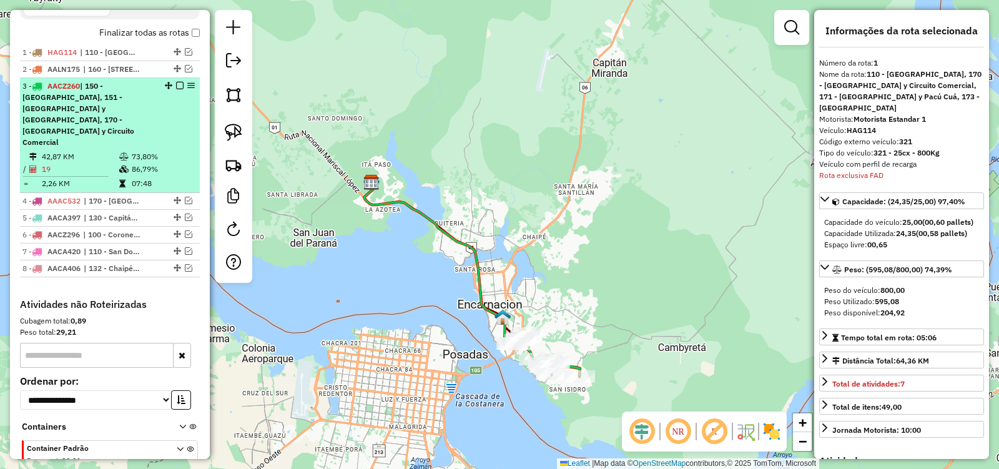
scroll to position [492, 0]
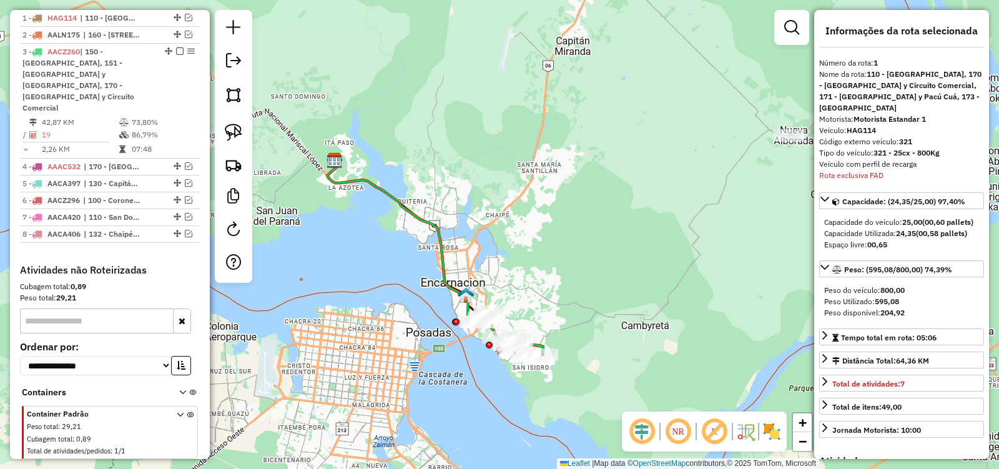
drag, startPoint x: 463, startPoint y: 359, endPoint x: 387, endPoint y: 282, distance: 108.2
click at [387, 292] on div "Janela de atendimento Grade de atendimento Capacidade Transportadoras Veículos …" at bounding box center [499, 234] width 999 height 469
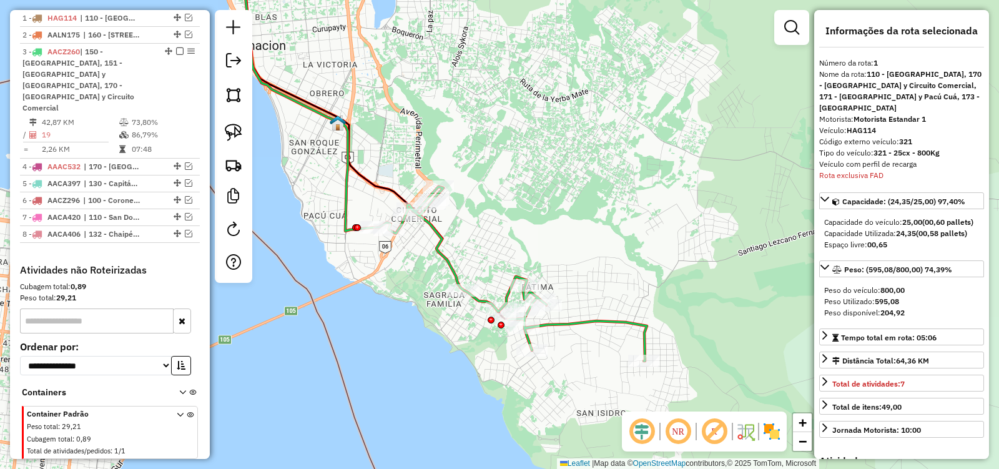
click at [444, 249] on icon at bounding box center [511, 274] width 272 height 174
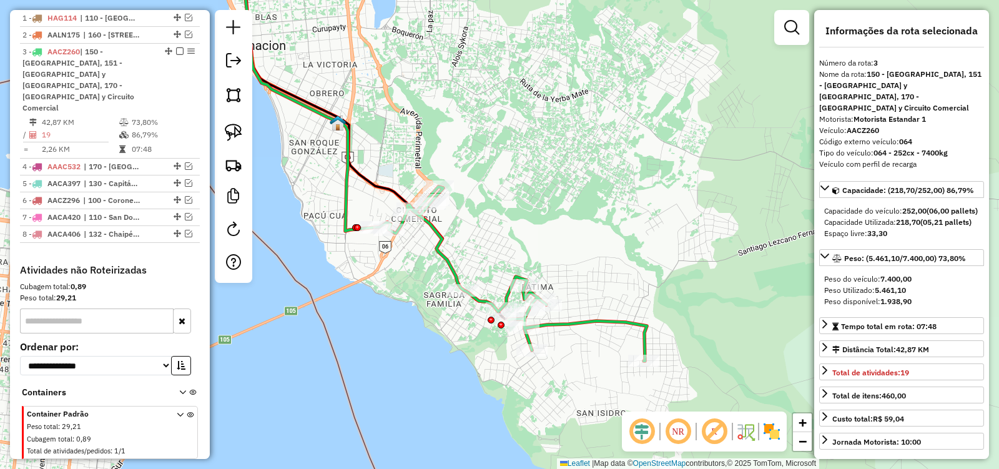
scroll to position [522, 0]
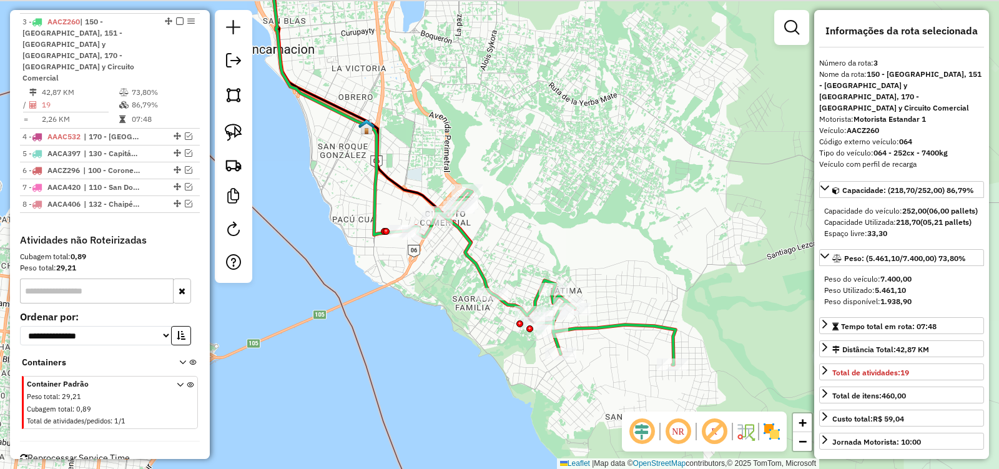
drag, startPoint x: 468, startPoint y: 248, endPoint x: 497, endPoint y: 252, distance: 29.0
click at [497, 252] on div "Janela de atendimento Grade de atendimento Capacidade Transportadoras Veículos …" at bounding box center [499, 234] width 999 height 469
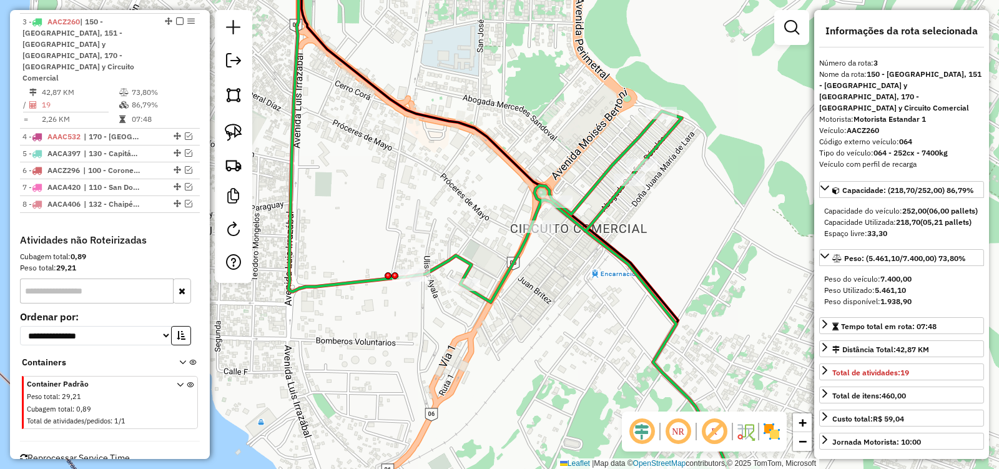
drag, startPoint x: 675, startPoint y: 235, endPoint x: 681, endPoint y: 245, distance: 11.5
click at [681, 245] on div "Janela de atendimento Grade de atendimento Capacidade Transportadoras Veículos …" at bounding box center [499, 234] width 999 height 469
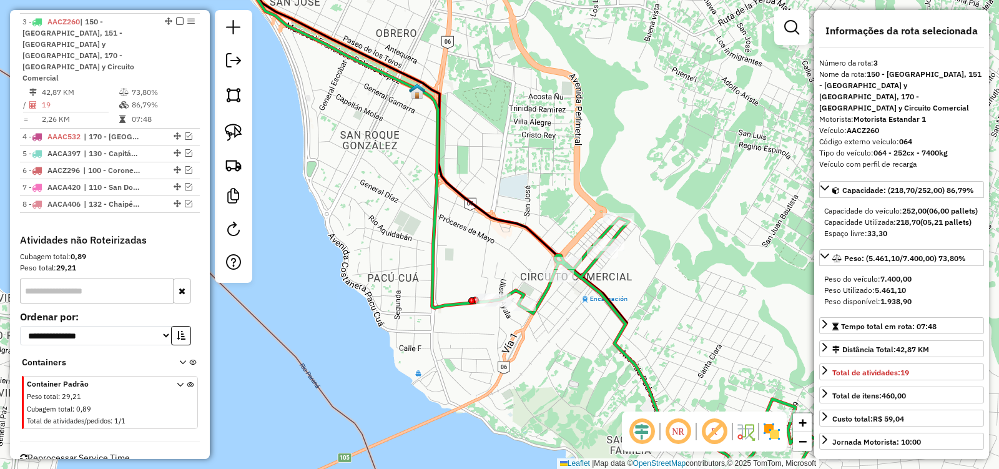
drag, startPoint x: 586, startPoint y: 327, endPoint x: 494, endPoint y: 209, distance: 149.5
click at [494, 209] on div "Janela de atendimento Grade de atendimento Capacidade Transportadoras Veículos …" at bounding box center [499, 234] width 999 height 469
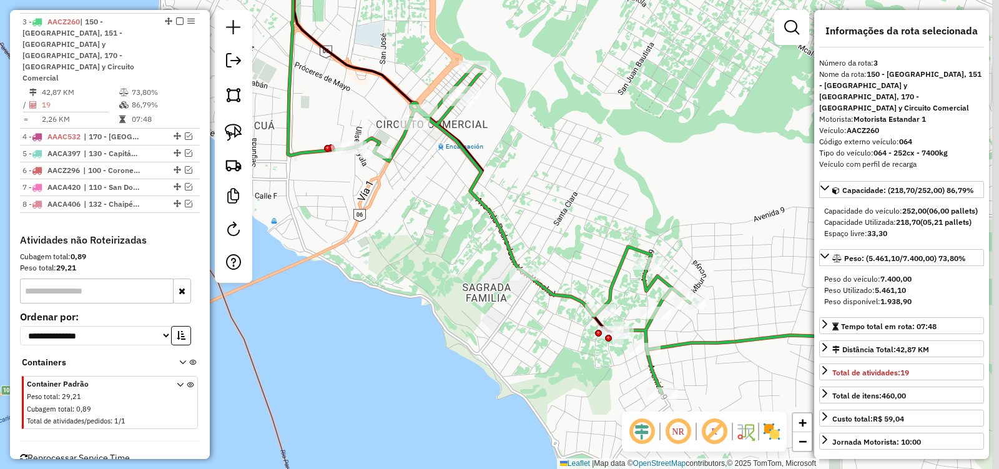
drag, startPoint x: 462, startPoint y: 307, endPoint x: 415, endPoint y: 269, distance: 60.5
click at [415, 277] on div "Janela de atendimento Grade de atendimento Capacidade Transportadoras Veículos …" at bounding box center [499, 234] width 999 height 469
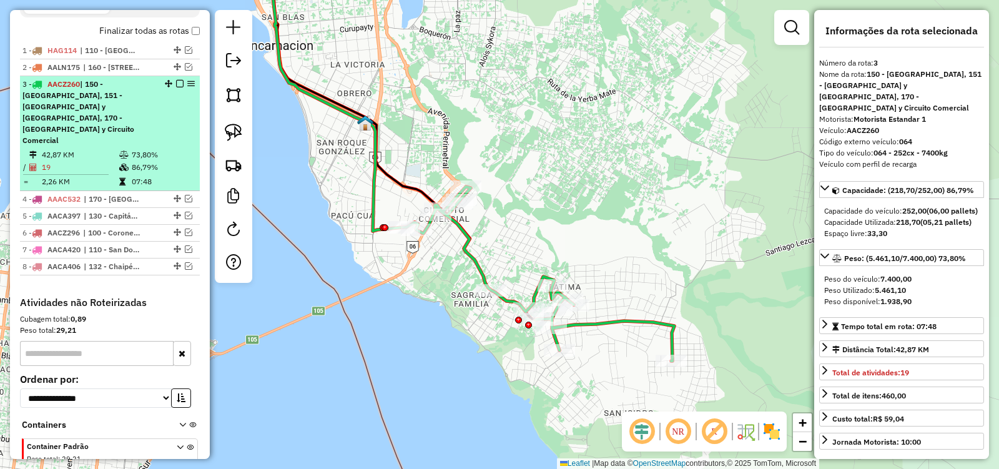
click at [176, 85] on em at bounding box center [179, 83] width 7 height 7
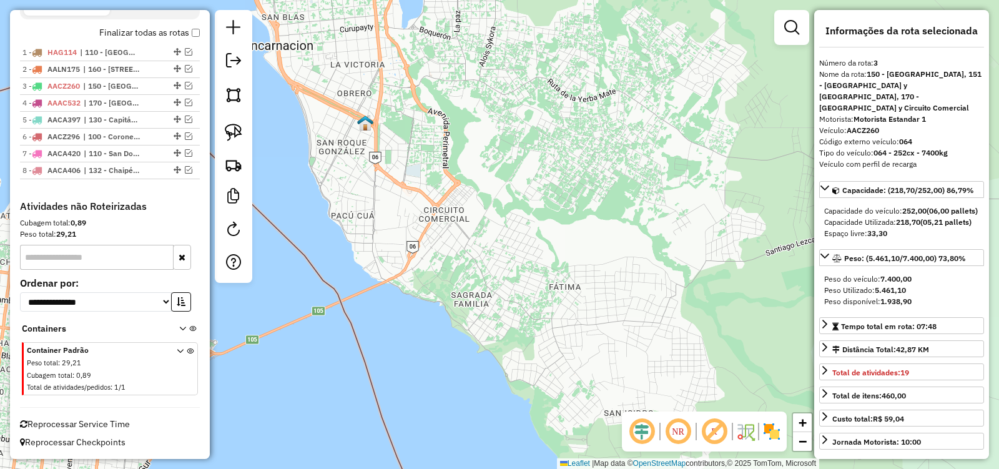
scroll to position [458, 0]
click at [185, 104] on em at bounding box center [188, 102] width 7 height 7
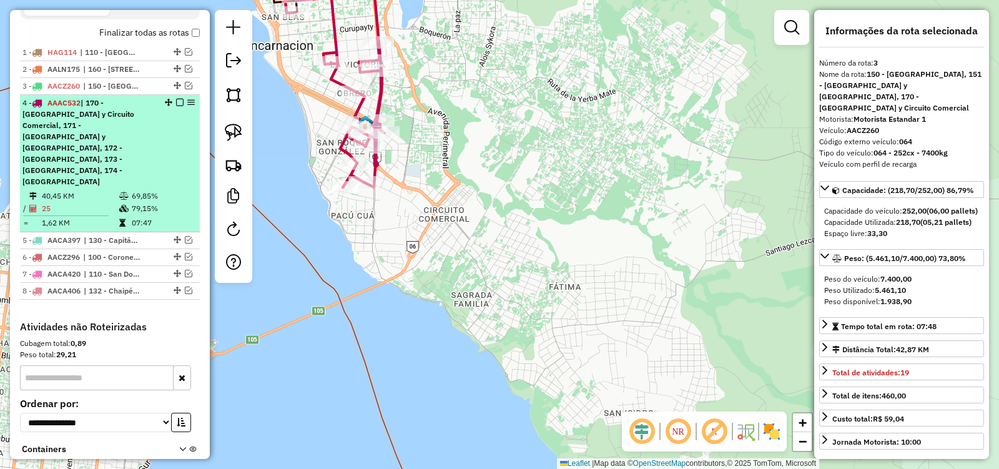
scroll to position [460, 0]
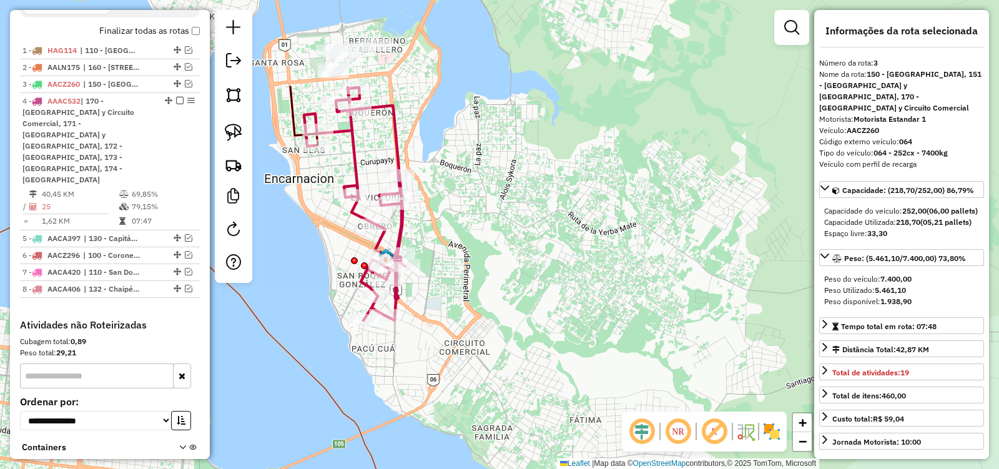
drag, startPoint x: 473, startPoint y: 204, endPoint x: 475, endPoint y: 270, distance: 66.2
click at [475, 268] on div "Janela de atendimento Grade de atendimento Capacidade Transportadoras Veículos …" at bounding box center [499, 234] width 999 height 469
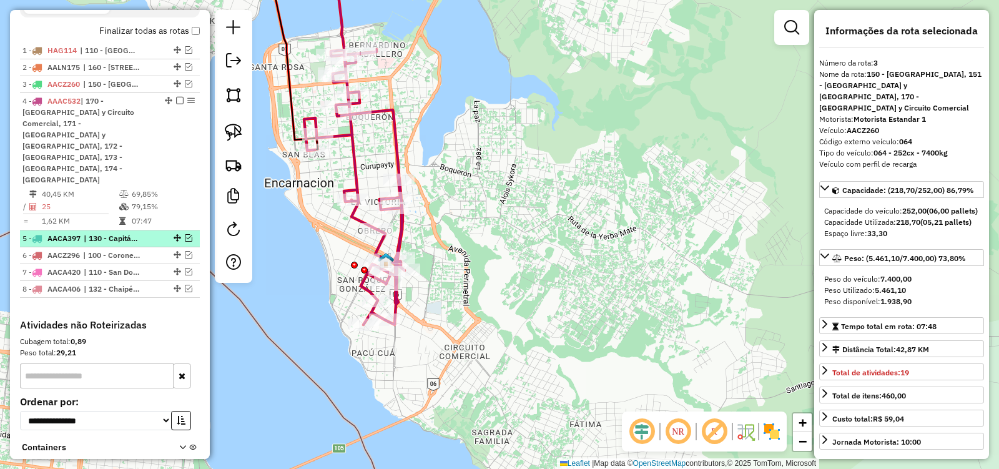
click at [185, 234] on em at bounding box center [188, 237] width 7 height 7
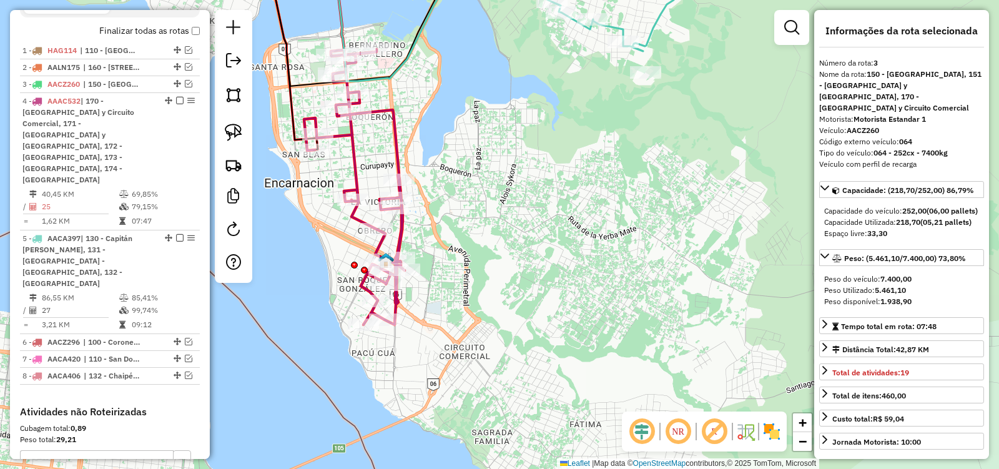
click at [641, 408] on div "Janela de atendimento Grade de atendimento Capacidade Transportadoras Veículos …" at bounding box center [499, 234] width 999 height 469
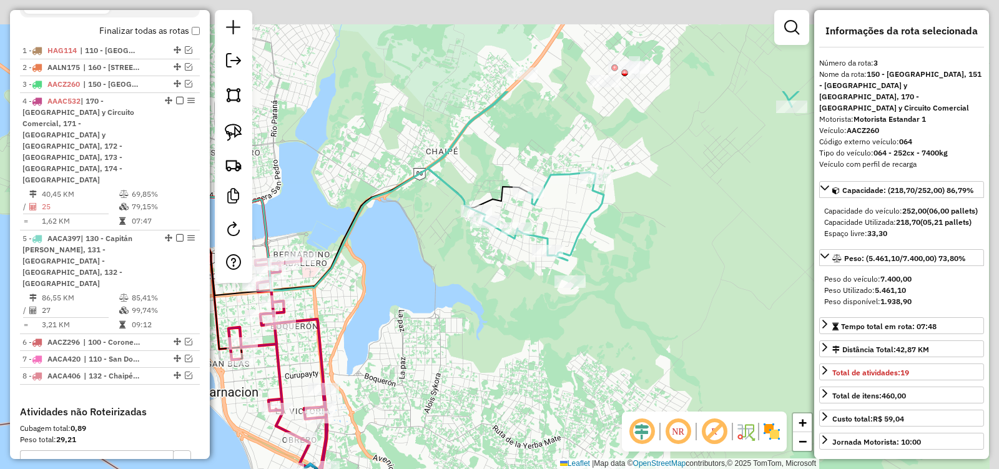
drag, startPoint x: 539, startPoint y: 379, endPoint x: 529, endPoint y: 392, distance: 16.5
click at [530, 406] on div "Janela de atendimento Grade de atendimento Capacidade Transportadoras Veículos …" at bounding box center [499, 234] width 999 height 469
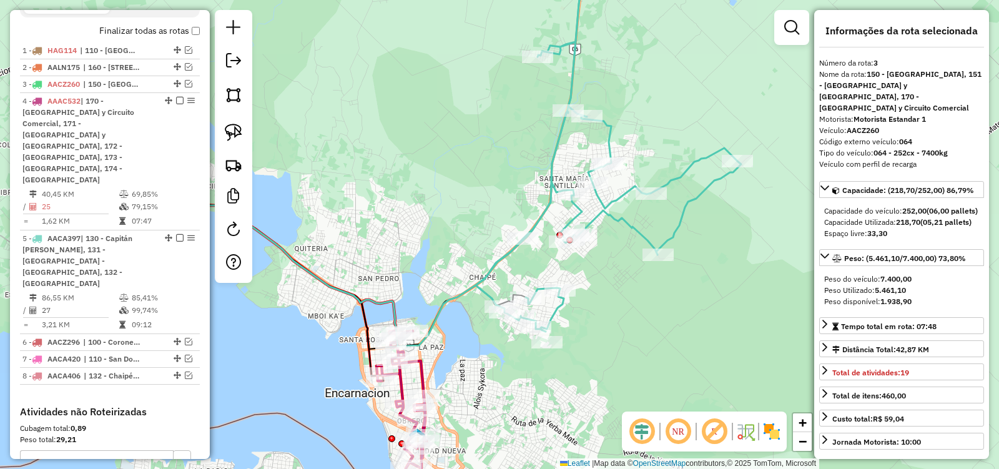
drag, startPoint x: 658, startPoint y: 313, endPoint x: 635, endPoint y: 266, distance: 52.8
click at [637, 337] on div "Janela de atendimento Grade de atendimento Capacidade Transportadoras Veículos …" at bounding box center [499, 234] width 999 height 469
click at [639, 236] on icon at bounding box center [607, 142] width 265 height 378
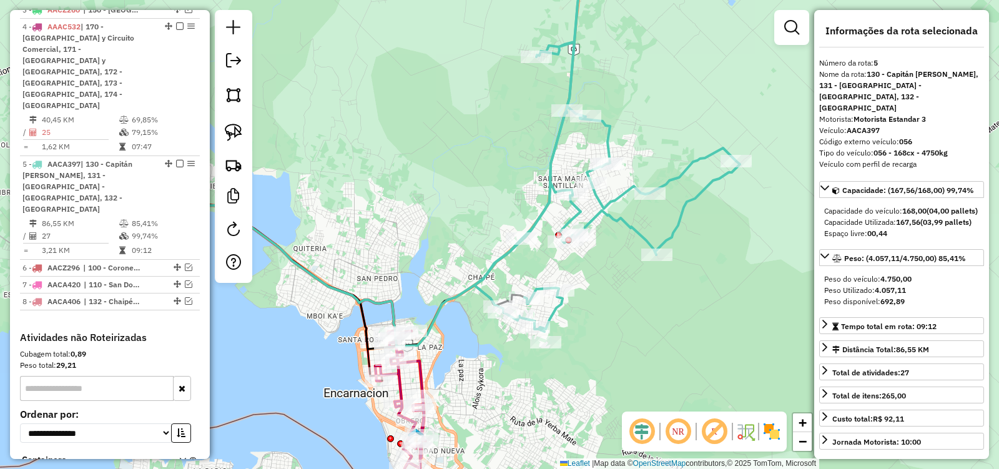
scroll to position [609, 0]
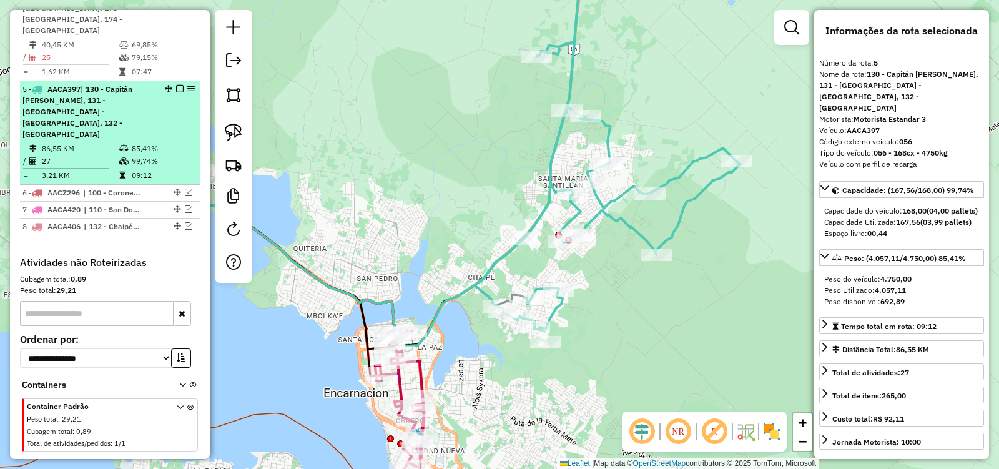
click at [176, 85] on em at bounding box center [179, 88] width 7 height 7
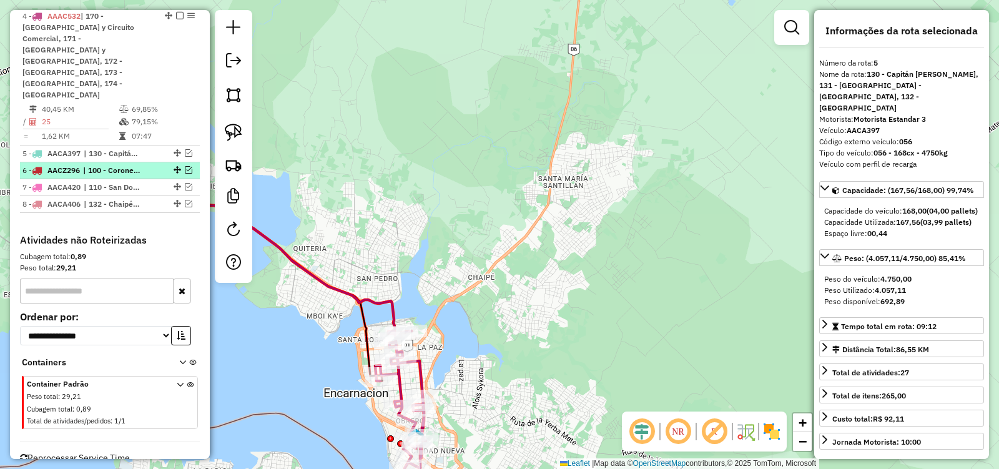
click at [185, 166] on em at bounding box center [188, 169] width 7 height 7
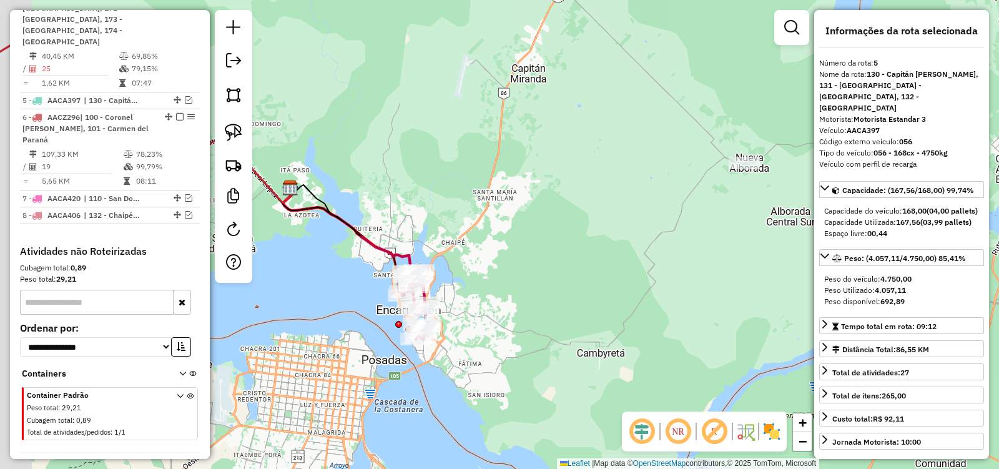
drag, startPoint x: 388, startPoint y: 124, endPoint x: 558, endPoint y: 187, distance: 181.4
click at [558, 187] on div "Janela de atendimento Grade de atendimento Capacidade Transportadoras Veículos …" at bounding box center [499, 234] width 999 height 469
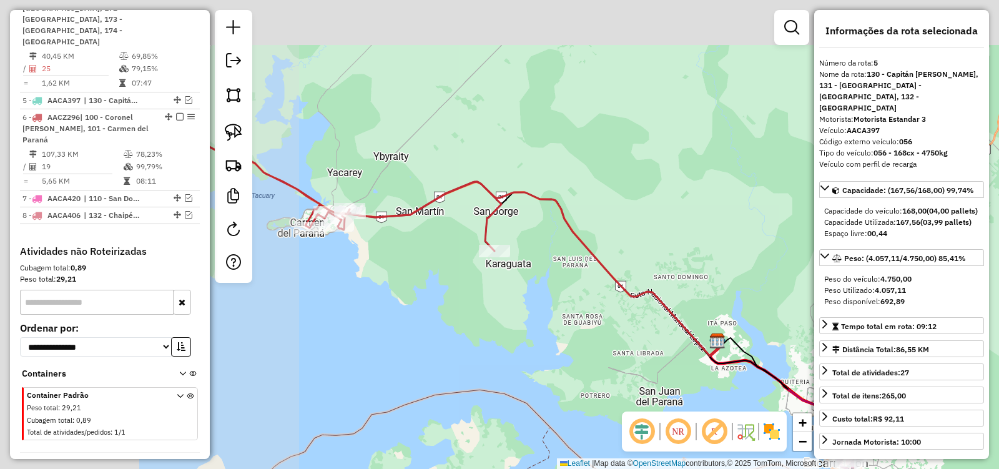
drag, startPoint x: 382, startPoint y: 166, endPoint x: 714, endPoint y: 273, distance: 348.5
click at [712, 273] on div "Janela de atendimento Grade de atendimento Capacidade Transportadoras Veículos …" at bounding box center [499, 234] width 999 height 469
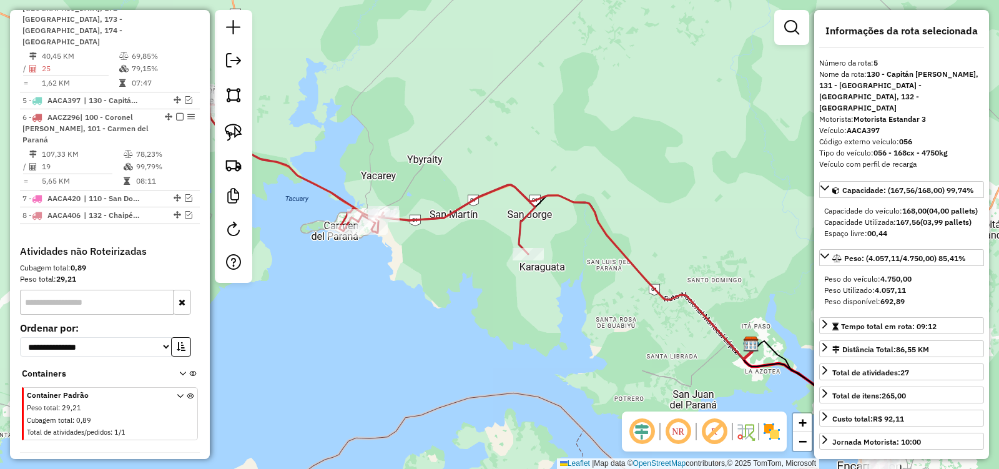
click at [559, 200] on icon at bounding box center [568, 272] width 371 height 174
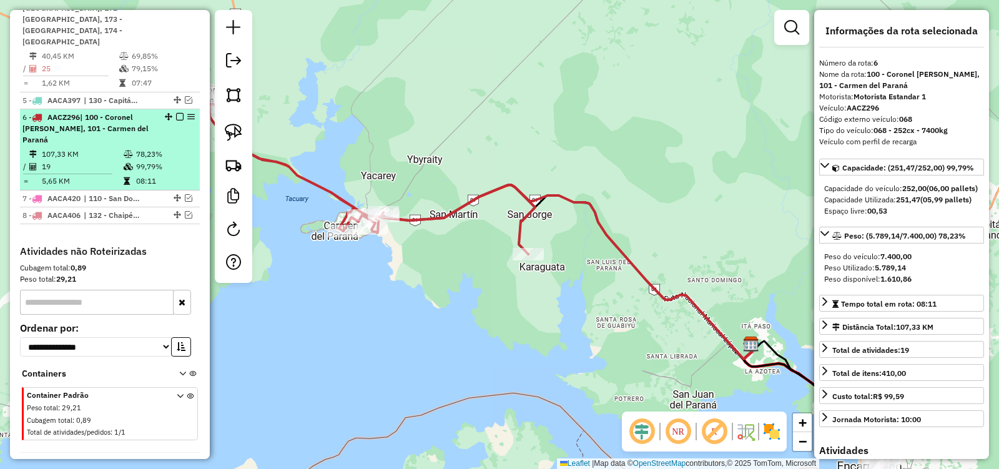
click at [177, 113] on em at bounding box center [179, 116] width 7 height 7
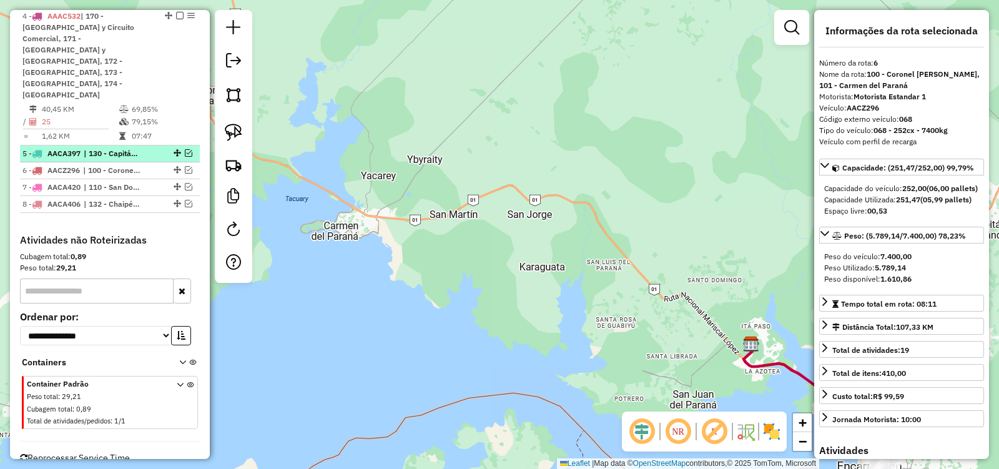
scroll to position [357, 0]
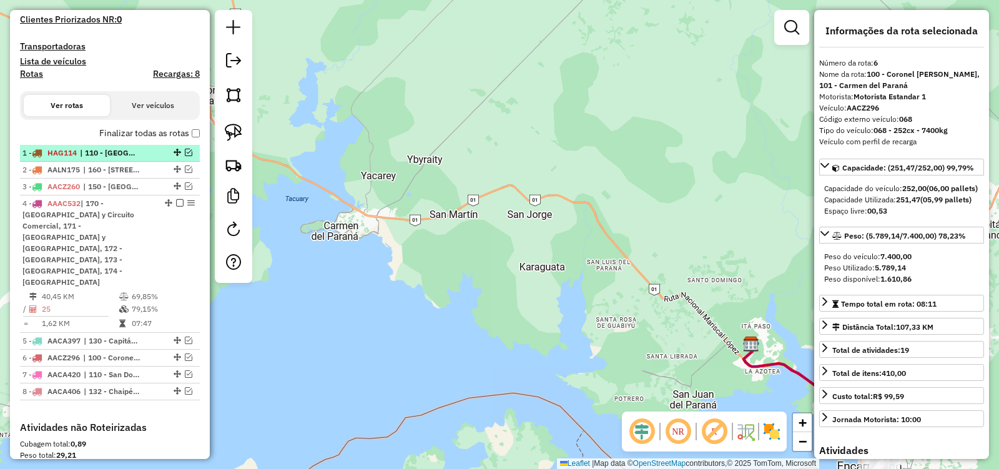
click at [187, 157] on div "1 - HAG114 | 110 - San Domingo y Itá Paso, 170 - Ciudad Nueva y Circuito Comerc…" at bounding box center [109, 152] width 175 height 11
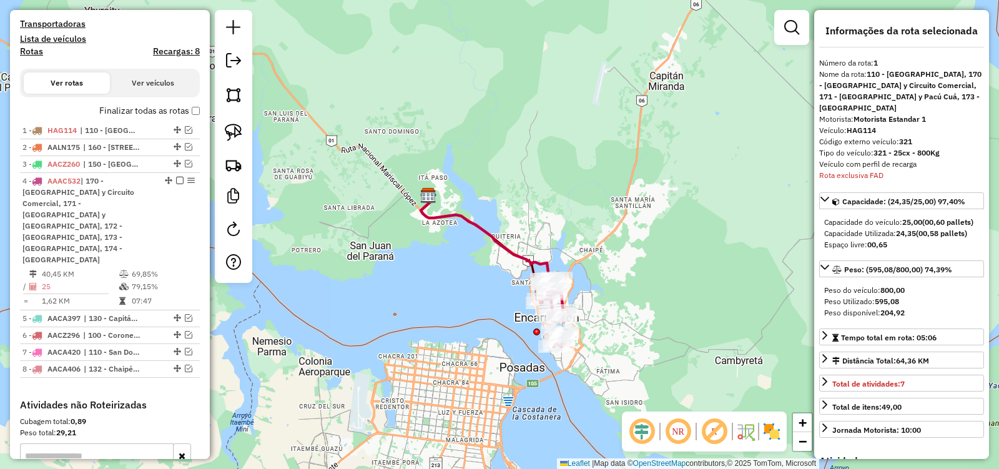
scroll to position [305, 0]
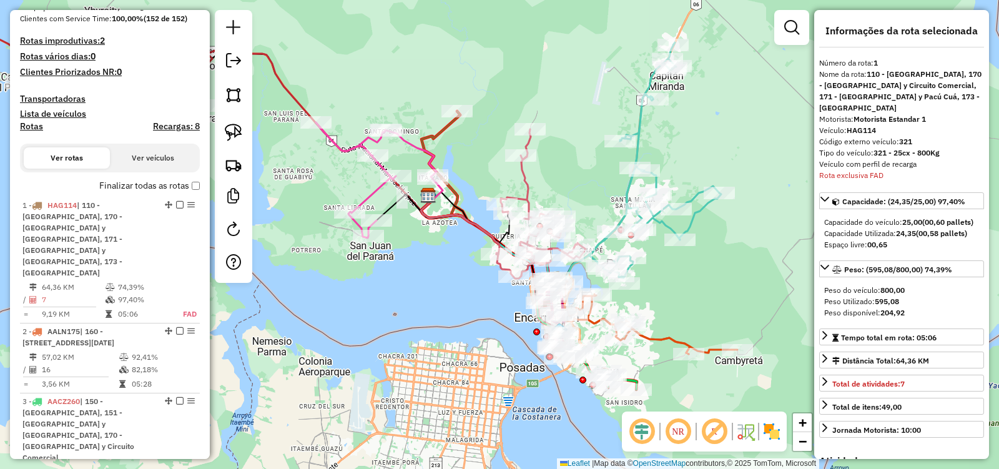
drag, startPoint x: 482, startPoint y: 309, endPoint x: 410, endPoint y: 255, distance: 89.7
click at [410, 255] on div "Janela de atendimento Grade de atendimento Capacidade Transportadoras Veículos …" at bounding box center [499, 234] width 999 height 469
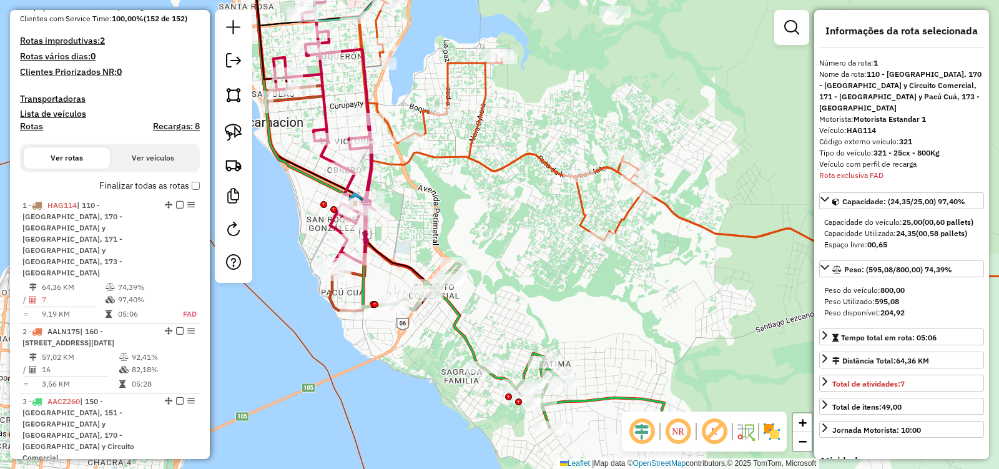
drag, startPoint x: 558, startPoint y: 302, endPoint x: 581, endPoint y: 235, distance: 70.3
click at [581, 235] on div "Janela de atendimento Grade de atendimento Capacidade Transportadoras Veículos …" at bounding box center [499, 234] width 999 height 469
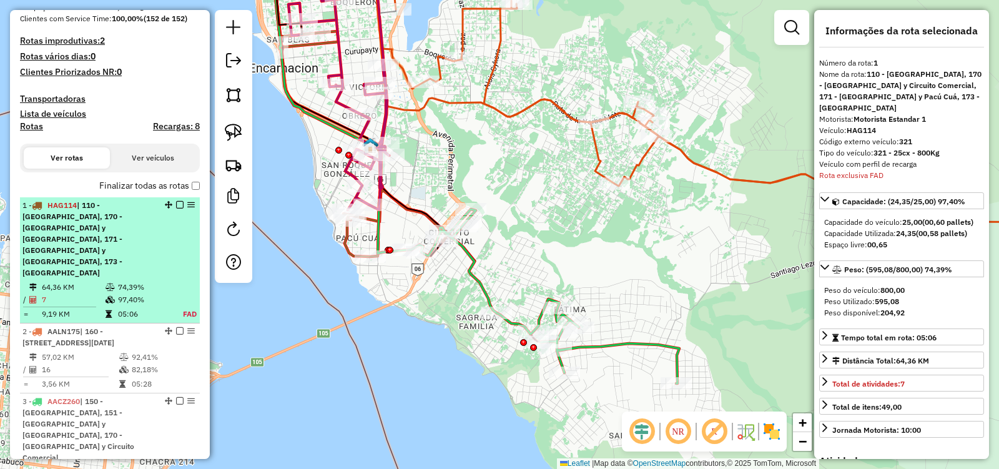
click at [176, 204] on em at bounding box center [179, 204] width 7 height 7
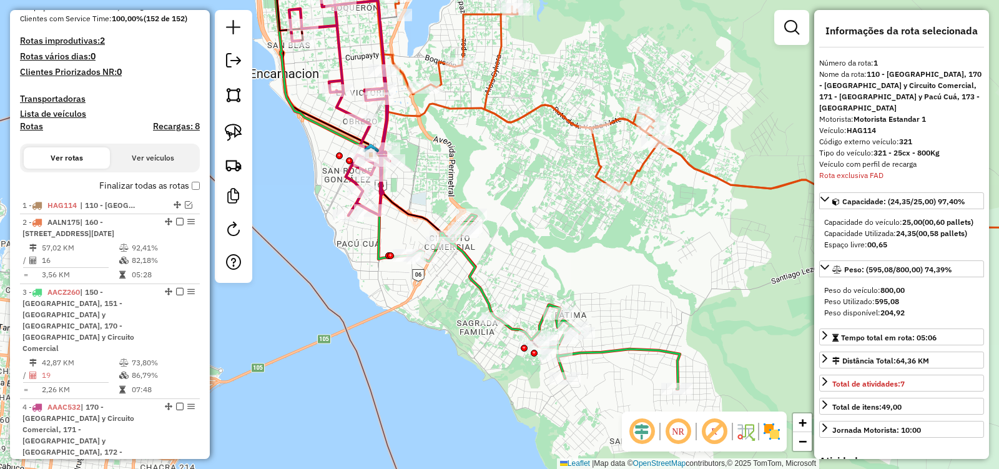
drag, startPoint x: 431, startPoint y: 331, endPoint x: 447, endPoint y: 366, distance: 38.9
click at [447, 366] on div "Janela de atendimento Grade de atendimento Capacidade Transportadoras Veículos …" at bounding box center [499, 234] width 999 height 469
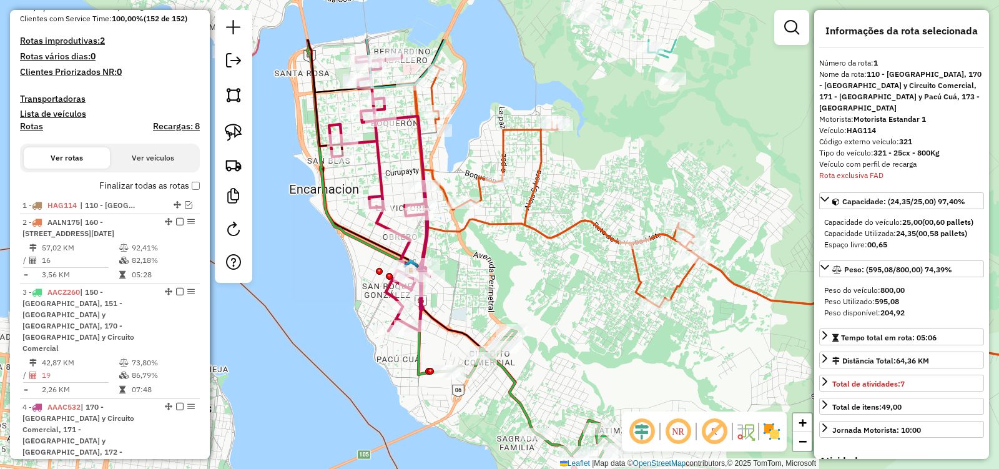
drag, startPoint x: 559, startPoint y: 290, endPoint x: 584, endPoint y: 376, distance: 89.7
click at [584, 376] on div "Janela de atendimento Grade de atendimento Capacidade Transportadoras Veículos …" at bounding box center [499, 234] width 999 height 469
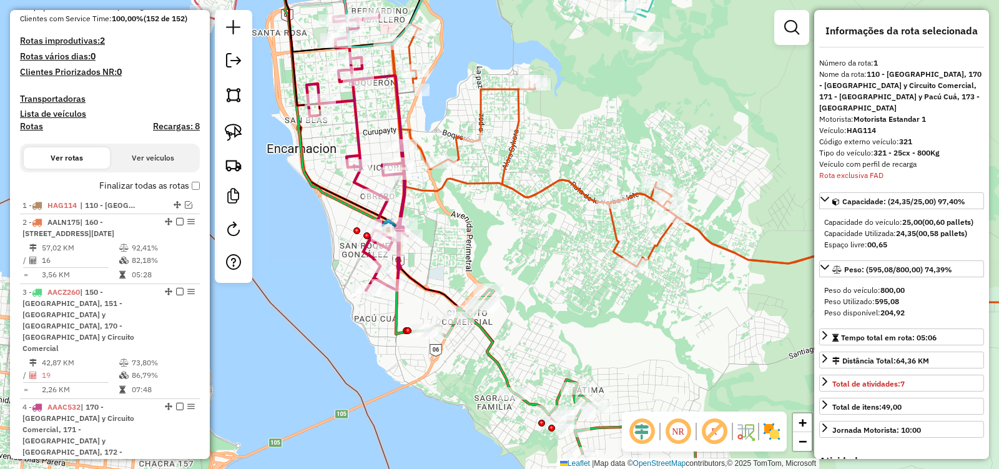
drag, startPoint x: 575, startPoint y: 343, endPoint x: 549, endPoint y: 288, distance: 60.9
click at [549, 290] on div "Janela de atendimento Grade de atendimento Capacidade Transportadoras Veículos …" at bounding box center [499, 234] width 999 height 469
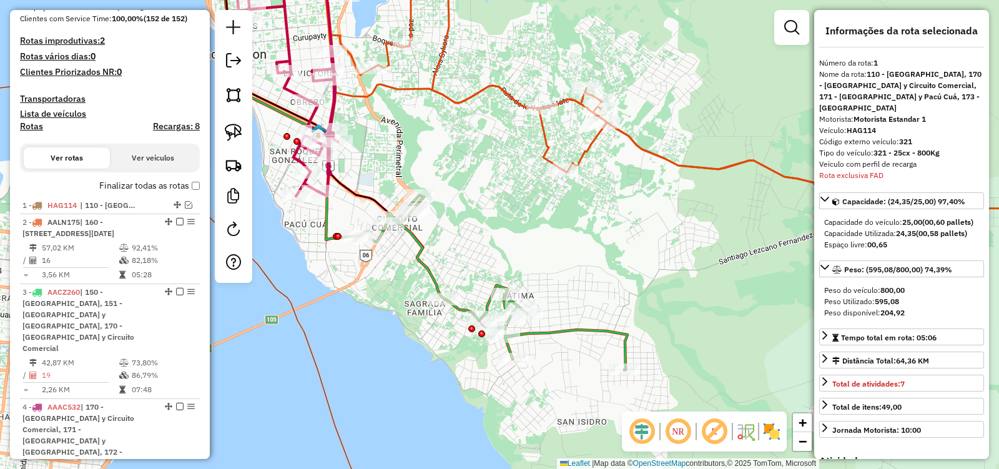
drag, startPoint x: 562, startPoint y: 337, endPoint x: 495, endPoint y: 255, distance: 105.1
click at [495, 255] on div "Janela de atendimento Grade de atendimento Capacidade Transportadoras Veículos …" at bounding box center [499, 234] width 999 height 469
click at [234, 136] on img at bounding box center [233, 132] width 17 height 17
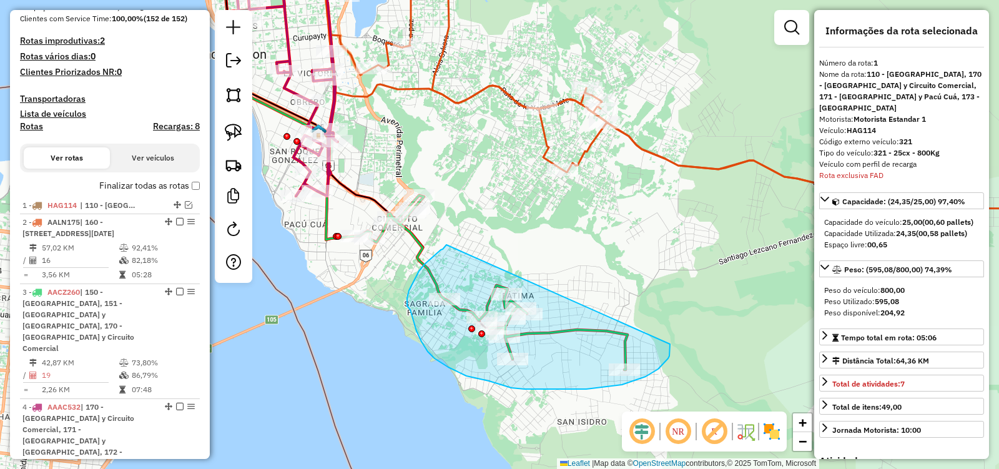
drag, startPoint x: 433, startPoint y: 257, endPoint x: 649, endPoint y: 305, distance: 221.3
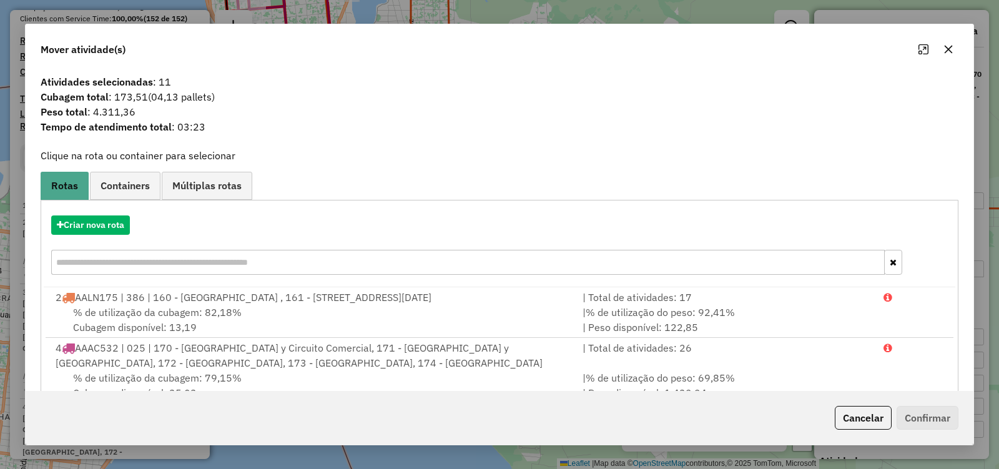
click at [951, 51] on icon "button" at bounding box center [949, 49] width 8 height 8
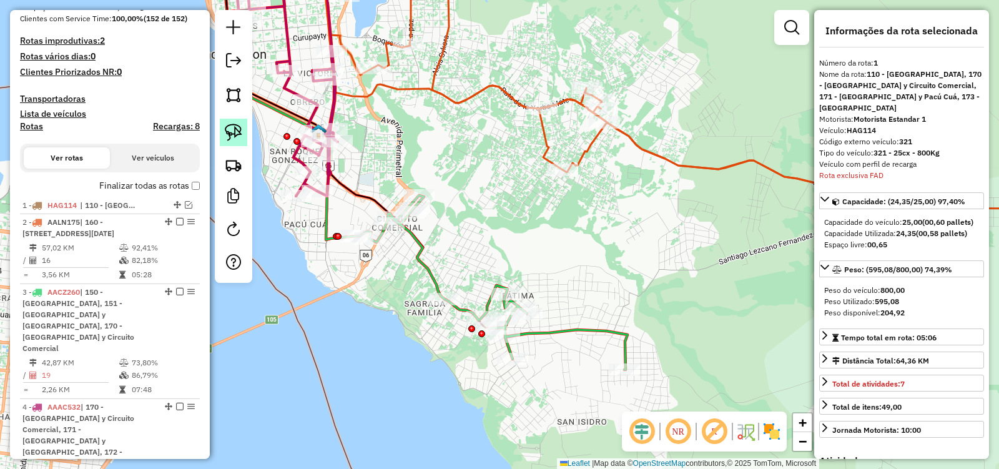
click at [237, 133] on img at bounding box center [233, 132] width 17 height 17
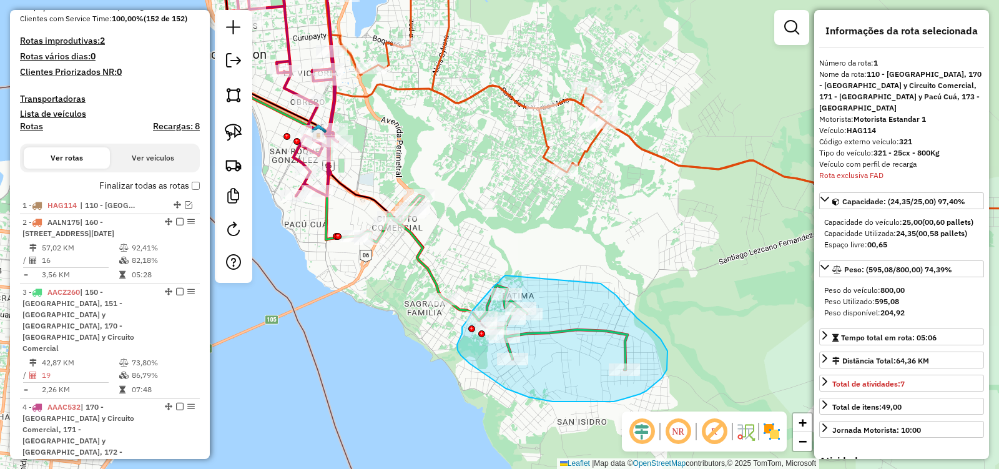
drag, startPoint x: 505, startPoint y: 275, endPoint x: 601, endPoint y: 283, distance: 95.9
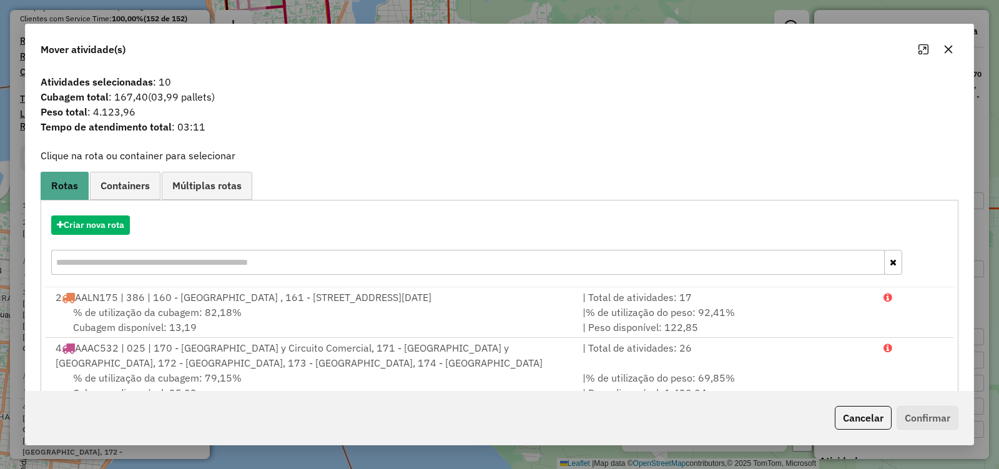
click at [949, 49] on icon "button" at bounding box center [949, 49] width 8 height 8
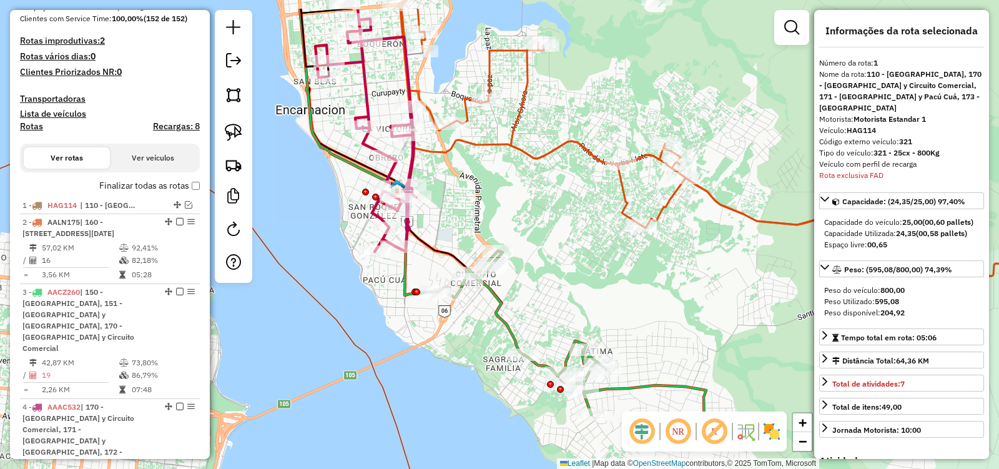
drag, startPoint x: 661, startPoint y: 230, endPoint x: 713, endPoint y: 268, distance: 64.7
click at [713, 268] on div "Janela de atendimento Grade de atendimento Capacidade Transportadoras Veículos …" at bounding box center [499, 234] width 999 height 469
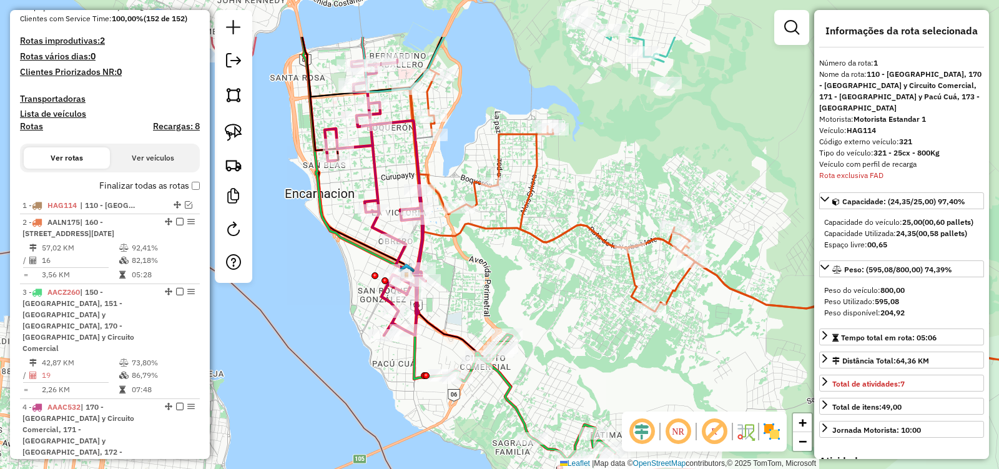
drag, startPoint x: 454, startPoint y: 215, endPoint x: 463, endPoint y: 299, distance: 84.2
click at [463, 299] on div "Janela de atendimento Grade de atendimento Capacidade Transportadoras Veículos …" at bounding box center [499, 234] width 999 height 469
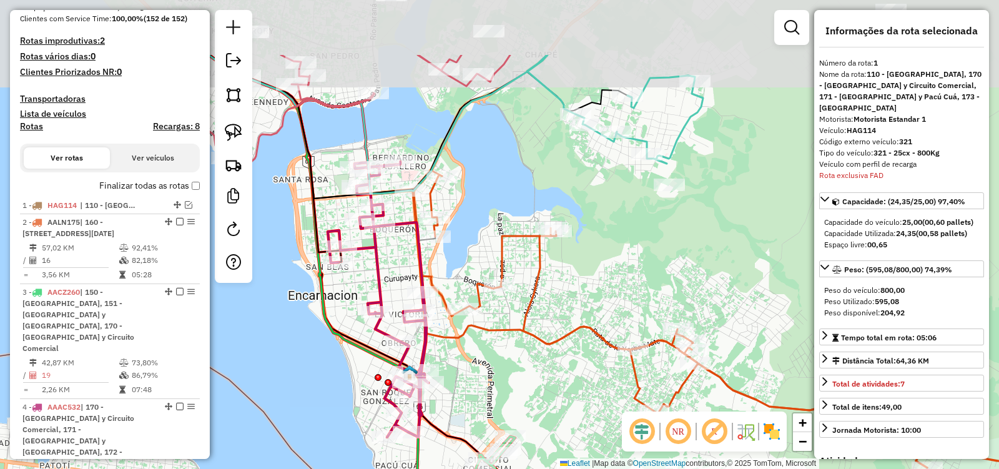
drag, startPoint x: 457, startPoint y: 273, endPoint x: 460, endPoint y: 375, distance: 101.2
click at [460, 375] on div "Janela de atendimento Grade de atendimento Capacidade Transportadoras Veículos …" at bounding box center [499, 234] width 999 height 469
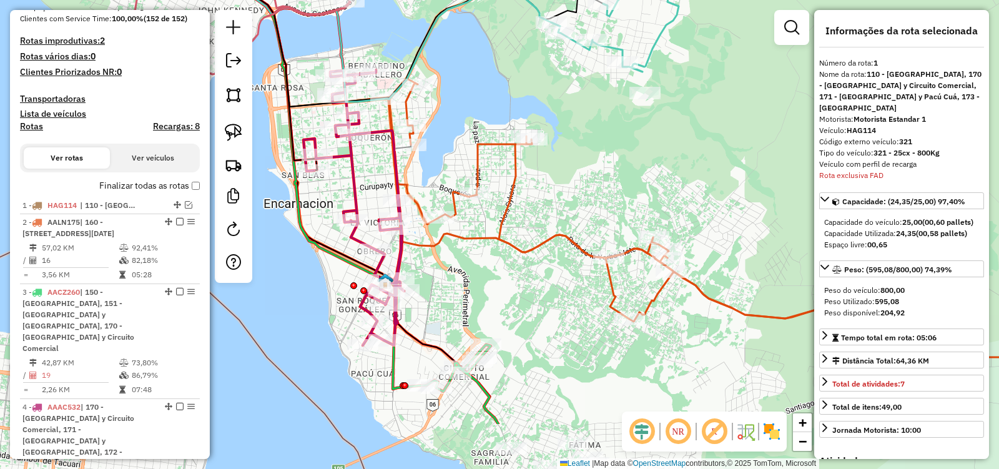
drag, startPoint x: 475, startPoint y: 382, endPoint x: 450, endPoint y: 290, distance: 95.0
click at [450, 290] on div "Janela de atendimento Grade de atendimento Capacidade Transportadoras Veículos …" at bounding box center [499, 234] width 999 height 469
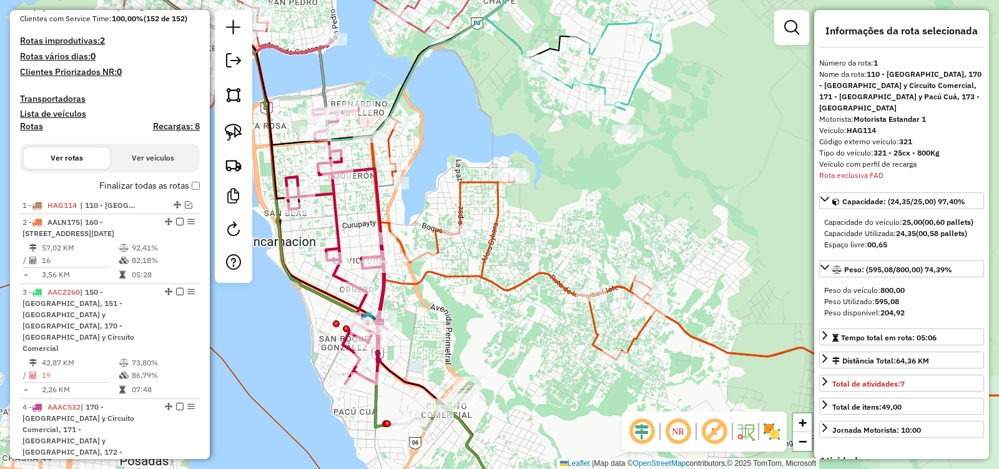
drag, startPoint x: 485, startPoint y: 293, endPoint x: 467, endPoint y: 332, distance: 41.9
click at [467, 332] on div "Janela de atendimento Grade de atendimento Capacidade Transportadoras Veículos …" at bounding box center [499, 234] width 999 height 469
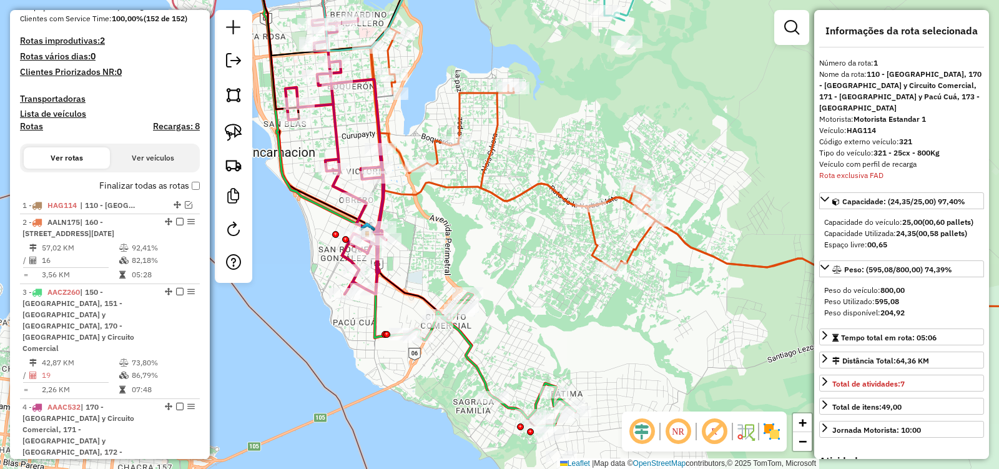
drag, startPoint x: 467, startPoint y: 332, endPoint x: 466, endPoint y: 242, distance: 89.3
click at [466, 242] on div "Janela de atendimento Grade de atendimento Capacidade Transportadoras Veículos …" at bounding box center [499, 234] width 999 height 469
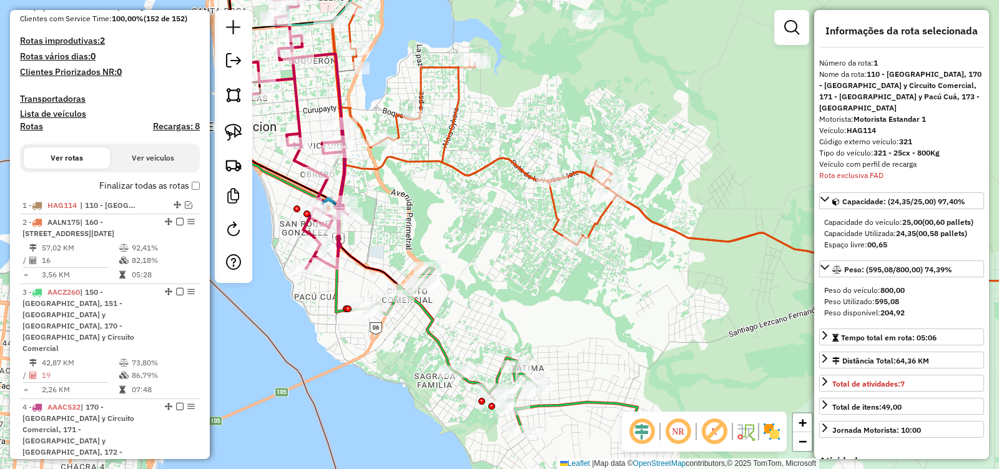
drag, startPoint x: 516, startPoint y: 278, endPoint x: 478, endPoint y: 253, distance: 46.4
click at [478, 253] on div "Janela de atendimento Grade de atendimento Capacidade Transportadoras Veículos …" at bounding box center [499, 234] width 999 height 469
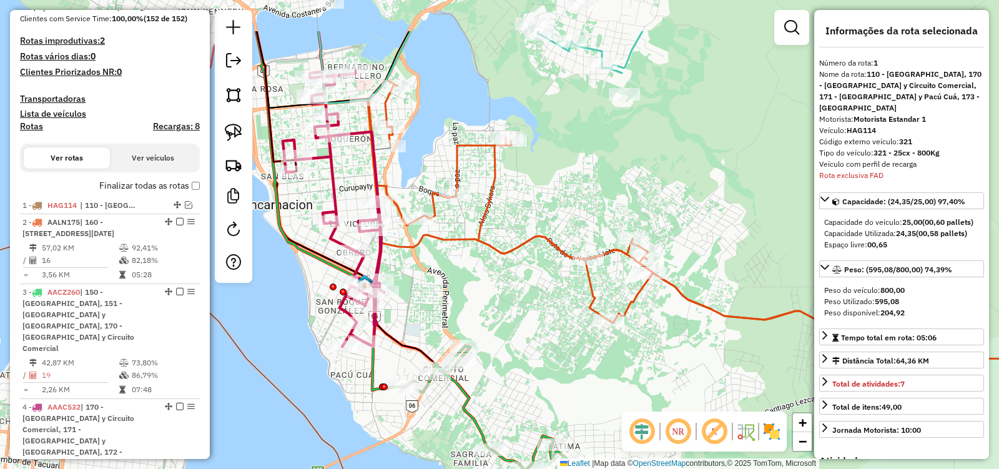
drag, startPoint x: 491, startPoint y: 239, endPoint x: 528, endPoint y: 317, distance: 86.0
click at [528, 317] on div "Janela de atendimento Grade de atendimento Capacidade Transportadoras Veículos …" at bounding box center [499, 234] width 999 height 469
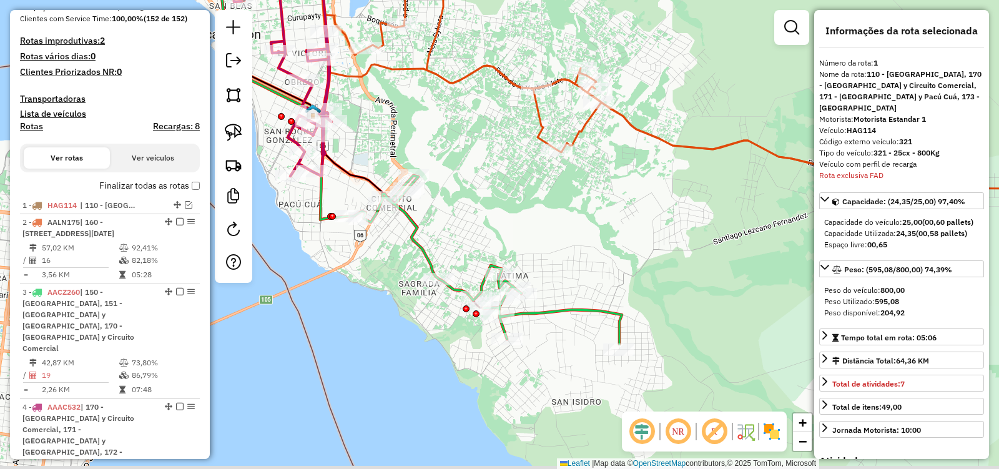
drag, startPoint x: 498, startPoint y: 258, endPoint x: 477, endPoint y: 150, distance: 110.1
click at [477, 150] on div "Janela de atendimento Grade de atendimento Capacidade Transportadoras Veículos …" at bounding box center [499, 234] width 999 height 469
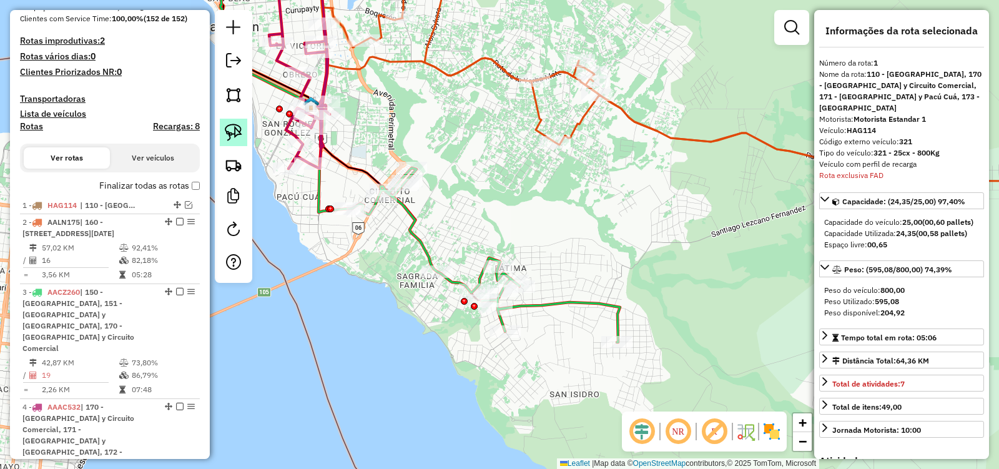
click at [227, 135] on img at bounding box center [233, 132] width 17 height 17
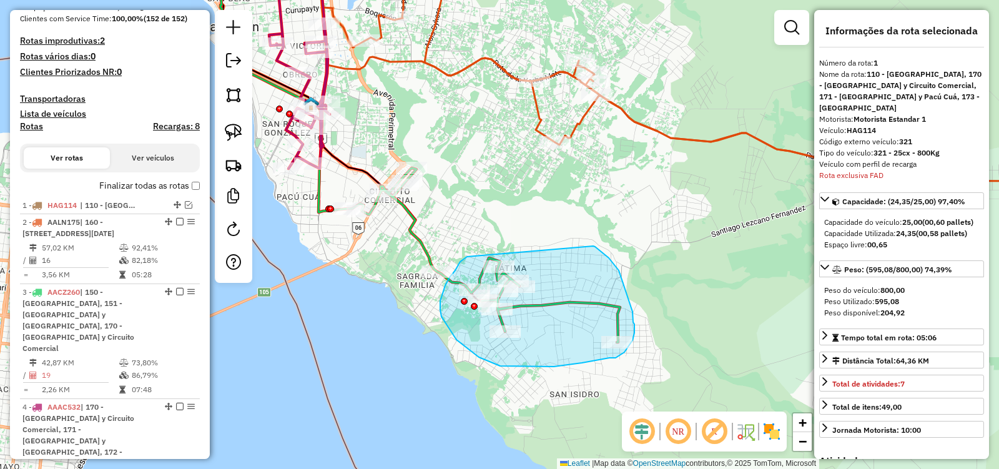
drag, startPoint x: 467, startPoint y: 257, endPoint x: 589, endPoint y: 240, distance: 123.4
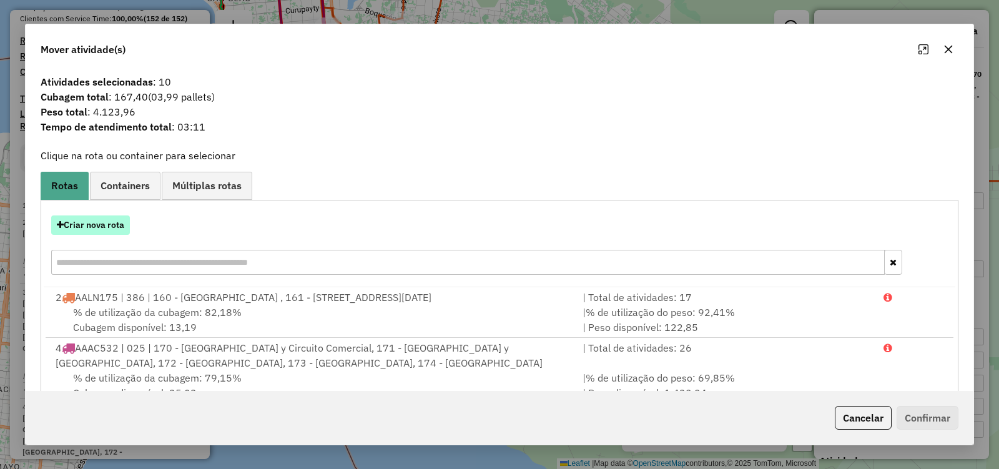
click at [96, 228] on button "Criar nova rota" at bounding box center [90, 224] width 79 height 19
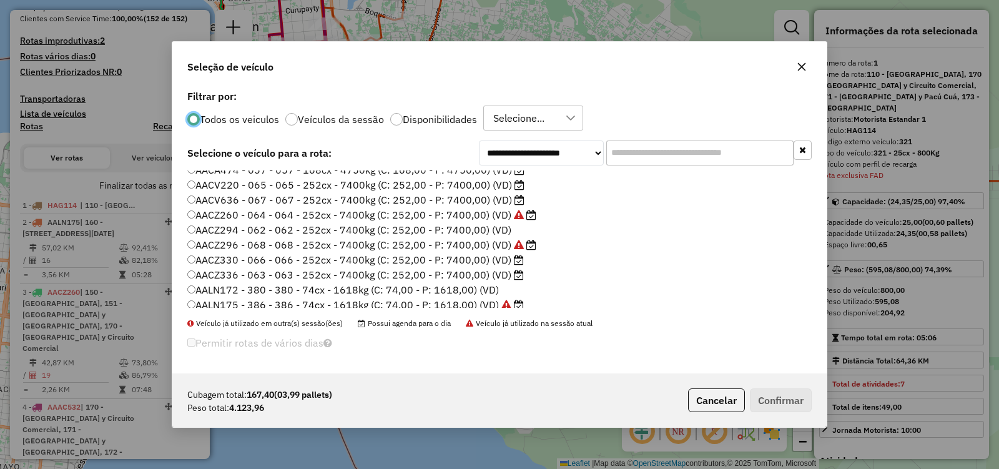
scroll to position [125, 0]
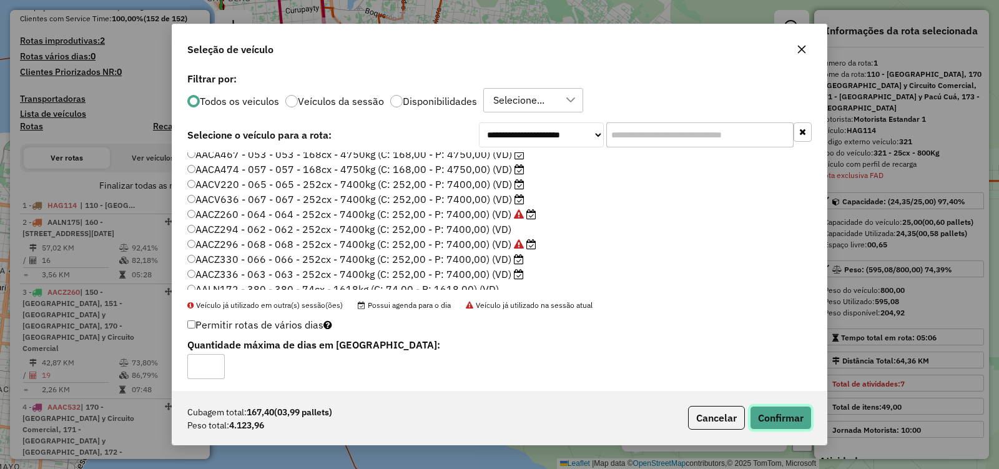
click at [766, 426] on button "Confirmar" at bounding box center [781, 418] width 62 height 24
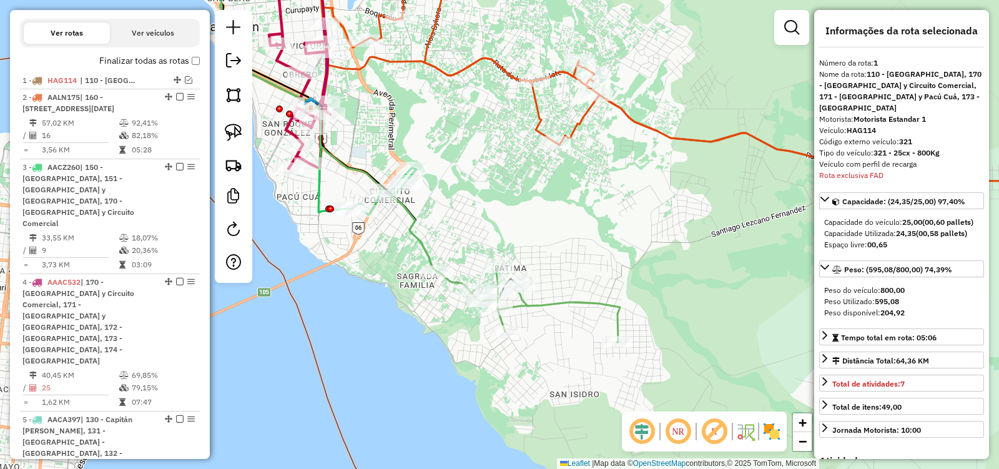
scroll to position [492, 0]
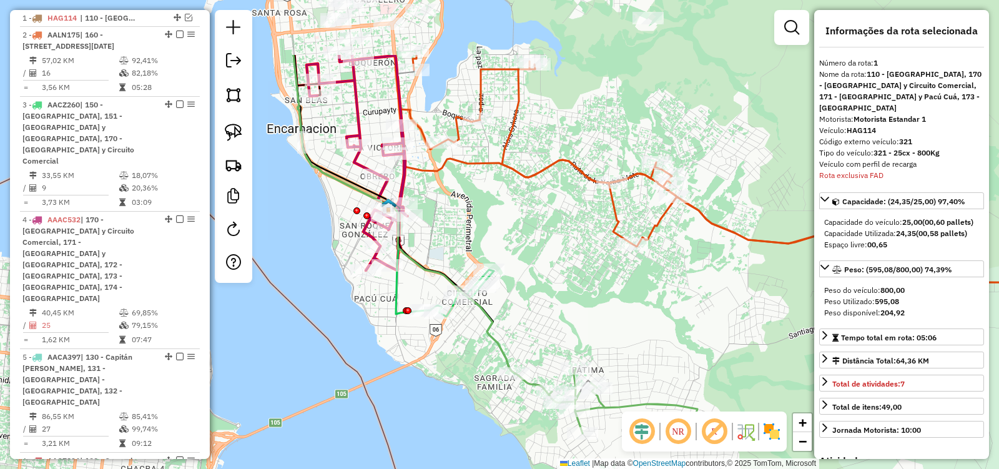
drag, startPoint x: 611, startPoint y: 243, endPoint x: 712, endPoint y: 388, distance: 176.7
click at [712, 388] on div "Janela de atendimento Grade de atendimento Capacidade Transportadoras Veículos …" at bounding box center [499, 234] width 999 height 469
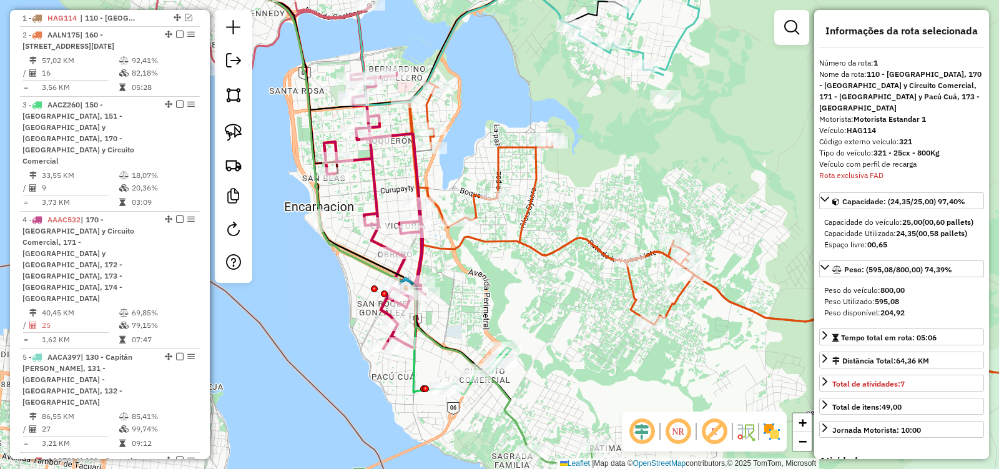
drag, startPoint x: 628, startPoint y: 331, endPoint x: 626, endPoint y: 347, distance: 16.3
click at [626, 347] on div "Janela de atendimento Grade de atendimento Capacidade Transportadoras Veículos …" at bounding box center [499, 234] width 999 height 469
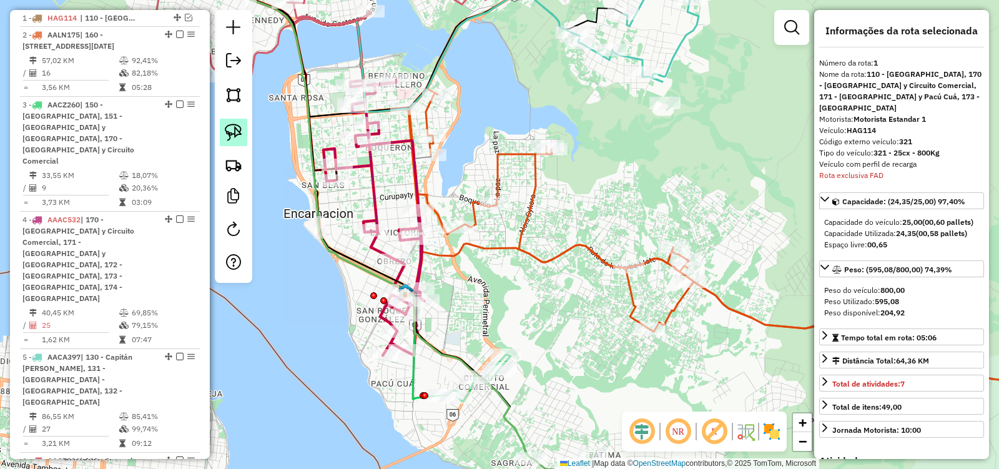
click at [233, 125] on img at bounding box center [233, 132] width 17 height 17
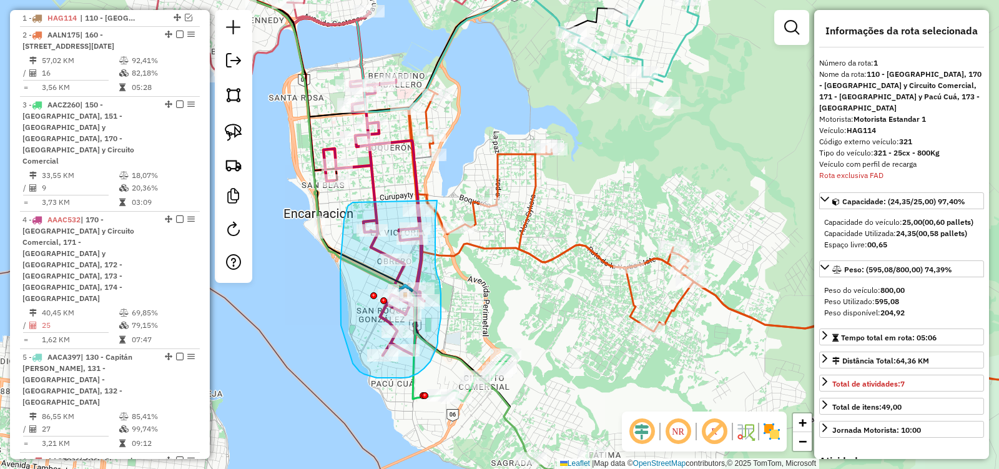
drag, startPoint x: 354, startPoint y: 202, endPoint x: 437, endPoint y: 200, distance: 83.1
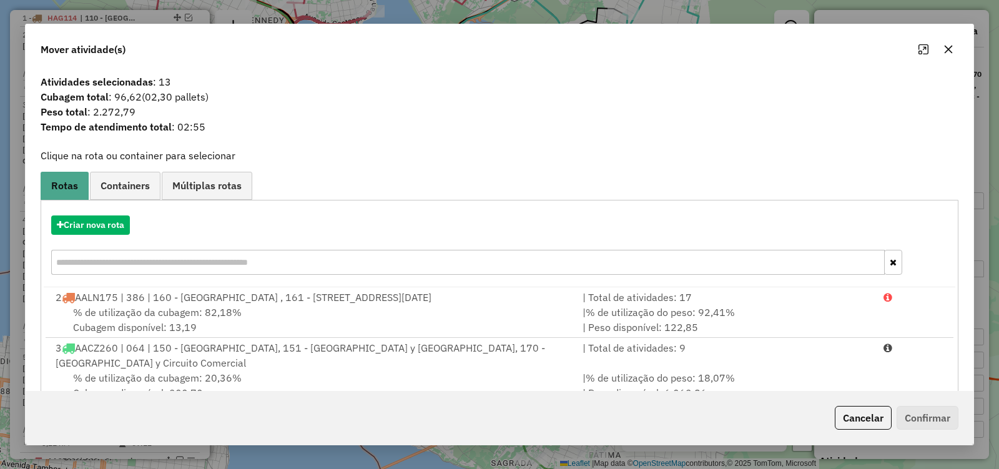
click at [956, 48] on button "button" at bounding box center [948, 49] width 20 height 20
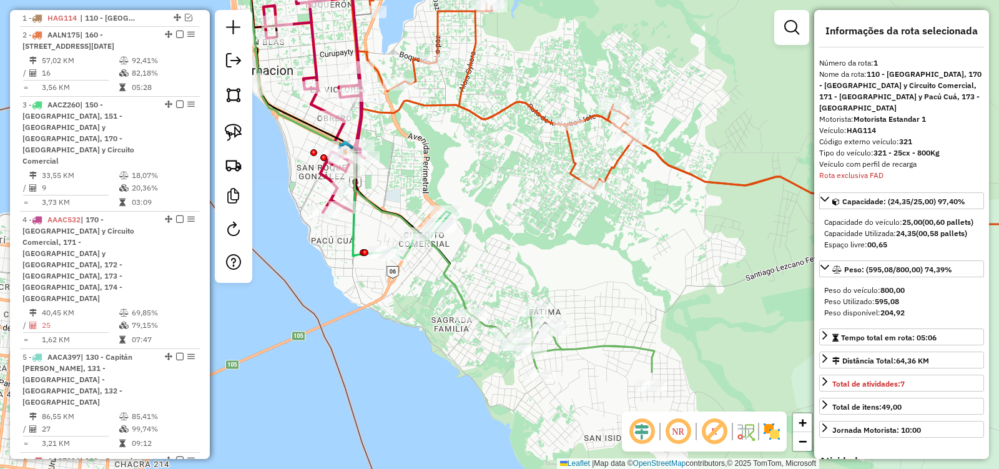
drag, startPoint x: 542, startPoint y: 303, endPoint x: 485, endPoint y: 170, distance: 144.6
click at [487, 174] on div "Janela de atendimento Grade de atendimento Capacidade Transportadoras Veículos …" at bounding box center [499, 234] width 999 height 469
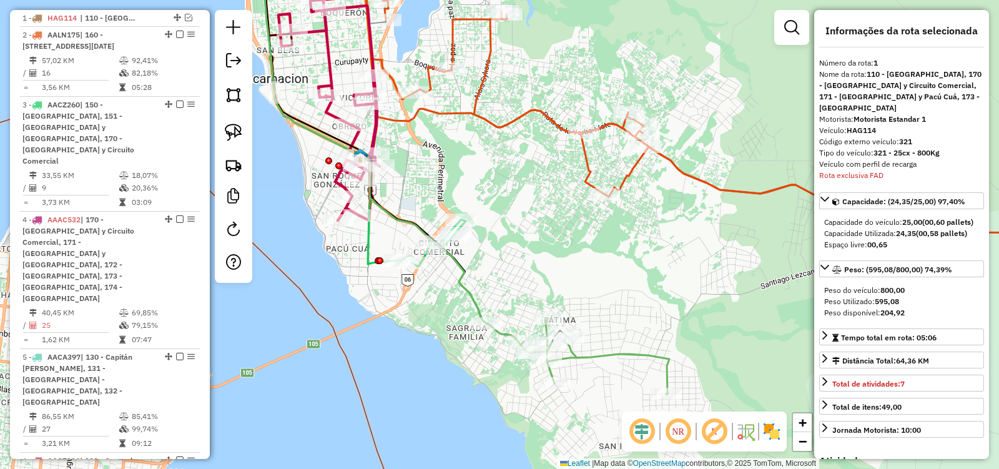
click at [529, 211] on div "Janela de atendimento Grade de atendimento Capacidade Transportadoras Veículos …" at bounding box center [499, 234] width 999 height 469
click at [229, 132] on img at bounding box center [233, 132] width 17 height 17
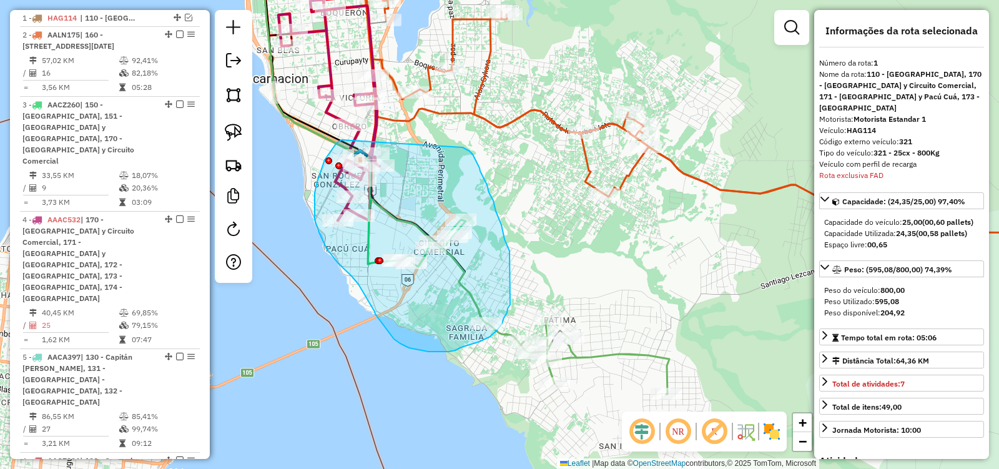
drag, startPoint x: 340, startPoint y: 141, endPoint x: 463, endPoint y: 147, distance: 123.2
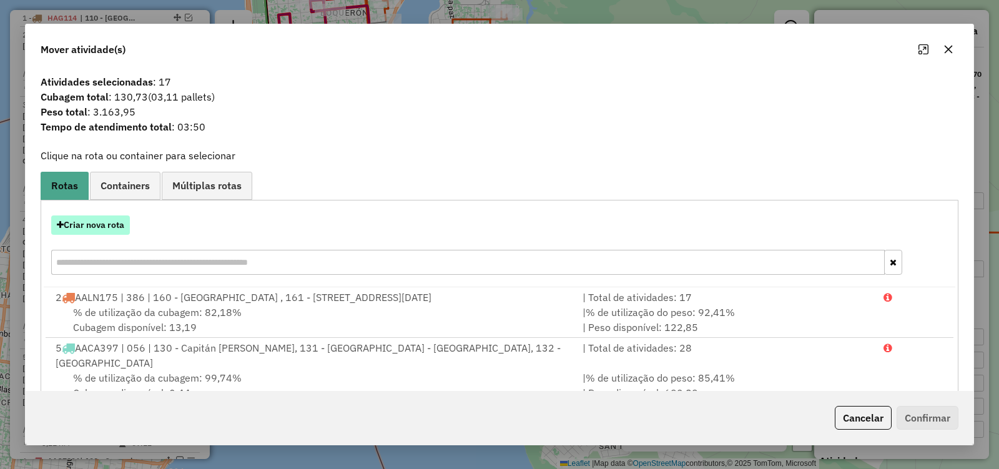
click at [101, 219] on button "Criar nova rota" at bounding box center [90, 224] width 79 height 19
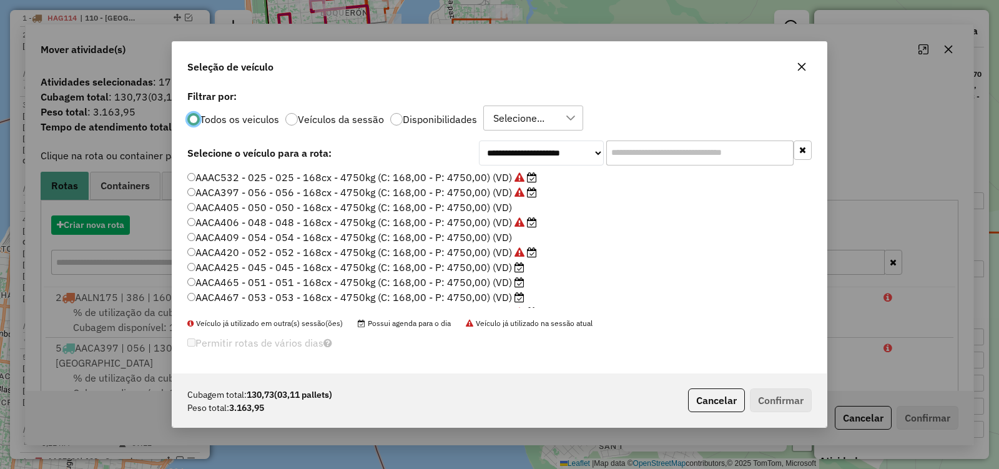
scroll to position [7, 4]
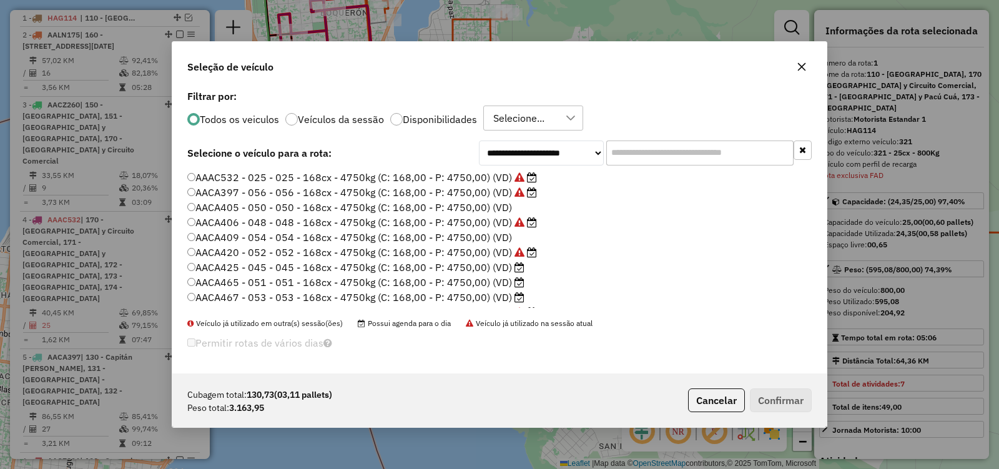
click at [538, 117] on div "Selecione..." at bounding box center [519, 118] width 60 height 24
click at [524, 170] on span "0109" at bounding box center [528, 177] width 25 height 15
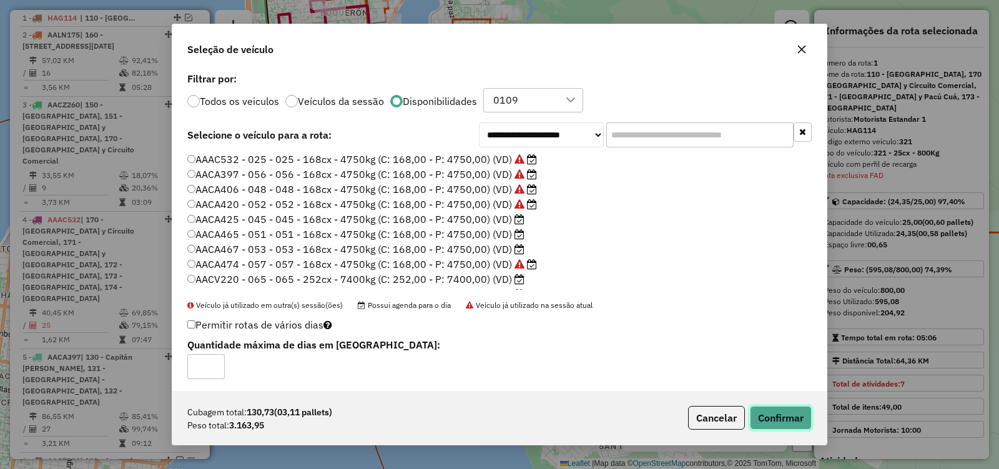
click at [802, 415] on button "Confirmar" at bounding box center [781, 418] width 62 height 24
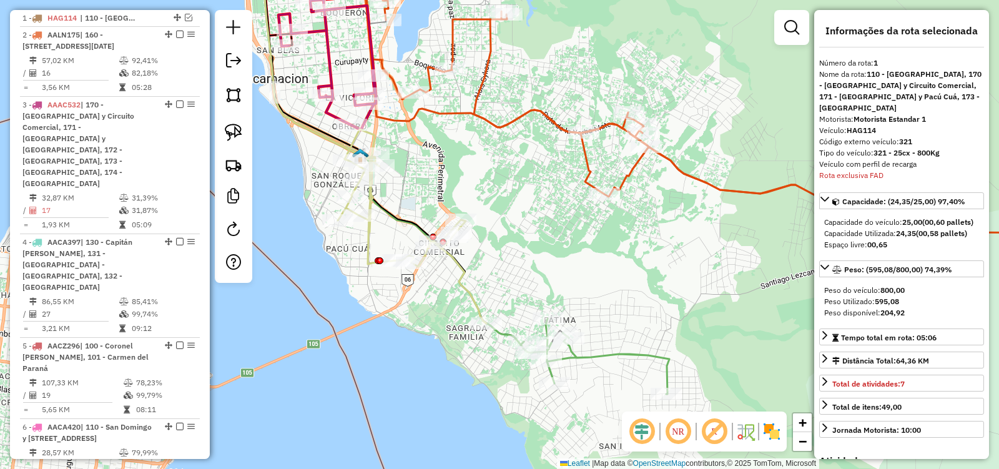
drag, startPoint x: 410, startPoint y: 185, endPoint x: 424, endPoint y: 236, distance: 52.6
click at [424, 236] on div "Janela de atendimento Grade de atendimento Capacidade Transportadoras Veículos …" at bounding box center [499, 234] width 999 height 469
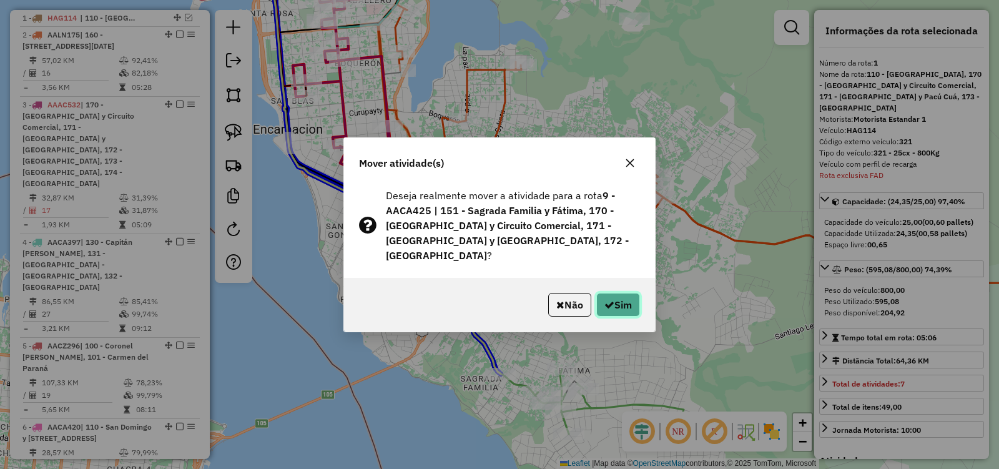
click at [617, 294] on button "Sim" at bounding box center [618, 305] width 44 height 24
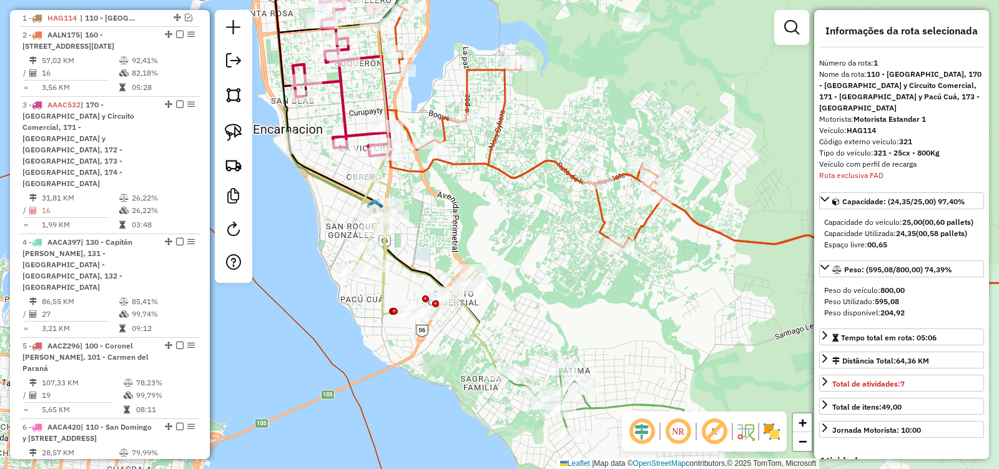
click at [384, 243] on icon at bounding box center [426, 274] width 149 height 199
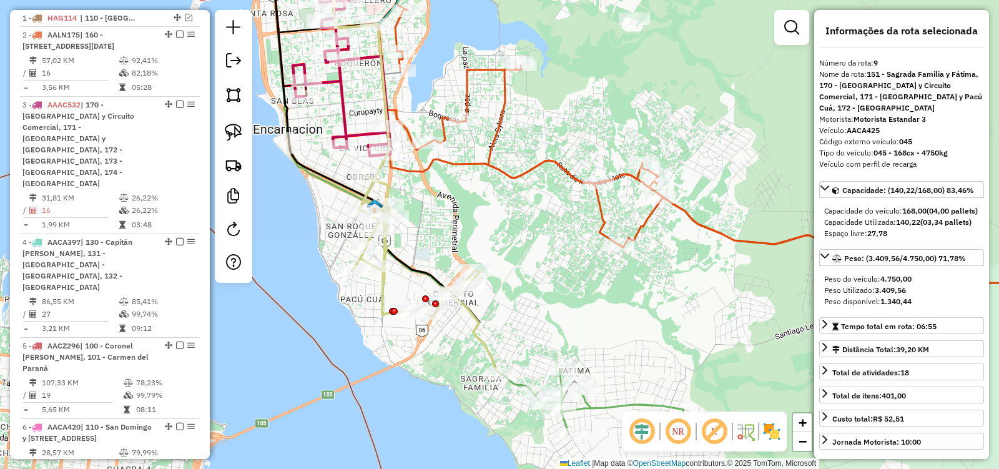
scroll to position [1023, 0]
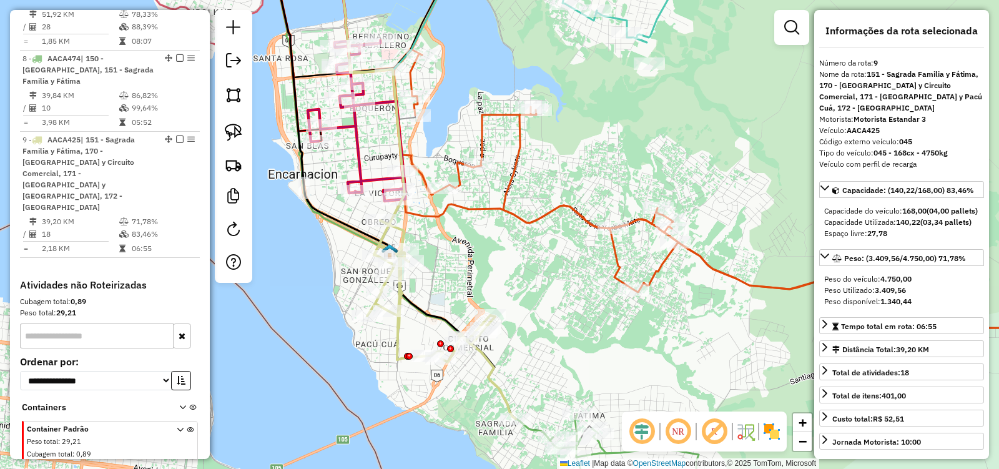
drag, startPoint x: 443, startPoint y: 220, endPoint x: 475, endPoint y: 292, distance: 79.1
click at [475, 292] on div "Janela de atendimento Grade de atendimento Capacidade Transportadoras Veículos …" at bounding box center [499, 234] width 999 height 469
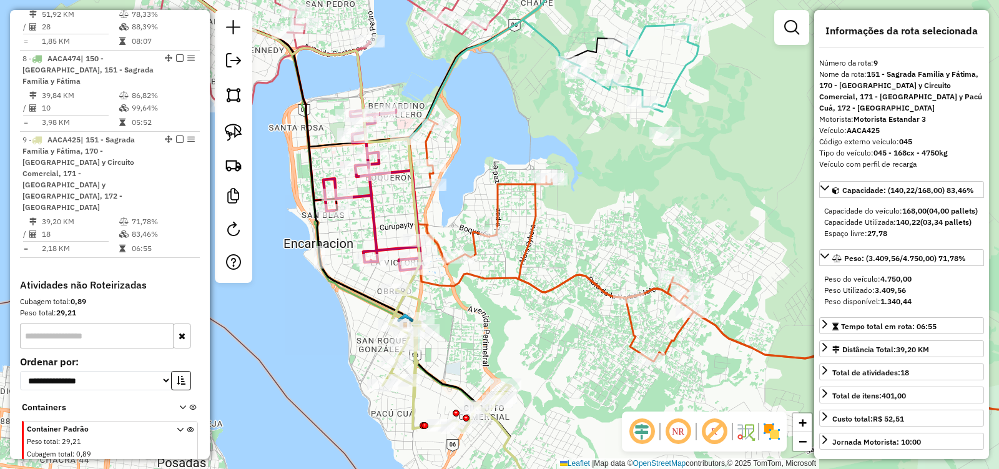
drag, startPoint x: 461, startPoint y: 267, endPoint x: 460, endPoint y: 309, distance: 41.8
click at [460, 309] on div "Janela de atendimento Grade de atendimento Capacidade Transportadoras Veículos …" at bounding box center [499, 234] width 999 height 469
click at [237, 131] on img at bounding box center [233, 132] width 17 height 17
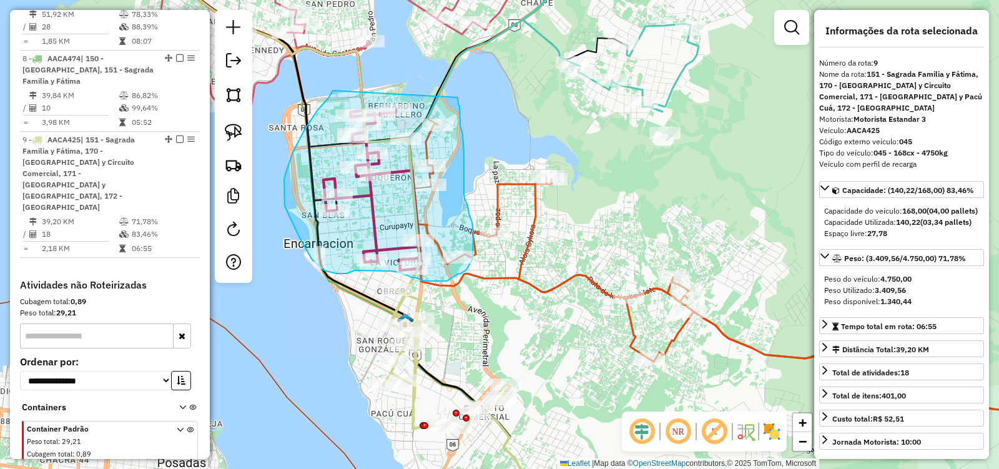
drag, startPoint x: 331, startPoint y: 94, endPoint x: 458, endPoint y: 97, distance: 126.8
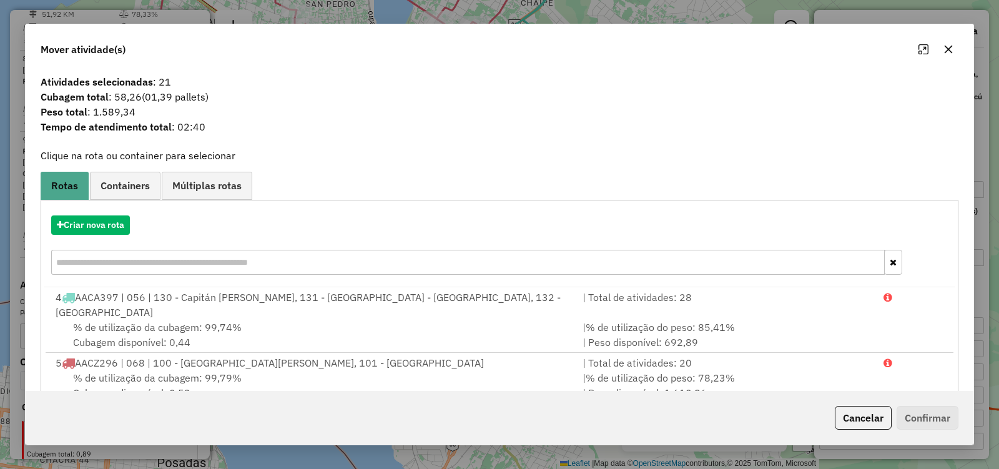
click at [948, 49] on icon "button" at bounding box center [949, 49] width 8 height 8
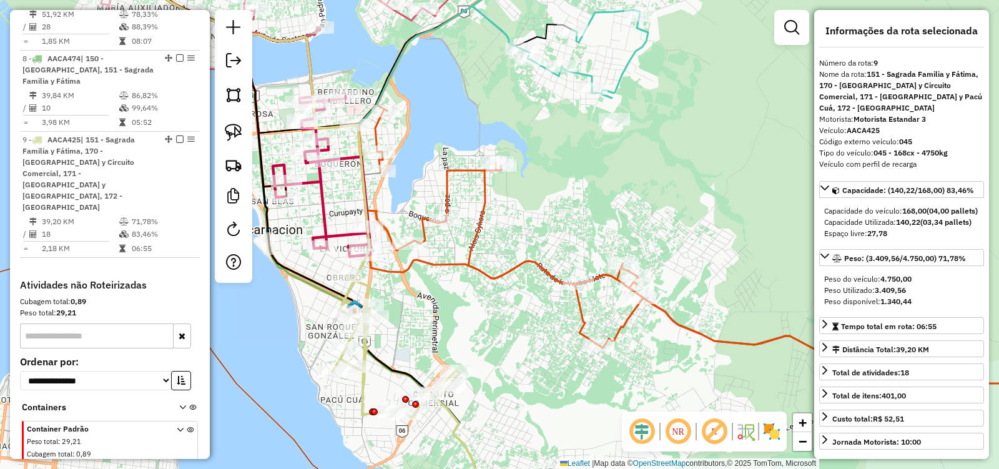
drag, startPoint x: 759, startPoint y: 207, endPoint x: 671, endPoint y: 150, distance: 104.3
click at [672, 152] on div "Janela de atendimento Grade de atendimento Capacidade Transportadoras Veículos …" at bounding box center [499, 234] width 999 height 469
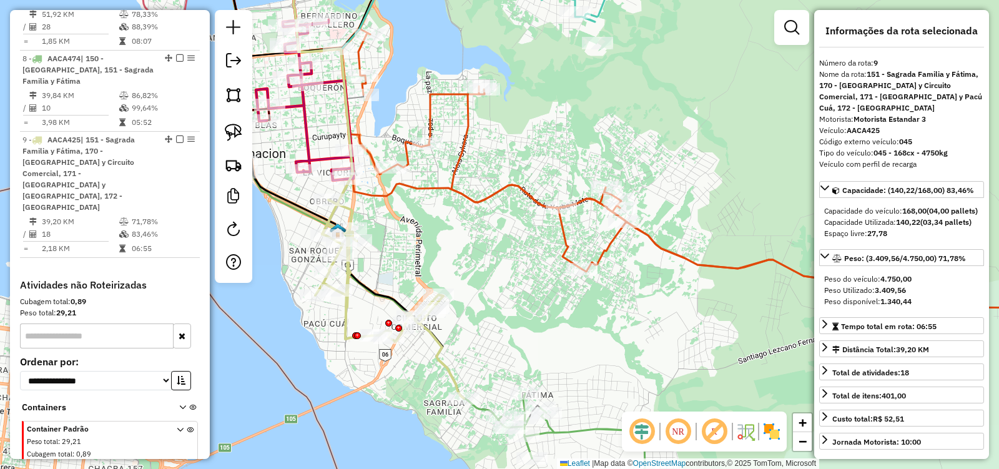
drag, startPoint x: 578, startPoint y: 323, endPoint x: 619, endPoint y: 206, distance: 124.2
click at [617, 215] on div "Janela de atendimento Grade de atendimento Capacidade Transportadoras Veículos …" at bounding box center [499, 234] width 999 height 469
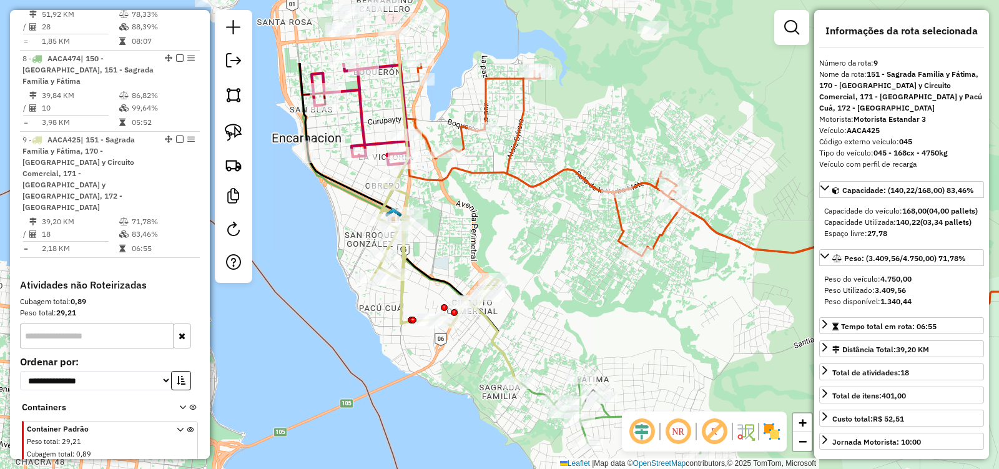
drag, startPoint x: 626, startPoint y: 188, endPoint x: 640, endPoint y: 298, distance: 110.7
click at [640, 298] on div "Janela de atendimento Grade de atendimento Capacidade Transportadoras Veículos …" at bounding box center [499, 234] width 999 height 469
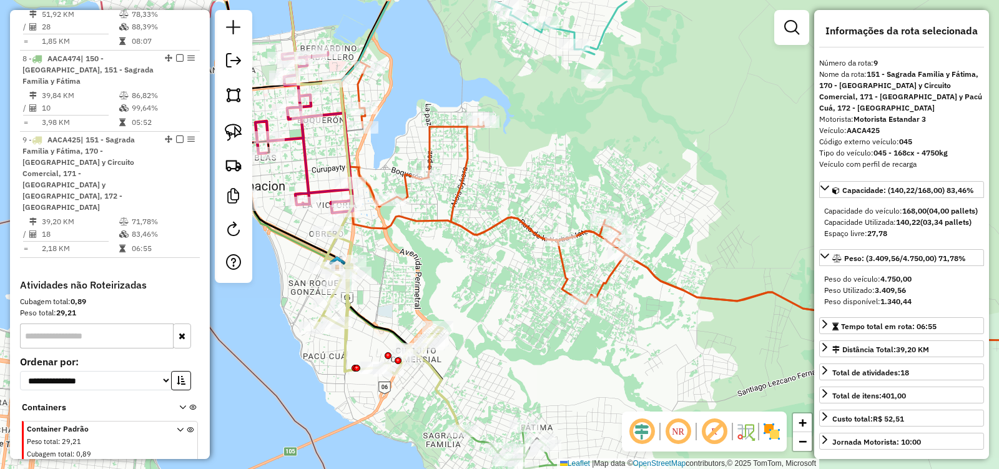
drag, startPoint x: 543, startPoint y: 260, endPoint x: 461, endPoint y: 258, distance: 82.4
click at [461, 259] on div "Janela de atendimento Grade de atendimento Capacidade Transportadoras Veículos …" at bounding box center [499, 234] width 999 height 469
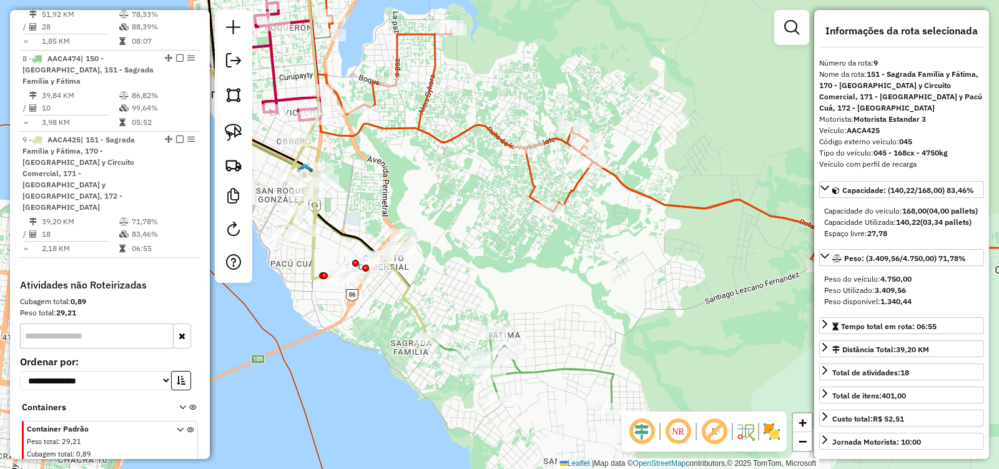
drag, startPoint x: 493, startPoint y: 307, endPoint x: 485, endPoint y: 235, distance: 72.3
click at [485, 238] on div "Janela de atendimento Grade de atendimento Capacidade Transportadoras Veículos …" at bounding box center [499, 234] width 999 height 469
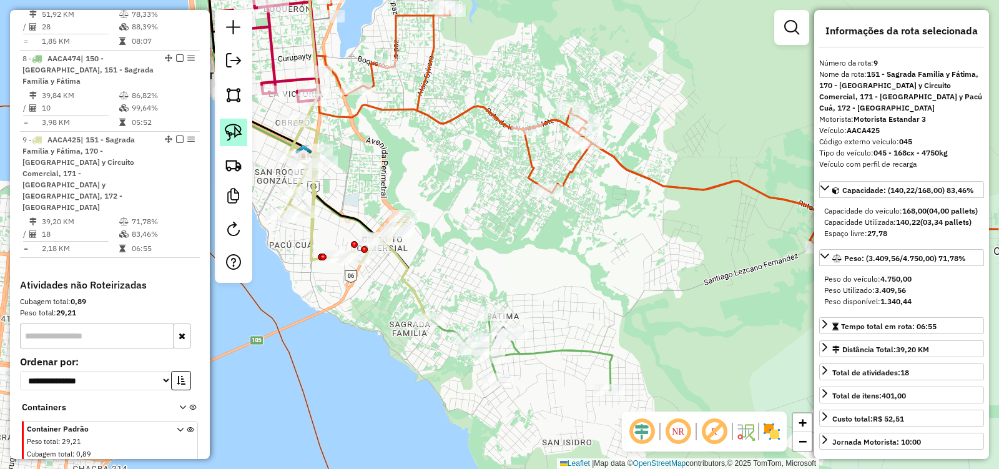
click at [230, 130] on img at bounding box center [233, 132] width 17 height 17
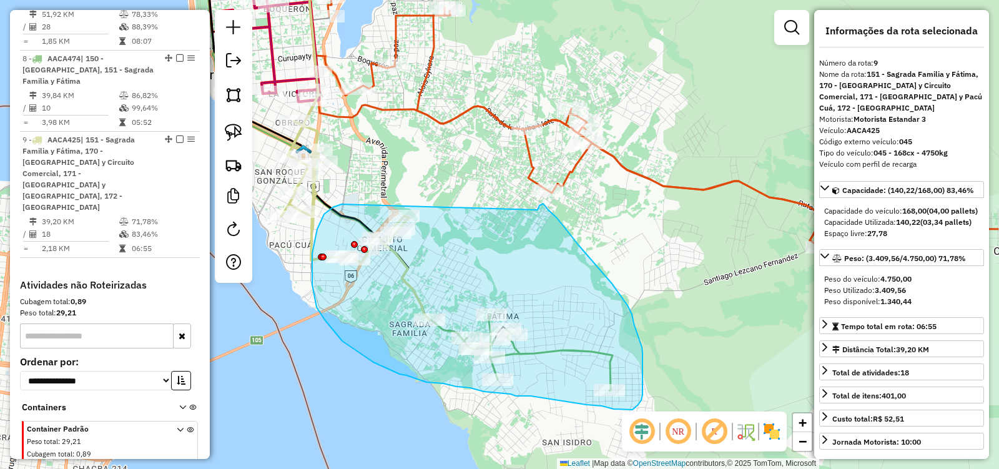
drag, startPoint x: 330, startPoint y: 209, endPoint x: 536, endPoint y: 210, distance: 206.0
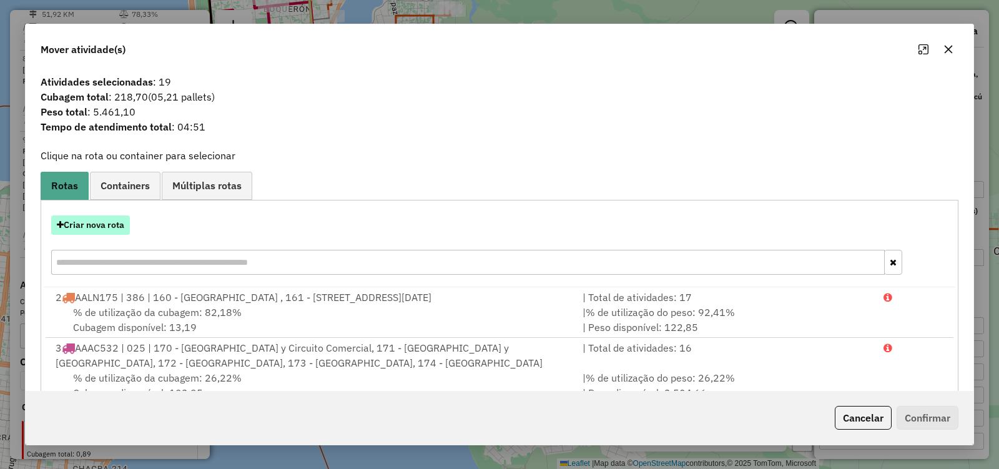
click at [104, 231] on button "Criar nova rota" at bounding box center [90, 224] width 79 height 19
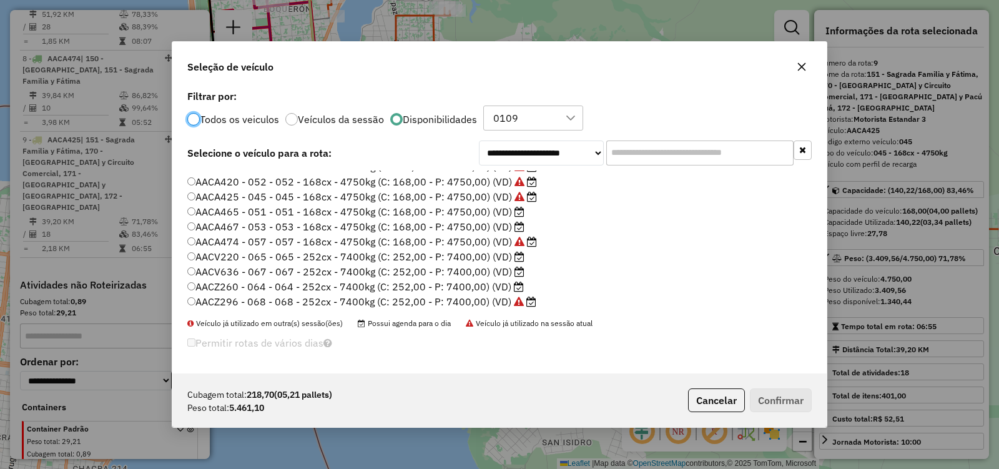
scroll to position [62, 0]
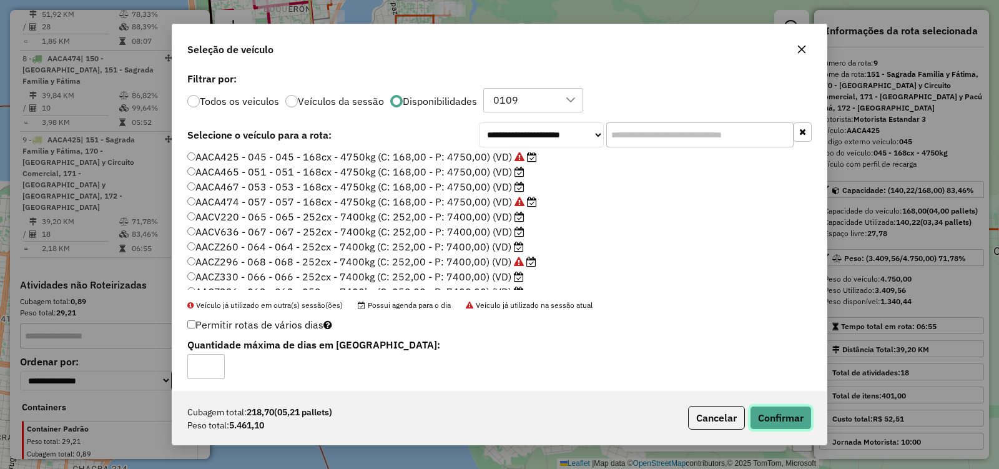
click at [777, 419] on button "Confirmar" at bounding box center [781, 418] width 62 height 24
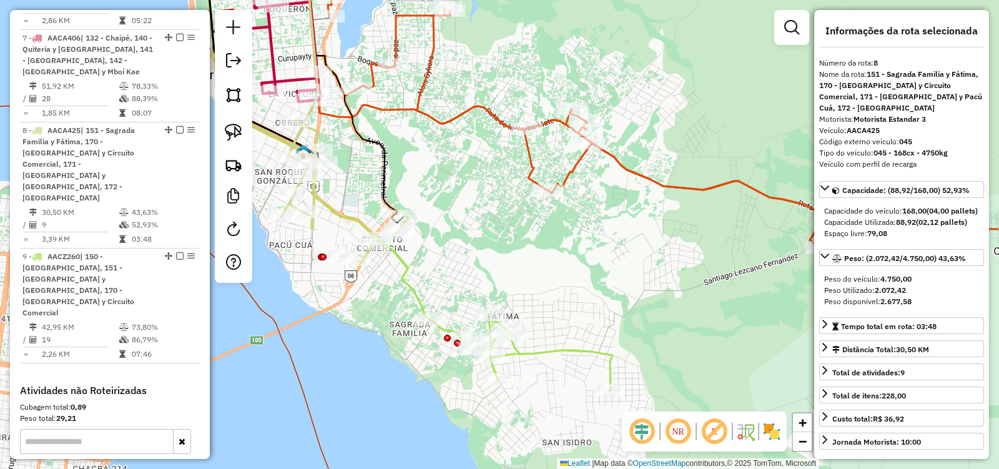
scroll to position [1034, 0]
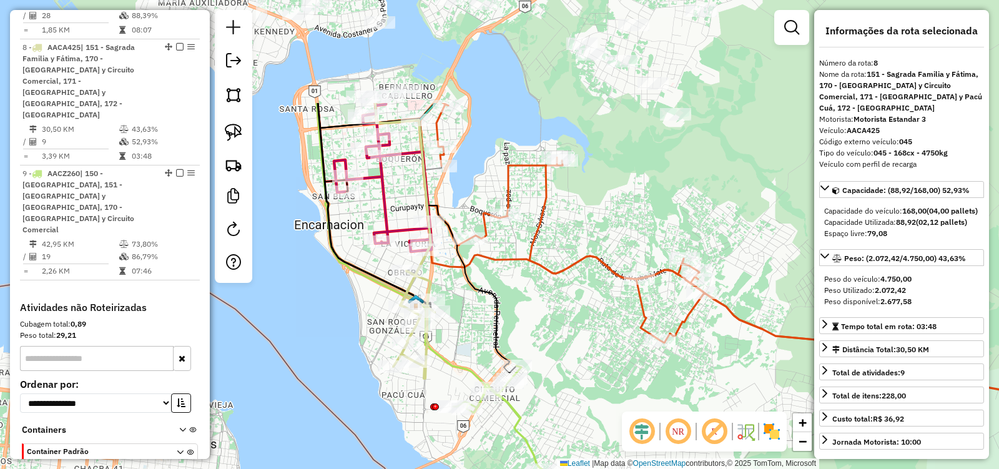
drag, startPoint x: 529, startPoint y: 229, endPoint x: 635, endPoint y: 364, distance: 171.7
click at [635, 364] on div "Janela de atendimento Grade de atendimento Capacidade Transportadoras Veículos …" at bounding box center [499, 234] width 999 height 469
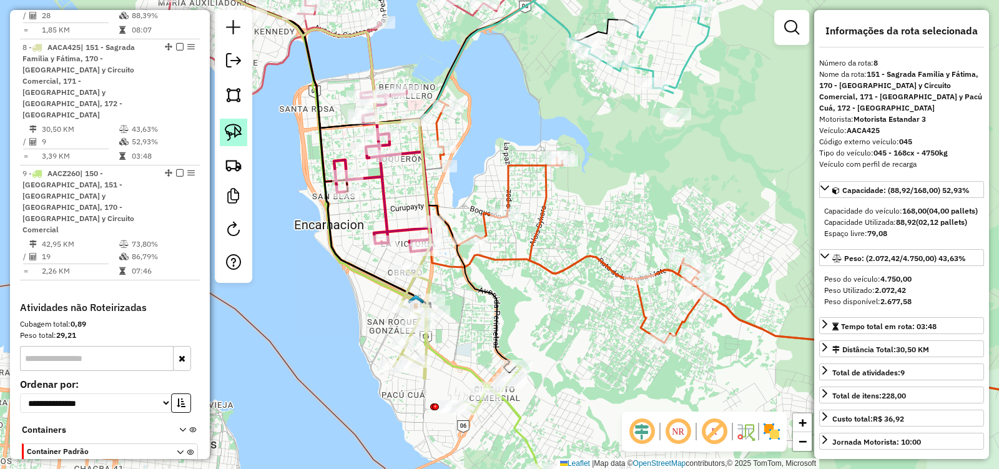
click at [230, 133] on img at bounding box center [233, 132] width 17 height 17
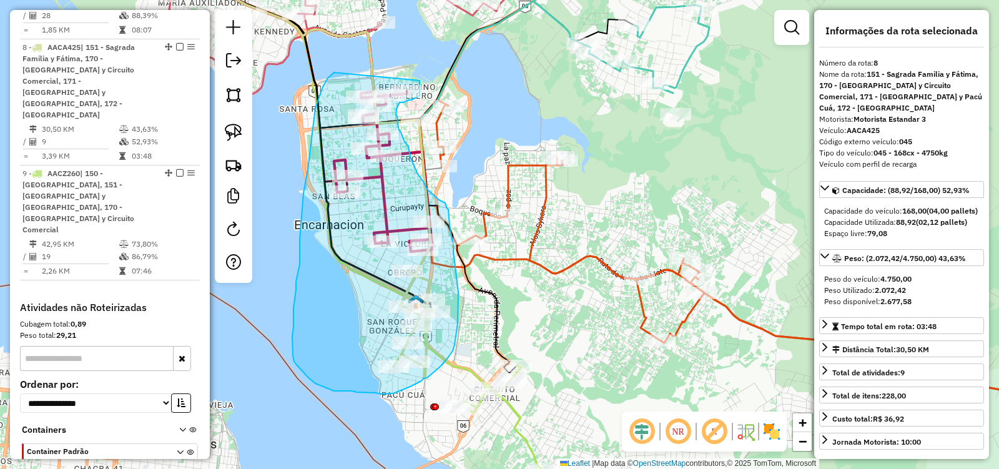
drag, startPoint x: 334, startPoint y: 72, endPoint x: 420, endPoint y: 81, distance: 85.9
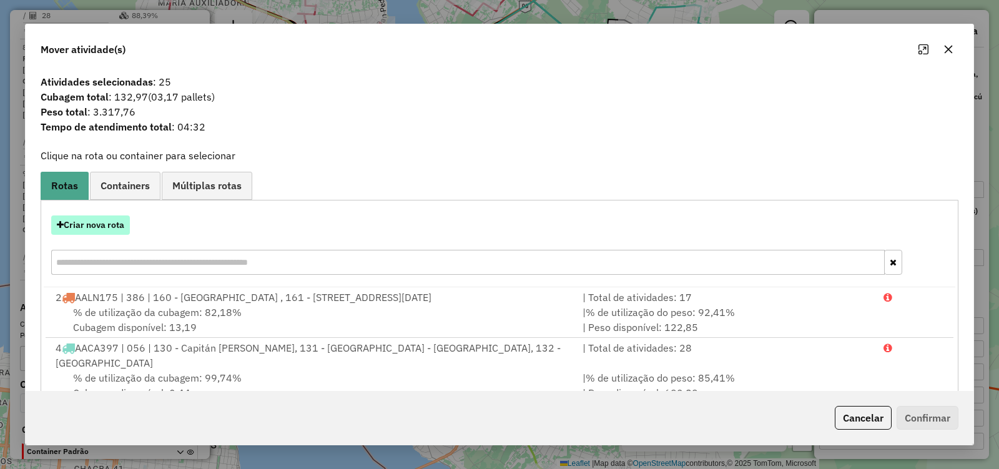
click at [101, 220] on button "Criar nova rota" at bounding box center [90, 224] width 79 height 19
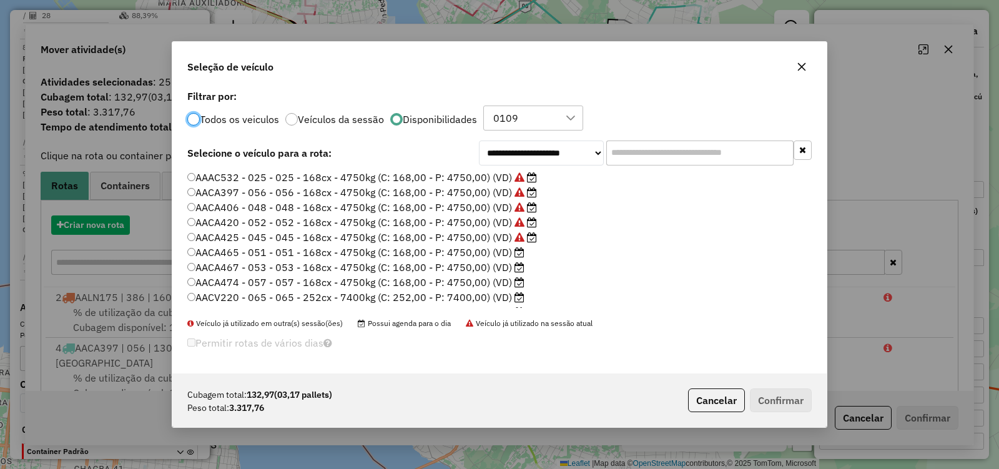
scroll to position [7, 4]
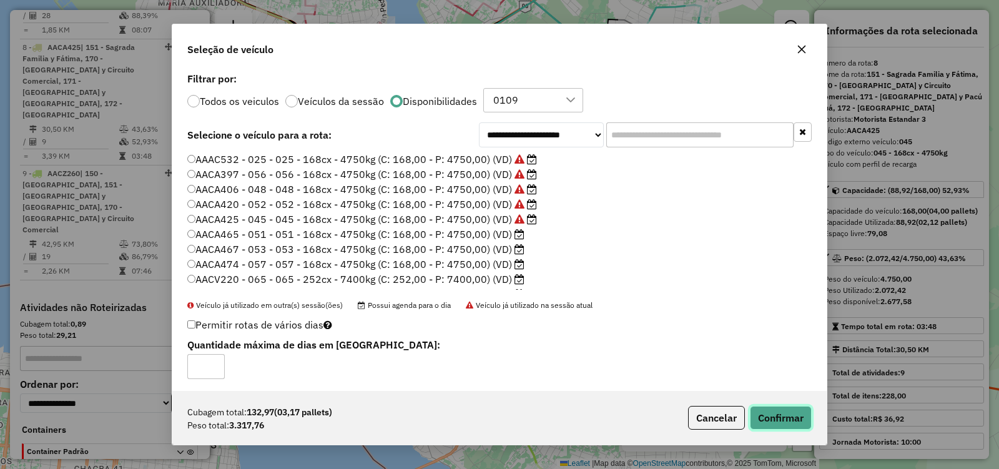
click at [791, 412] on button "Confirmar" at bounding box center [781, 418] width 62 height 24
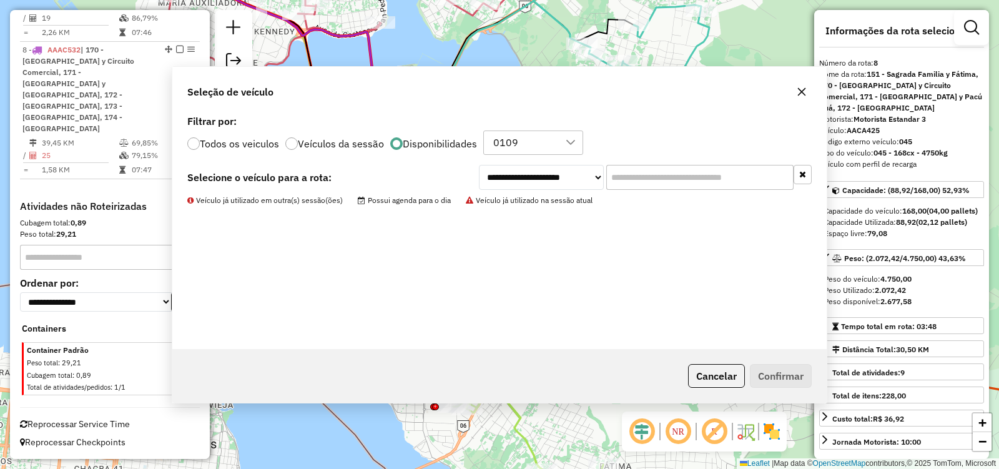
scroll to position [827, 0]
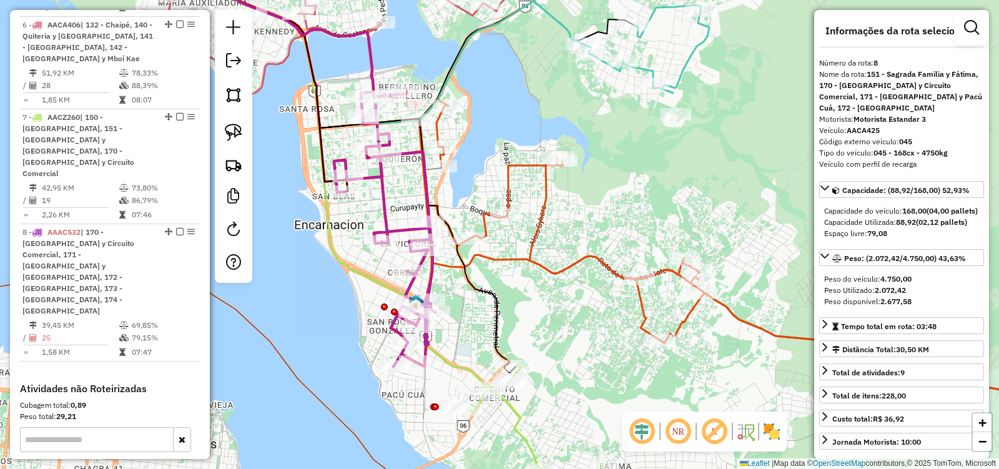
click at [434, 268] on icon at bounding box center [384, 228] width 101 height 275
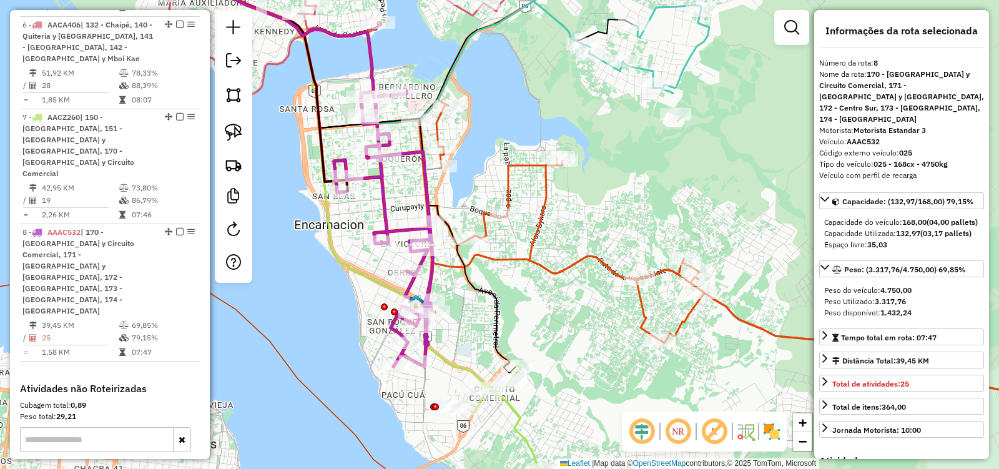
scroll to position [930, 0]
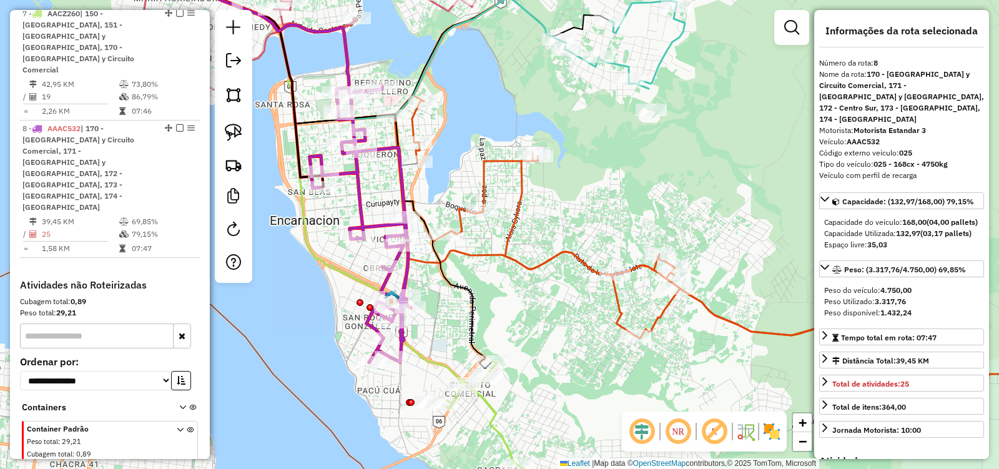
drag, startPoint x: 471, startPoint y: 345, endPoint x: 428, endPoint y: 340, distance: 44.0
click at [428, 340] on div "Janela de atendimento Grade de atendimento Capacidade Transportadoras Veículos …" at bounding box center [499, 234] width 999 height 469
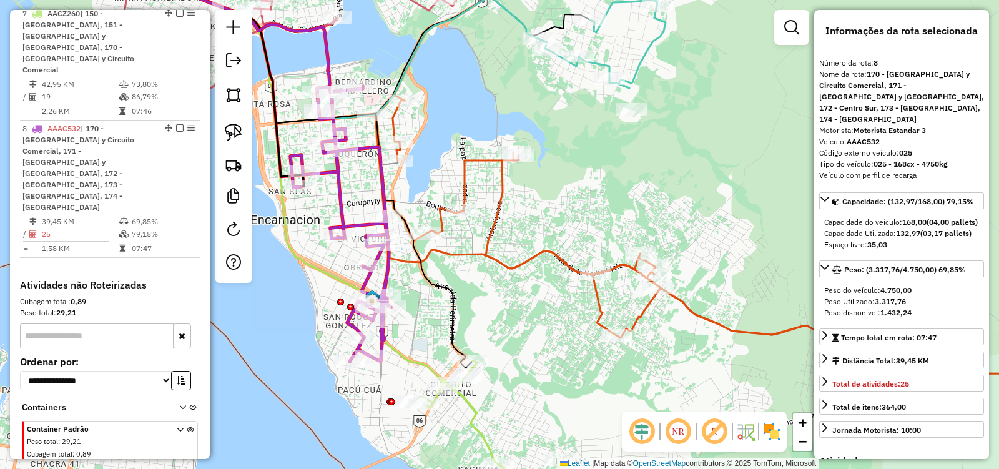
click at [468, 406] on icon at bounding box center [546, 438] width 272 height 155
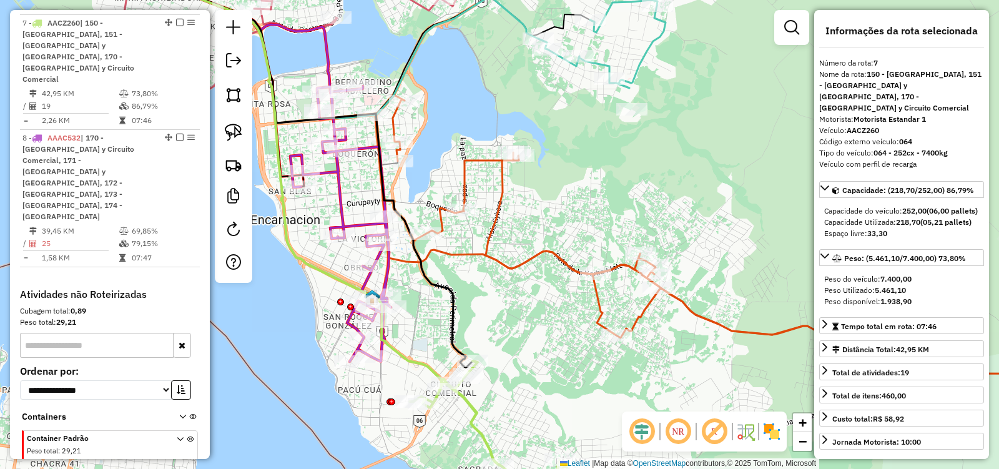
scroll to position [915, 0]
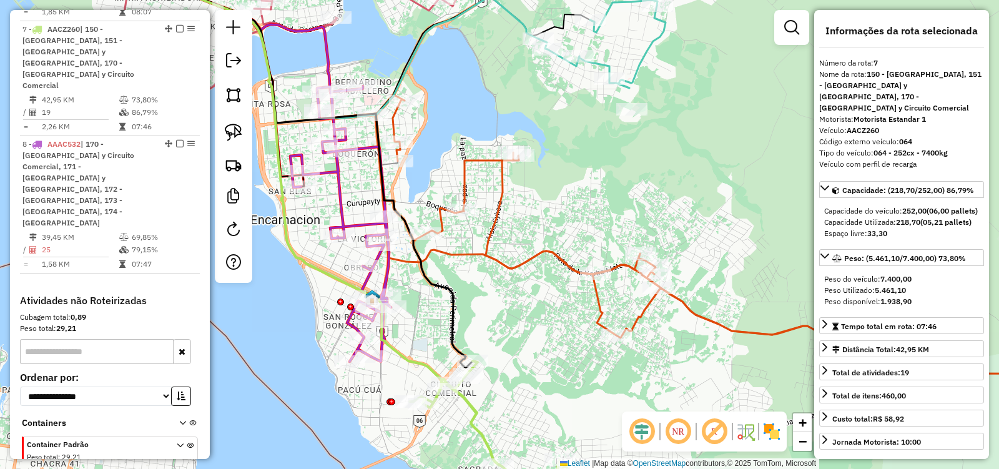
click at [386, 277] on icon at bounding box center [340, 223] width 101 height 275
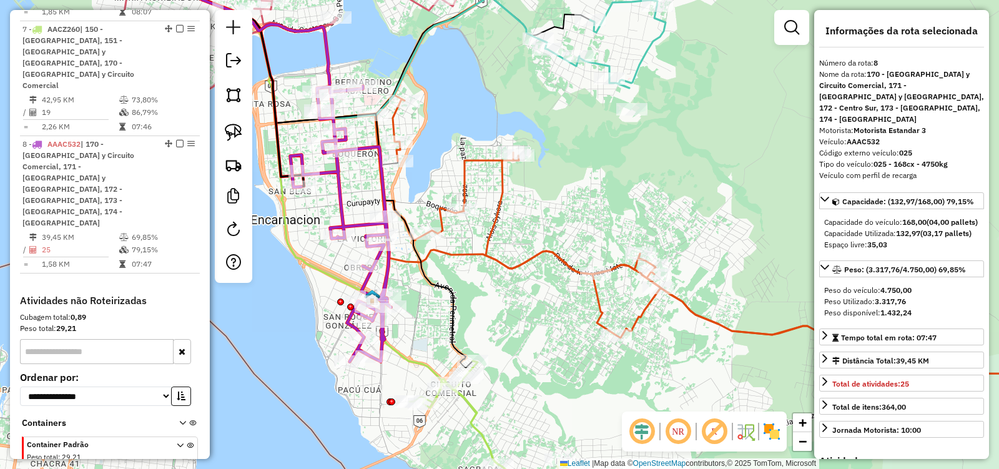
scroll to position [930, 0]
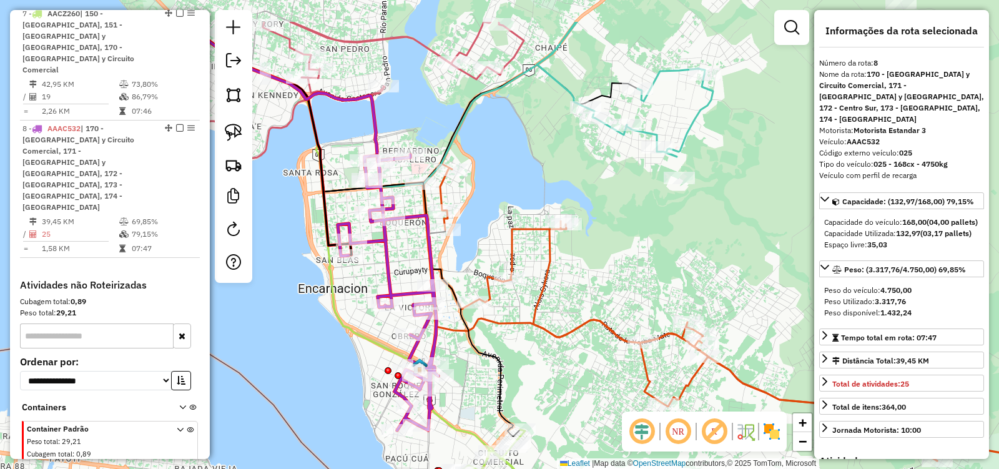
drag, startPoint x: 454, startPoint y: 150, endPoint x: 492, endPoint y: 211, distance: 71.5
click at [492, 210] on div "Janela de atendimento Grade de atendimento Capacidade Transportadoras Veículos …" at bounding box center [499, 234] width 999 height 469
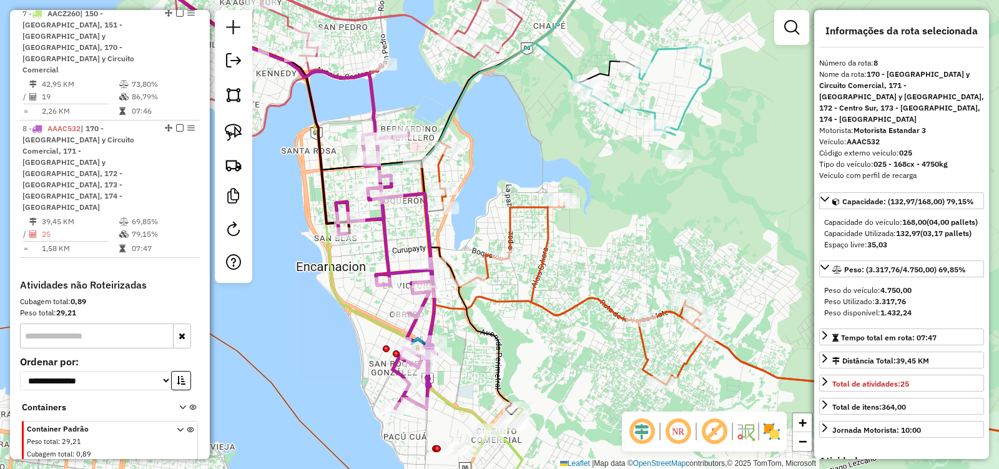
drag, startPoint x: 466, startPoint y: 260, endPoint x: 460, endPoint y: 219, distance: 41.7
click at [460, 219] on div "Janela de atendimento Grade de atendimento Capacidade Transportadoras Veículos …" at bounding box center [499, 234] width 999 height 469
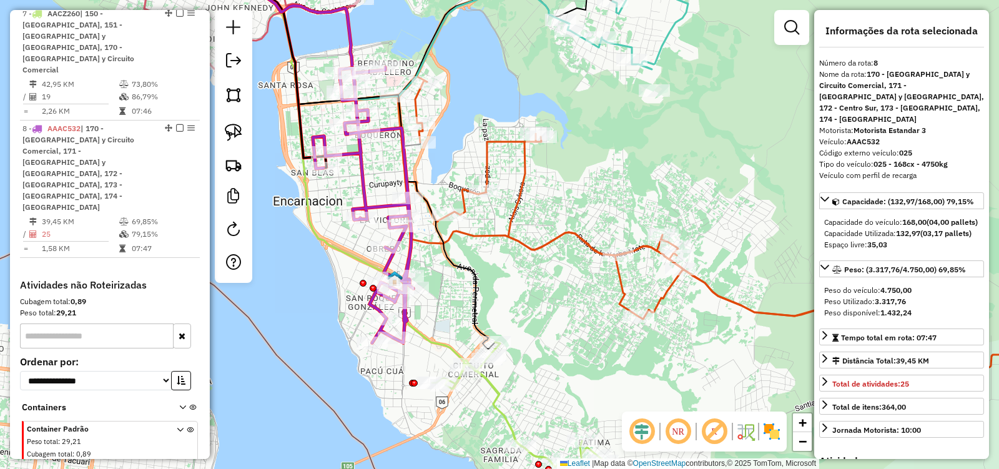
drag, startPoint x: 515, startPoint y: 342, endPoint x: 473, endPoint y: 241, distance: 109.5
click at [473, 241] on div "Janela de atendimento Grade de atendimento Capacidade Transportadoras Veículos …" at bounding box center [499, 234] width 999 height 469
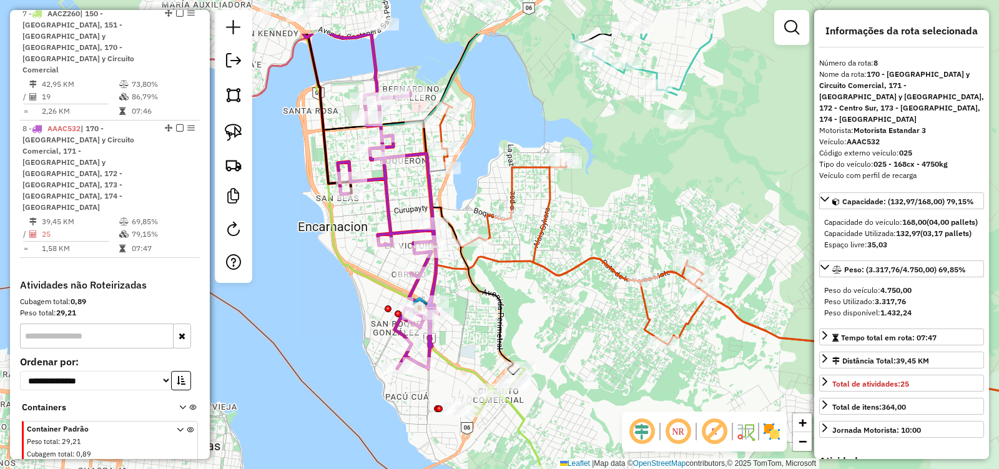
drag, startPoint x: 510, startPoint y: 282, endPoint x: 558, endPoint y: 347, distance: 80.8
click at [571, 393] on div "Janela de atendimento Grade de atendimento Capacidade Transportadoras Veículos …" at bounding box center [499, 234] width 999 height 469
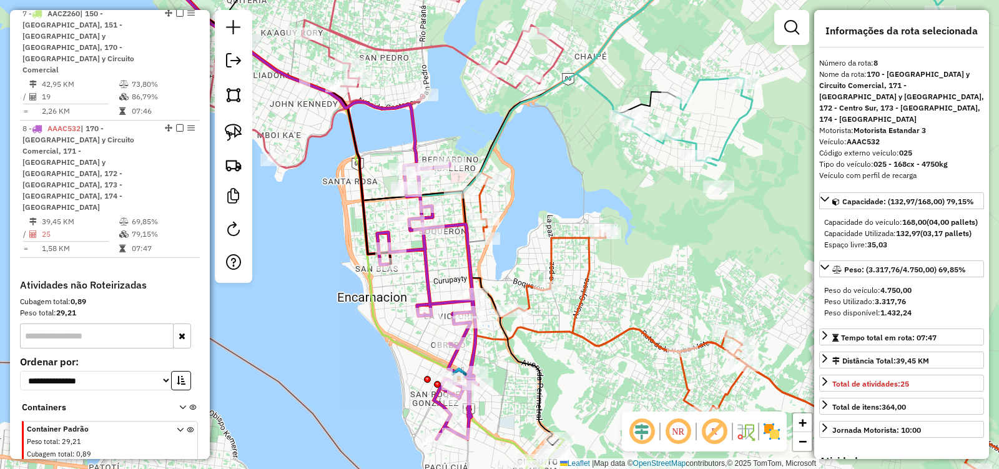
drag, startPoint x: 526, startPoint y: 195, endPoint x: 674, endPoint y: 310, distance: 187.0
click at [672, 310] on div "Janela de atendimento Grade de atendimento Capacidade Transportadoras Veículos …" at bounding box center [499, 234] width 999 height 469
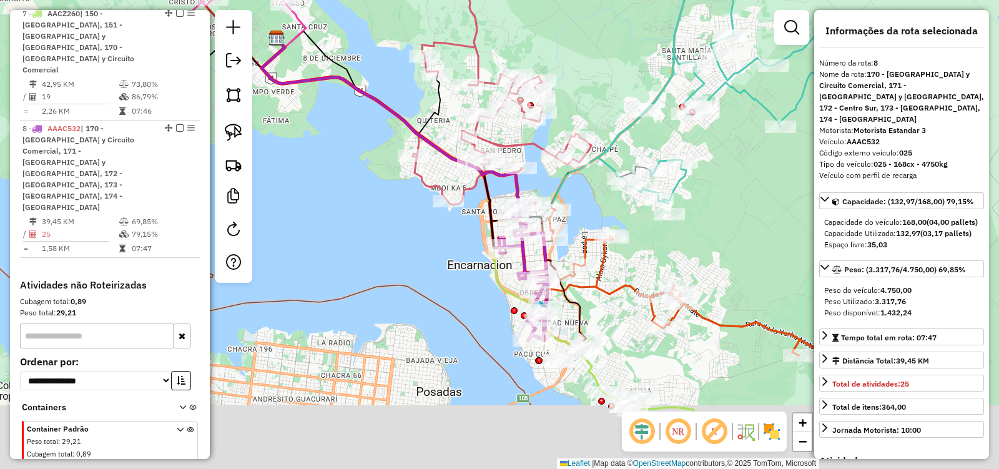
drag, startPoint x: 450, startPoint y: 313, endPoint x: 395, endPoint y: 238, distance: 92.5
click at [373, 225] on div "Janela de atendimento Grade de atendimento Capacidade Transportadoras Veículos …" at bounding box center [499, 234] width 999 height 469
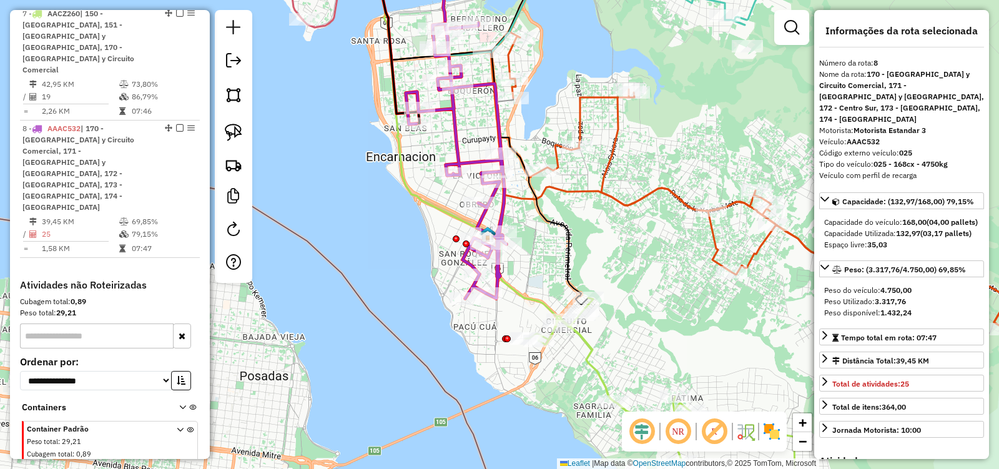
click at [500, 134] on icon at bounding box center [456, 160] width 101 height 275
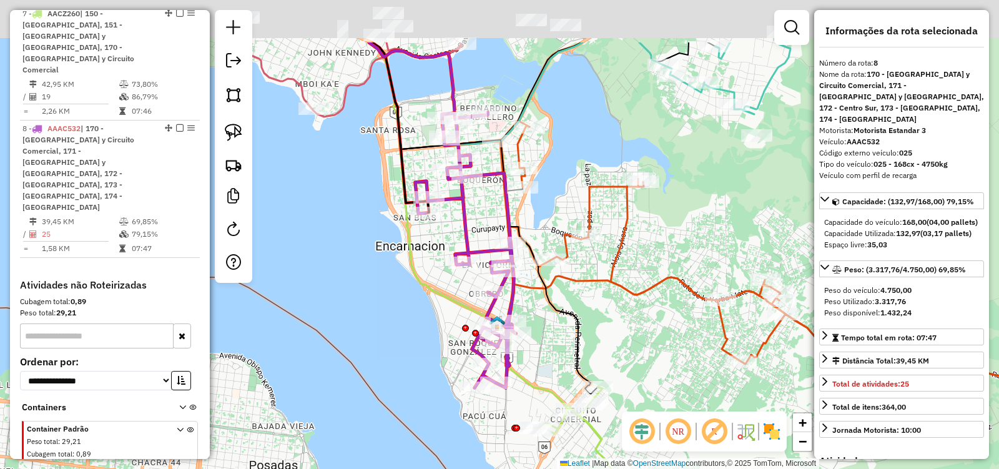
drag, startPoint x: 387, startPoint y: 234, endPoint x: 398, endPoint y: 280, distance: 47.4
click at [397, 329] on div "Janela de atendimento Grade de atendimento Capacidade Transportadoras Veículos …" at bounding box center [499, 234] width 999 height 469
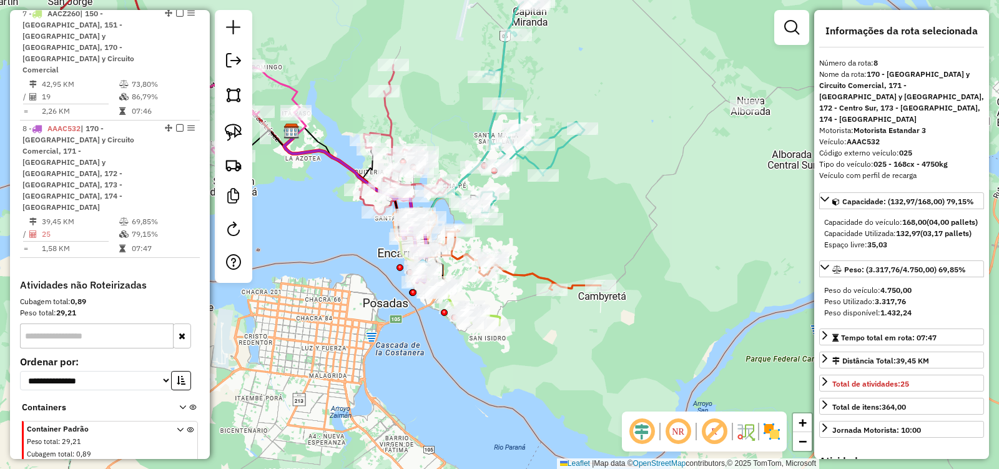
click at [385, 122] on icon at bounding box center [404, 139] width 89 height 149
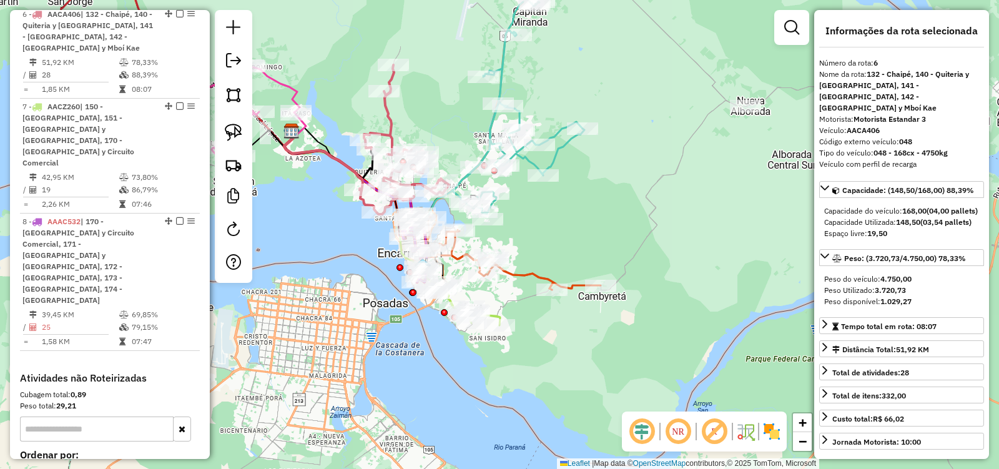
scroll to position [822, 0]
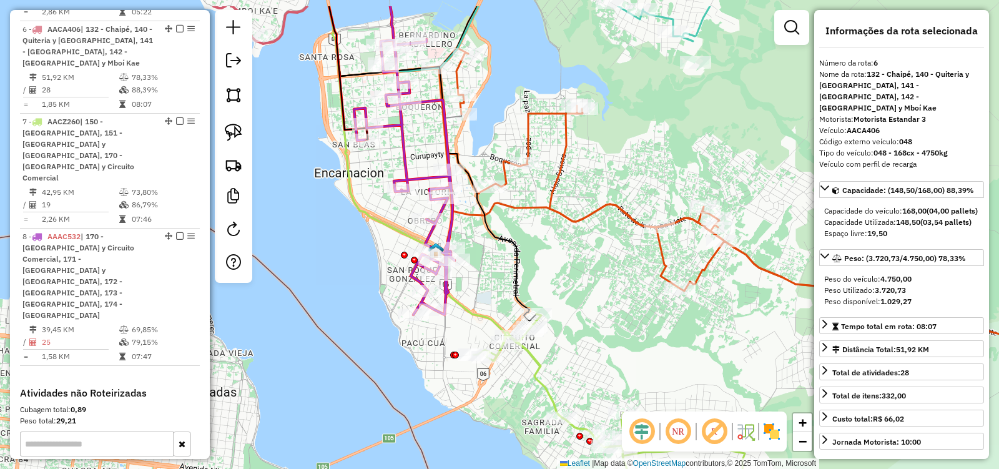
drag, startPoint x: 594, startPoint y: 311, endPoint x: 611, endPoint y: 376, distance: 67.1
click at [611, 376] on div "Janela de atendimento Grade de atendimento Capacidade Transportadoras Veículos …" at bounding box center [499, 234] width 999 height 469
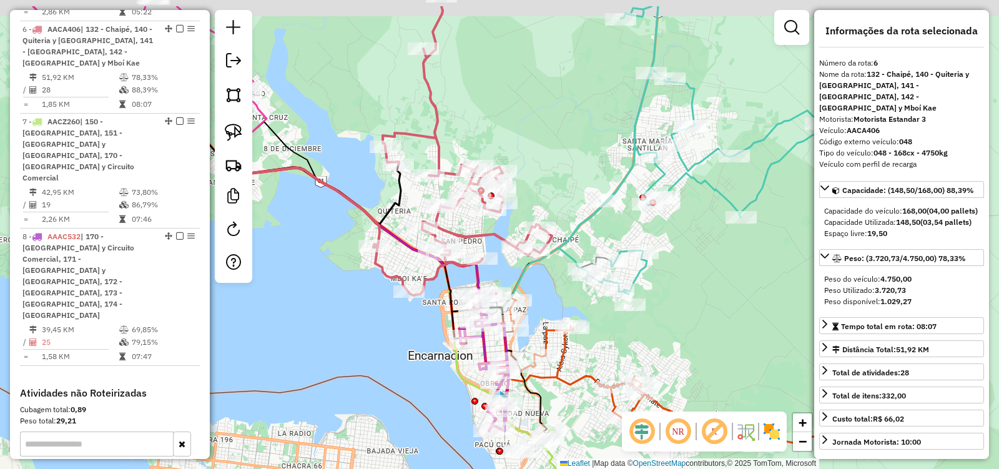
drag, startPoint x: 690, startPoint y: 255, endPoint x: 624, endPoint y: 317, distance: 91.0
click at [624, 317] on div "Janela de atendimento Grade de atendimento Capacidade Transportadoras Veículos …" at bounding box center [499, 234] width 999 height 469
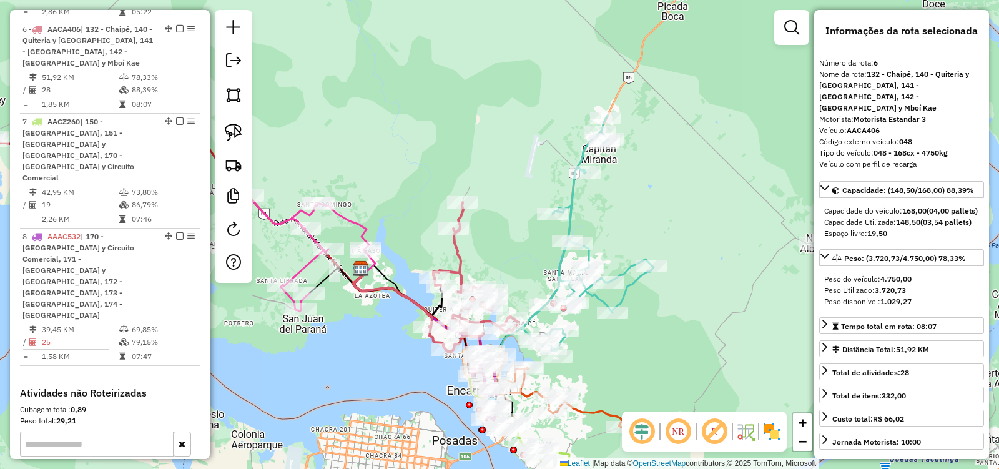
drag, startPoint x: 738, startPoint y: 294, endPoint x: 703, endPoint y: 332, distance: 51.7
click at [703, 332] on div "Janela de atendimento Grade de atendimento Capacidade Transportadoras Veículos …" at bounding box center [499, 234] width 999 height 469
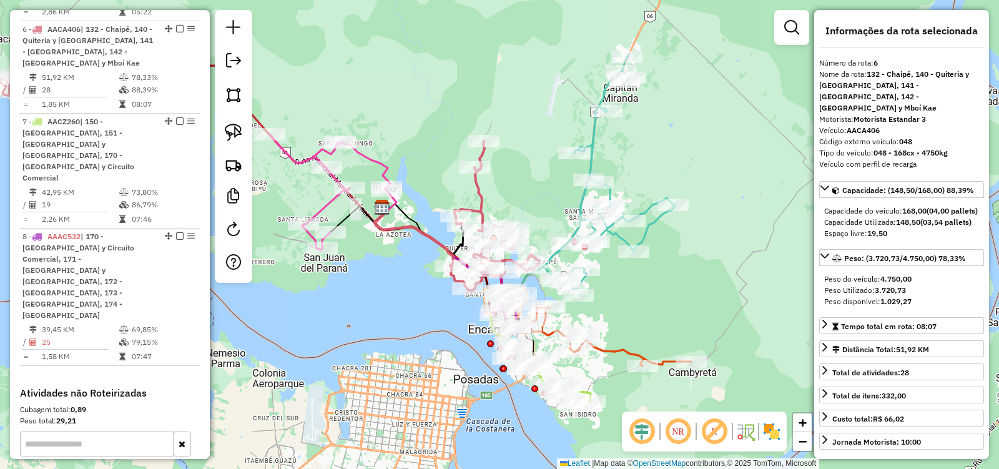
drag, startPoint x: 664, startPoint y: 205, endPoint x: 722, endPoint y: 142, distance: 85.7
click at [722, 142] on div "Janela de atendimento Grade de atendimento Capacidade Transportadoras Veículos …" at bounding box center [499, 234] width 999 height 469
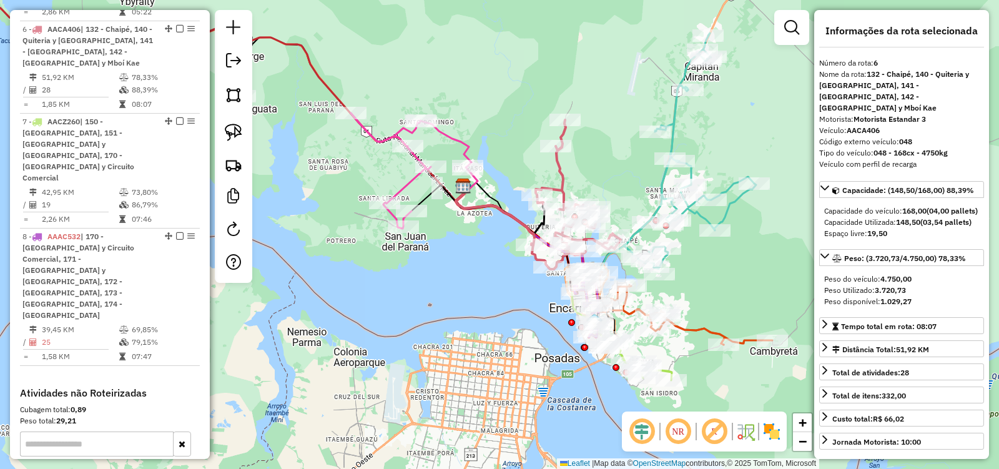
drag, startPoint x: 457, startPoint y: 272, endPoint x: 515, endPoint y: 300, distance: 64.8
click at [515, 300] on div "Janela de atendimento Grade de atendimento Capacidade Transportadoras Veículos …" at bounding box center [499, 234] width 999 height 469
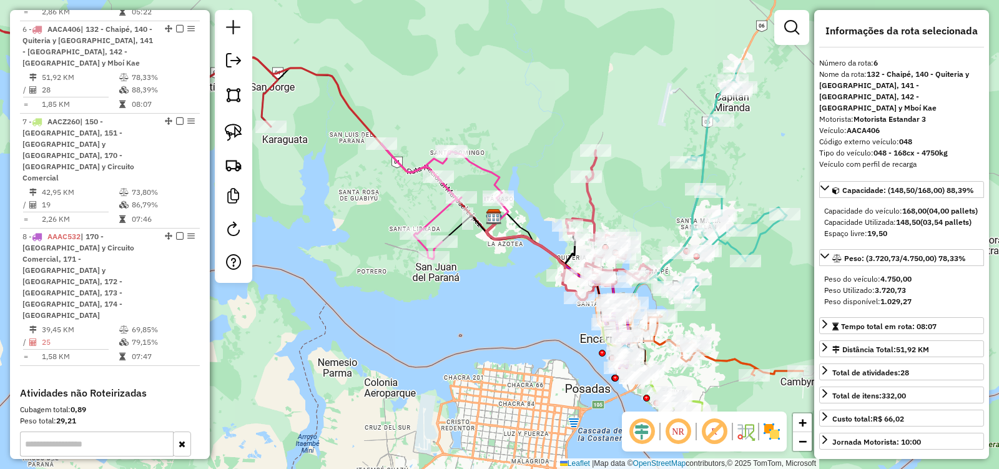
drag, startPoint x: 760, startPoint y: 134, endPoint x: 680, endPoint y: 186, distance: 95.2
click at [684, 192] on div "Janela de atendimento Grade de atendimento Capacidade Transportadoras Veículos …" at bounding box center [499, 234] width 999 height 469
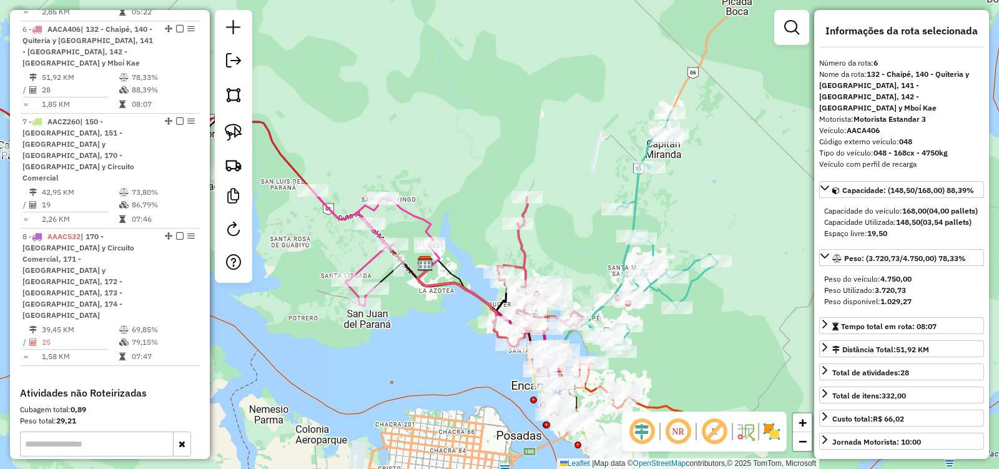
click at [634, 202] on icon at bounding box center [652, 228] width 132 height 235
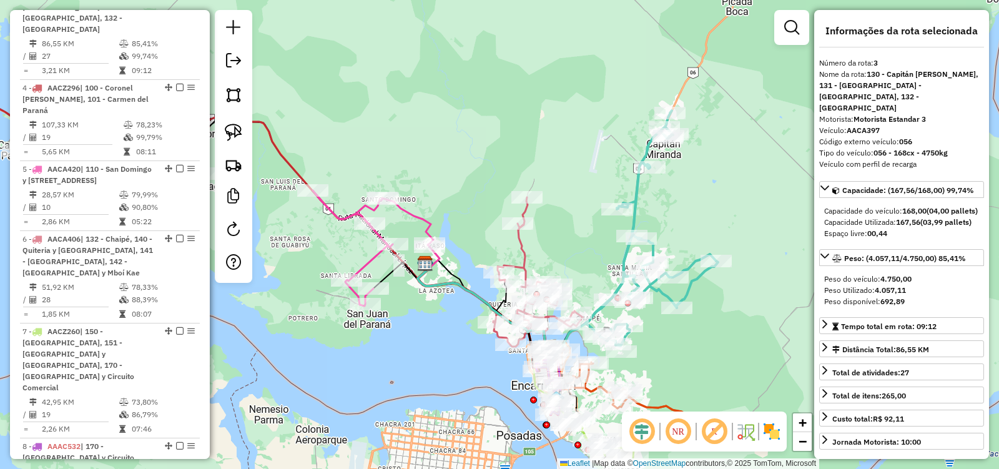
scroll to position [590, 0]
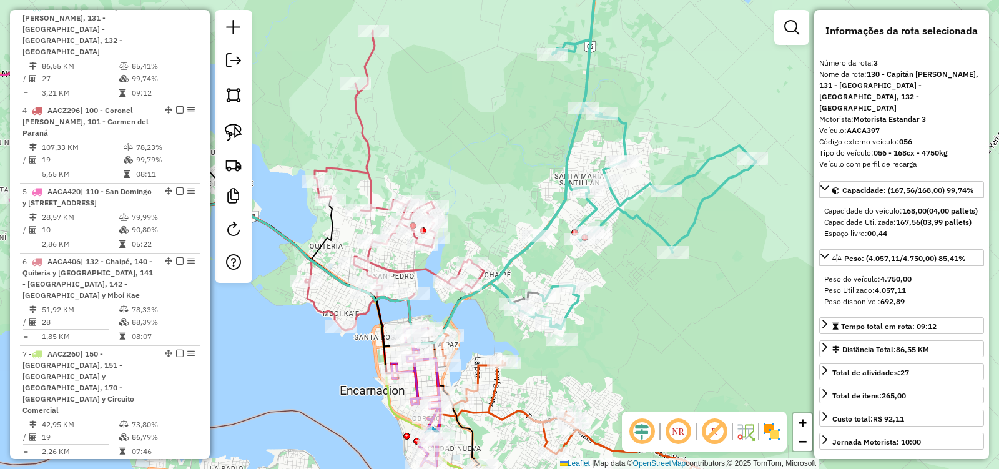
drag, startPoint x: 627, startPoint y: 344, endPoint x: 606, endPoint y: 297, distance: 51.4
click at [607, 300] on div "Janela de atendimento Grade de atendimento Capacidade Transportadoras Veículos …" at bounding box center [499, 234] width 999 height 469
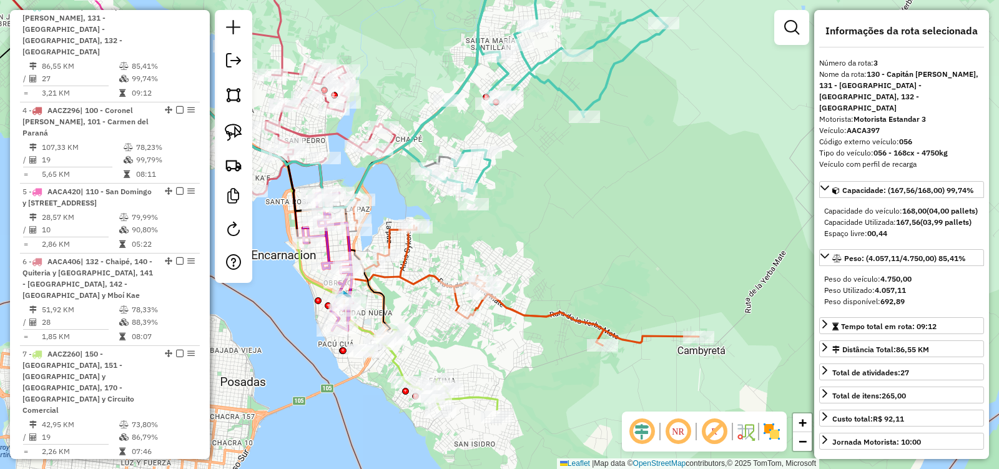
drag, startPoint x: 453, startPoint y: 285, endPoint x: 407, endPoint y: 189, distance: 106.7
click at [407, 189] on div "Janela de atendimento Grade de atendimento Capacidade Transportadoras Veículos …" at bounding box center [499, 234] width 999 height 469
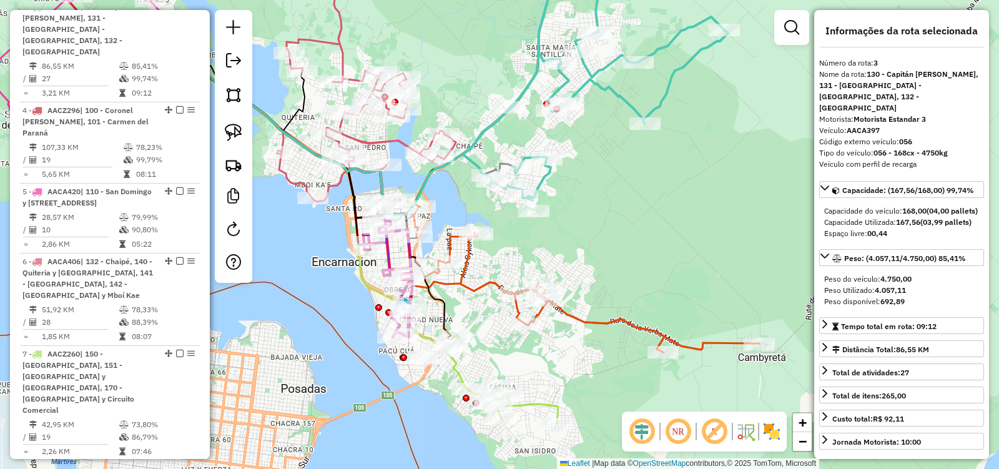
drag, startPoint x: 606, startPoint y: 236, endPoint x: 667, endPoint y: 244, distance: 62.3
click at [667, 244] on div "Janela de atendimento Grade de atendimento Capacidade Transportadoras Veículos …" at bounding box center [499, 234] width 999 height 469
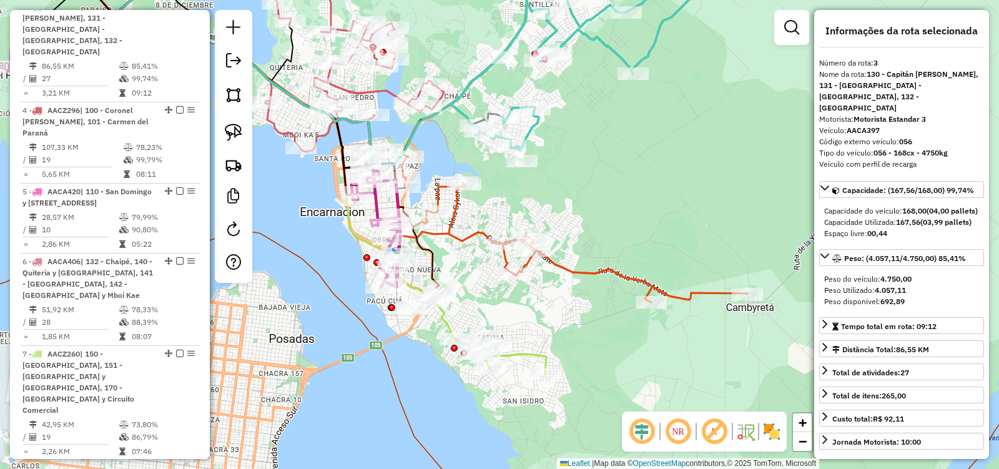
drag, startPoint x: 661, startPoint y: 250, endPoint x: 646, endPoint y: 187, distance: 64.8
click at [646, 187] on div "Janela de atendimento Grade de atendimento Capacidade Transportadoras Veículos …" at bounding box center [499, 234] width 999 height 469
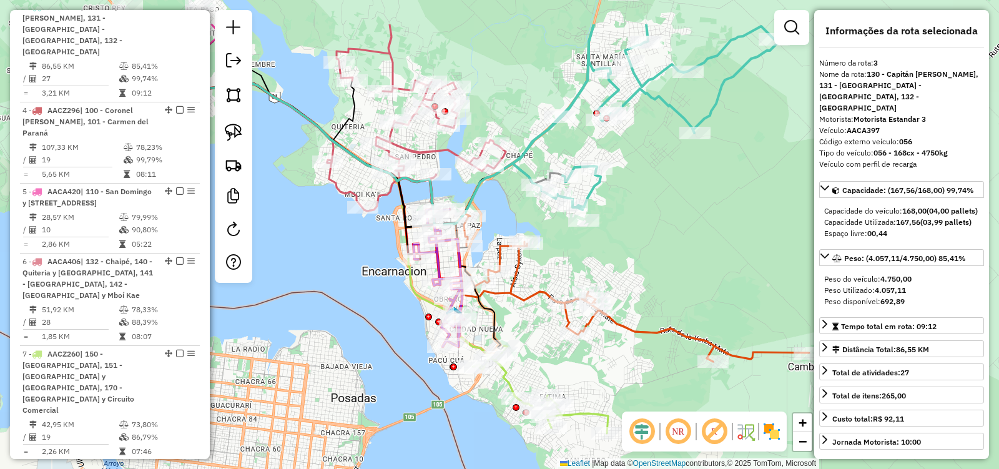
drag, startPoint x: 616, startPoint y: 177, endPoint x: 689, endPoint y: 264, distance: 113.4
click at [687, 259] on div "Janela de atendimento Grade de atendimento Capacidade Transportadoras Veículos …" at bounding box center [499, 234] width 999 height 469
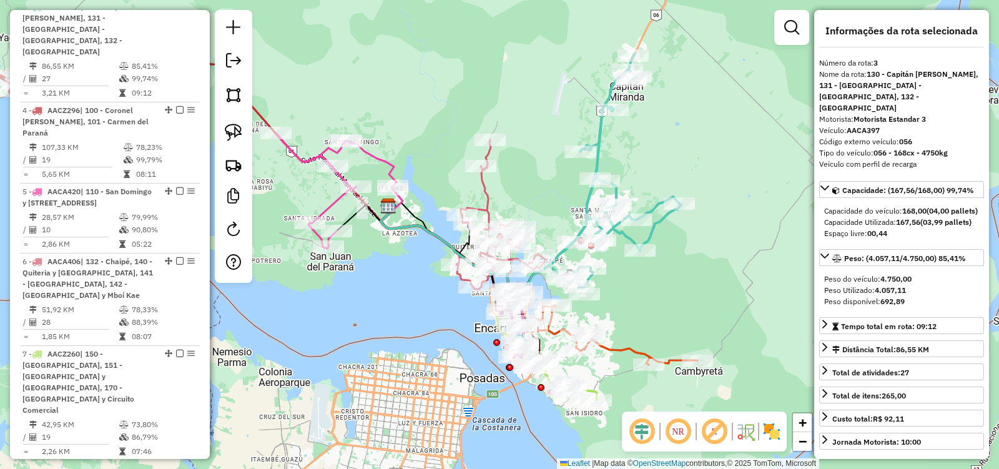
drag, startPoint x: 727, startPoint y: 248, endPoint x: 654, endPoint y: 291, distance: 84.8
click at [656, 291] on div "Janela de atendimento Grade de atendimento Capacidade Transportadoras Veículos …" at bounding box center [499, 234] width 999 height 469
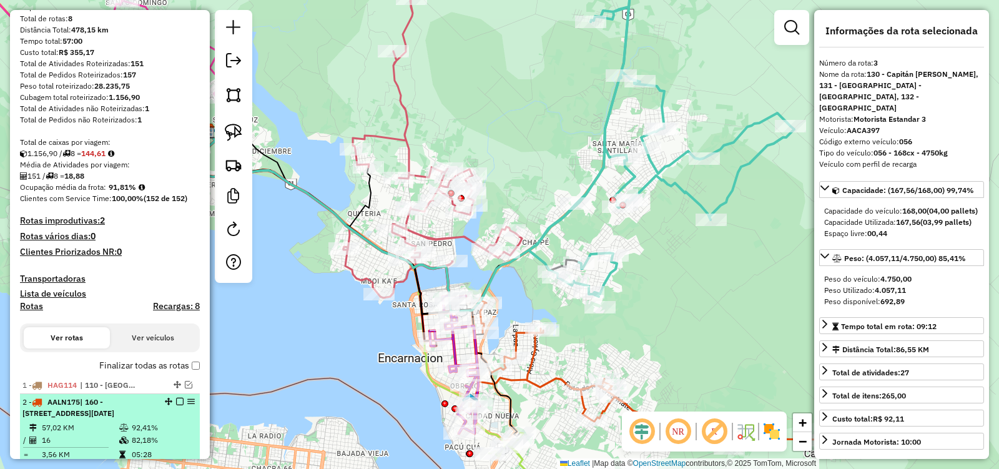
scroll to position [187, 0]
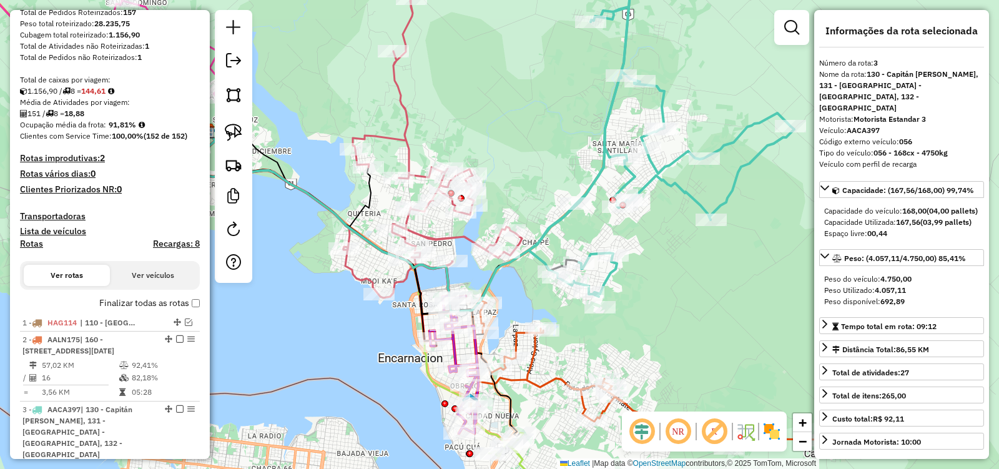
click at [30, 246] on h4 "Rotas" at bounding box center [31, 244] width 23 height 11
select select
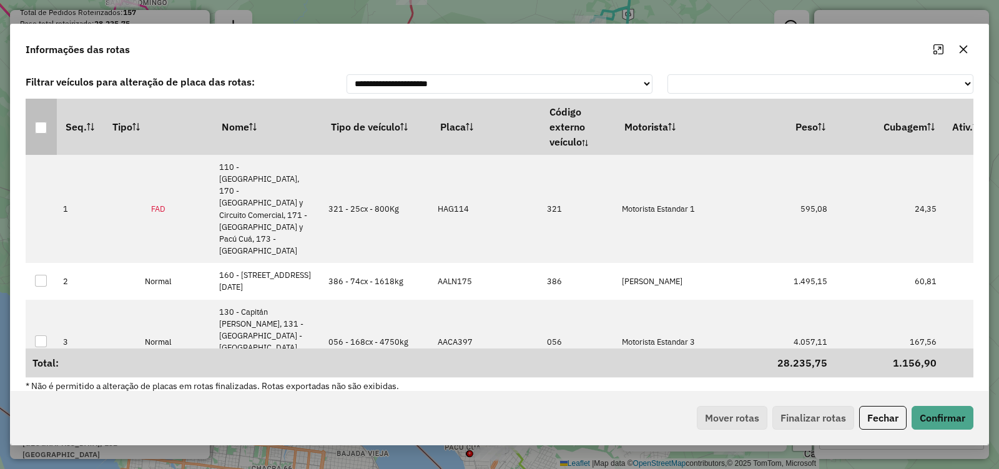
click at [44, 126] on div at bounding box center [41, 128] width 12 height 12
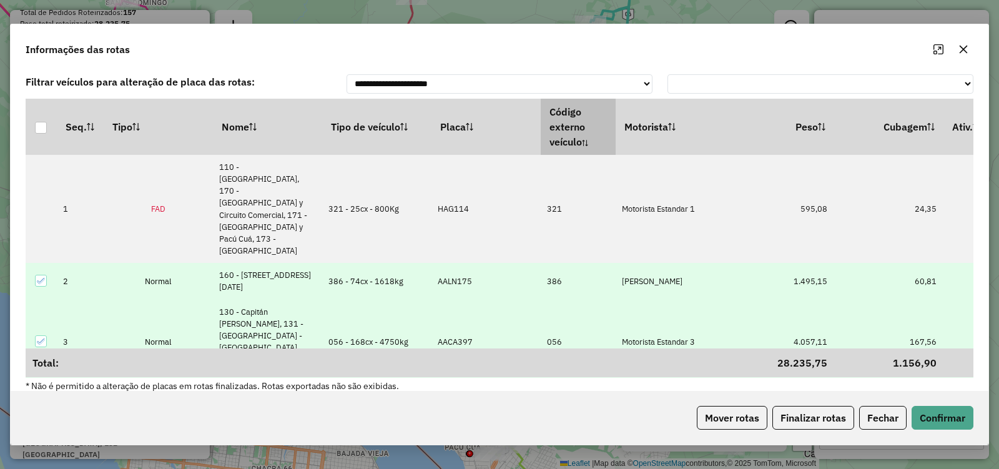
click at [569, 134] on th "Código externo veículo" at bounding box center [578, 127] width 75 height 56
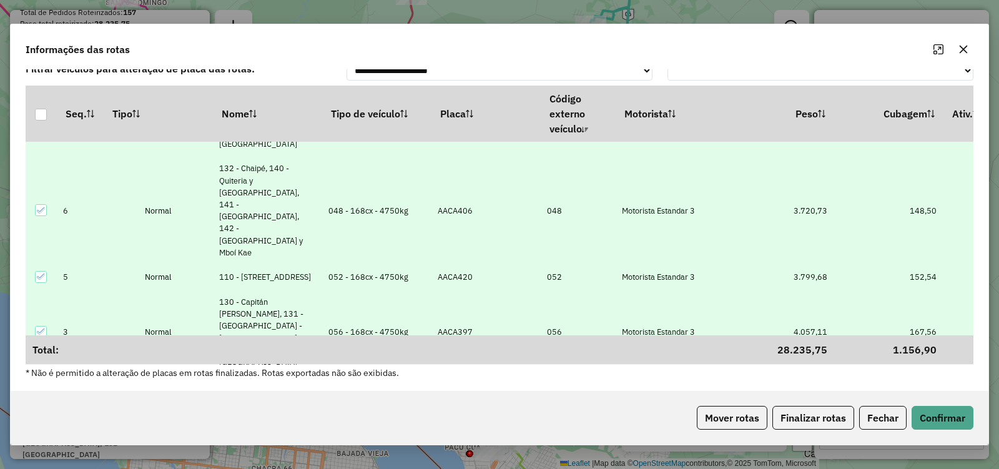
scroll to position [0, 0]
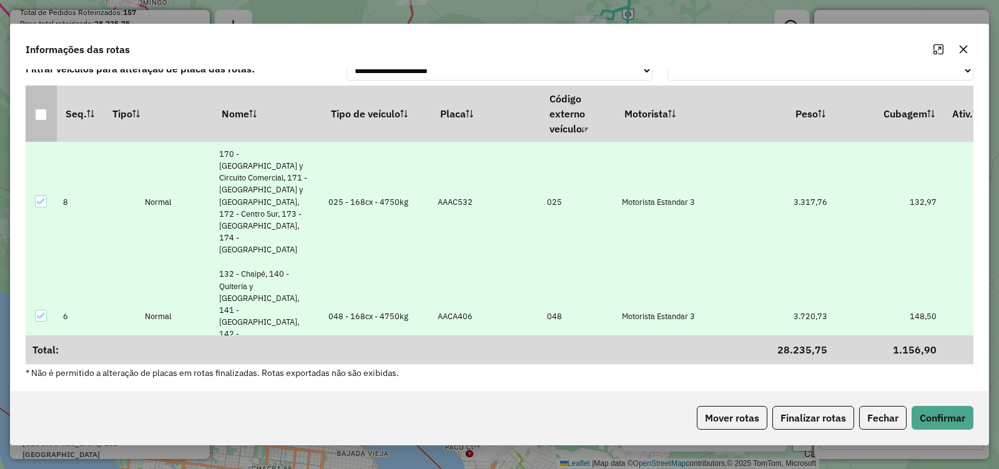
click at [43, 115] on div at bounding box center [41, 115] width 12 height 12
click at [38, 117] on div at bounding box center [41, 115] width 12 height 12
click at [67, 112] on th "Seq." at bounding box center [80, 114] width 47 height 56
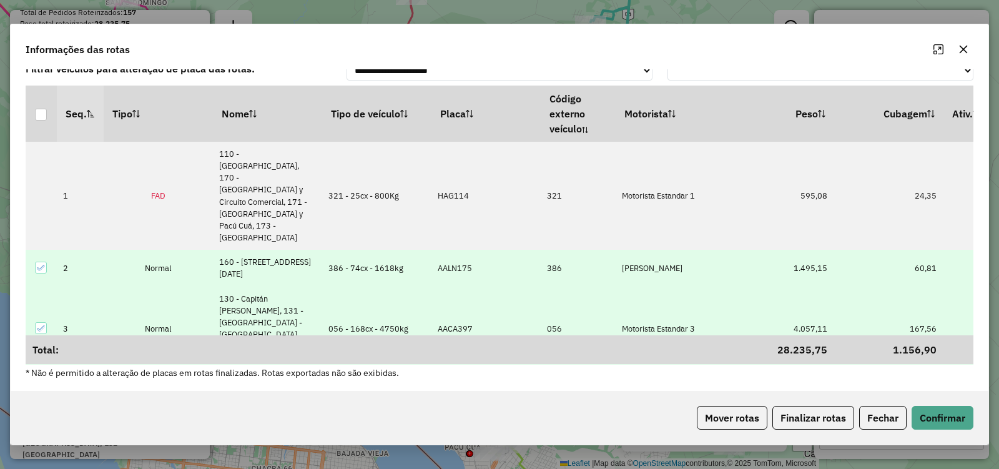
click at [67, 112] on th "Seq." at bounding box center [80, 114] width 47 height 56
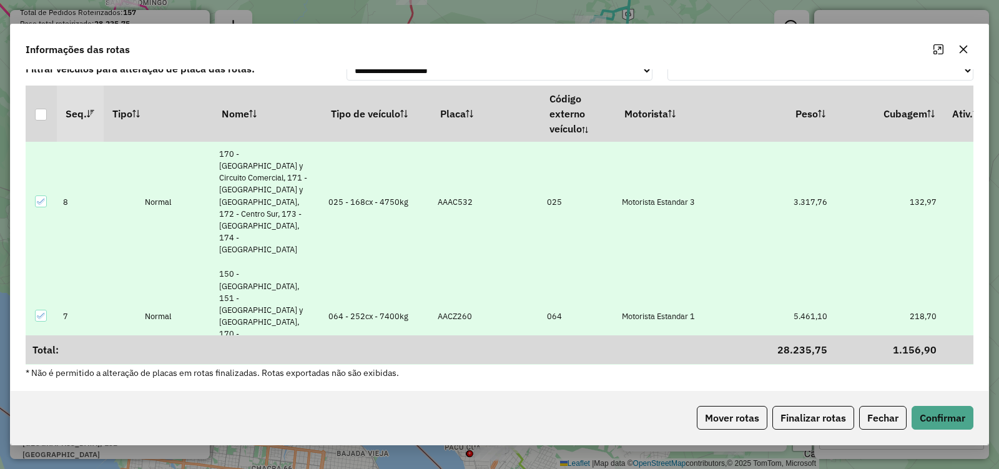
click at [965, 49] on icon "button" at bounding box center [963, 49] width 10 height 10
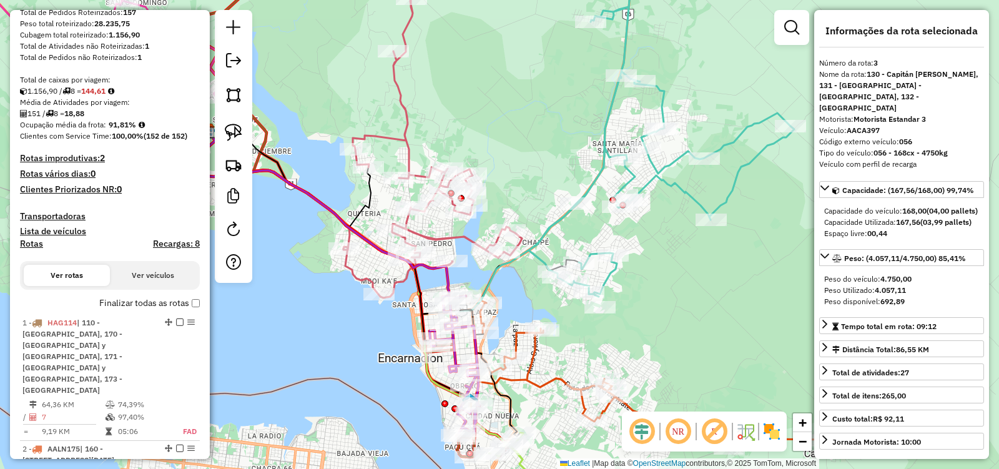
click at [33, 245] on h4 "Rotas" at bounding box center [31, 244] width 23 height 11
select select
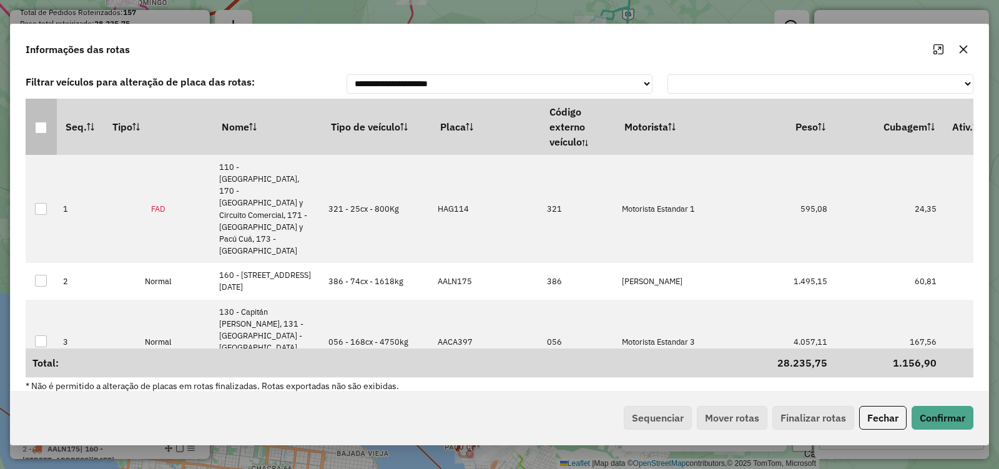
click at [46, 129] on th at bounding box center [41, 127] width 31 height 56
click at [36, 123] on div at bounding box center [41, 128] width 12 height 12
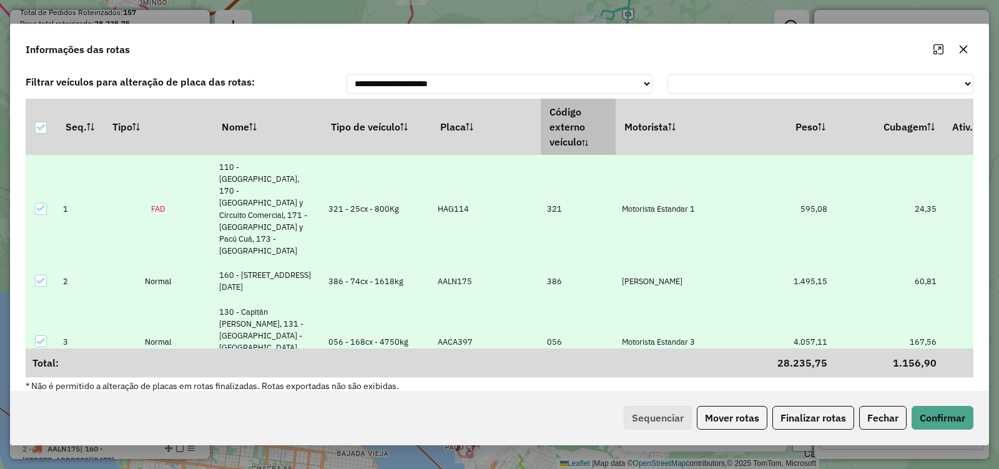
click at [565, 132] on th "Código externo veículo" at bounding box center [578, 127] width 75 height 56
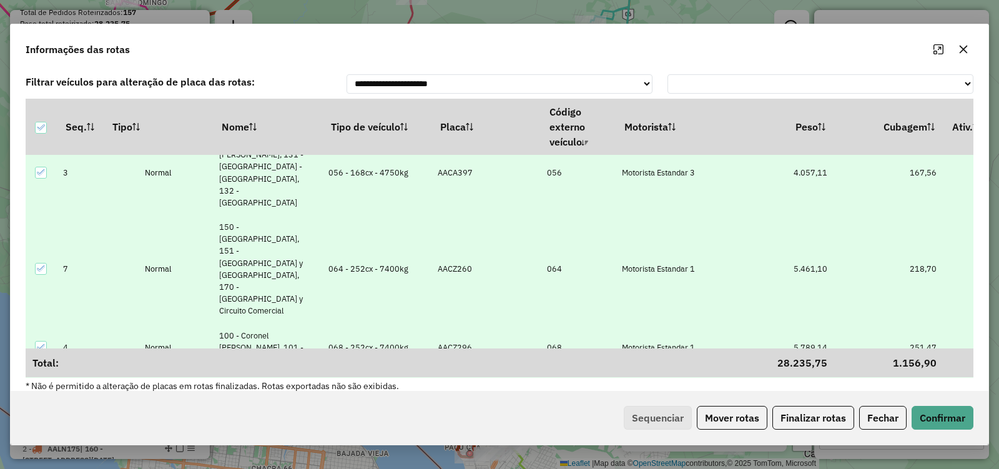
scroll to position [293, 0]
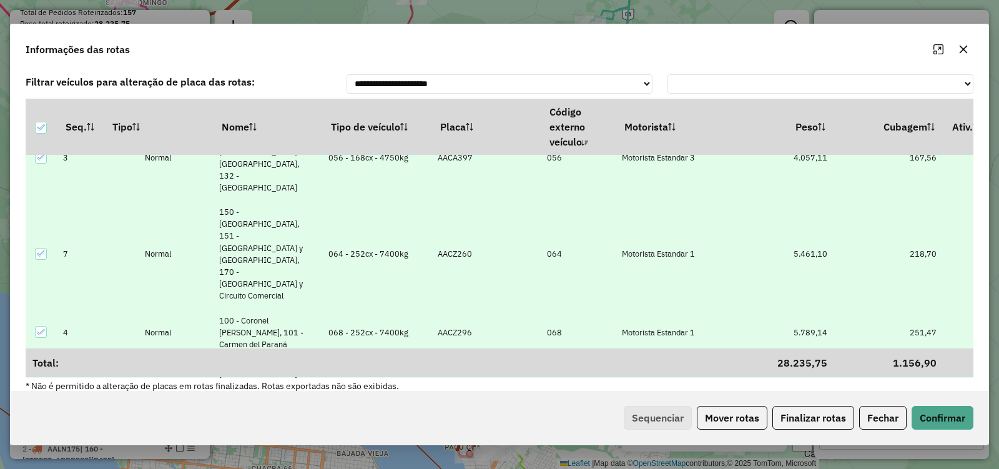
click at [656, 407] on div "Sequenciar Mover rotas Finalizar rotas" at bounding box center [736, 418] width 235 height 24
click at [656, 419] on div "Sequenciar Mover rotas Finalizar rotas" at bounding box center [736, 418] width 235 height 24
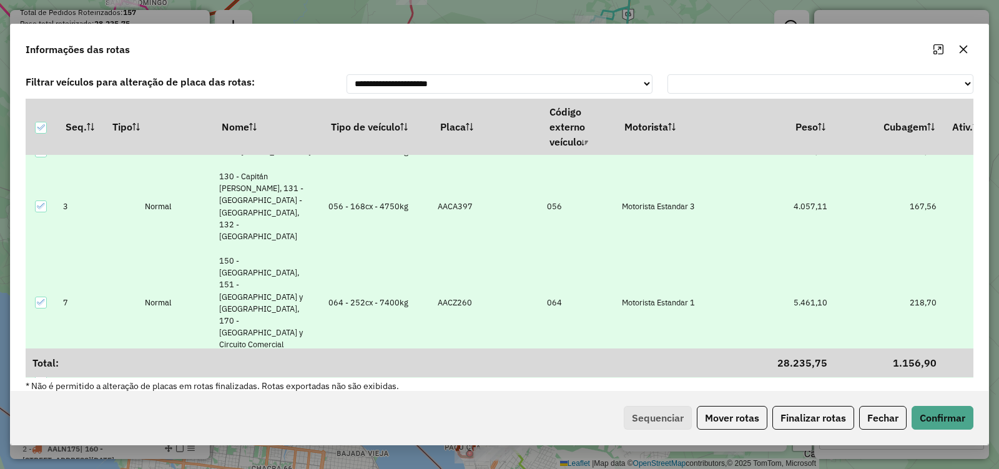
scroll to position [250, 0]
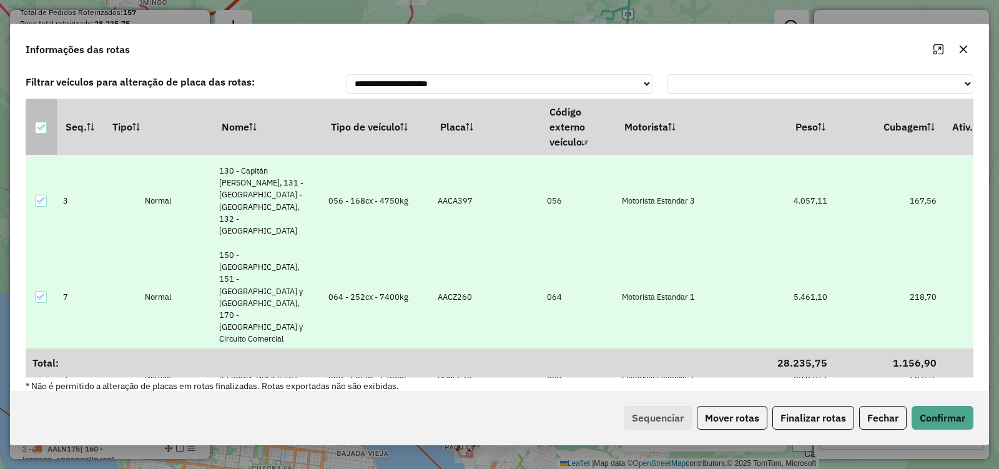
click at [39, 132] on icon at bounding box center [40, 127] width 9 height 9
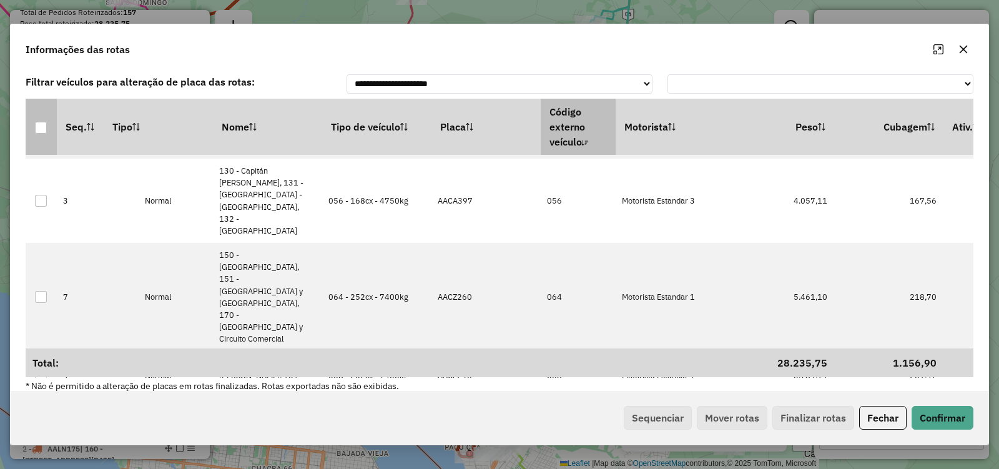
click at [573, 125] on th "Código externo veículo" at bounding box center [578, 127] width 75 height 56
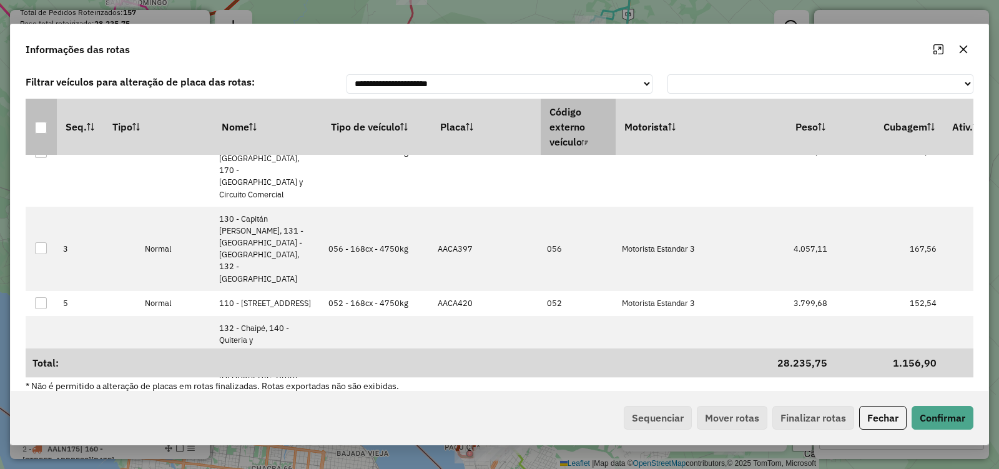
click at [576, 130] on th "Código externo veículo" at bounding box center [578, 127] width 75 height 56
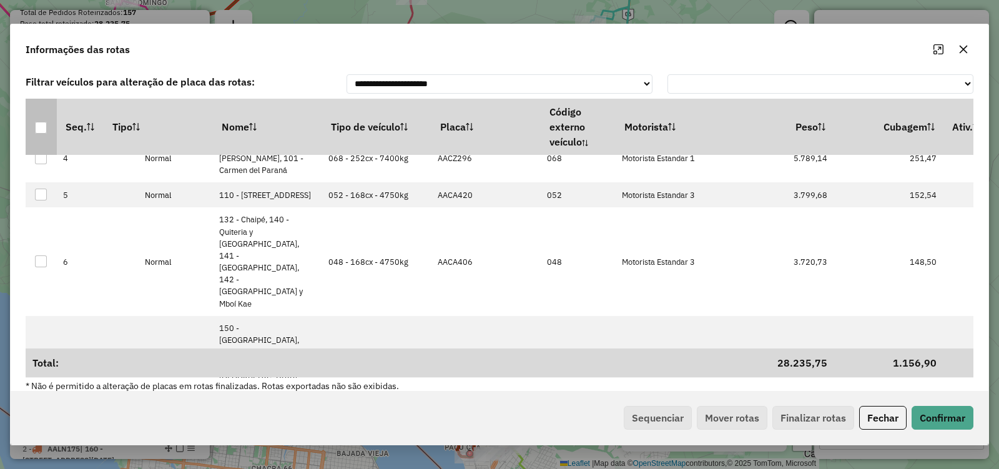
click at [39, 127] on div at bounding box center [41, 128] width 12 height 12
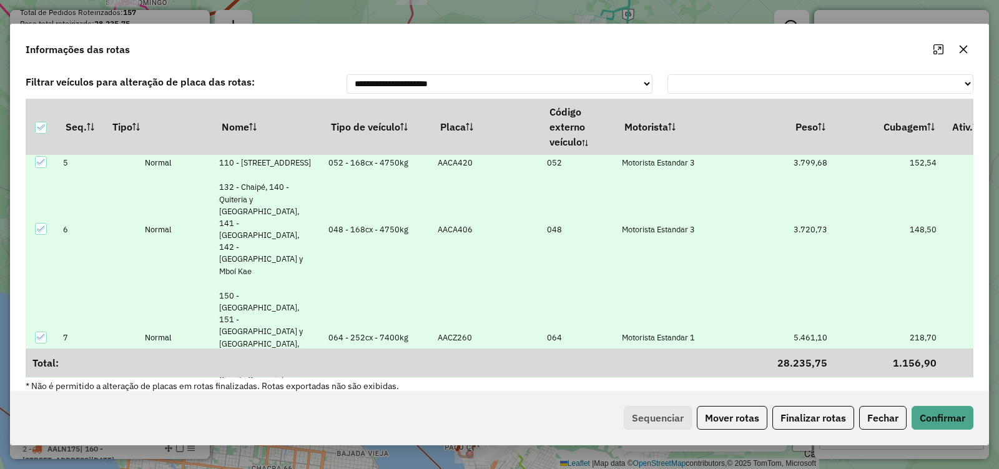
scroll to position [293, 0]
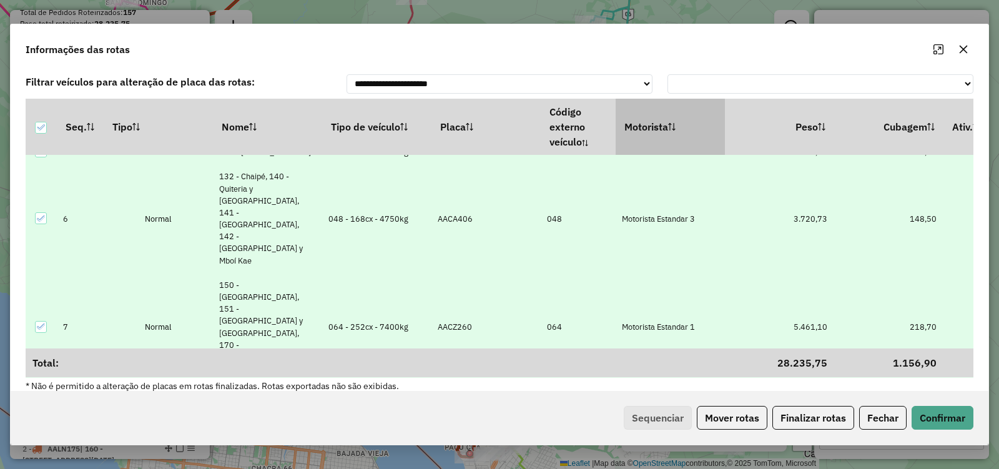
click at [639, 136] on th "Motorista" at bounding box center [670, 127] width 109 height 56
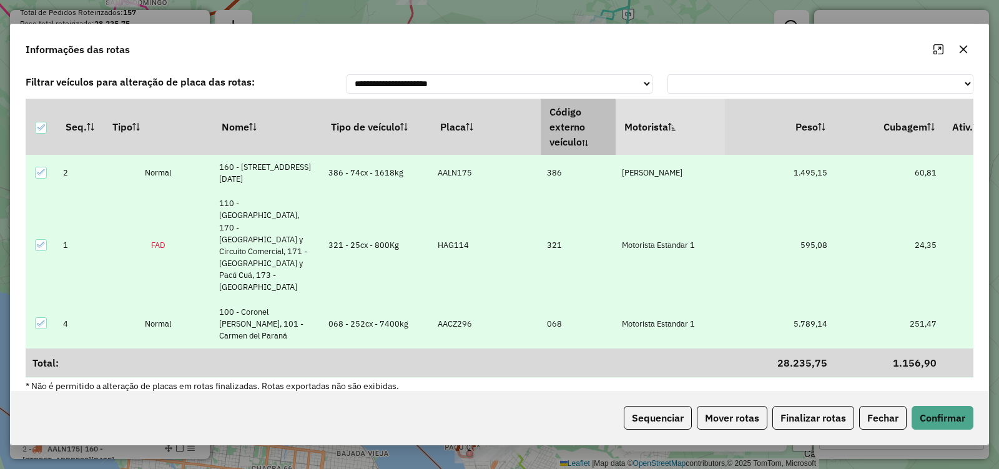
click at [565, 139] on th "Código externo veículo" at bounding box center [578, 127] width 75 height 56
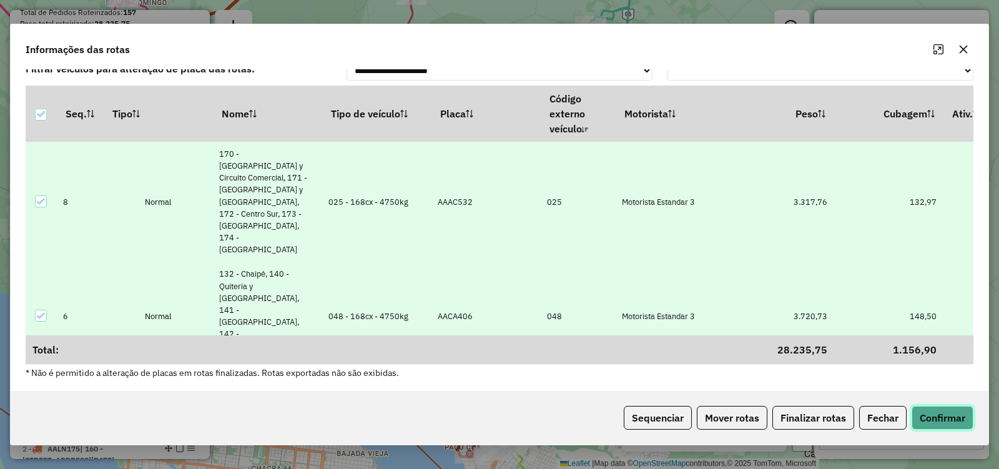
click at [944, 423] on button "Confirmar" at bounding box center [943, 418] width 62 height 24
click at [943, 414] on button "Confirmar" at bounding box center [943, 418] width 62 height 24
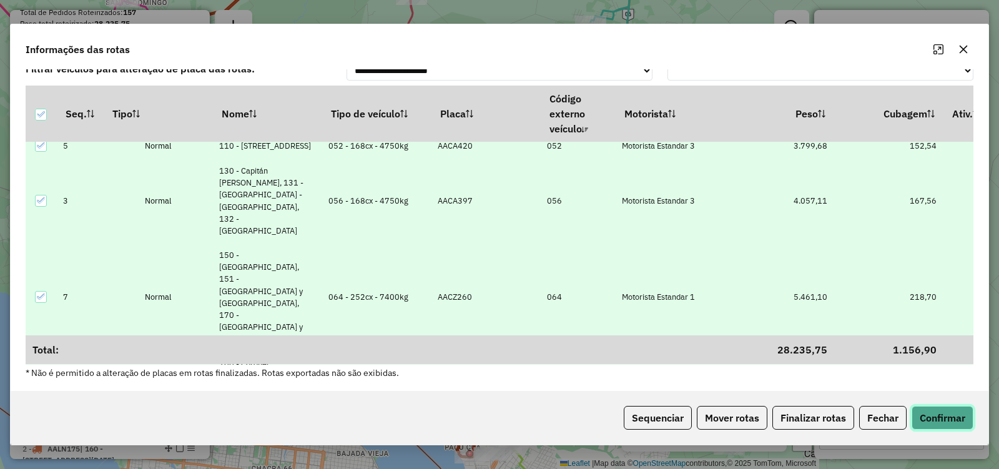
scroll to position [293, 0]
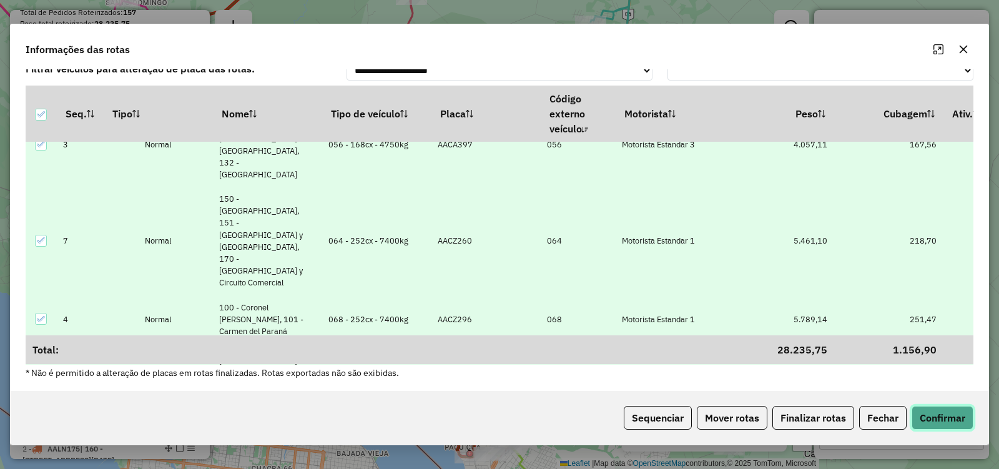
click at [945, 416] on button "Confirmar" at bounding box center [943, 418] width 62 height 24
click at [881, 343] on td "24,35" at bounding box center [888, 397] width 109 height 109
click at [963, 49] on icon "button" at bounding box center [963, 49] width 10 height 10
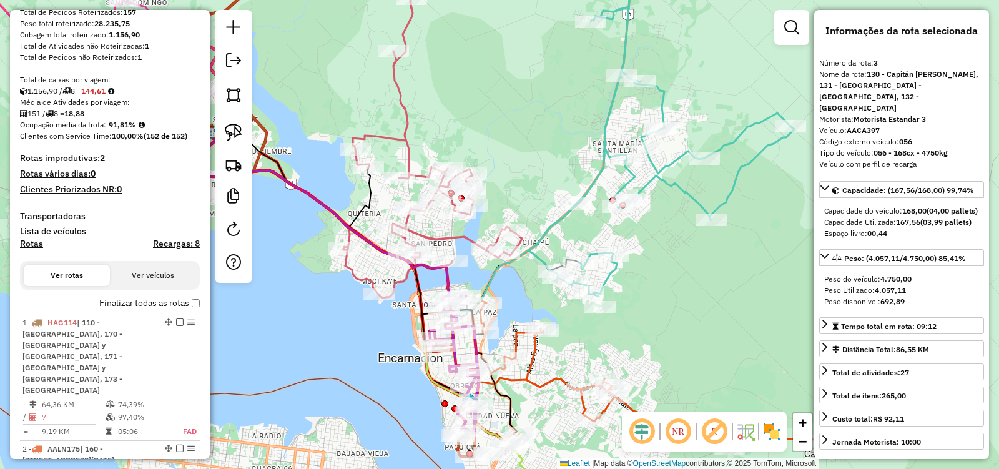
click at [31, 244] on h4 "Rotas" at bounding box center [31, 244] width 23 height 11
select select
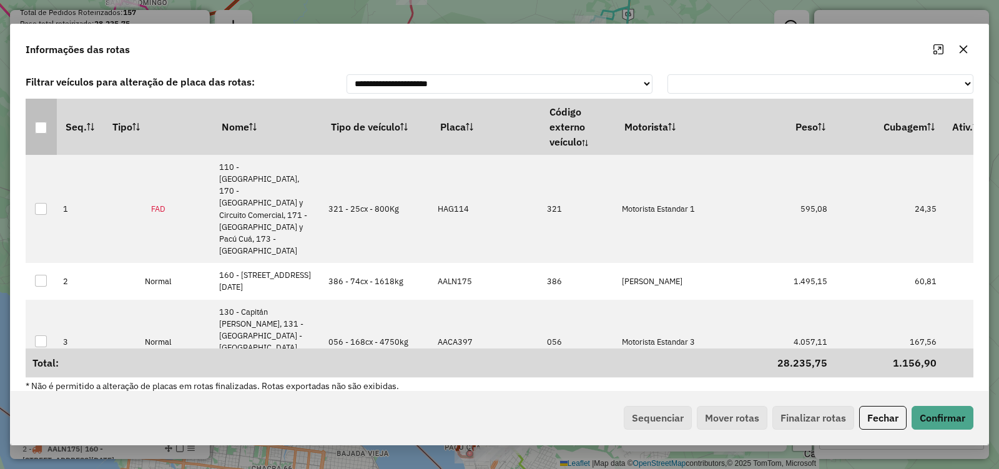
click at [41, 130] on div at bounding box center [41, 128] width 12 height 12
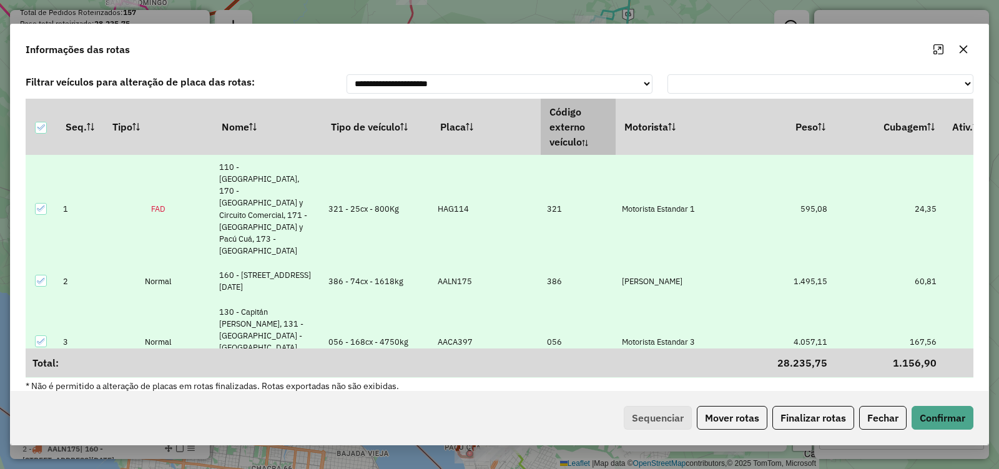
click at [562, 137] on th "Código externo veículo" at bounding box center [578, 127] width 75 height 56
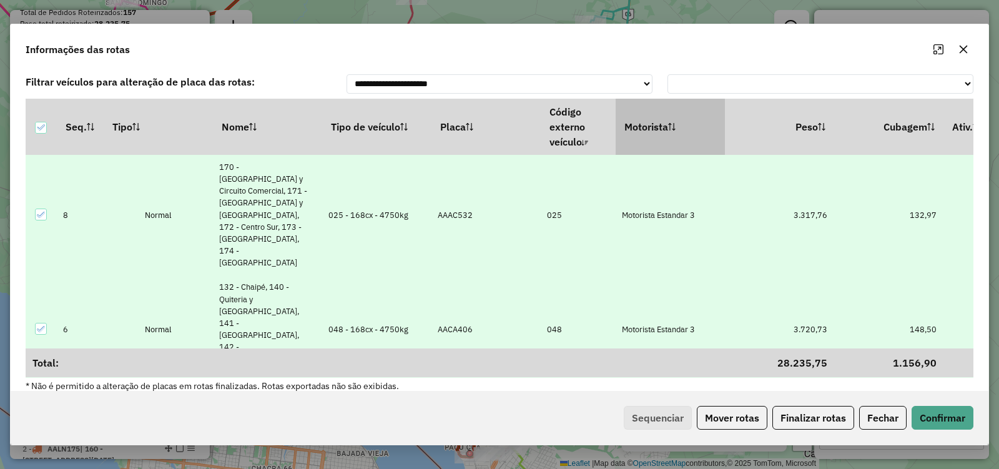
click at [672, 135] on th "Motorista" at bounding box center [670, 127] width 109 height 56
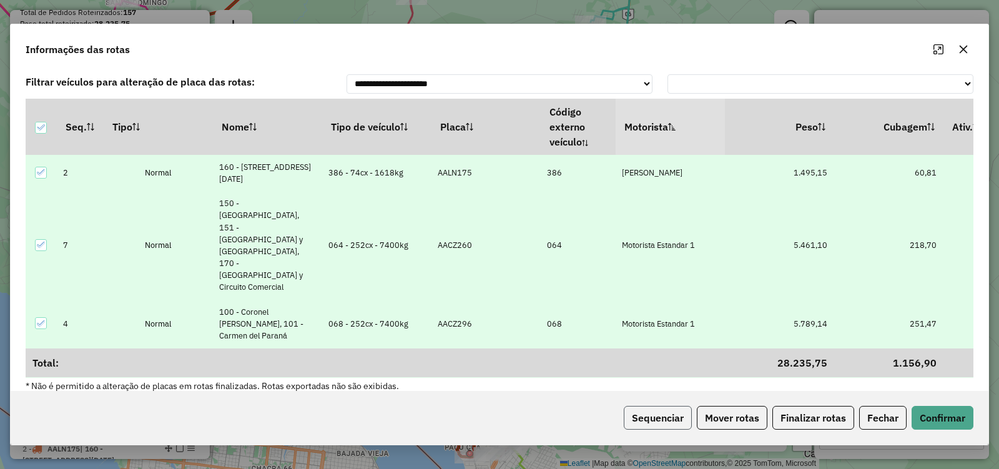
click at [642, 422] on button "Sequenciar" at bounding box center [658, 418] width 68 height 24
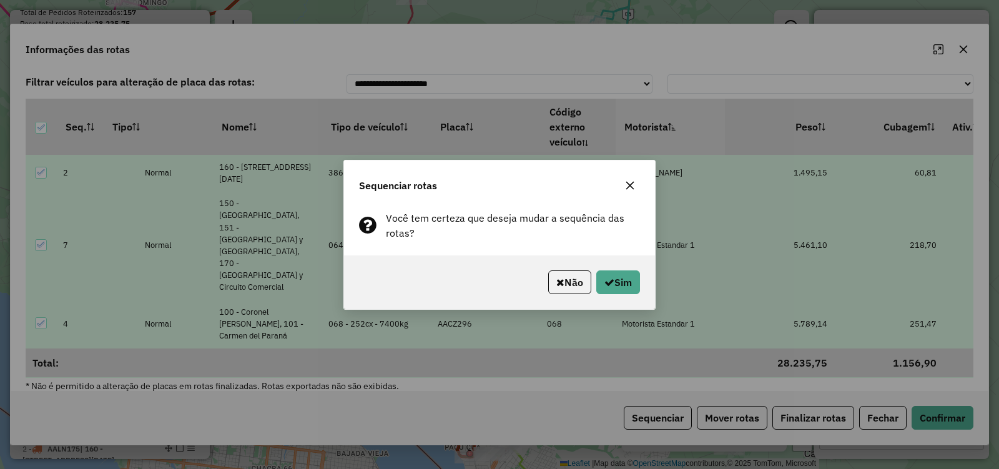
click at [631, 185] on icon "button" at bounding box center [630, 185] width 10 height 10
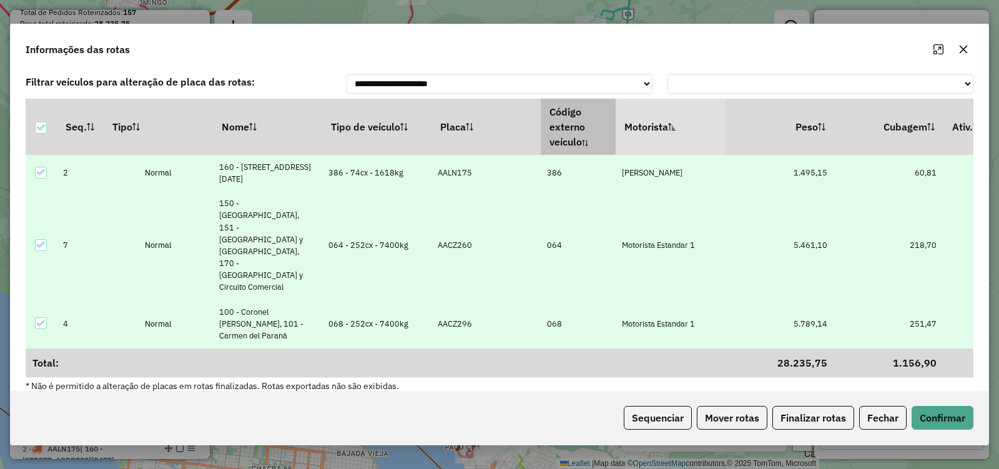
click at [569, 123] on th "Código externo veículo" at bounding box center [578, 127] width 75 height 56
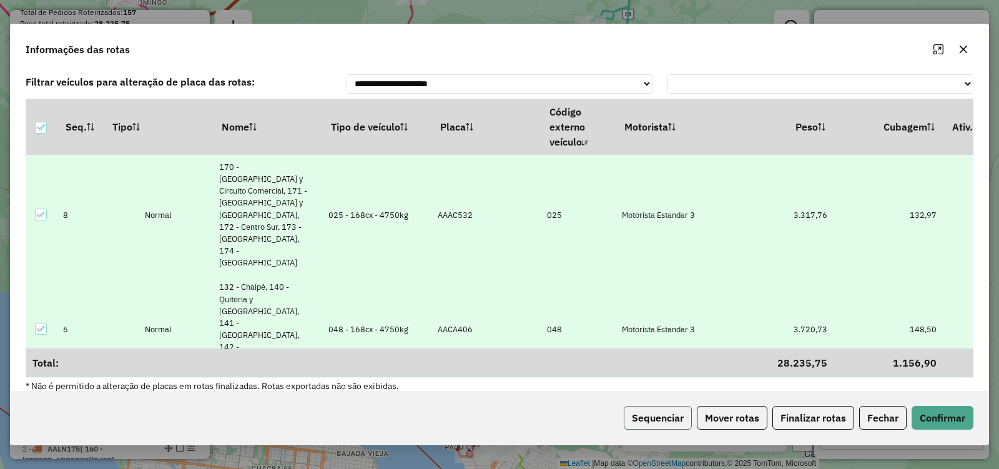
click at [669, 419] on button "Sequenciar" at bounding box center [658, 418] width 68 height 24
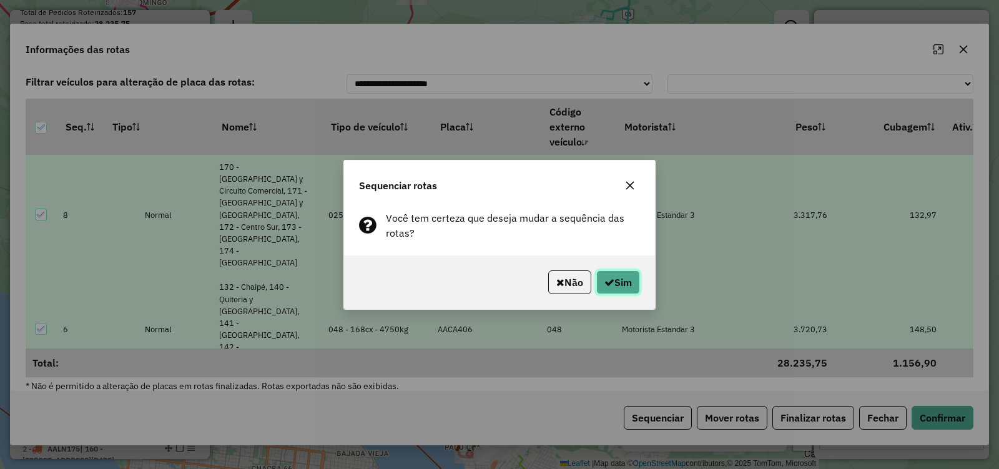
click at [623, 290] on button "Sim" at bounding box center [618, 282] width 44 height 24
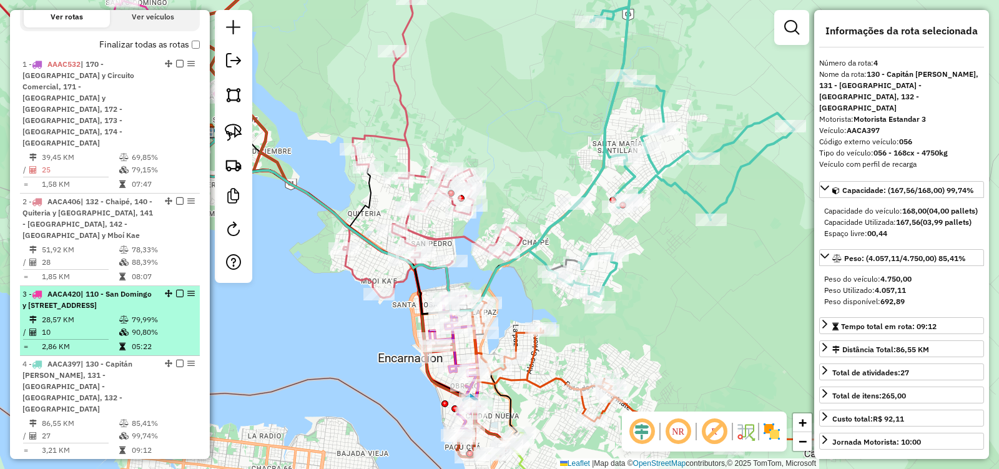
scroll to position [427, 0]
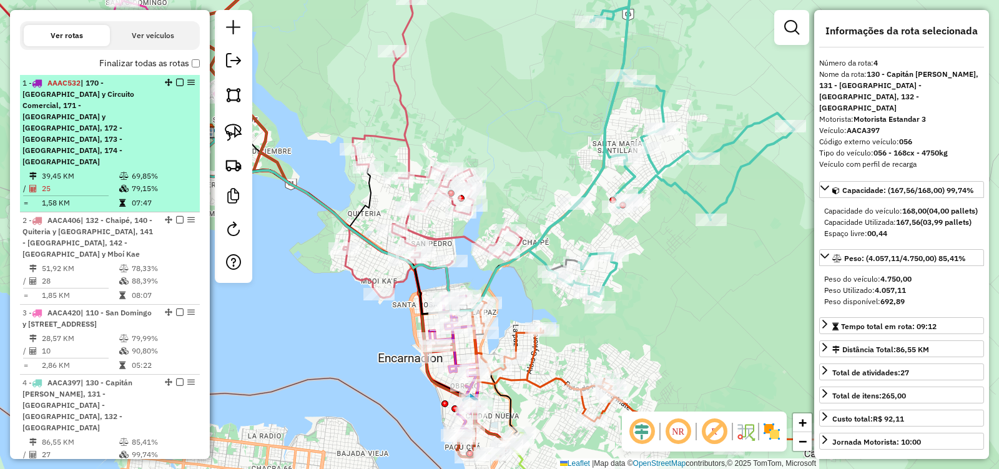
click at [175, 130] on div "1 - AAAC532 | 170 - Ciudad Nueva y Circuito Comercial, 171 - San Roque Gonzalez…" at bounding box center [109, 122] width 175 height 90
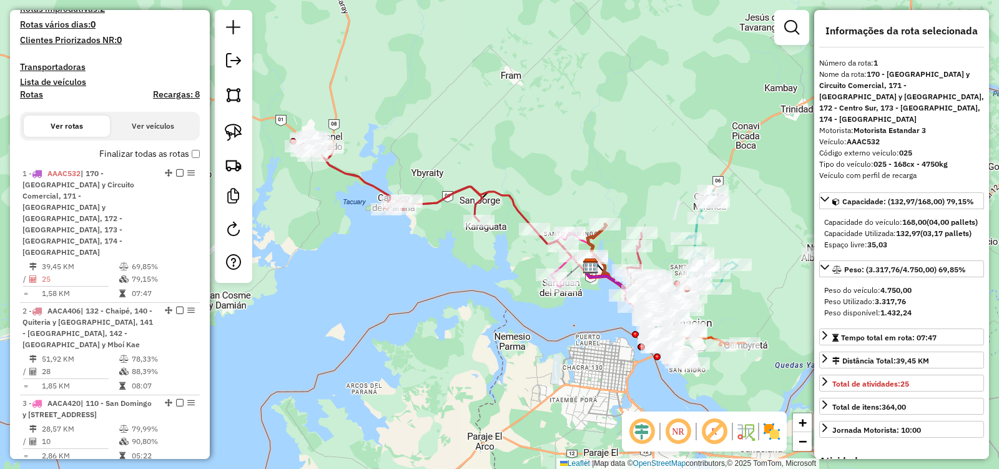
scroll to position [240, 0]
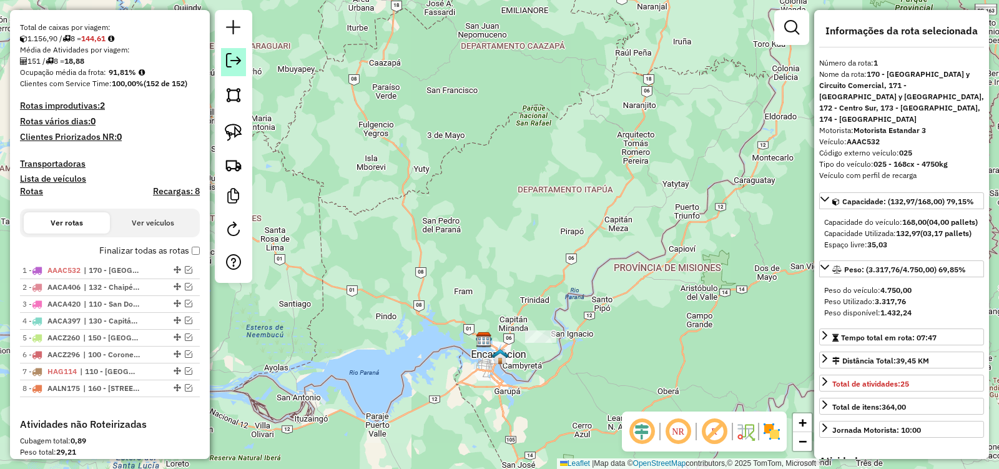
click at [233, 62] on em at bounding box center [233, 60] width 15 height 15
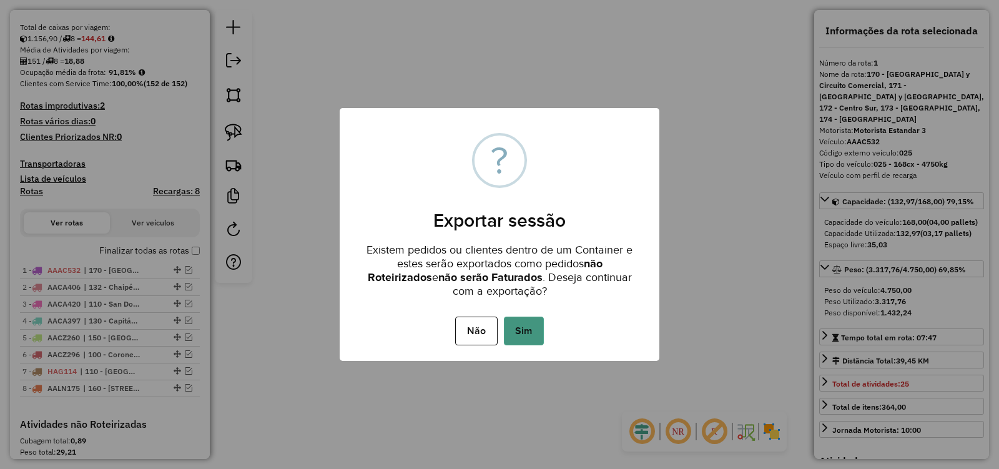
click at [521, 337] on button "Sim" at bounding box center [524, 331] width 40 height 29
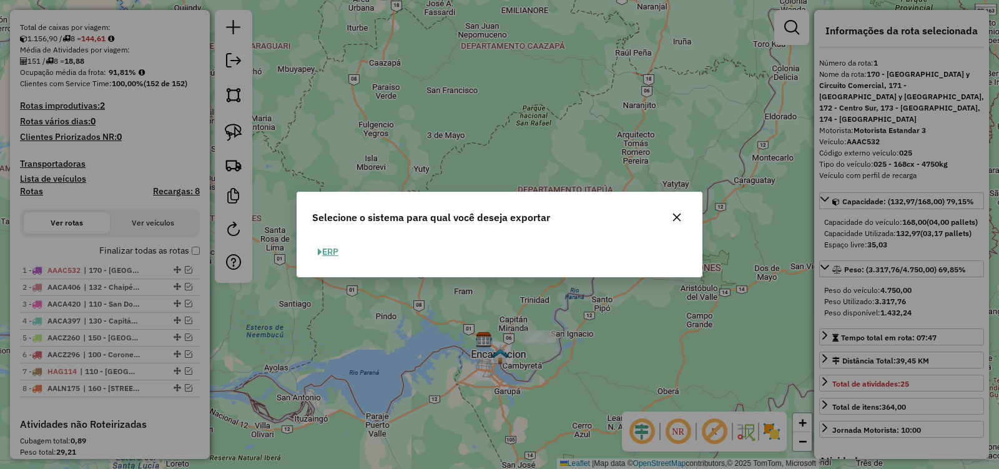
click at [333, 251] on button "ERP" at bounding box center [328, 251] width 32 height 19
select select "*********"
select select "**"
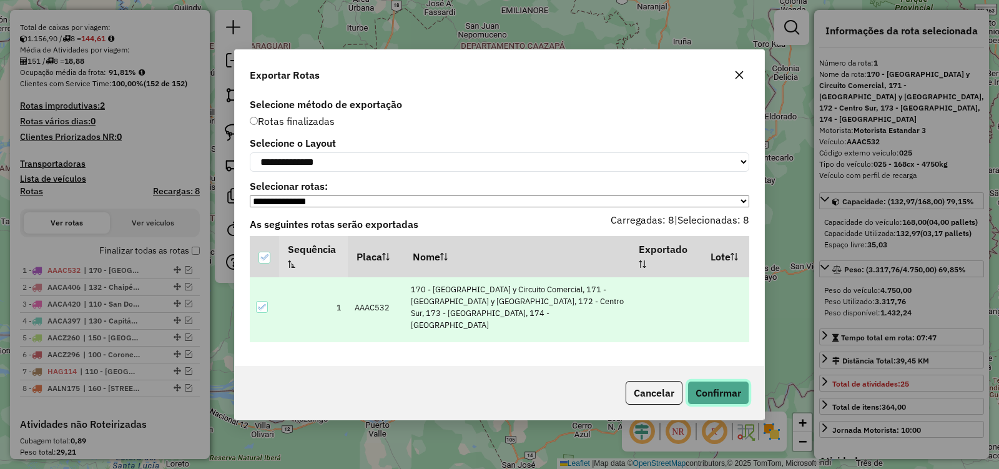
click at [720, 394] on button "Confirmar" at bounding box center [718, 393] width 62 height 24
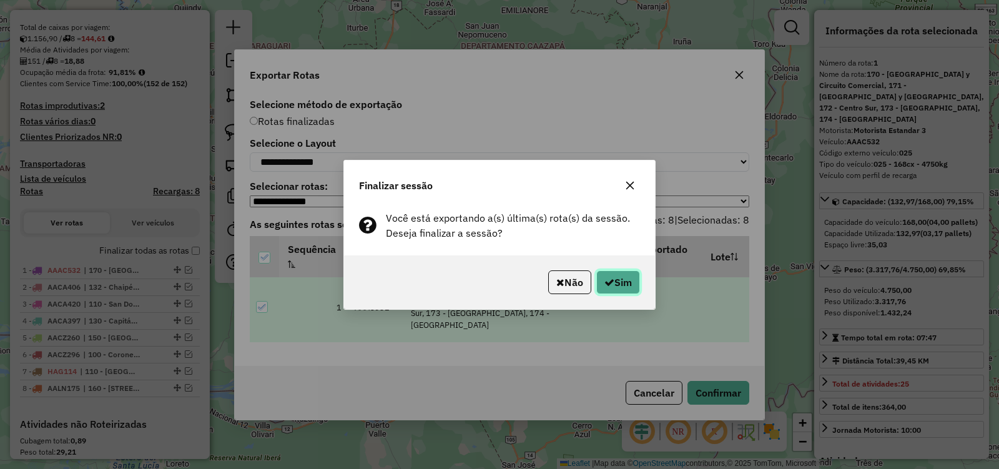
click at [619, 287] on button "Sim" at bounding box center [618, 282] width 44 height 24
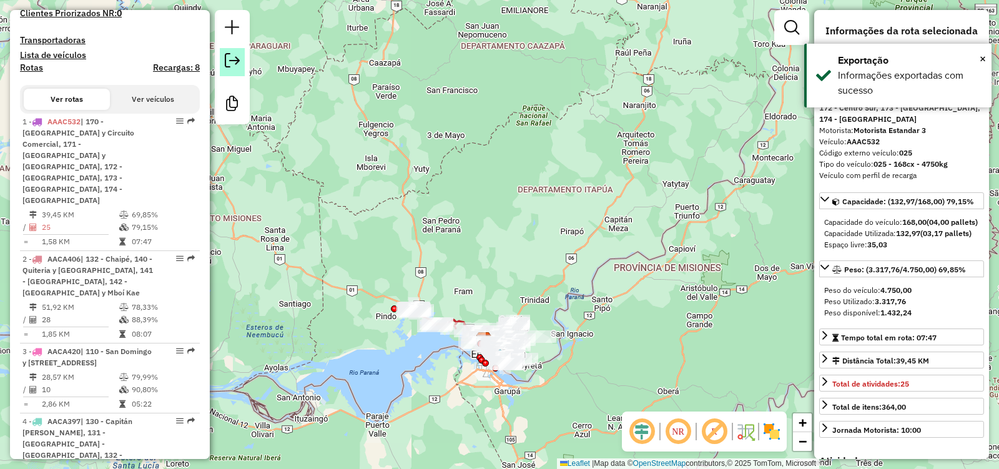
scroll to position [501, 0]
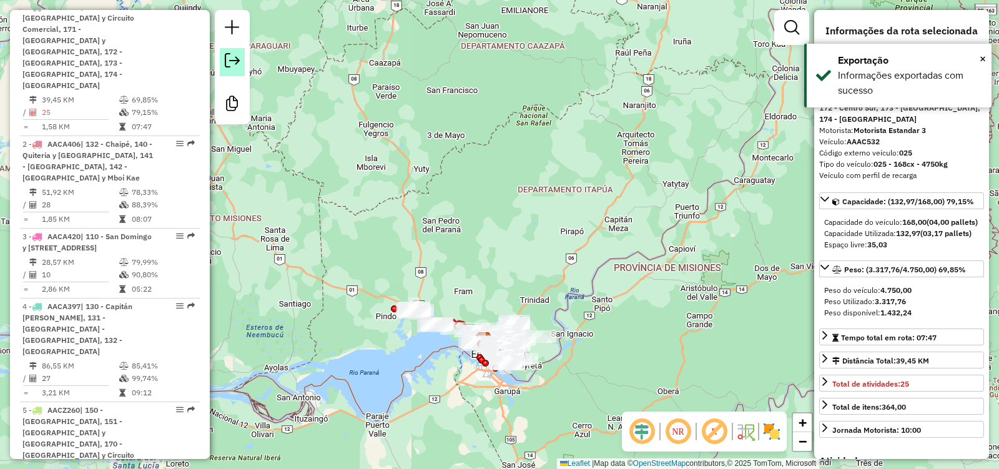
click at [226, 62] on em at bounding box center [232, 60] width 15 height 15
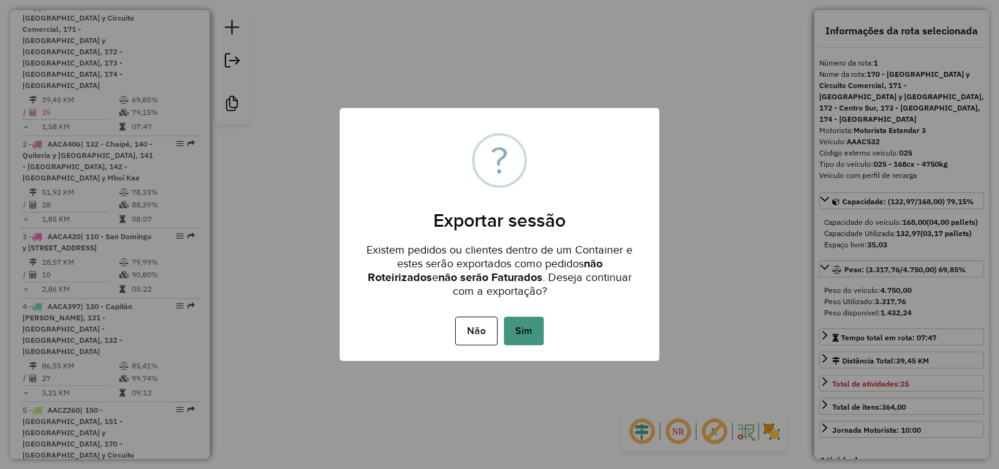
click at [521, 325] on button "Sim" at bounding box center [524, 331] width 40 height 29
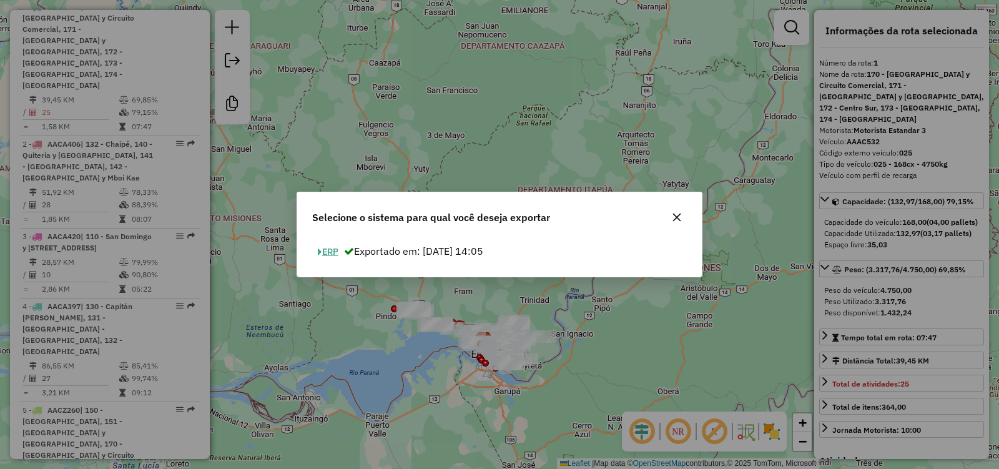
click at [335, 251] on button "ERP" at bounding box center [328, 251] width 32 height 19
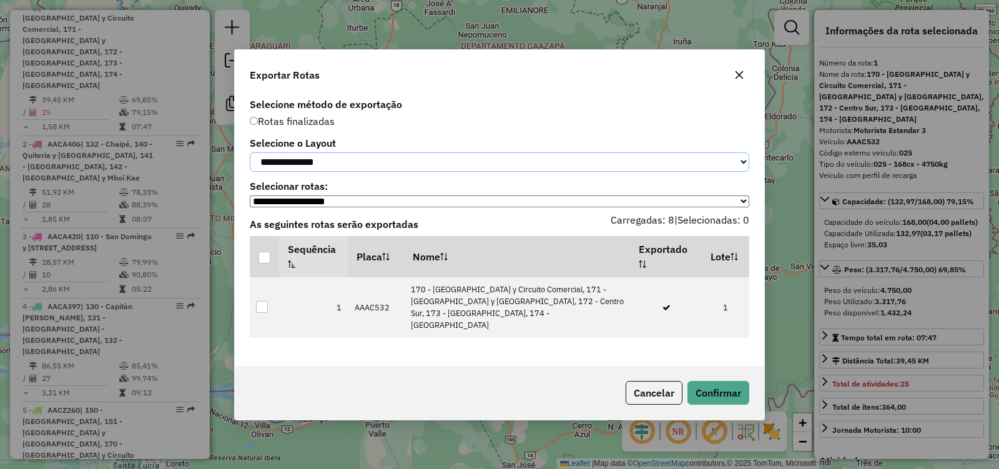
click at [341, 167] on select "**********" at bounding box center [499, 161] width 499 height 19
select select "*********"
click at [250, 152] on select "**********" at bounding box center [499, 161] width 499 height 19
click at [265, 258] on div at bounding box center [264, 258] width 12 height 12
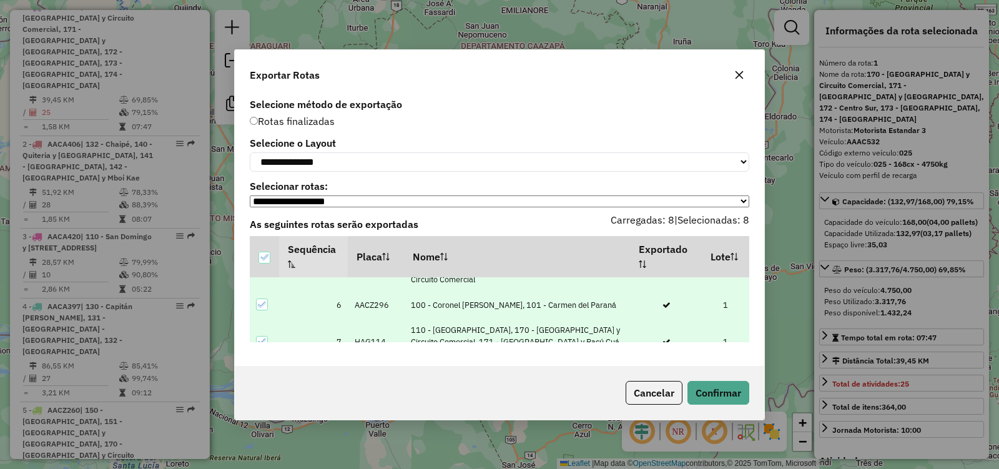
scroll to position [232, 0]
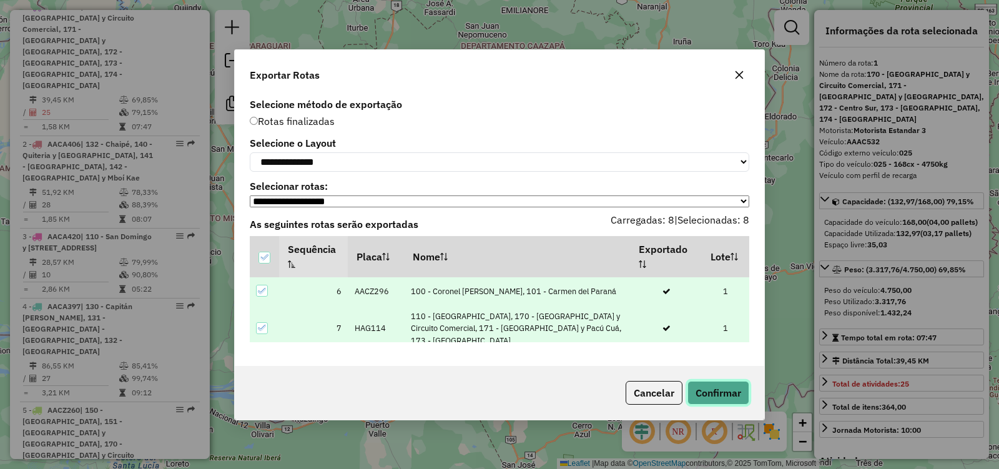
click at [734, 400] on button "Confirmar" at bounding box center [718, 393] width 62 height 24
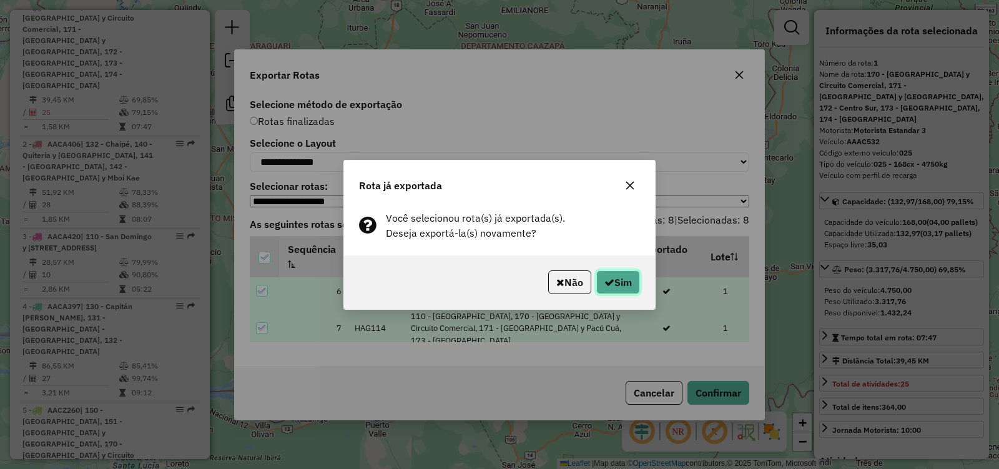
click at [611, 281] on icon "button" at bounding box center [609, 282] width 10 height 10
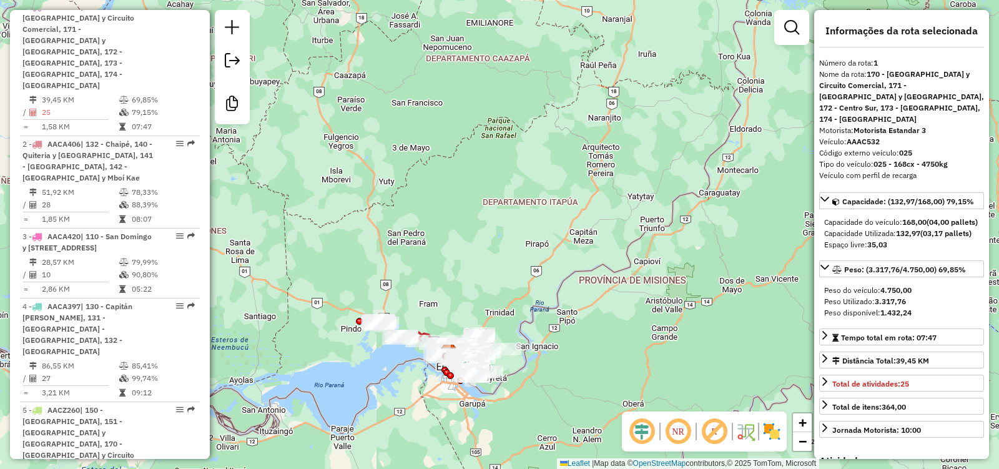
drag, startPoint x: 627, startPoint y: 313, endPoint x: 456, endPoint y: 346, distance: 174.2
click at [582, 325] on div "Janela de atendimento Grade de atendimento Capacidade Transportadoras Veículos …" at bounding box center [499, 234] width 999 height 469
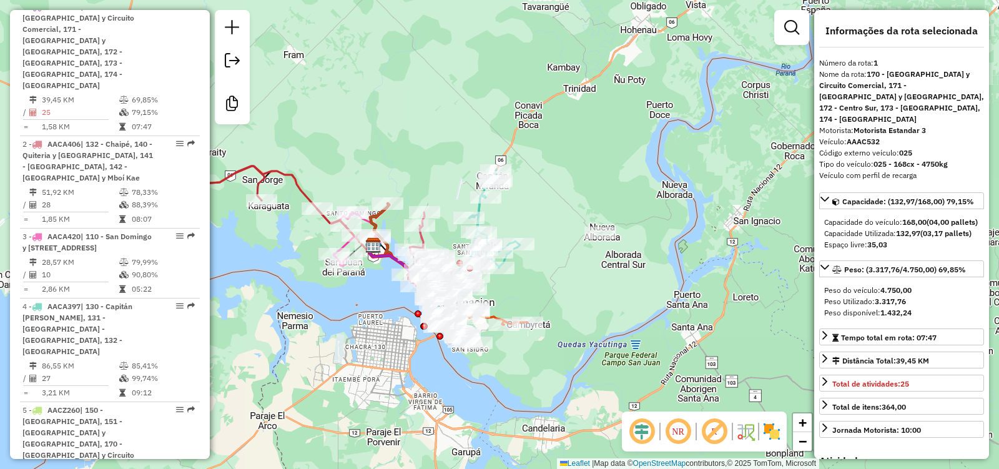
drag, startPoint x: 478, startPoint y: 329, endPoint x: 536, endPoint y: 246, distance: 101.0
click at [536, 246] on div "Rota 8 - Placa AALN175 0000064567 - PETROSUR CAMBYRETA Janela de atendimento Gr…" at bounding box center [499, 234] width 999 height 469
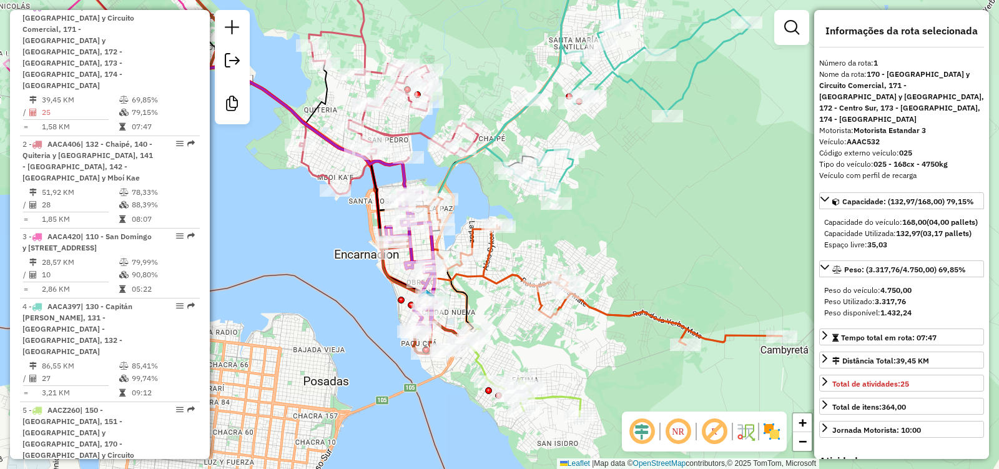
drag, startPoint x: 569, startPoint y: 200, endPoint x: 616, endPoint y: 235, distance: 58.4
click at [626, 232] on div "Janela de atendimento Grade de atendimento Capacidade Transportadoras Veículos …" at bounding box center [499, 234] width 999 height 469
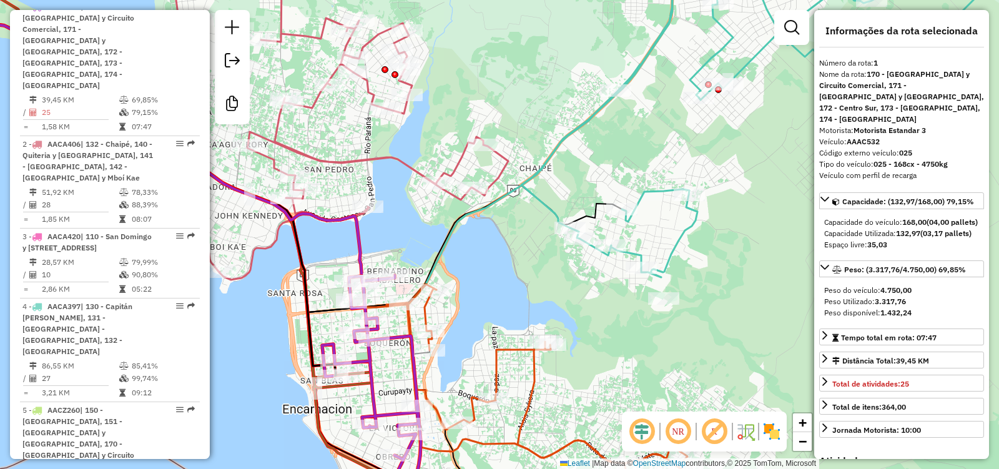
click at [414, 165] on icon at bounding box center [329, 116] width 357 height 327
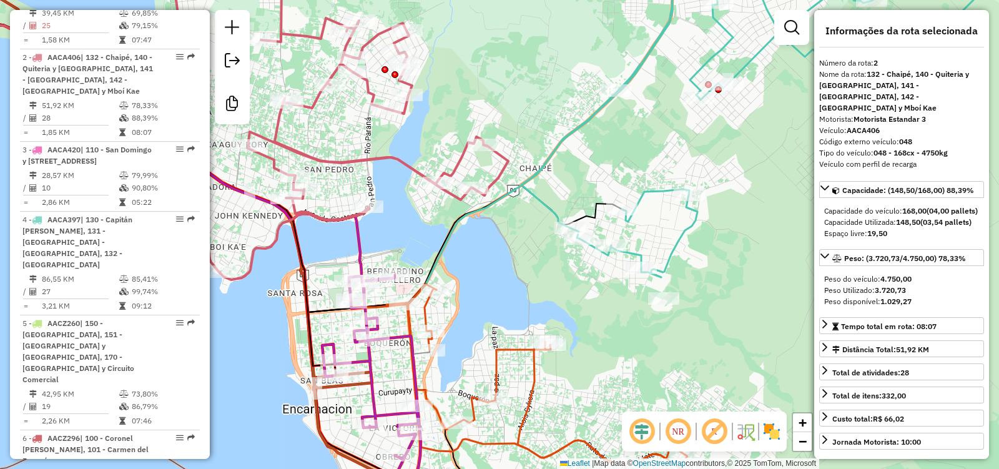
scroll to position [604, 0]
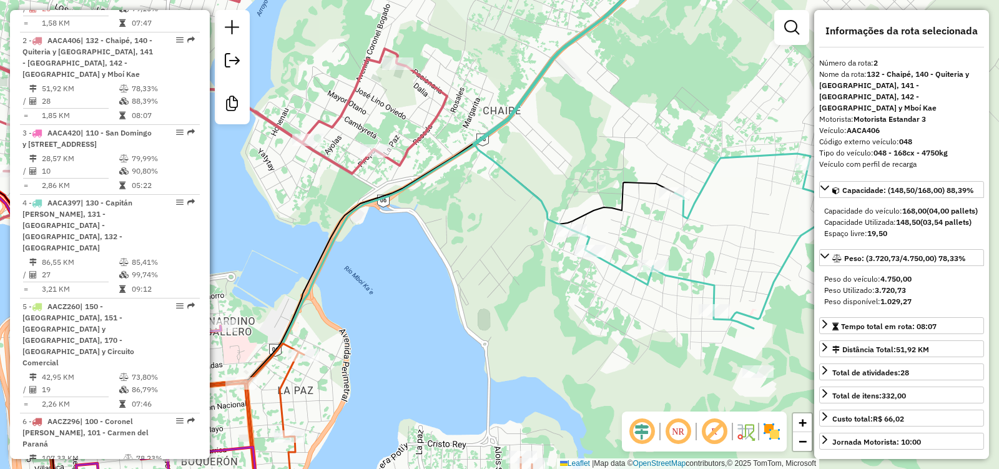
click at [404, 159] on icon at bounding box center [173, 143] width 547 height 380
click at [405, 162] on icon at bounding box center [173, 143] width 547 height 380
click at [398, 159] on icon at bounding box center [173, 143] width 547 height 380
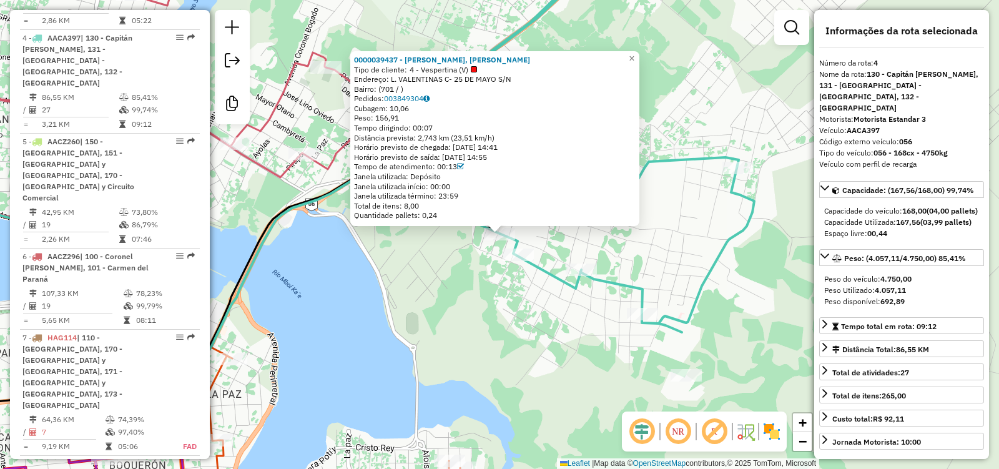
scroll to position [778, 0]
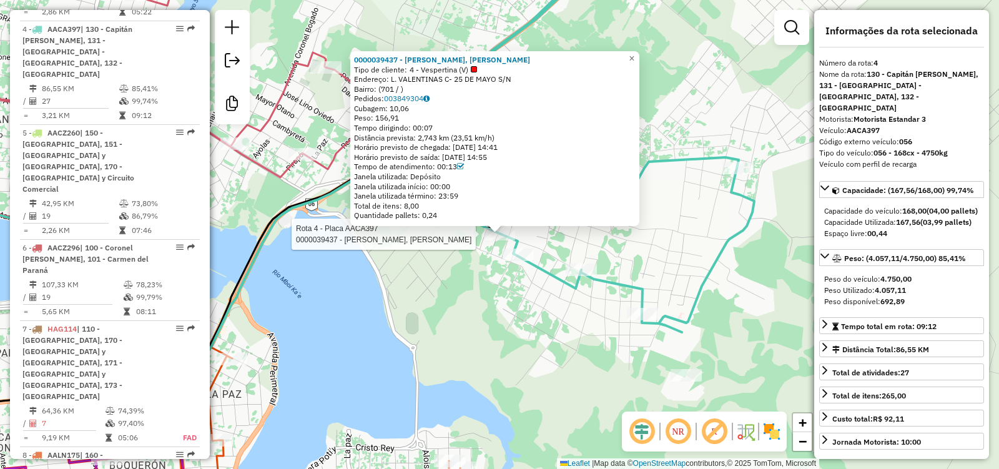
click at [561, 307] on div "Rota 4 - Placa AACA397 0000039437 - VILLAMAYOR RAMIREZ, CARLOS FABIAN 000003943…" at bounding box center [499, 234] width 999 height 469
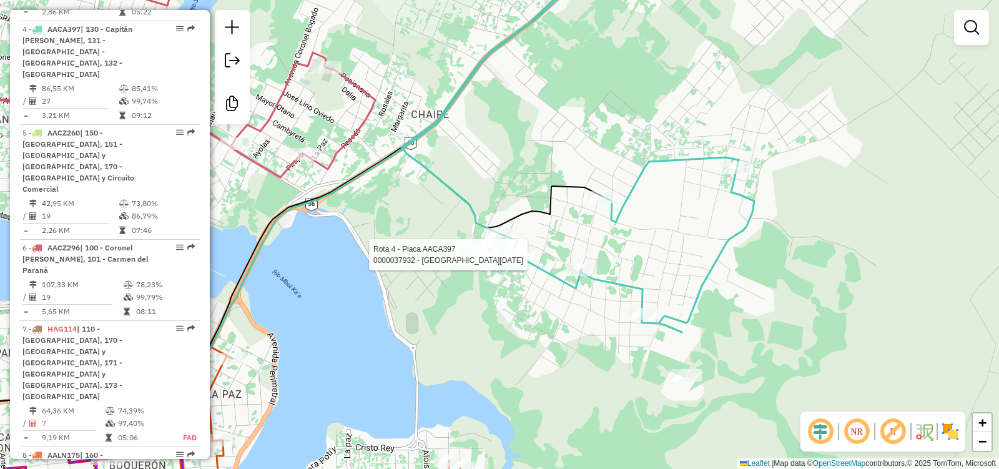
select select "**********"
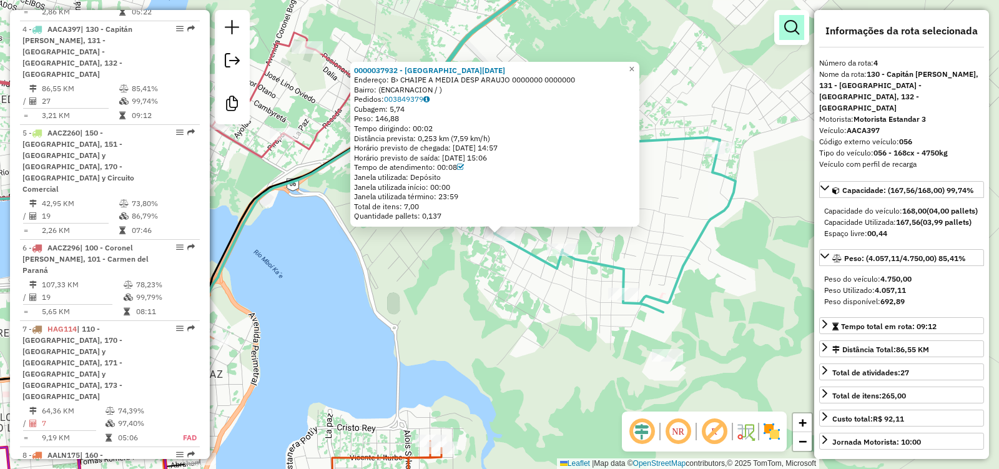
click at [792, 28] on em at bounding box center [791, 27] width 15 height 15
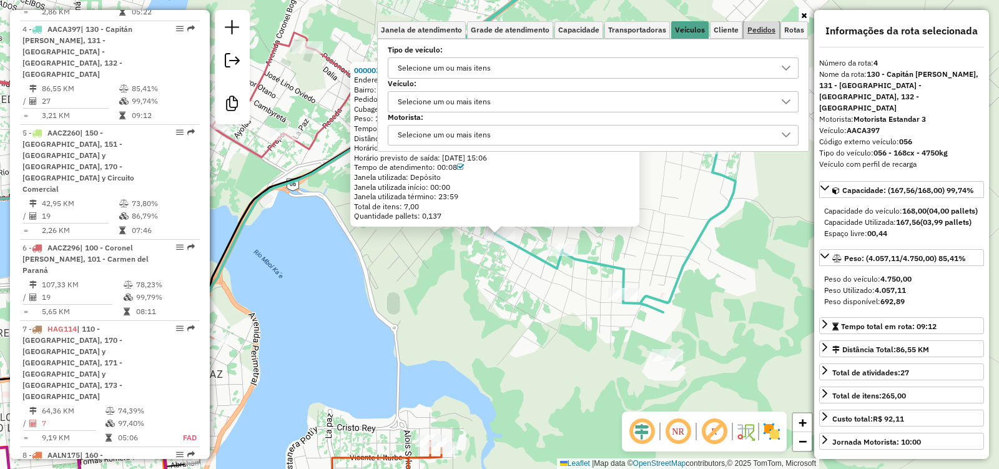
click at [752, 26] on span "Pedidos" at bounding box center [761, 29] width 28 height 7
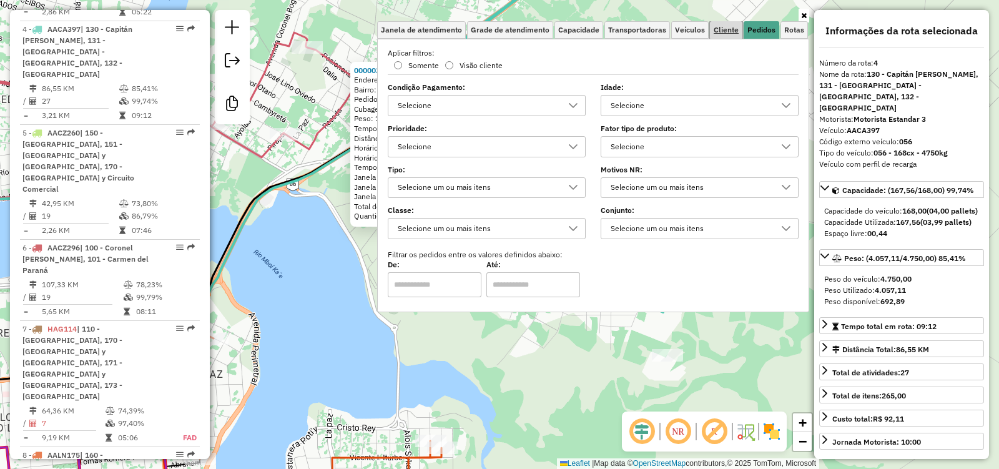
click at [729, 32] on span "Cliente" at bounding box center [726, 29] width 25 height 7
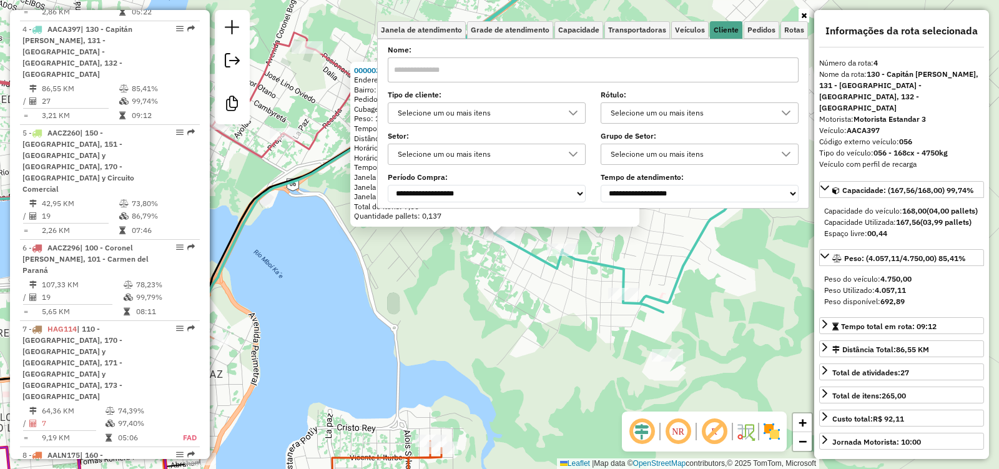
click at [516, 111] on div "Selecione um ou mais itens" at bounding box center [477, 113] width 168 height 20
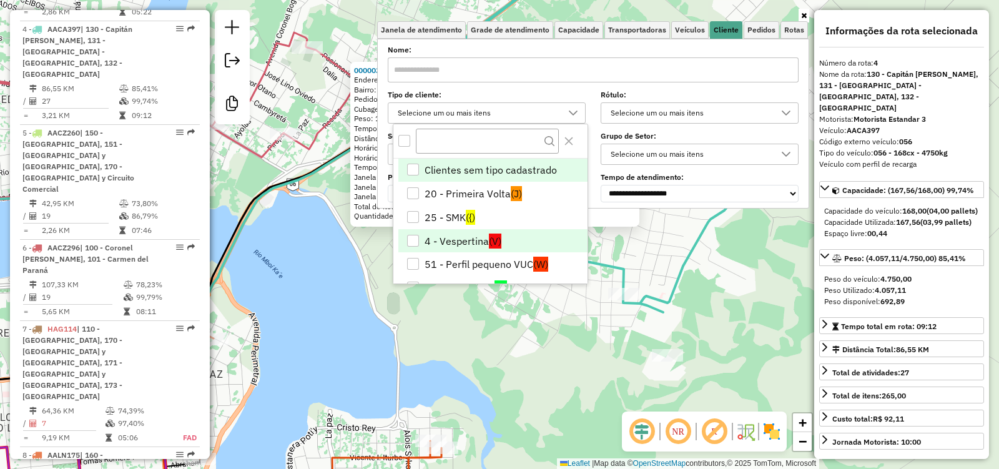
click at [450, 237] on li "4 - Vespertina (V)" at bounding box center [492, 241] width 189 height 24
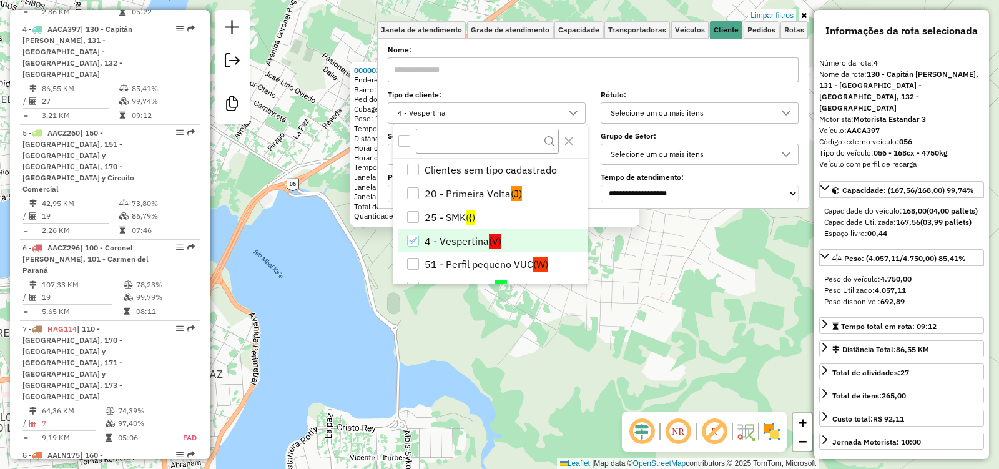
click at [487, 339] on div "0000037932 - DESPENSA SAN MIGUEL Endereço: B› CHAIPE A MEDIA DESP ARAUJO 000000…" at bounding box center [499, 234] width 999 height 469
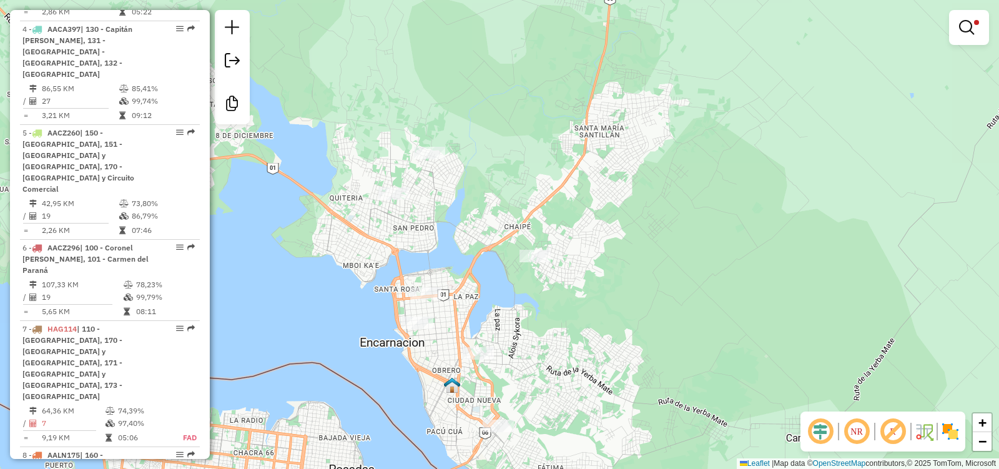
drag, startPoint x: 483, startPoint y: 378, endPoint x: 571, endPoint y: 290, distance: 124.5
click at [569, 291] on div "Limpar filtros Janela de atendimento Grade de atendimento Capacidade Transporta…" at bounding box center [499, 234] width 999 height 469
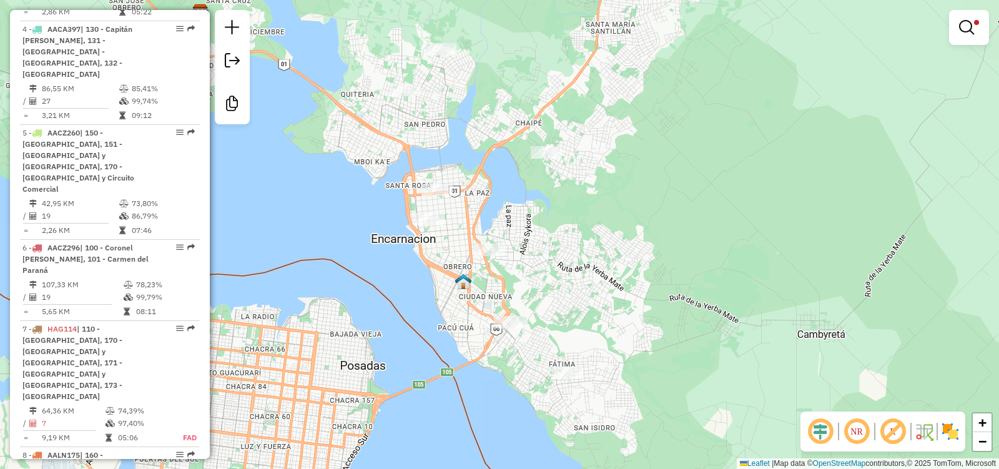
drag, startPoint x: 569, startPoint y: 345, endPoint x: 541, endPoint y: 273, distance: 77.1
click at [541, 274] on div "Limpar filtros Janela de atendimento Grade de atendimento Capacidade Transporta…" at bounding box center [499, 234] width 999 height 469
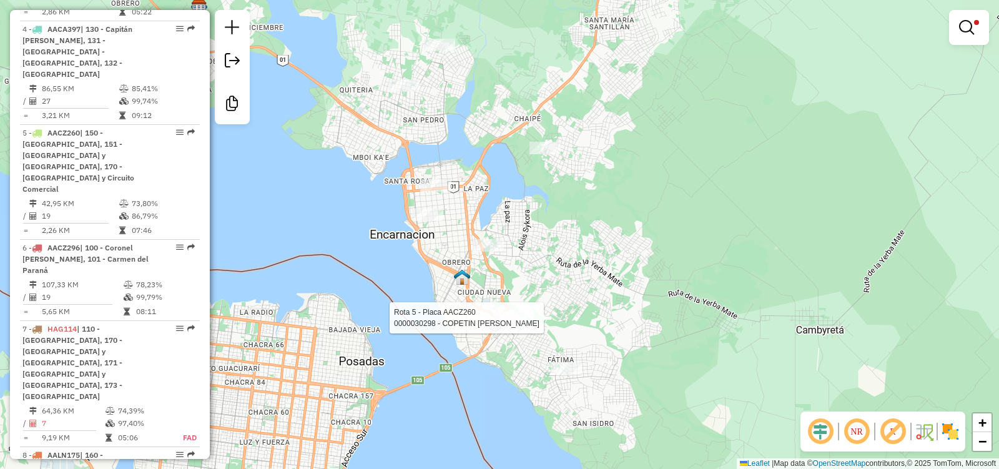
select select "**********"
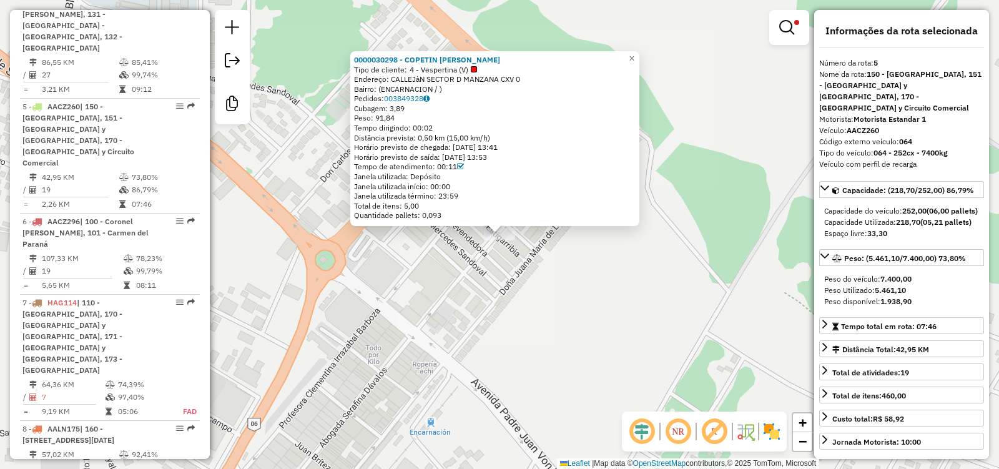
scroll to position [859, 0]
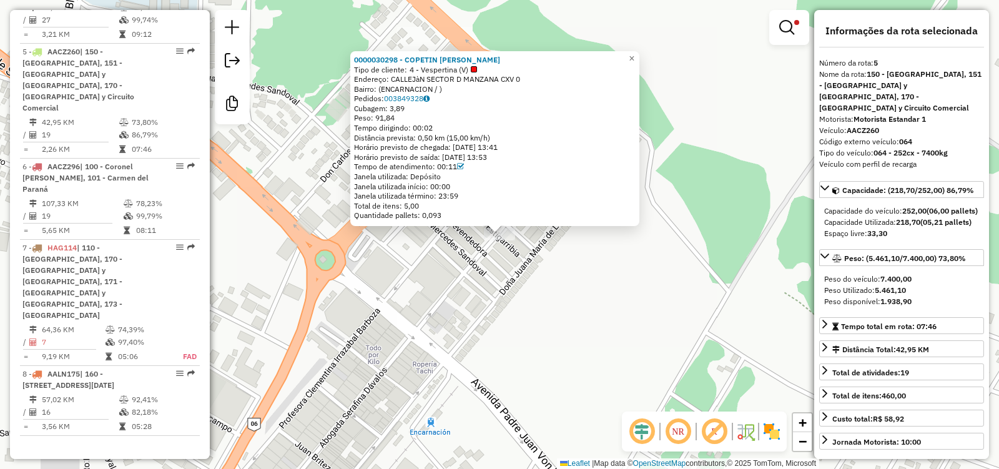
click at [647, 331] on div "0000030298 - COPETIN DAVID Tipo de cliente: 4 - Vespertina (V) Endereço: CALLEJ…" at bounding box center [499, 234] width 999 height 469
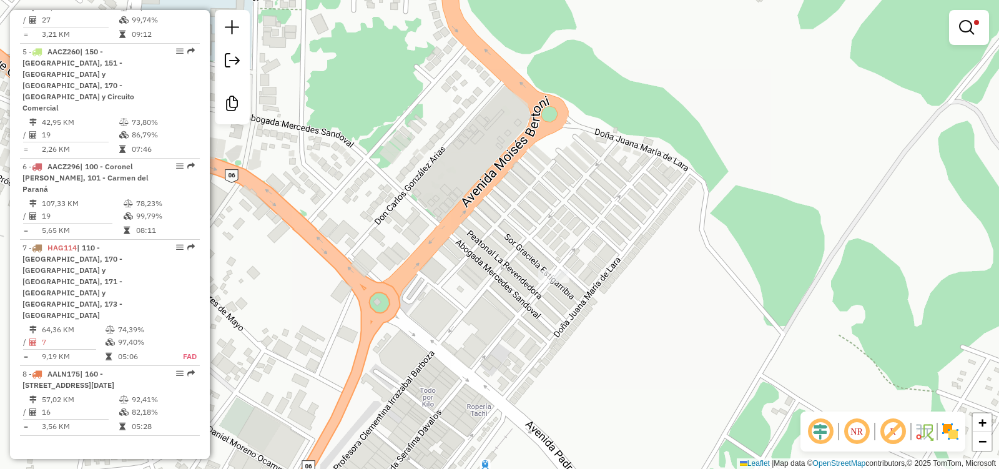
drag, startPoint x: 642, startPoint y: 315, endPoint x: 782, endPoint y: 382, distance: 155.6
click at [782, 384] on div "Limpar filtros Janela de atendimento Grade de atendimento Capacidade Transporta…" at bounding box center [499, 234] width 999 height 469
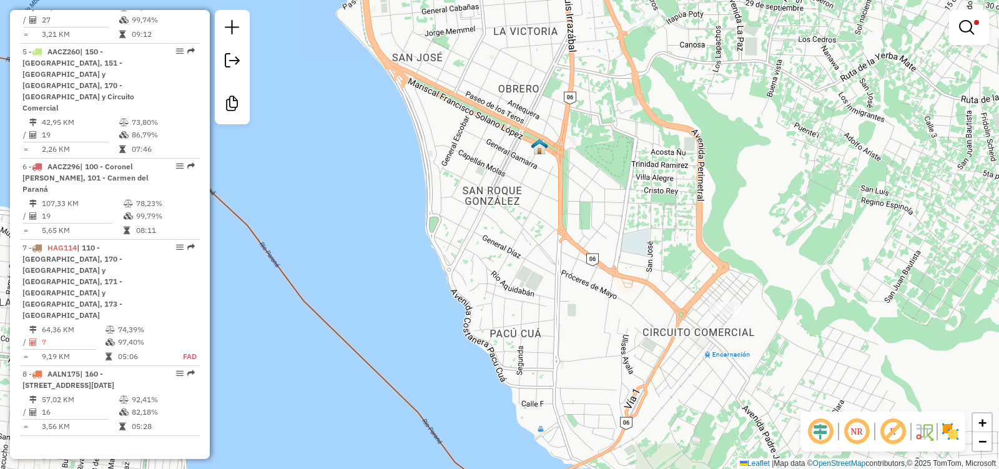
drag, startPoint x: 641, startPoint y: 246, endPoint x: 738, endPoint y: 312, distance: 116.9
click at [735, 311] on div "Limpar filtros Janela de atendimento Grade de atendimento Capacidade Transporta…" at bounding box center [499, 234] width 999 height 469
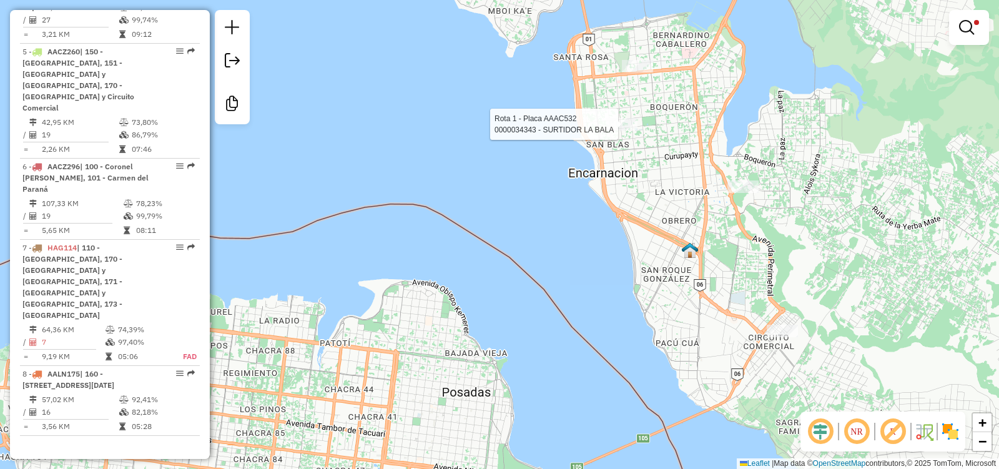
select select "**********"
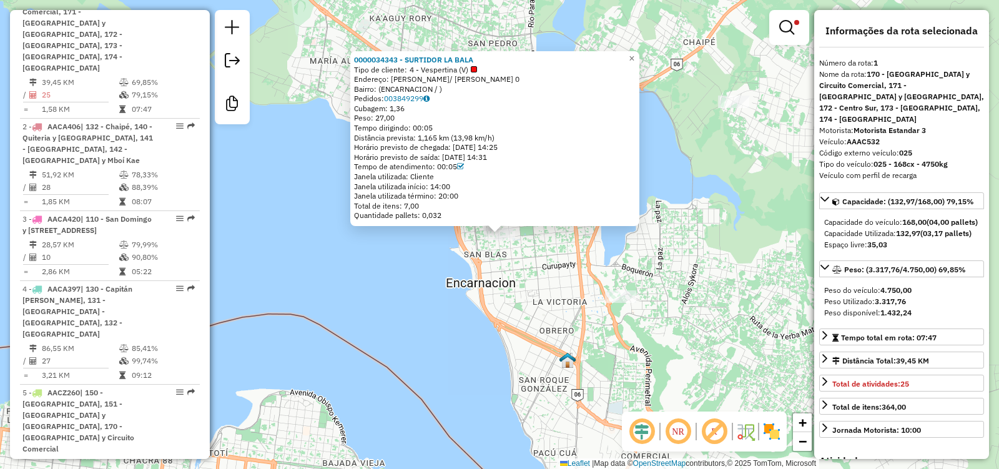
scroll to position [501, 0]
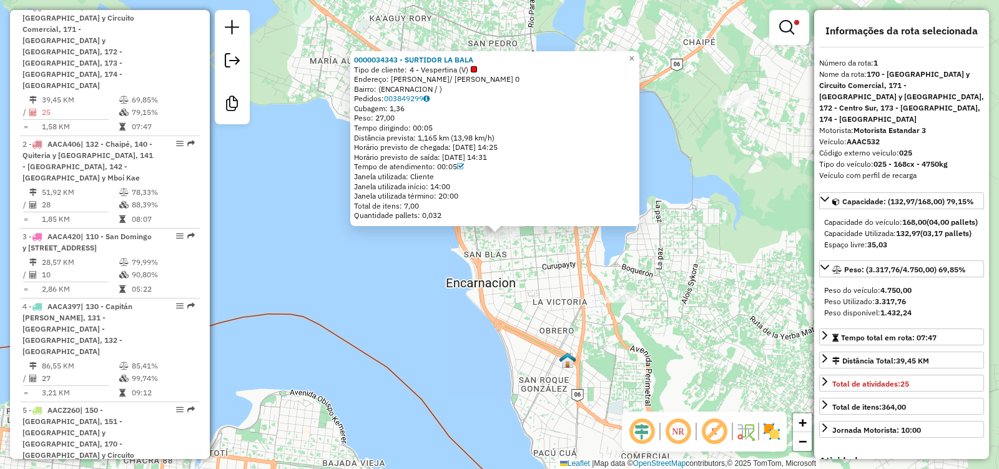
click at [719, 259] on div "0000034343 - SURTIDOR LA BALA Tipo de cliente: 4 - Vespertina (V) Endereço: ART…" at bounding box center [499, 234] width 999 height 469
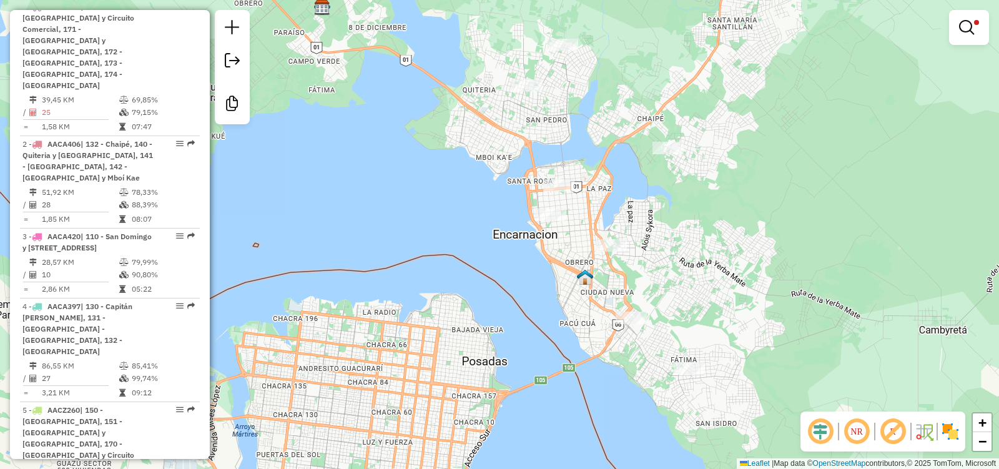
drag, startPoint x: 709, startPoint y: 288, endPoint x: 664, endPoint y: 245, distance: 62.7
click at [663, 250] on div "Limpar filtros Janela de atendimento Grade de atendimento Capacidade Transporta…" at bounding box center [499, 234] width 999 height 469
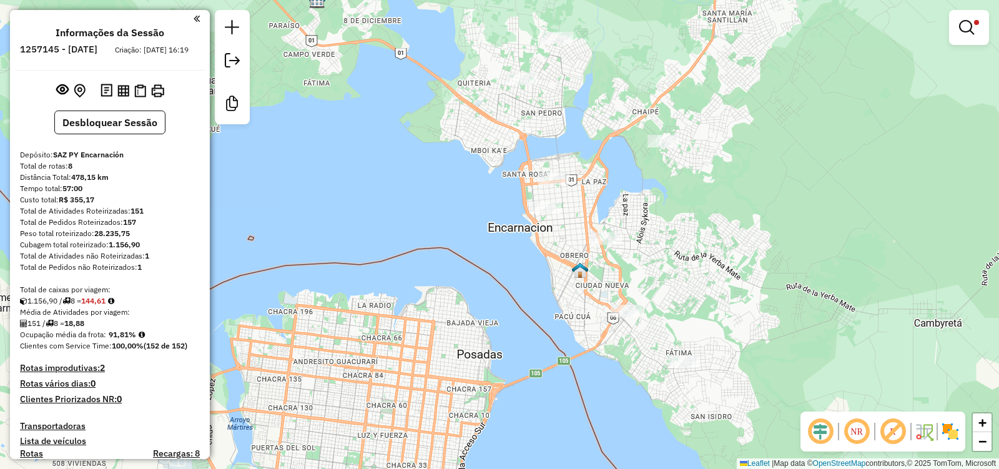
scroll to position [501, 0]
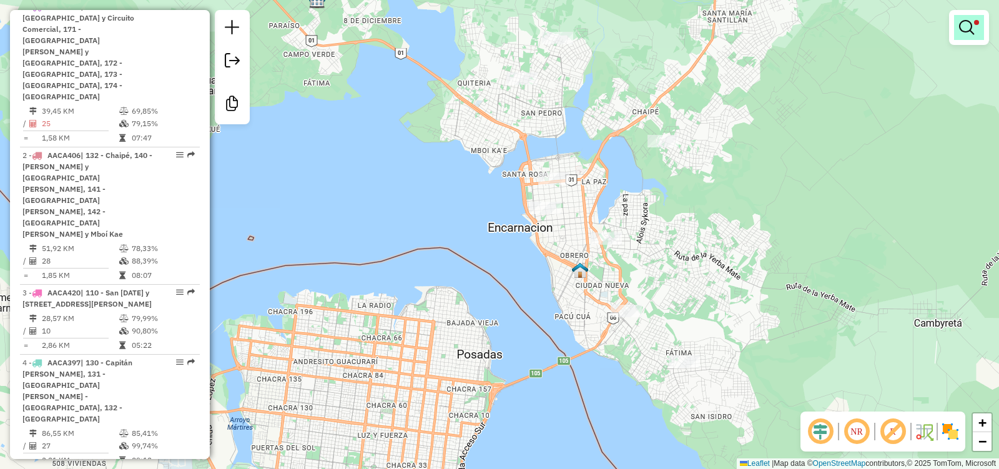
click at [967, 21] on em at bounding box center [966, 27] width 15 height 15
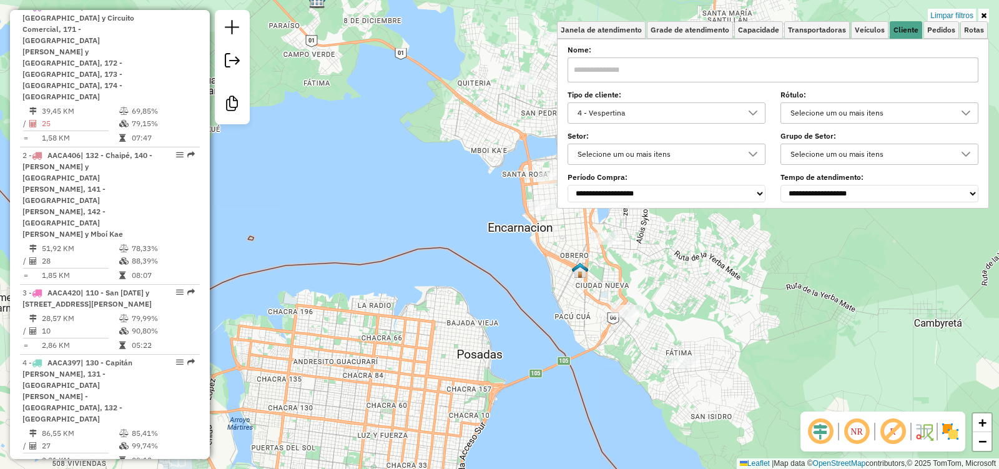
click at [702, 118] on div "4 - Vespertina" at bounding box center [657, 113] width 168 height 20
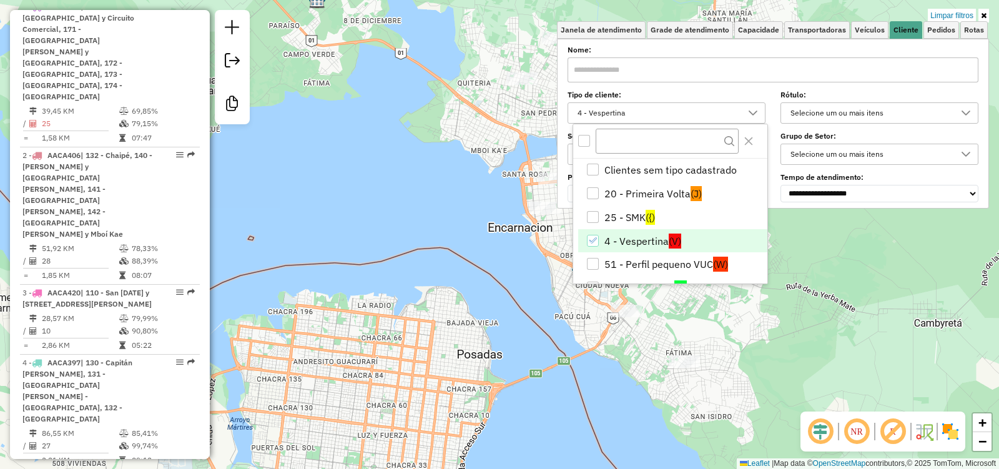
click at [606, 242] on li "4 - Vespertina (V)" at bounding box center [672, 241] width 189 height 24
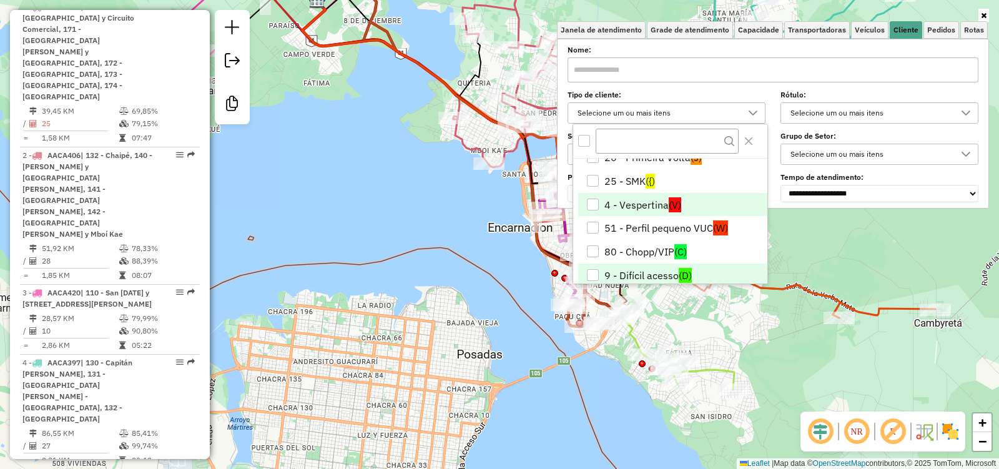
scroll to position [50, 0]
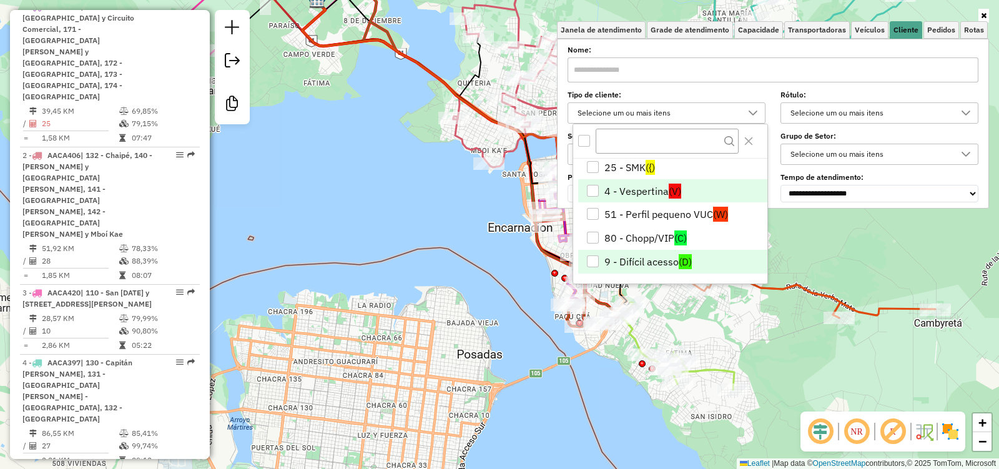
click at [595, 258] on div "9 - Difícil acesso" at bounding box center [593, 261] width 12 height 12
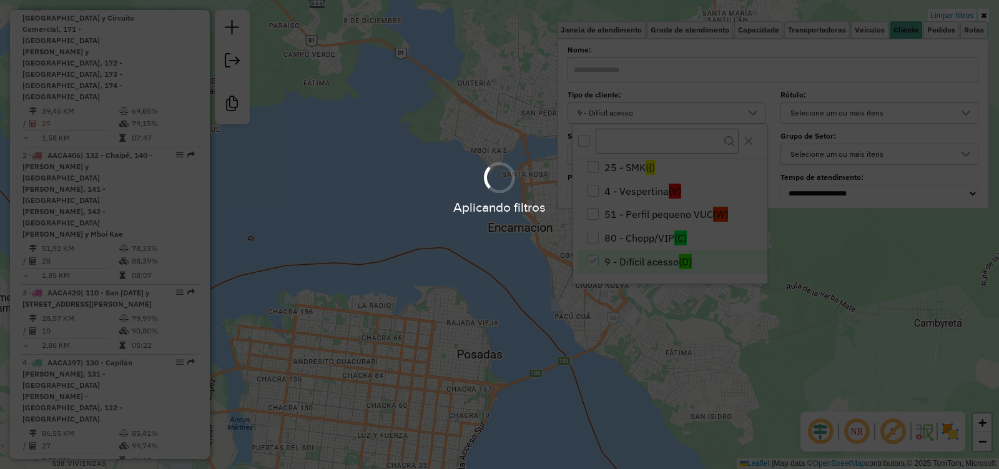
click at [604, 374] on div "Aplicando filtros" at bounding box center [499, 234] width 999 height 469
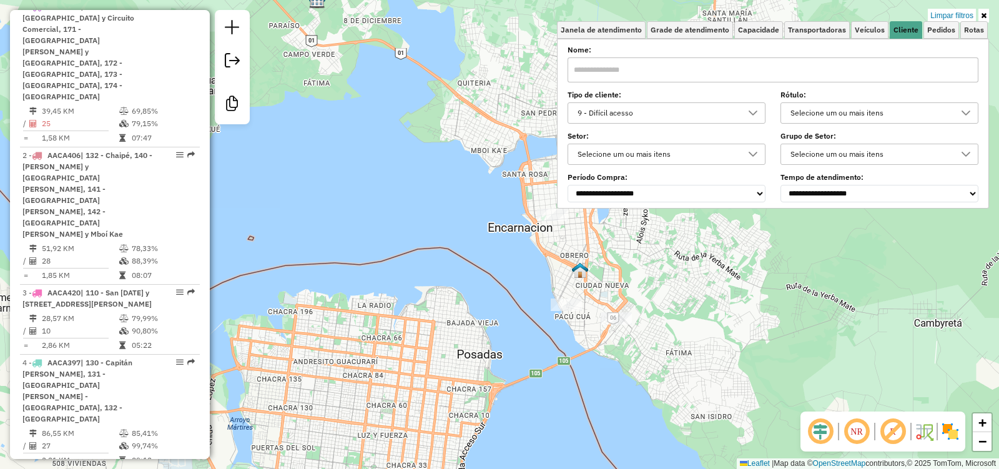
click at [739, 331] on div "Limpar filtros Janela de atendimento Grade de atendimento Capacidade Transporta…" at bounding box center [499, 234] width 999 height 469
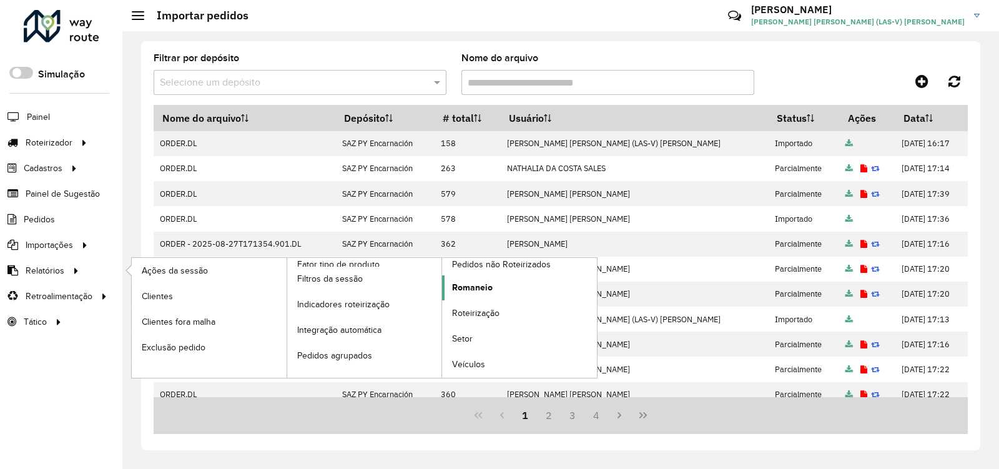
click at [484, 289] on span "Romaneio" at bounding box center [472, 287] width 41 height 13
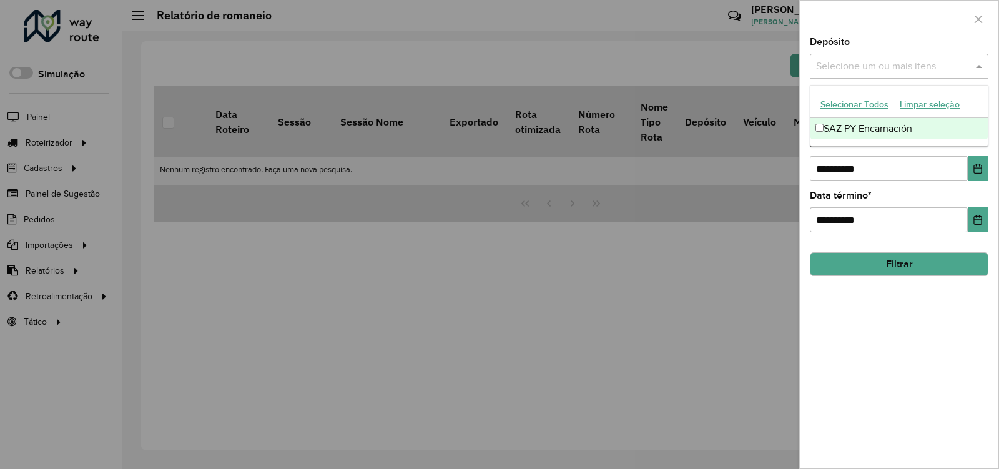
click at [905, 72] on input "text" at bounding box center [893, 66] width 160 height 15
click at [923, 138] on div "SAZ PY Encarnación" at bounding box center [898, 128] width 177 height 21
click at [912, 4] on div at bounding box center [899, 19] width 199 height 37
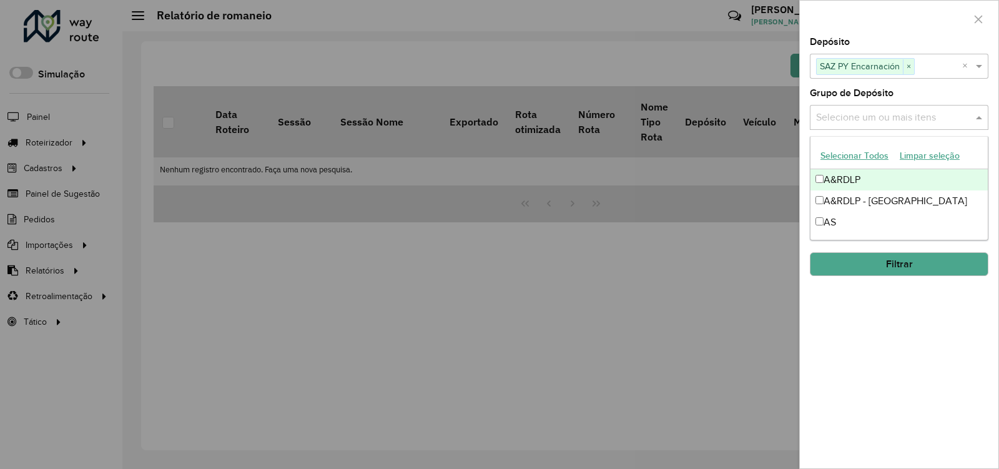
click at [916, 119] on input "text" at bounding box center [893, 118] width 160 height 15
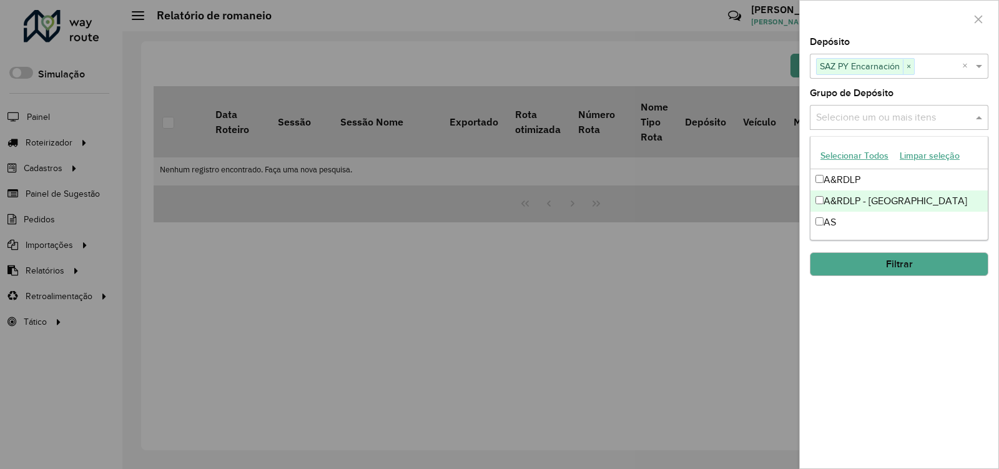
click at [904, 204] on div "A&RDLP - [GEOGRAPHIC_DATA]" at bounding box center [898, 200] width 177 height 21
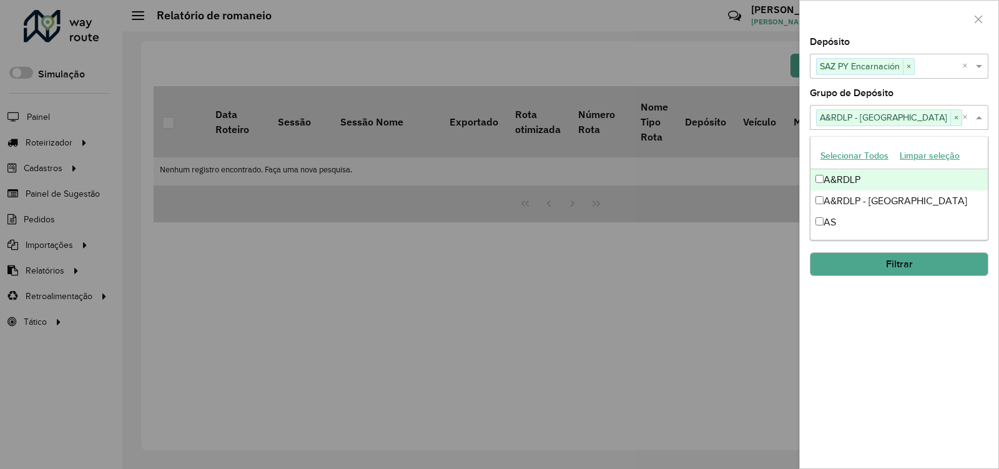
click at [913, 17] on div at bounding box center [899, 19] width 199 height 37
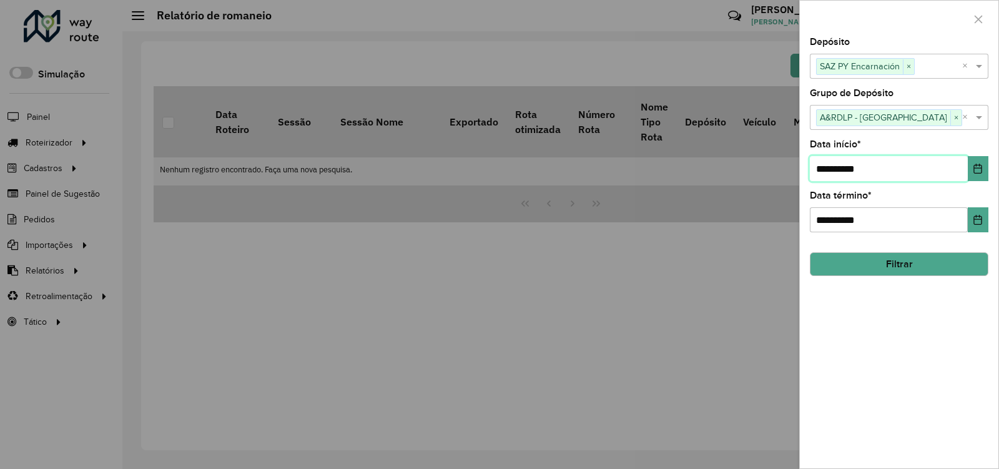
click at [892, 174] on input "**********" at bounding box center [889, 168] width 158 height 25
click at [977, 165] on icon "Choose Date" at bounding box center [978, 169] width 8 height 10
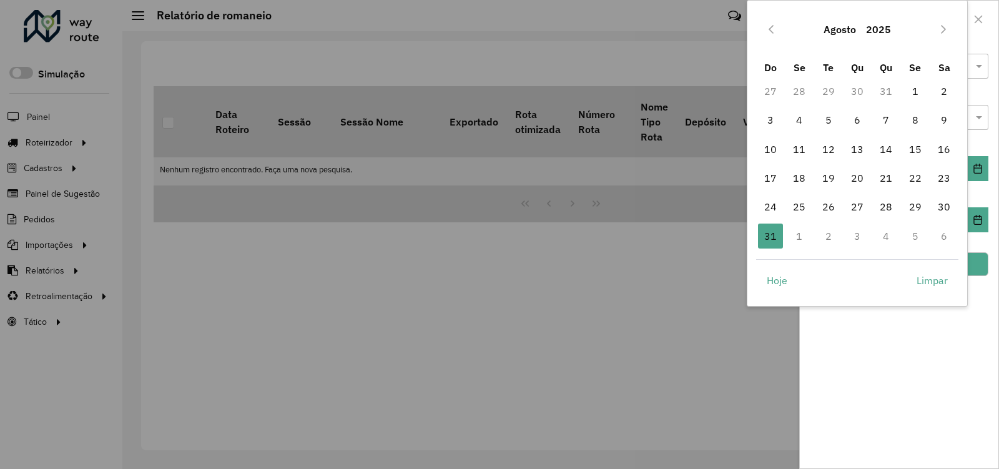
drag, startPoint x: 799, startPoint y: 236, endPoint x: 894, endPoint y: 84, distance: 179.5
click at [799, 235] on td "1" at bounding box center [799, 236] width 29 height 29
click at [936, 26] on button "Next Month" at bounding box center [943, 29] width 20 height 20
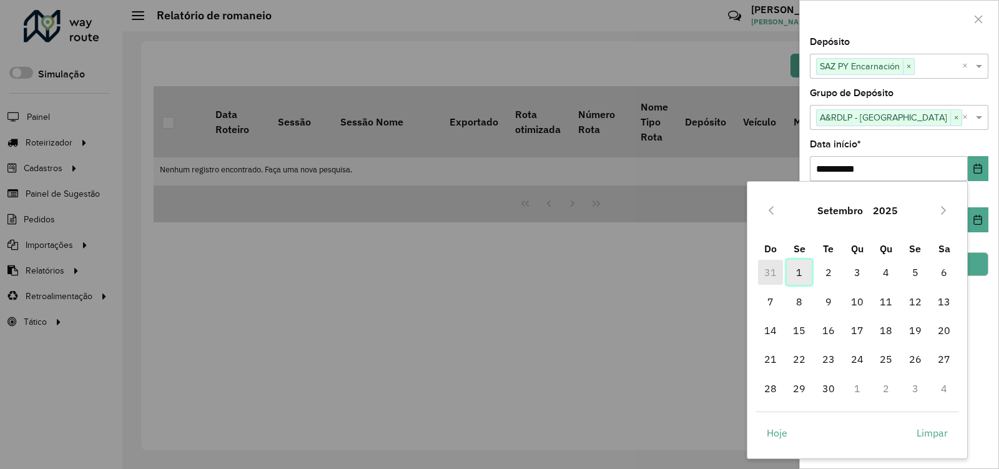
click at [802, 272] on span "1" at bounding box center [799, 272] width 25 height 25
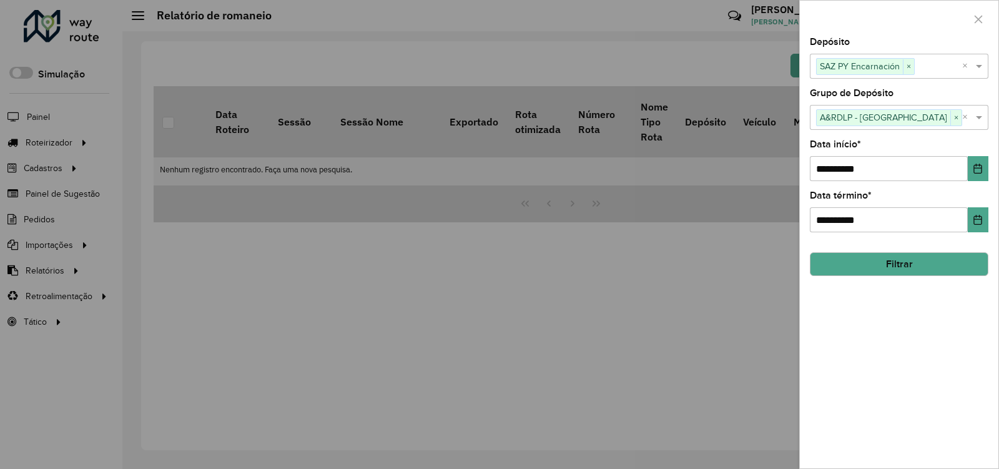
click at [960, 271] on button "Filtrar" at bounding box center [899, 264] width 179 height 24
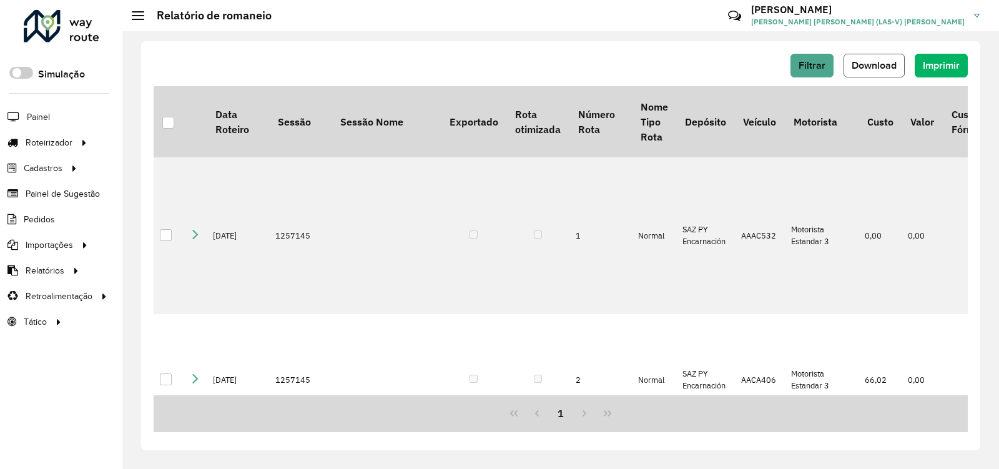
click at [870, 64] on span "Download" at bounding box center [874, 65] width 45 height 11
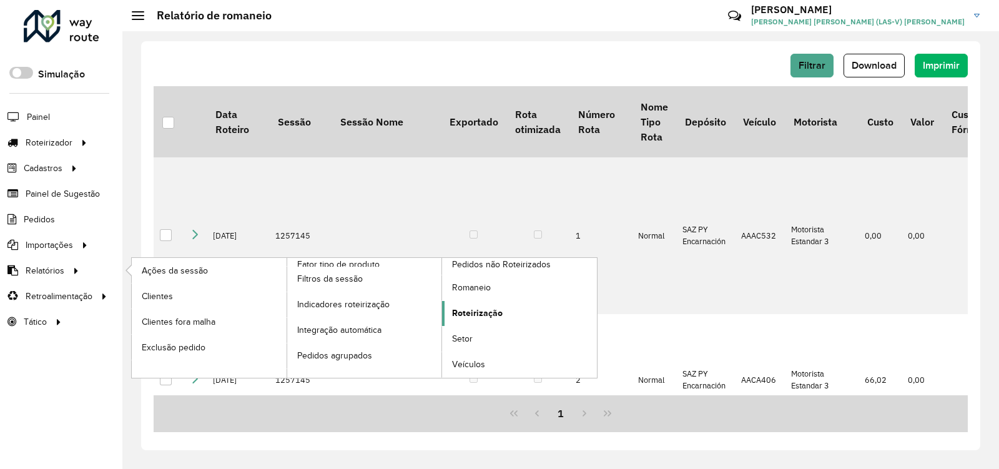
click at [467, 306] on link "Roteirização" at bounding box center [519, 313] width 155 height 25
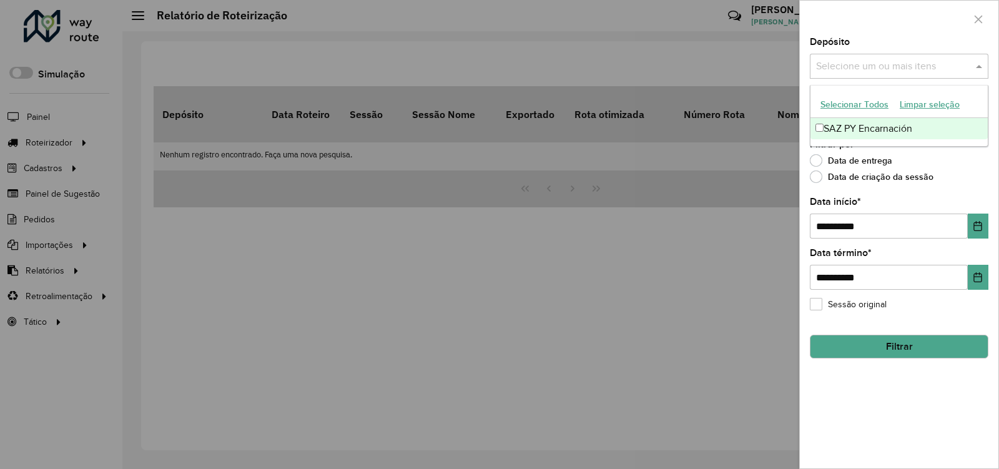
click at [975, 62] on span at bounding box center [981, 66] width 16 height 15
click at [908, 132] on div "SAZ PY Encarnación" at bounding box center [898, 128] width 177 height 21
click at [909, 26] on div at bounding box center [899, 19] width 199 height 37
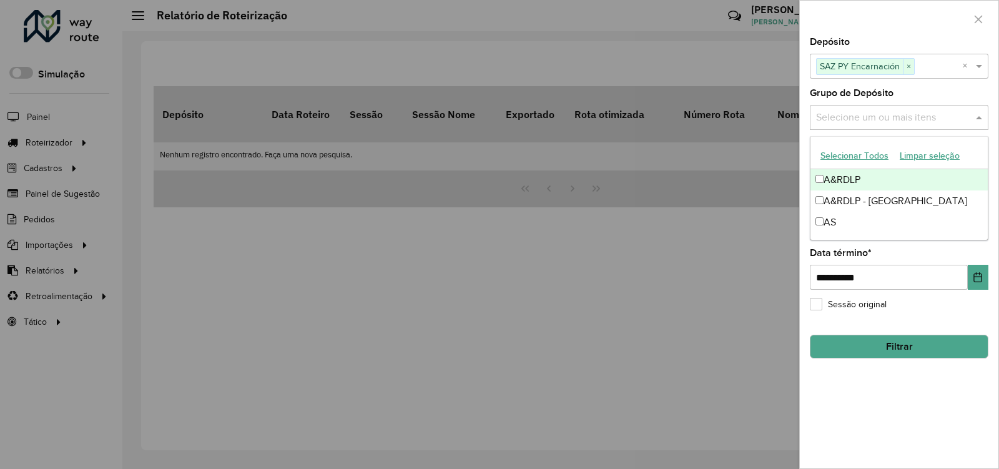
click at [955, 123] on input "text" at bounding box center [893, 118] width 160 height 15
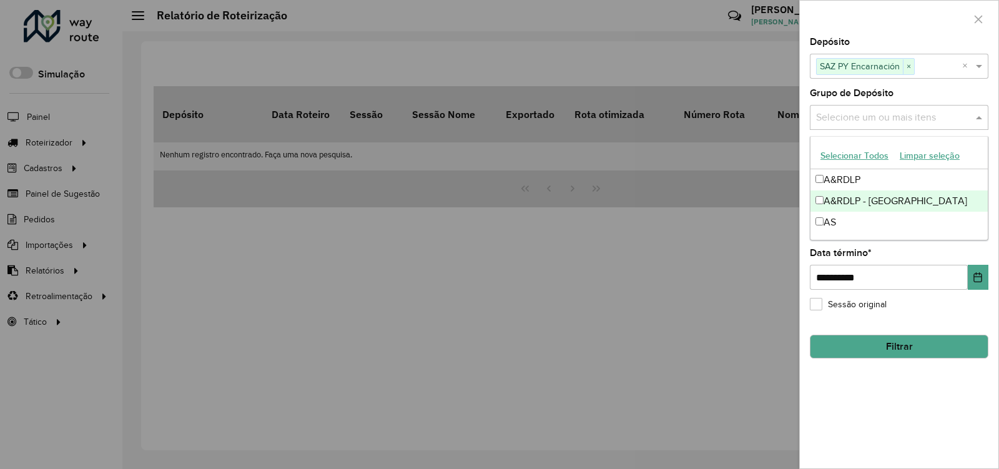
click at [920, 194] on div "A&RDLP - [GEOGRAPHIC_DATA]" at bounding box center [898, 200] width 177 height 21
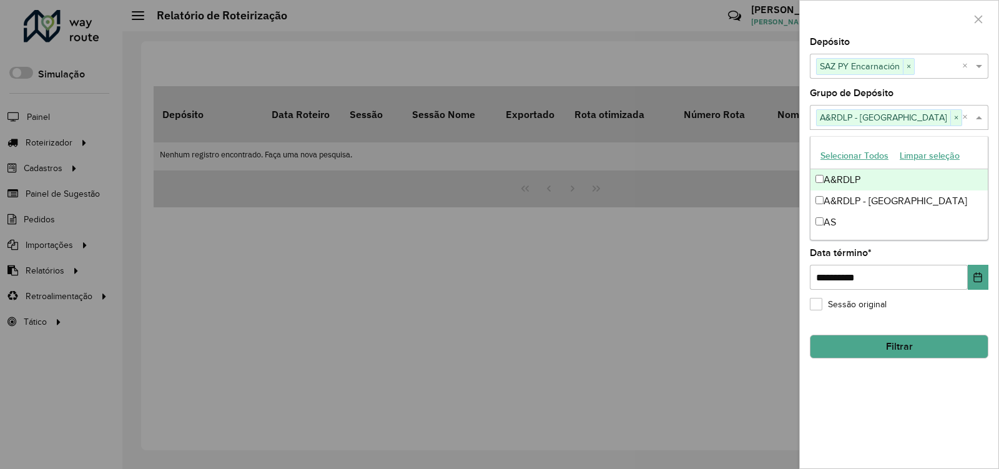
click at [911, 37] on div at bounding box center [899, 19] width 199 height 37
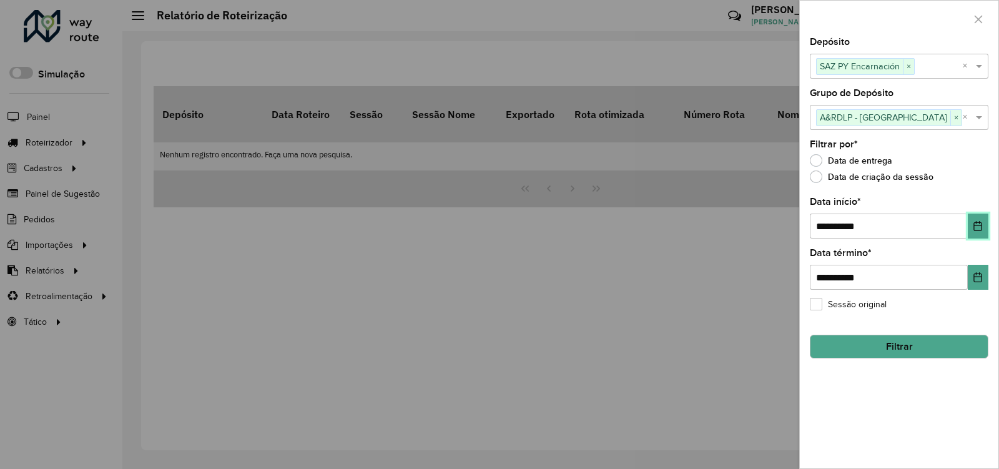
click at [984, 225] on button "Choose Date" at bounding box center [978, 226] width 21 height 25
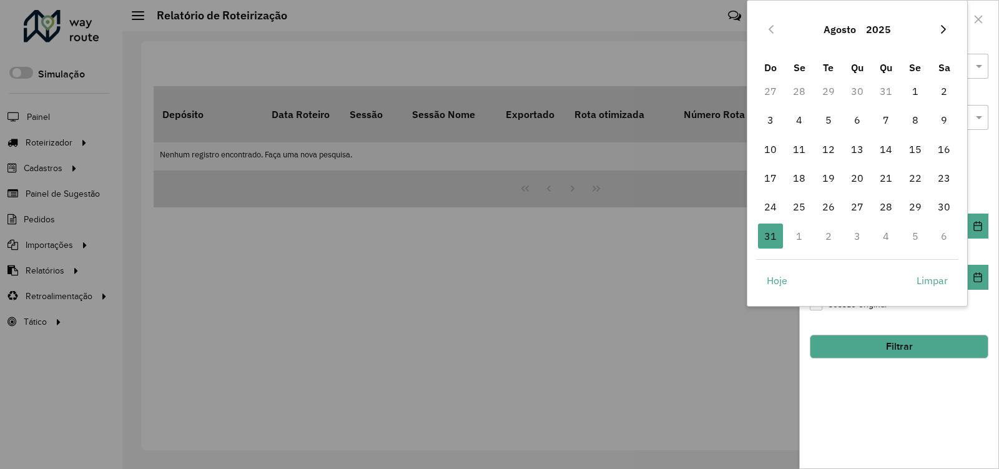
click at [949, 31] on button "Next Month" at bounding box center [943, 29] width 20 height 20
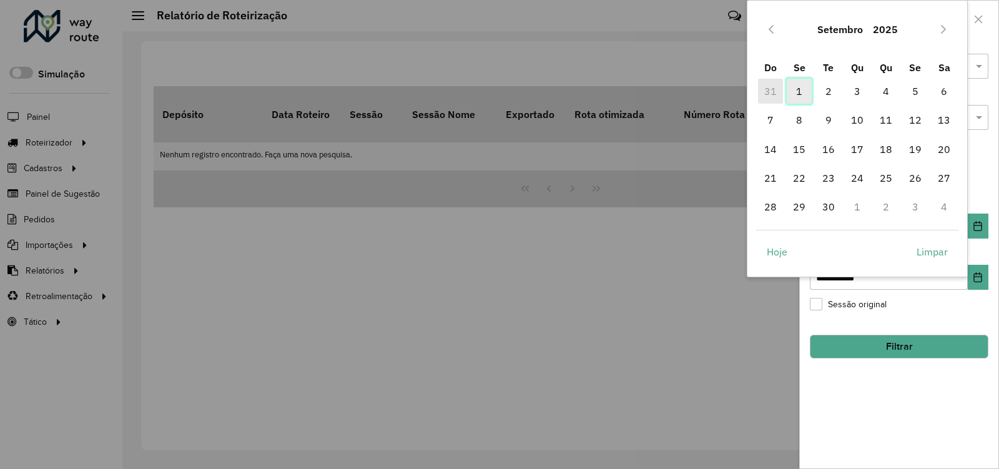
click at [802, 96] on span "1" at bounding box center [799, 91] width 25 height 25
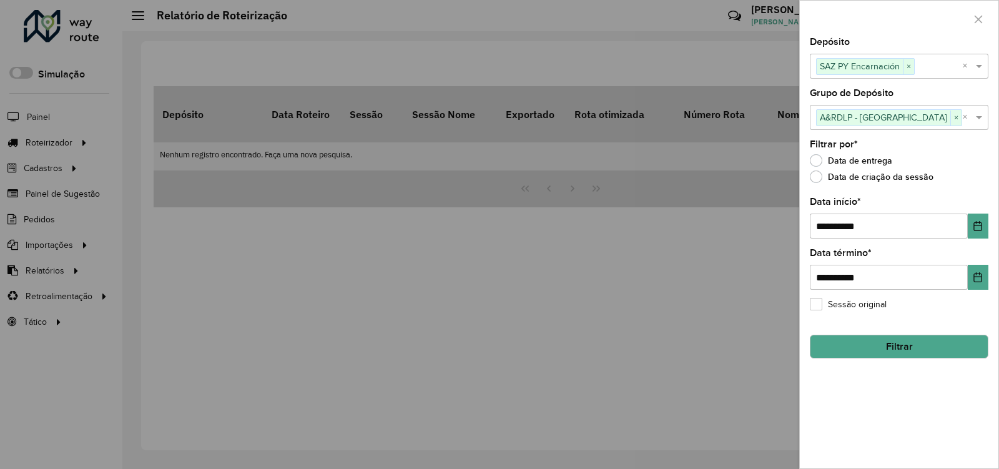
click at [932, 337] on button "Filtrar" at bounding box center [899, 347] width 179 height 24
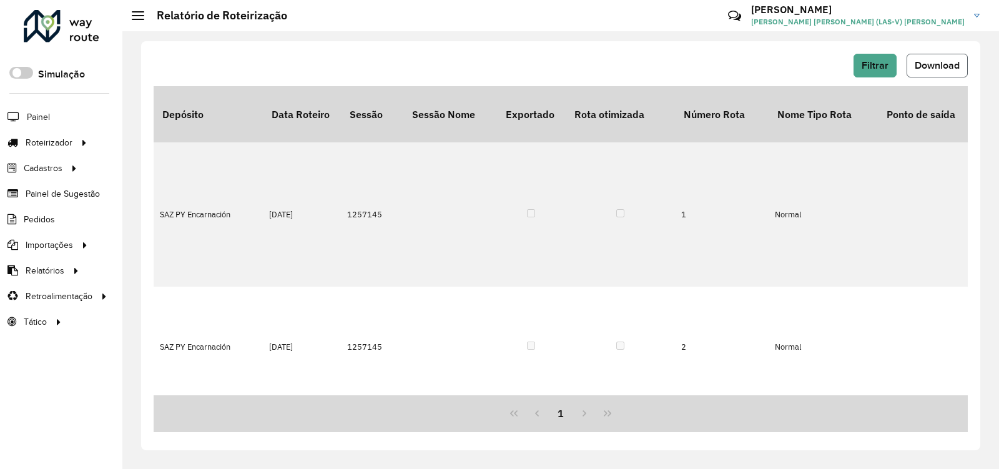
click at [923, 72] on button "Download" at bounding box center [937, 66] width 61 height 24
